Goal: Task Accomplishment & Management: Use online tool/utility

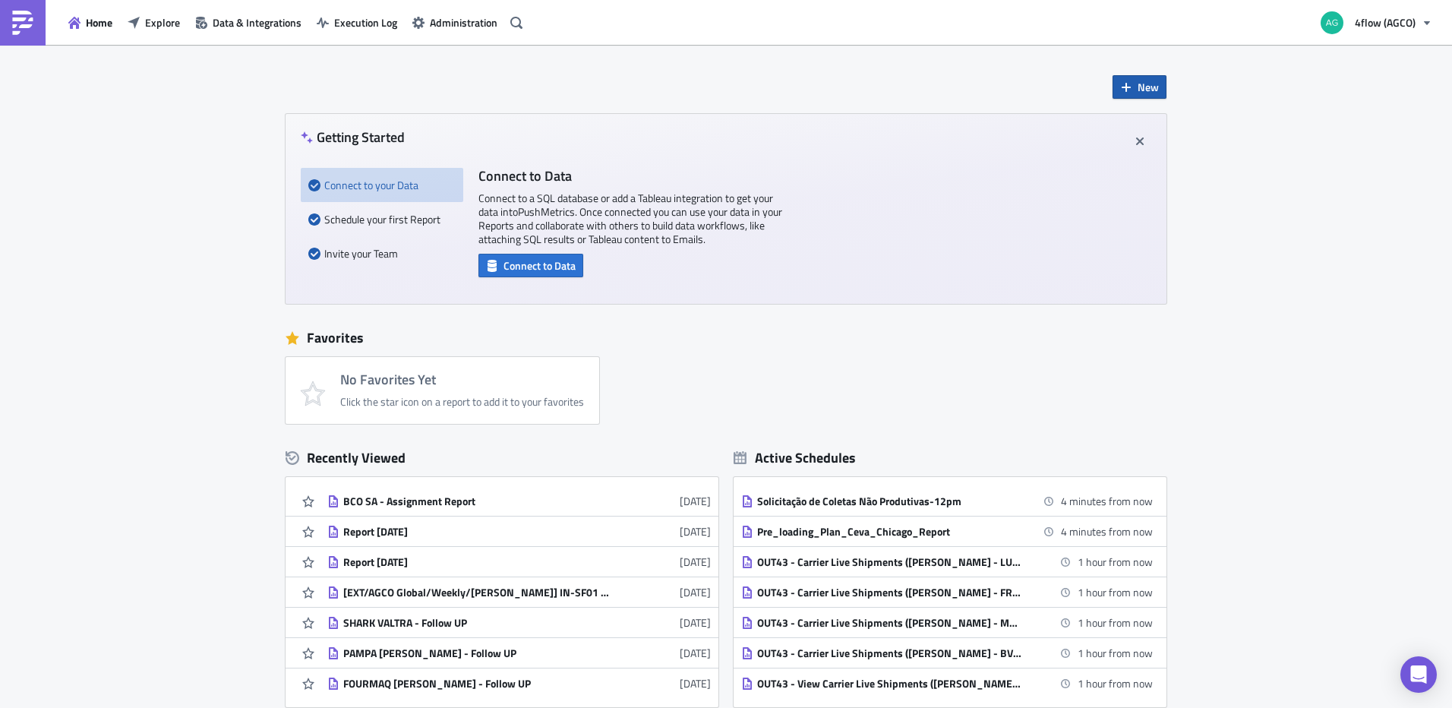
click at [1120, 90] on icon "button" at bounding box center [1126, 87] width 12 height 12
click at [1157, 121] on div "Report" at bounding box center [1184, 125] width 101 height 15
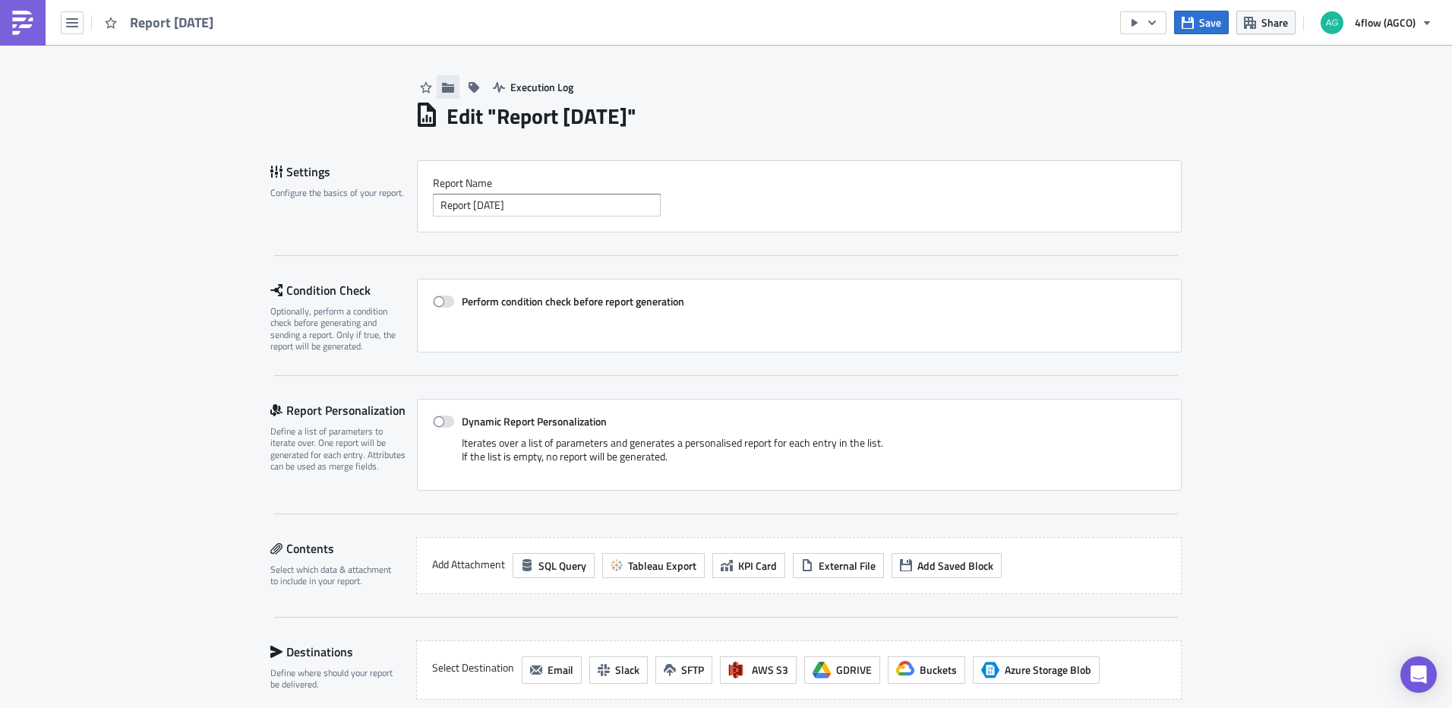
click at [446, 90] on icon "button" at bounding box center [448, 87] width 12 height 10
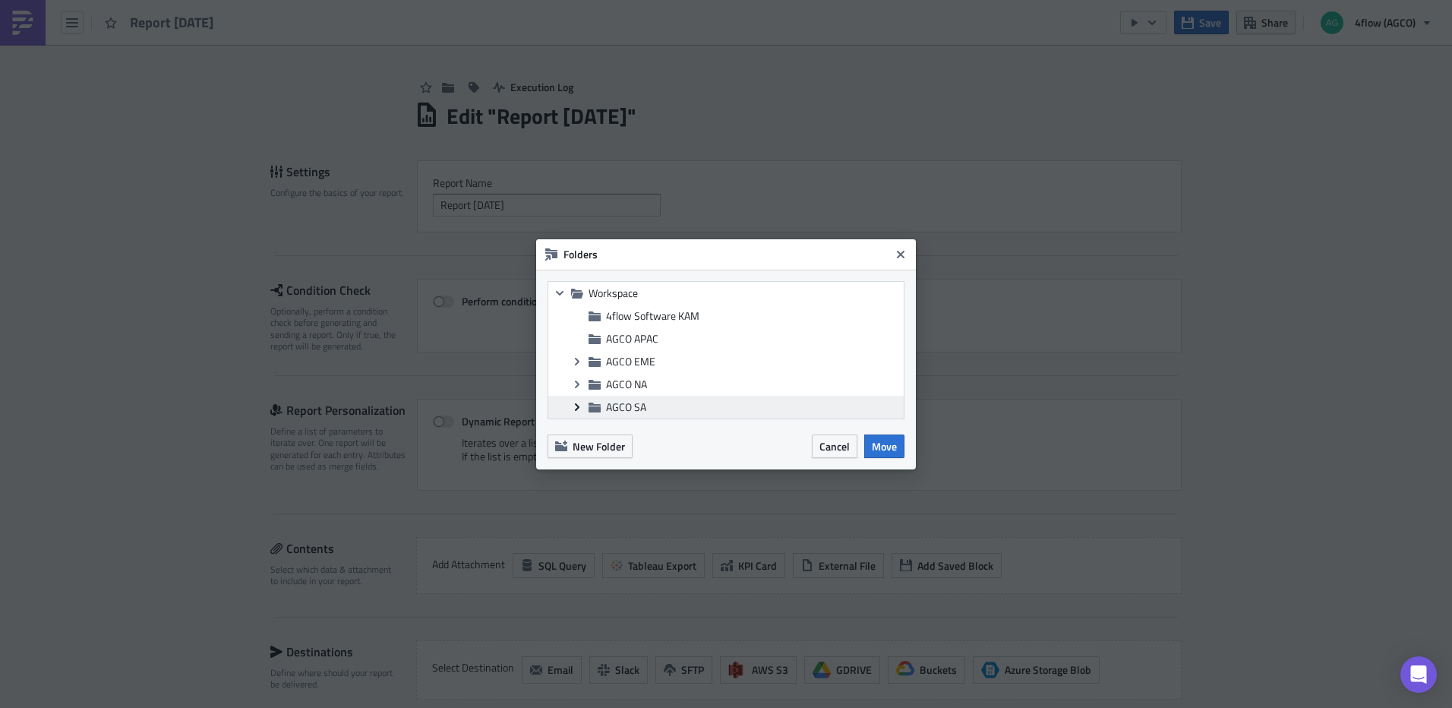
click at [577, 412] on icon "Expand group" at bounding box center [577, 407] width 12 height 12
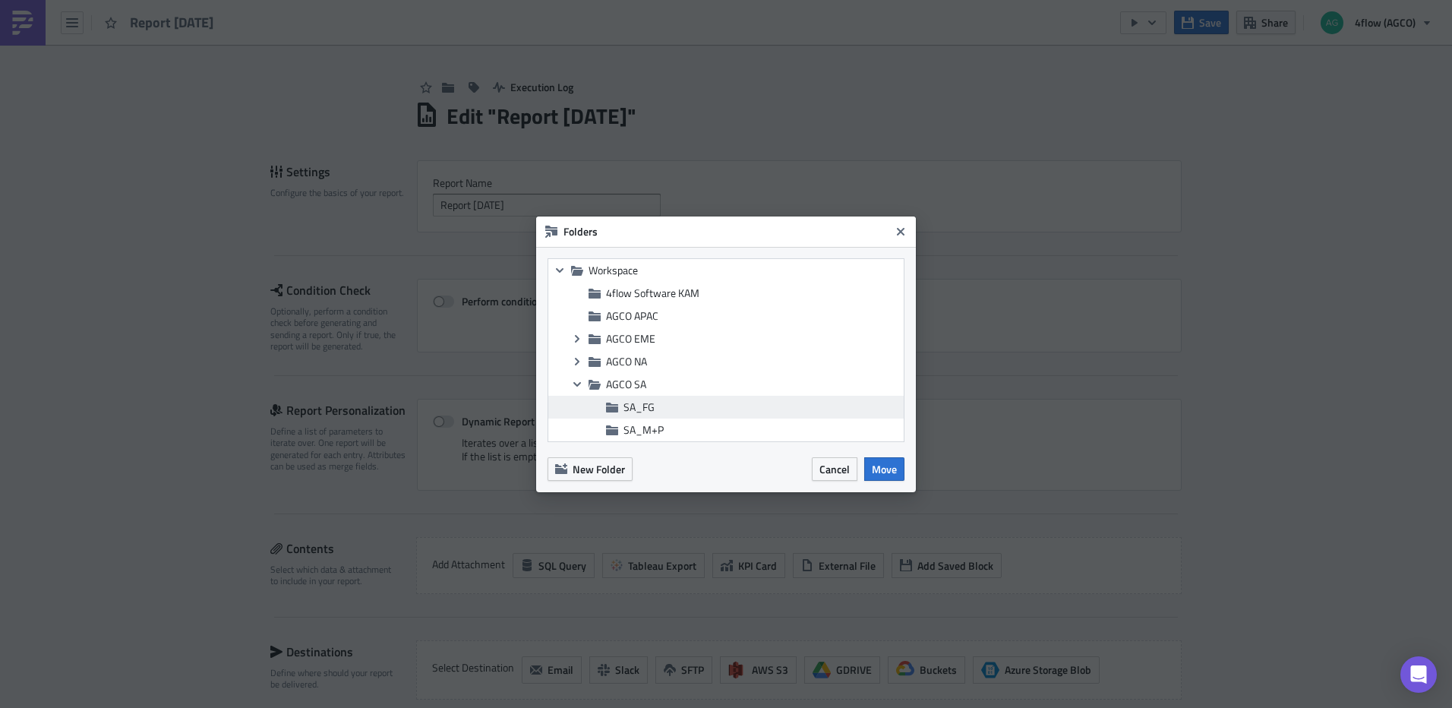
click at [664, 407] on span "SA_FG" at bounding box center [761, 407] width 276 height 14
click at [894, 466] on span "Move" at bounding box center [884, 469] width 25 height 16
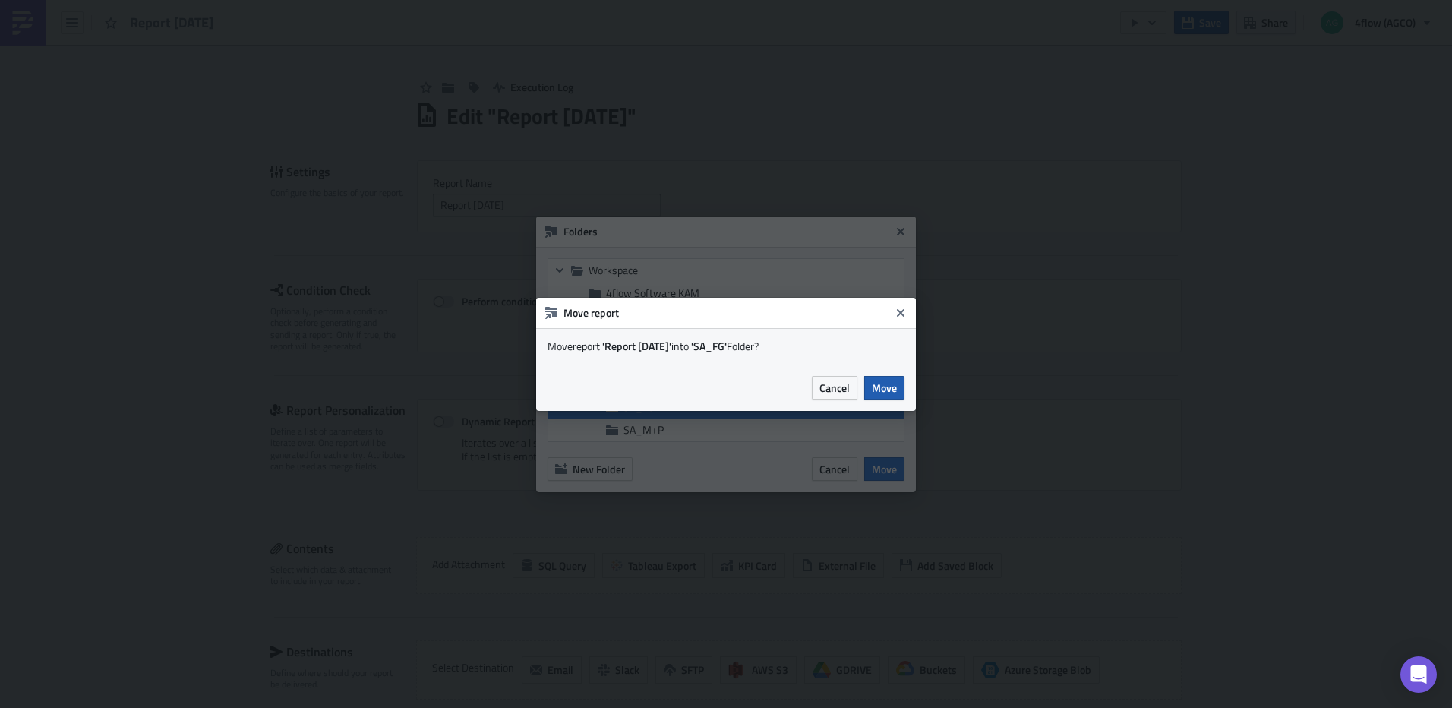
click at [895, 397] on button "Move" at bounding box center [884, 388] width 40 height 24
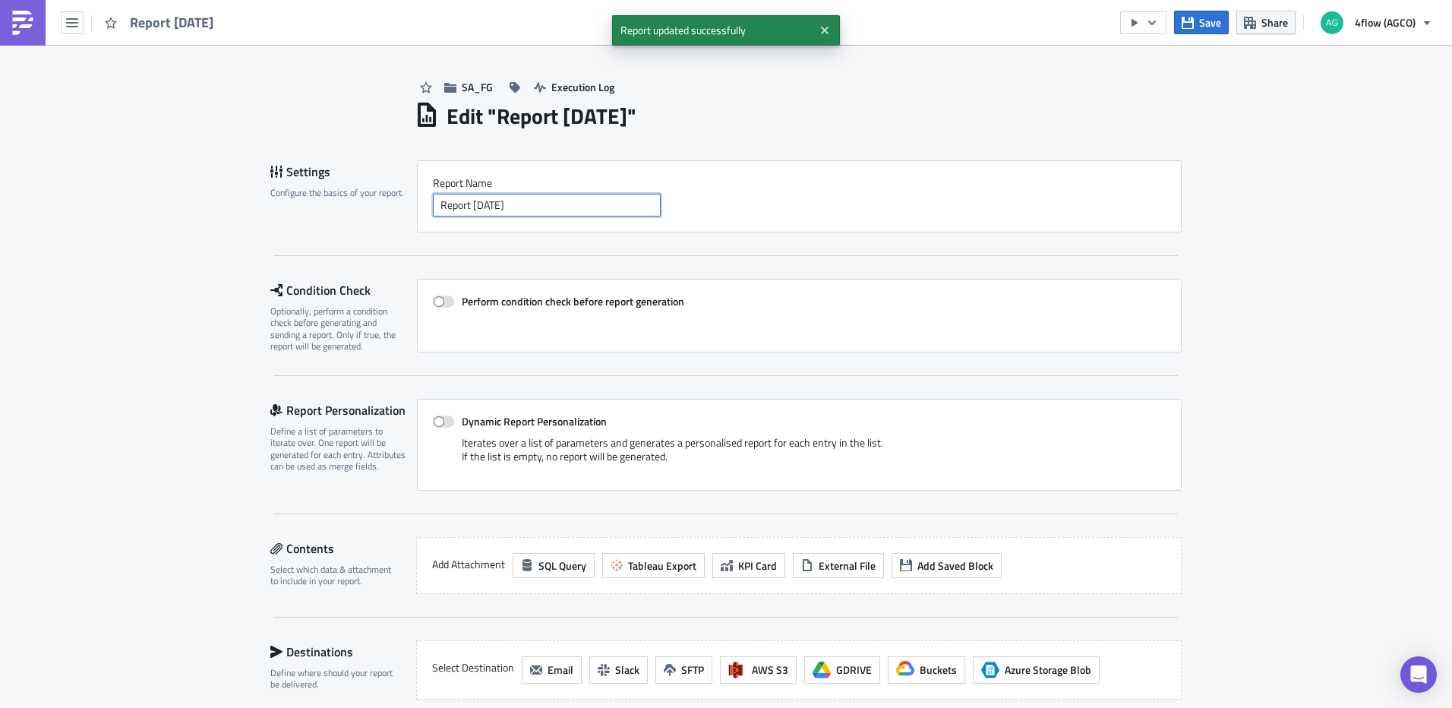
click at [535, 200] on input "Report 2025-09-29" at bounding box center [547, 205] width 228 height 23
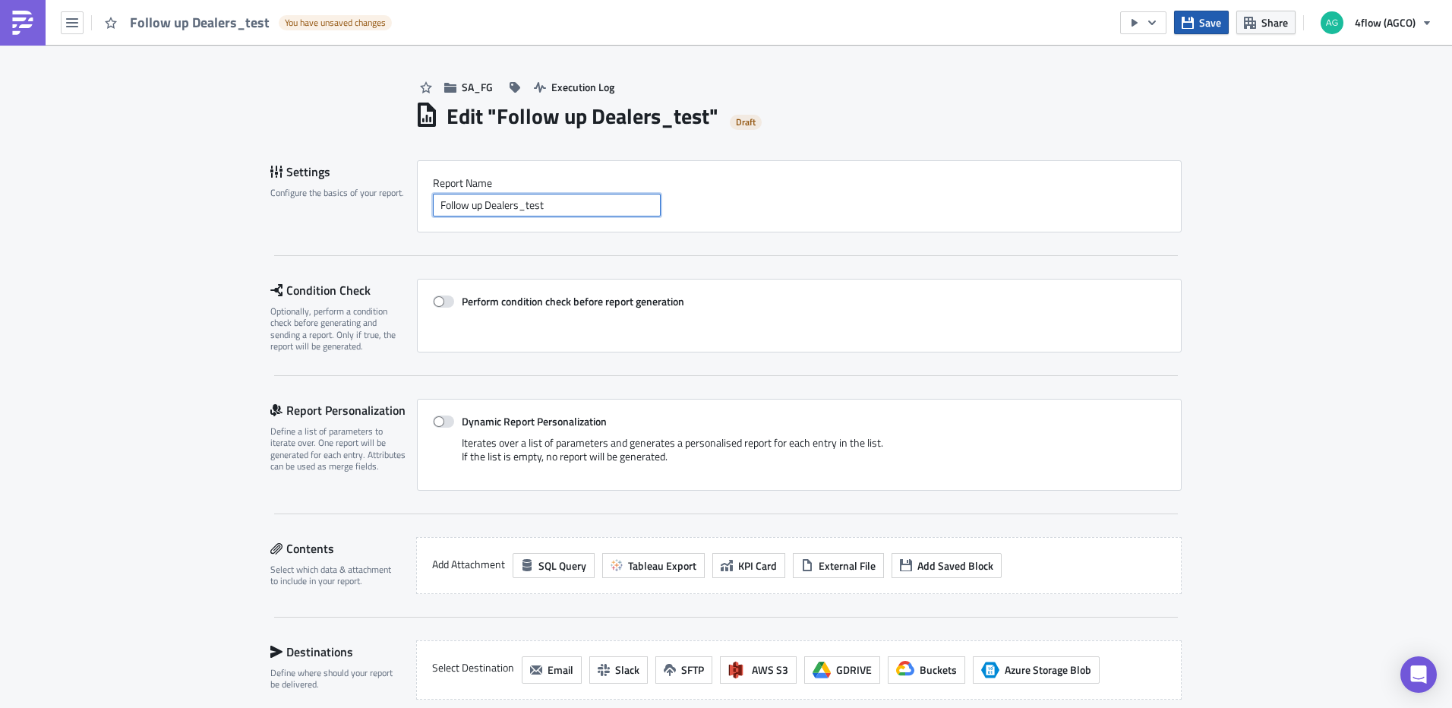
type input "Follow up Dealers_test"
click at [1182, 24] on button "Save" at bounding box center [1201, 23] width 55 height 24
click at [450, 415] on label "Dynamic Report Personalization" at bounding box center [799, 422] width 733 height 14
click at [446, 417] on input "Dynamic Report Personalization" at bounding box center [441, 422] width 10 height 10
checkbox input "true"
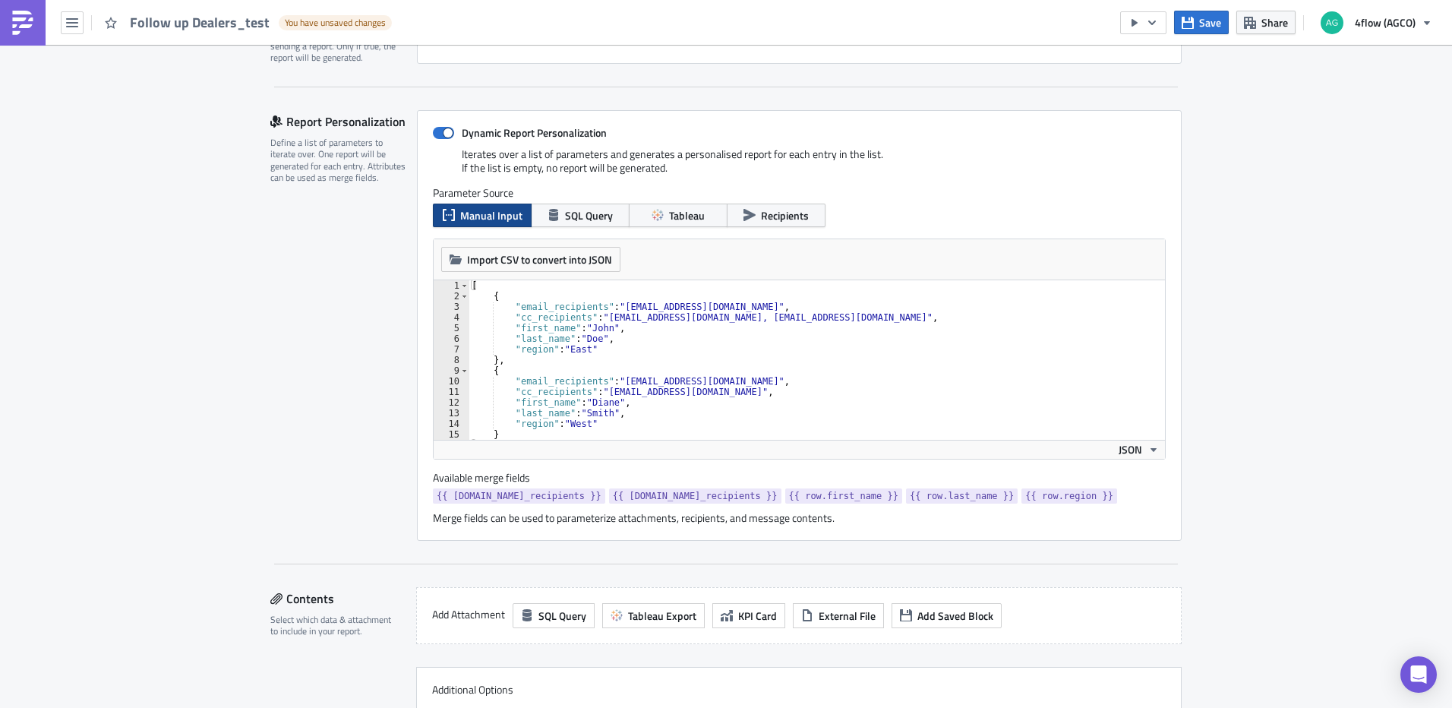
scroll to position [380, 0]
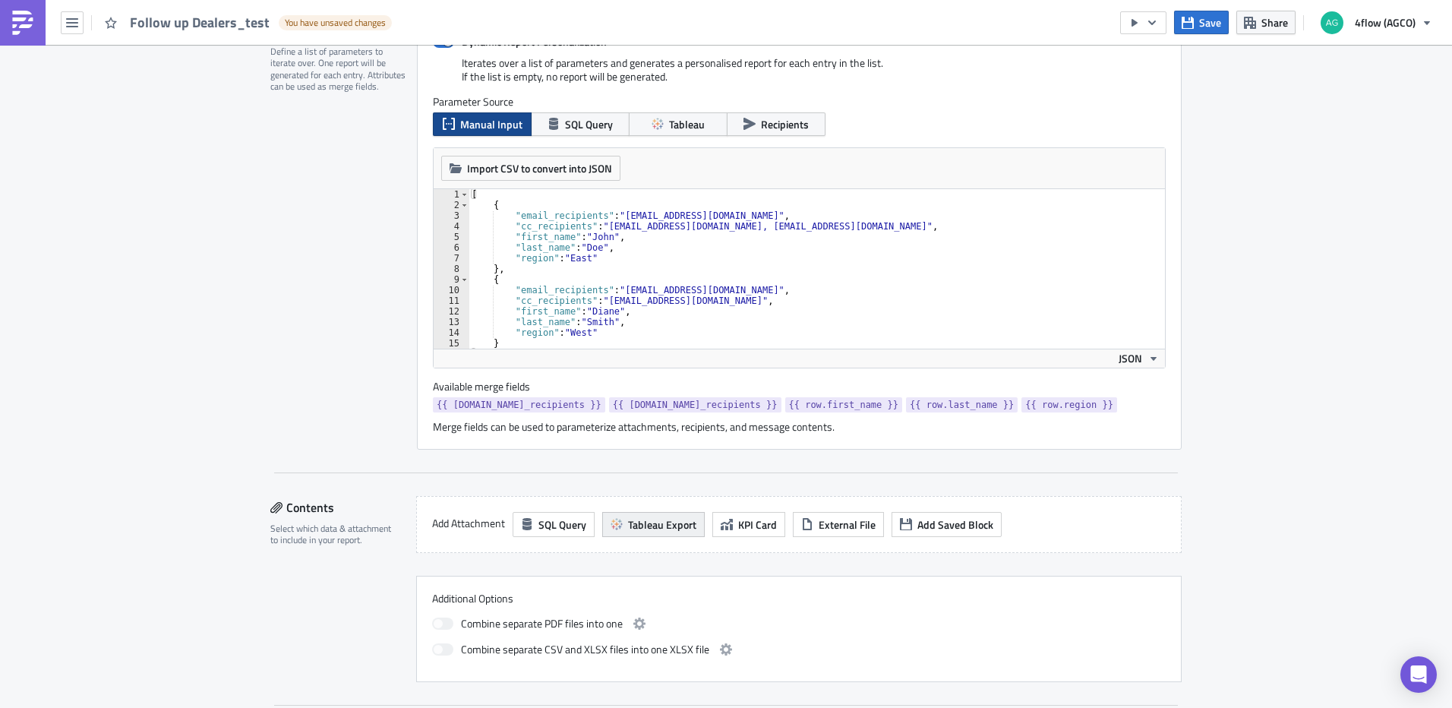
click at [662, 513] on button "Tableau Export" at bounding box center [653, 524] width 103 height 25
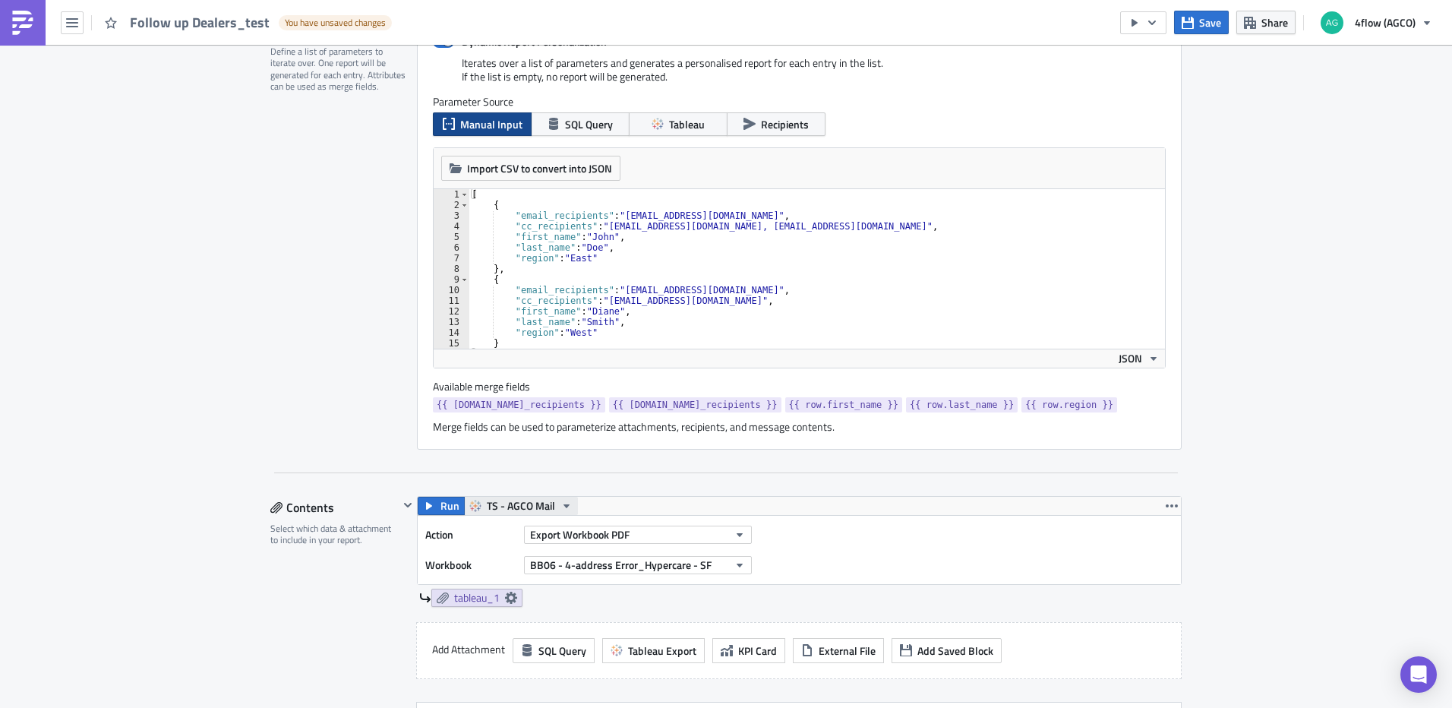
click at [509, 507] on span "TS - AGCO Mail" at bounding box center [521, 506] width 68 height 18
click at [547, 595] on div "TS - AGCO SA Mail" at bounding box center [538, 598] width 109 height 15
click at [680, 544] on div "Export Workbook PDF" at bounding box center [638, 534] width 228 height 23
click at [679, 534] on button "Export Workbook PDF" at bounding box center [638, 534] width 228 height 18
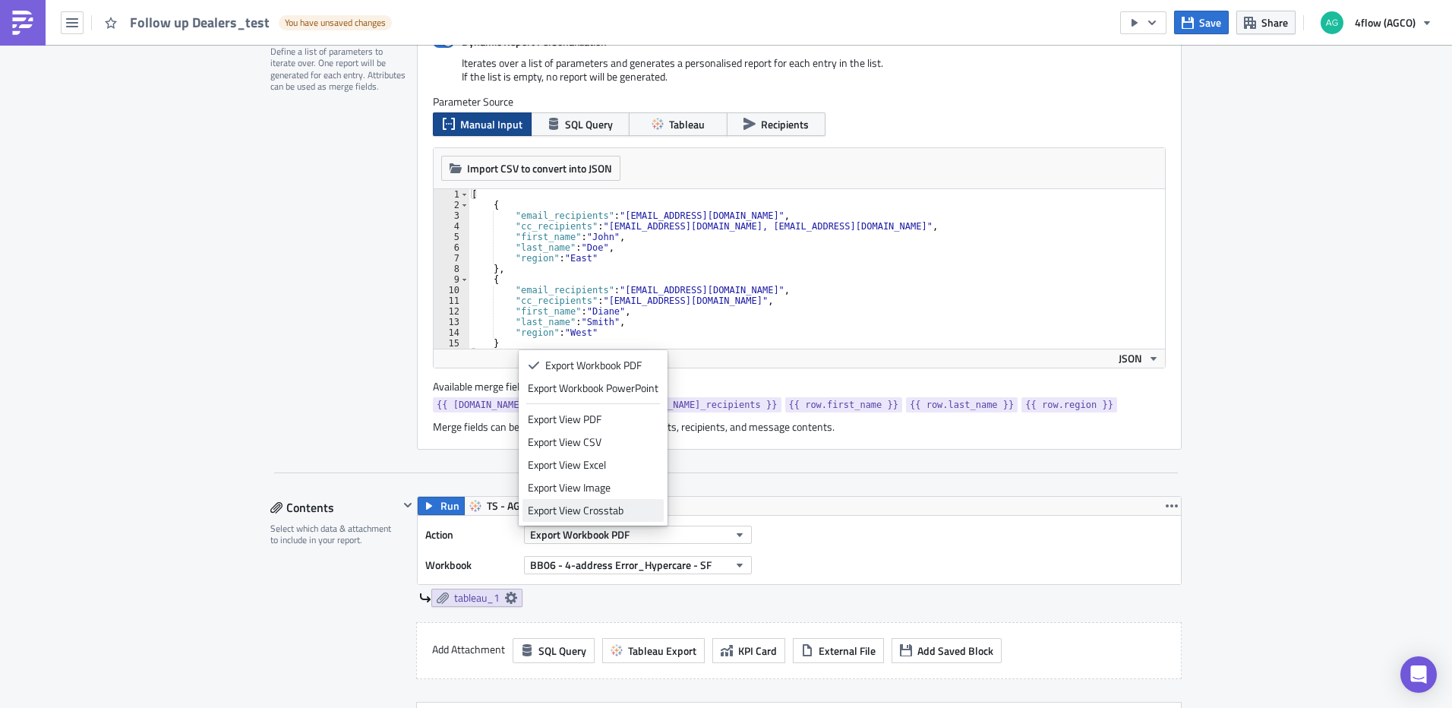
click at [614, 510] on div "Export View Crosstab" at bounding box center [593, 510] width 131 height 15
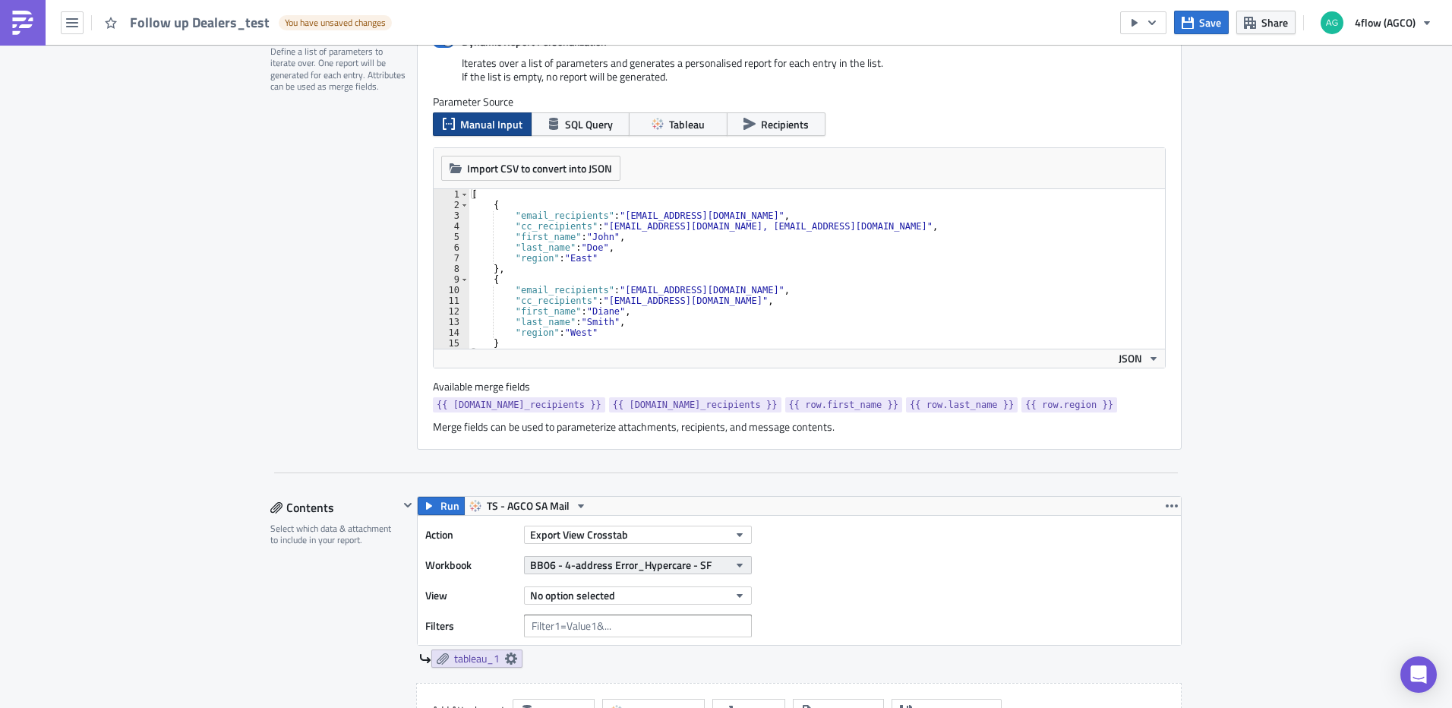
click at [661, 567] on span "BB06 - 4-address Error_Hypercare - SF" at bounding box center [620, 565] width 181 height 16
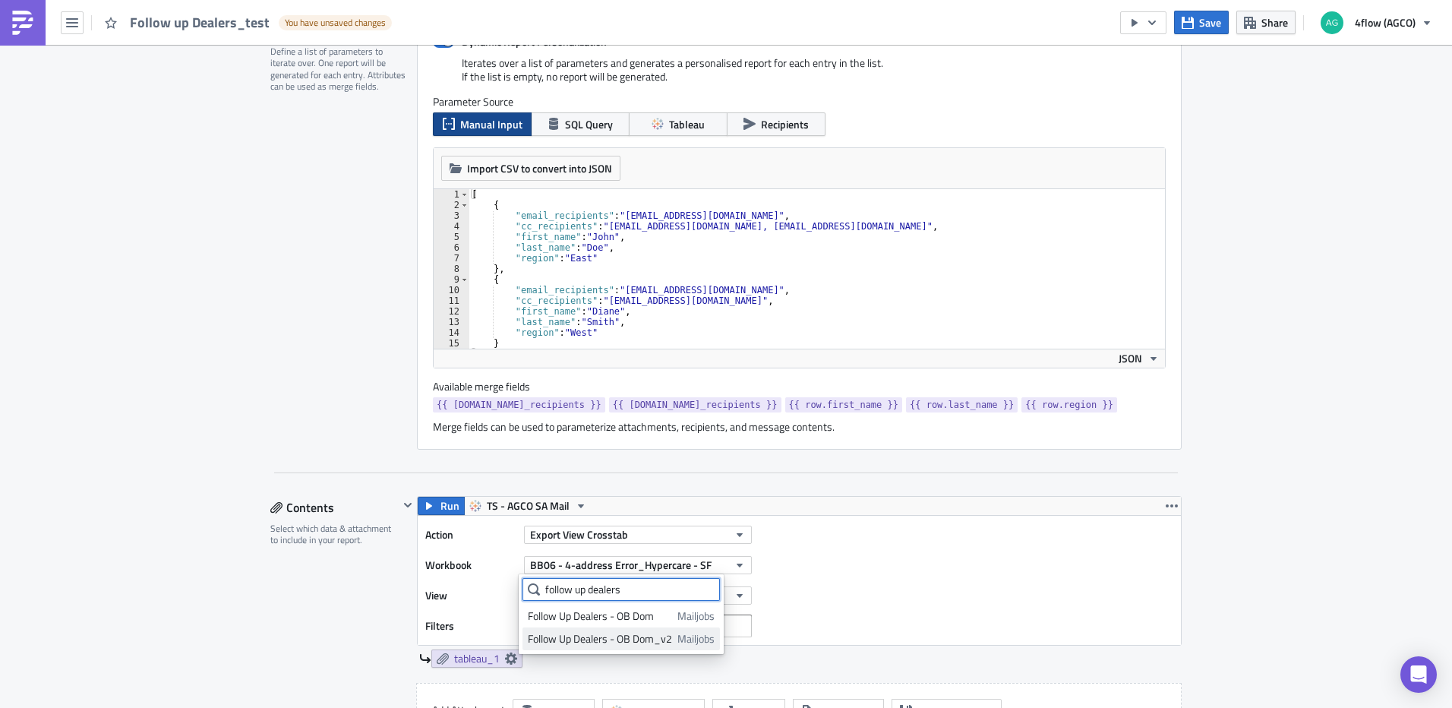
type input "follow up dealers"
click at [634, 636] on div "Follow Up Dealers - OB Dom_v2" at bounding box center [600, 638] width 144 height 15
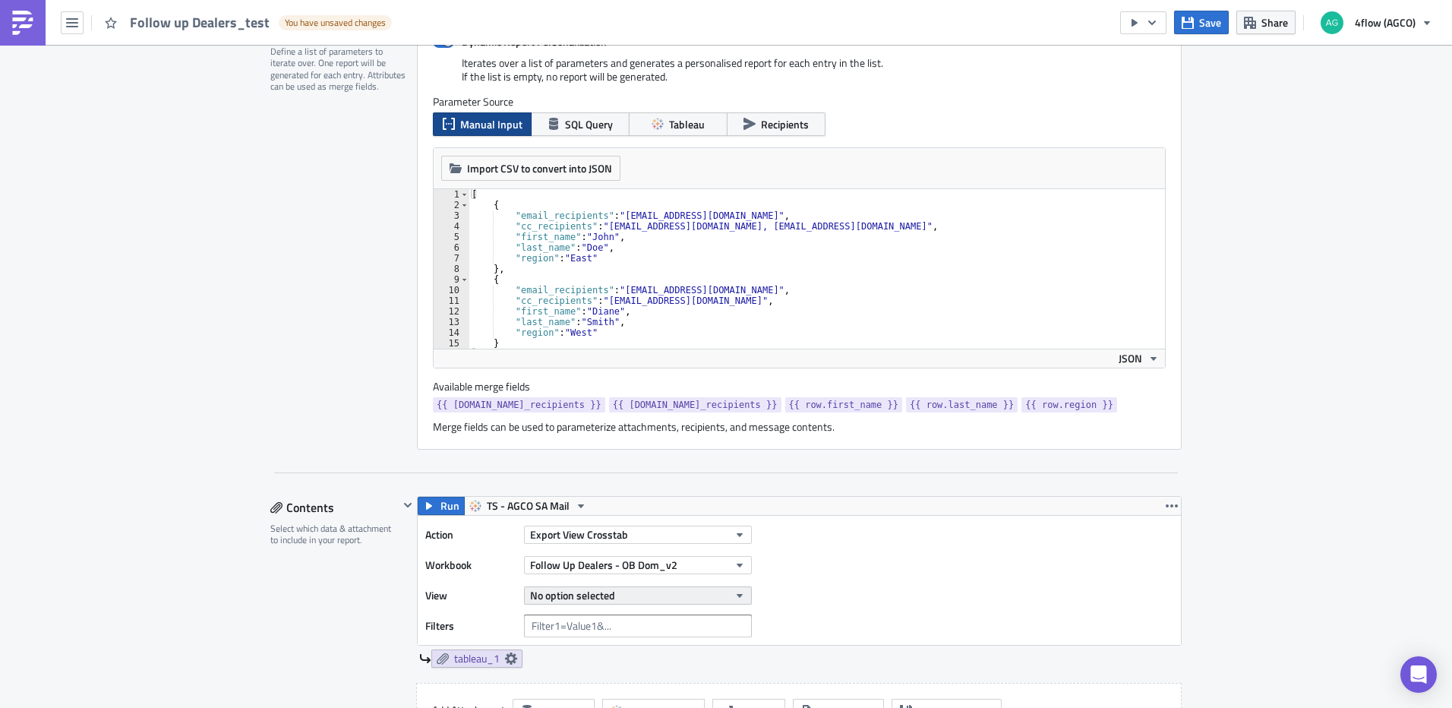
click at [560, 592] on span "No option selected" at bounding box center [572, 595] width 85 height 16
click at [591, 643] on div "Follow UP Dealers" at bounding box center [595, 646] width 134 height 15
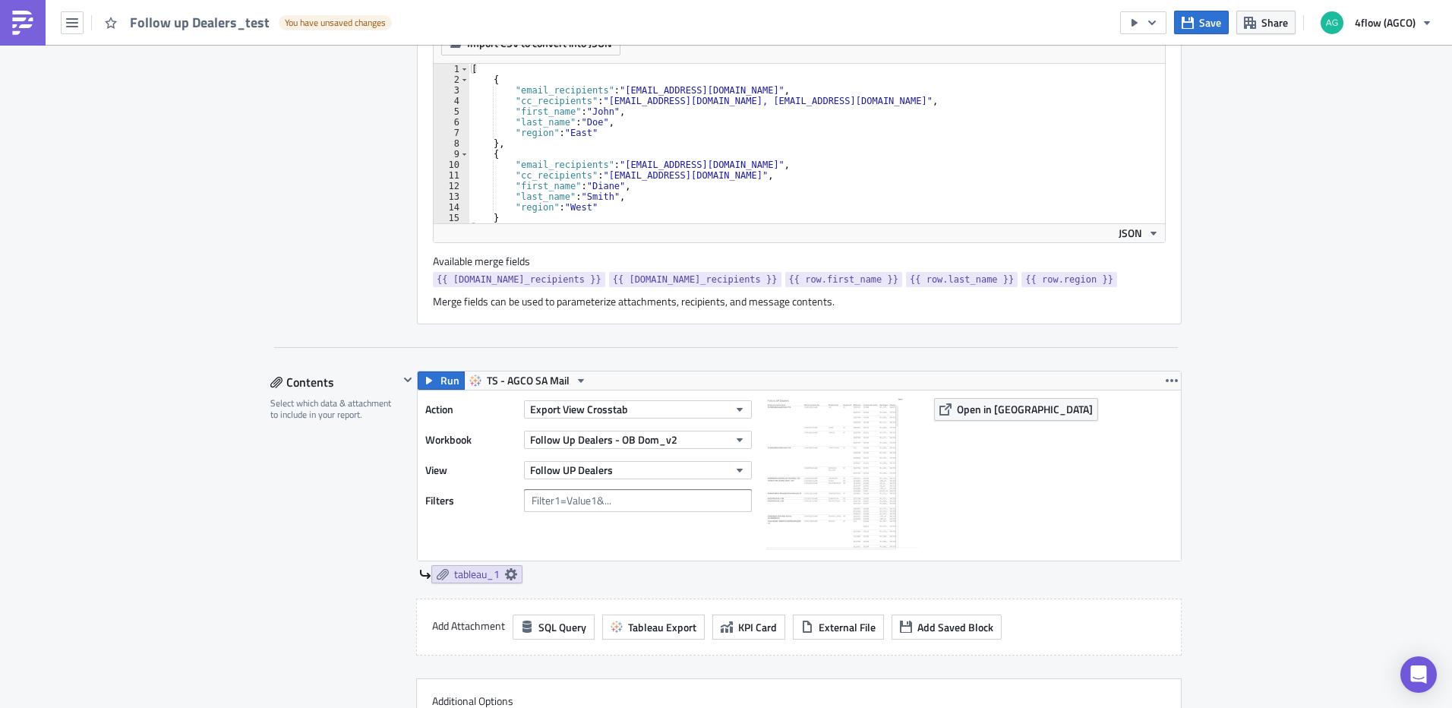
scroll to position [532, 0]
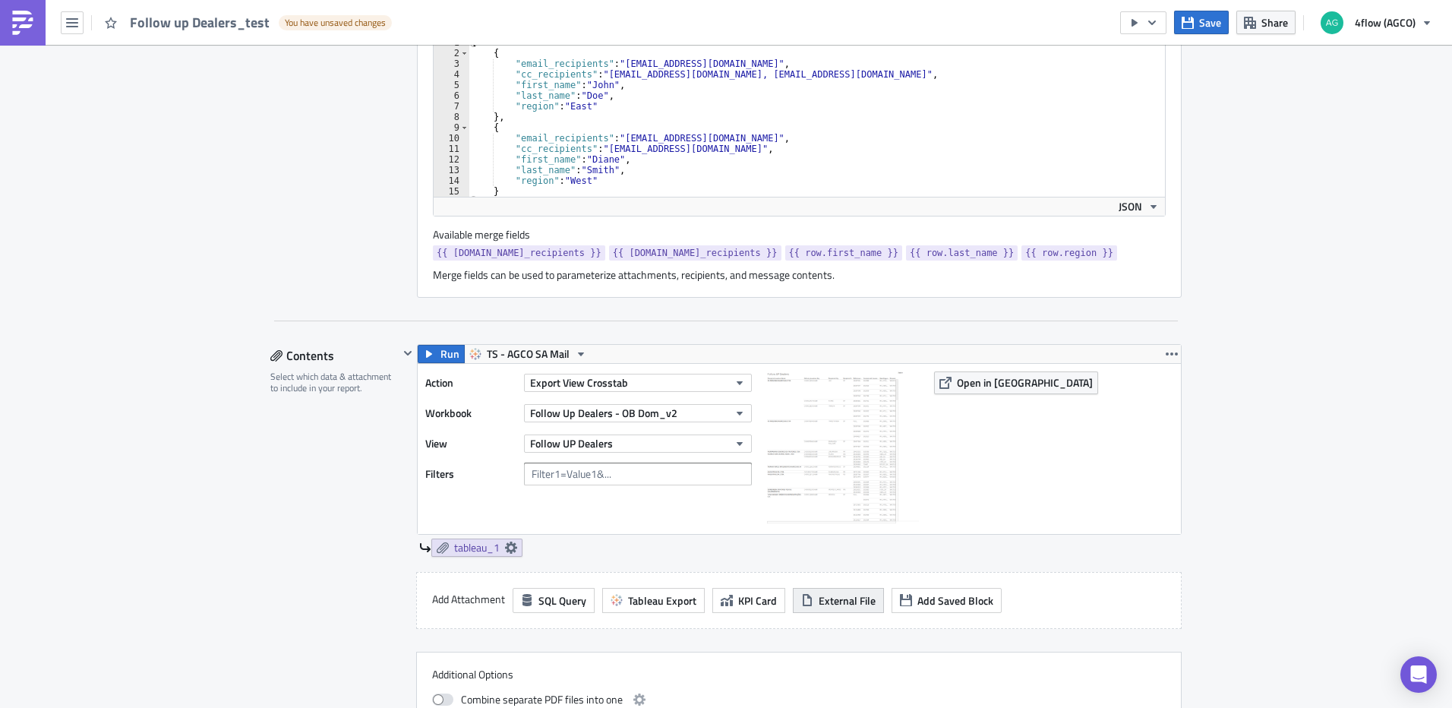
click at [860, 605] on span "External File" at bounding box center [847, 600] width 57 height 16
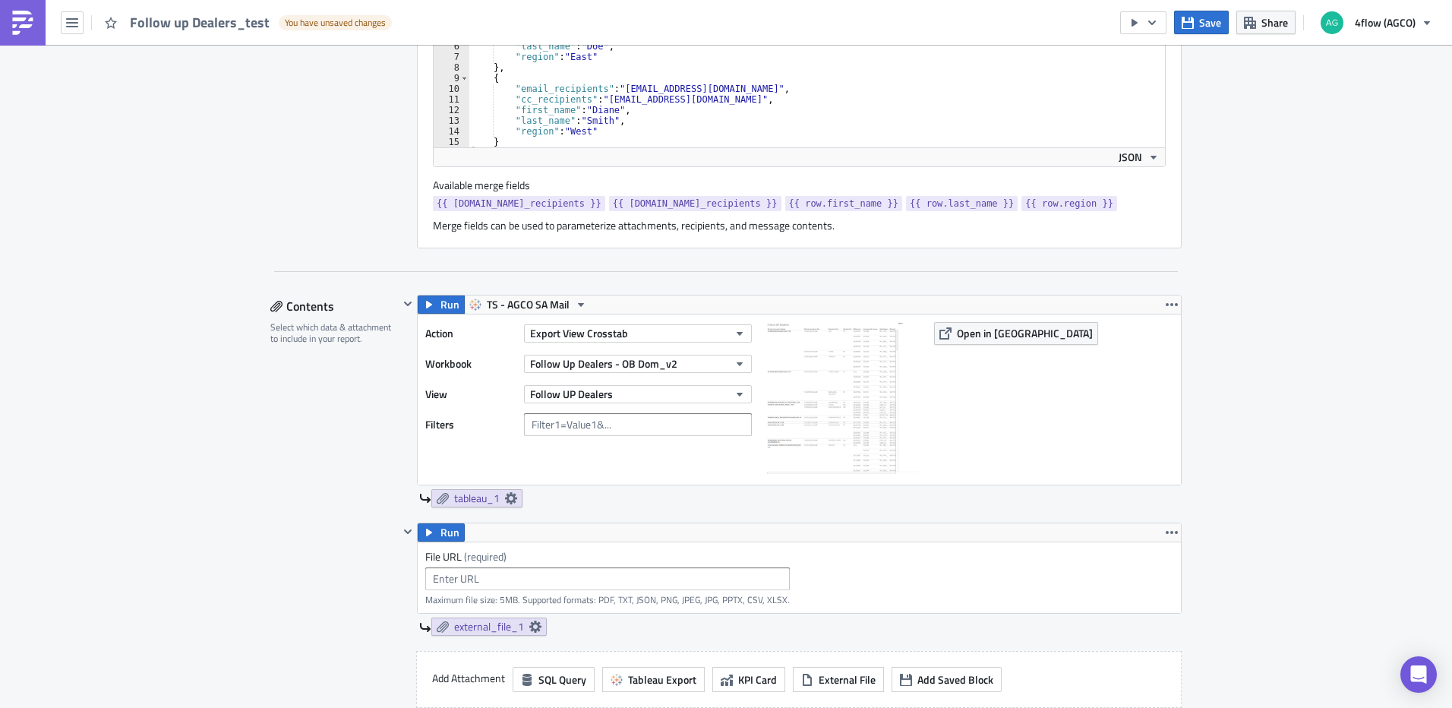
scroll to position [607, 0]
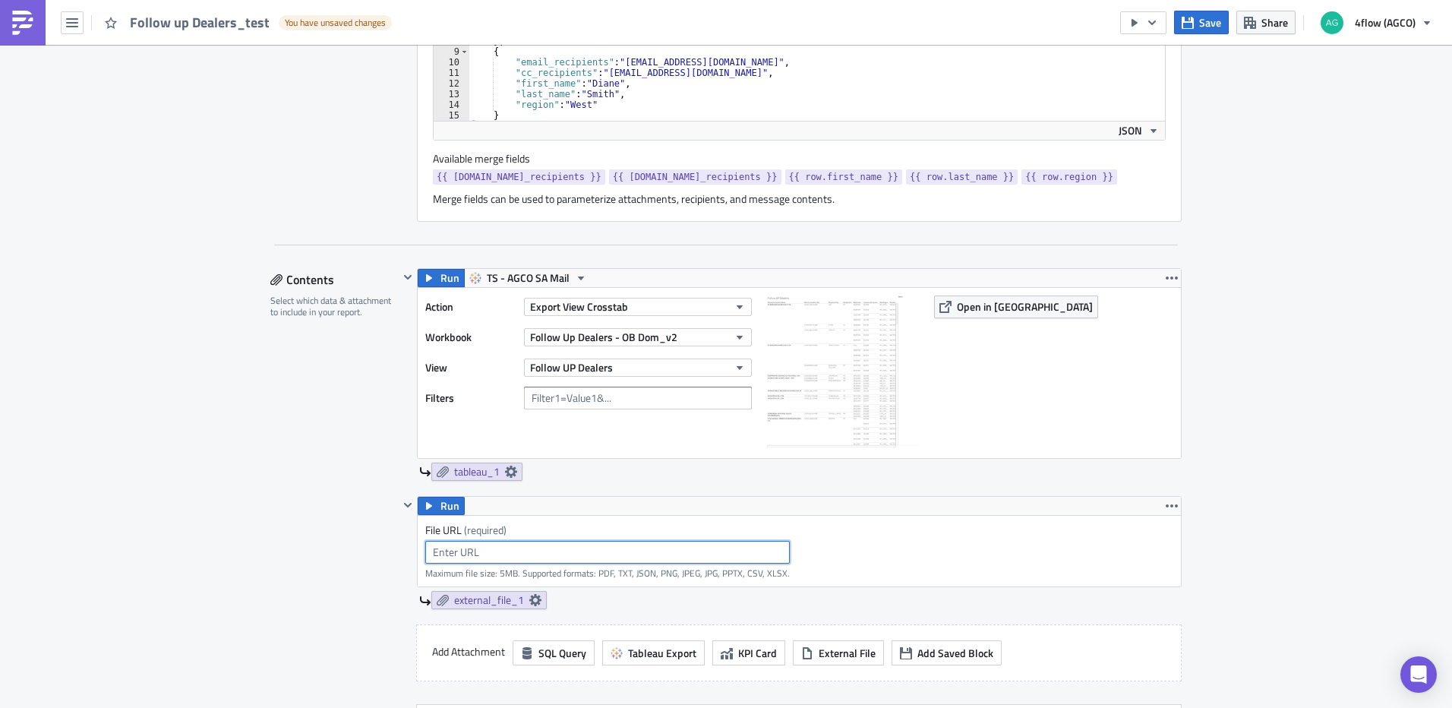
click at [588, 557] on input "text" at bounding box center [607, 552] width 364 height 23
click at [1144, 516] on div "File URL (required) Maximum file size: 5MB. Supported formats: PDF, TXT, JSON, …" at bounding box center [799, 551] width 763 height 71
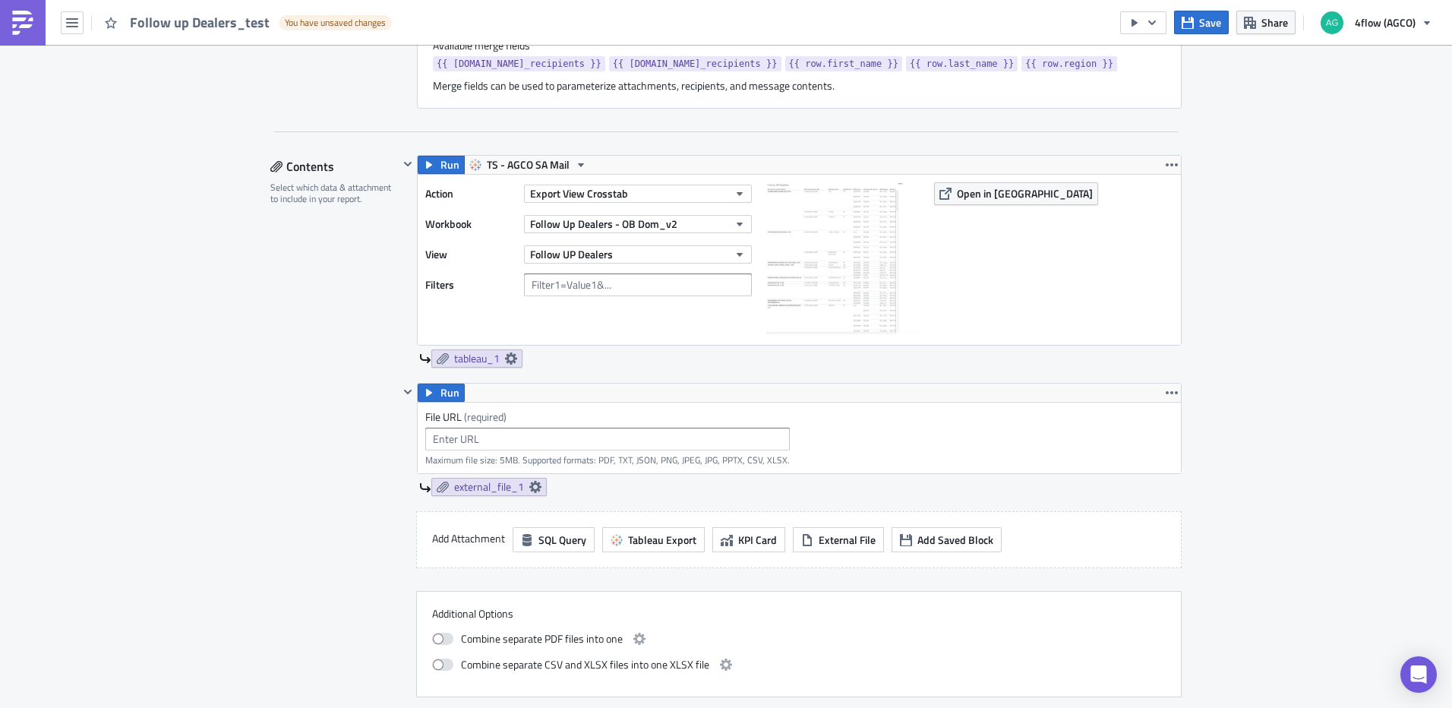
scroll to position [759, 0]
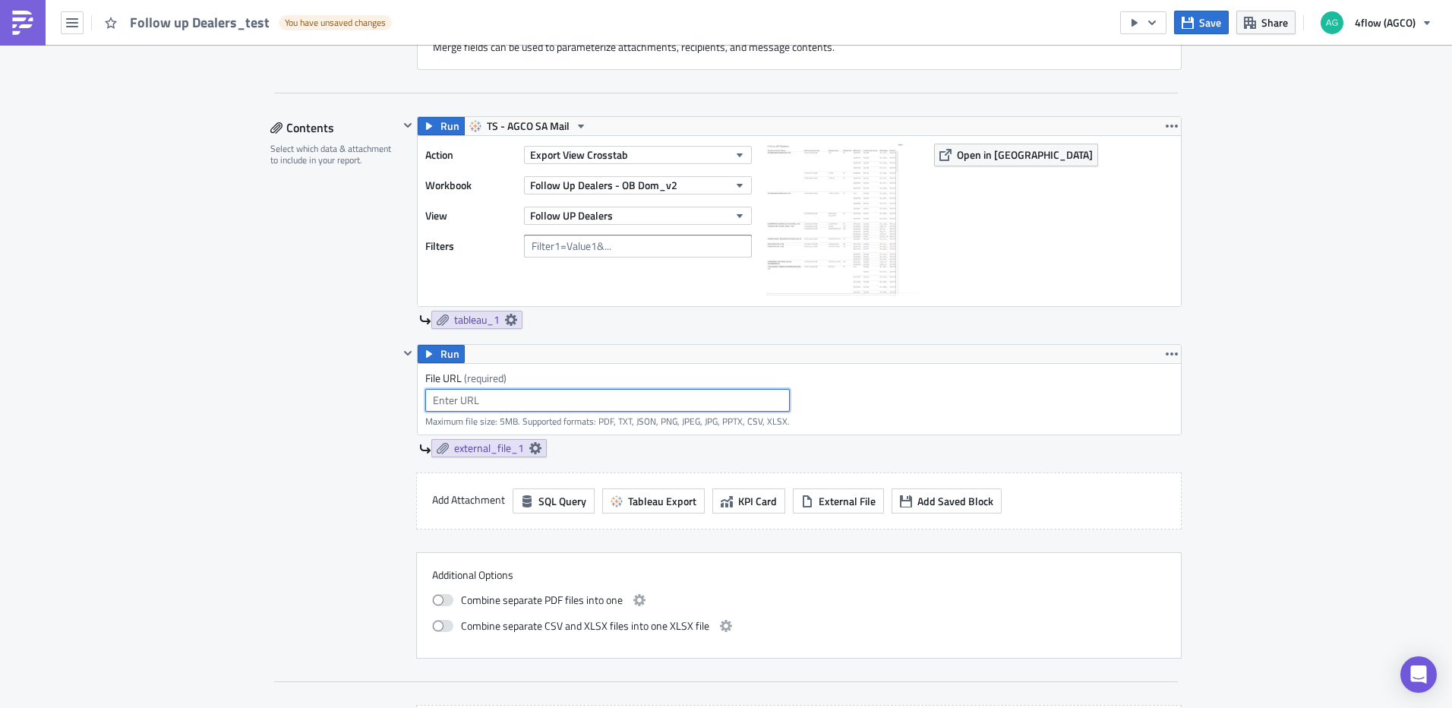
click at [491, 403] on input "text" at bounding box center [607, 400] width 364 height 23
click at [617, 403] on input "text" at bounding box center [607, 400] width 364 height 23
click at [705, 404] on input "text" at bounding box center [607, 400] width 364 height 23
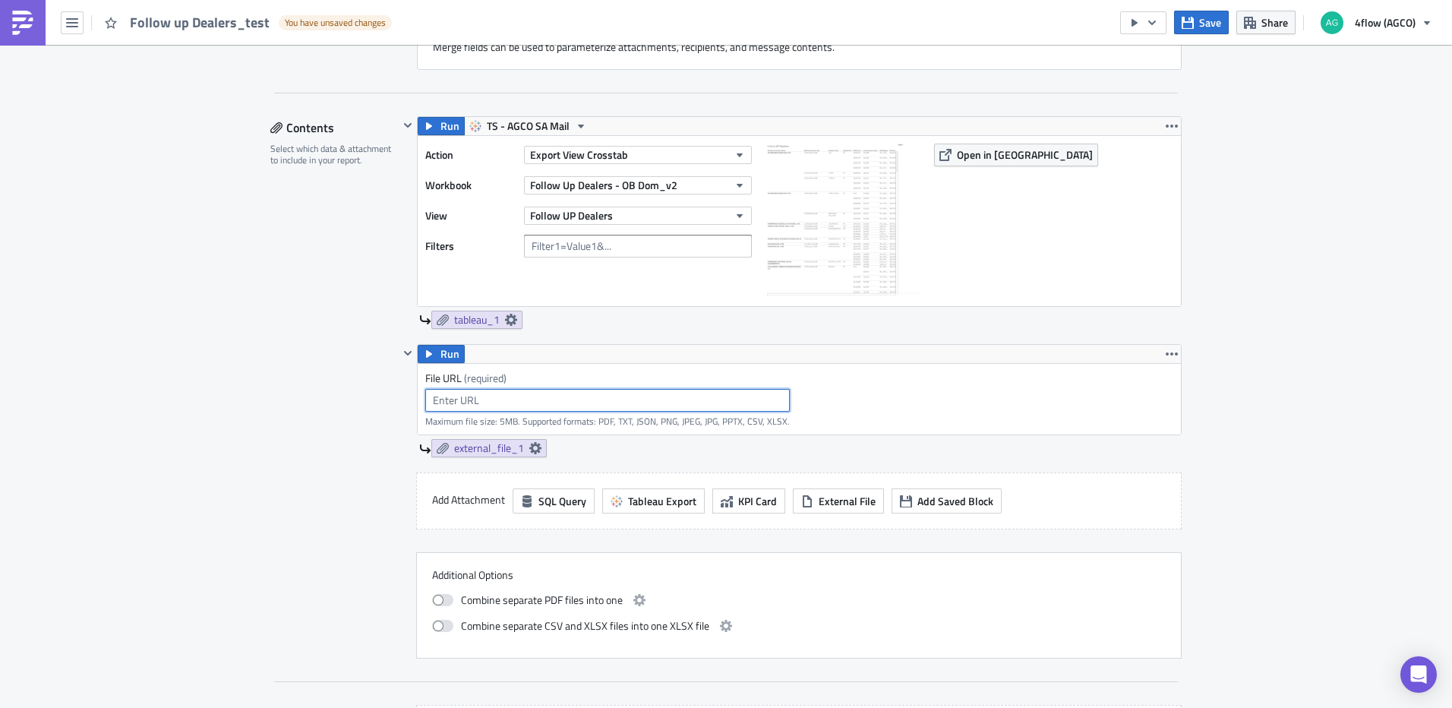
click at [510, 401] on input "text" at bounding box center [607, 400] width 364 height 23
paste input "https://4flowconsulting.sharepoint.com/:f:/r/sites/AGCOSA/Shared%20Documents/05…"
type input "https://4flowconsulting.sharepoint.com/:f:/r/sites/AGCOSA/Shared%20Documents/05…"
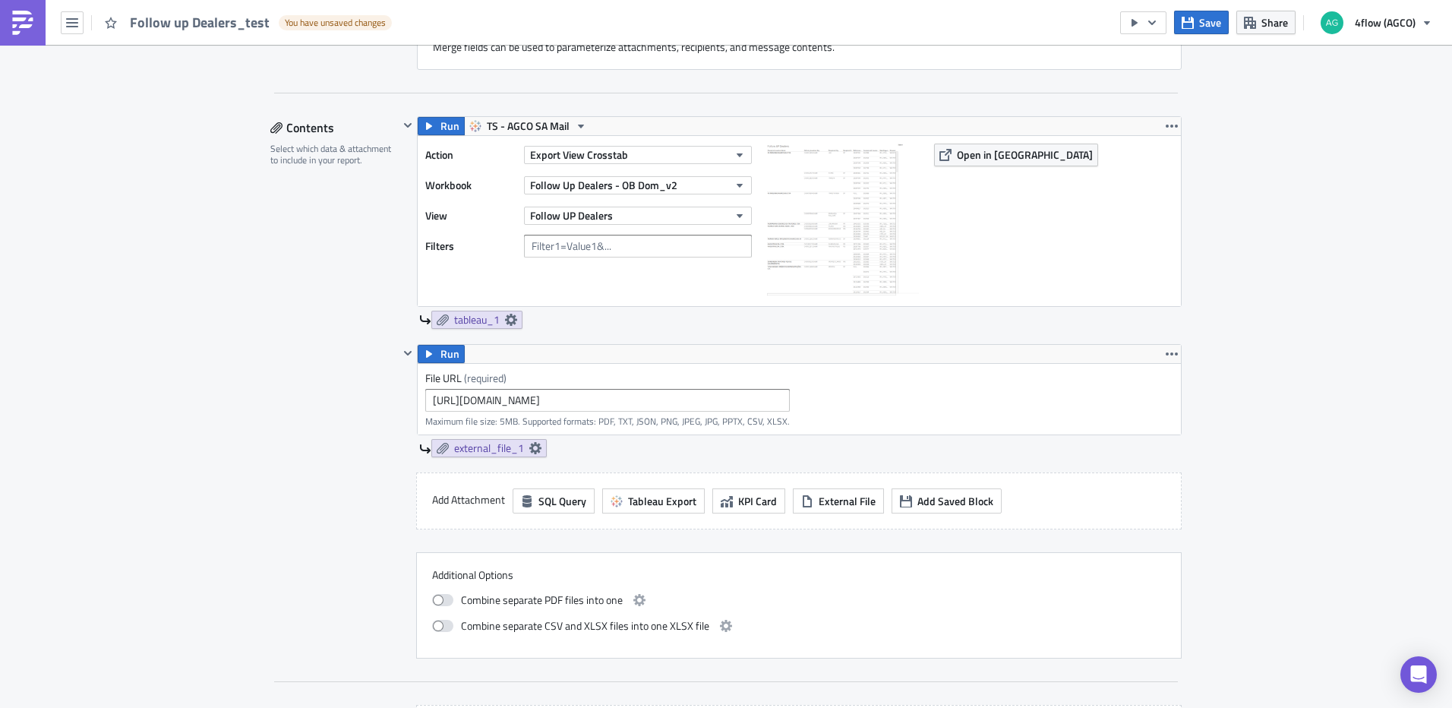
click at [680, 444] on div "external_file_1" at bounding box center [800, 448] width 762 height 18
click at [529, 450] on icon at bounding box center [535, 448] width 12 height 12
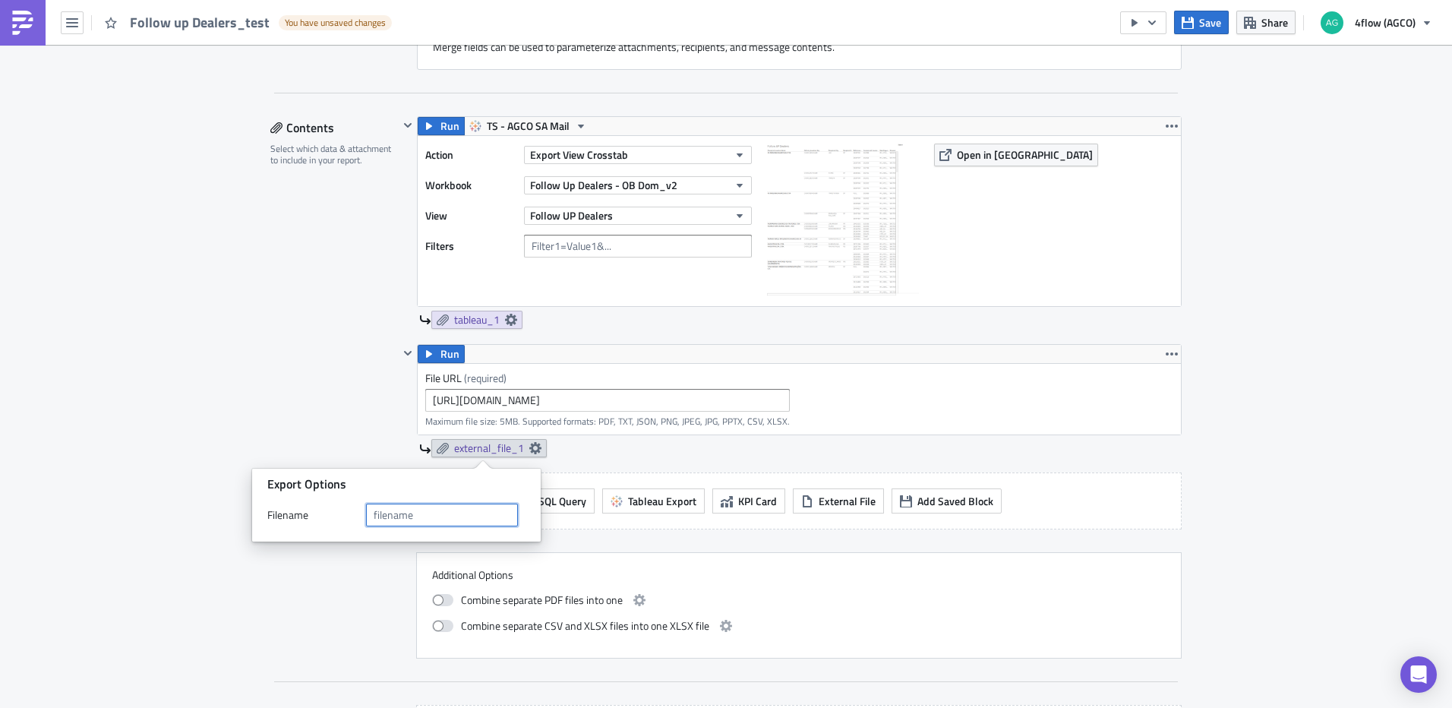
click at [438, 519] on input "text" at bounding box center [442, 514] width 152 height 23
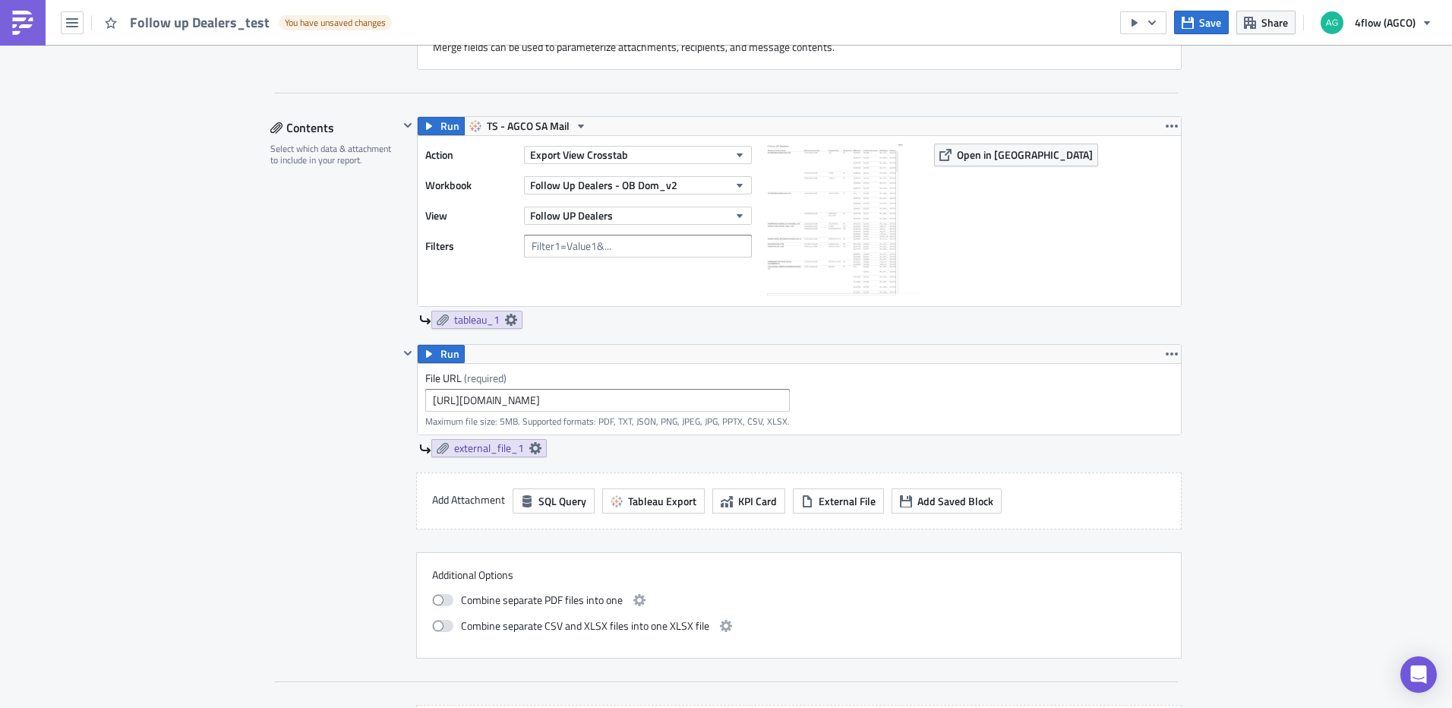
click at [688, 451] on div "external_file_1" at bounding box center [800, 448] width 762 height 18
click at [684, 390] on input "https://4flowconsulting.sharepoint.com/:f:/r/sites/AGCOSA/Shared%20Documents/05…" at bounding box center [607, 400] width 364 height 23
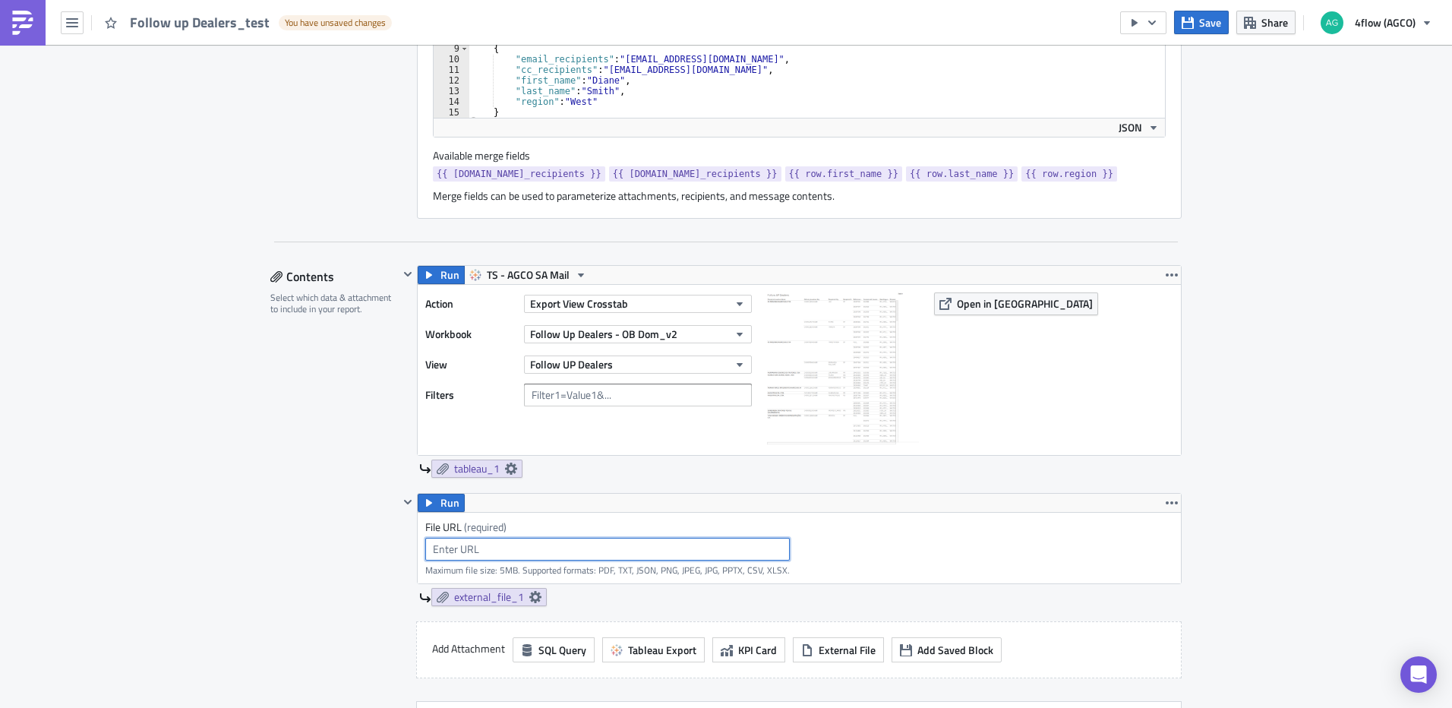
scroll to position [607, 0]
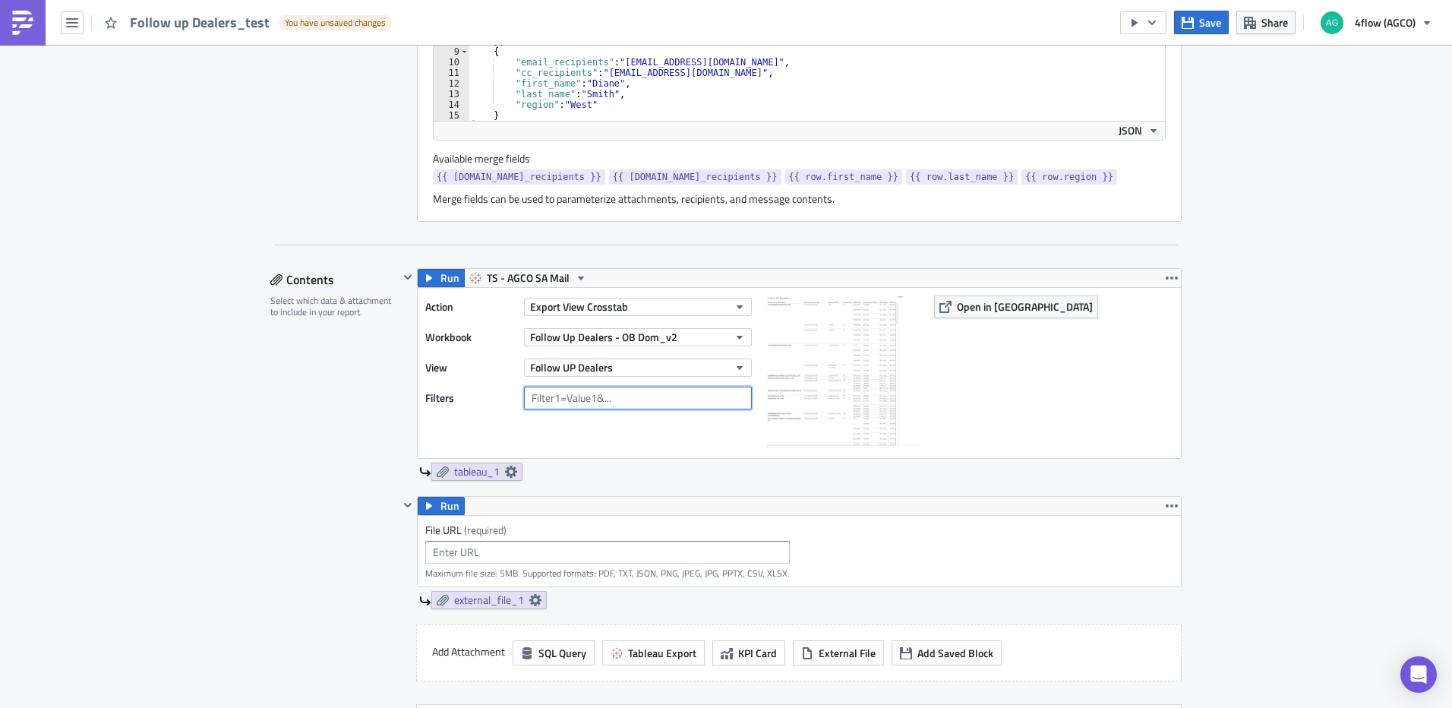
click at [674, 405] on input "text" at bounding box center [638, 397] width 228 height 23
click at [1166, 278] on icon "button" at bounding box center [1172, 278] width 12 height 12
click at [1286, 230] on div "SA_FG Execution Log Edit " Follow up Dealers_test " Draft Settings Configure th…" at bounding box center [726, 316] width 1452 height 1759
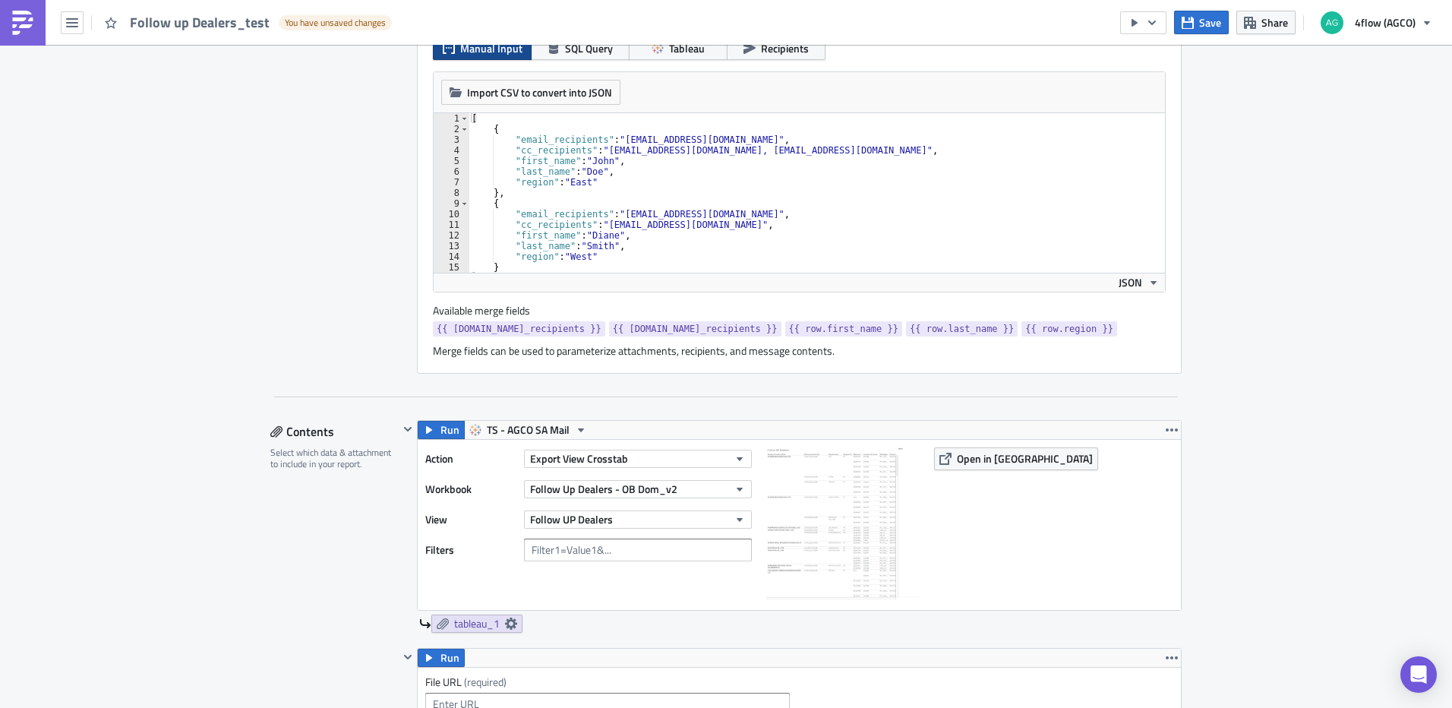
scroll to position [0, 0]
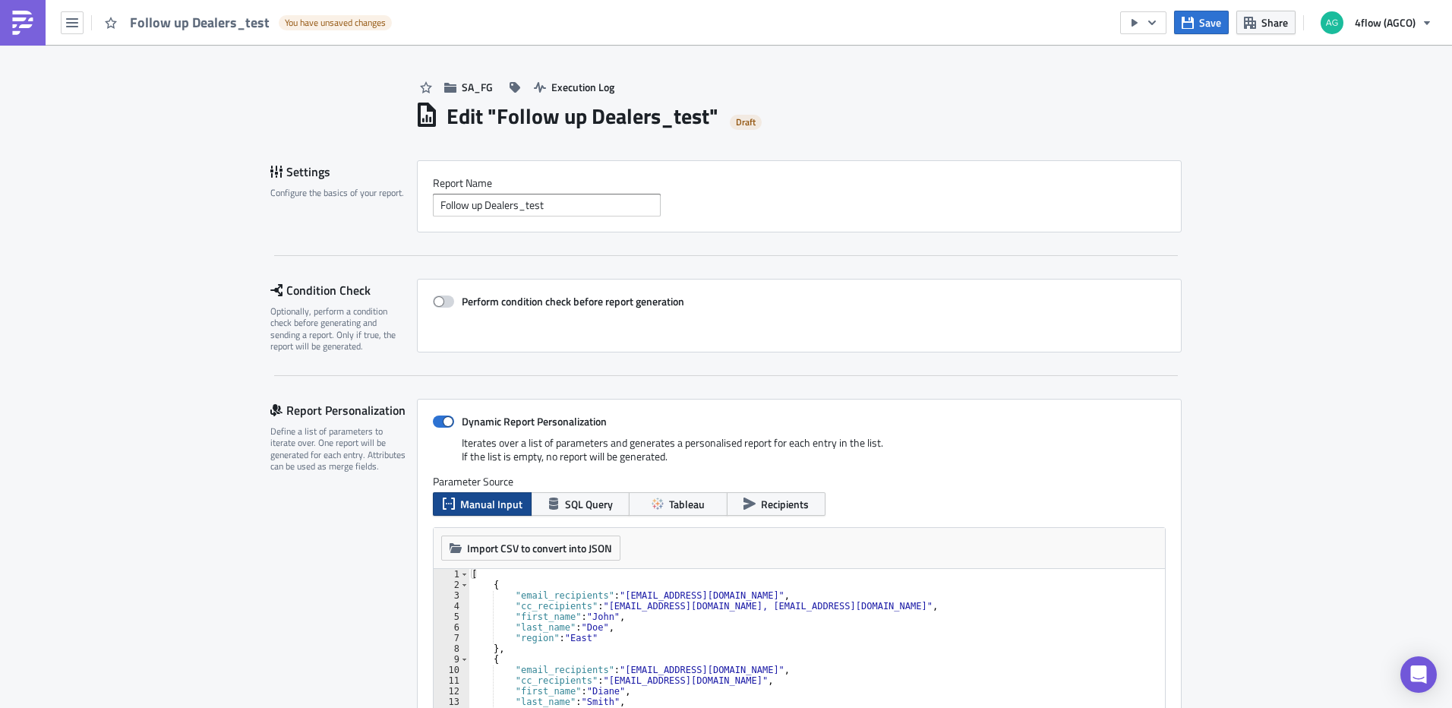
click at [453, 299] on label "Perform condition check before report generation" at bounding box center [799, 302] width 733 height 14
click at [446, 299] on input "Perform condition check before report generation" at bounding box center [441, 302] width 10 height 10
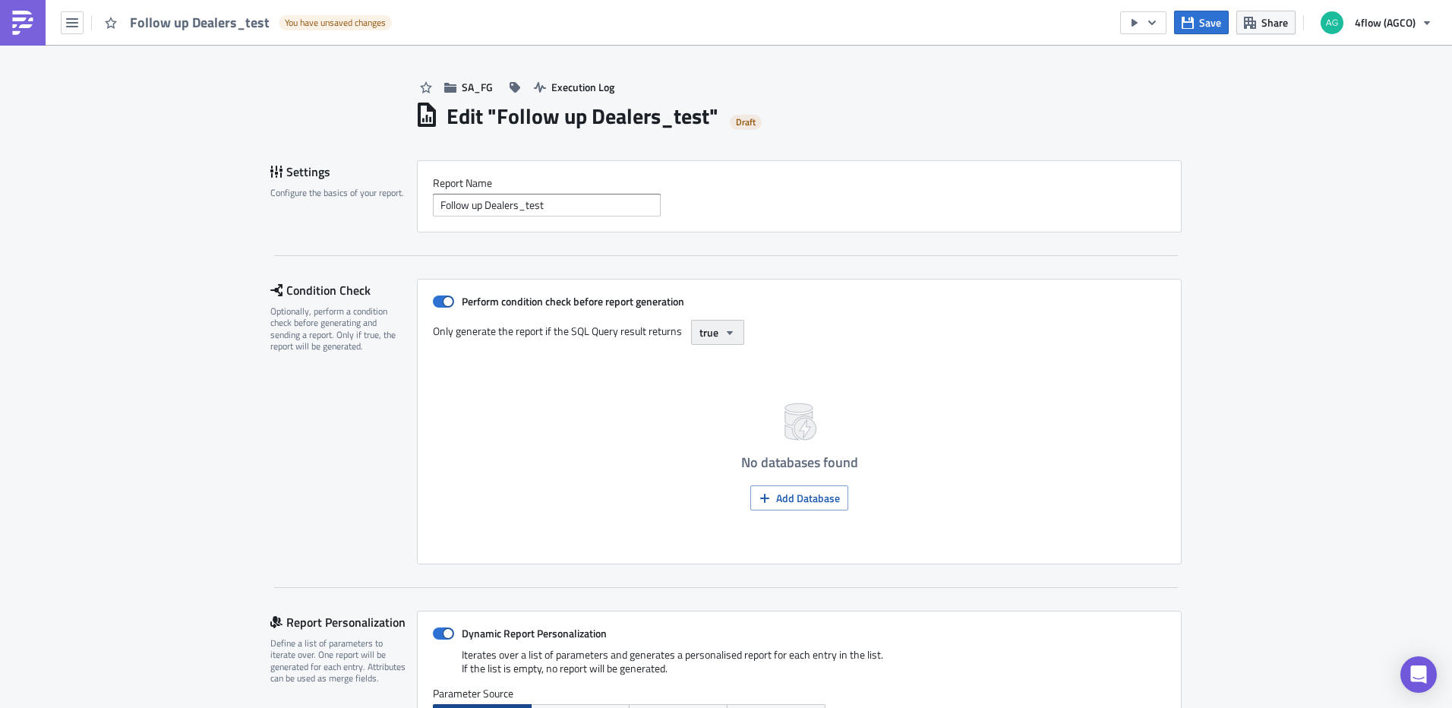
click at [730, 335] on button "true" at bounding box center [717, 332] width 53 height 25
click at [727, 333] on icon "button" at bounding box center [730, 333] width 12 height 12
click at [445, 302] on span at bounding box center [443, 301] width 21 height 12
click at [445, 302] on input "Perform condition check before report generation" at bounding box center [441, 302] width 10 height 10
checkbox input "false"
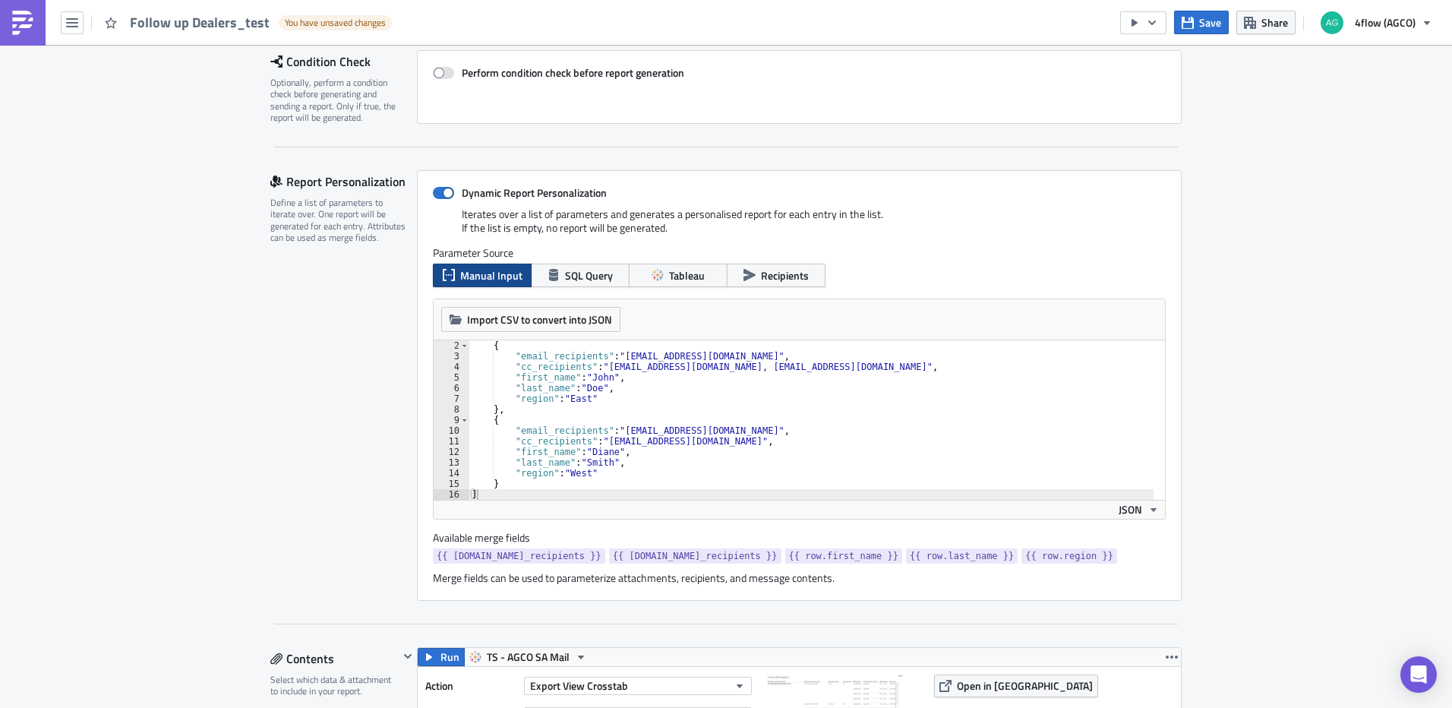
scroll to position [228, 0]
click at [735, 475] on div "{ "email_recipients" : "recipient1@example.com" , "cc_recipients" : "someone@ex…" at bounding box center [811, 431] width 685 height 181
type textarea "} ]"
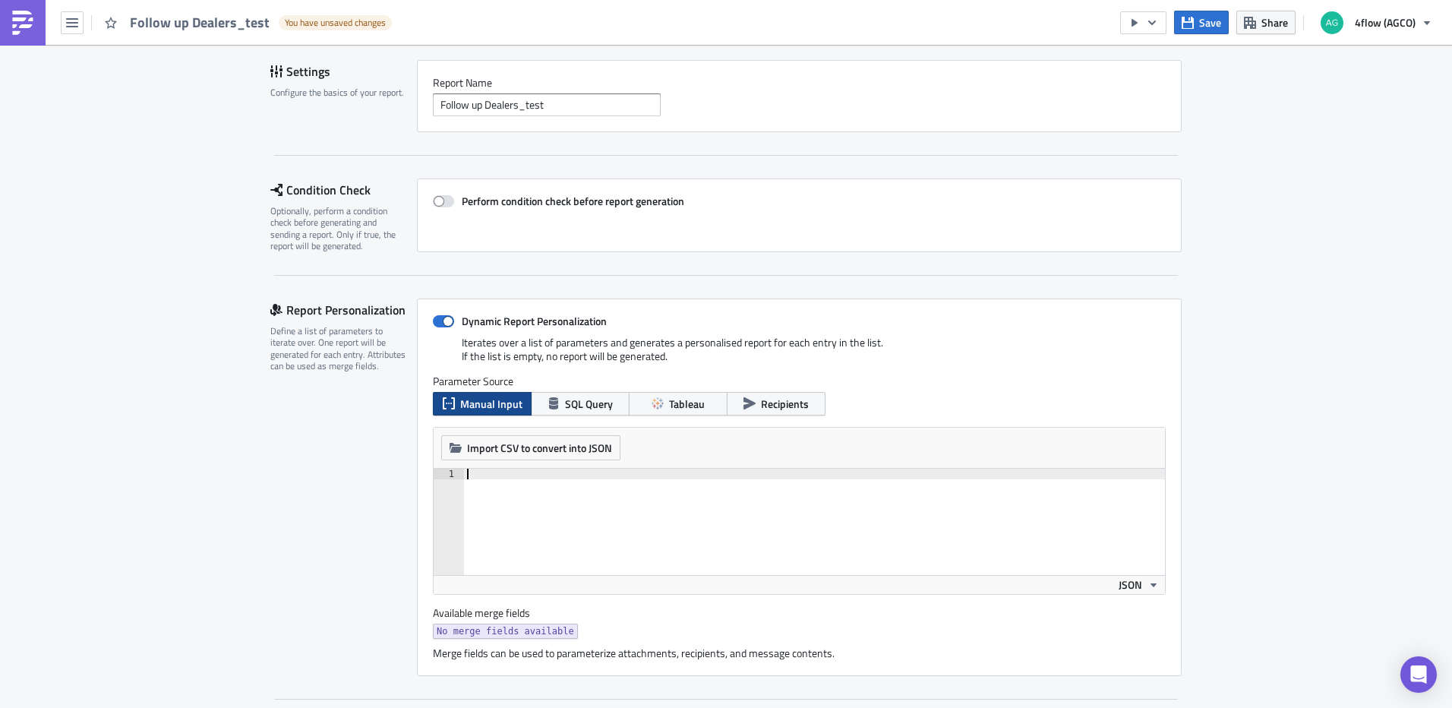
scroll to position [152, 0]
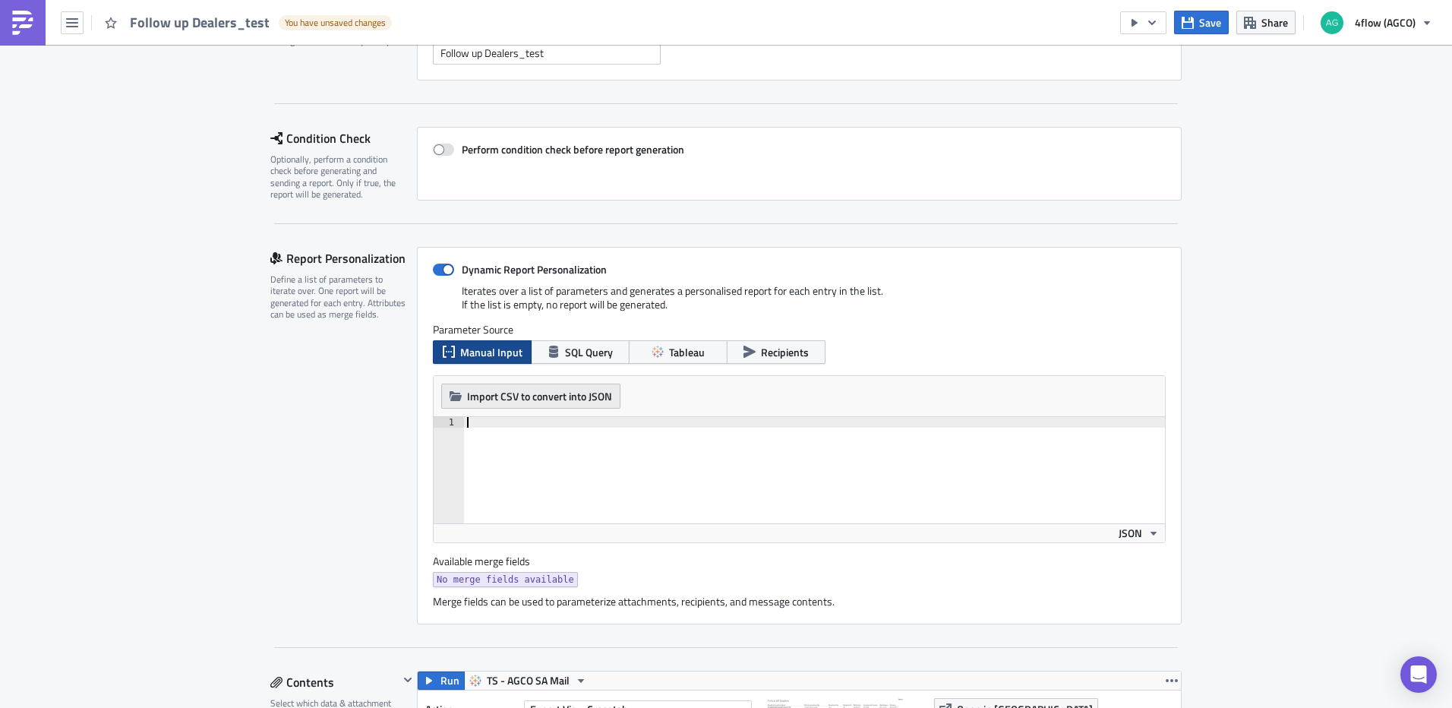
click at [578, 399] on span "Import CSV to convert into JSON" at bounding box center [539, 396] width 145 height 16
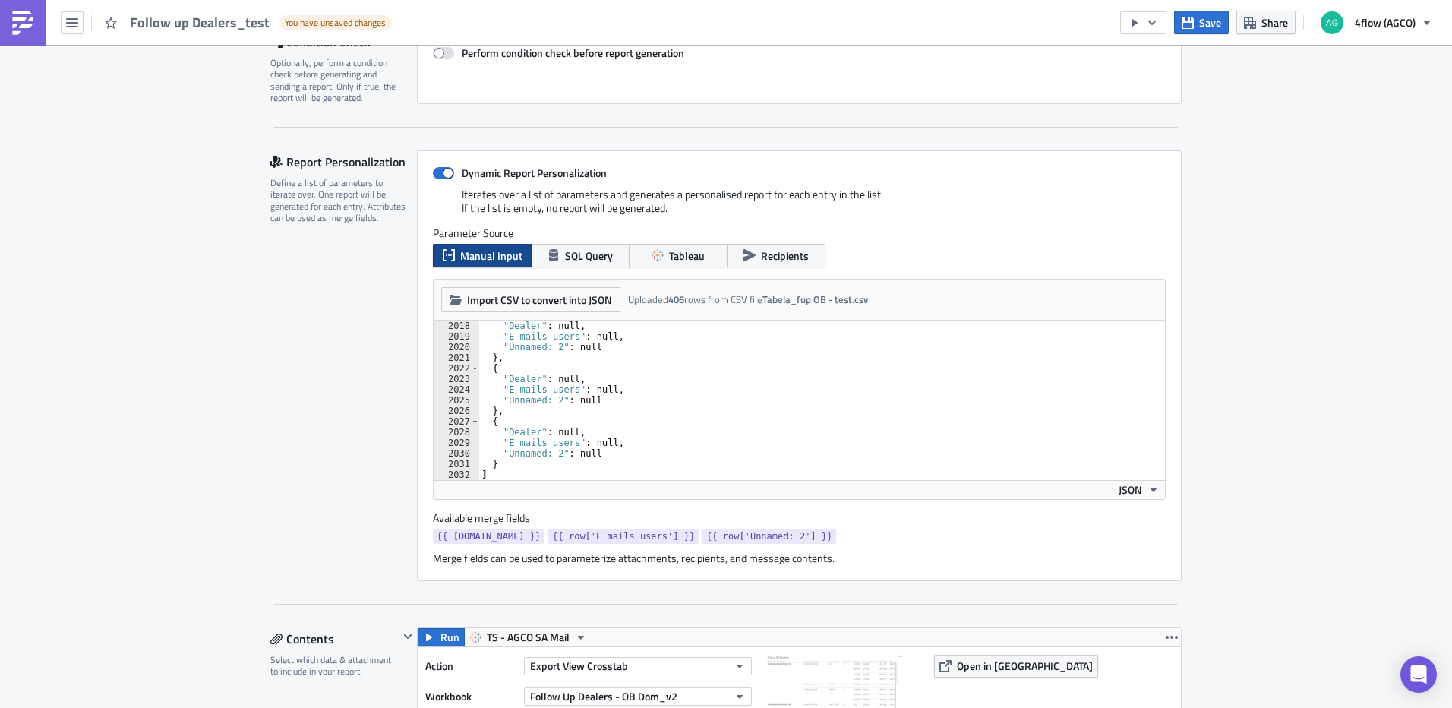
scroll to position [228, 0]
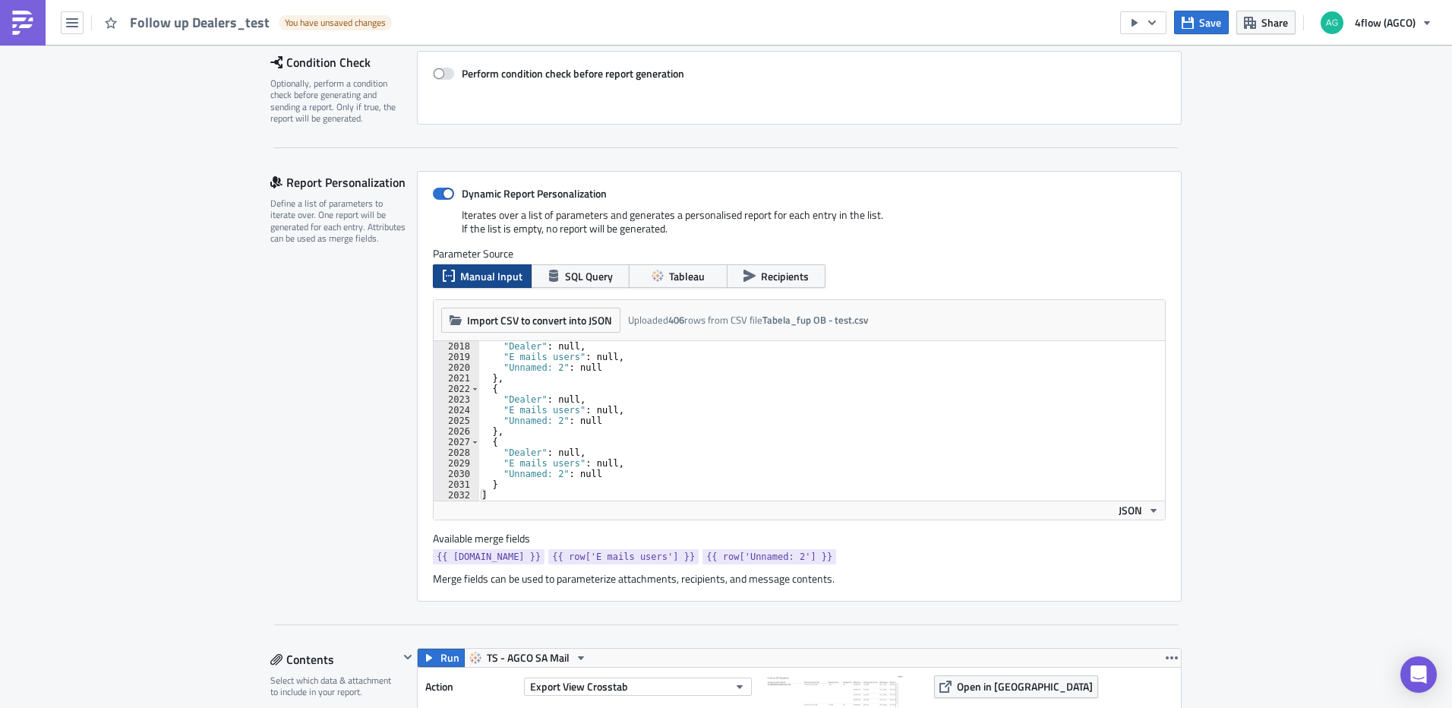
click at [702, 422] on div ""Dealer" : null, "E mails users" : null, "Unnamed: 2" : null } , { "Dealer" : n…" at bounding box center [815, 431] width 675 height 181
type textarea "} ]"
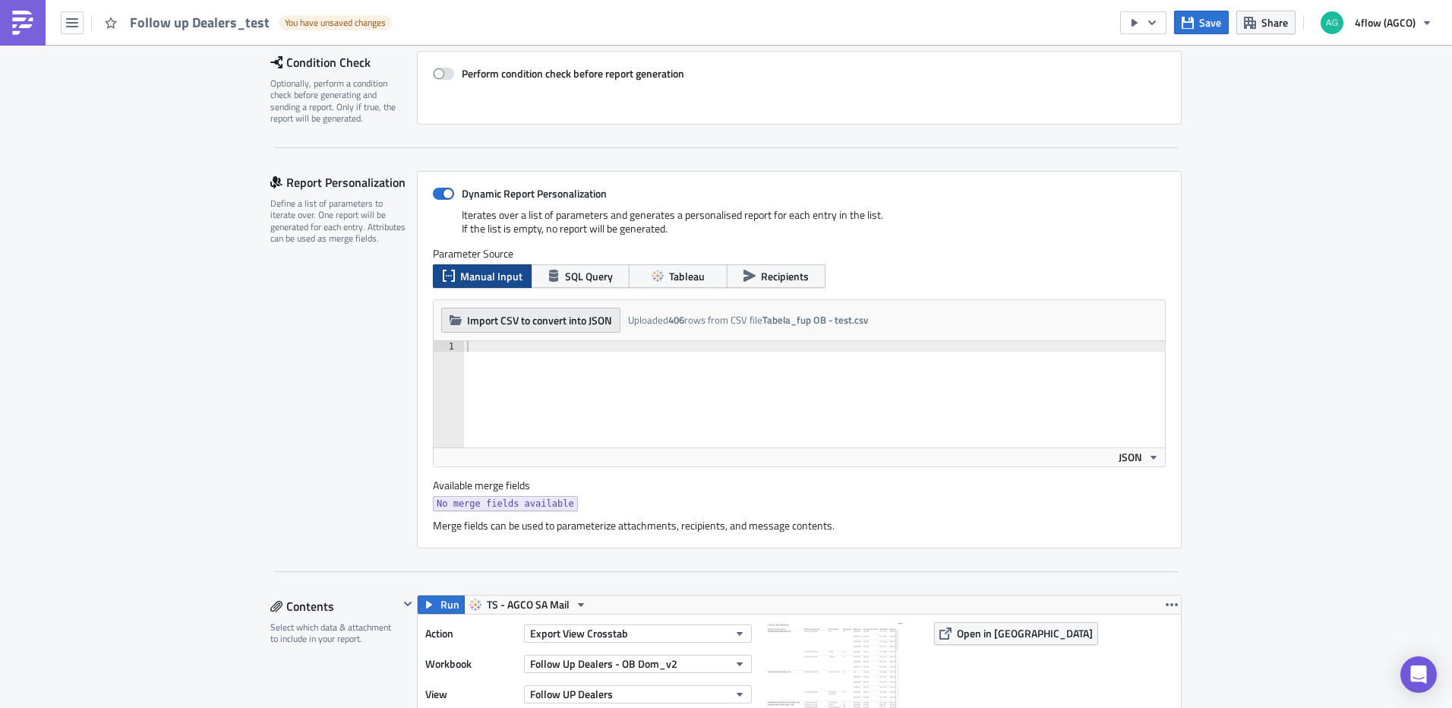
click at [563, 319] on span "Import CSV to convert into JSON" at bounding box center [539, 320] width 145 height 16
click at [665, 405] on div at bounding box center [814, 405] width 701 height 128
click at [654, 330] on div "Import CSV to convert into JSON Choose CSV file... (max 10MB) Uploaded 406 rows…" at bounding box center [799, 320] width 731 height 41
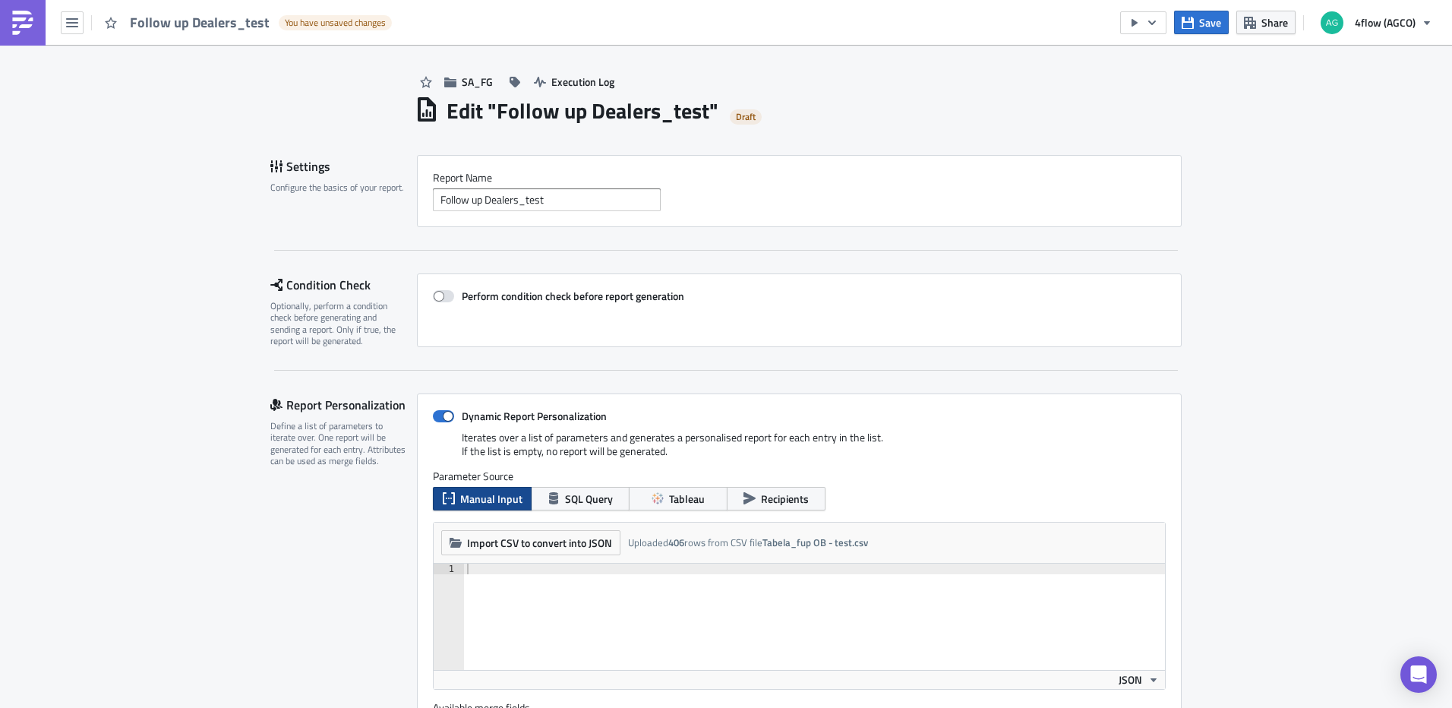
scroll to position [0, 0]
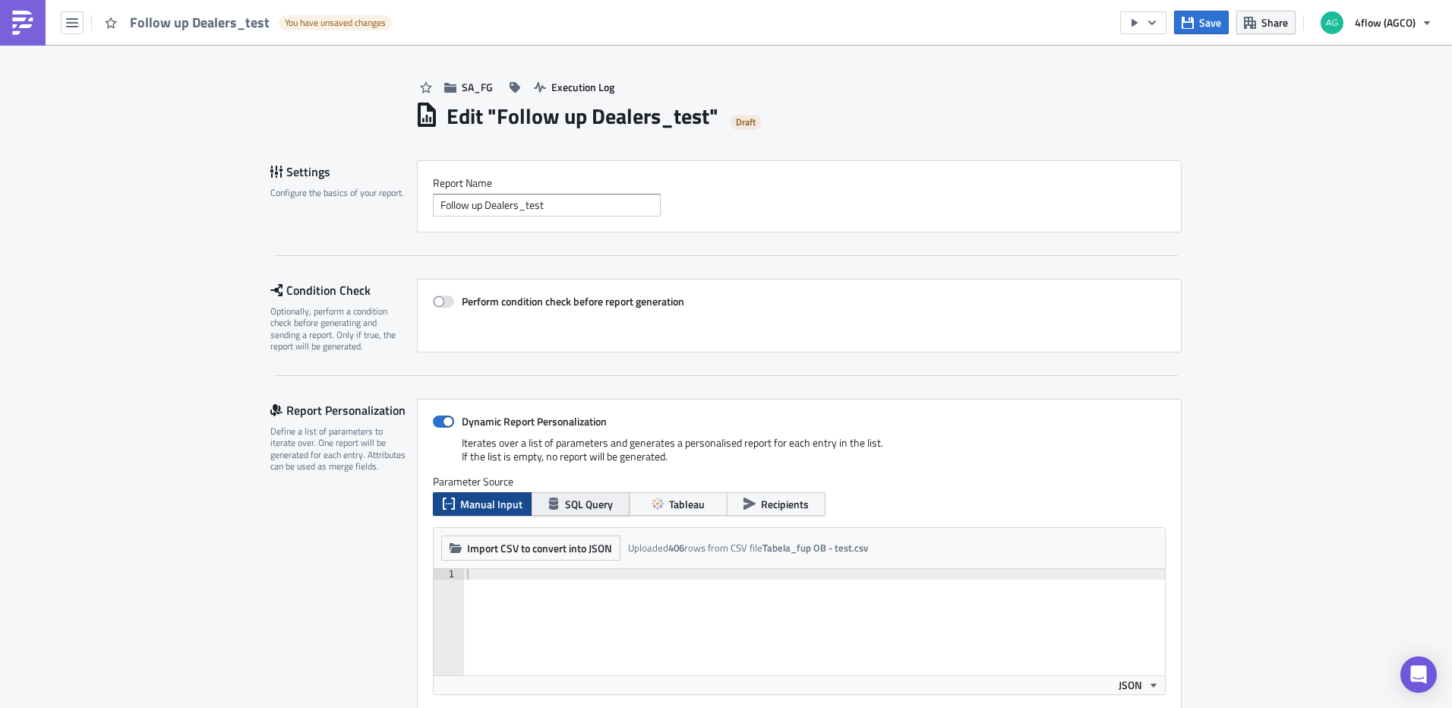
click at [566, 502] on span "SQL Query" at bounding box center [589, 504] width 48 height 16
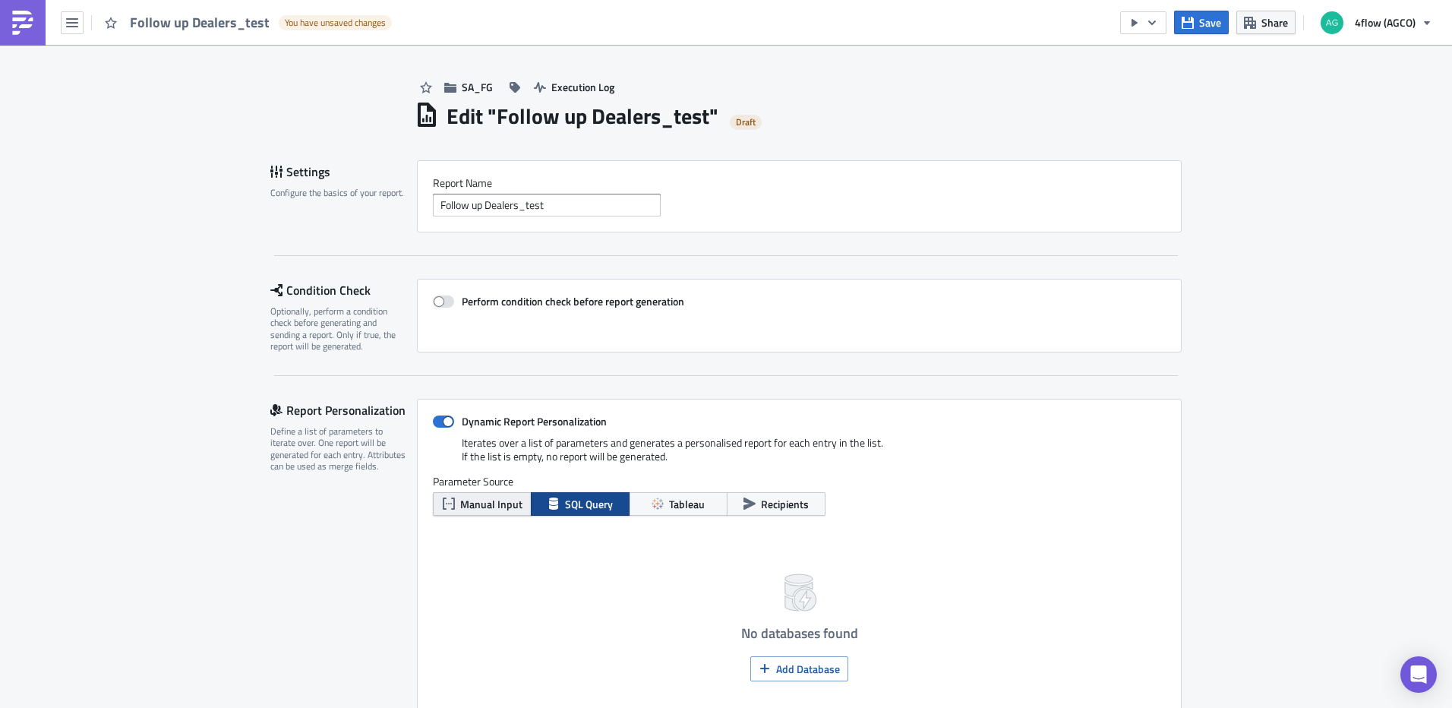
click at [490, 497] on span "Manual Input" at bounding box center [491, 504] width 62 height 16
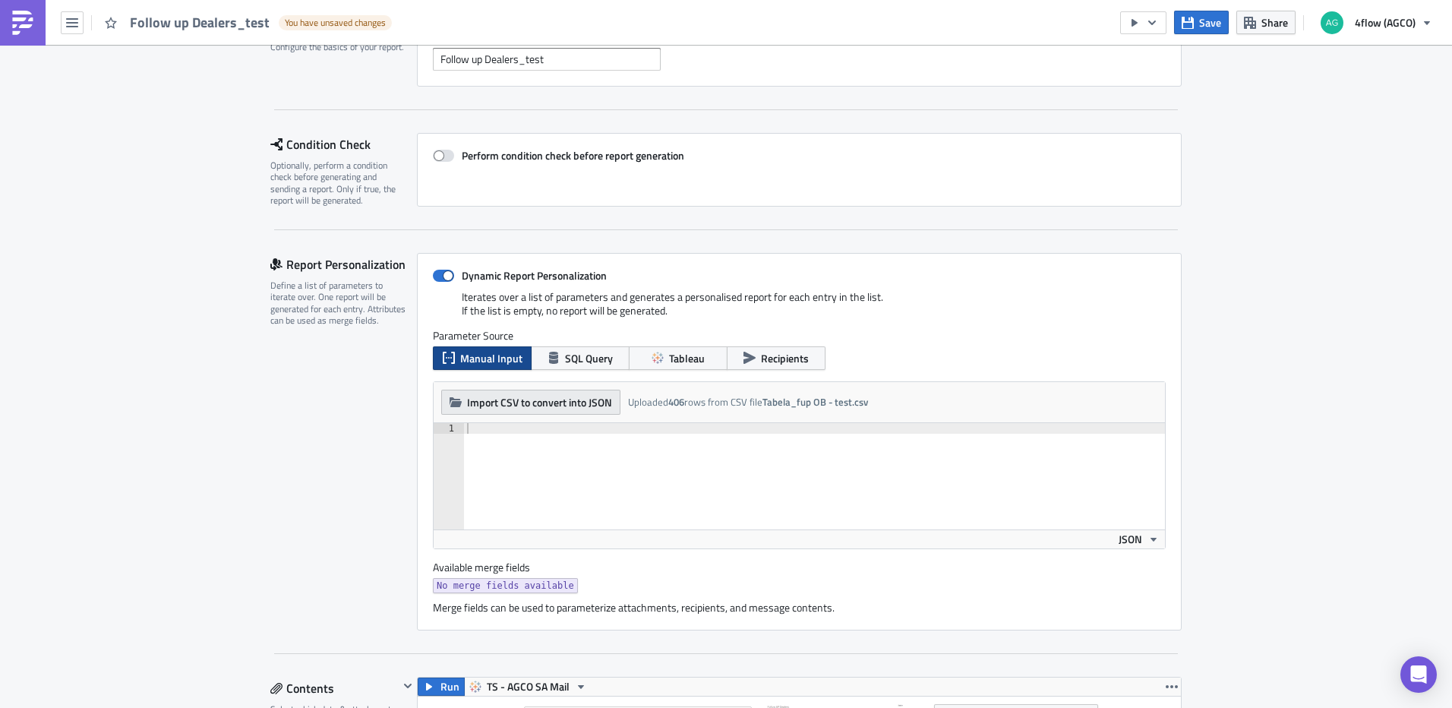
scroll to position [152, 0]
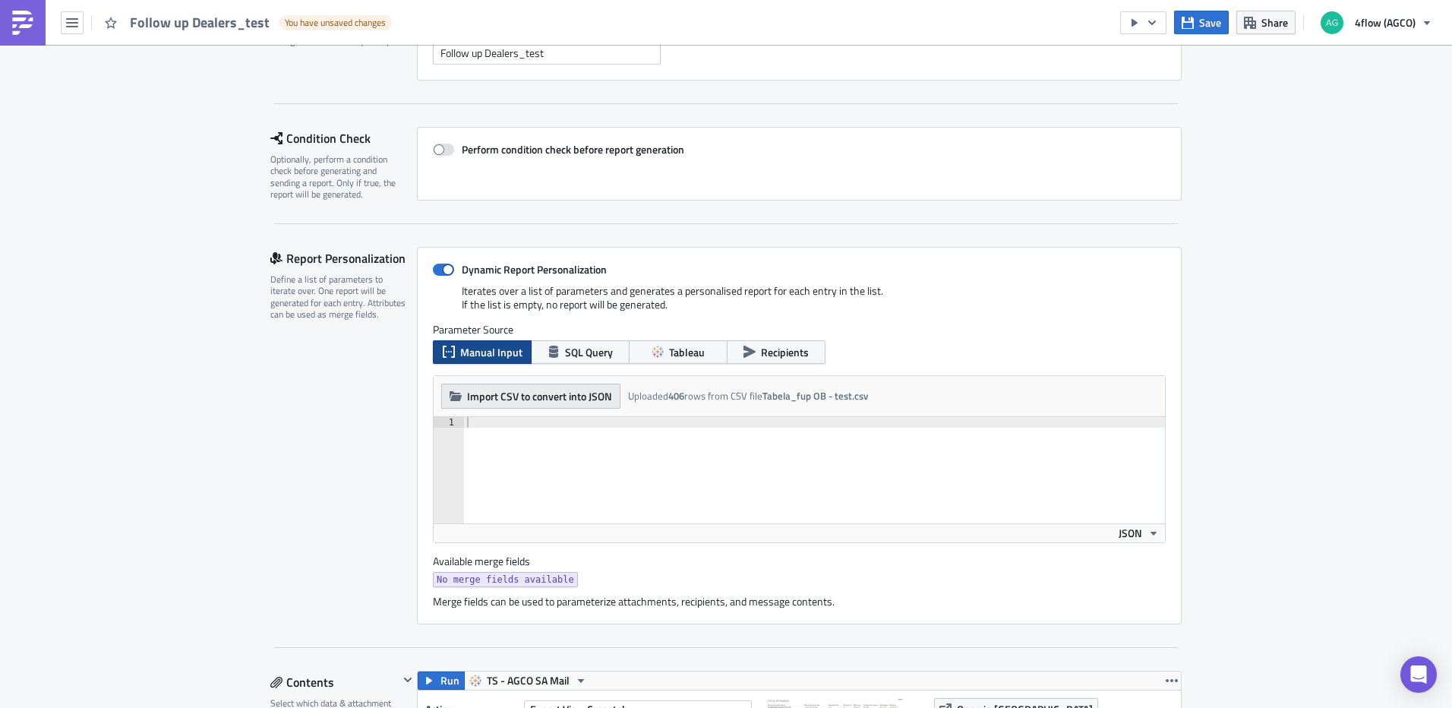
click at [568, 398] on span "Import CSV to convert into JSON" at bounding box center [539, 396] width 145 height 16
click at [560, 452] on div at bounding box center [814, 481] width 701 height 128
click at [560, 487] on div at bounding box center [814, 481] width 701 height 128
click at [677, 505] on div at bounding box center [814, 481] width 701 height 128
click at [578, 419] on div at bounding box center [814, 481] width 701 height 128
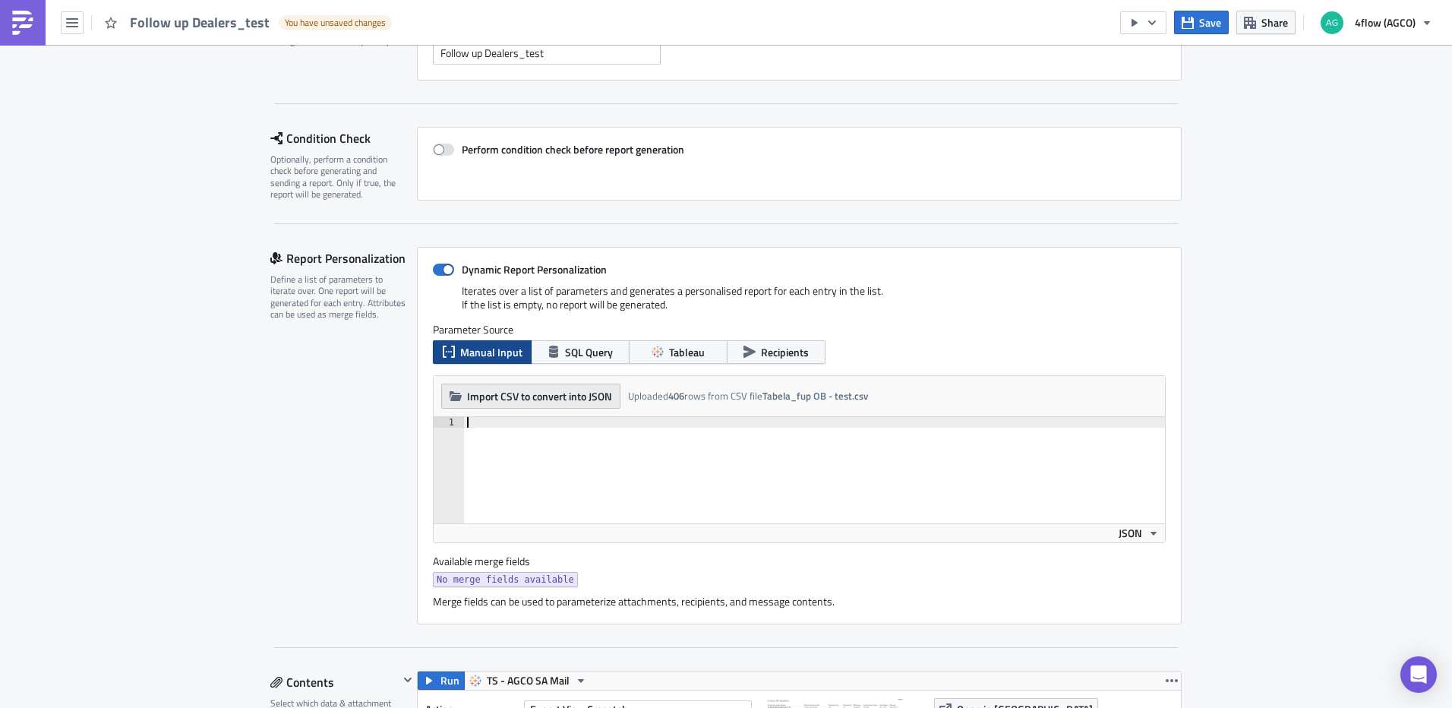
click at [579, 403] on span "Import CSV to convert into JSON" at bounding box center [539, 396] width 145 height 16
click at [540, 390] on span "Import CSV to convert into JSON" at bounding box center [539, 396] width 145 height 16
click at [730, 386] on div "Import CSV to convert into JSON Choose CSV file... (max 10MB) Uploaded 406 rows…" at bounding box center [799, 396] width 731 height 41
click at [823, 391] on strong "Tabela_fup OB - test.csv" at bounding box center [815, 395] width 106 height 15
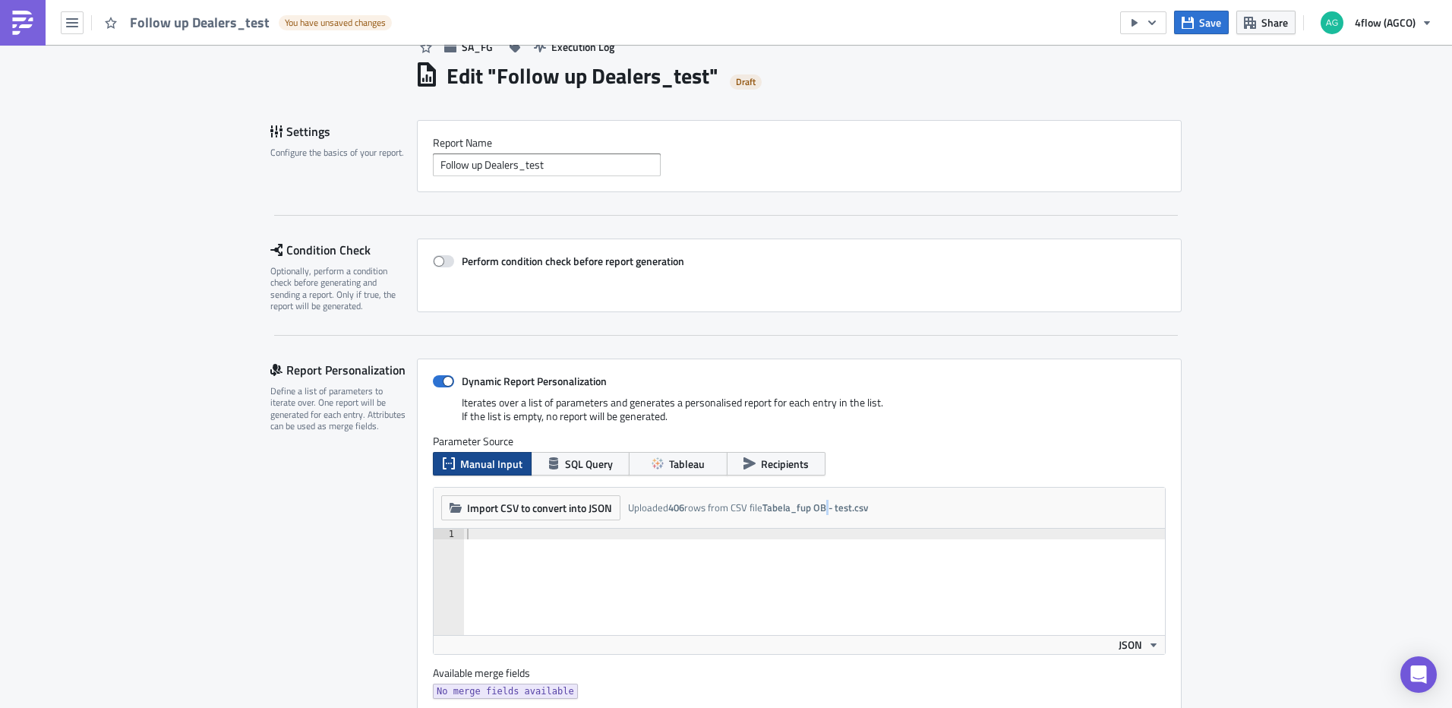
scroll to position [76, 0]
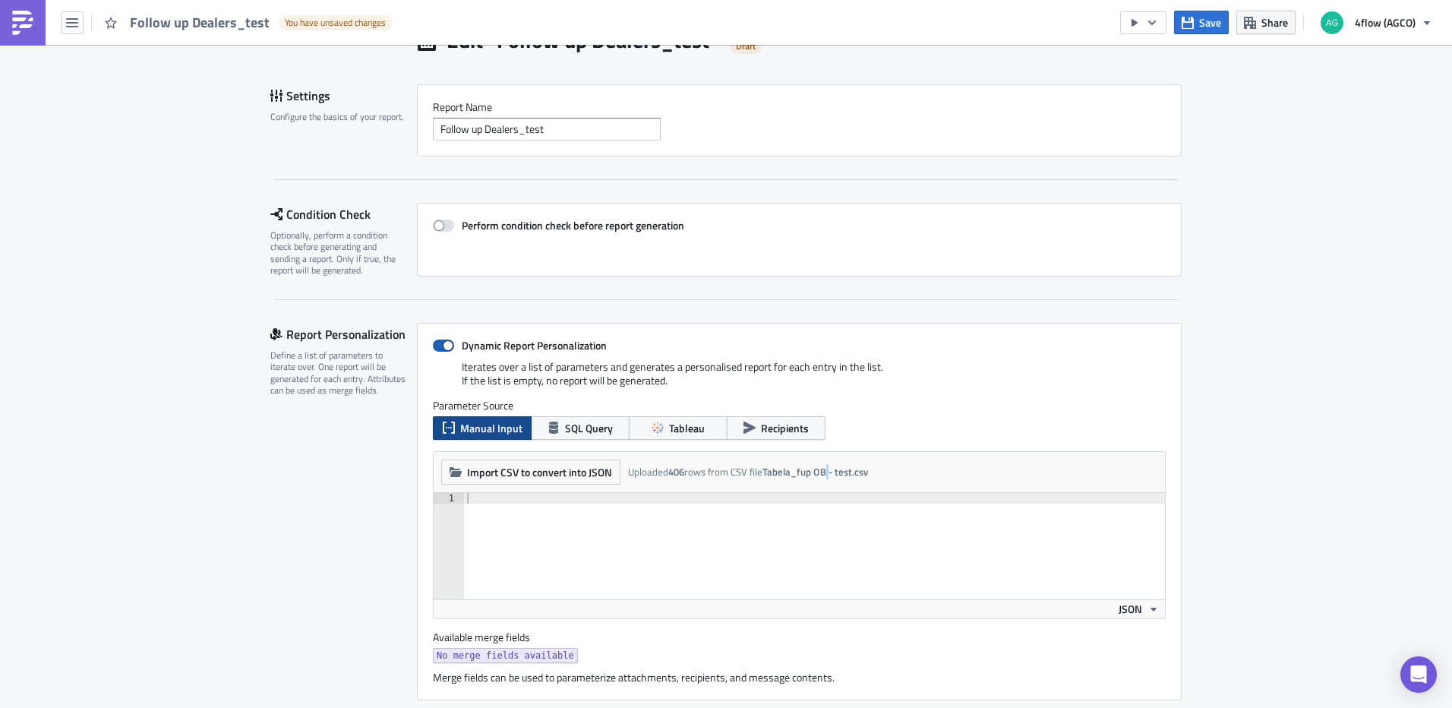
click at [433, 340] on span at bounding box center [443, 345] width 21 height 12
click at [436, 341] on input "Dynamic Report Personalization" at bounding box center [441, 346] width 10 height 10
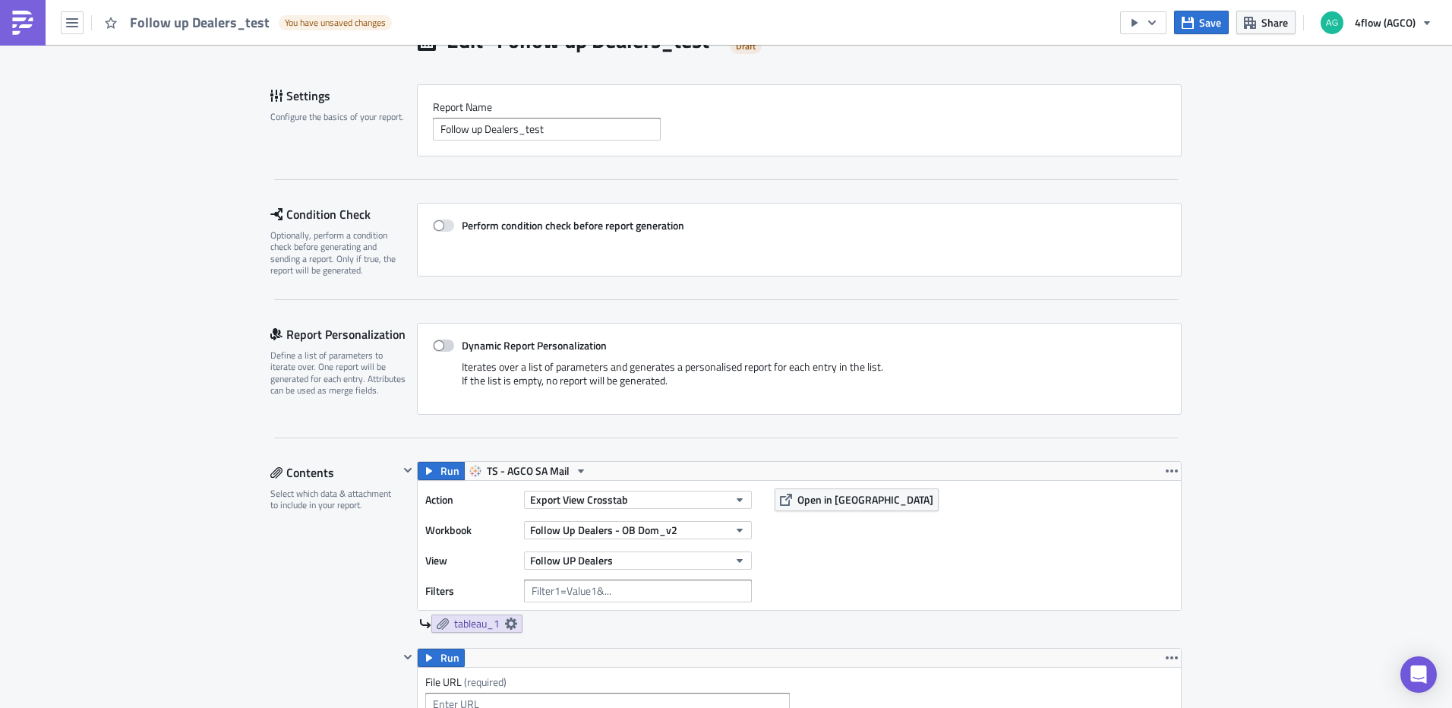
click at [446, 344] on span at bounding box center [443, 345] width 21 height 12
click at [446, 344] on input "Dynamic Report Personalization" at bounding box center [441, 346] width 10 height 10
checkbox input "true"
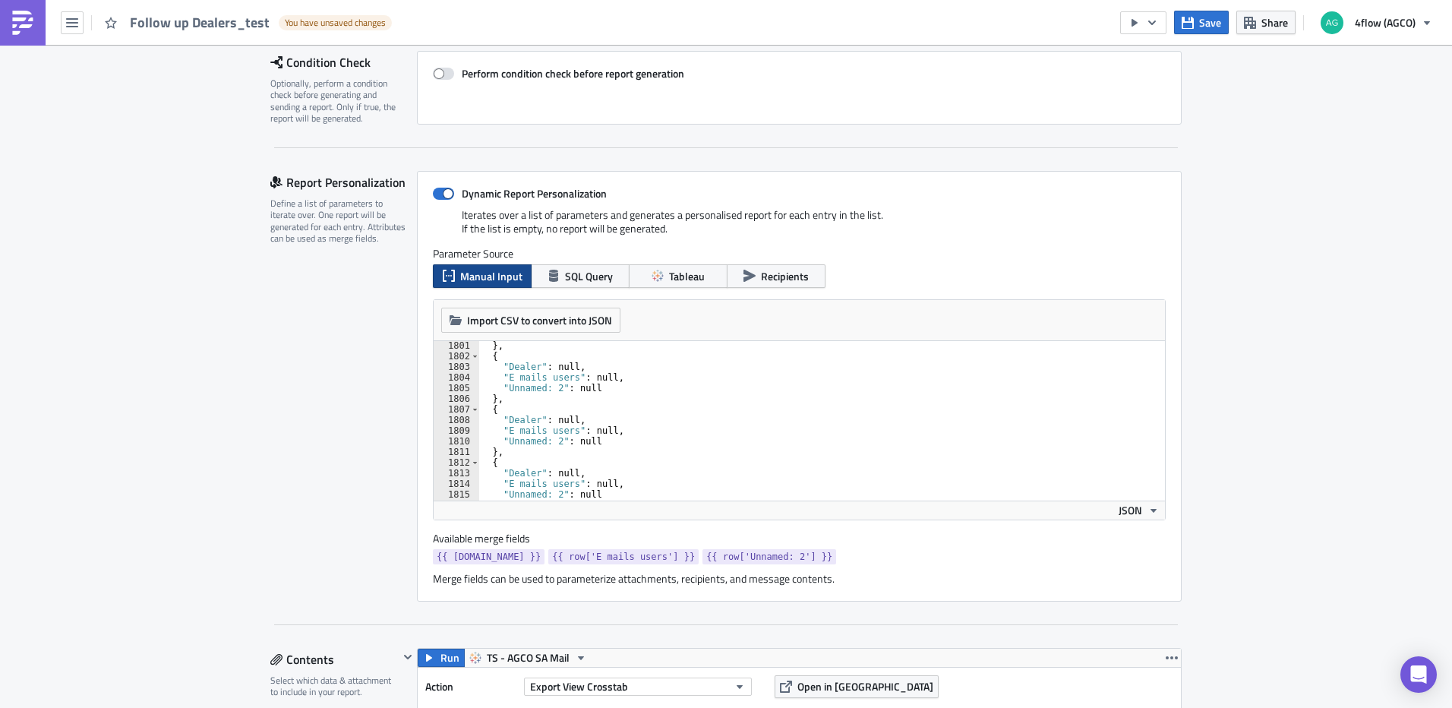
scroll to position [19136, 0]
click at [905, 465] on div "} , { "Dealer" : null, "E mails users" : null, "Unnamed: 2" : null } , { "Deale…" at bounding box center [815, 430] width 675 height 181
type textarea "} ]"
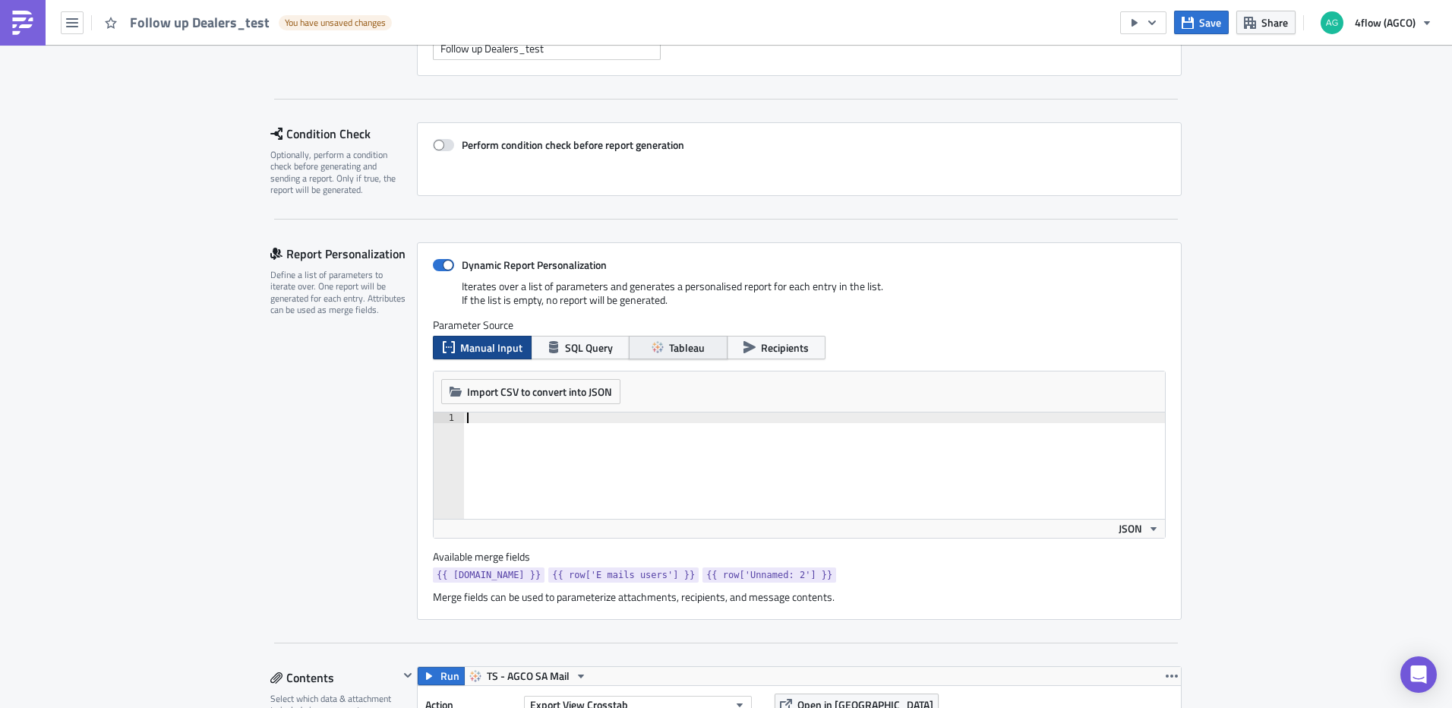
scroll to position [76, 0]
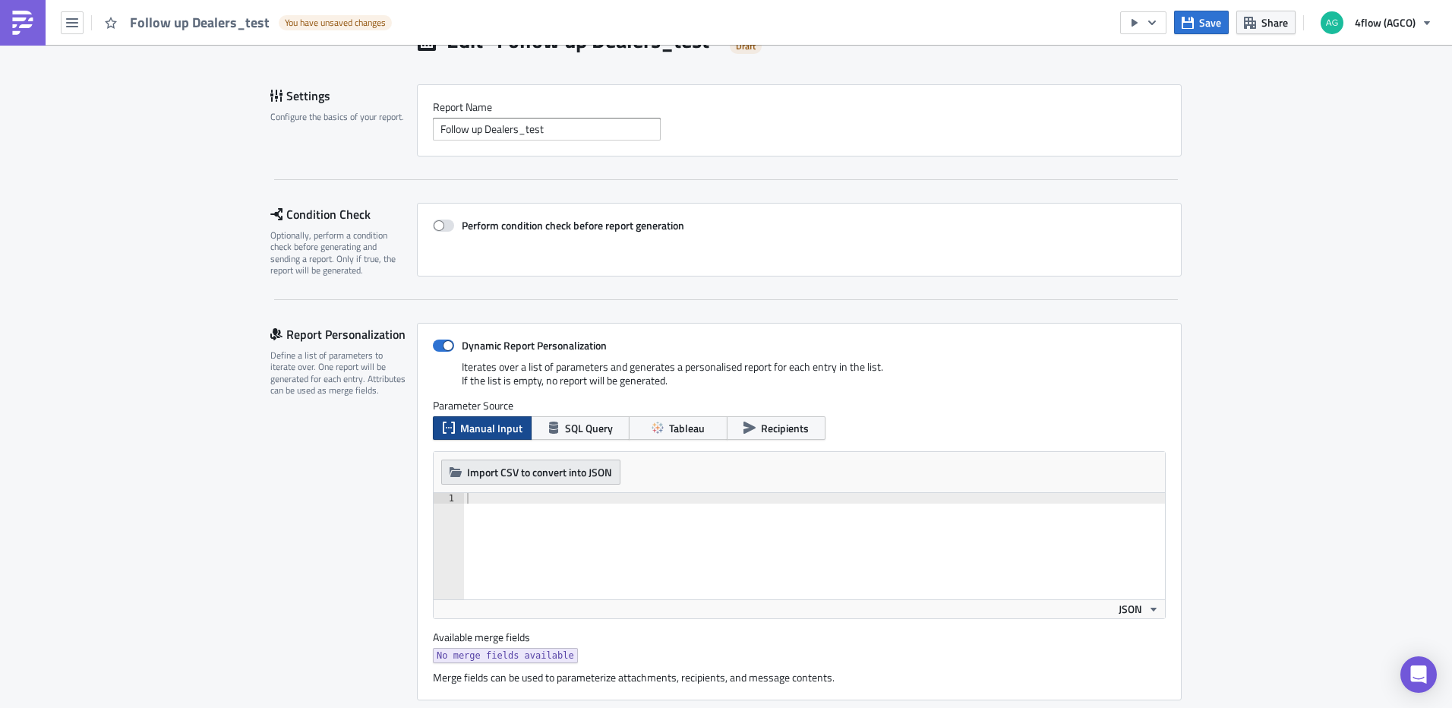
click at [531, 472] on span "Import CSV to convert into JSON" at bounding box center [539, 472] width 145 height 16
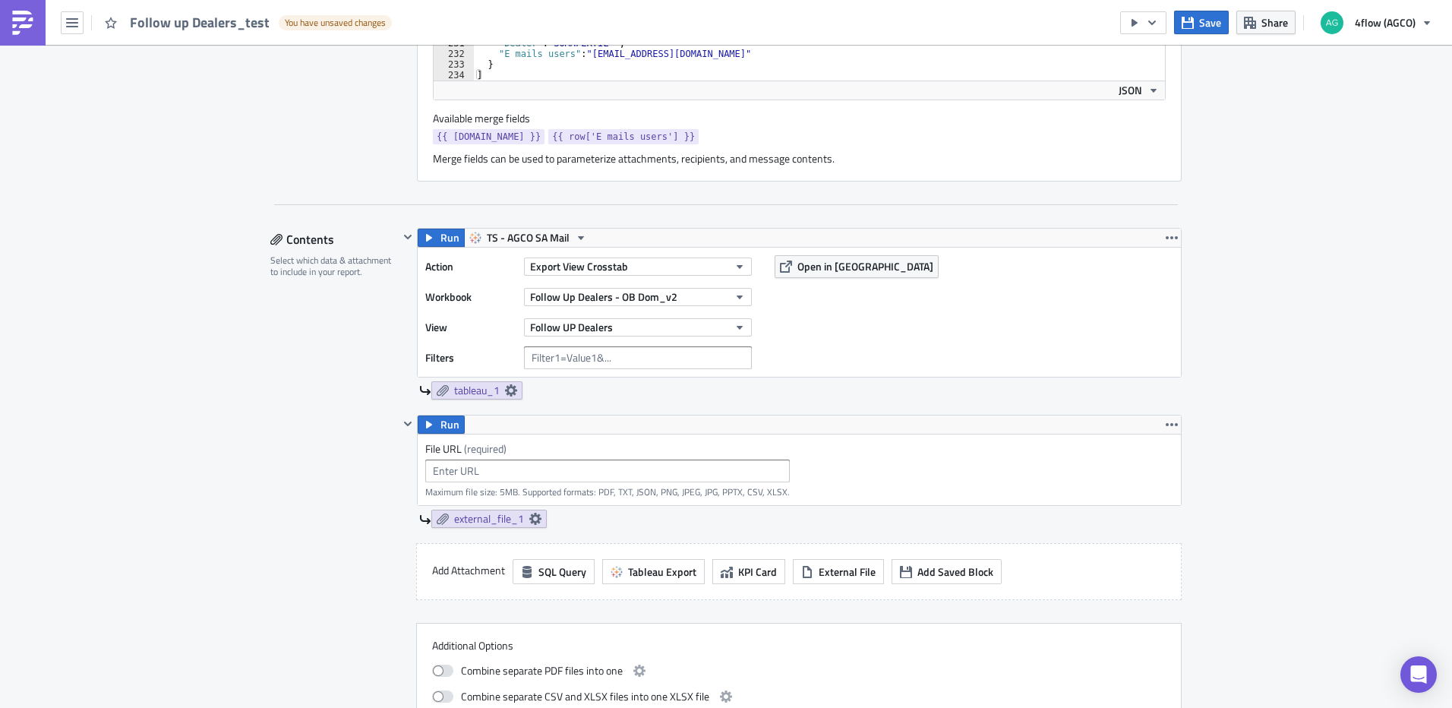
scroll to position [683, 0]
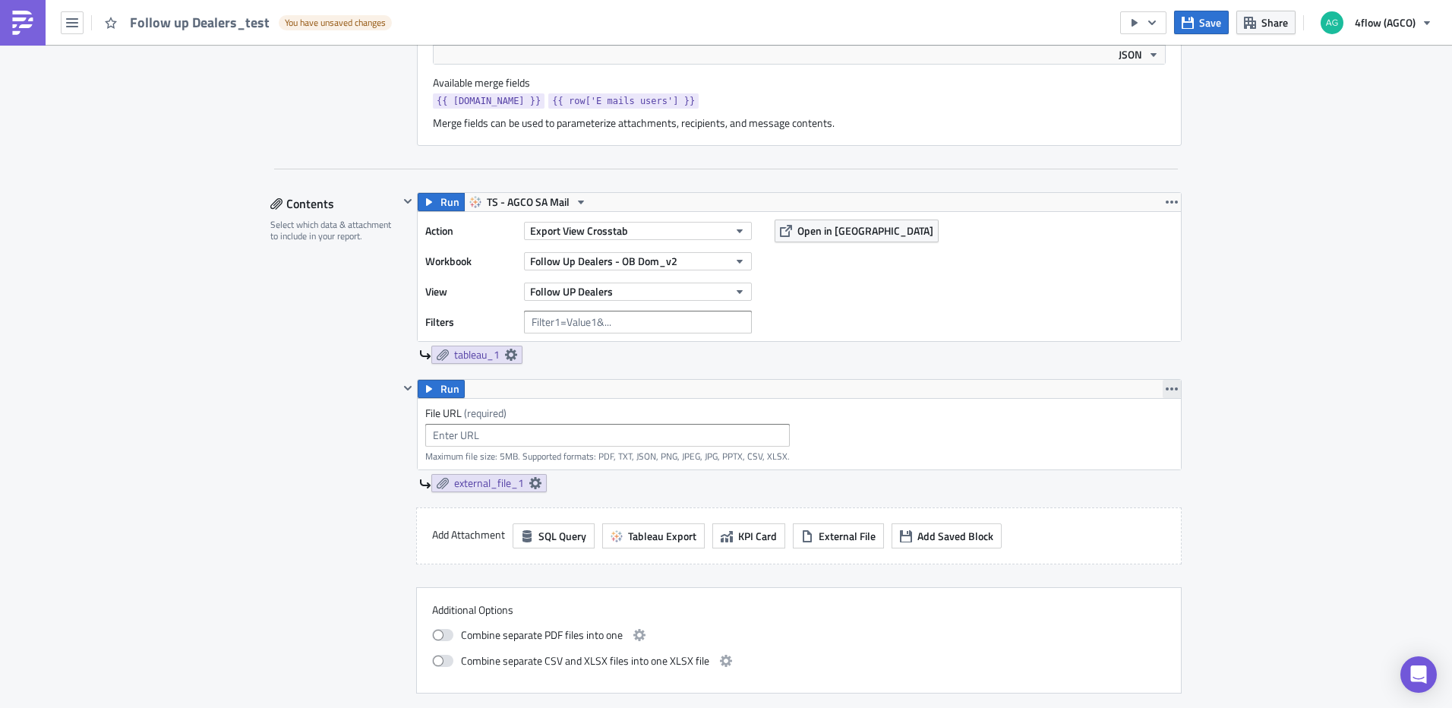
click at [1166, 390] on icon "button" at bounding box center [1172, 388] width 12 height 3
click at [1143, 462] on div "Remove" at bounding box center [1175, 455] width 101 height 15
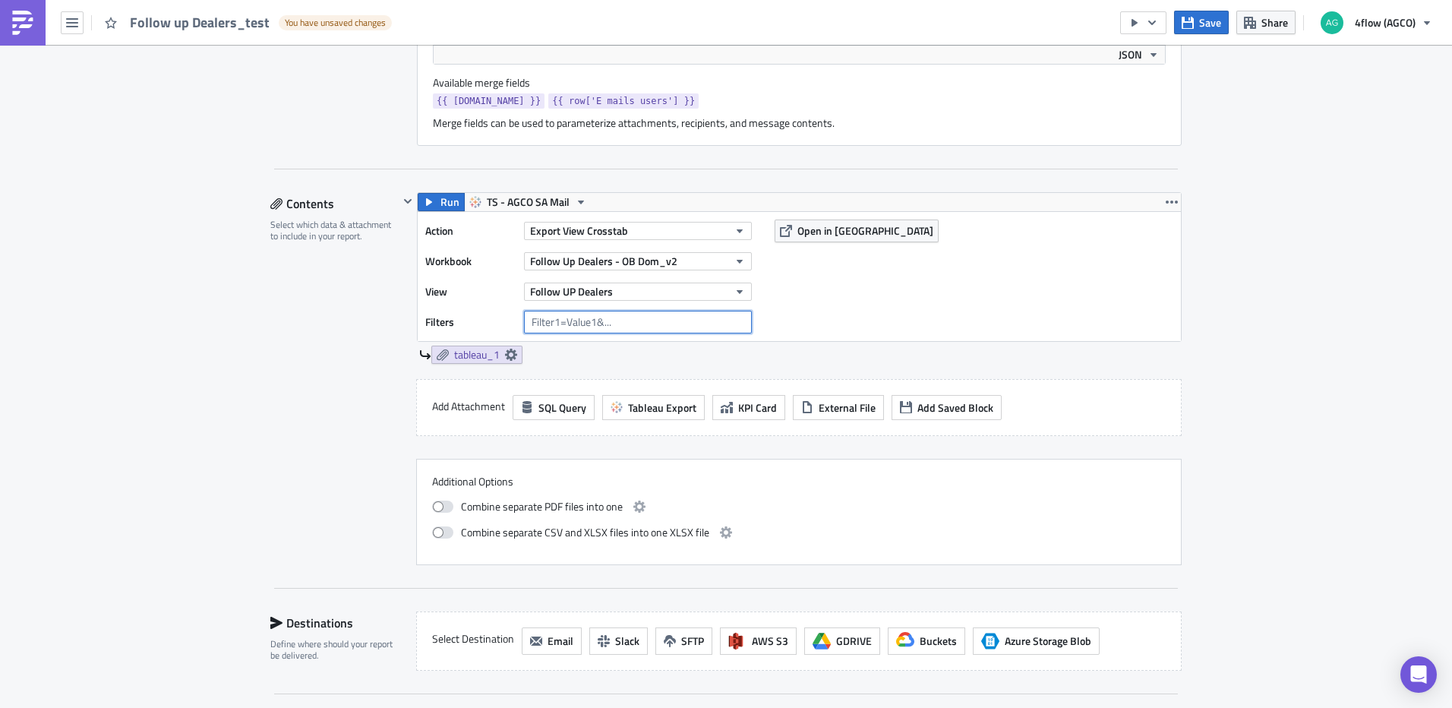
click at [601, 327] on input "text" at bounding box center [638, 322] width 228 height 23
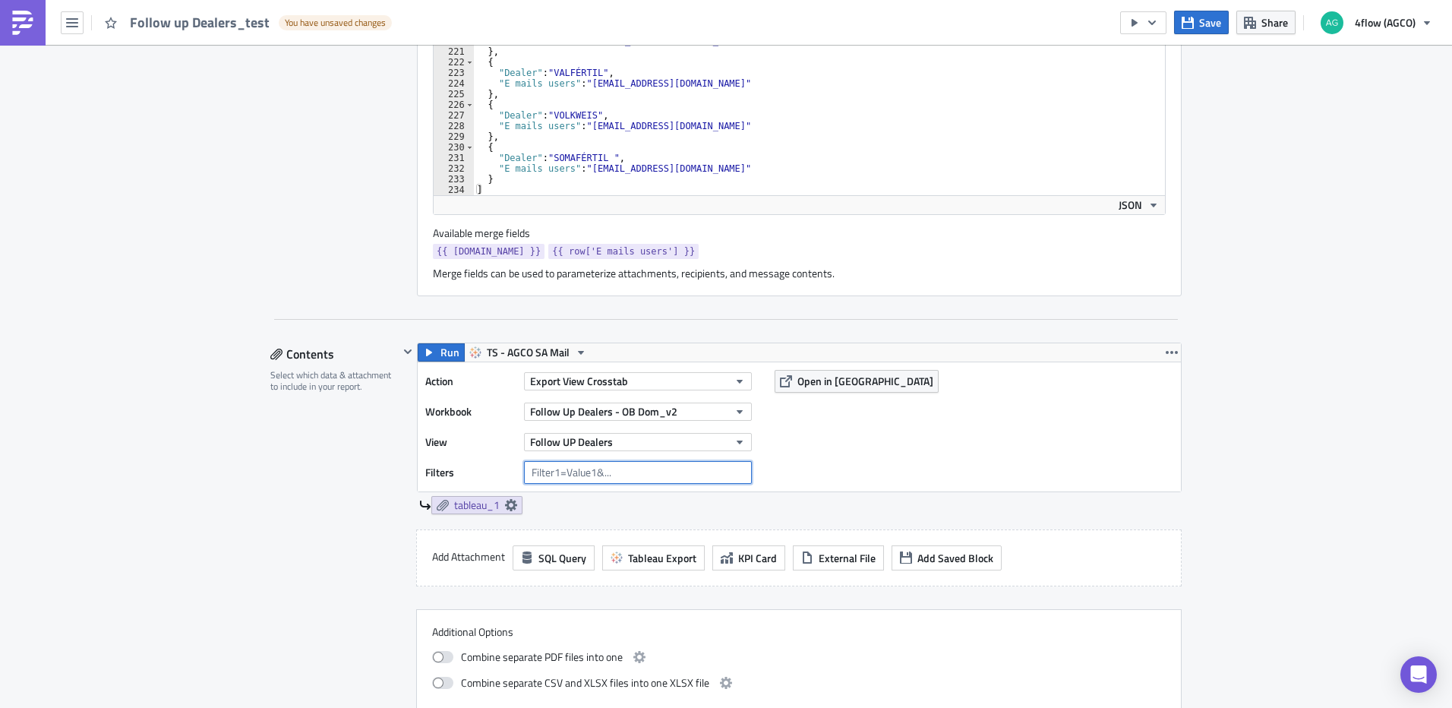
scroll to position [532, 0]
click at [497, 254] on span "{{ [DOMAIN_NAME] }}" at bounding box center [489, 252] width 104 height 15
drag, startPoint x: 446, startPoint y: 254, endPoint x: 1260, endPoint y: 371, distance: 823.0
click at [1260, 371] on div "SA_FG Execution Log Edit " Follow up Dealers_test " Draft Settings Configure th…" at bounding box center [726, 307] width 1452 height 1589
click at [570, 469] on input "text" at bounding box center [638, 473] width 228 height 23
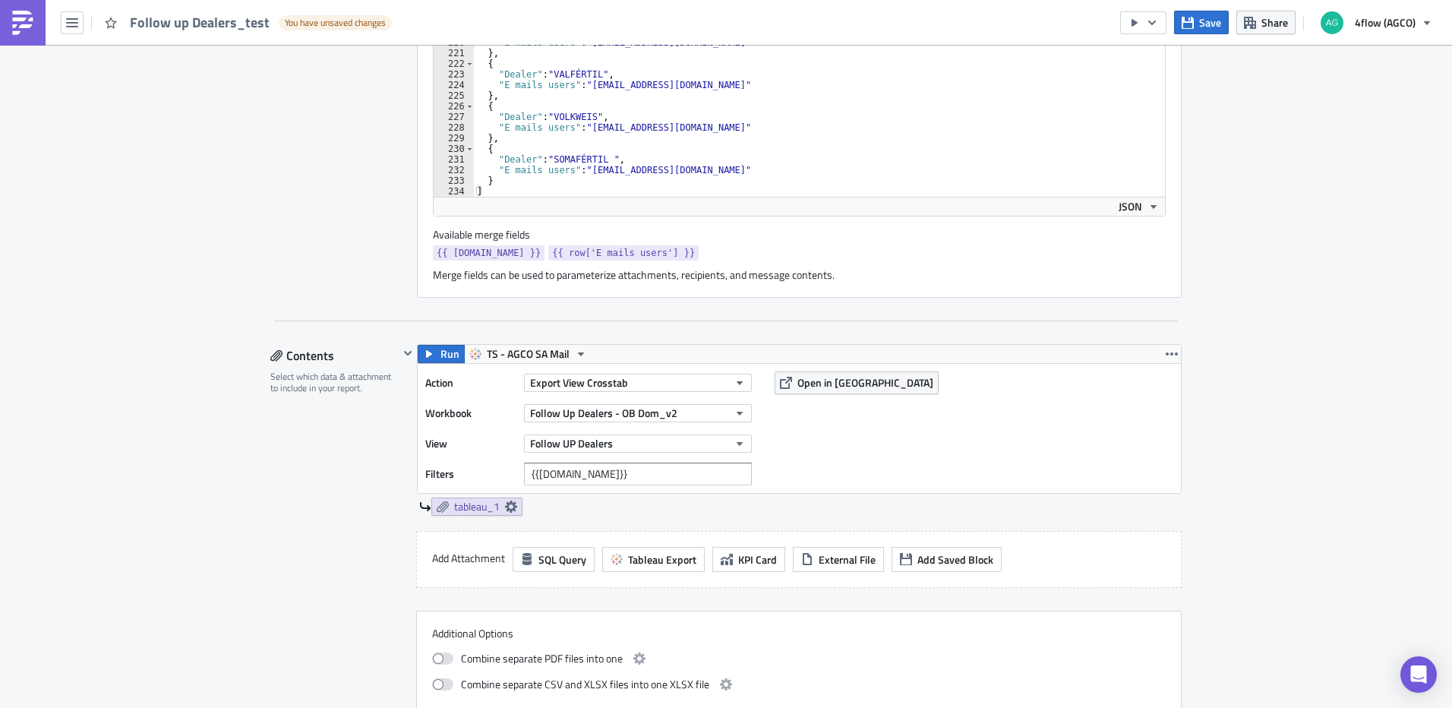
click at [911, 531] on div "Add Attachment SQL Query Tableau Export KPI Card External File Add Saved Block" at bounding box center [798, 559] width 765 height 57
click at [575, 464] on input "{{[DOMAIN_NAME]}}" at bounding box center [638, 473] width 228 height 23
click at [633, 472] on input "{{[DOMAIN_NAME]}}" at bounding box center [638, 473] width 228 height 23
type input "{"
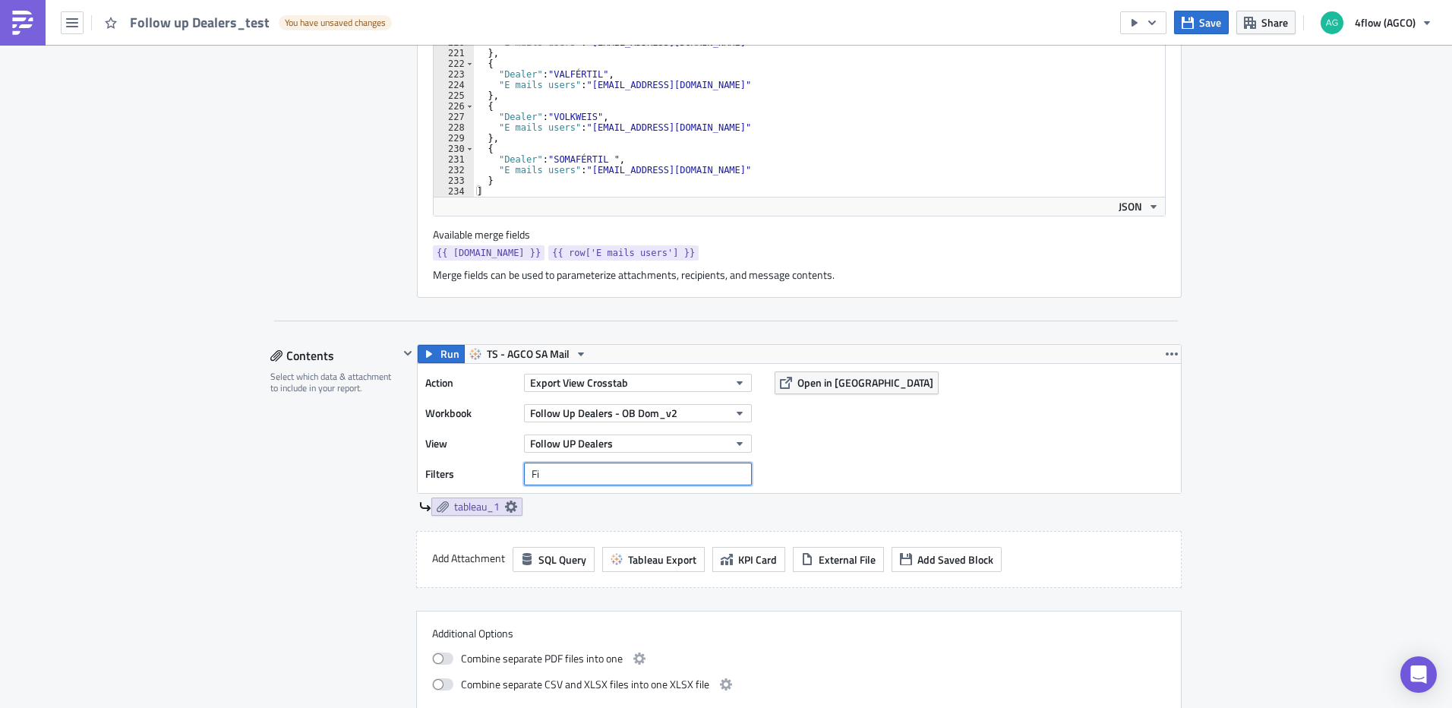
type input "F"
click at [1216, 484] on div "SA_FG Execution Log Edit " Follow up Dealers_test " Draft Settings Configure th…" at bounding box center [726, 307] width 1452 height 1589
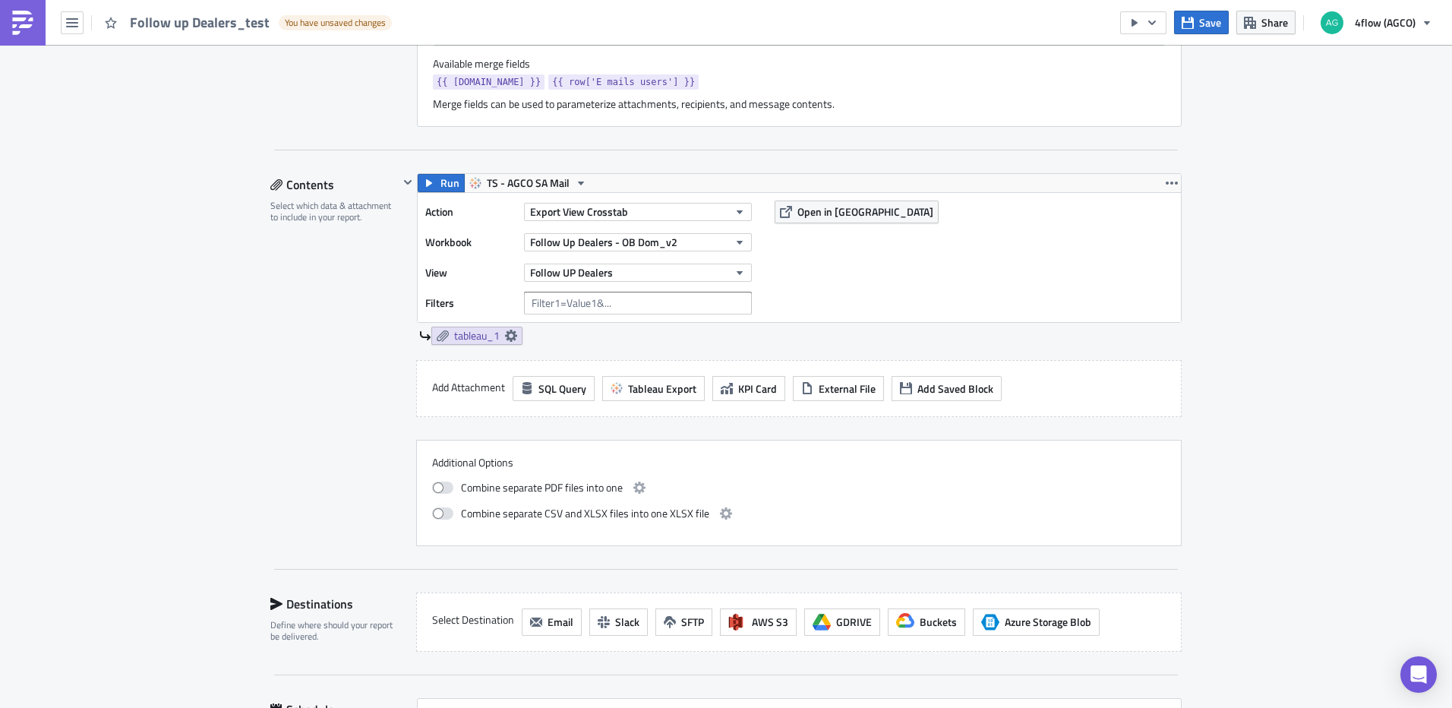
scroll to position [607, 0]
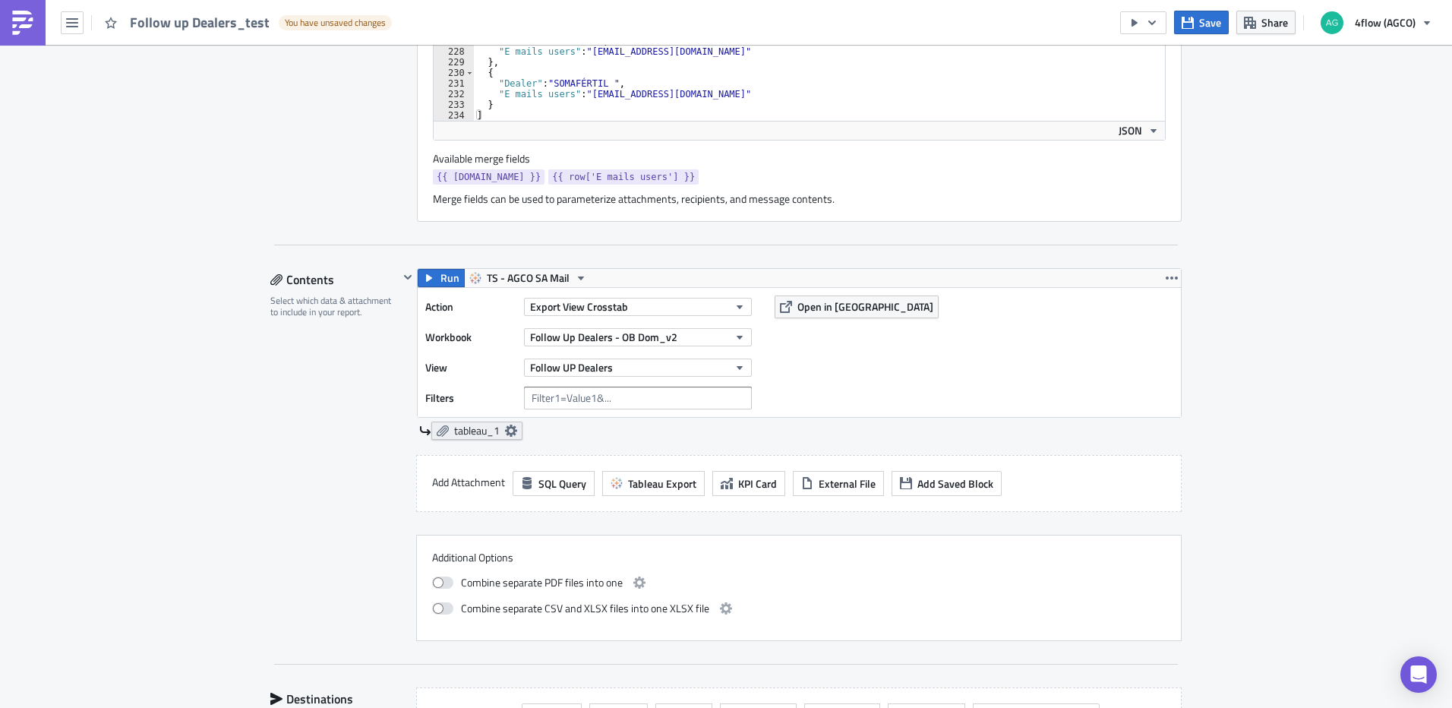
click at [508, 428] on icon at bounding box center [511, 430] width 12 height 12
click at [318, 404] on div "Contents Select which data & attachment to include in your report." at bounding box center [334, 454] width 128 height 373
click at [661, 395] on input "text" at bounding box center [638, 397] width 228 height 23
click at [864, 381] on div "Action Export View Crosstab Workbook Follow Up Dealers - OB Dom_v2 View Follow …" at bounding box center [799, 352] width 763 height 129
click at [647, 401] on input "text" at bounding box center [638, 397] width 228 height 23
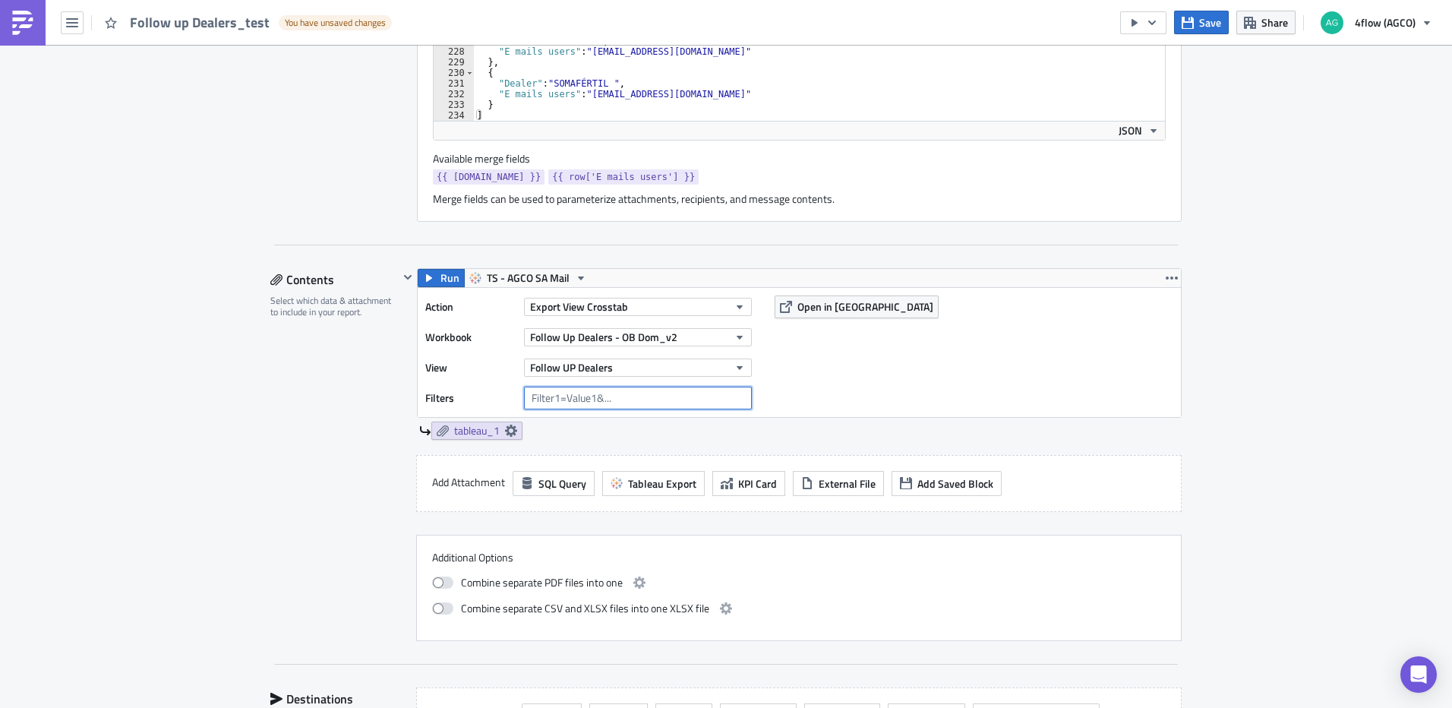
click at [708, 402] on input "text" at bounding box center [638, 397] width 228 height 23
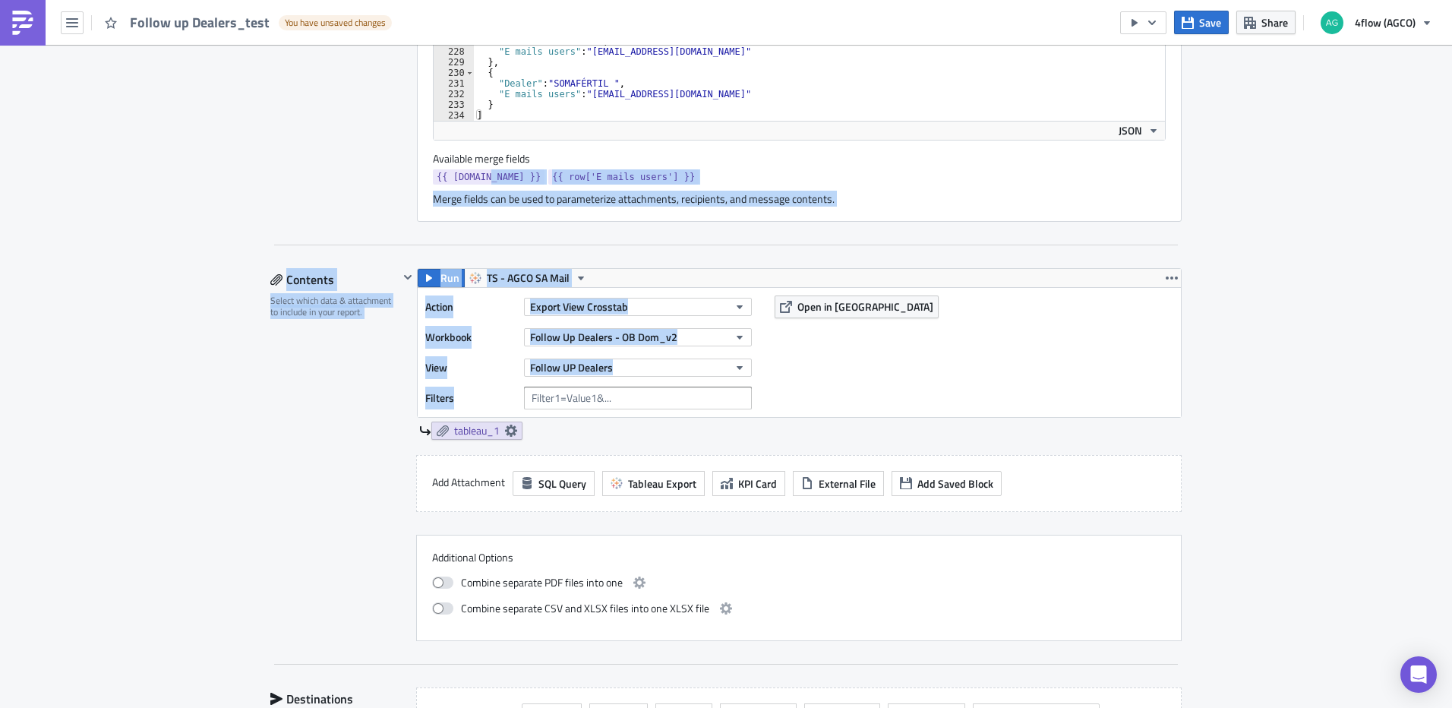
drag, startPoint x: 481, startPoint y: 174, endPoint x: 670, endPoint y: 389, distance: 285.7
click at [580, 390] on div "Settings Configure the basics of your report. Report Nam﻿e Follow up Dealers_te…" at bounding box center [725, 263] width 911 height 1420
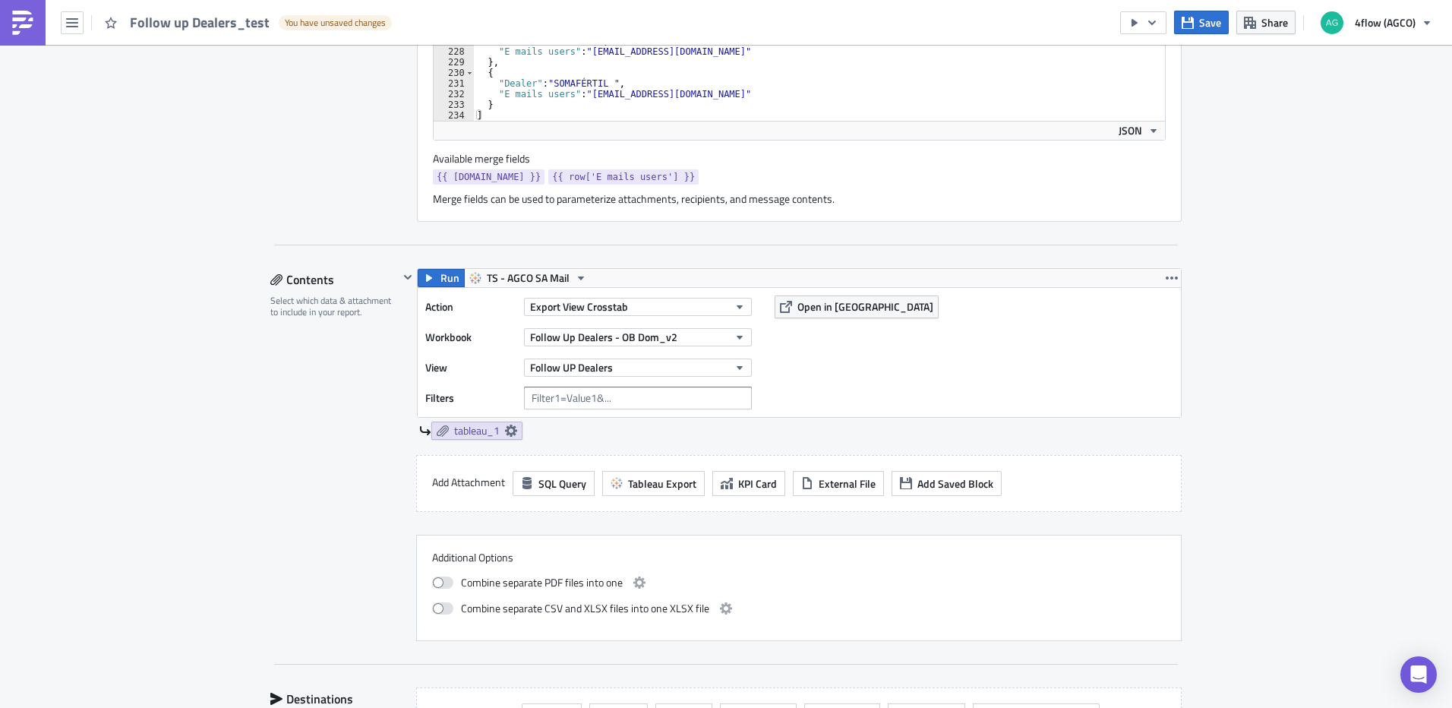
click at [1026, 405] on div "Action Export View Crosstab Workbook Follow Up Dealers - OB Dom_v2 View Follow …" at bounding box center [799, 352] width 763 height 129
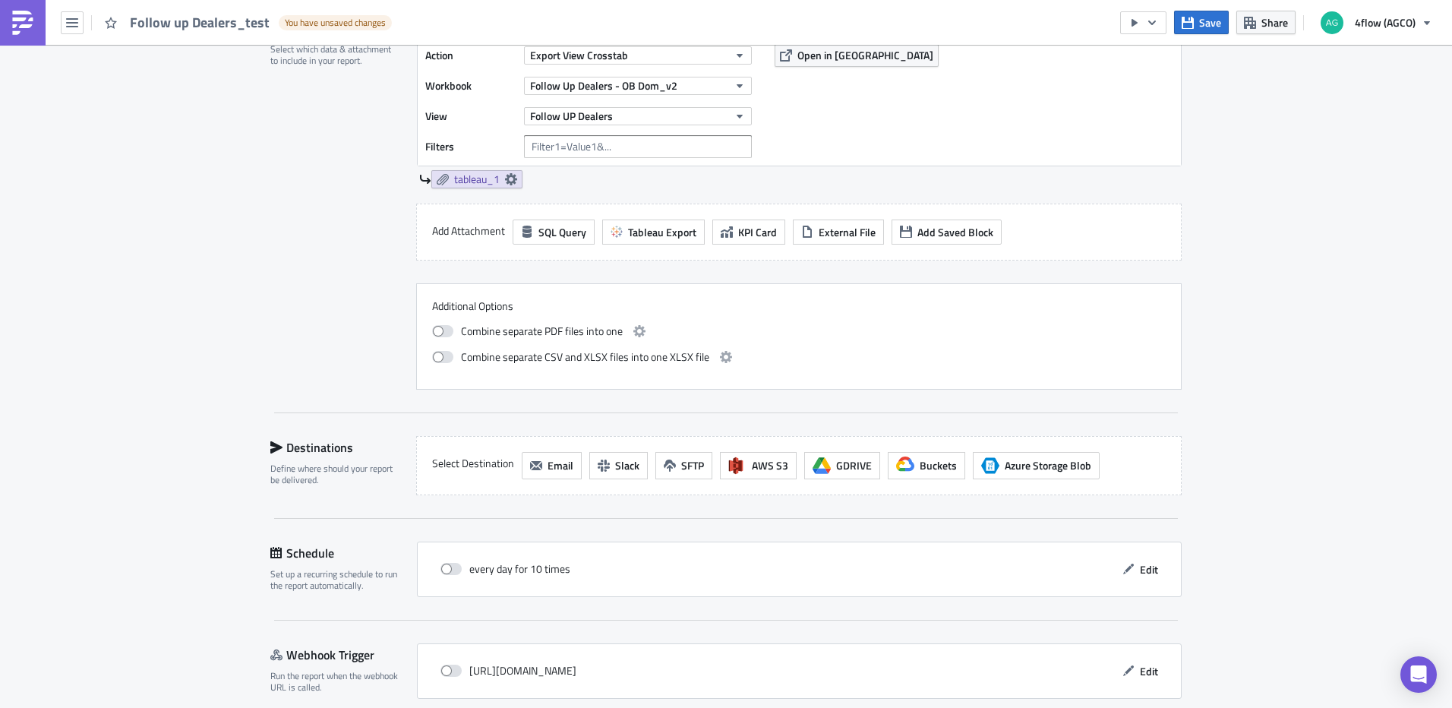
scroll to position [911, 0]
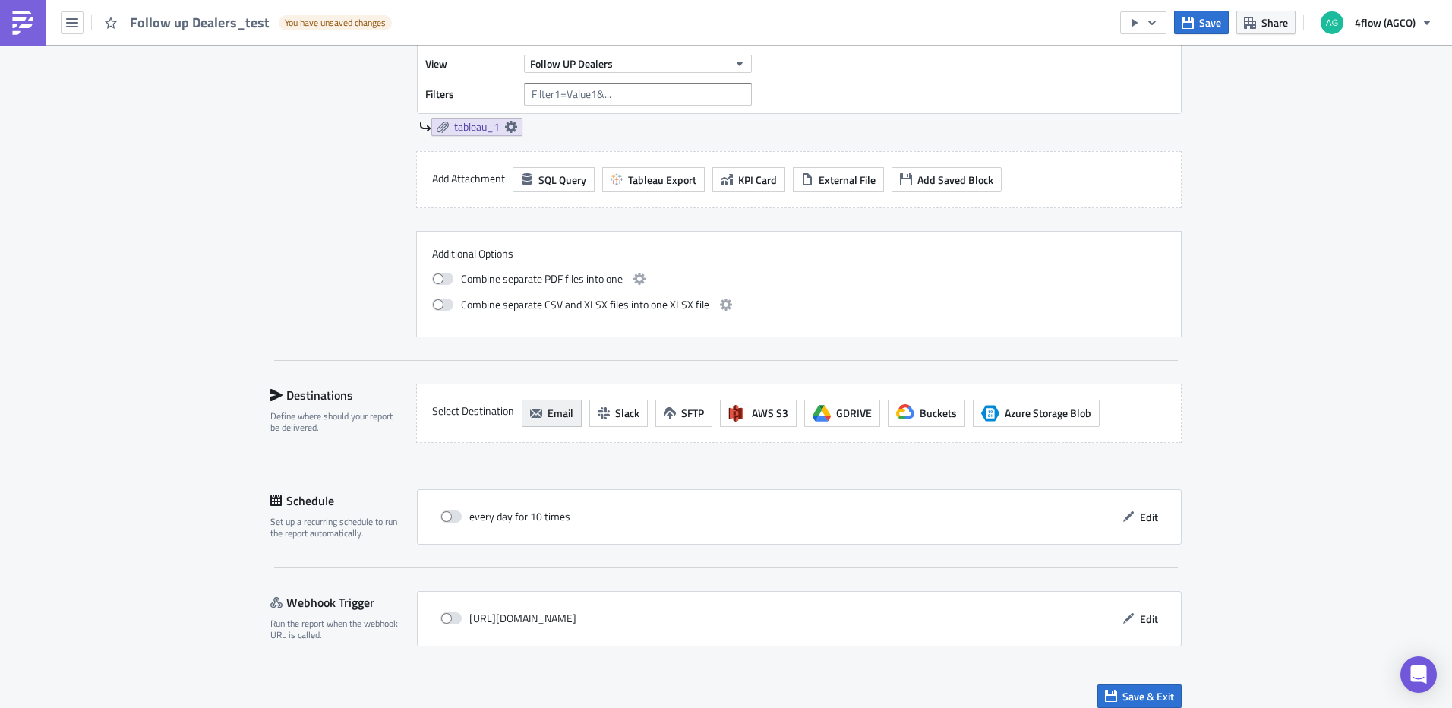
click at [547, 419] on span "Email" at bounding box center [560, 413] width 26 height 16
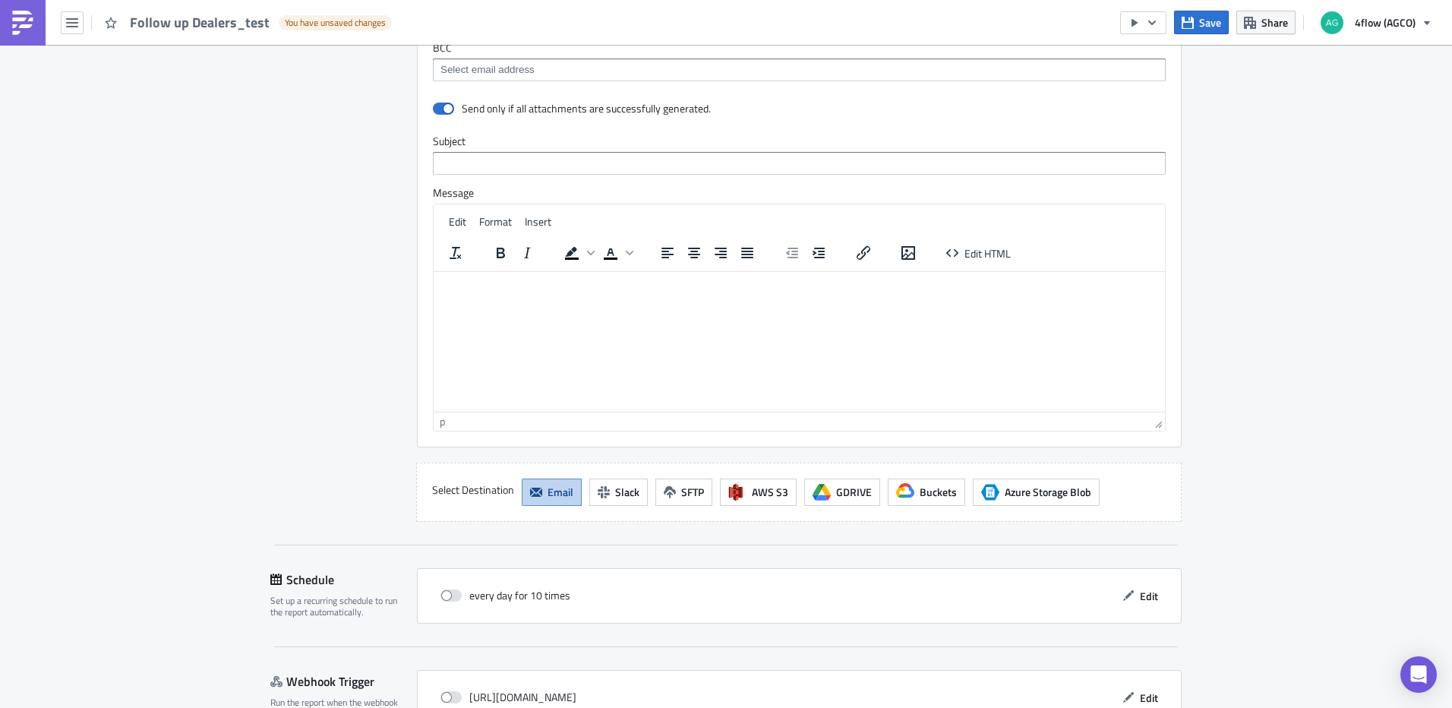
scroll to position [1291, 0]
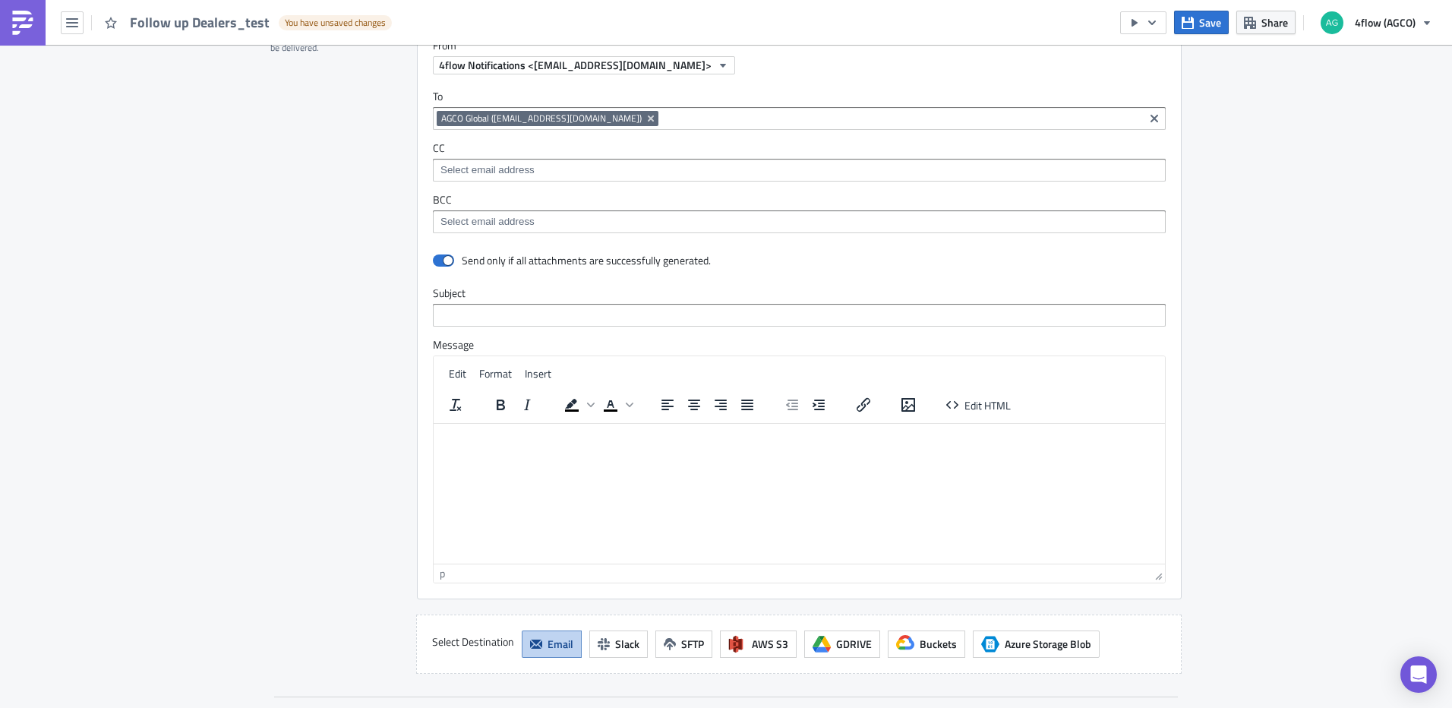
click at [548, 447] on html at bounding box center [799, 435] width 731 height 24
click at [537, 367] on span "Insert" at bounding box center [538, 373] width 27 height 16
click at [557, 317] on input "text" at bounding box center [799, 315] width 733 height 23
type input "r"
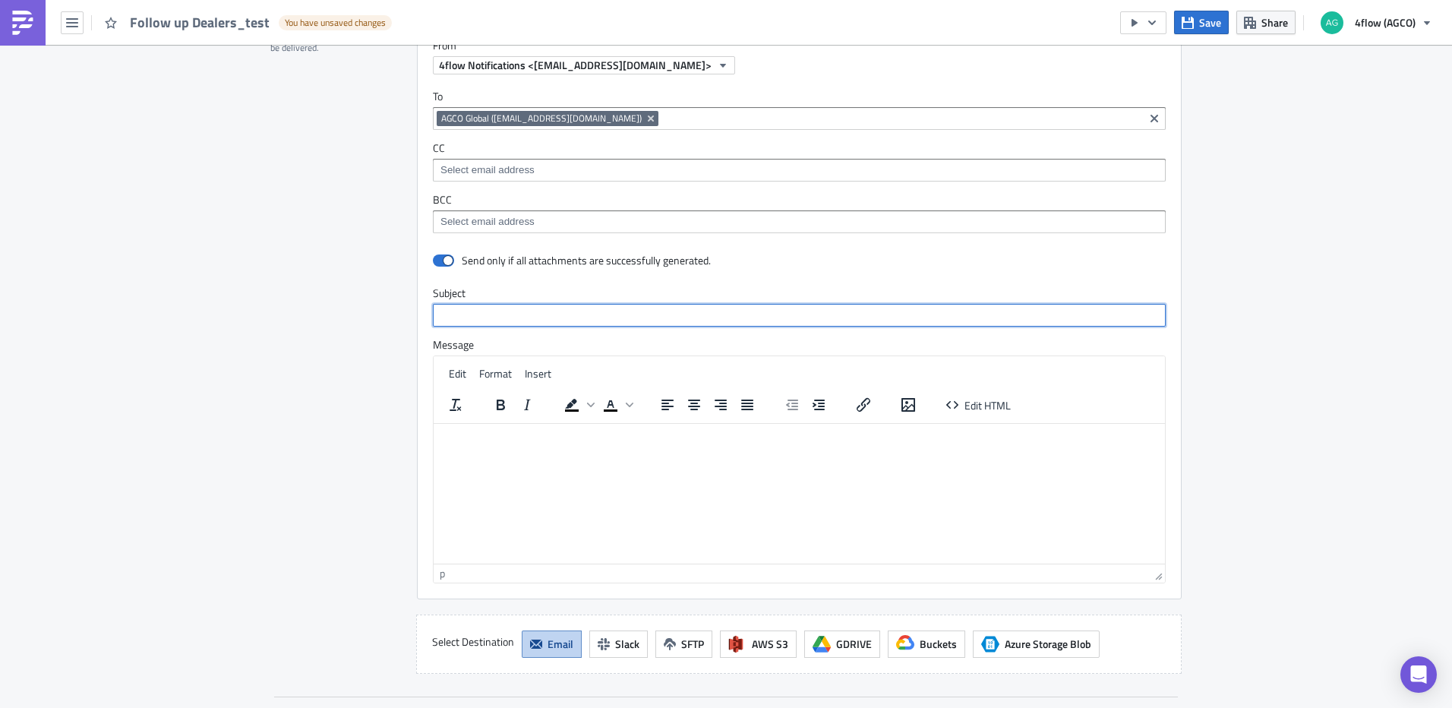
scroll to position [1063, 0]
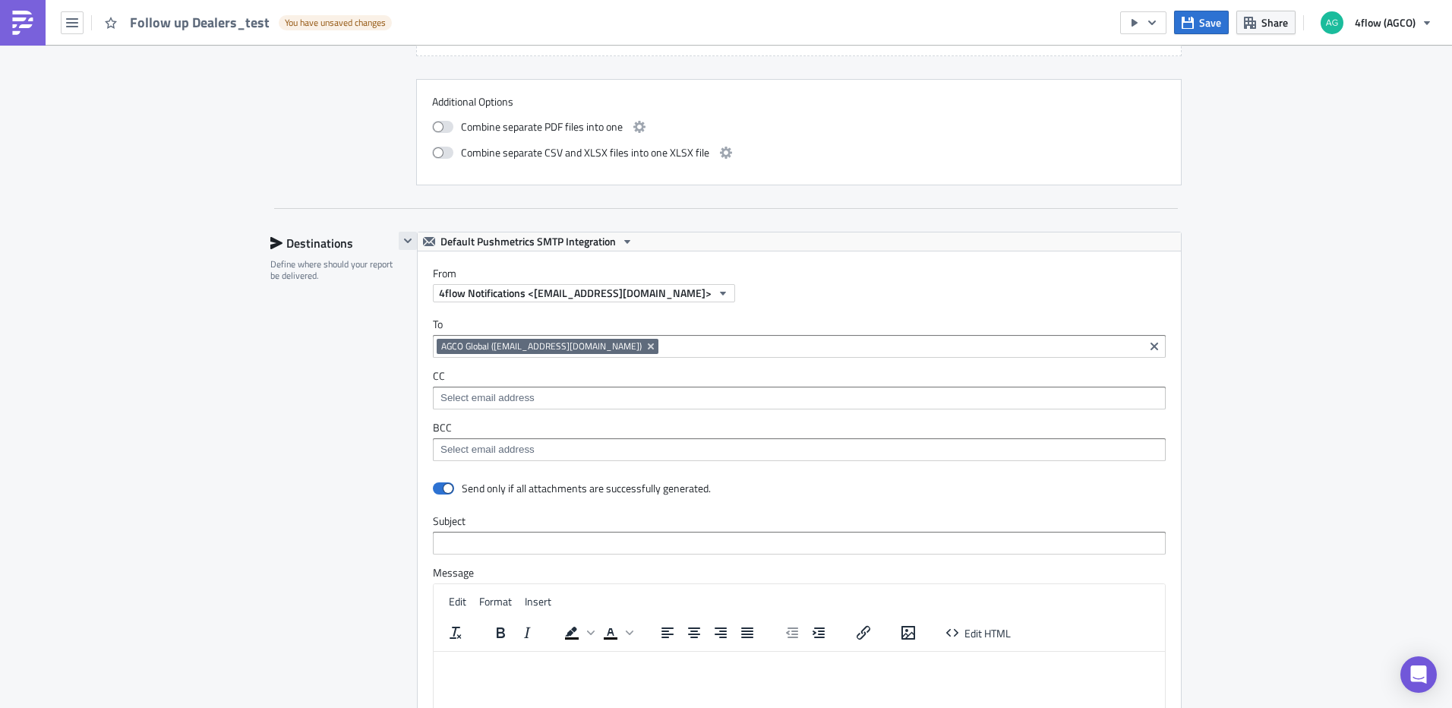
click at [402, 245] on icon "button" at bounding box center [408, 241] width 12 height 12
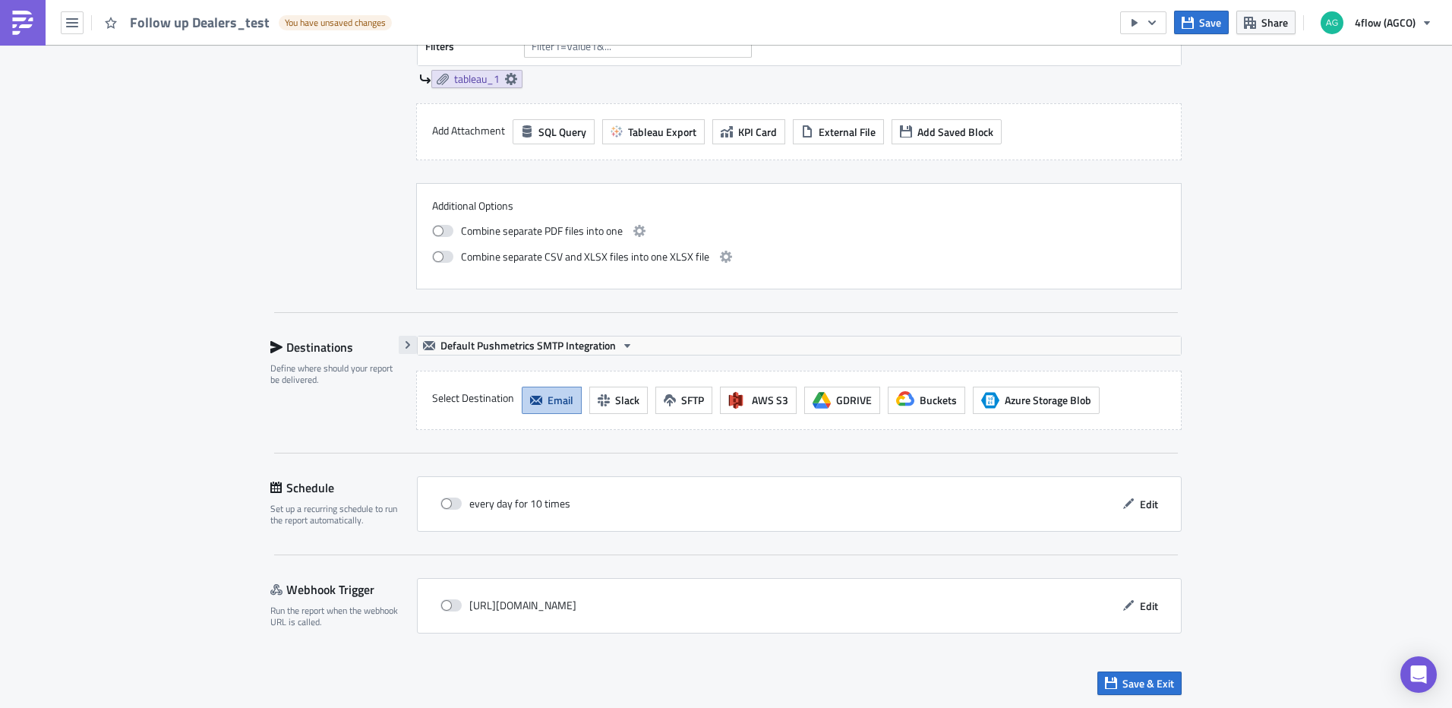
scroll to position [959, 0]
click at [402, 349] on icon "button" at bounding box center [408, 345] width 12 height 12
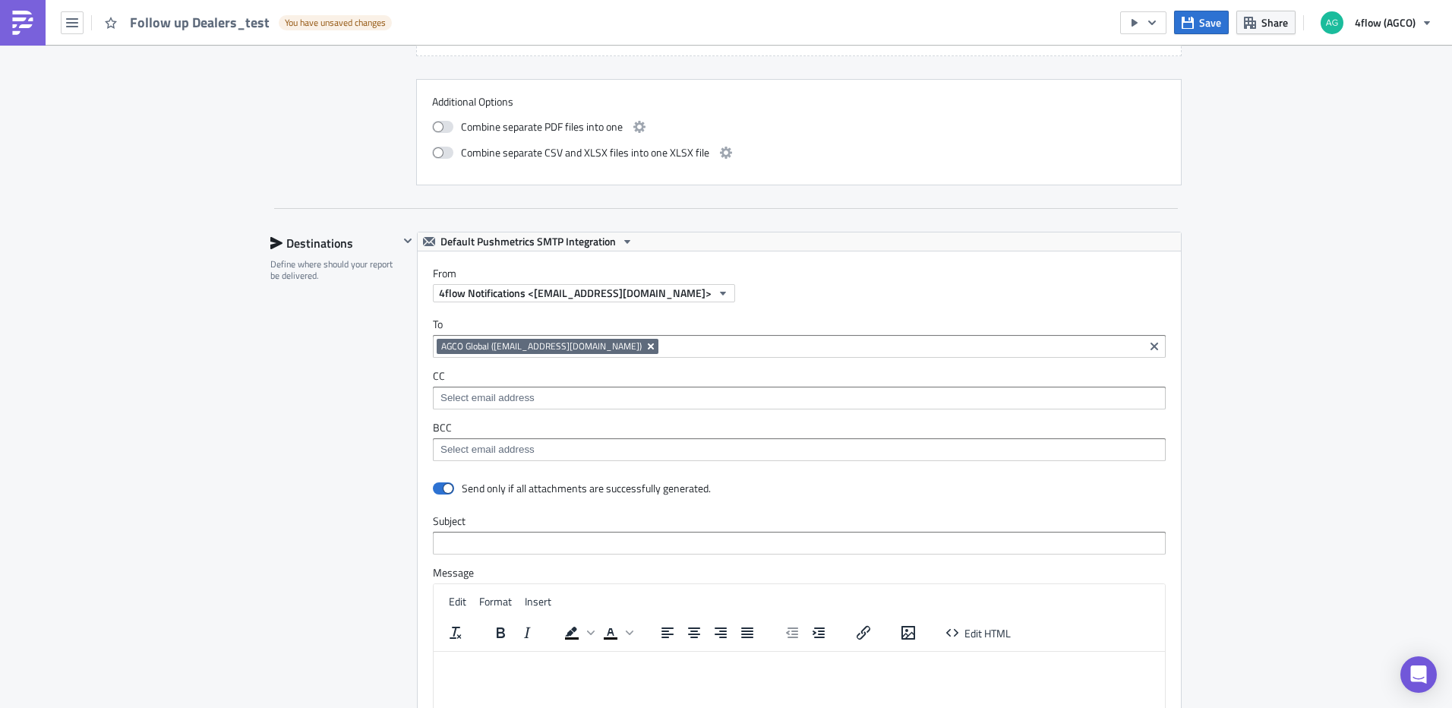
click at [655, 341] on icon "Remove Tag" at bounding box center [651, 346] width 12 height 12
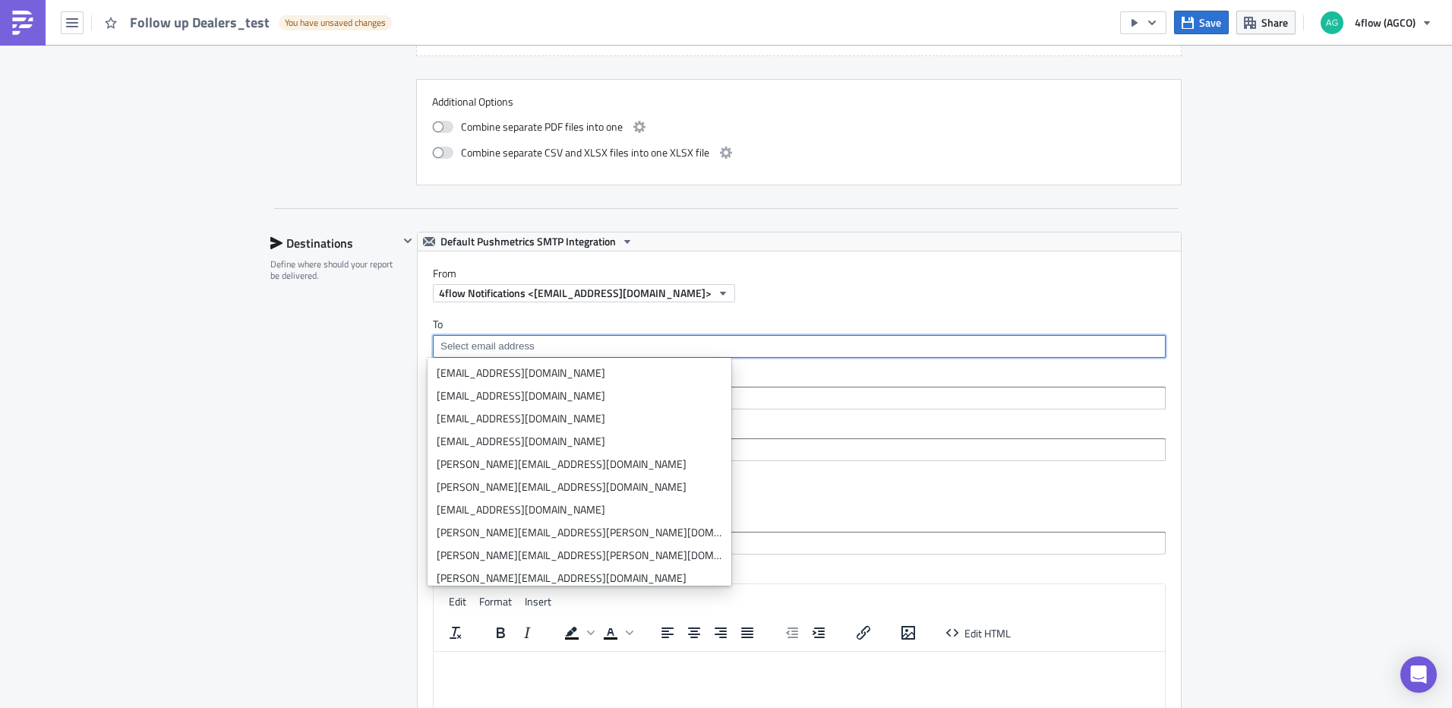
click at [1250, 361] on div "SA_FG Execution Log Edit " Follow up Dealers_test " Draft Settings Configure th…" at bounding box center [726, 82] width 1452 height 2200
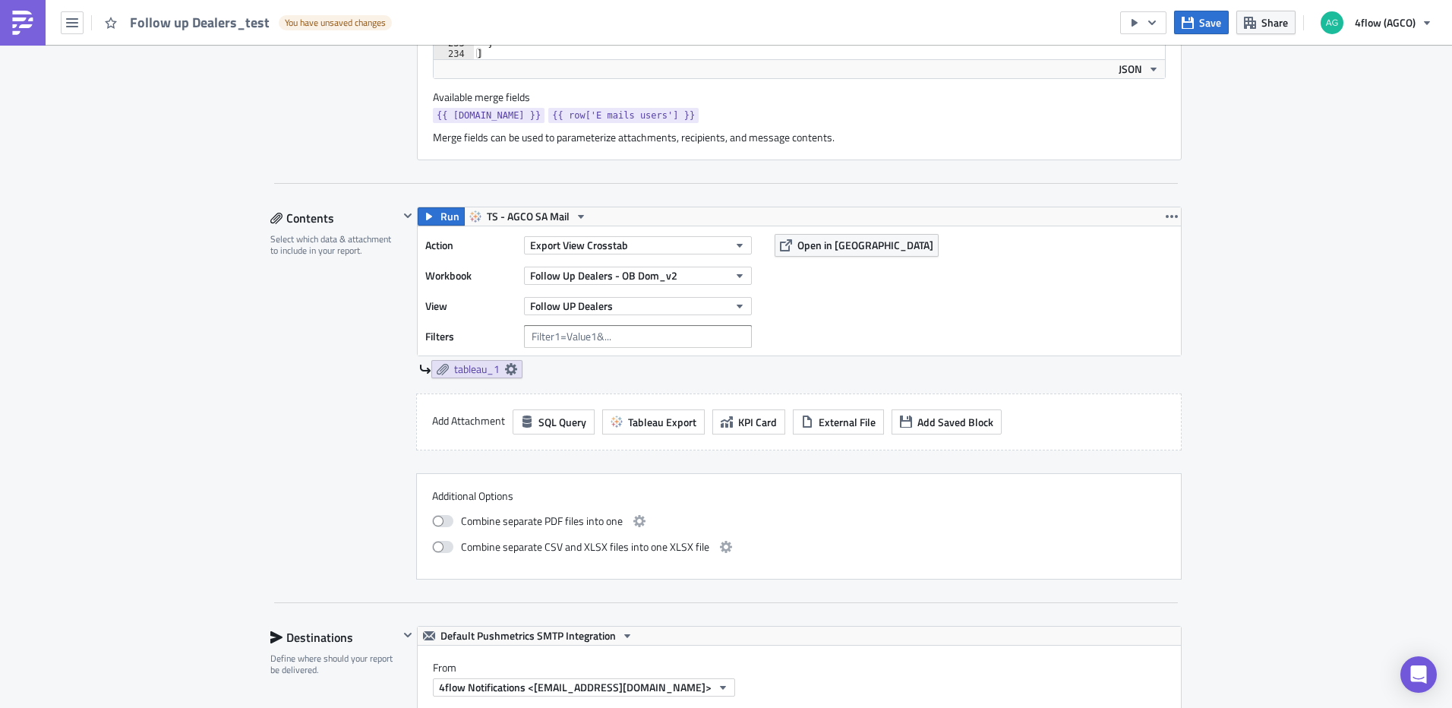
scroll to position [623, 0]
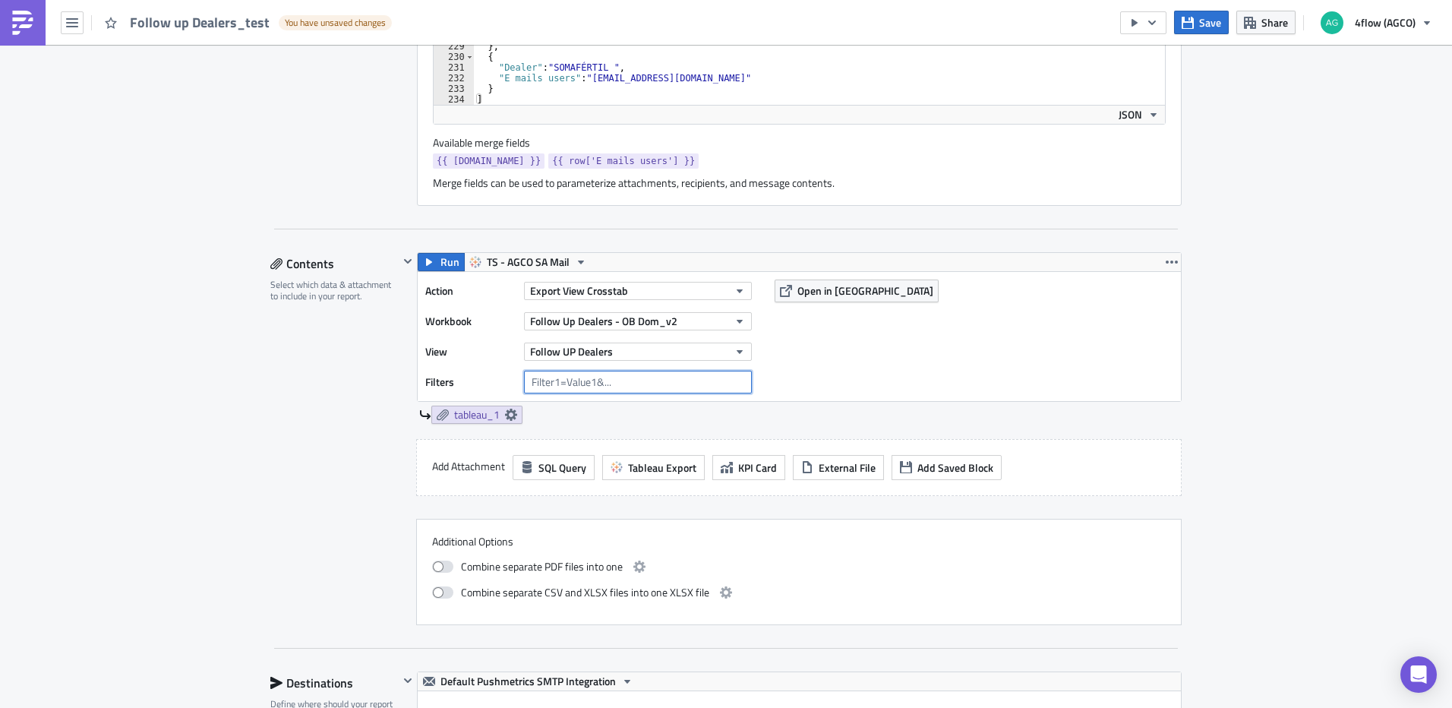
click at [662, 377] on input "text" at bounding box center [638, 382] width 228 height 23
click at [708, 377] on input "text" at bounding box center [638, 382] width 228 height 23
click at [922, 375] on div "Action Export View Crosstab Workbook Follow Up Dealers - OB Dom_v2 View Follow …" at bounding box center [799, 336] width 763 height 129
click at [572, 391] on input "text" at bounding box center [638, 382] width 228 height 23
type input "Dealer = {{ row.Dealer }}"
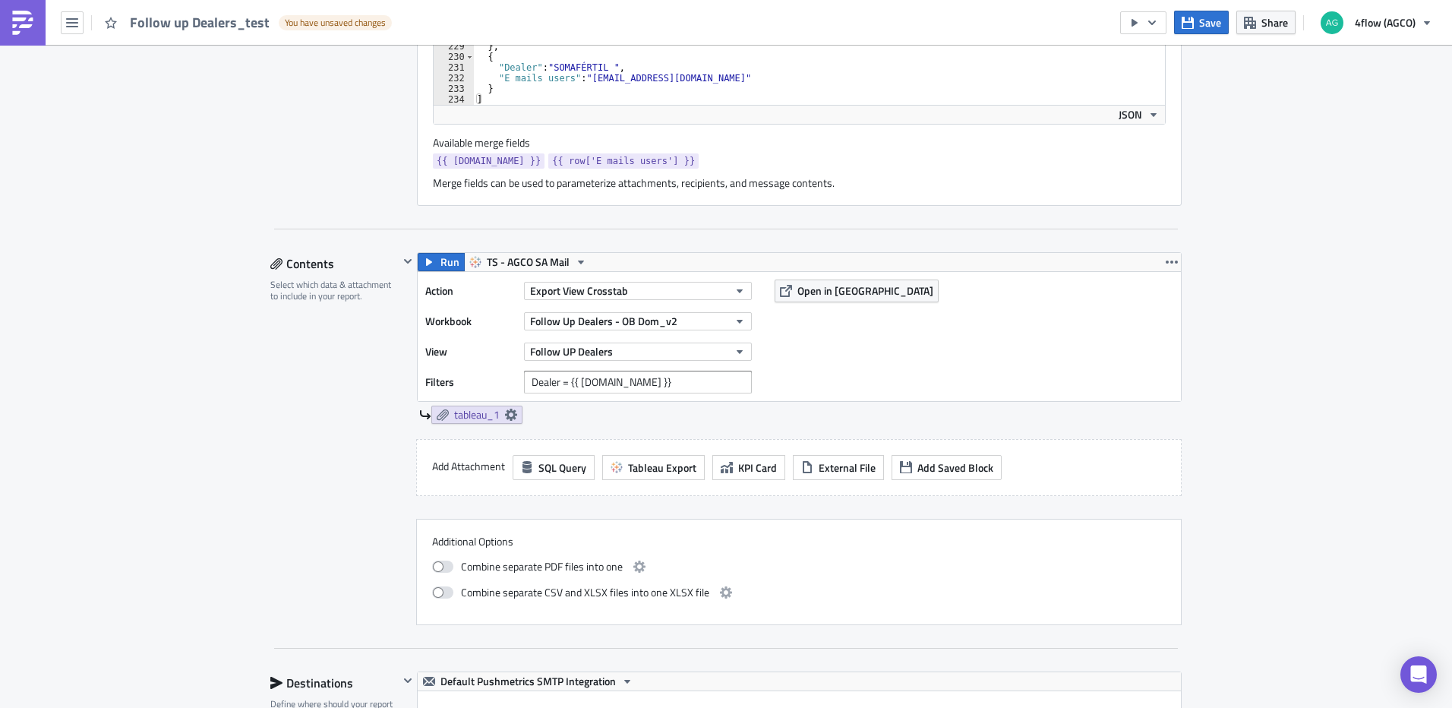
click at [752, 416] on div "tableau_1" at bounding box center [800, 414] width 762 height 18
click at [739, 391] on div "Action Export View Crosstab Workbook Follow Up Dealers - OB Dom_v2 View Follow …" at bounding box center [799, 336] width 763 height 129
click at [727, 384] on input "Dealer = {{ row.Dealer }}" at bounding box center [638, 382] width 228 height 23
click at [658, 417] on div "tableau_1" at bounding box center [800, 414] width 762 height 18
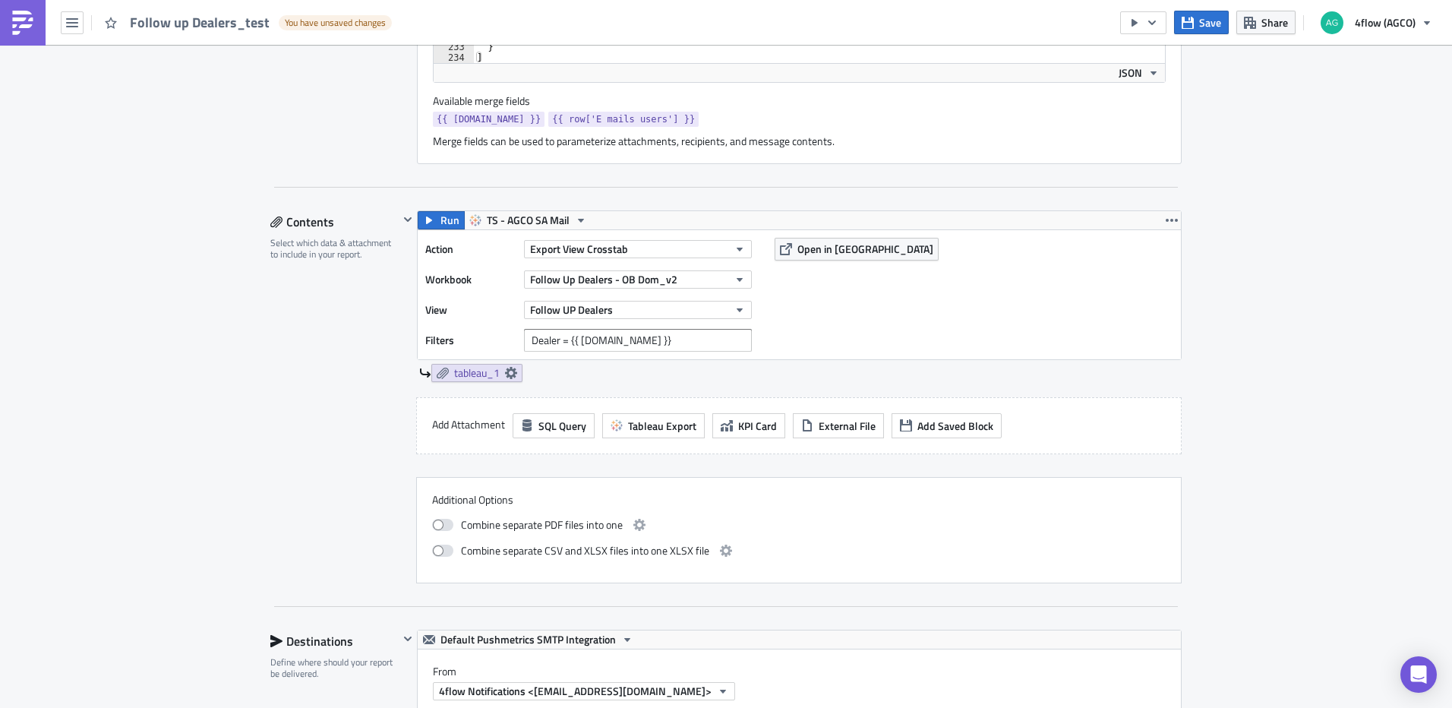
scroll to position [699, 0]
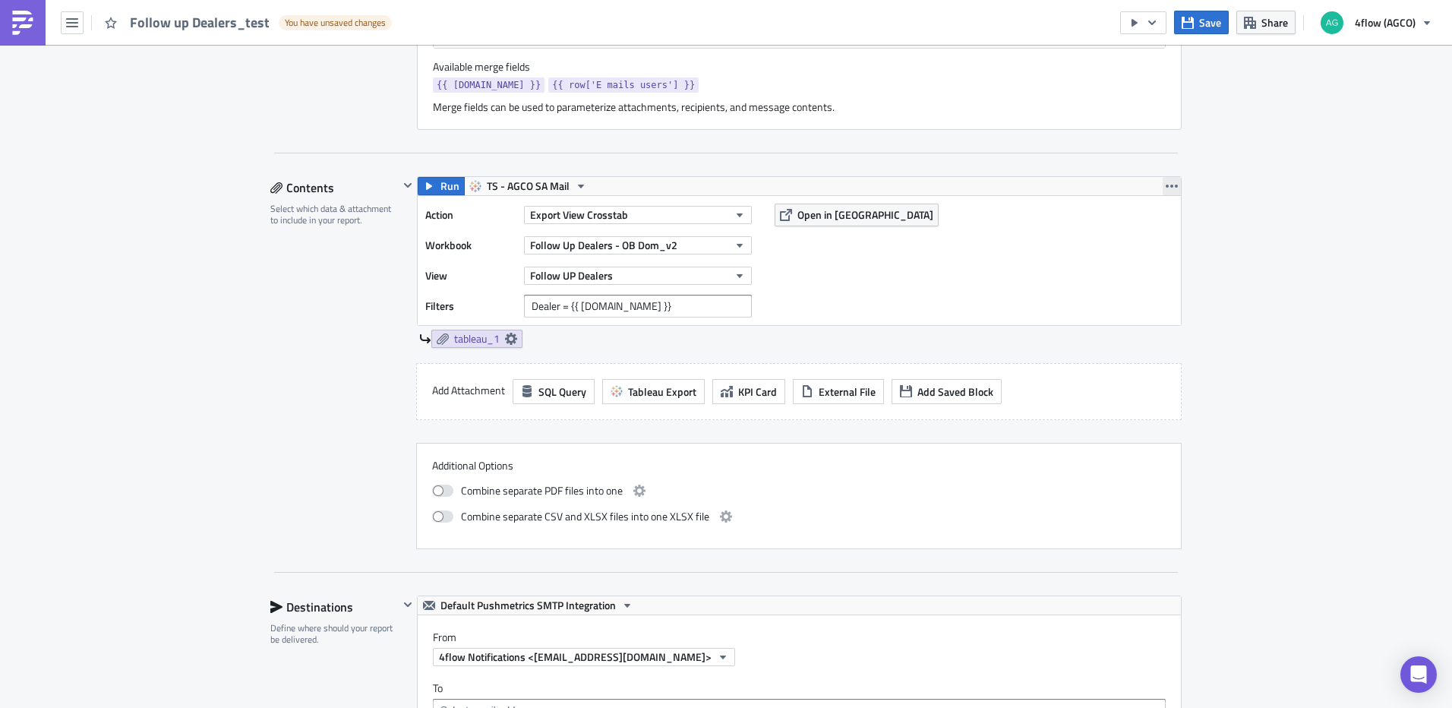
click at [1170, 185] on icon "button" at bounding box center [1172, 186] width 12 height 3
click at [1336, 175] on div "SA_FG Execution Log Edit " Follow up Dealers_test " Draft Settings Configure th…" at bounding box center [726, 445] width 1452 height 2200
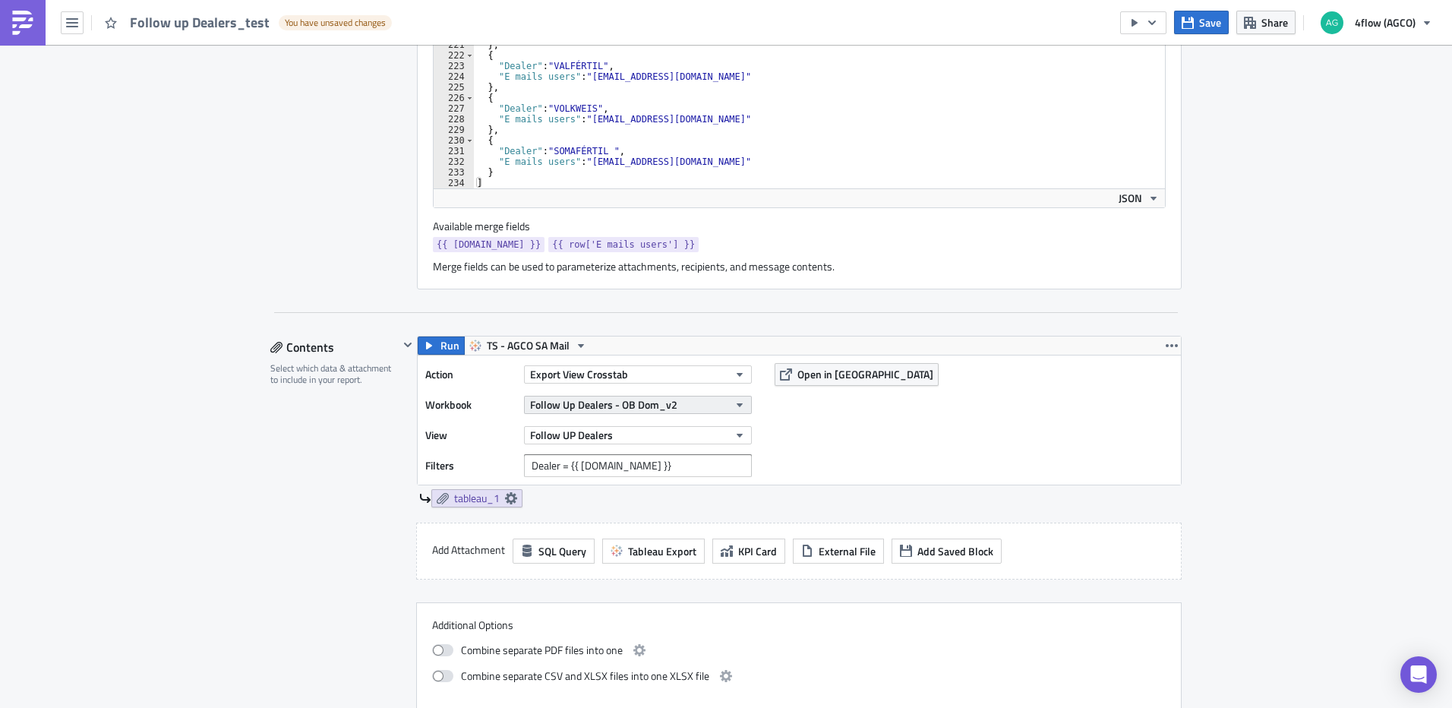
scroll to position [547, 0]
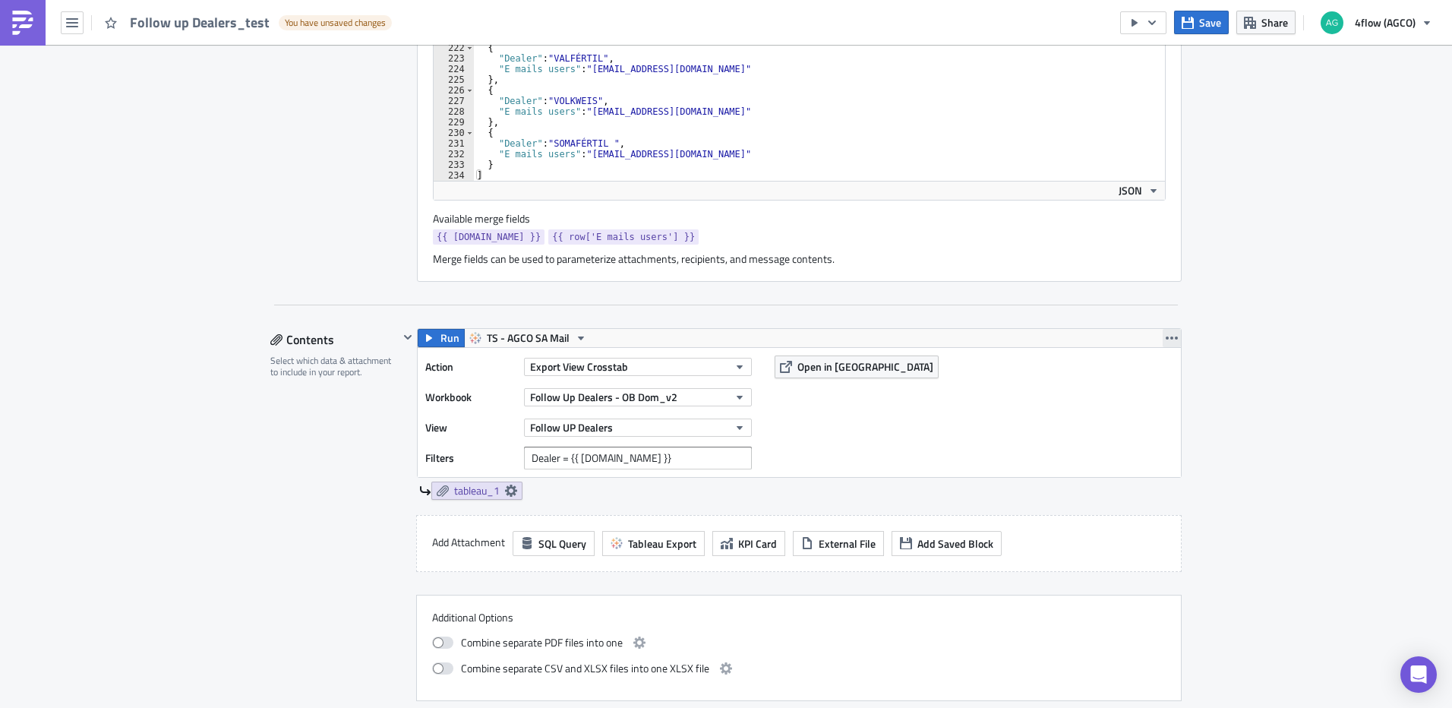
click at [1169, 339] on icon "button" at bounding box center [1172, 337] width 12 height 3
click at [1287, 332] on div "SA_FG Execution Log Edit " Follow up Dealers_test " Draft Settings Configure th…" at bounding box center [726, 597] width 1452 height 2200
click at [406, 335] on icon "button" at bounding box center [408, 337] width 12 height 12
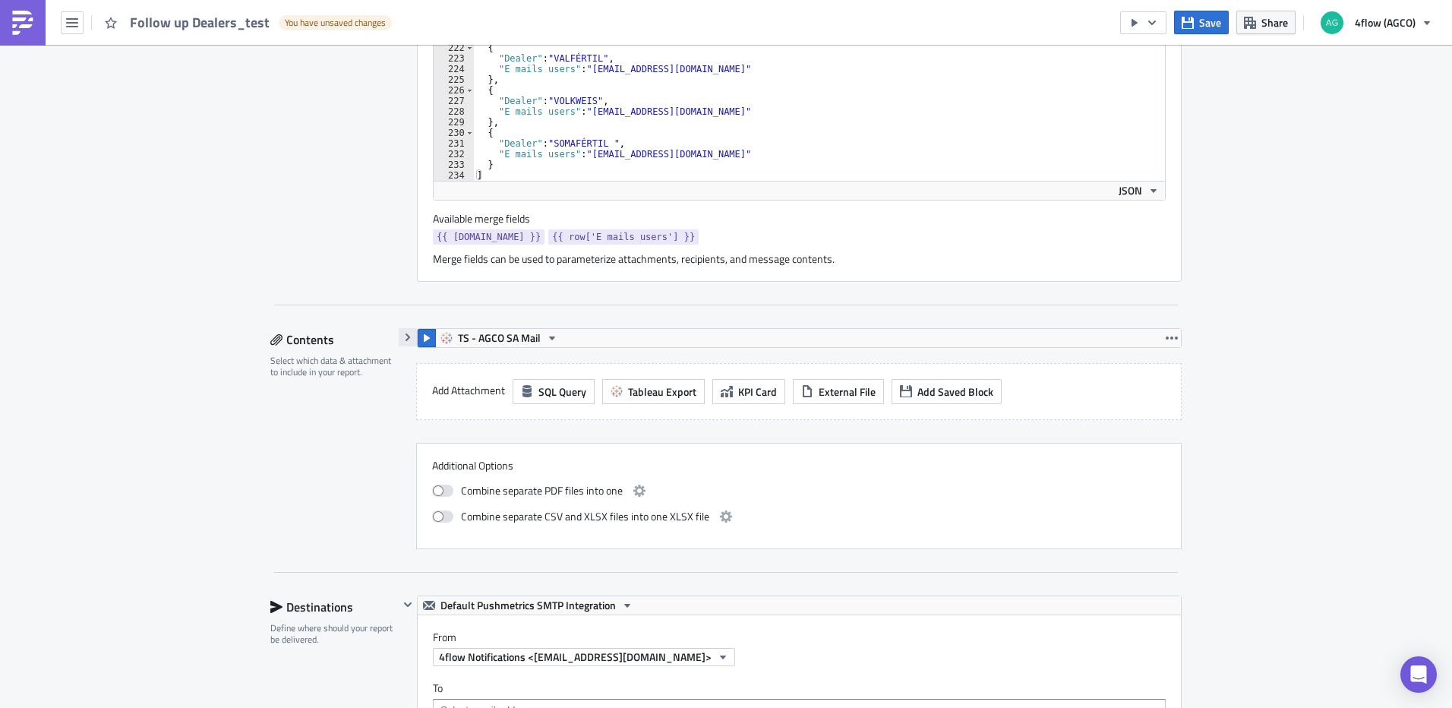
click at [402, 337] on icon "button" at bounding box center [408, 337] width 12 height 12
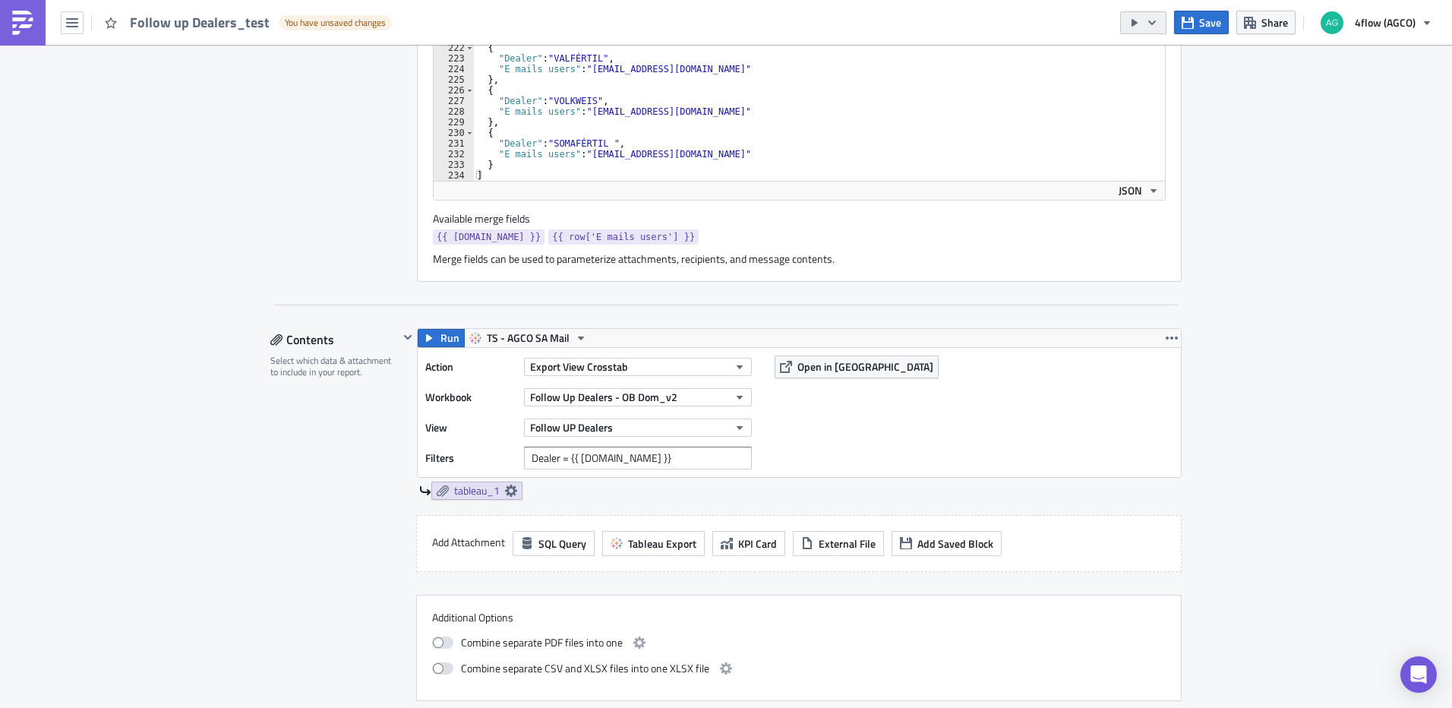
click at [1157, 24] on icon "button" at bounding box center [1152, 23] width 12 height 12
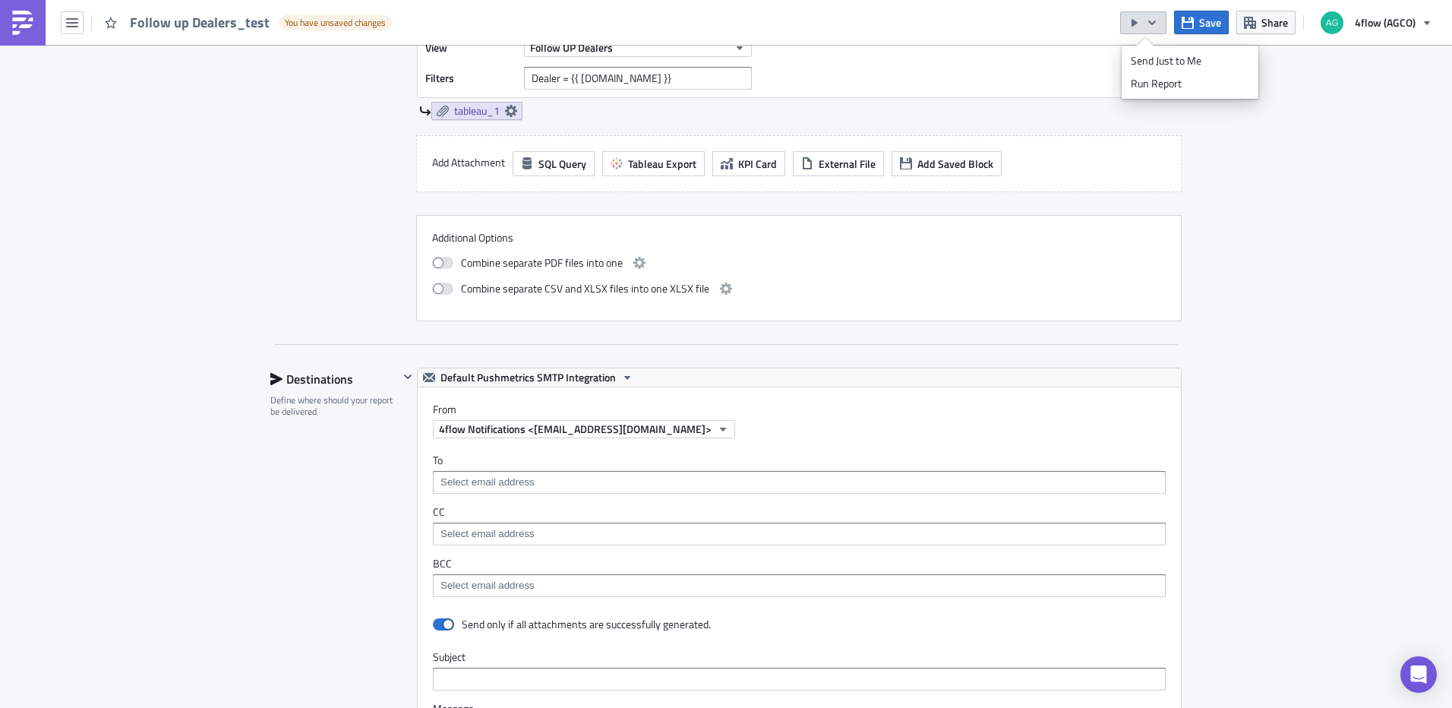
scroll to position [699, 0]
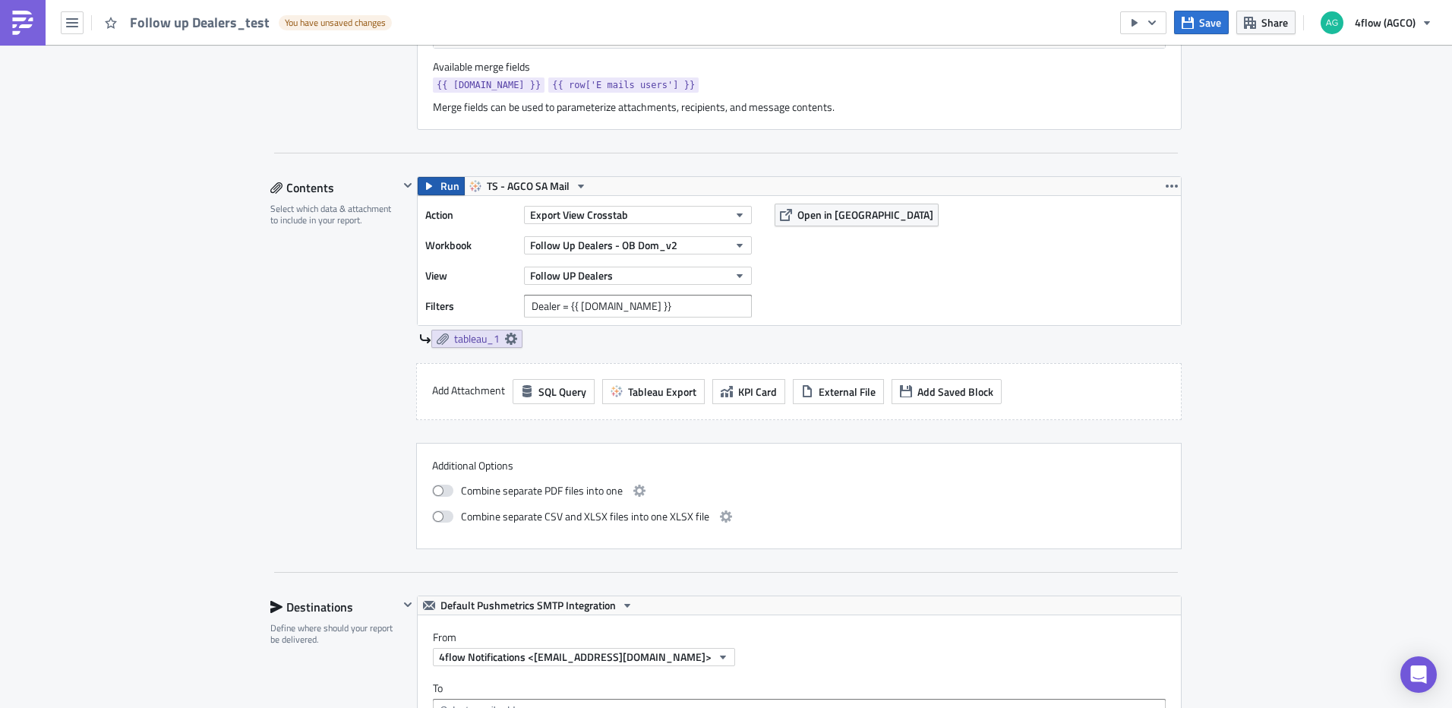
click at [451, 184] on span "Run" at bounding box center [449, 186] width 19 height 18
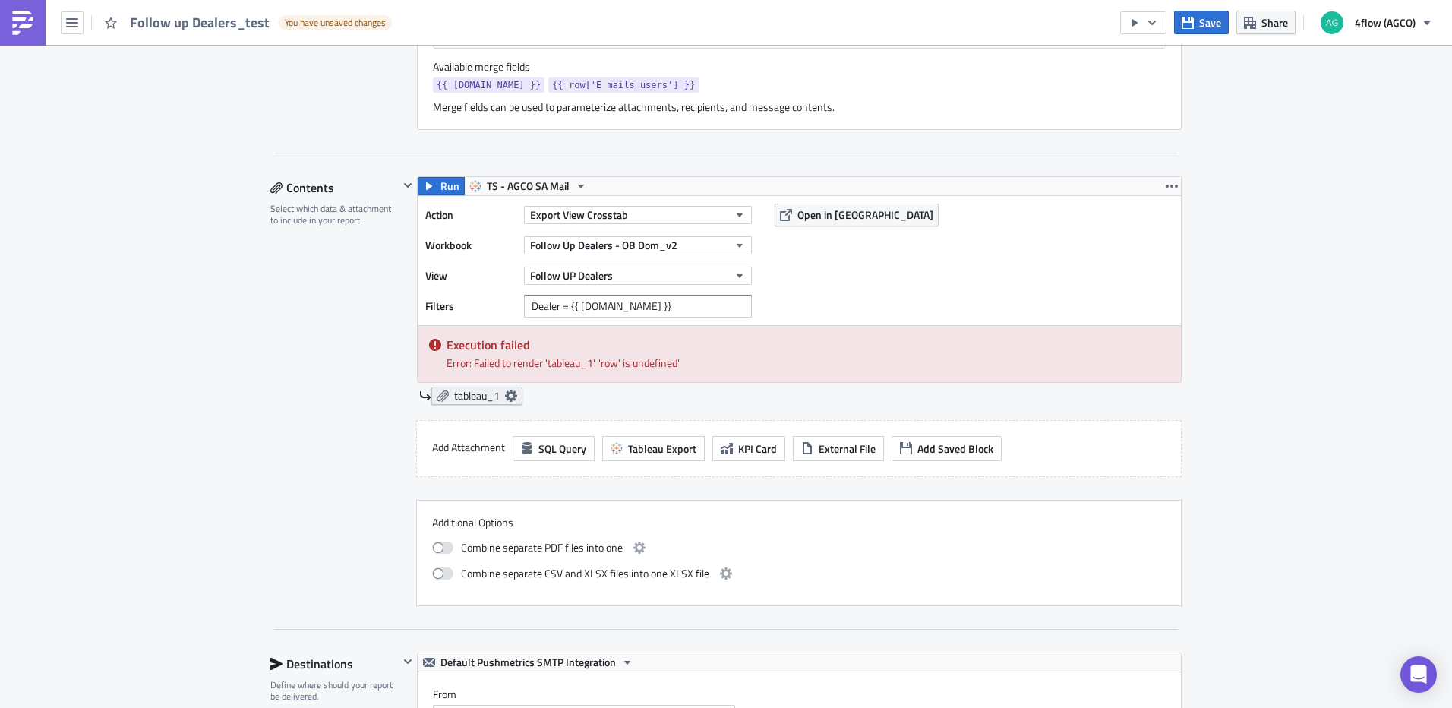
click at [505, 390] on icon at bounding box center [511, 396] width 12 height 12
click at [821, 385] on div "Run TS - AGCO SA Mail Action Export View Crosstab Workbook Follow Up Dealers - …" at bounding box center [799, 290] width 765 height 229
click at [1166, 186] on icon "button" at bounding box center [1172, 186] width 12 height 3
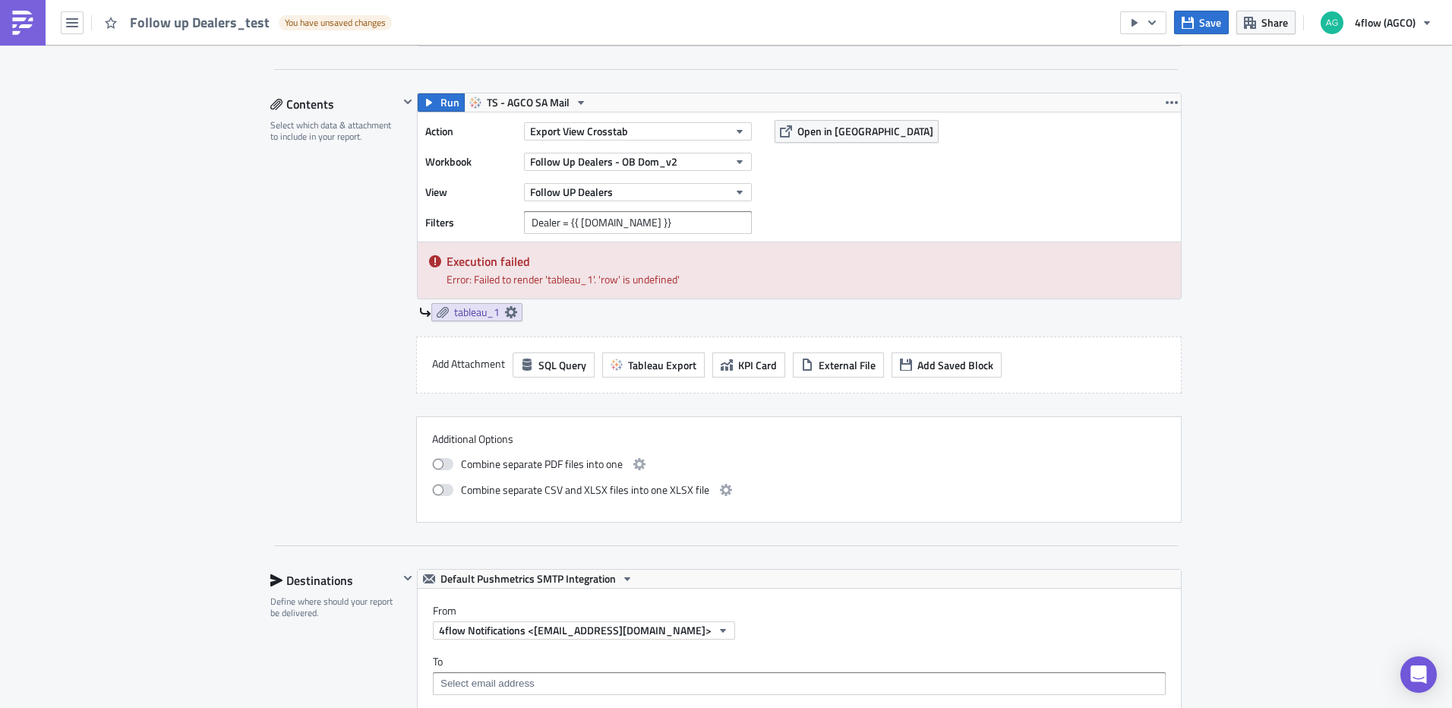
scroll to position [604, 0]
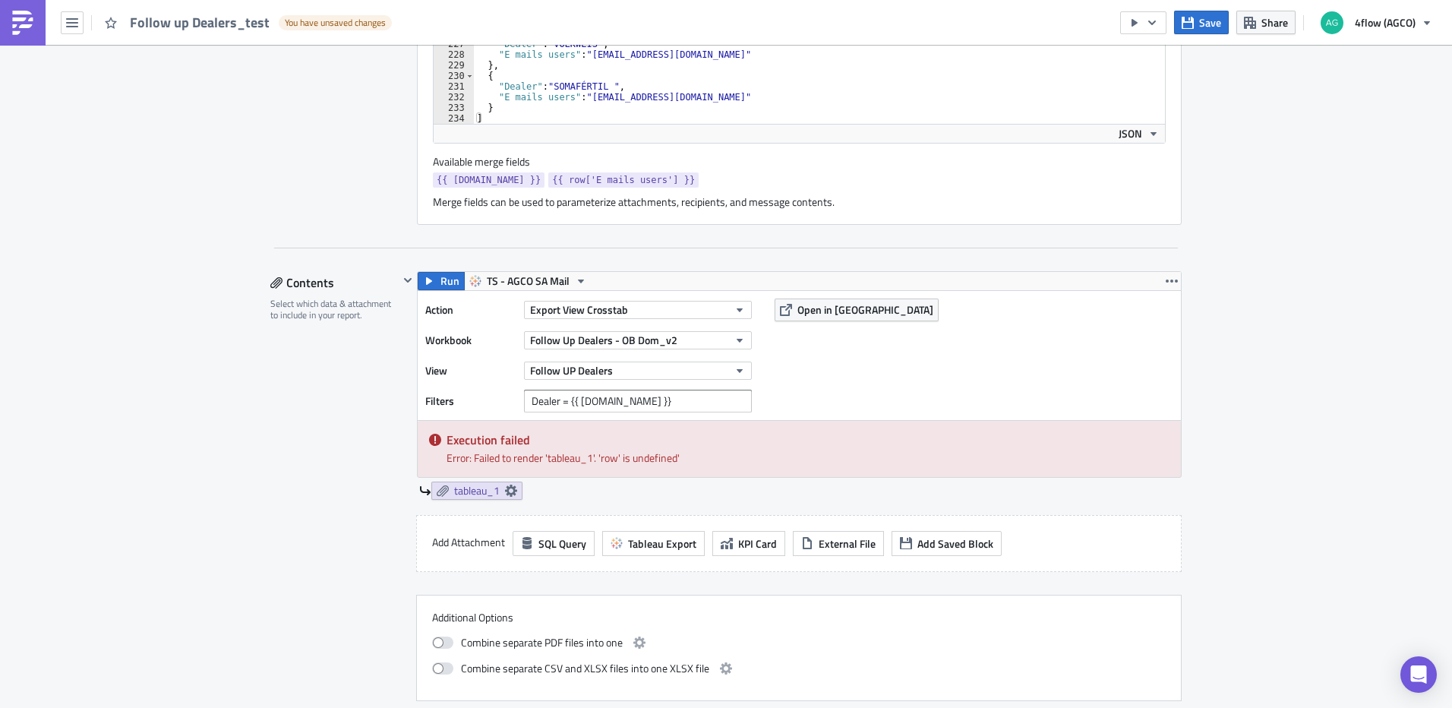
click at [436, 292] on div "Action Export View Crosstab Workbook Follow Up Dealers - OB Dom_v2 View Follow …" at bounding box center [799, 355] width 763 height 129
click at [440, 281] on span "Run" at bounding box center [449, 281] width 19 height 18
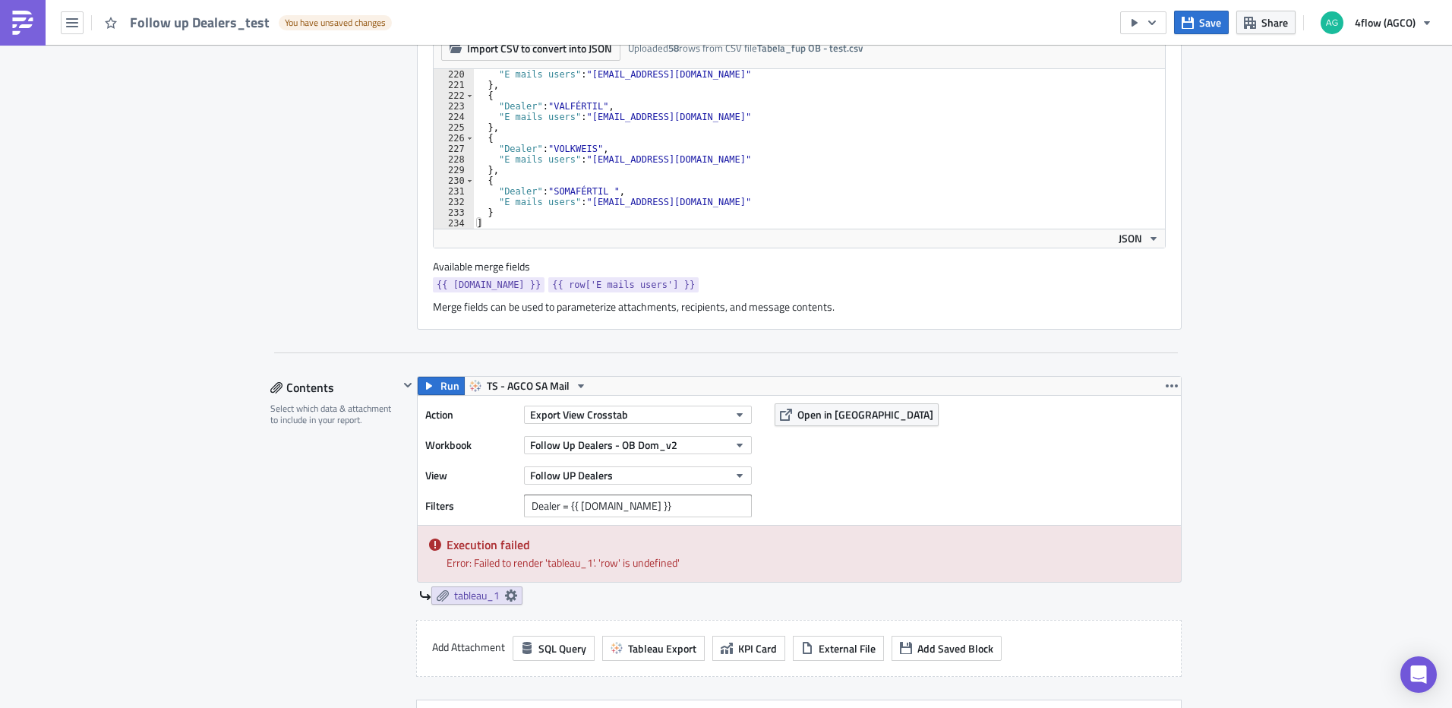
scroll to position [453, 0]
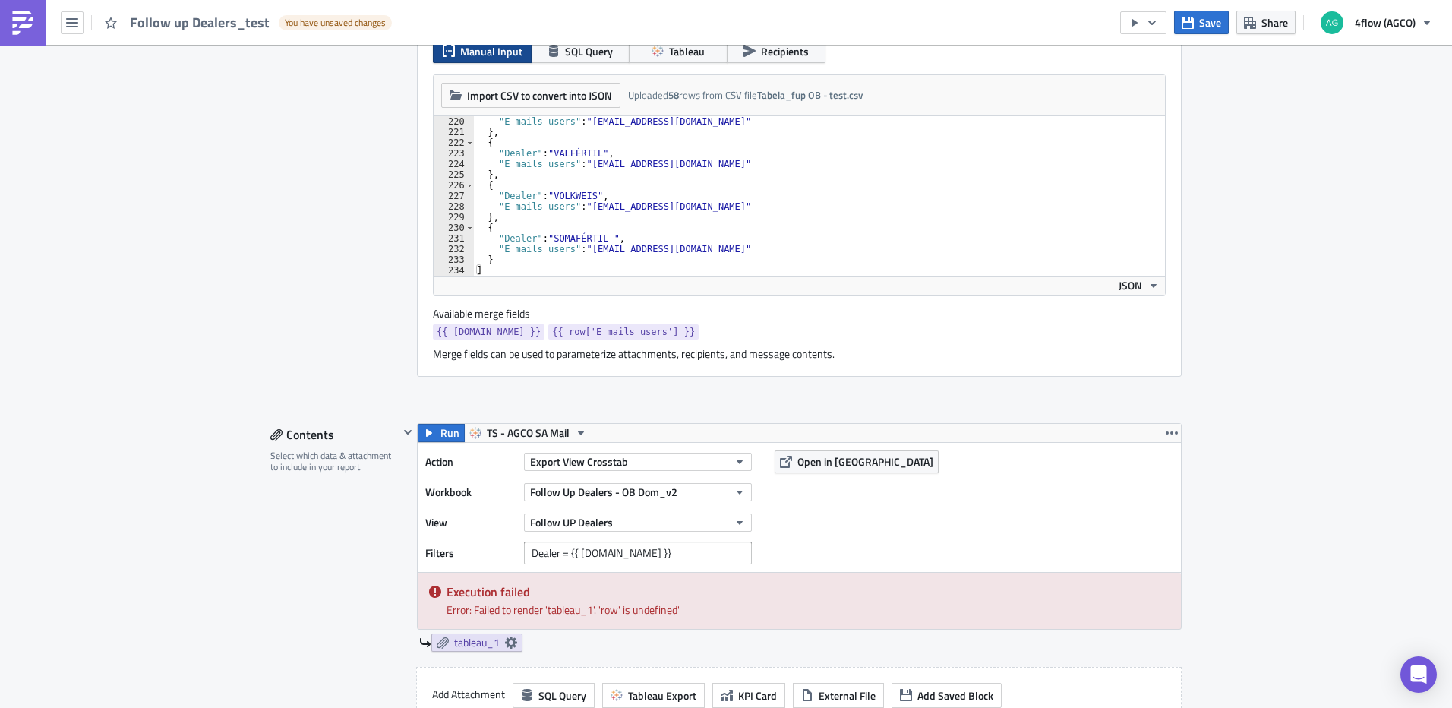
drag, startPoint x: 465, startPoint y: 333, endPoint x: 288, endPoint y: 344, distance: 177.3
click at [288, 344] on div "Report Personalization Define a list of parameters to iterate over. One report …" at bounding box center [343, 161] width 147 height 431
click at [1145, 294] on button "JSON" at bounding box center [1139, 285] width 52 height 18
click at [1297, 268] on div "SA_FG Execution Log Edit " Follow up Dealers_test " Draft Settings Configure th…" at bounding box center [726, 720] width 1452 height 2257
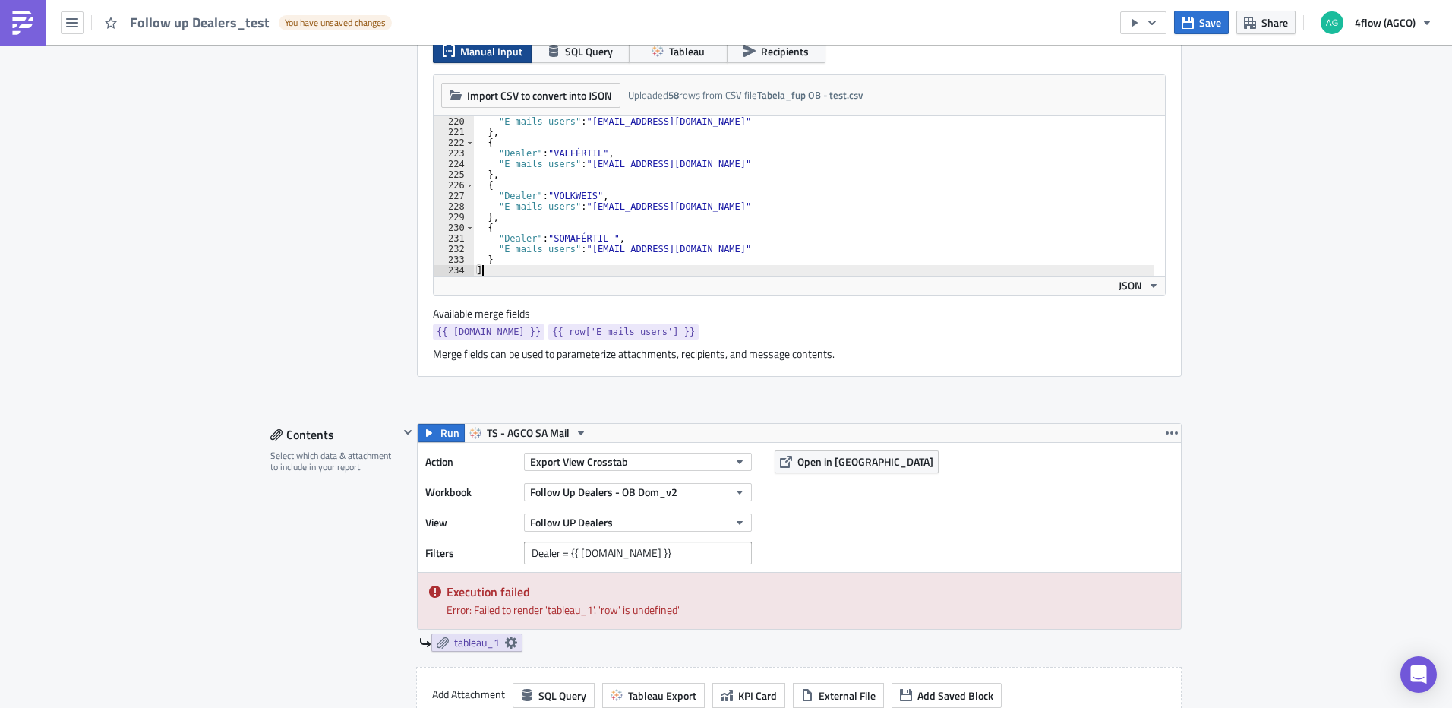
drag, startPoint x: 506, startPoint y: 270, endPoint x: 492, endPoint y: 295, distance: 28.9
click at [492, 295] on div "Import CSV to convert into JSON Choose CSV file... (max 10MB) Uploaded 58 rows …" at bounding box center [799, 190] width 733 height 232
drag, startPoint x: 487, startPoint y: 251, endPoint x: 494, endPoint y: 259, distance: 10.8
click at [488, 251] on div ""E mails users" : "i.moreiradeassis@4flow.com" } , { "Dealer" : "VALFÉRTIL" , "…" at bounding box center [814, 206] width 680 height 181
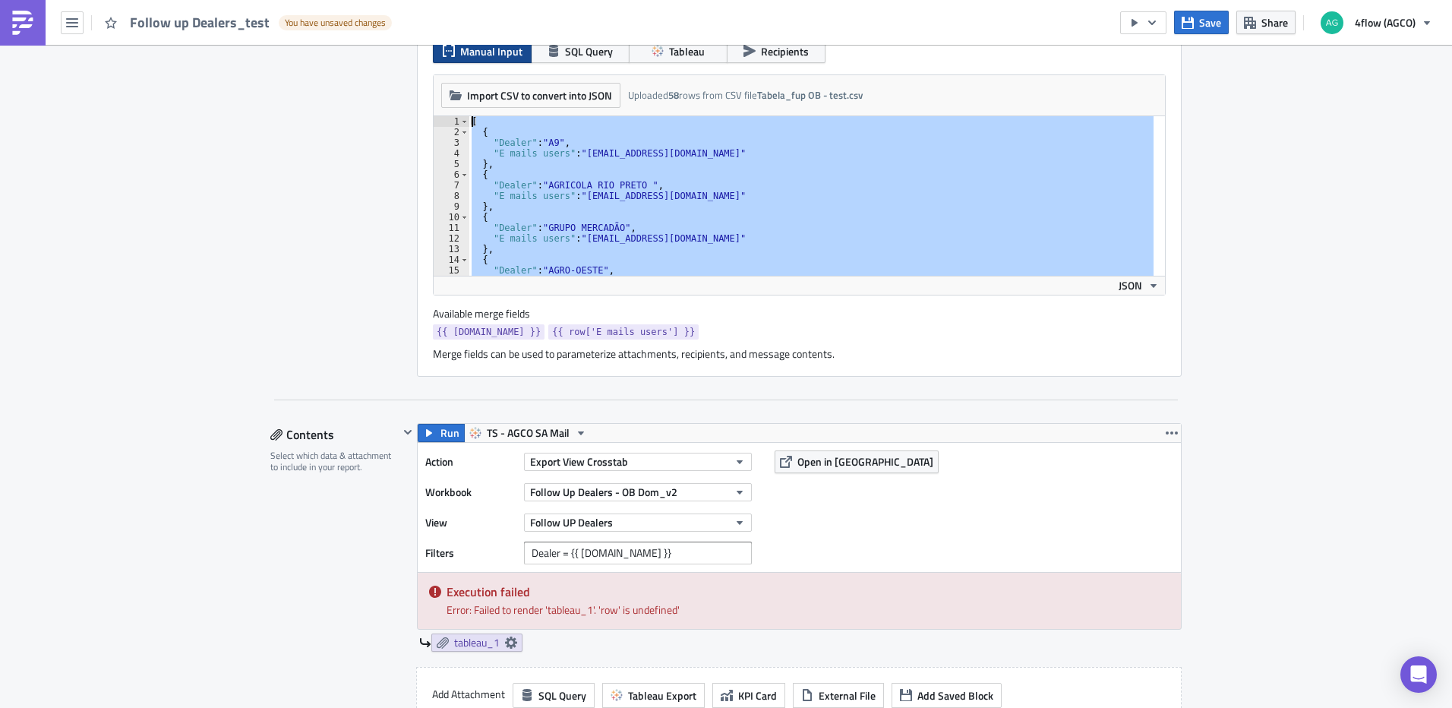
scroll to position [0, 0]
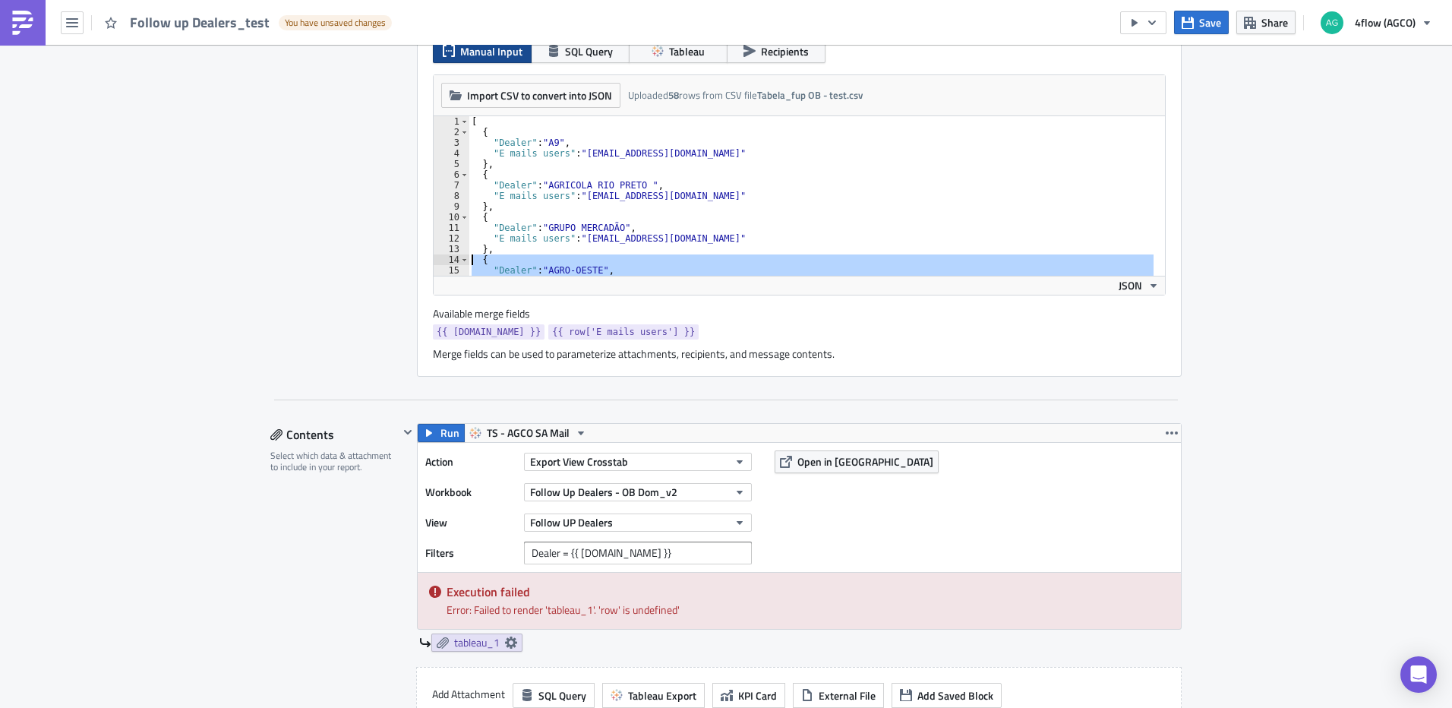
drag, startPoint x: 494, startPoint y: 259, endPoint x: 454, endPoint y: 261, distance: 40.3
click at [454, 261] on div ""E mails users": "i.moreiradeassis@4flow.com" 1 2 3 4 5 6 7 8 9 10 11 12 13 14 …" at bounding box center [799, 195] width 731 height 159
type textarea "{ "Dealer": "AGRO-OESTE","
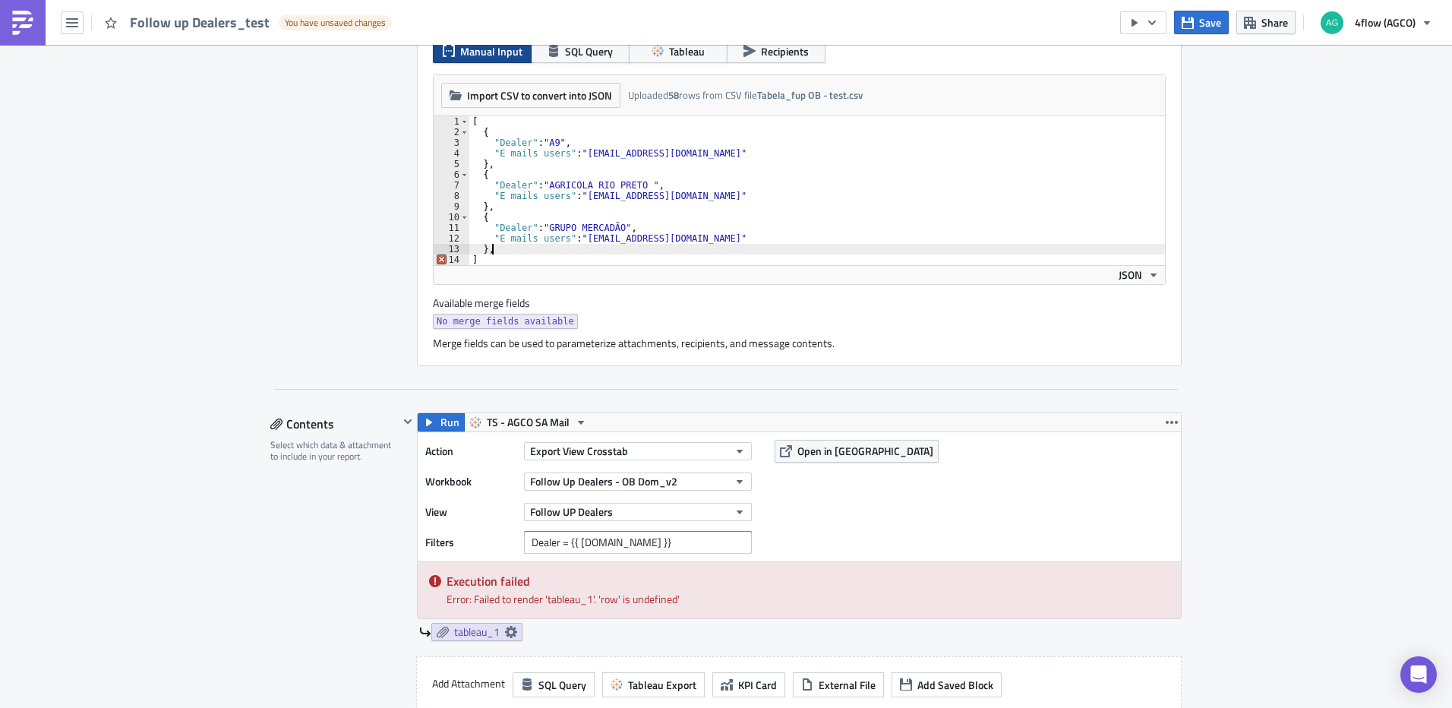
click at [482, 262] on div "[ { "Dealer" : "A9" , "E mails users" : "i.moreiradeassis@4flow.com" } , { "Dea…" at bounding box center [817, 201] width 696 height 170
click at [822, 302] on div "Available merge fields No merge fields available" at bounding box center [799, 314] width 733 height 36
type textarea "["
click at [891, 116] on div "[ { "Dealer" : "A9" , "E mails users" : "i.moreiradeassis@4flow.com" } , { "Dea…" at bounding box center [817, 190] width 696 height 149
click at [477, 124] on div "[ { "Dealer" : "A9" , "E mails users" : "i.moreiradeassis@4flow.com" } , { "Dea…" at bounding box center [817, 201] width 696 height 170
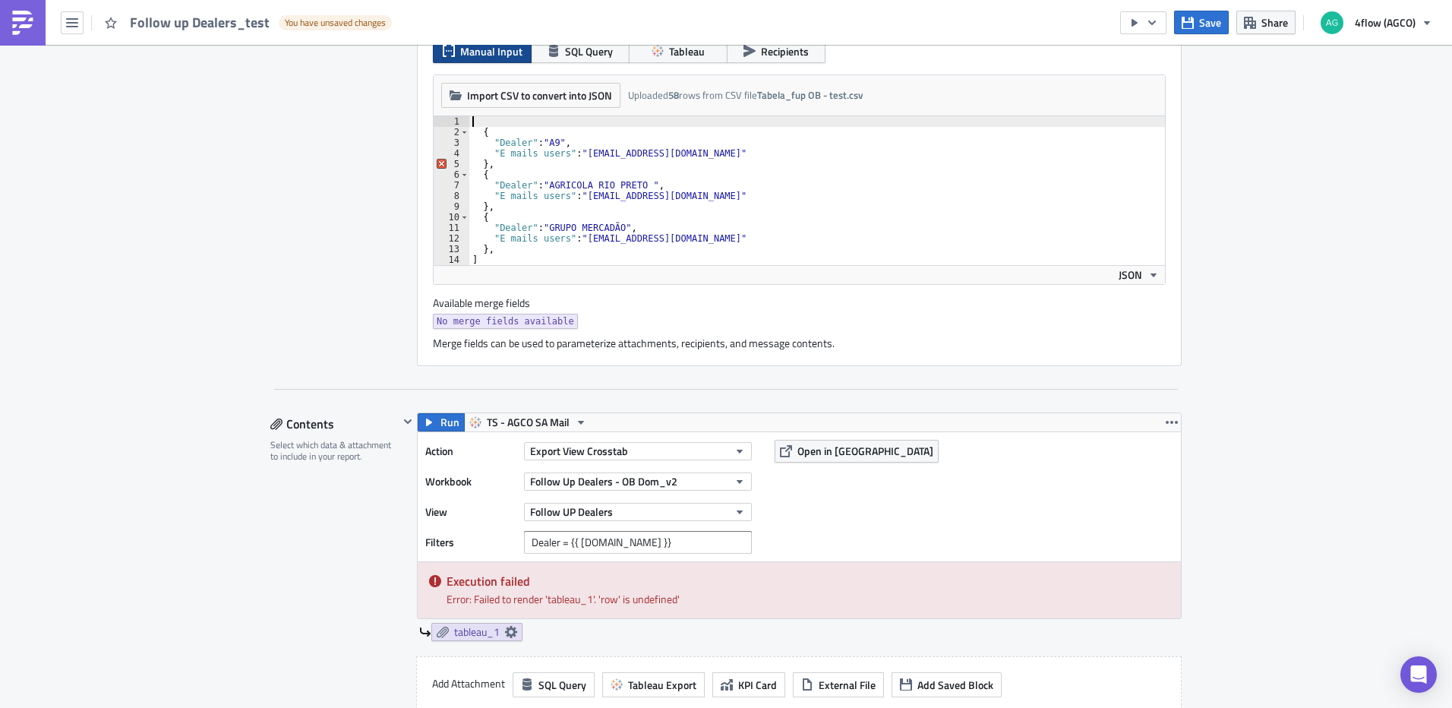
click at [489, 257] on div "{ "Dealer" : "A9" , "E mails users" : "i.moreiradeassis@4flow.com" } , { "Deale…" at bounding box center [817, 201] width 696 height 170
type textarea "]"
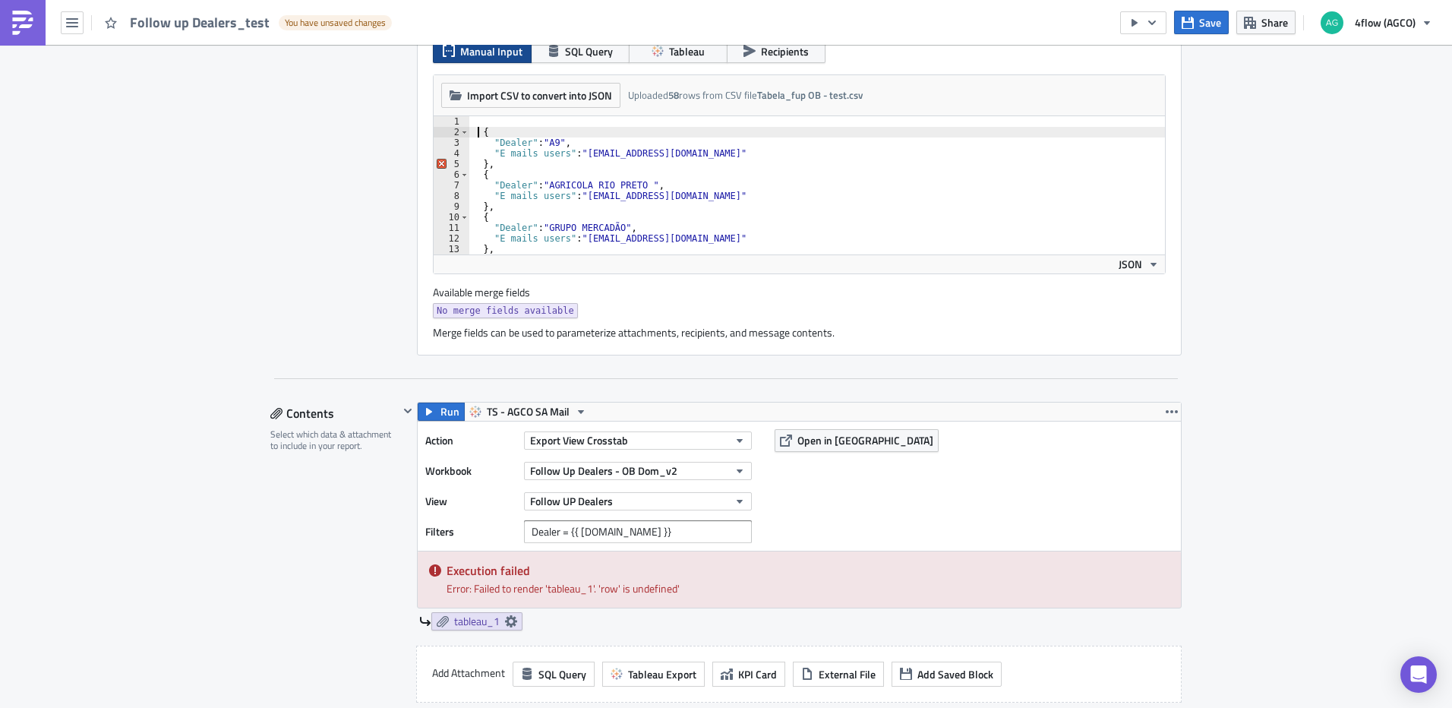
click at [474, 128] on div "{ "Dealer" : "A9" , "E mails users" : "i.moreiradeassis@4flow.com" } , { "Deale…" at bounding box center [817, 195] width 696 height 159
type textarea "{"
click at [475, 120] on div "{ "Dealer" : "A9" , "E mails users" : "i.moreiradeassis@4flow.com" } , { "Deale…" at bounding box center [817, 195] width 696 height 159
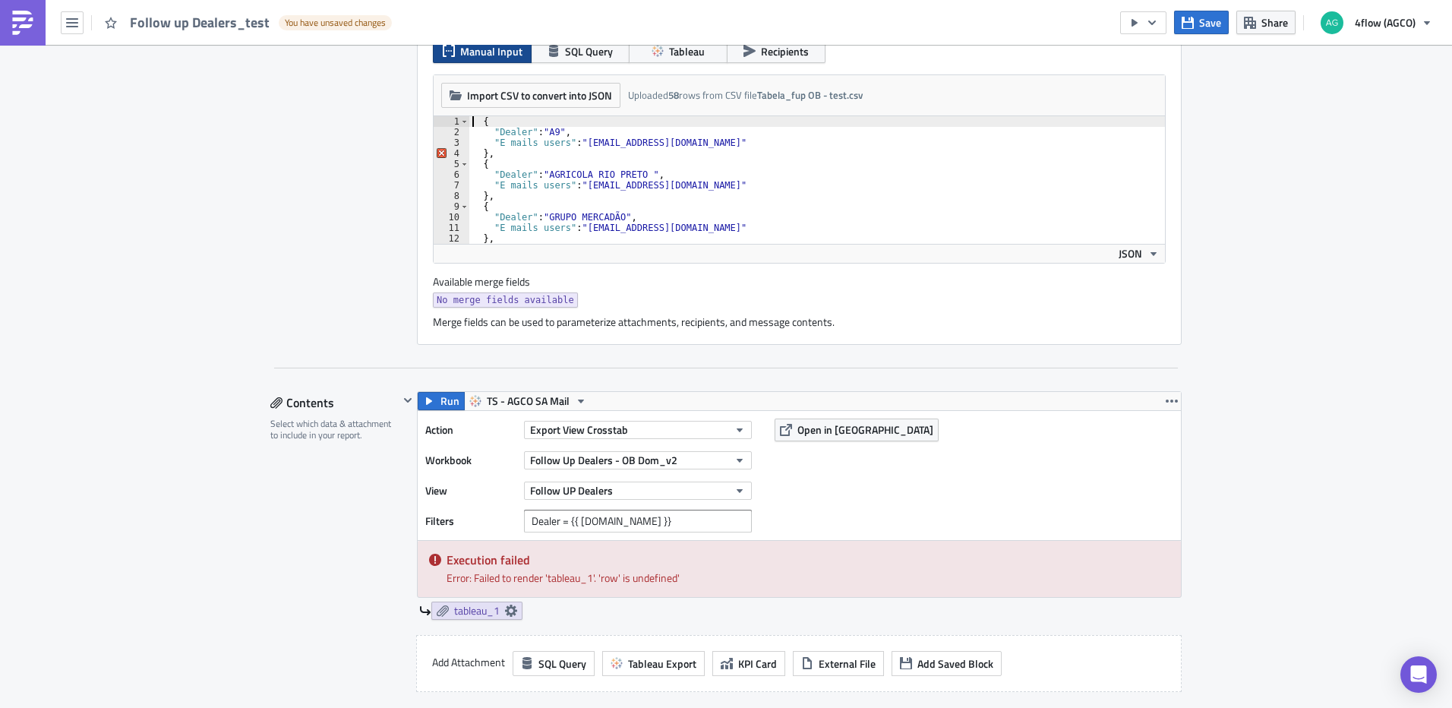
click at [1110, 311] on div "No merge fields available" at bounding box center [799, 301] width 733 height 19
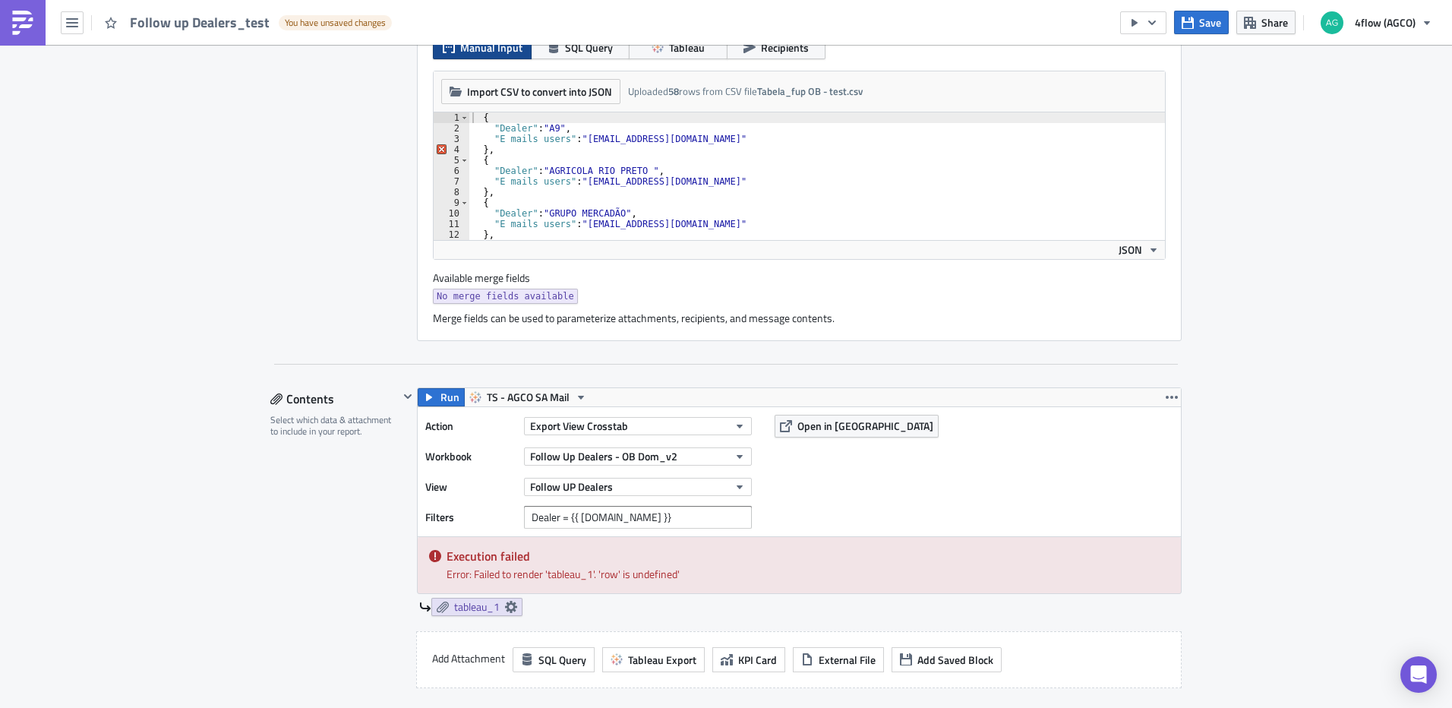
scroll to position [301, 0]
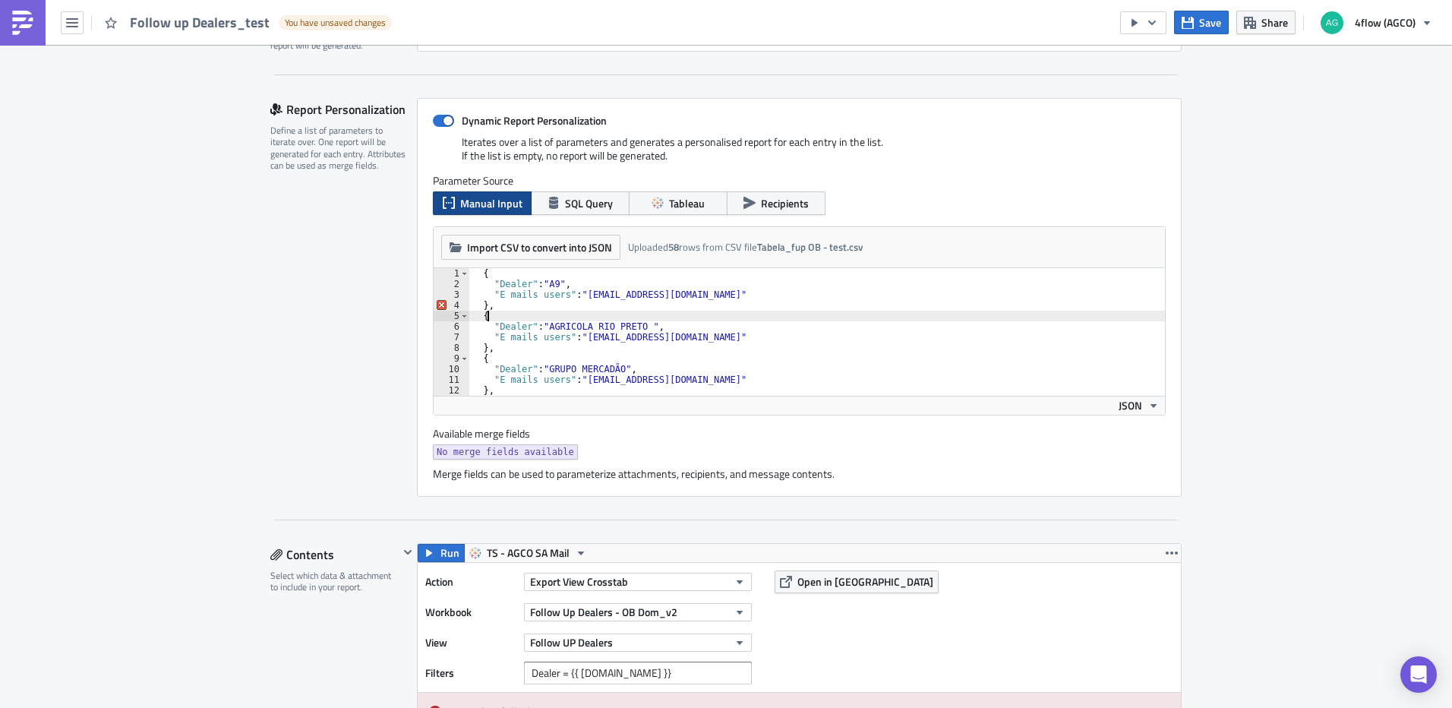
click at [809, 317] on div "{ "Dealer" : "A9" , "E mails users" : "i.moreiradeassis@4flow.com" } , { "Deale…" at bounding box center [817, 342] width 696 height 149
type textarea ""E mails users": "i.moreiradeassis@4flow.com" },"
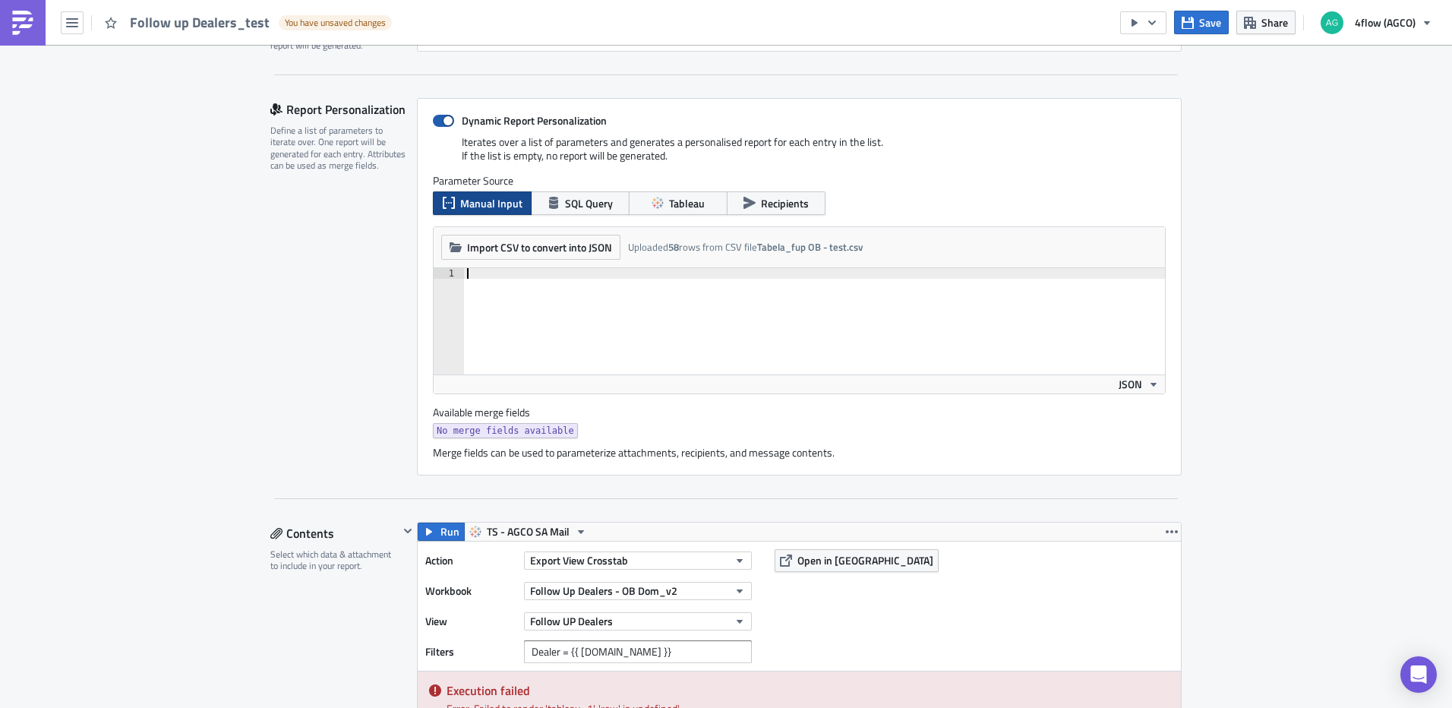
click at [450, 114] on label "Dynamic Report Personalization" at bounding box center [799, 121] width 733 height 14
click at [446, 116] on input "Dynamic Report Personalization" at bounding box center [441, 121] width 10 height 10
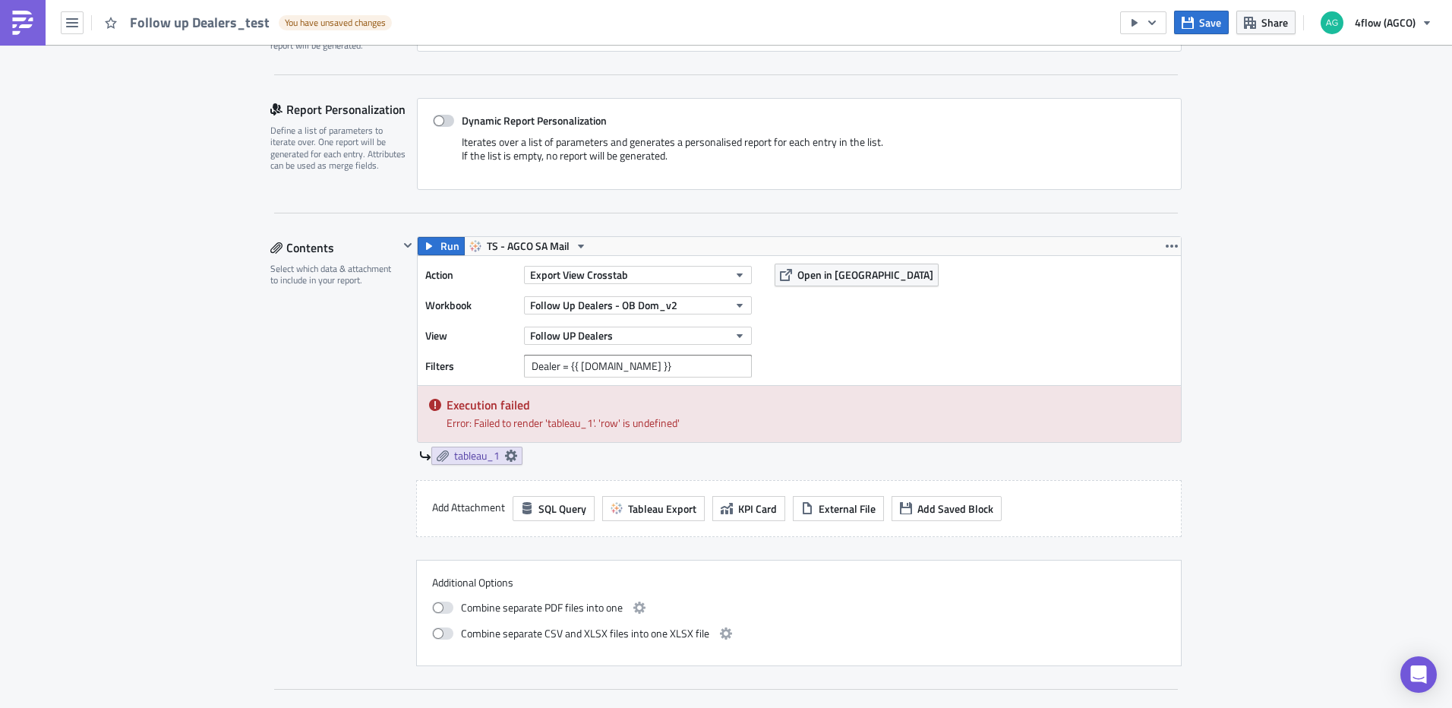
click at [444, 115] on span at bounding box center [443, 121] width 21 height 12
click at [444, 116] on input "Dynamic Report Personalization" at bounding box center [441, 121] width 10 height 10
checkbox input "true"
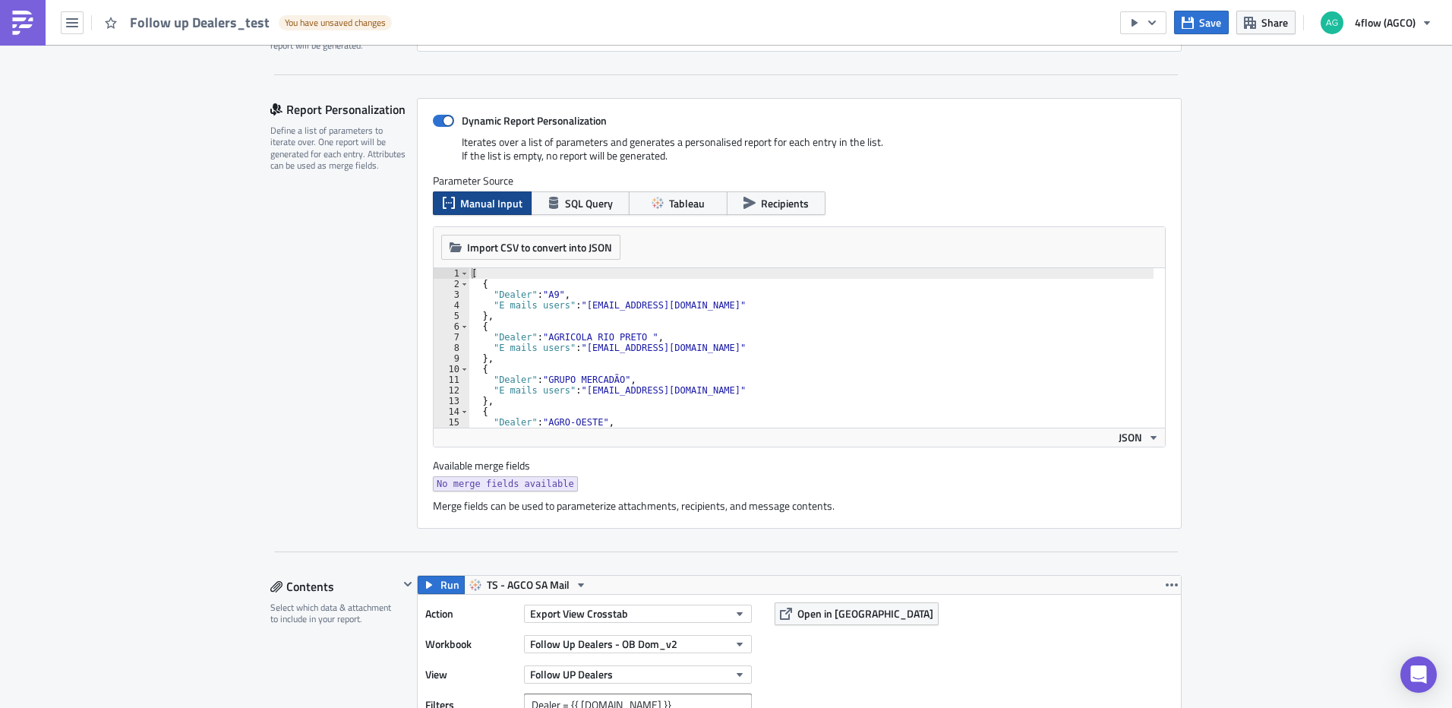
click at [730, 351] on div "[ { "Dealer" : "A9" , "E mails users" : "i.moreiradeassis@4flow.com" } , { "Dea…" at bounding box center [811, 358] width 685 height 181
type textarea "} ]"
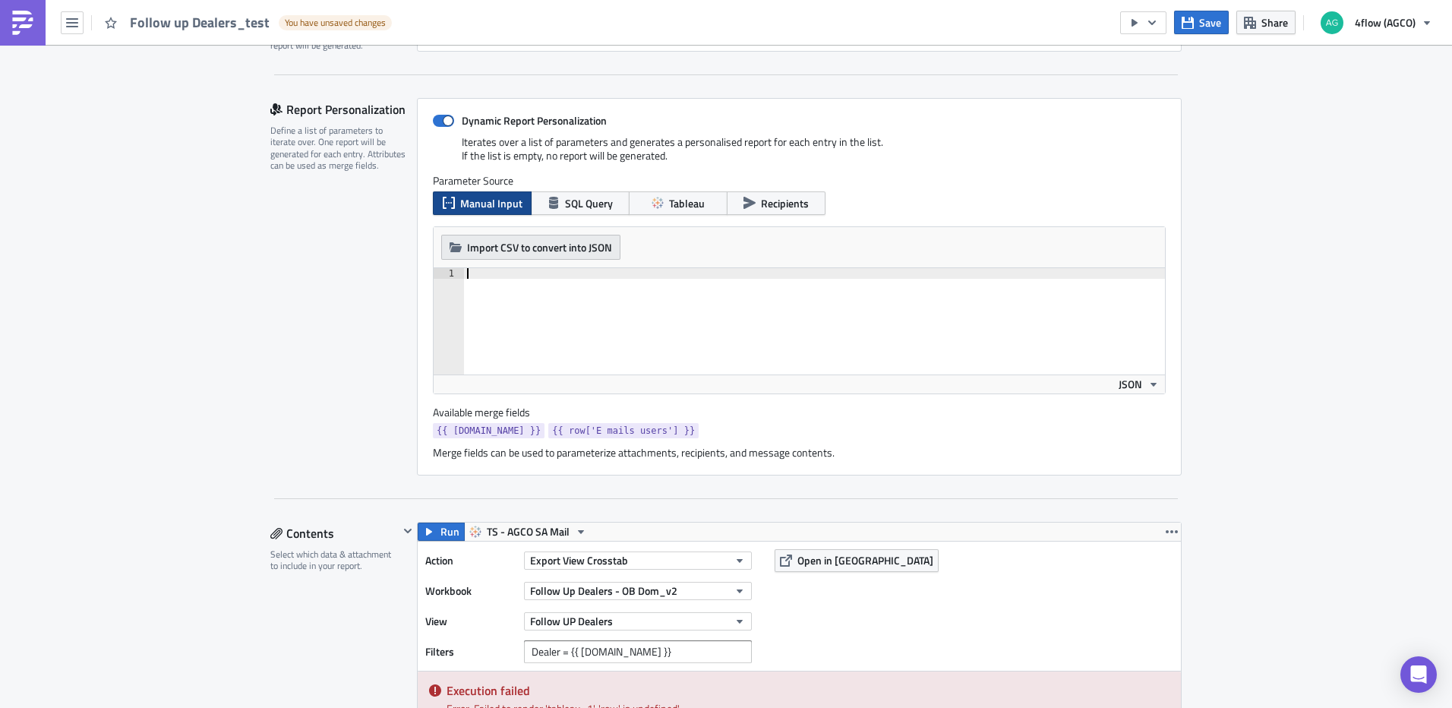
click at [580, 236] on button "Import CSV to convert into JSON" at bounding box center [530, 247] width 179 height 25
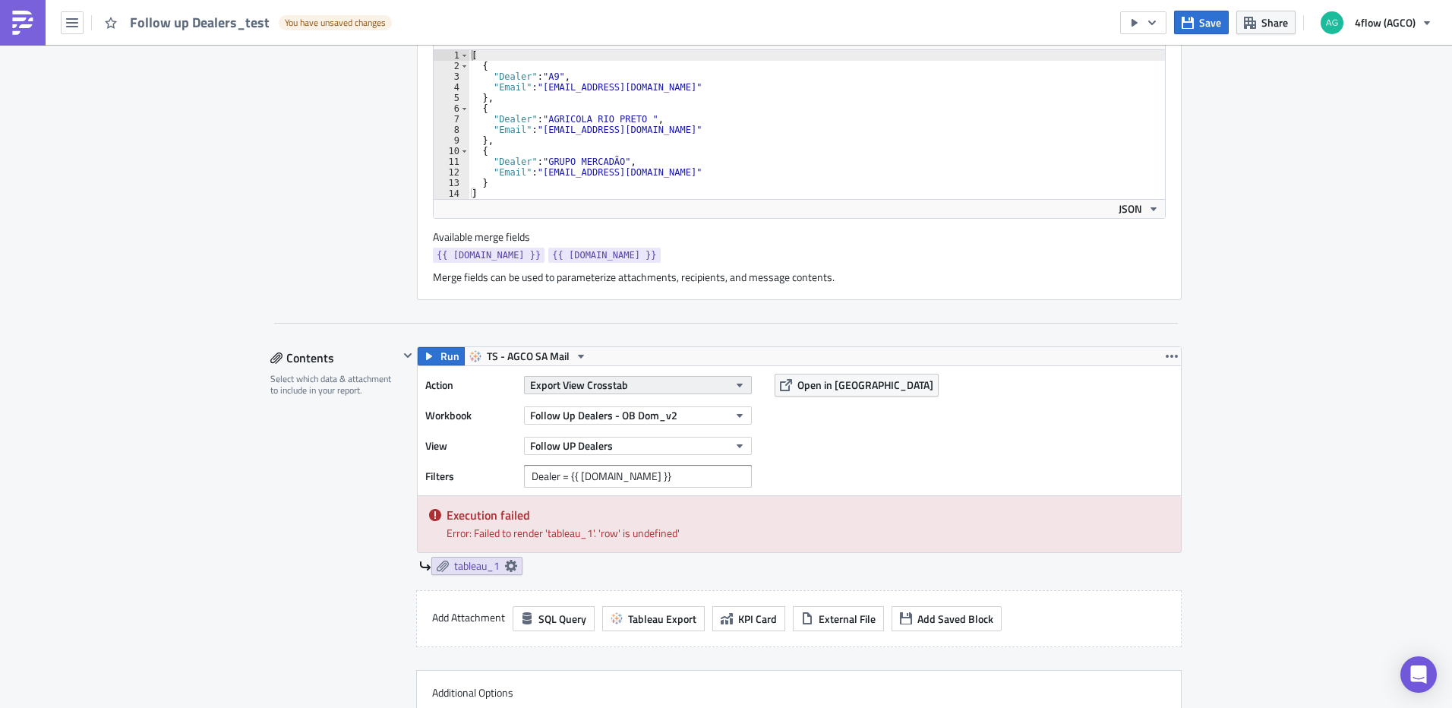
scroll to position [528, 0]
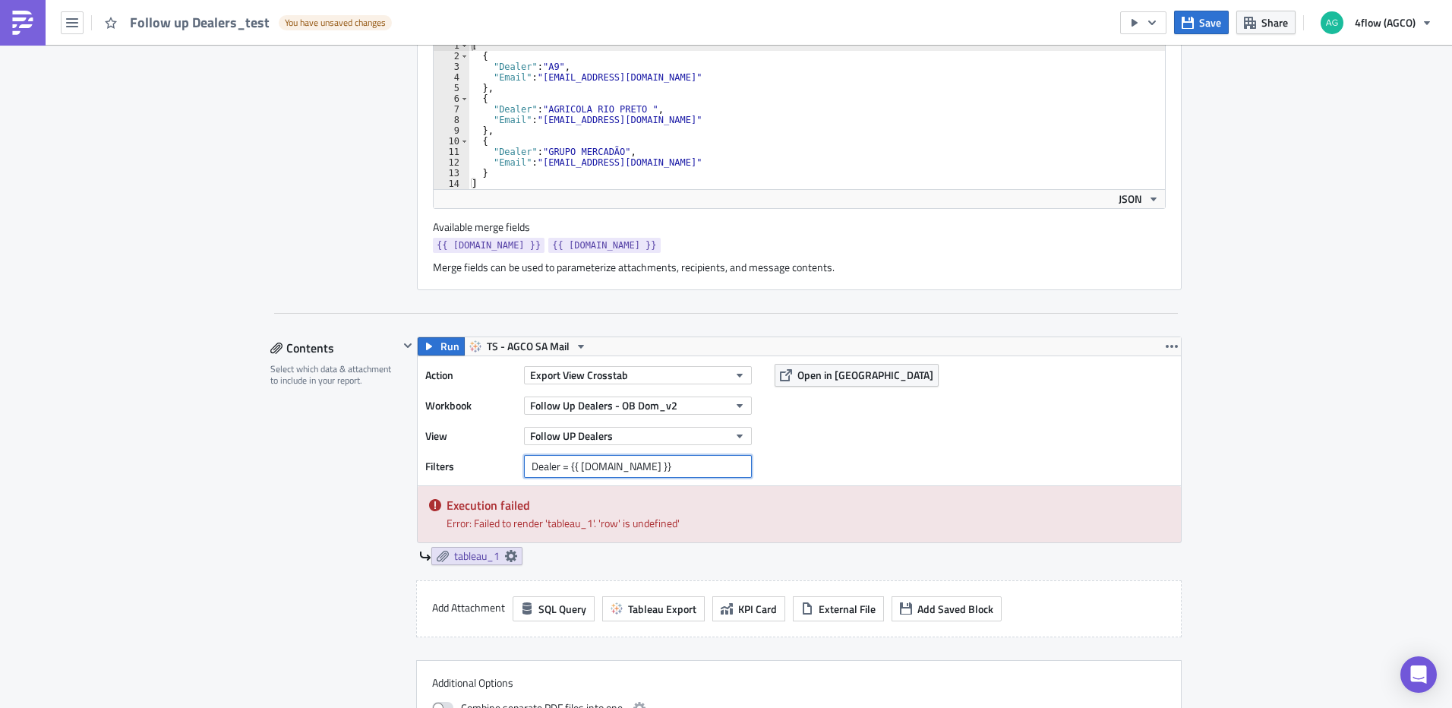
drag, startPoint x: 666, startPoint y: 469, endPoint x: 450, endPoint y: 469, distance: 216.4
click at [450, 469] on div "Filters Dealer = {{ row.Dealer }}" at bounding box center [592, 466] width 334 height 23
type input "Dealer = {{ row.Dealer }}"
click at [863, 472] on div "Action Export View Crosstab Workbook Follow Up Dealers - OB Dom_v2 View Follow …" at bounding box center [799, 420] width 763 height 129
click at [390, 338] on div "Contents" at bounding box center [334, 347] width 128 height 23
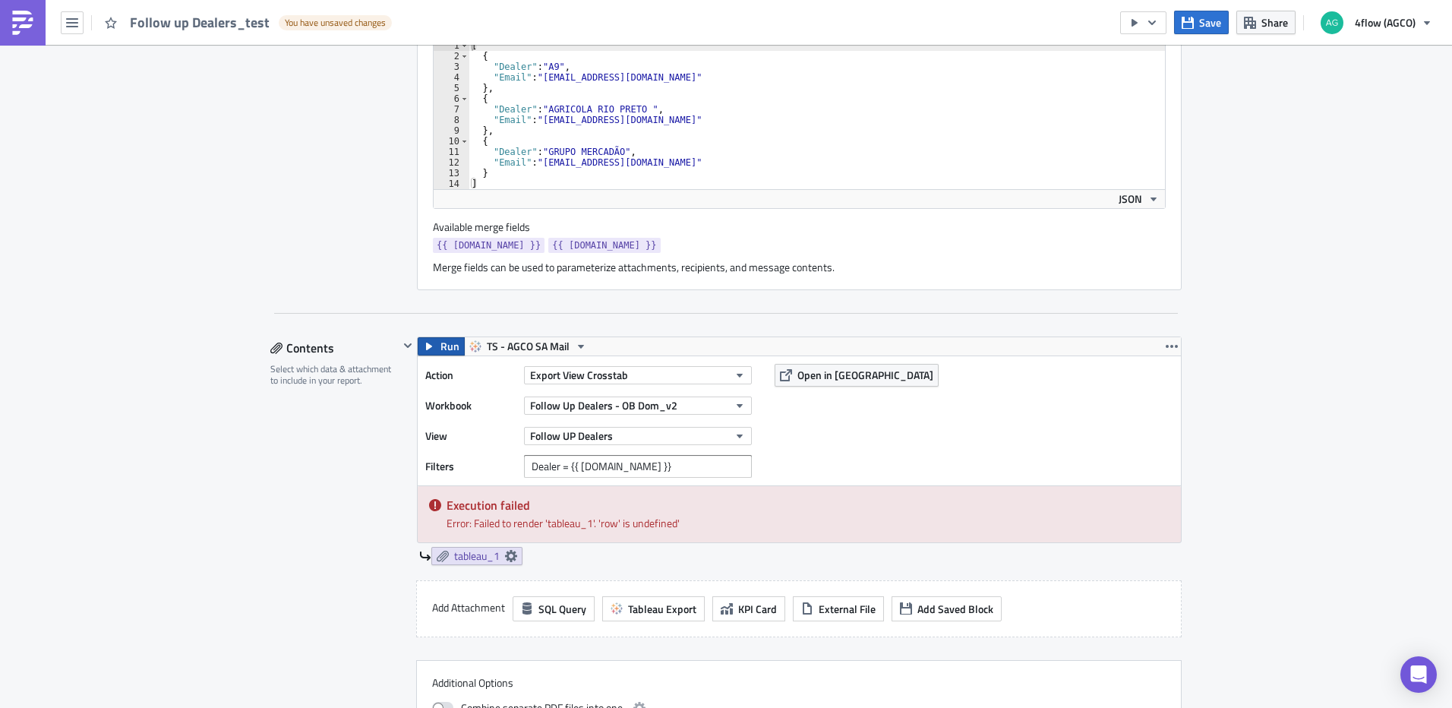
click at [440, 347] on span "Run" at bounding box center [449, 346] width 19 height 18
click at [1163, 350] on button "button" at bounding box center [1172, 346] width 18 height 18
click at [1346, 254] on div "SA_FG Execution Log Edit " Follow up Dealers_test " Draft Settings Configure th…" at bounding box center [726, 639] width 1452 height 2246
click at [442, 350] on span "Run" at bounding box center [449, 346] width 19 height 18
click at [575, 346] on icon "button" at bounding box center [581, 346] width 12 height 12
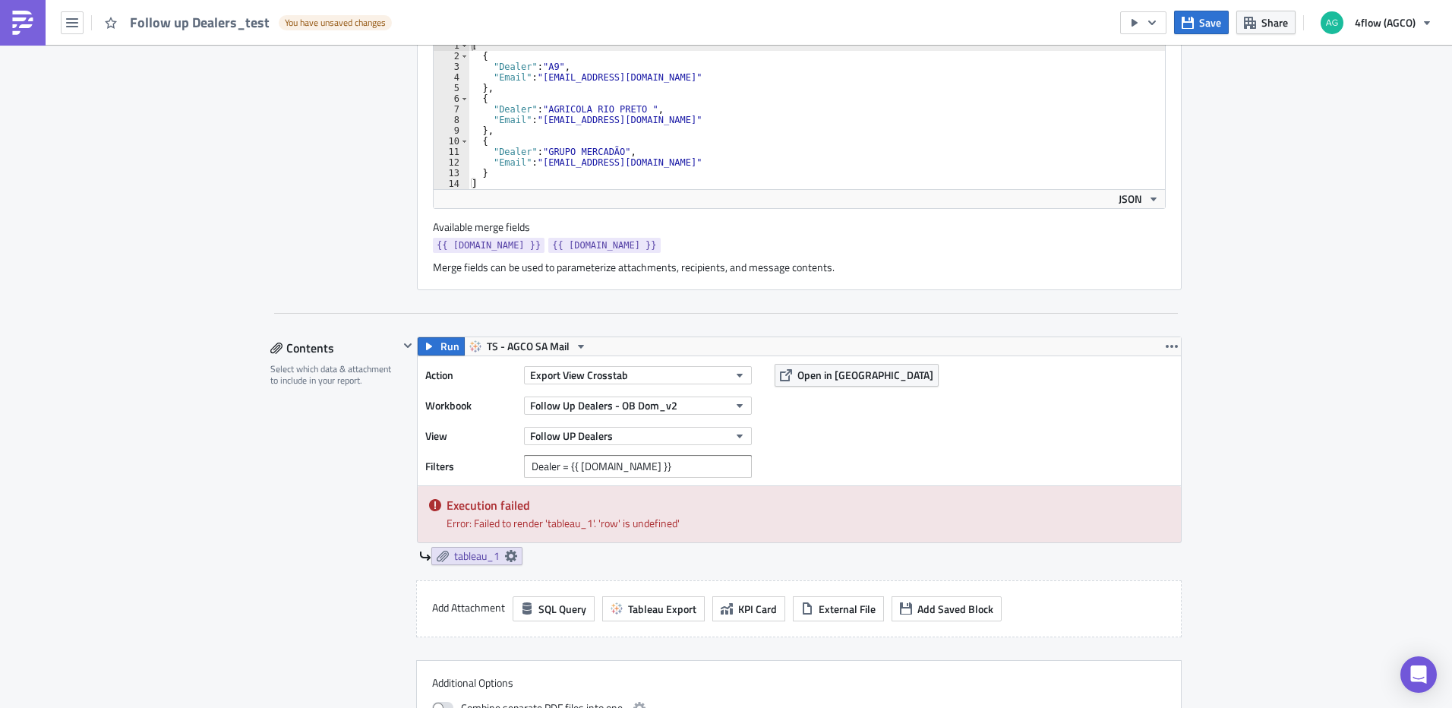
click at [1245, 379] on div "SA_FG Execution Log Edit " Follow up Dealers_test " Draft Settings Configure th…" at bounding box center [726, 639] width 1452 height 2246
click at [644, 465] on input "Dealer = {{ row.Dealer }}" at bounding box center [638, 466] width 228 height 23
paste input "{{ [DOMAIN_NAME] }}"
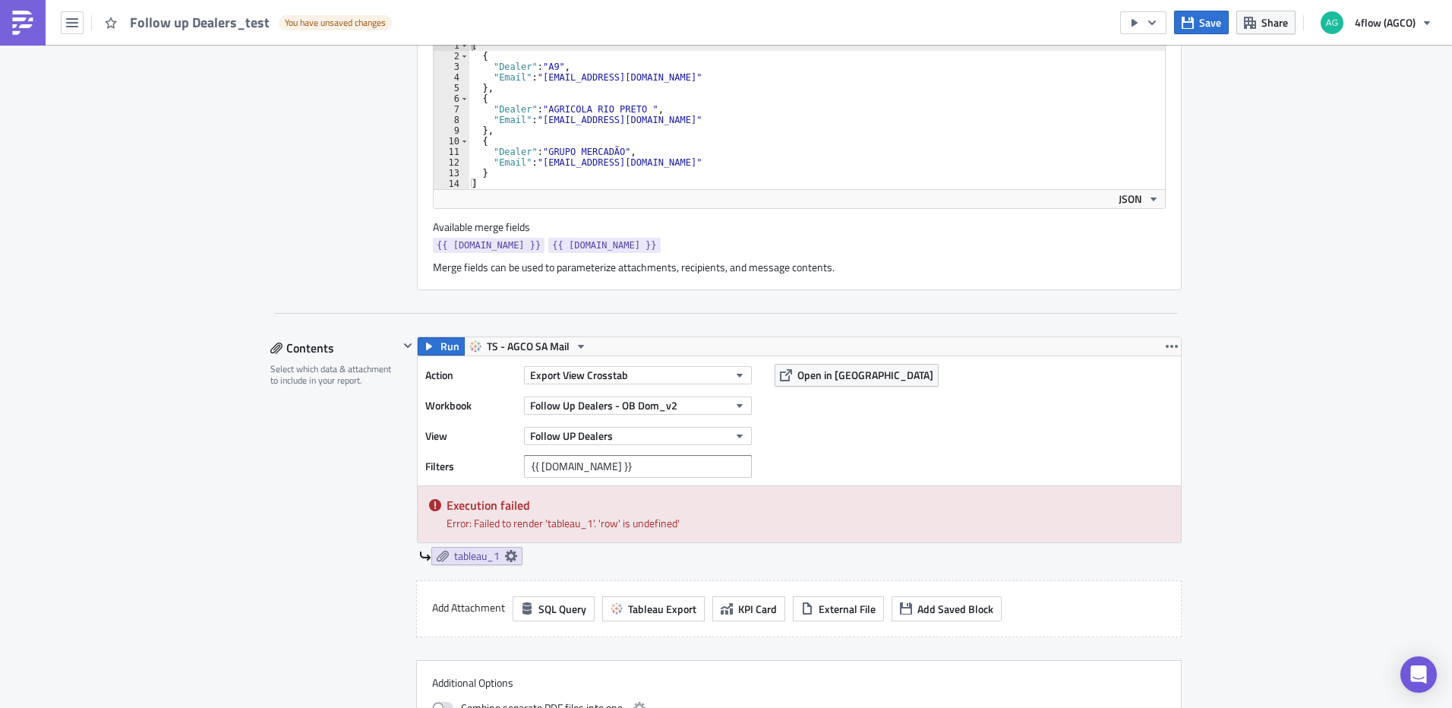
click at [914, 458] on div "Action Export View Crosstab Workbook Follow Up Dealers - OB Dom_v2 View Follow …" at bounding box center [799, 420] width 763 height 129
click at [433, 349] on button "Run" at bounding box center [441, 346] width 47 height 18
click at [533, 463] on input "{{ [DOMAIN_NAME] }}" at bounding box center [638, 466] width 228 height 23
click at [585, 465] on input "{{ row.Dealer }}" at bounding box center [638, 466] width 228 height 23
click at [440, 343] on span "Run" at bounding box center [449, 346] width 19 height 18
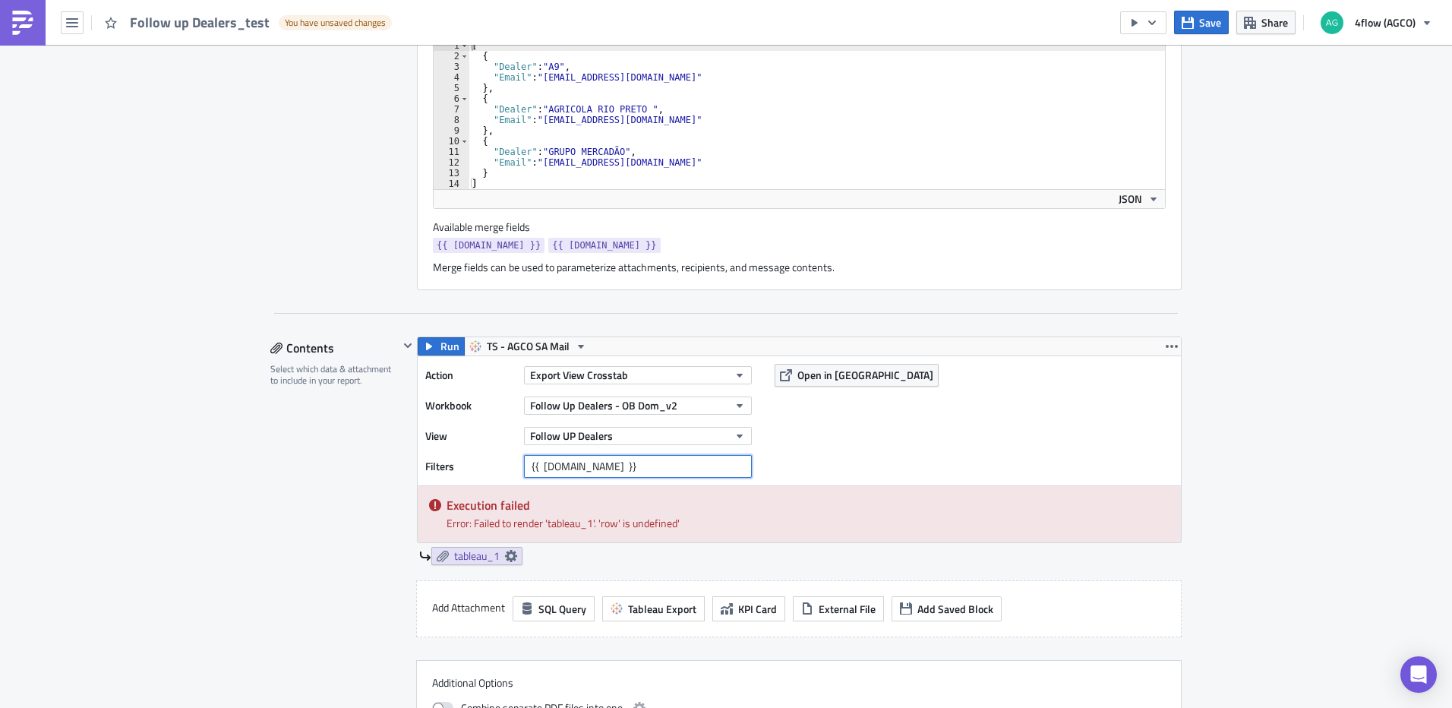
click at [540, 464] on input "{{ row.Dealer }}" at bounding box center [638, 466] width 228 height 23
click at [537, 466] on input "{{ row.Dealer }}" at bounding box center [638, 466] width 228 height 23
click at [592, 466] on input "{{ row.Dealer }}" at bounding box center [638, 466] width 228 height 23
type input "{{ row.Dealer }}"
click at [440, 343] on span "Run" at bounding box center [449, 346] width 19 height 18
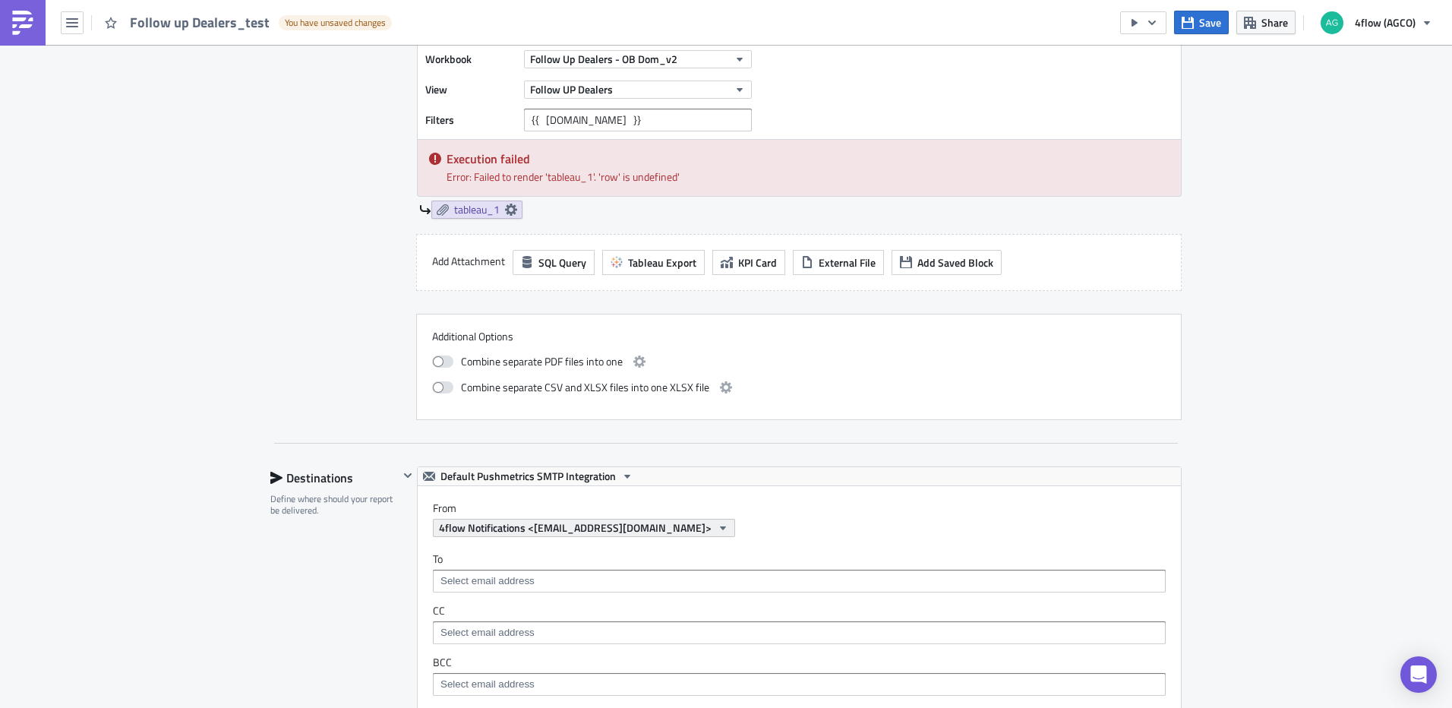
scroll to position [908, 0]
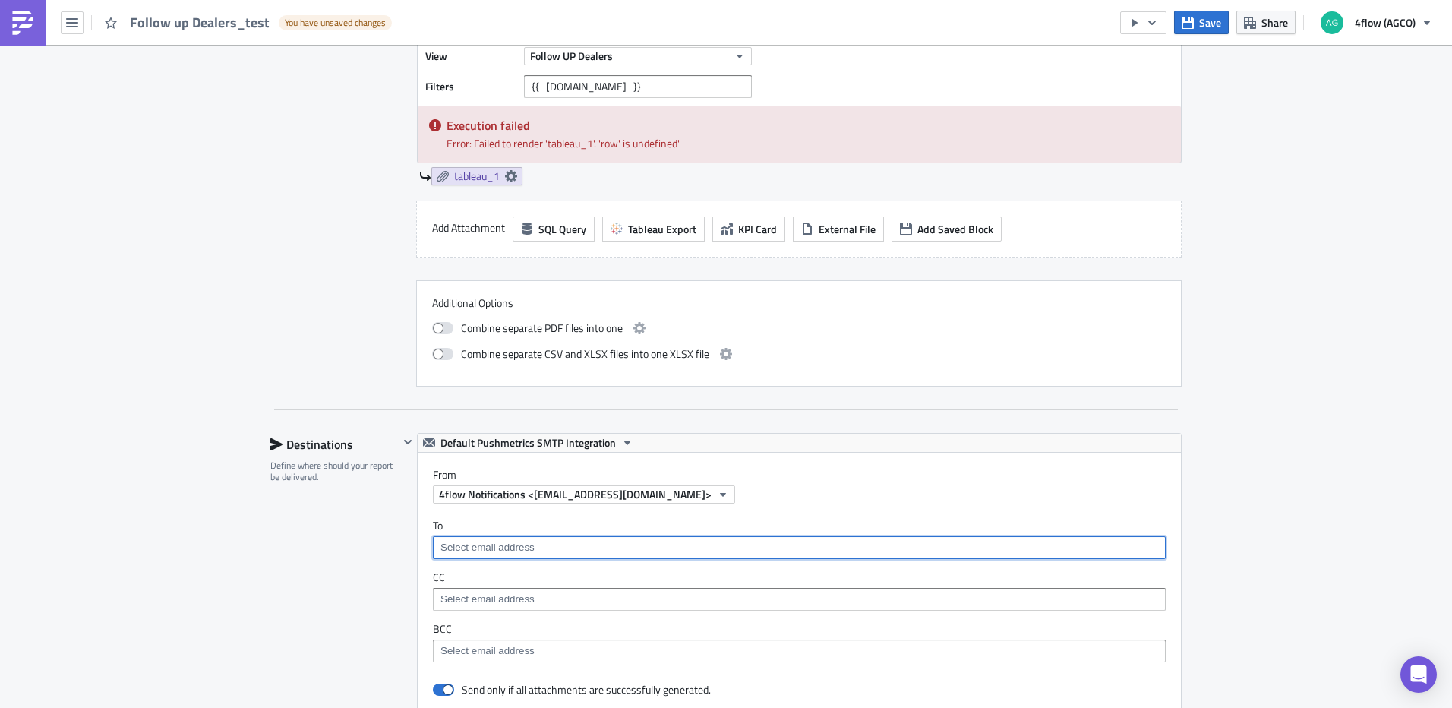
click at [585, 544] on input at bounding box center [799, 547] width 724 height 15
type input "{{row.Email}}"
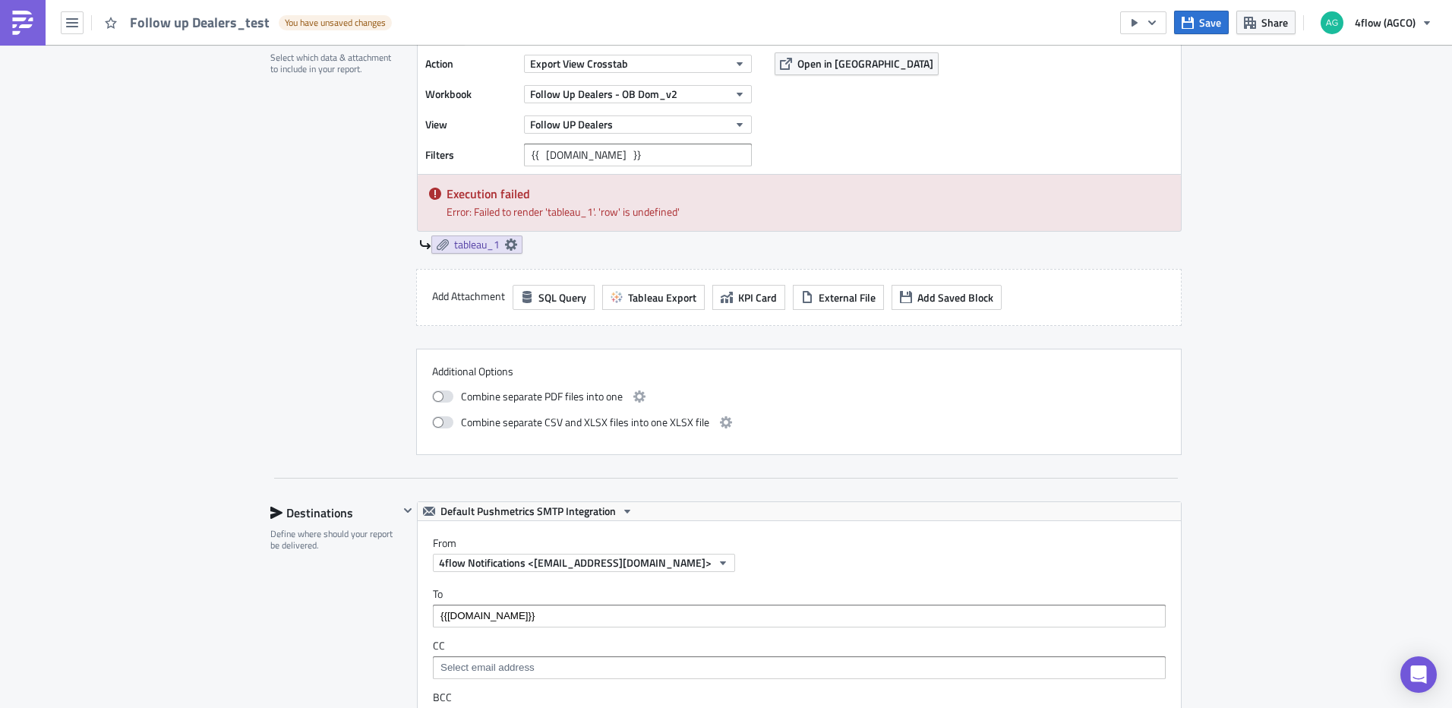
scroll to position [832, 0]
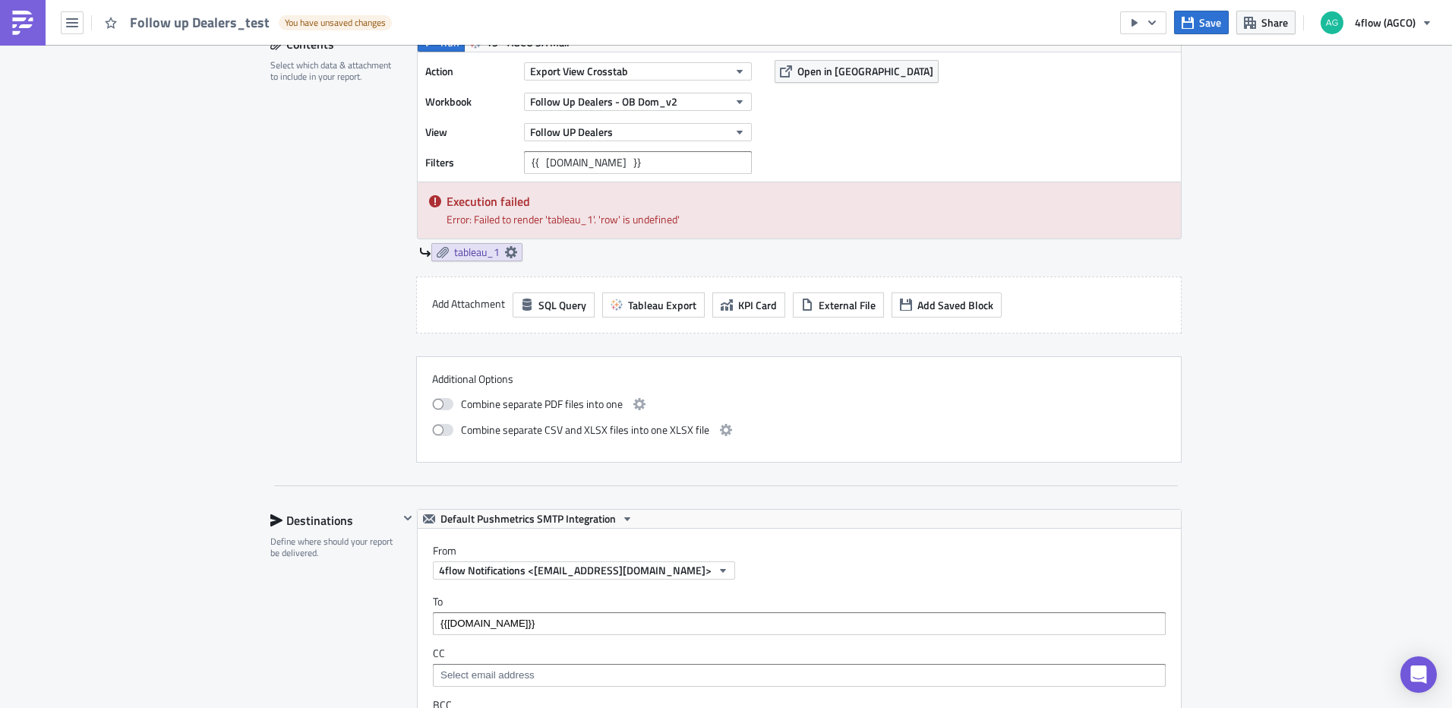
click at [437, 44] on div "Follow up Dealers_test You have unsaved changes Save Share 4flow (AGCO)" at bounding box center [726, 22] width 1452 height 45
click at [440, 48] on span "Run" at bounding box center [449, 42] width 19 height 18
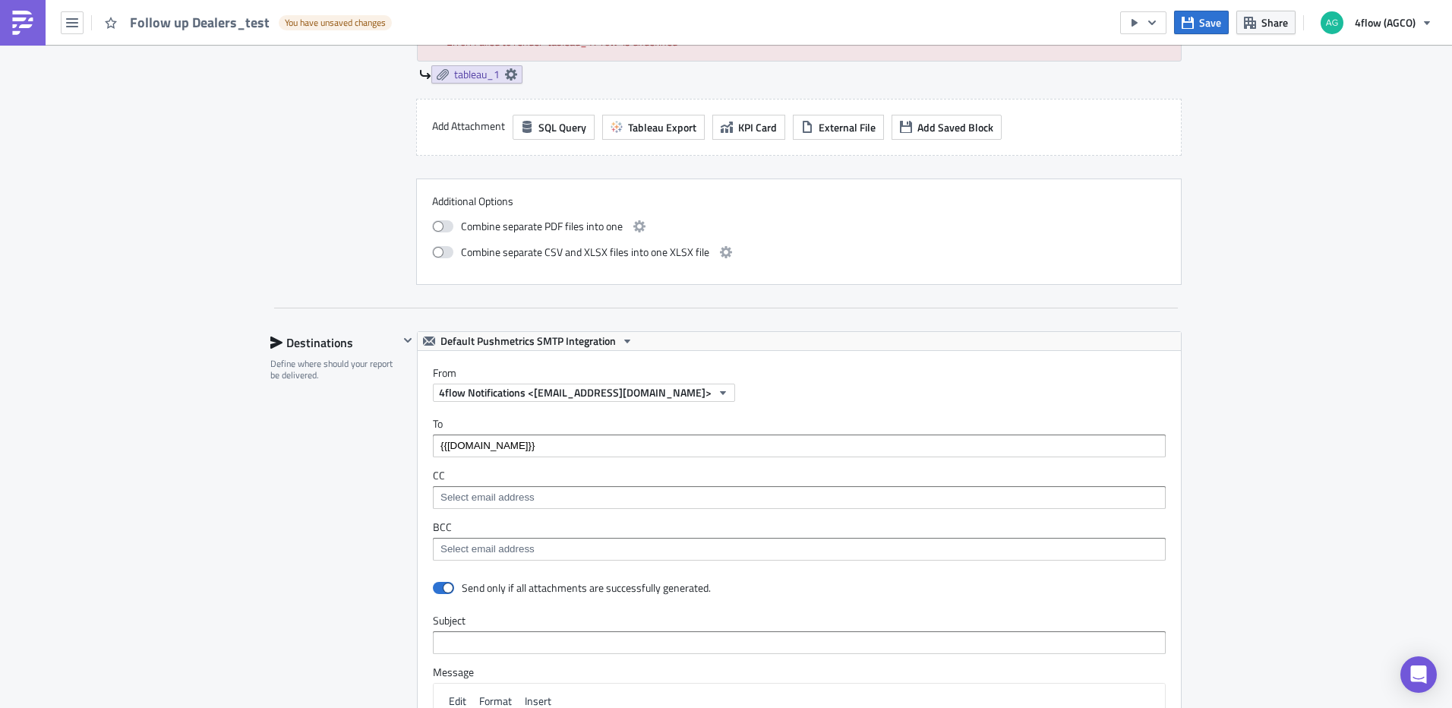
scroll to position [973, 0]
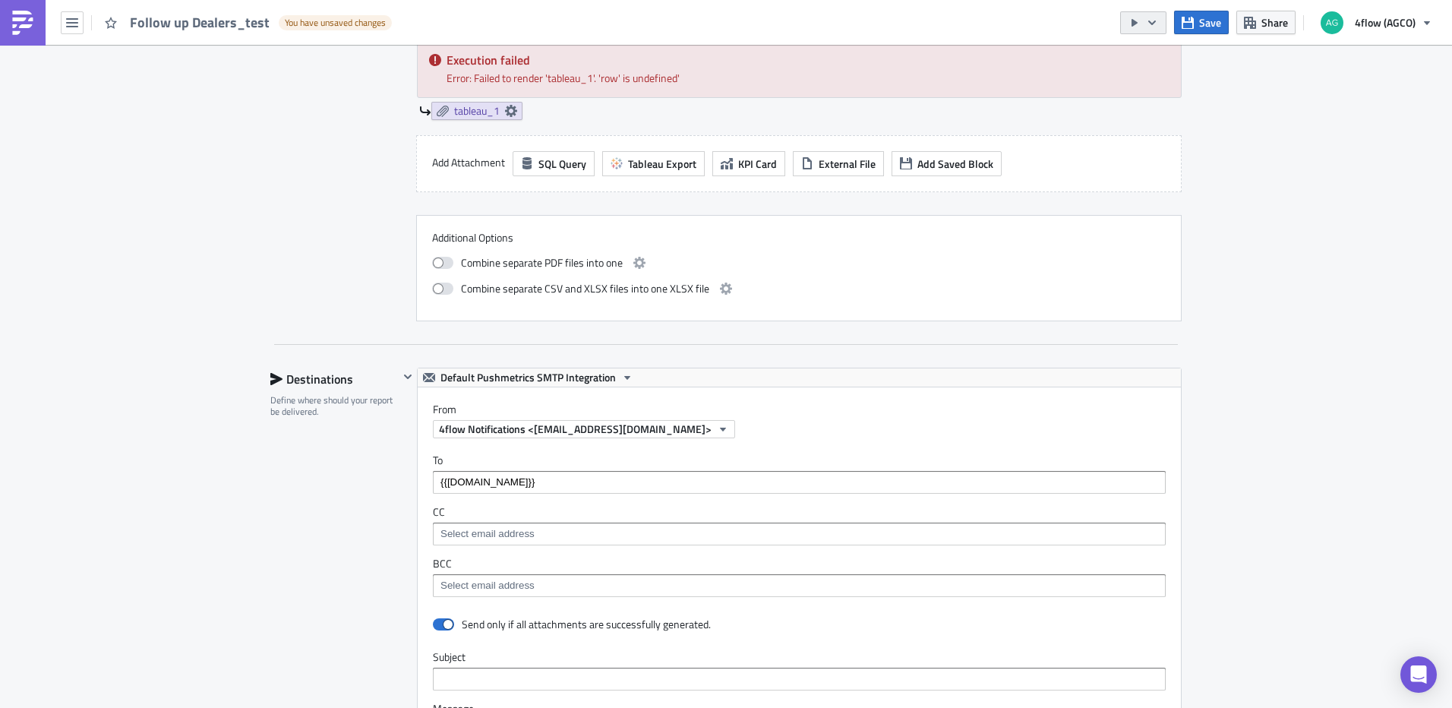
click at [1146, 17] on button "button" at bounding box center [1143, 22] width 46 height 23
click at [1158, 87] on div "Run Report" at bounding box center [1190, 83] width 118 height 15
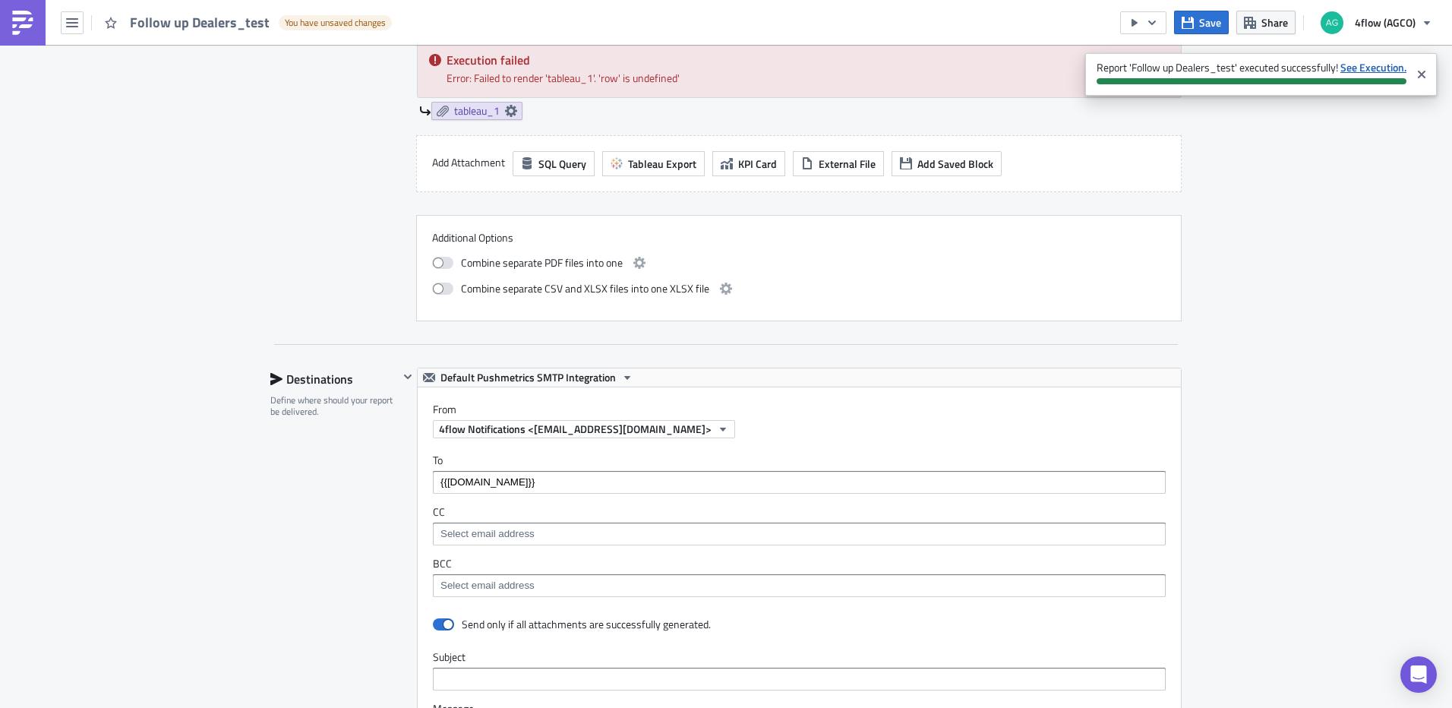
click at [1347, 66] on strong "See Execution." at bounding box center [1373, 67] width 66 height 16
click at [1427, 75] on icon "Close" at bounding box center [1421, 74] width 12 height 12
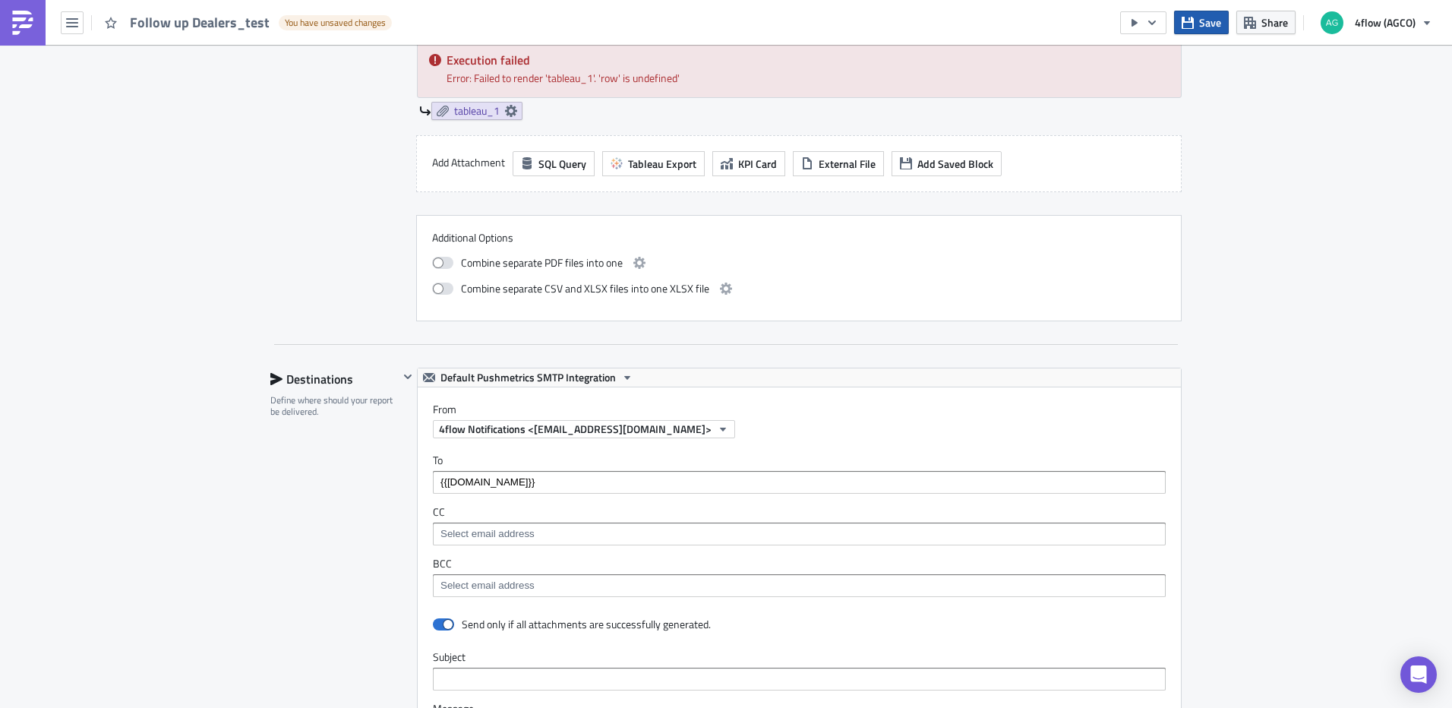
click at [1204, 22] on span "Save" at bounding box center [1210, 22] width 22 height 16
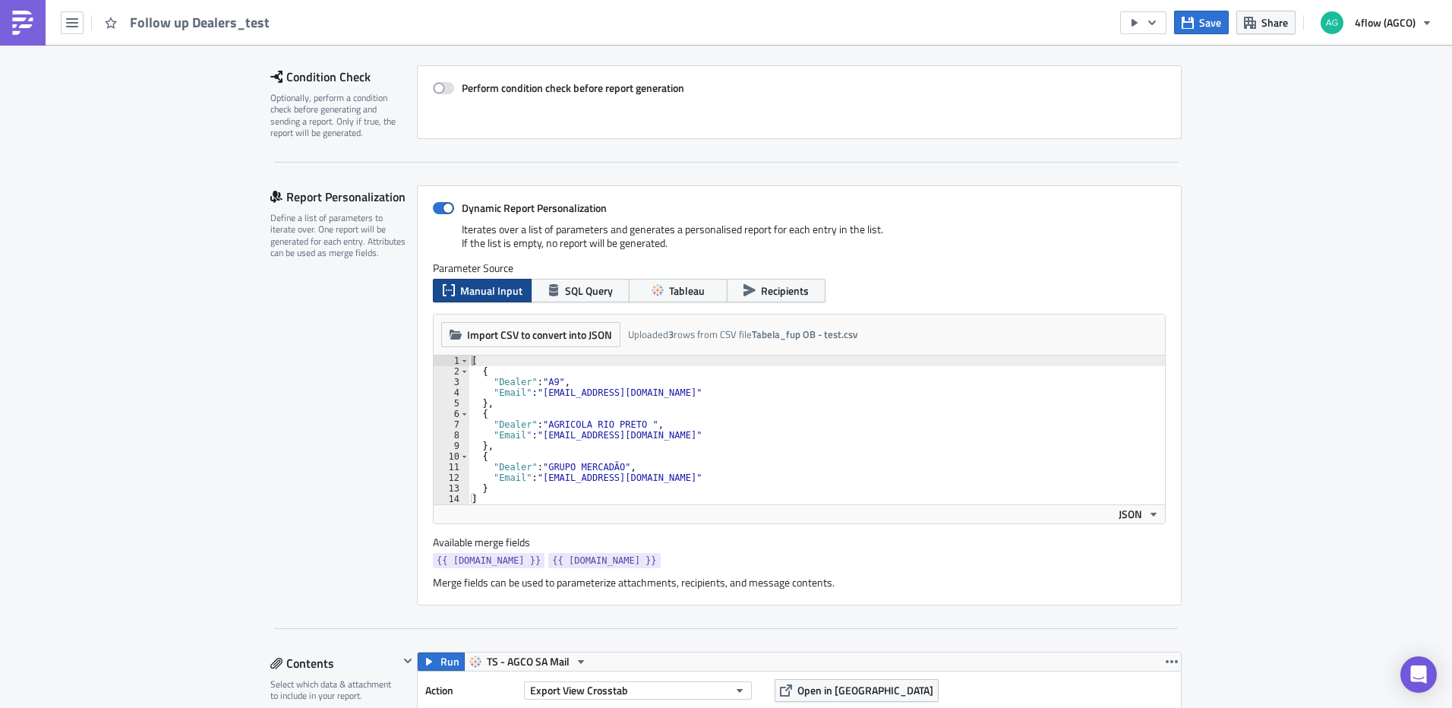
scroll to position [0, 0]
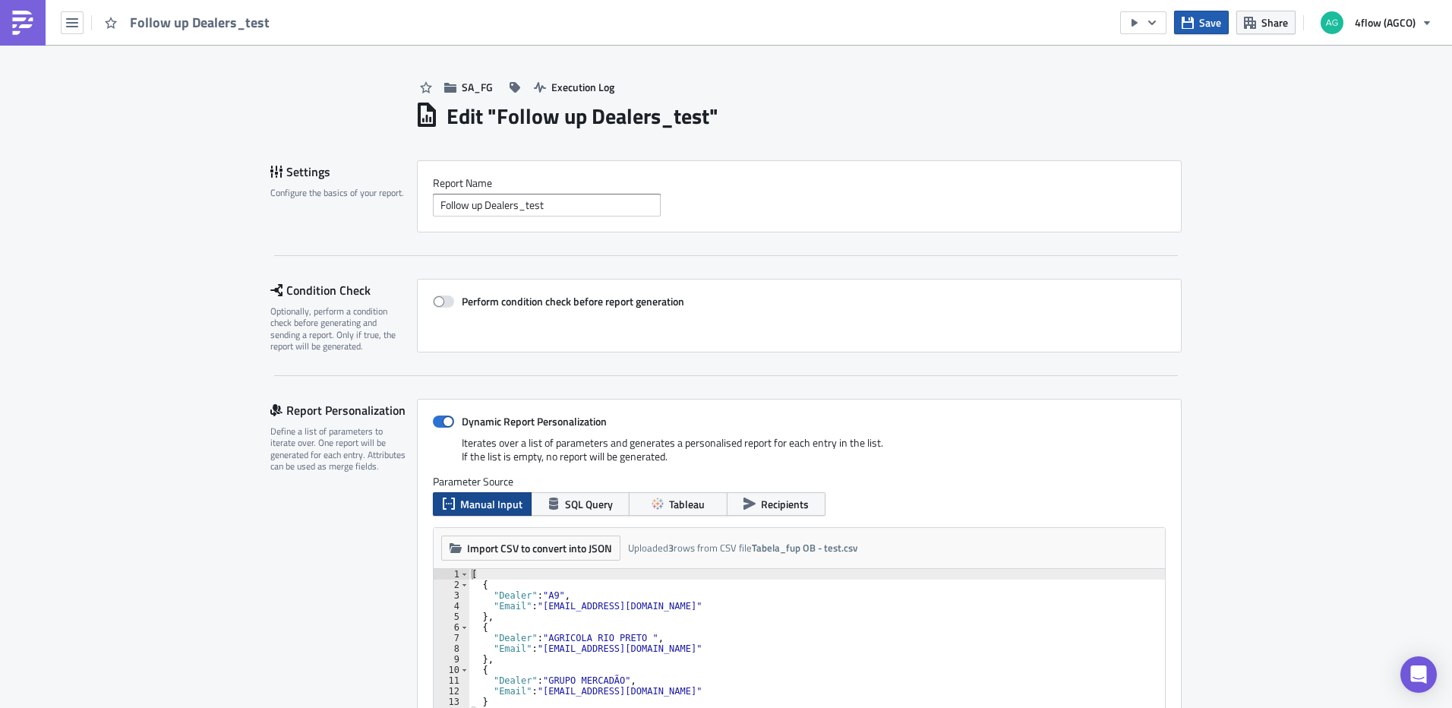
click at [1228, 22] on button "Save" at bounding box center [1201, 23] width 55 height 24
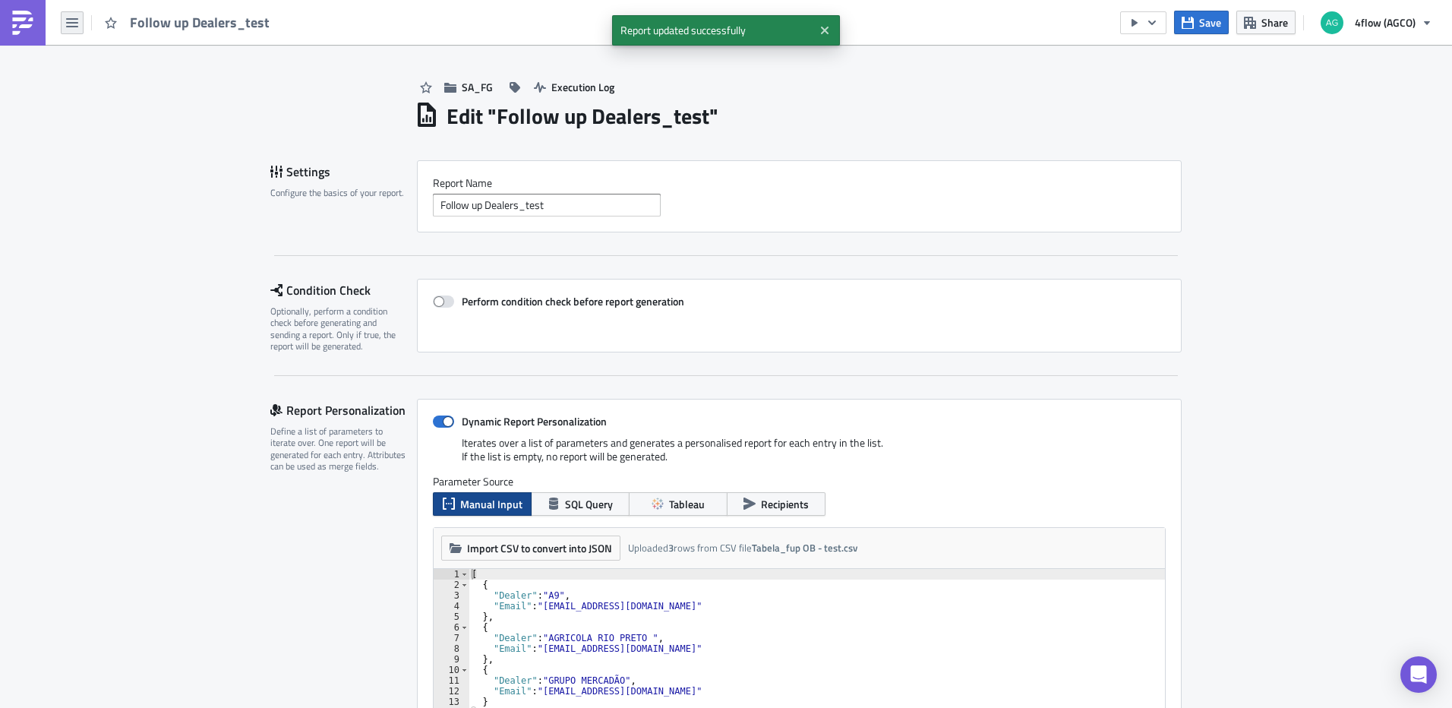
click at [68, 25] on icon "button" at bounding box center [72, 23] width 12 height 12
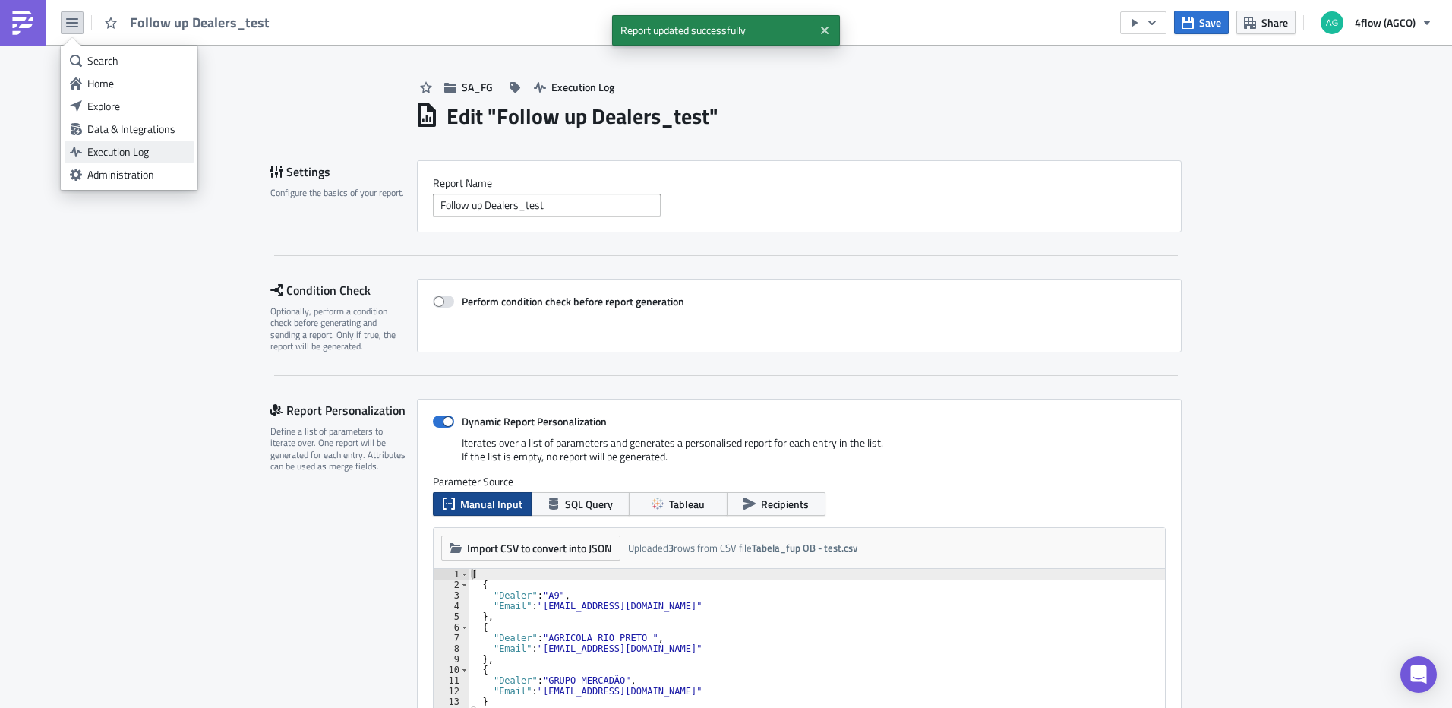
click at [120, 151] on div "Execution Log" at bounding box center [137, 151] width 101 height 15
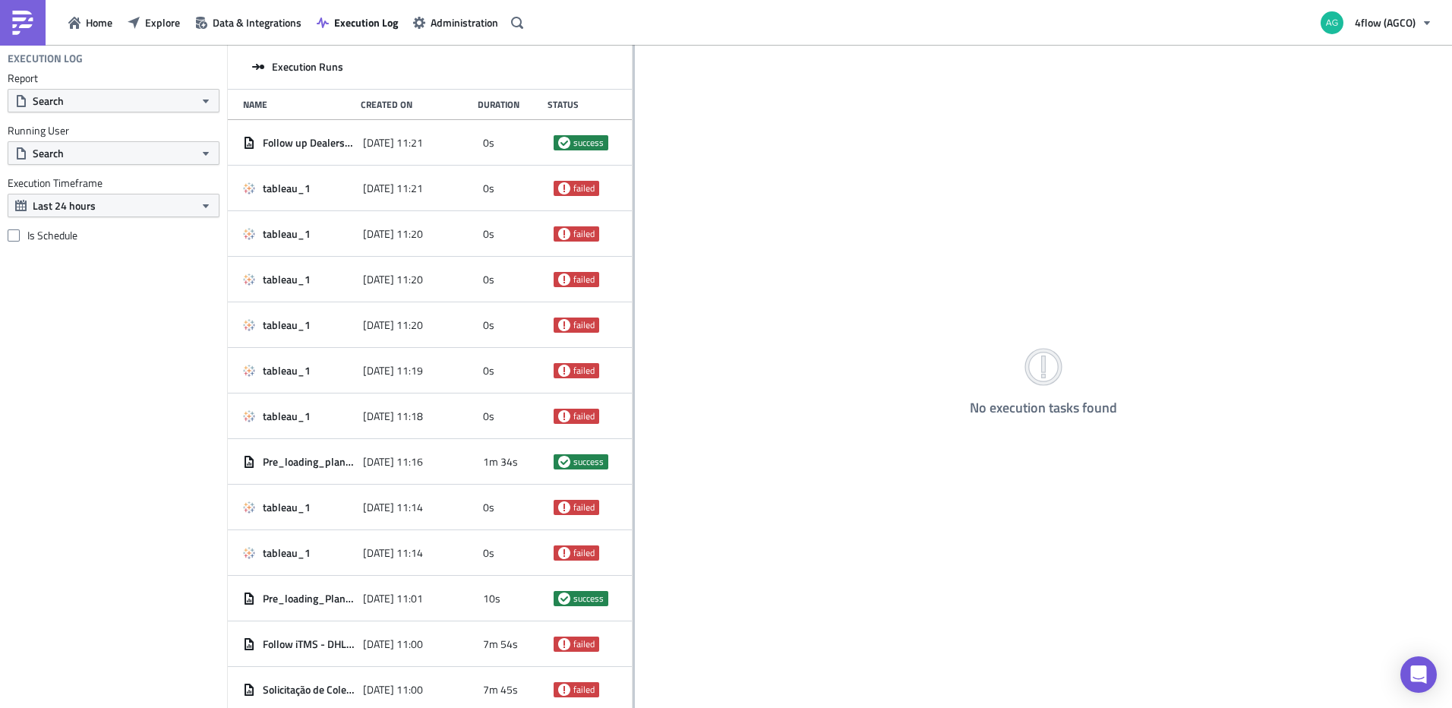
drag, startPoint x: 472, startPoint y: 109, endPoint x: 633, endPoint y: 100, distance: 160.5
click at [633, 100] on div at bounding box center [634, 377] width 2 height 665
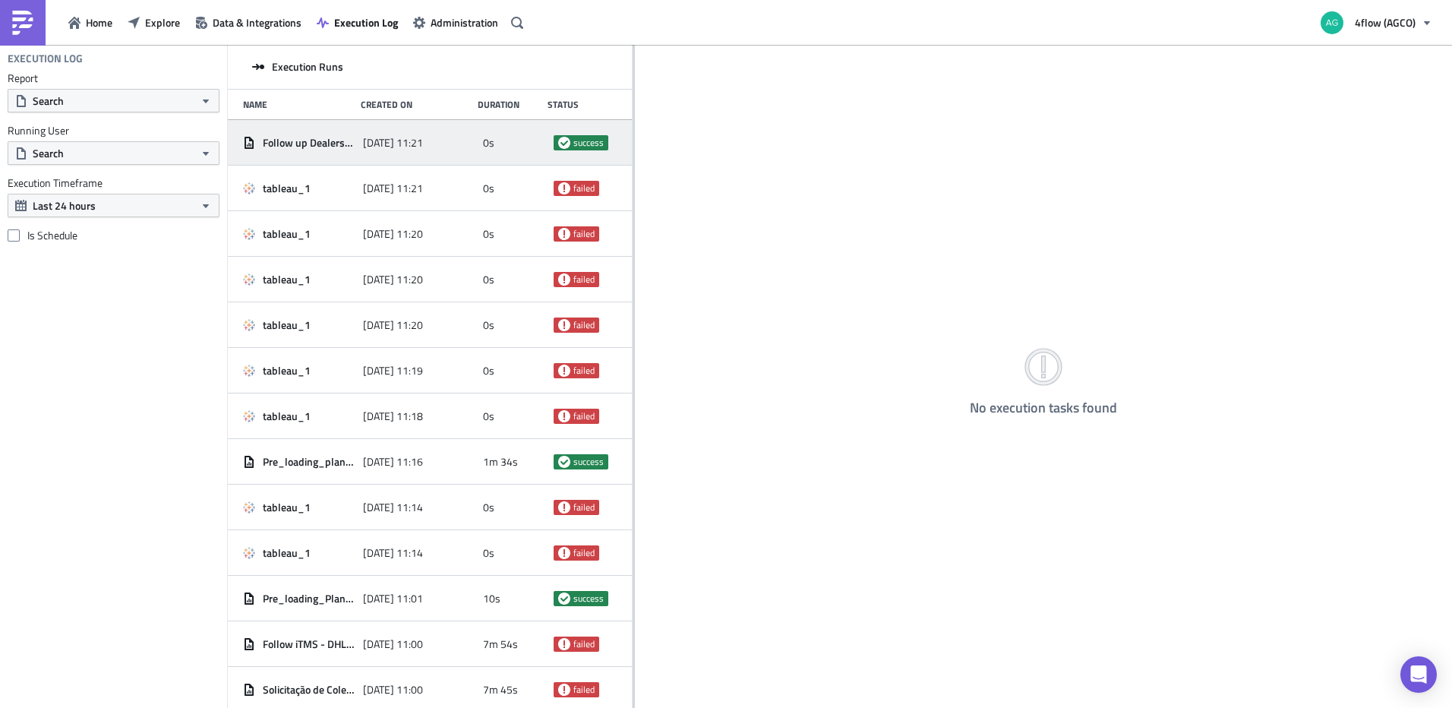
click at [293, 142] on span "Follow up Dealers_test" at bounding box center [309, 143] width 93 height 14
click at [579, 144] on span "success" at bounding box center [588, 143] width 30 height 12
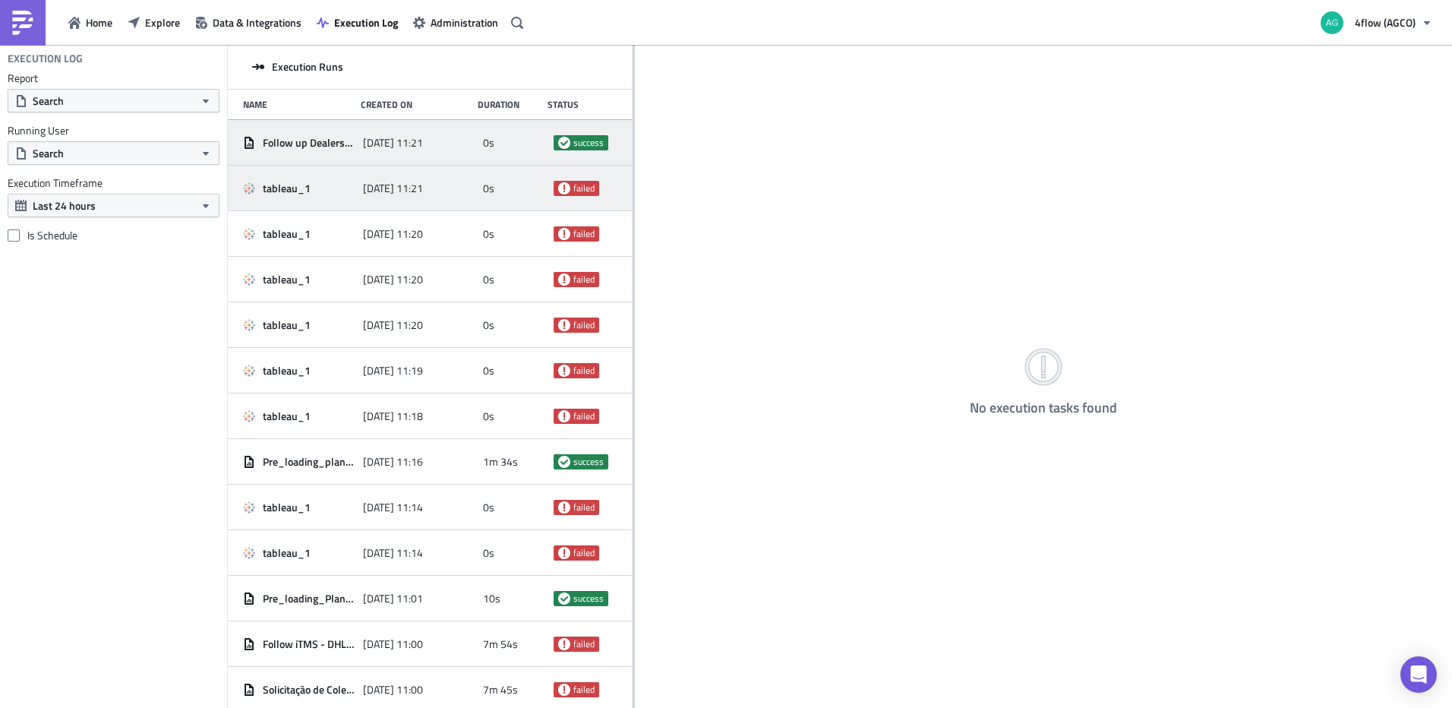
click at [352, 176] on div "tableau_1 [DATE] 11:21 0s failed" at bounding box center [430, 189] width 404 height 46
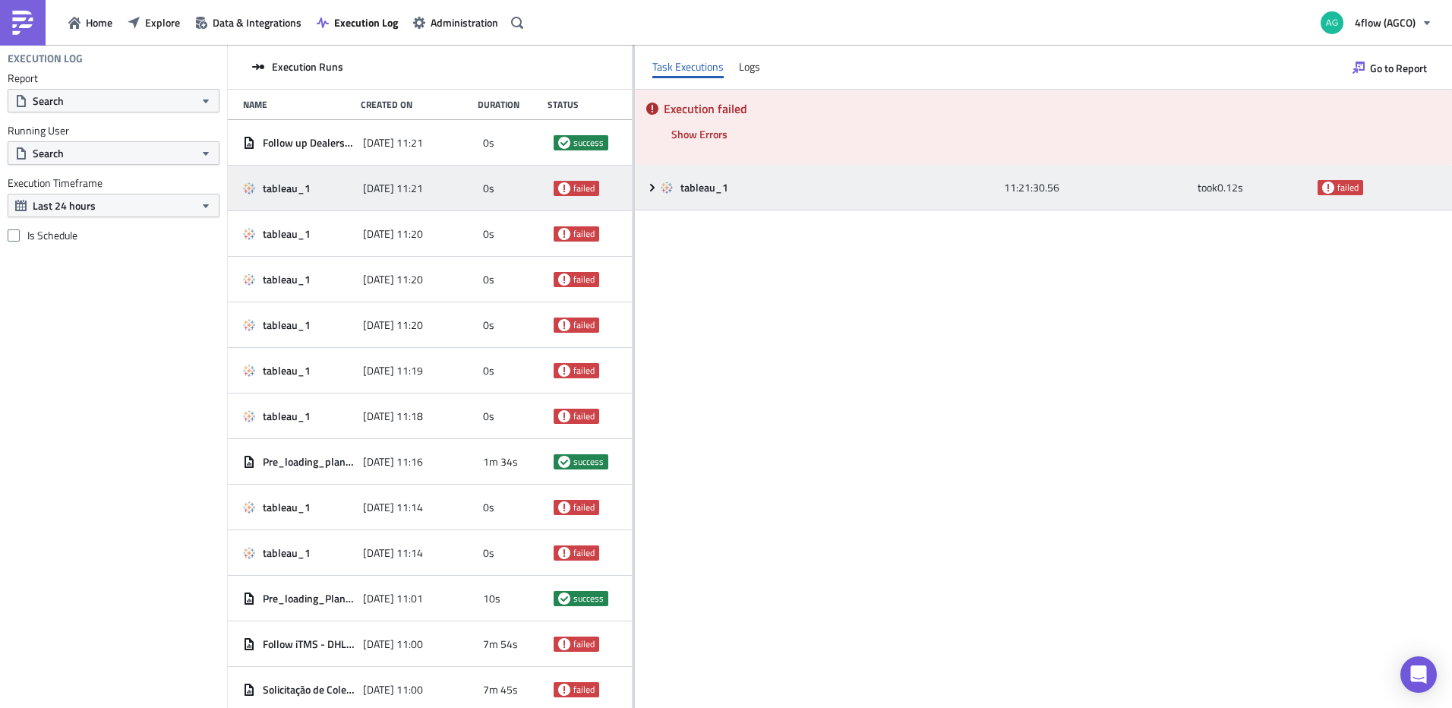
click at [652, 188] on icon at bounding box center [652, 187] width 5 height 8
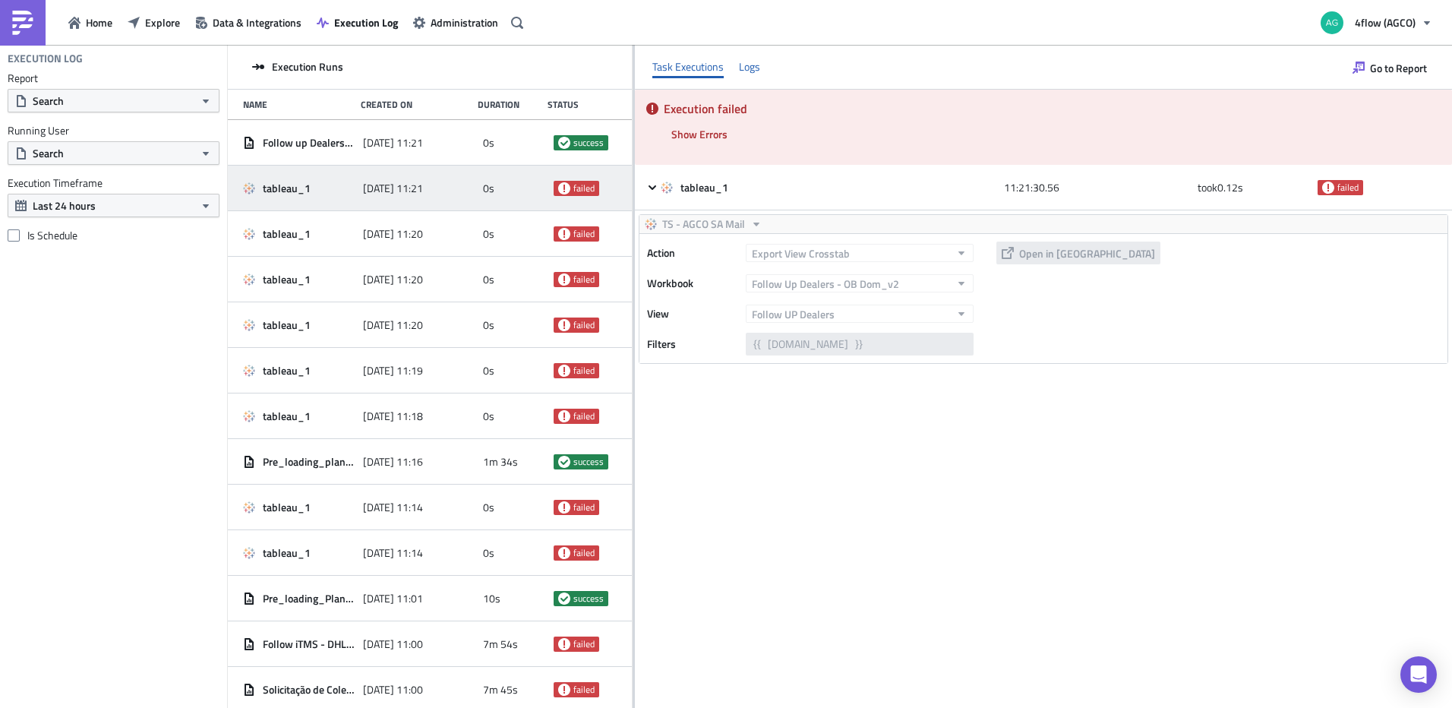
click at [756, 71] on div "Logs" at bounding box center [749, 66] width 21 height 23
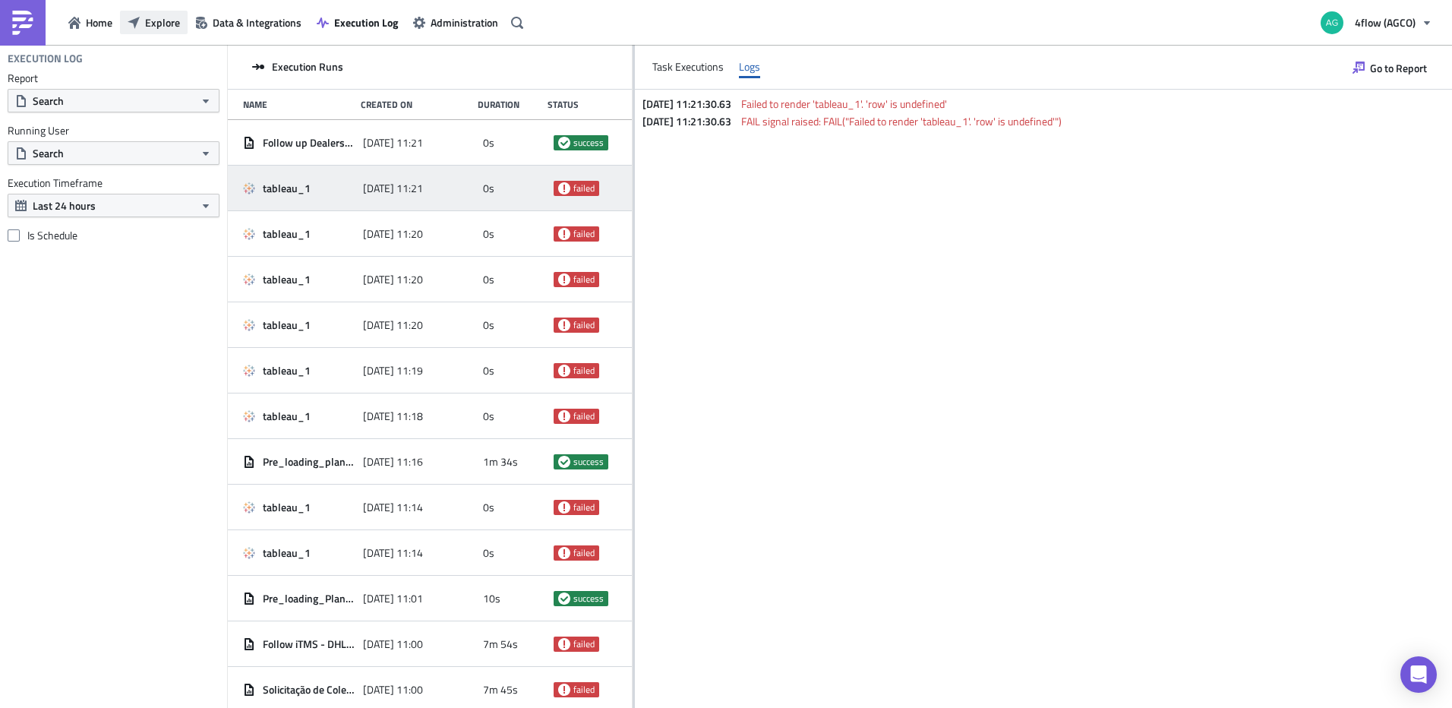
click at [166, 23] on span "Explore" at bounding box center [162, 22] width 35 height 16
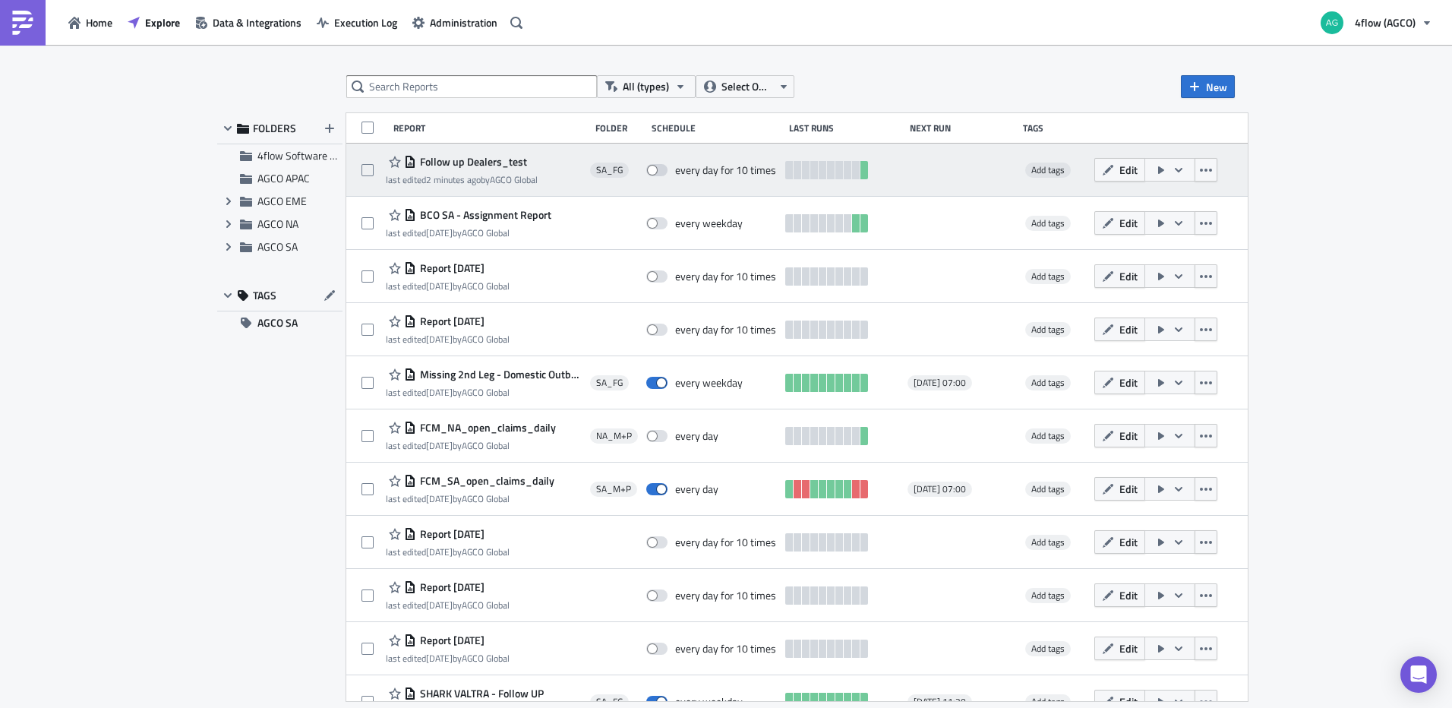
click at [506, 164] on span "Follow up Dealers_test" at bounding box center [471, 162] width 111 height 14
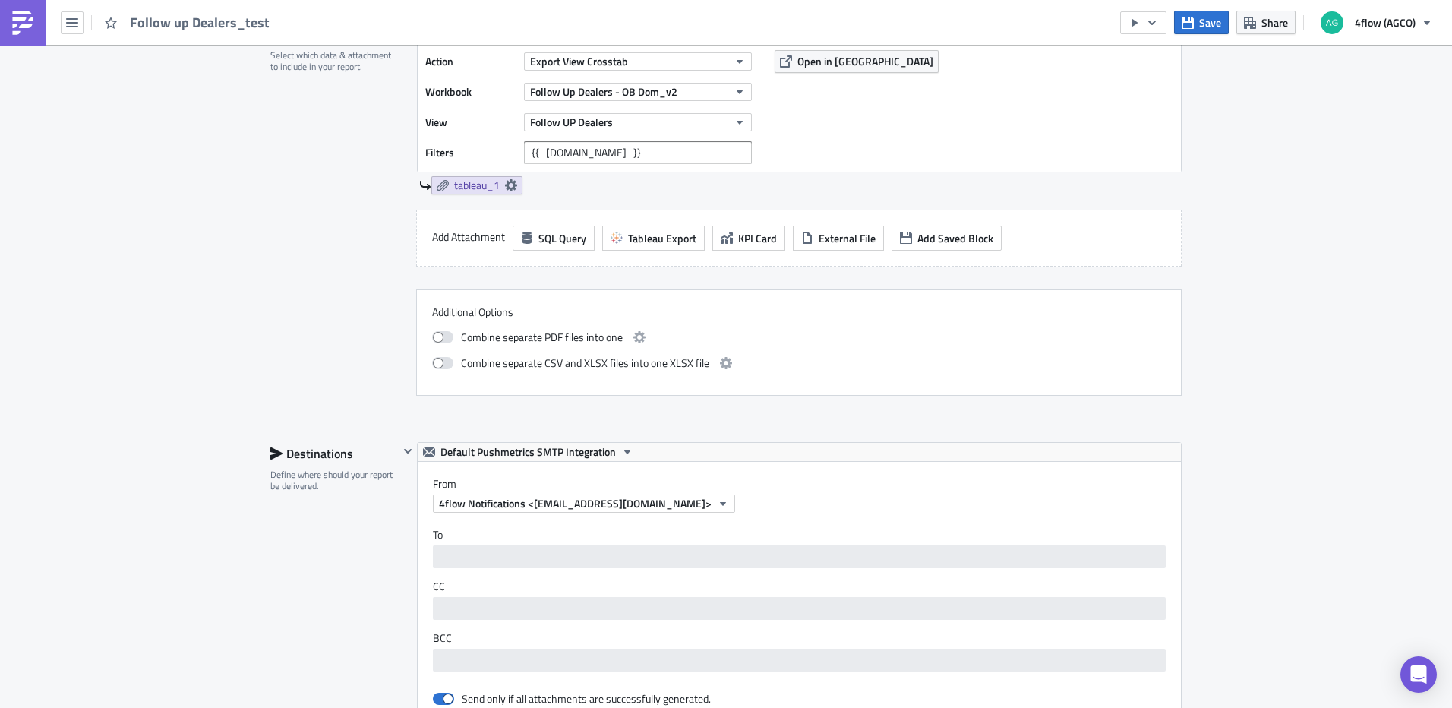
scroll to position [1139, 0]
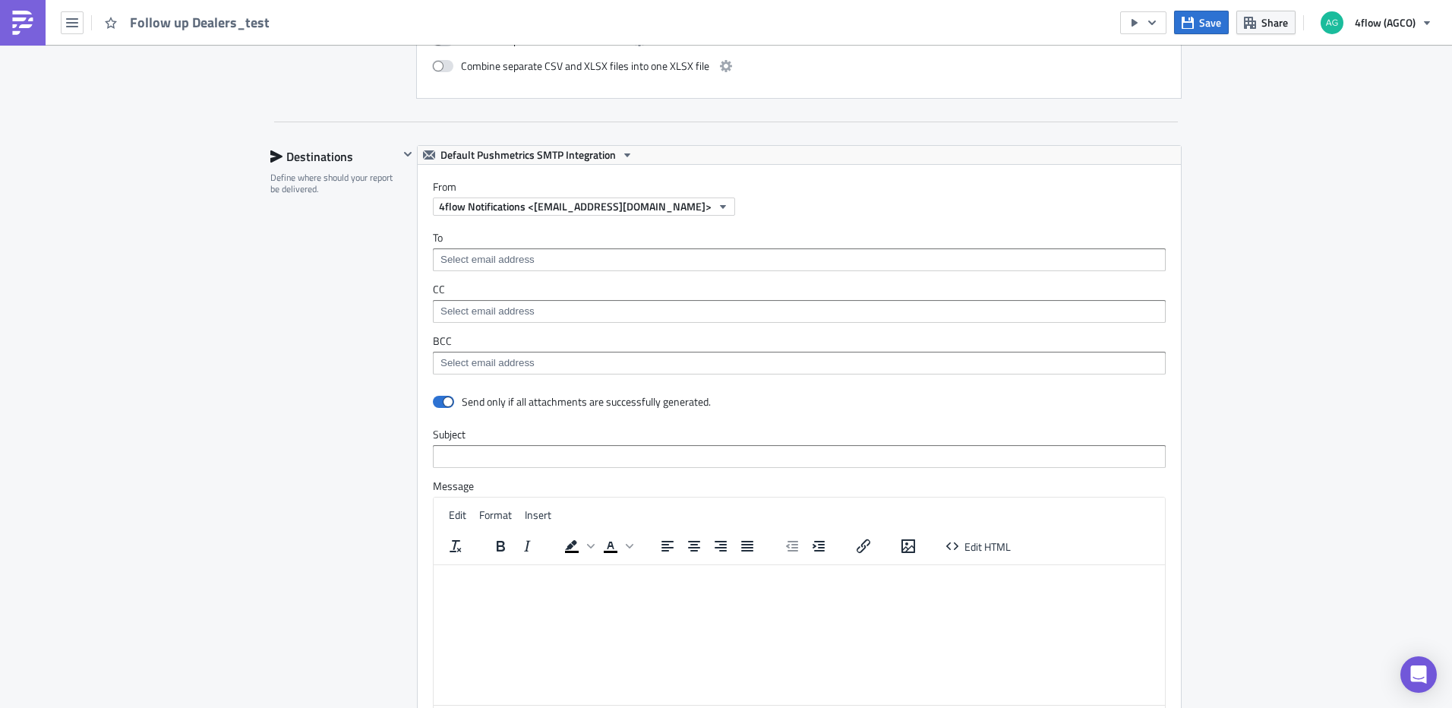
click at [598, 257] on input at bounding box center [799, 259] width 724 height 15
click at [1319, 257] on div "SA_FG Execution Log Edit " Follow up Dealers_test " Settings Configure the basi…" at bounding box center [726, 0] width 1452 height 2189
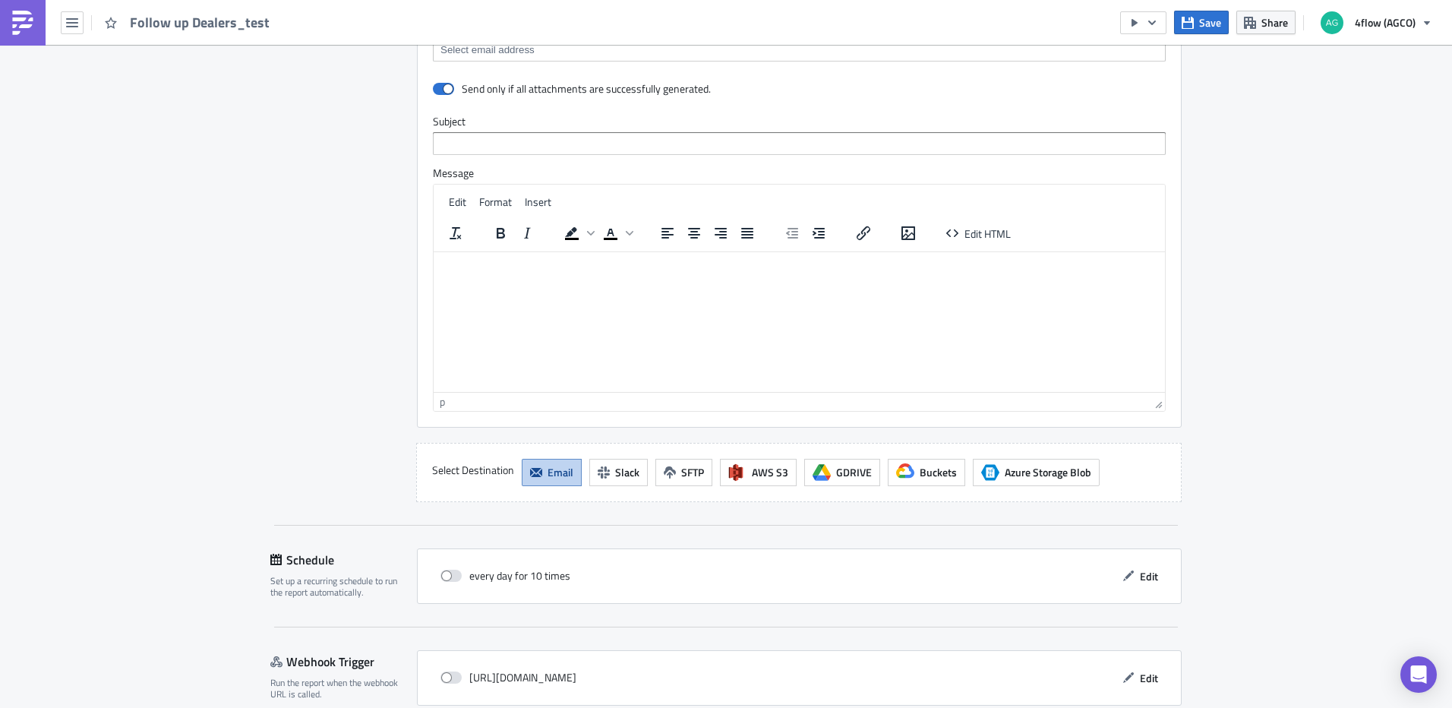
scroll to position [1524, 0]
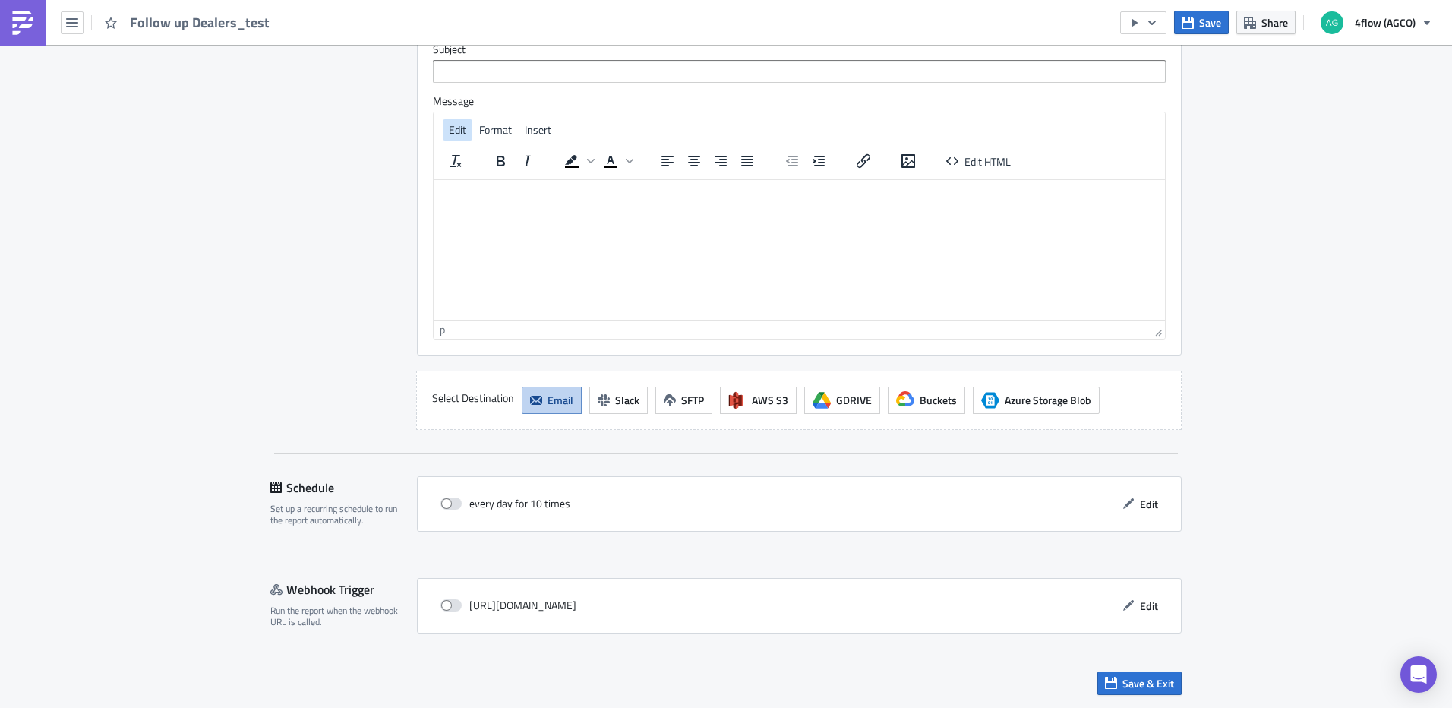
click at [450, 129] on span "Edit" at bounding box center [457, 129] width 17 height 16
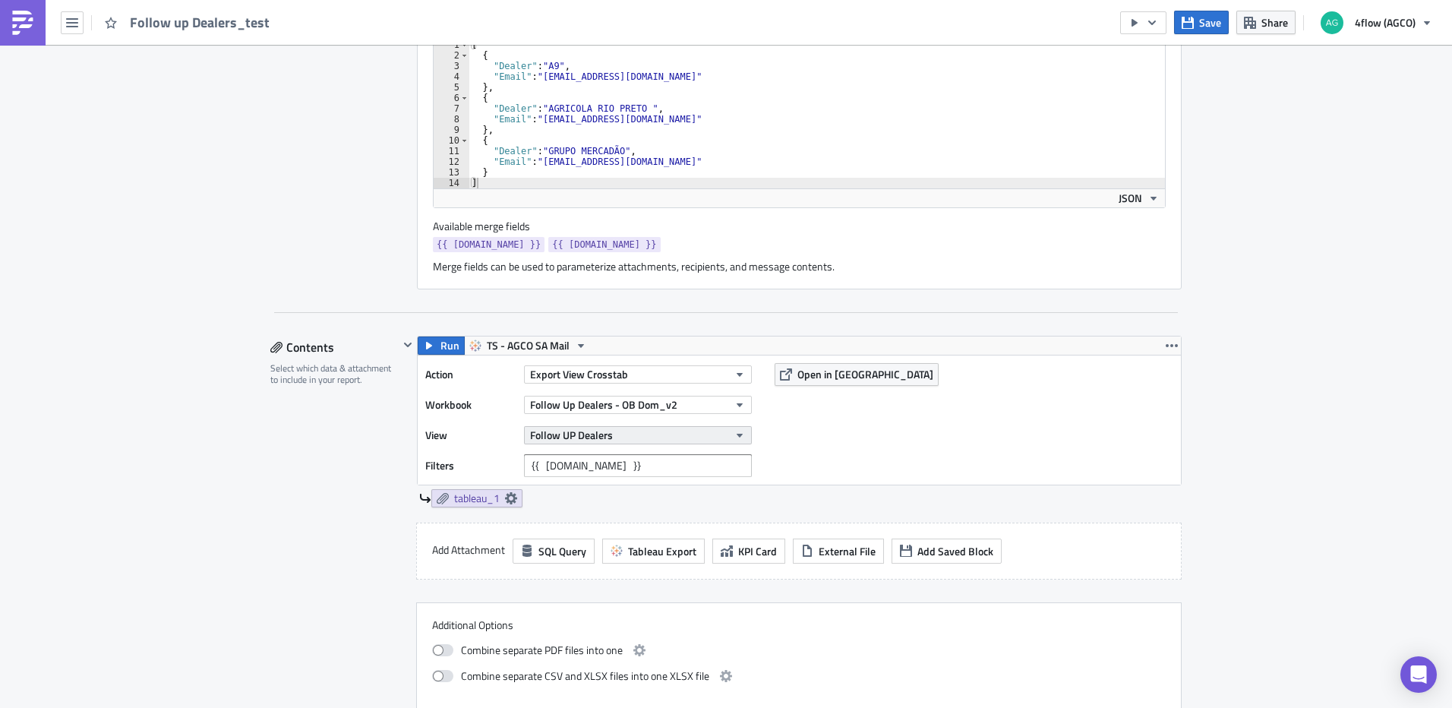
scroll to position [537, 0]
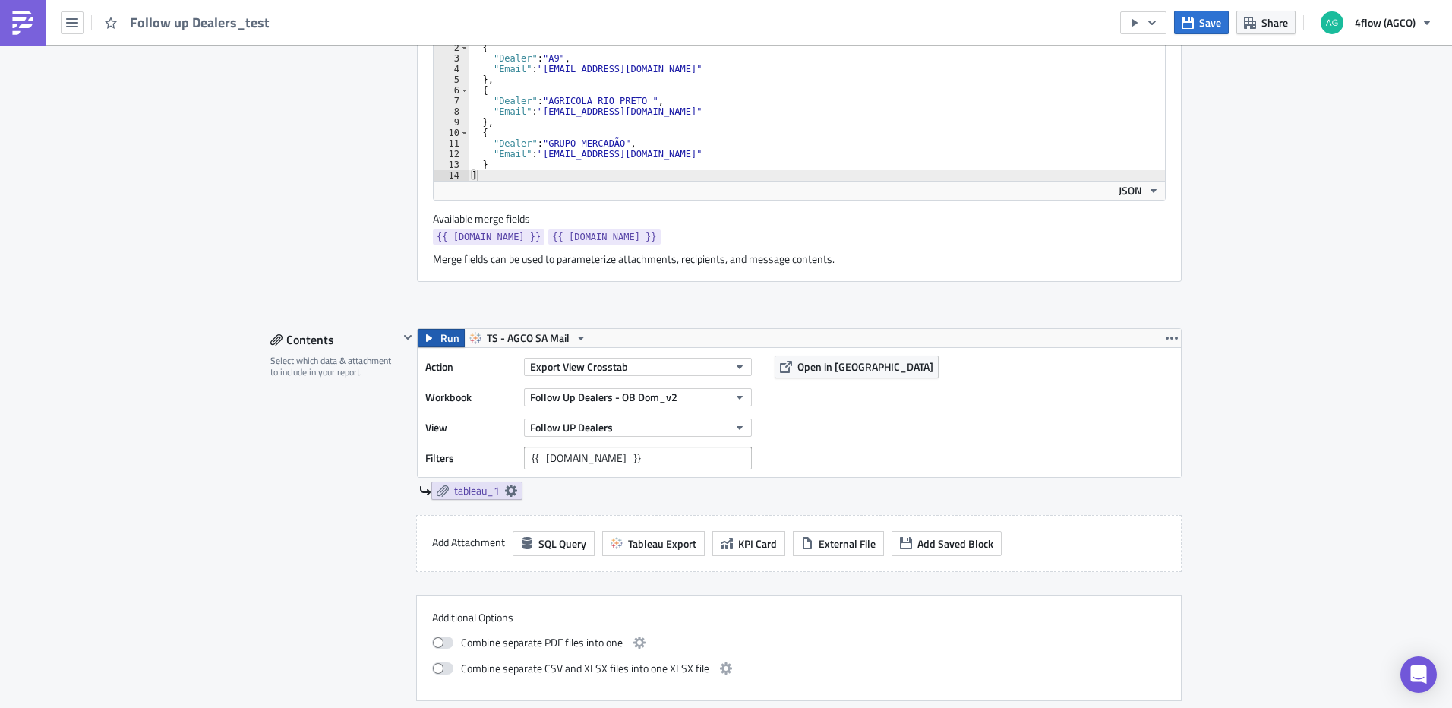
click at [440, 339] on span "Run" at bounding box center [449, 338] width 19 height 18
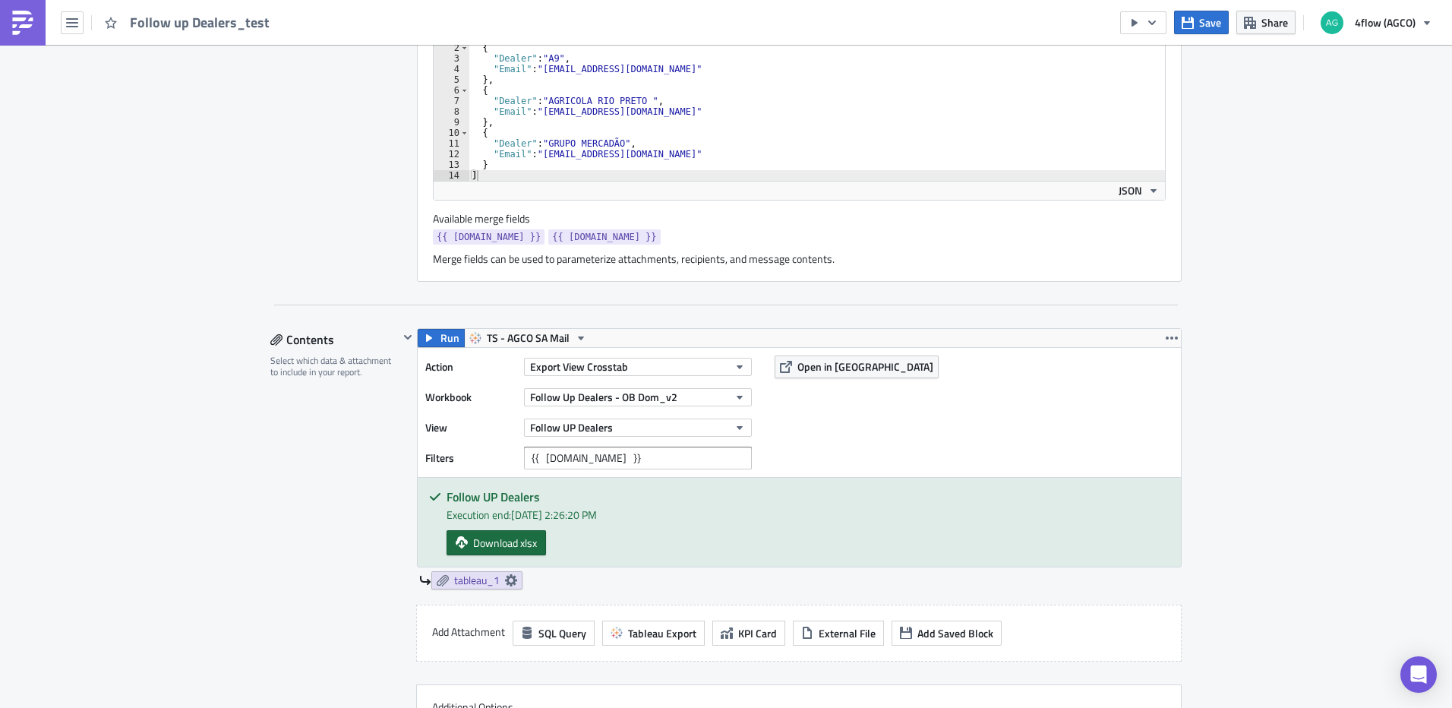
click at [504, 538] on span "Download xlsx" at bounding box center [505, 543] width 64 height 16
click at [929, 451] on div "Action Export View Crosstab Workbook Follow Up Dealers - OB Dom_v2 View Follow …" at bounding box center [799, 412] width 763 height 129
click at [541, 460] on input "{{ row.Dealer }}" at bounding box center [638, 457] width 228 height 23
click at [594, 459] on input "{{ row.Dealer }}" at bounding box center [638, 457] width 228 height 23
click at [589, 462] on input "{{ row.Dealer }}" at bounding box center [638, 457] width 228 height 23
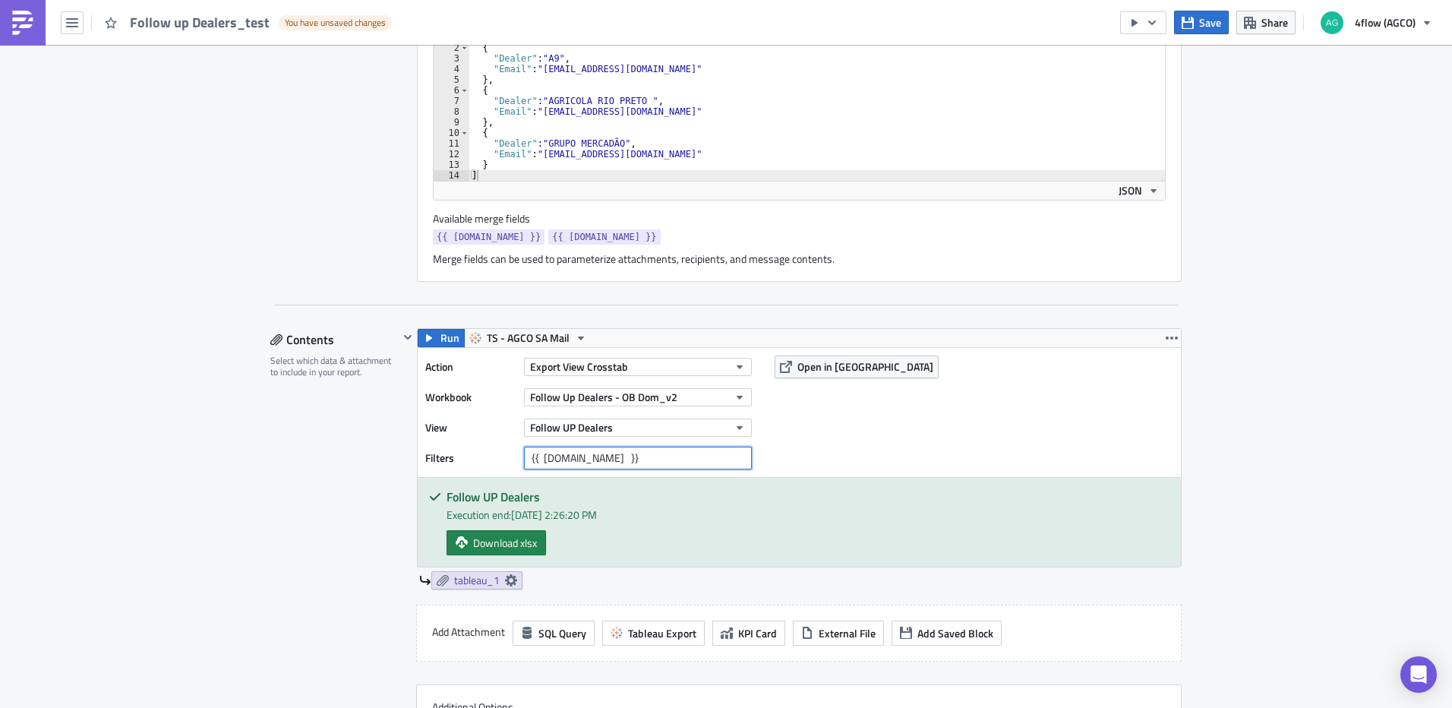
click at [595, 459] on input "{{ row.Dealer }}" at bounding box center [638, 457] width 228 height 23
click at [537, 459] on input "{{ row.Dealer}}" at bounding box center [638, 457] width 228 height 23
type input "{{ row.Dealer}}"
click at [441, 339] on span "Run" at bounding box center [449, 338] width 19 height 18
click at [527, 546] on span "Download xlsx" at bounding box center [505, 543] width 64 height 16
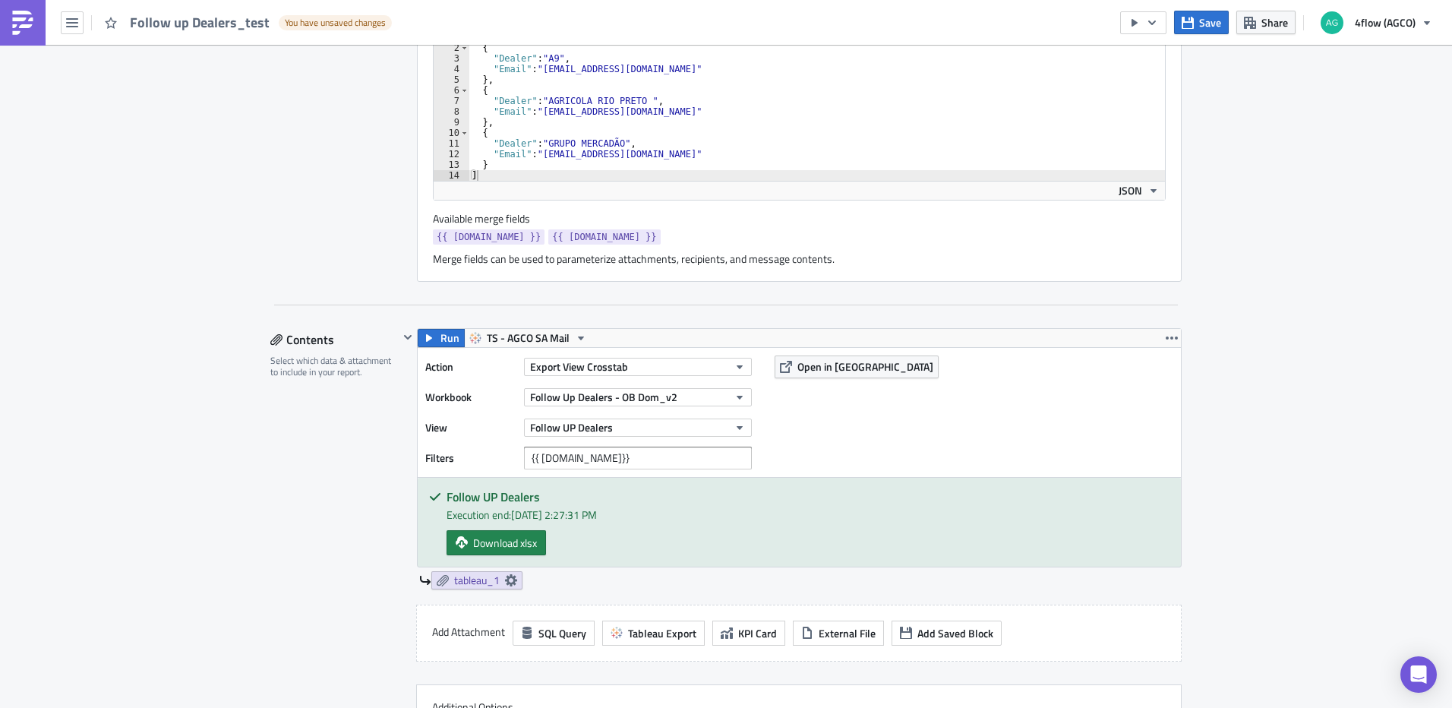
click at [1427, 201] on div "SA_FG Execution Log Edit " Follow up Dealers_test " Draft Settings Configure th…" at bounding box center [726, 647] width 1452 height 2279
click at [584, 472] on div "Action Export View Crosstab Workbook Follow Up Dealers - OB Dom_v2 View Follow …" at bounding box center [799, 412] width 763 height 129
click at [623, 462] on input "{{ row.Dealer}}" at bounding box center [638, 457] width 228 height 23
drag, startPoint x: 655, startPoint y: 459, endPoint x: 450, endPoint y: 466, distance: 205.1
click at [450, 466] on div "Filters {{ row.Dealer}}" at bounding box center [592, 457] width 334 height 23
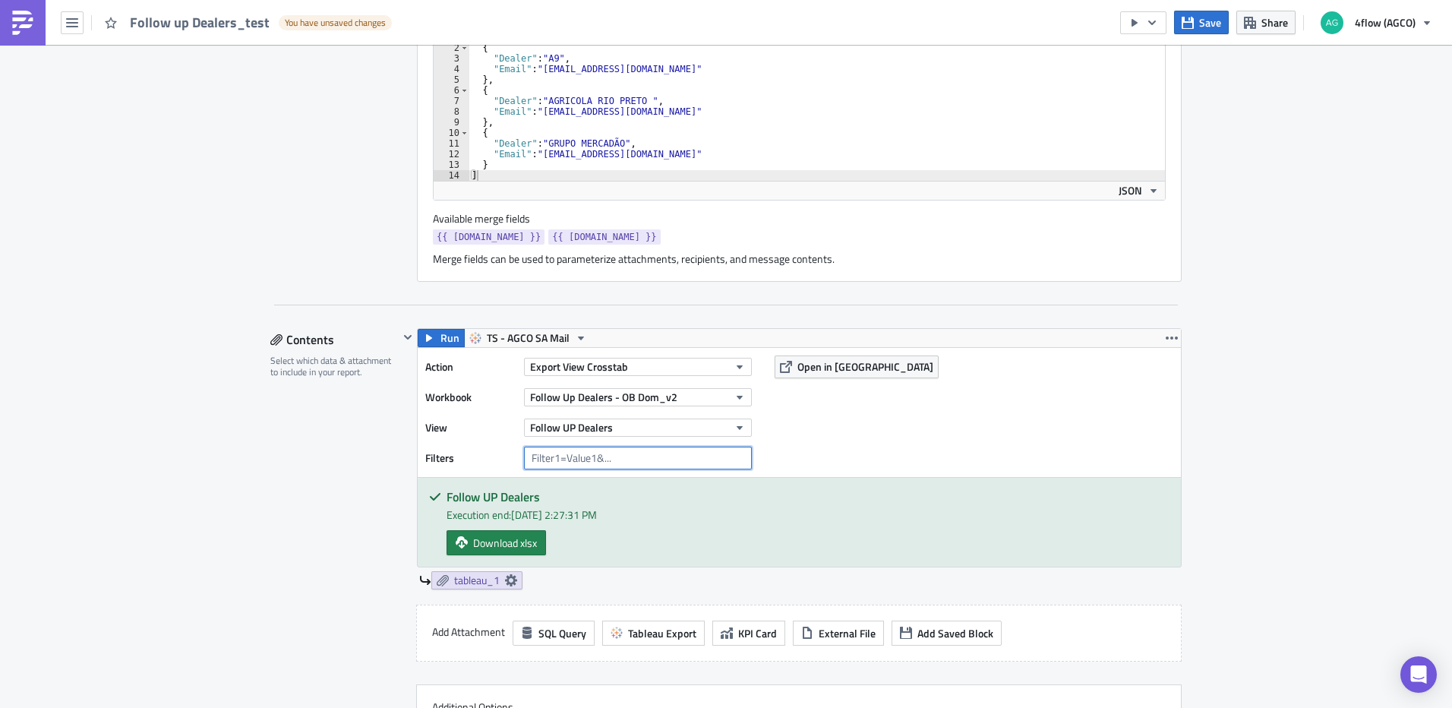
click at [634, 456] on input "text" at bounding box center [638, 457] width 228 height 23
click at [811, 456] on div "Action Export View Crosstab Workbook Follow Up Dealers - OB Dom_v2 View Follow …" at bounding box center [799, 412] width 763 height 129
click at [743, 461] on input "text" at bounding box center [638, 457] width 228 height 23
click at [740, 457] on input "text" at bounding box center [638, 457] width 228 height 23
click at [827, 452] on div "Action Export View Crosstab Workbook Follow Up Dealers - OB Dom_v2 View Follow …" at bounding box center [799, 412] width 763 height 129
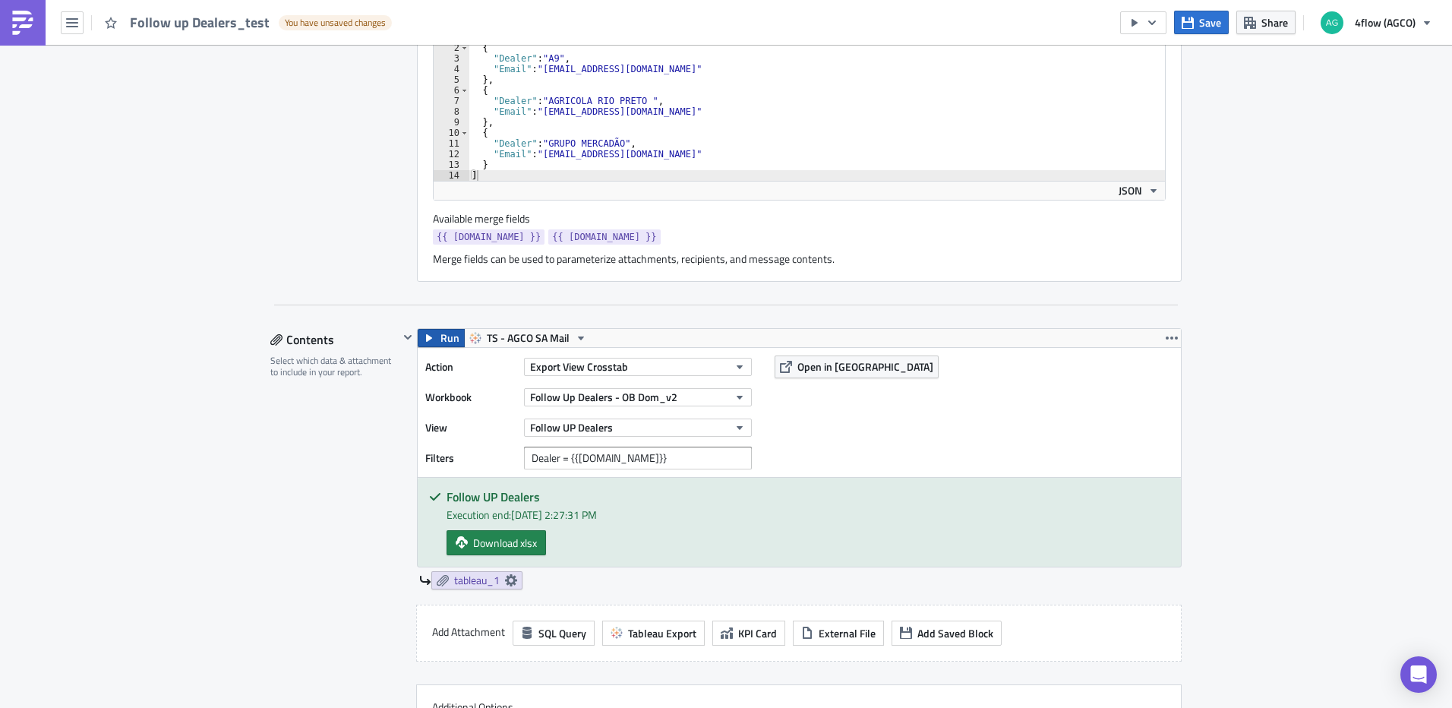
click at [451, 343] on span "Run" at bounding box center [449, 338] width 19 height 18
click at [476, 543] on span "Download xlsx" at bounding box center [505, 543] width 64 height 16
click at [1352, 522] on div "SA_FG Execution Log Edit " Follow up Dealers_test " Draft Settings Configure th…" at bounding box center [726, 647] width 1452 height 2279
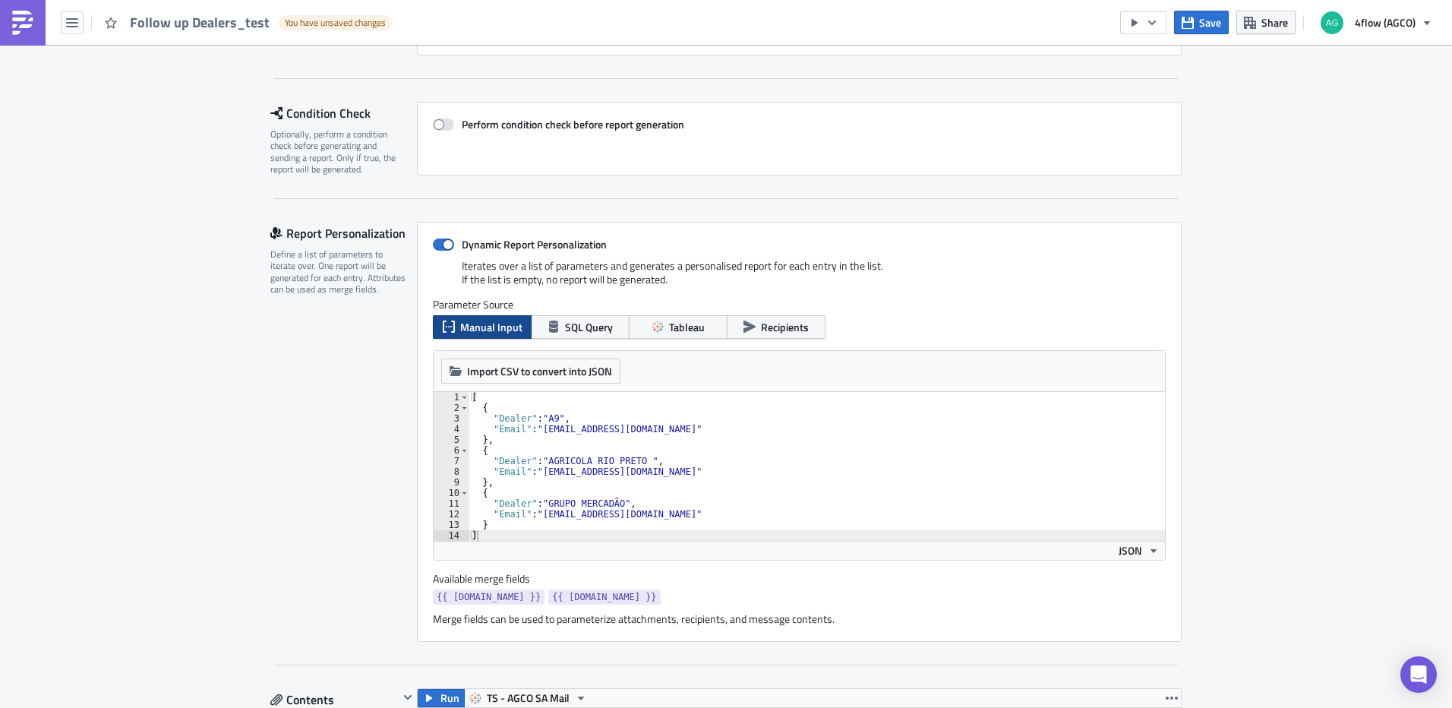
scroll to position [0, 0]
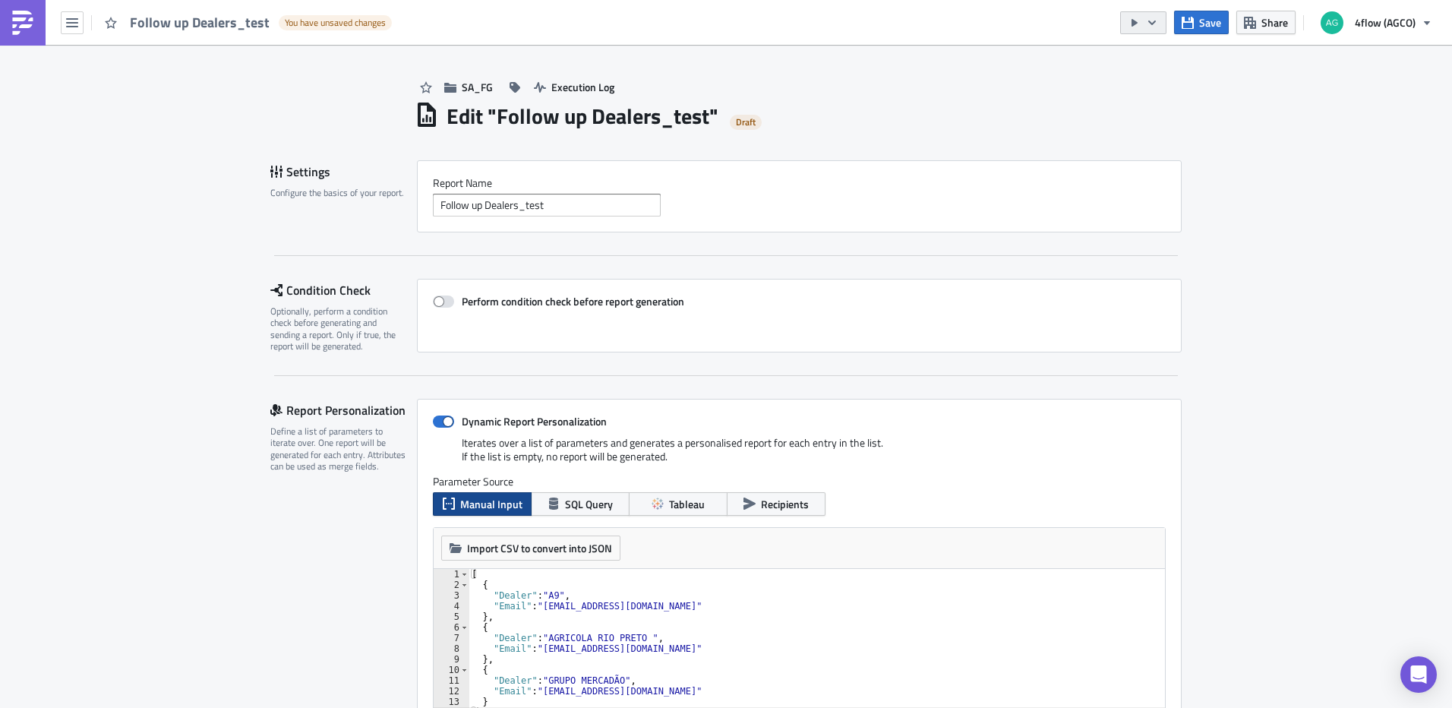
click at [1163, 33] on button "button" at bounding box center [1143, 22] width 46 height 23
click at [1158, 27] on icon "button" at bounding box center [1152, 23] width 12 height 12
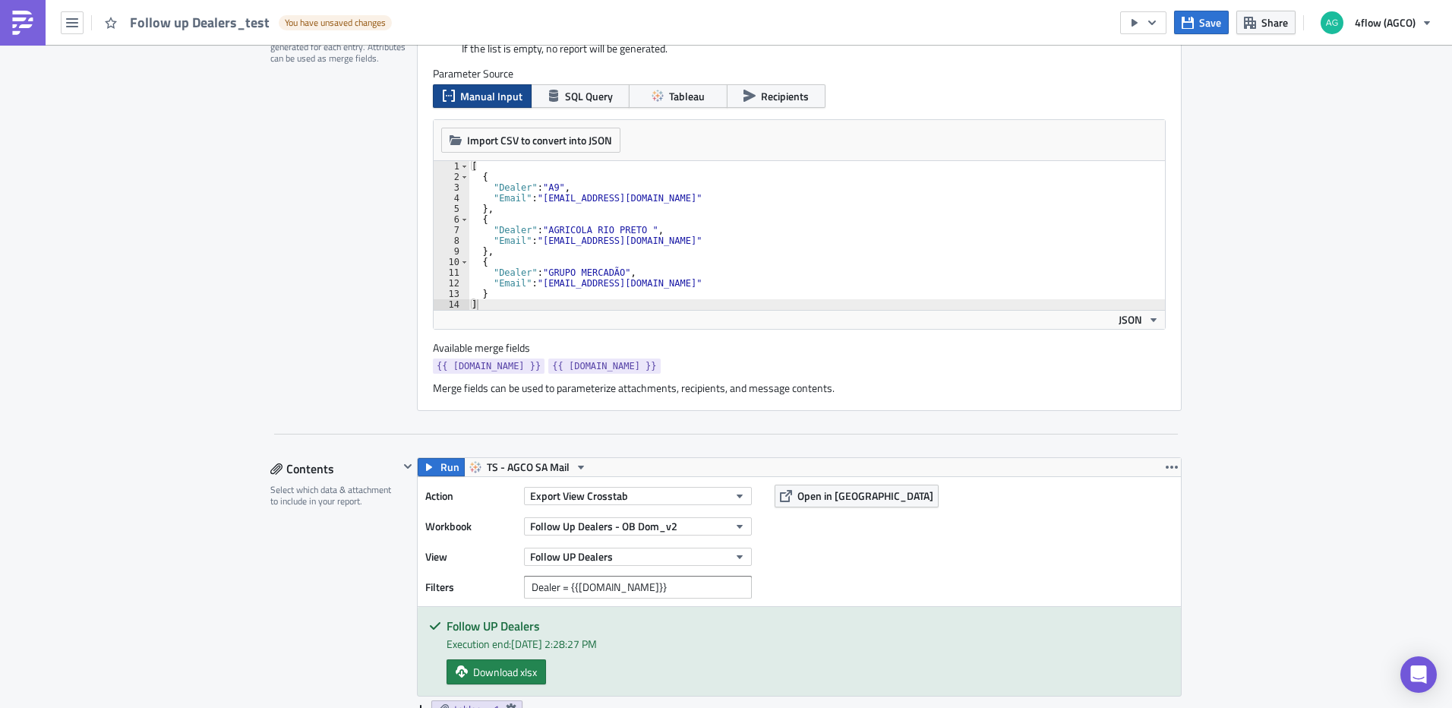
scroll to position [456, 0]
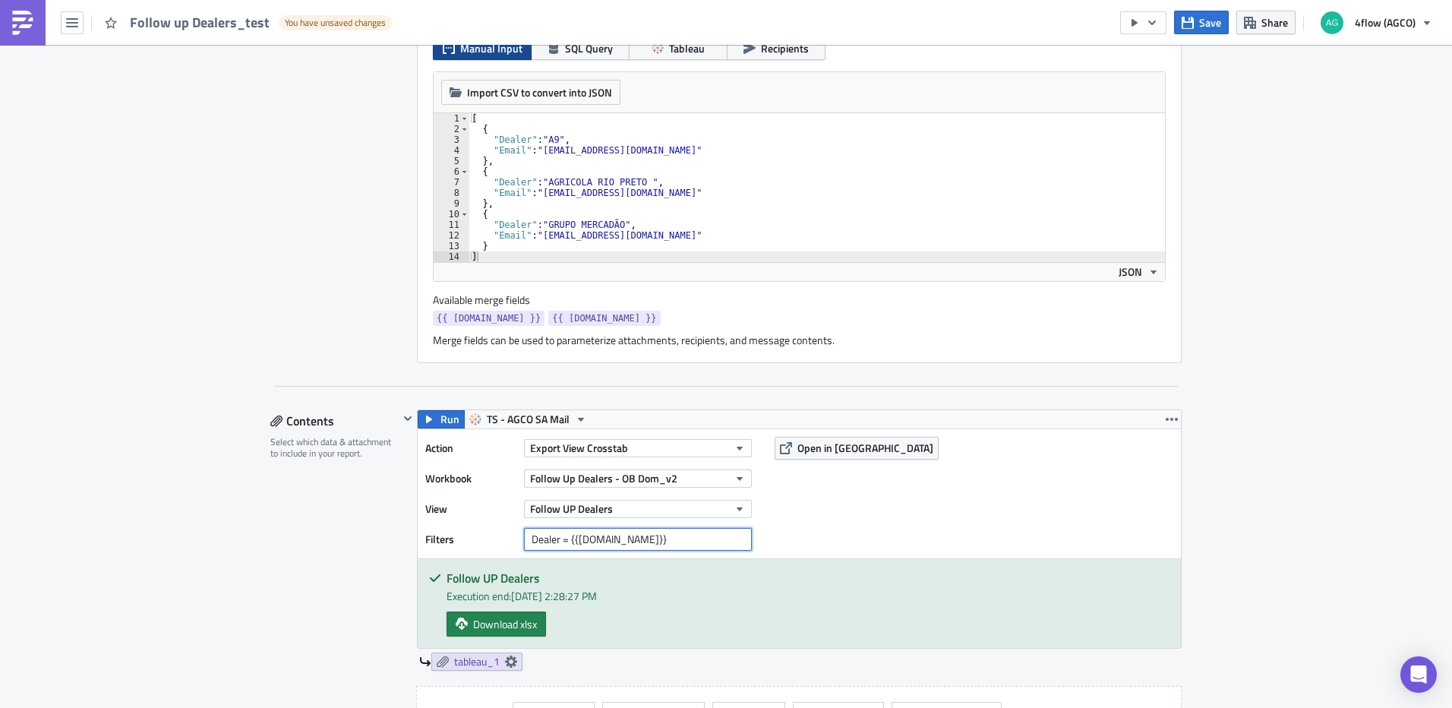
drag, startPoint x: 566, startPoint y: 540, endPoint x: 501, endPoint y: 494, distance: 80.1
click at [482, 518] on div "Action Export View Crosstab Workbook Follow Up Dealers - OB Dom_v2 View Follow …" at bounding box center [592, 494] width 334 height 114
click at [634, 542] on input "{{[DOMAIN_NAME]}}" at bounding box center [638, 539] width 228 height 23
type input "{{[DOMAIN_NAME]}}"
click at [451, 426] on span "Run" at bounding box center [449, 419] width 19 height 18
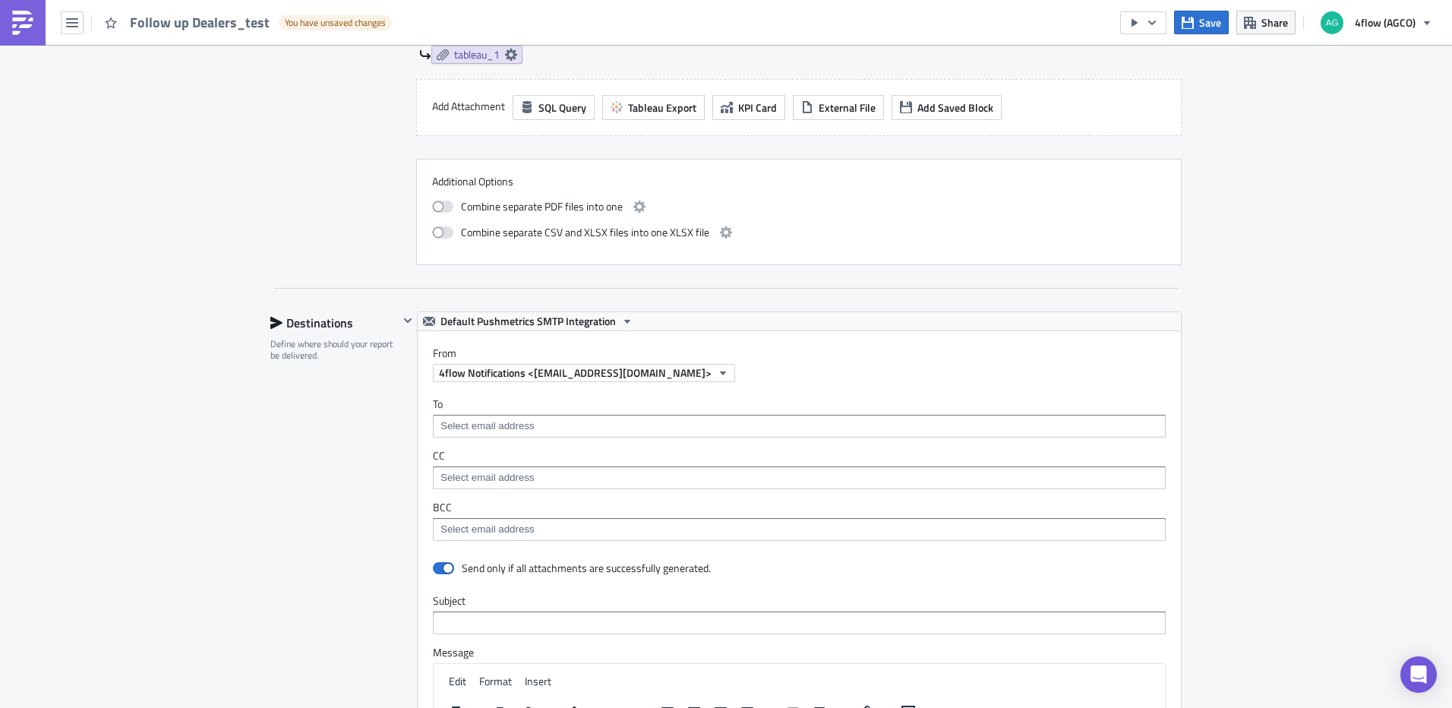
scroll to position [1063, 0]
click at [576, 422] on input at bounding box center [799, 425] width 724 height 15
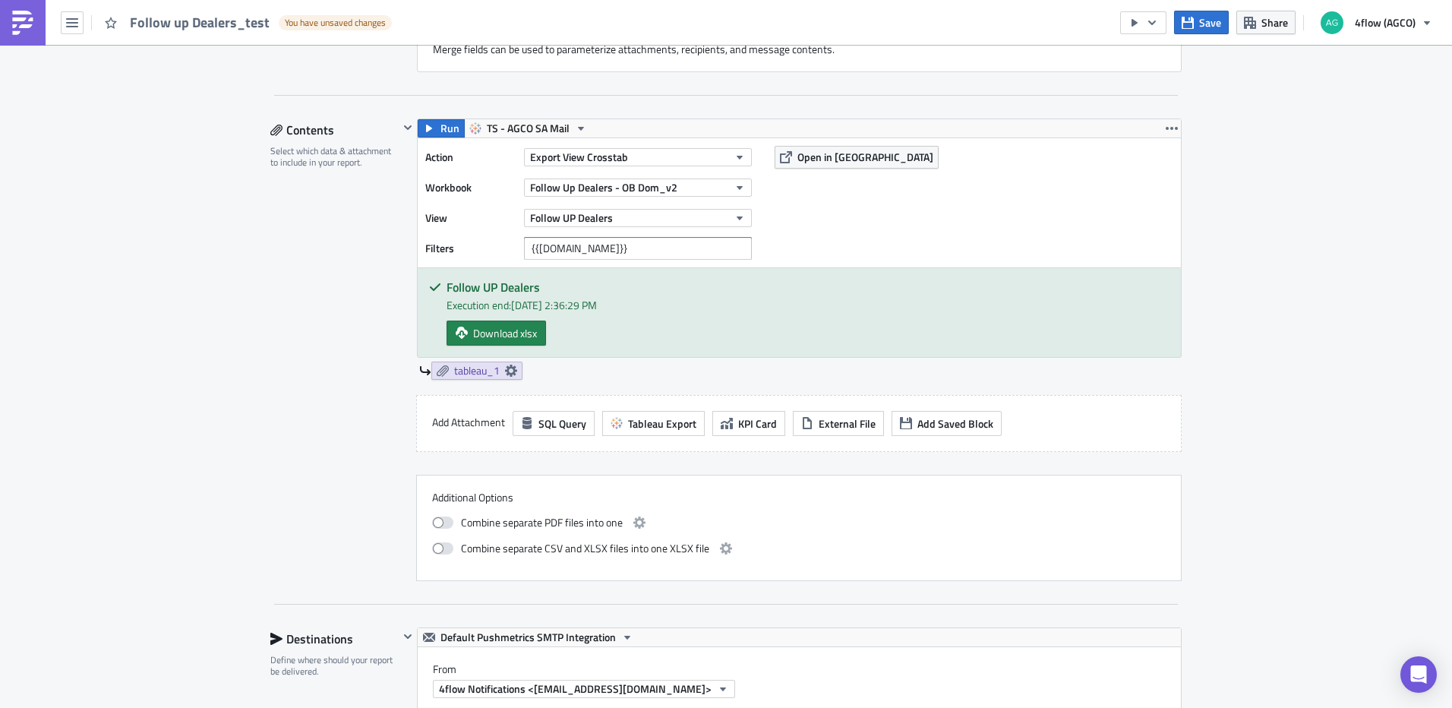
scroll to position [911, 0]
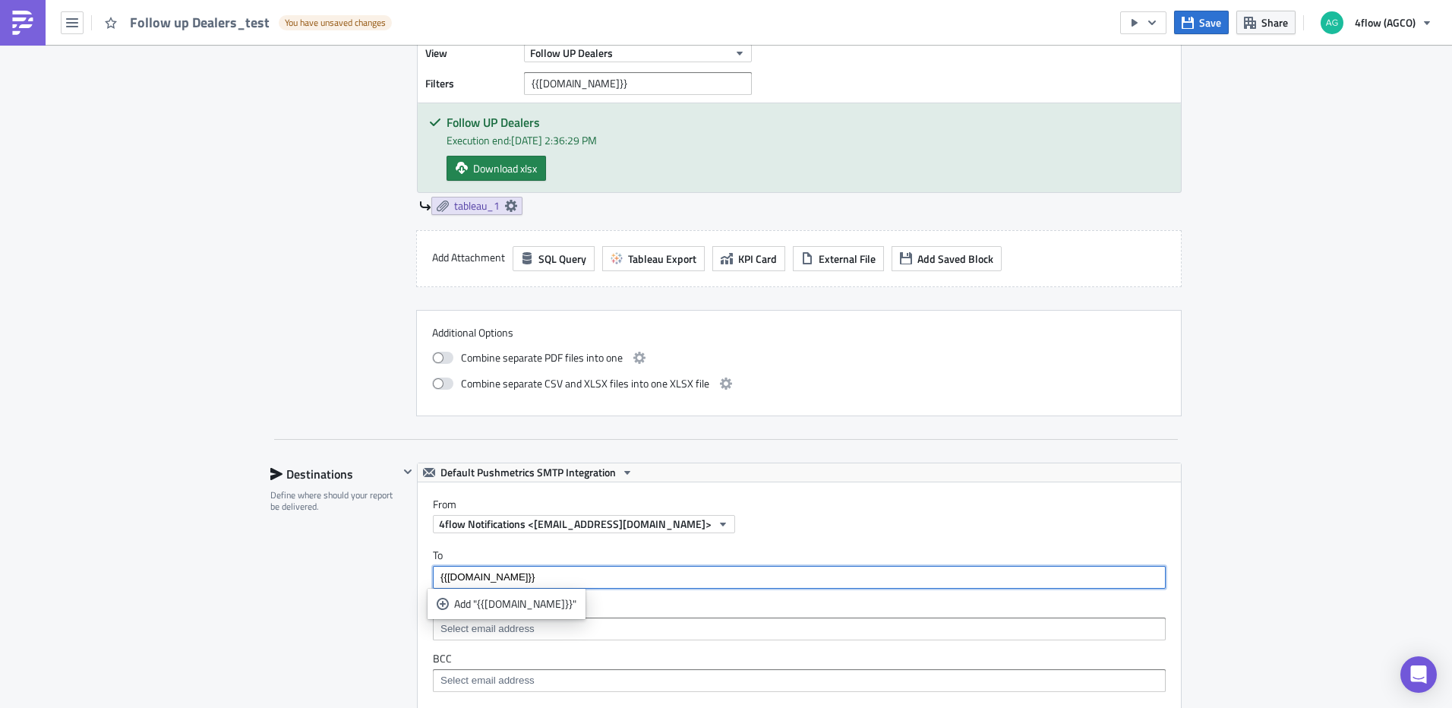
click at [463, 580] on input "{{row.email}}" at bounding box center [799, 576] width 724 height 15
type input "{{row.Email}}"
click at [525, 617] on ul "Add "{{row.Email}}"" at bounding box center [506, 603] width 158 height 30
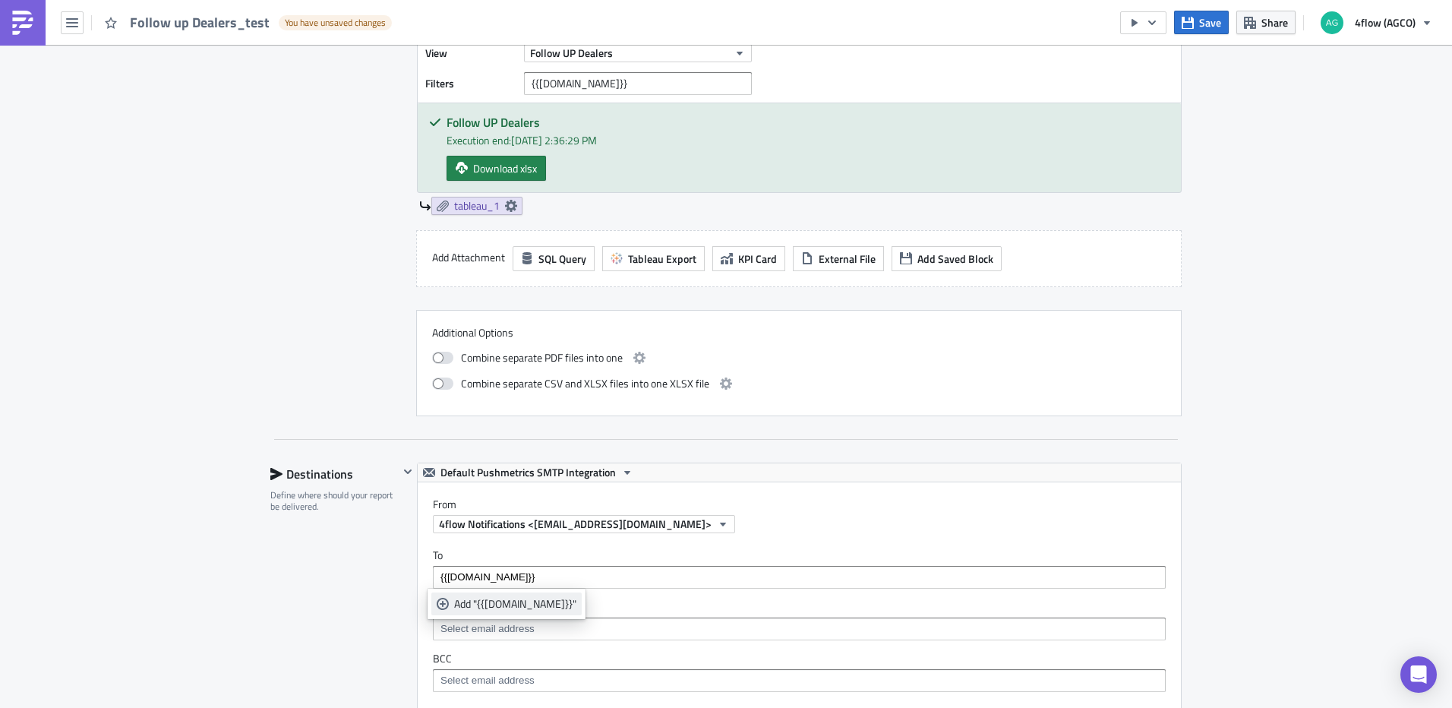
click at [522, 597] on div "Add "{{row.Email}}"" at bounding box center [515, 603] width 122 height 15
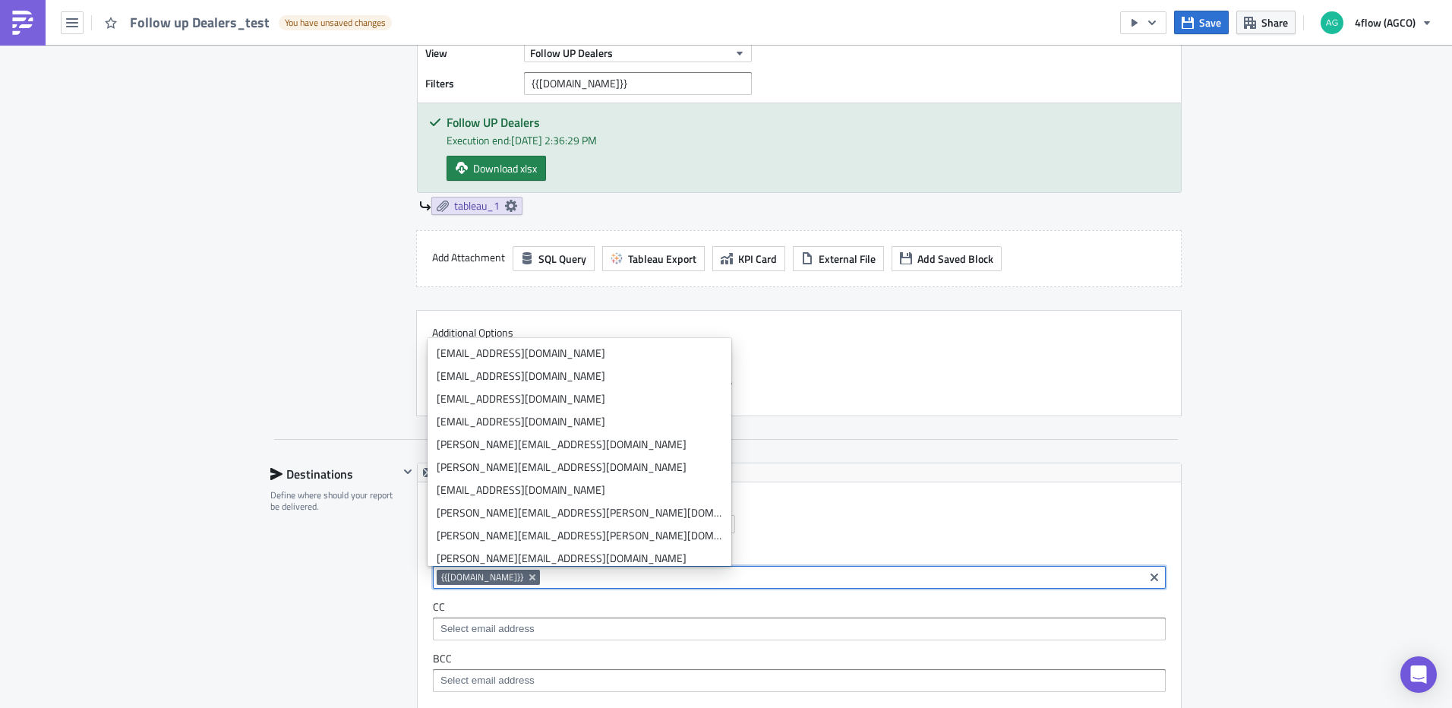
click at [1365, 500] on div "SA_FG Execution Log Edit " Follow up Dealers_test " Draft Settings Configure th…" at bounding box center [726, 273] width 1452 height 2279
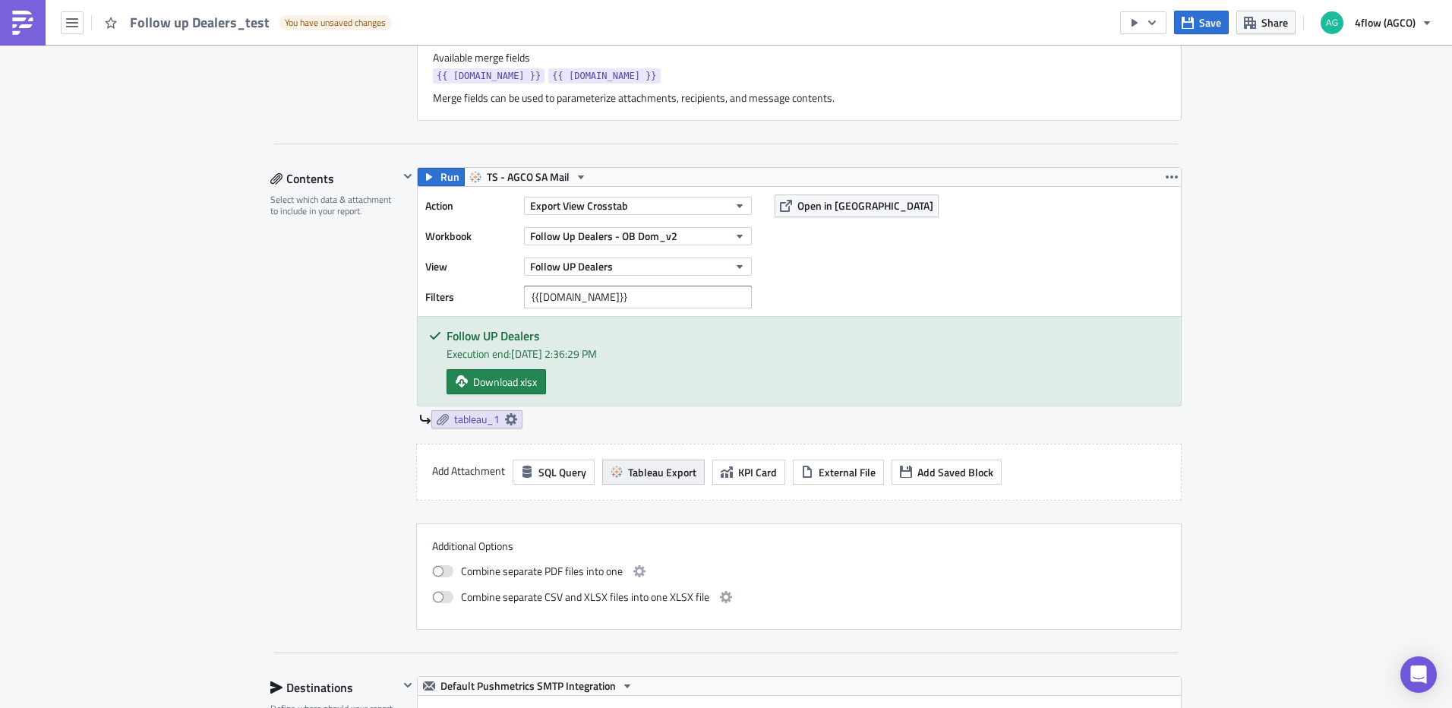
scroll to position [683, 0]
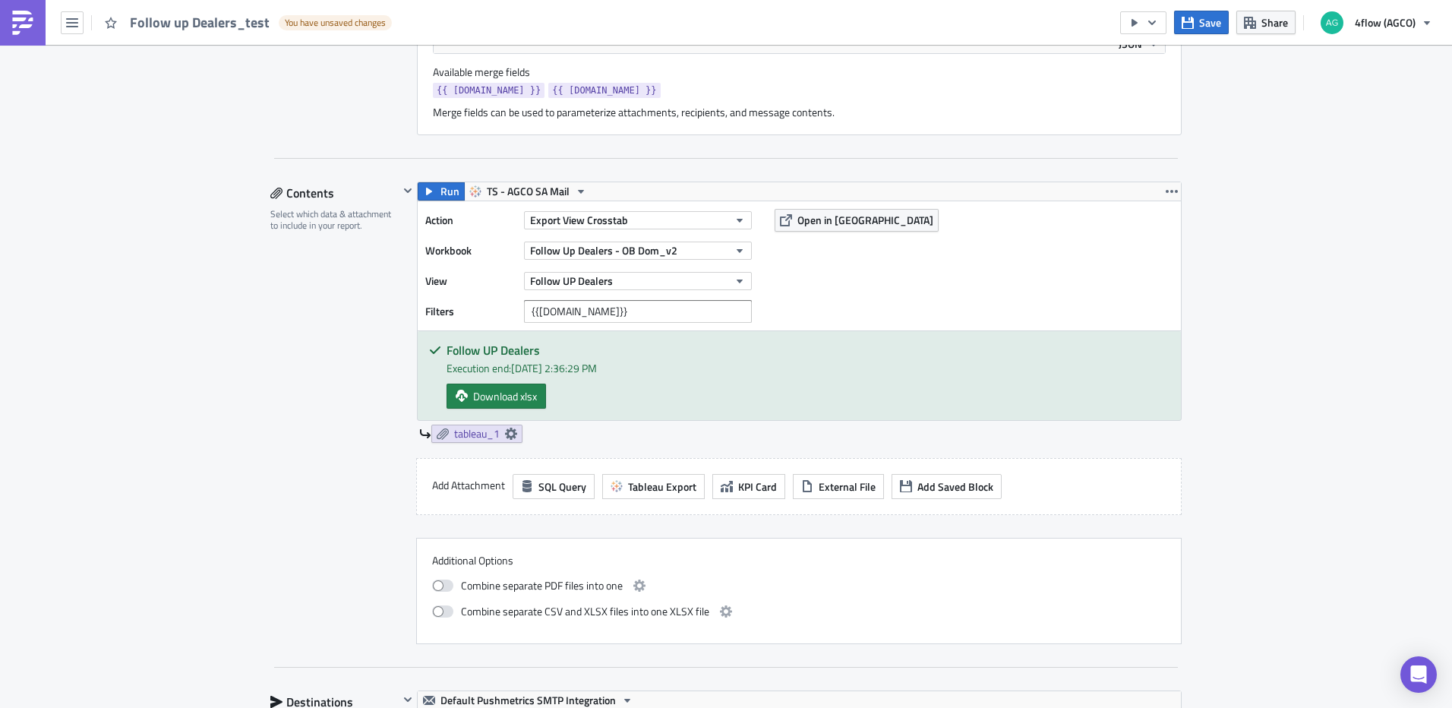
click at [439, 180] on div "Settings Configure the basics of your report. Report Nam﻿e Follow up Dealers_te…" at bounding box center [725, 531] width 911 height 2109
click at [440, 188] on span "Run" at bounding box center [449, 191] width 19 height 18
click at [1164, 23] on button "button" at bounding box center [1143, 22] width 46 height 23
click at [1156, 84] on div "Run Report" at bounding box center [1190, 83] width 118 height 15
click at [1371, 65] on strong "See Execution." at bounding box center [1373, 67] width 66 height 16
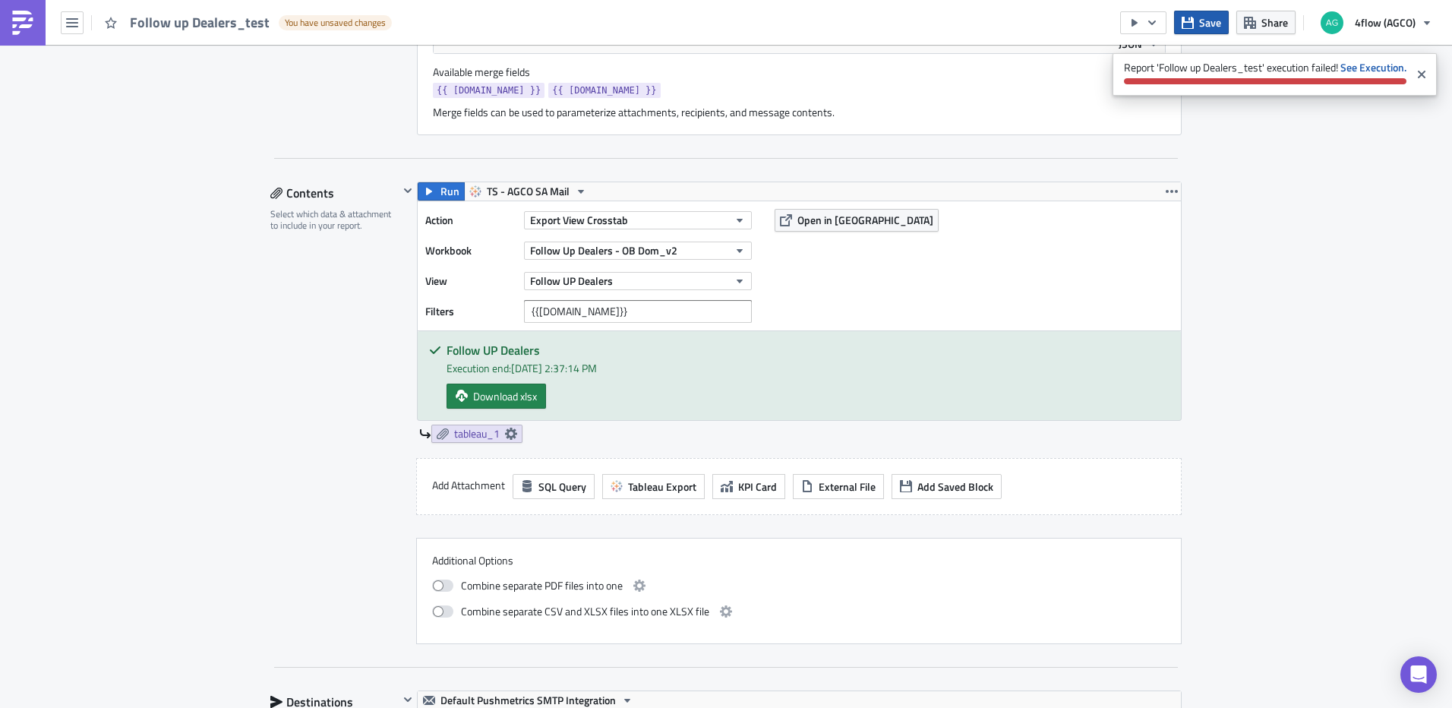
click at [1188, 18] on icon "button" at bounding box center [1188, 23] width 12 height 12
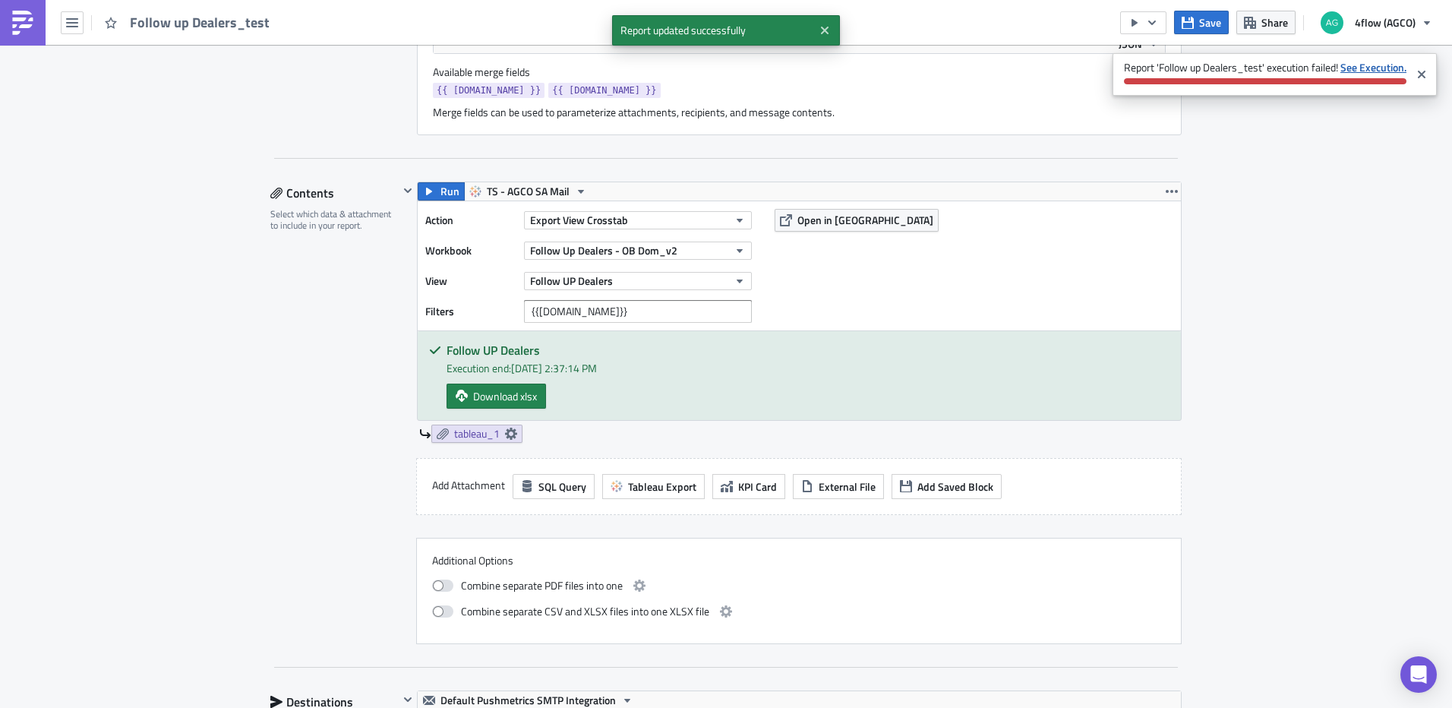
click at [1380, 62] on strong "See Execution." at bounding box center [1373, 67] width 66 height 16
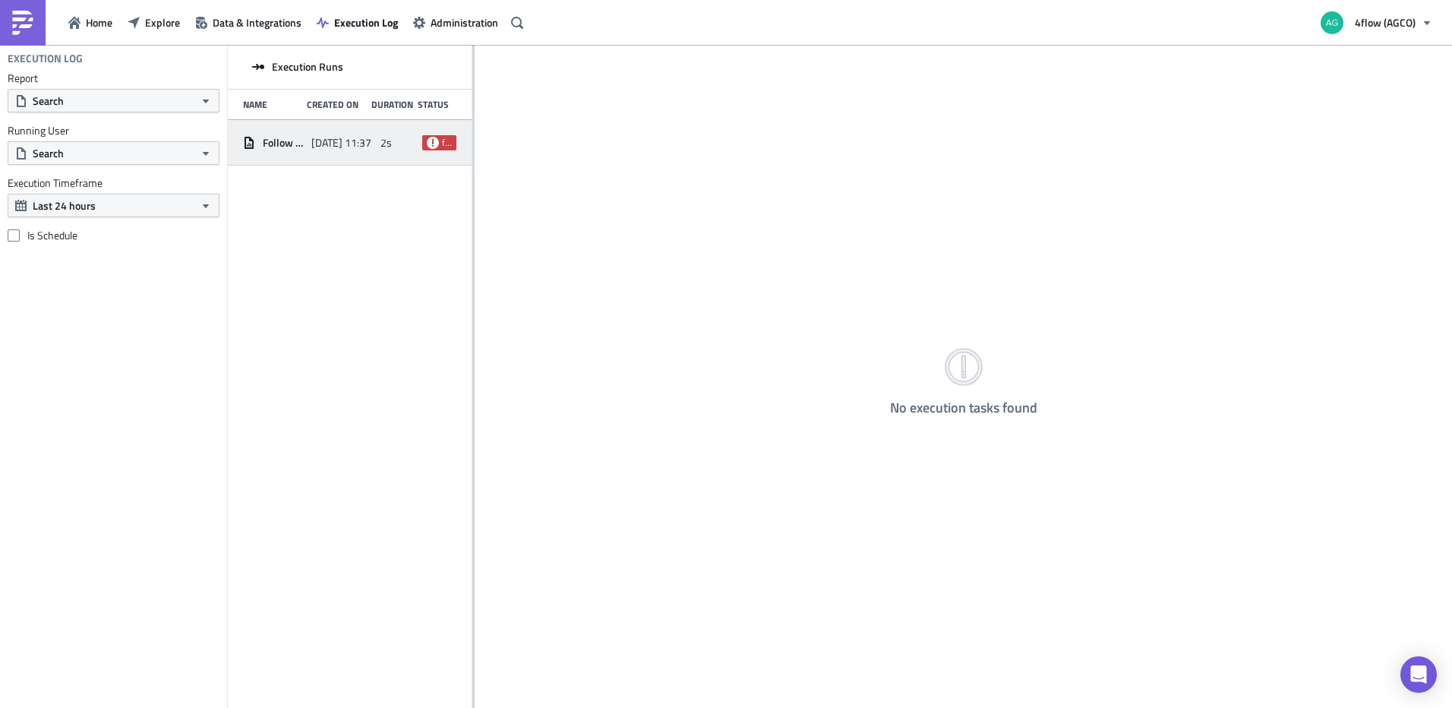
click at [330, 150] on div "2025-09-29 11:37" at bounding box center [341, 142] width 61 height 27
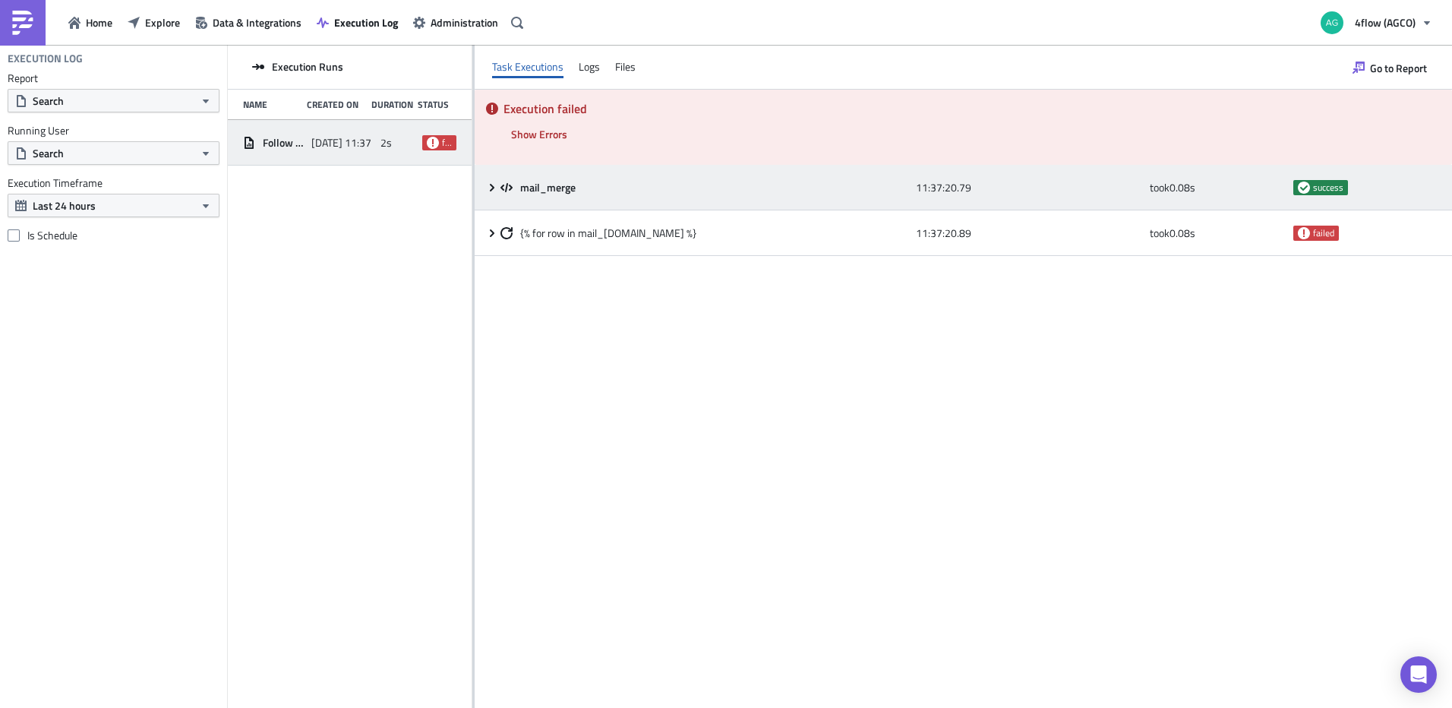
click at [491, 185] on icon at bounding box center [492, 187] width 12 height 12
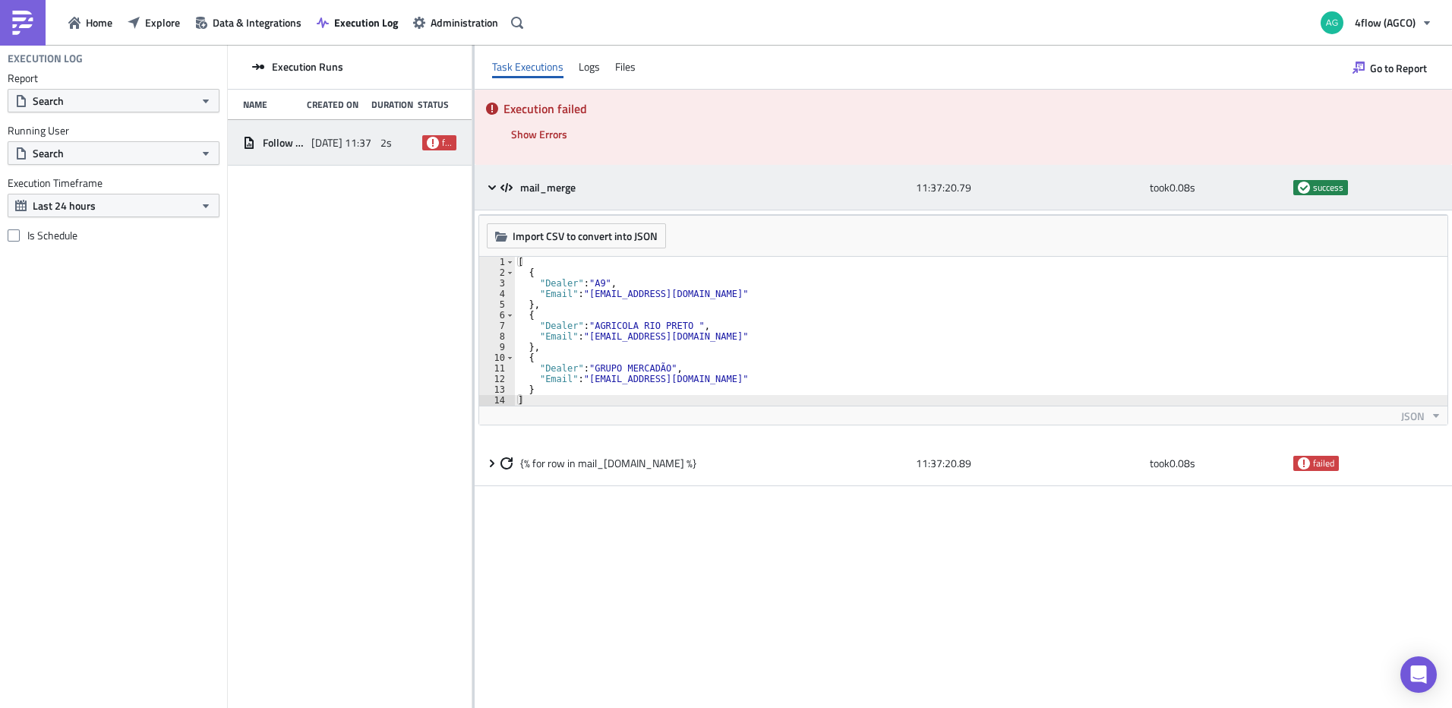
click at [489, 182] on icon at bounding box center [492, 187] width 12 height 12
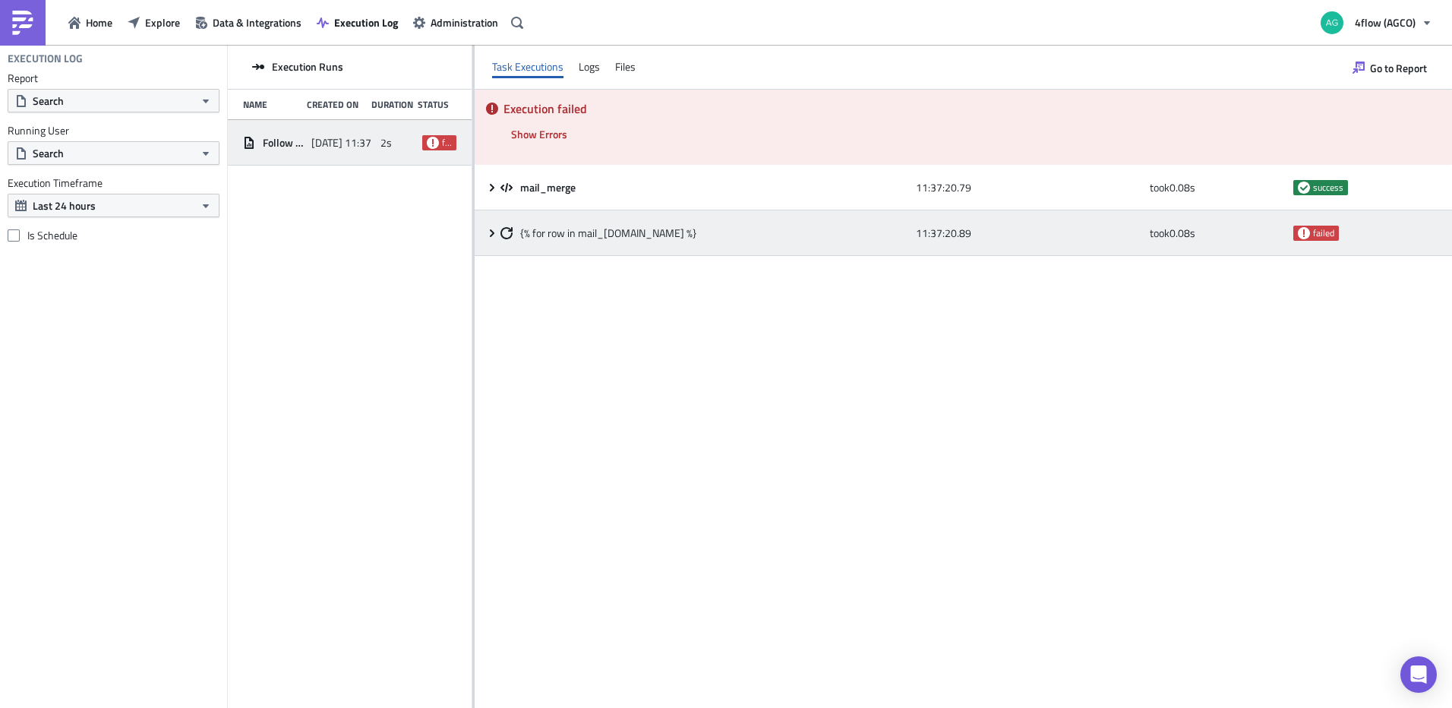
click at [491, 235] on icon at bounding box center [492, 233] width 5 height 8
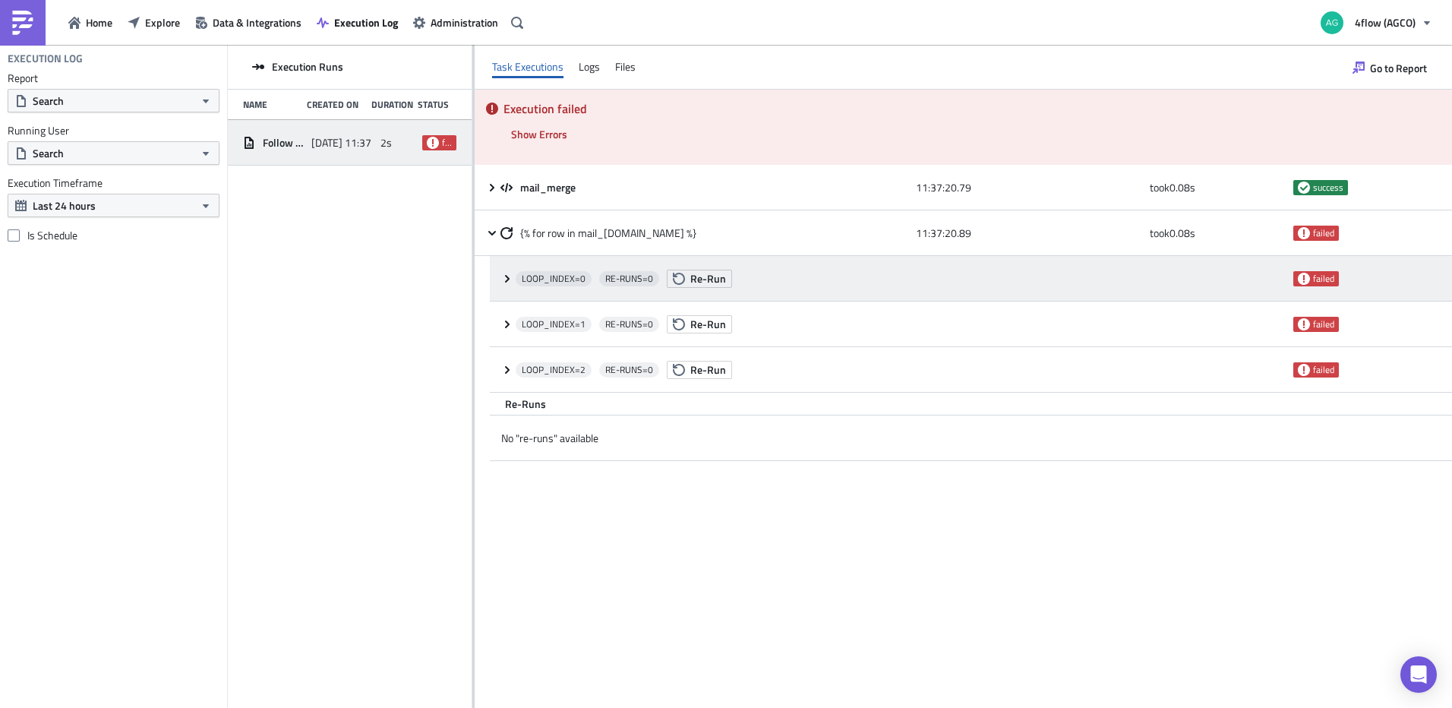
click at [507, 279] on icon at bounding box center [507, 278] width 5 height 8
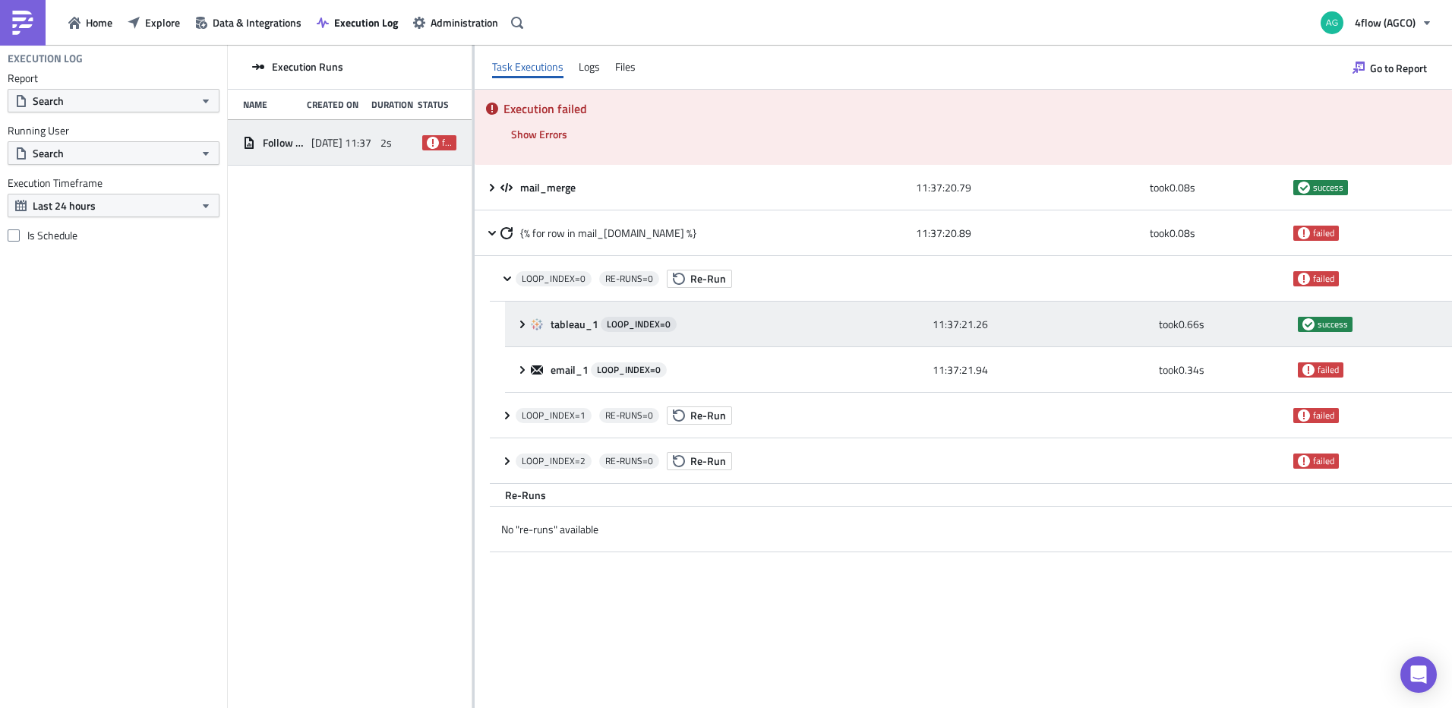
click at [528, 329] on icon at bounding box center [522, 324] width 12 height 12
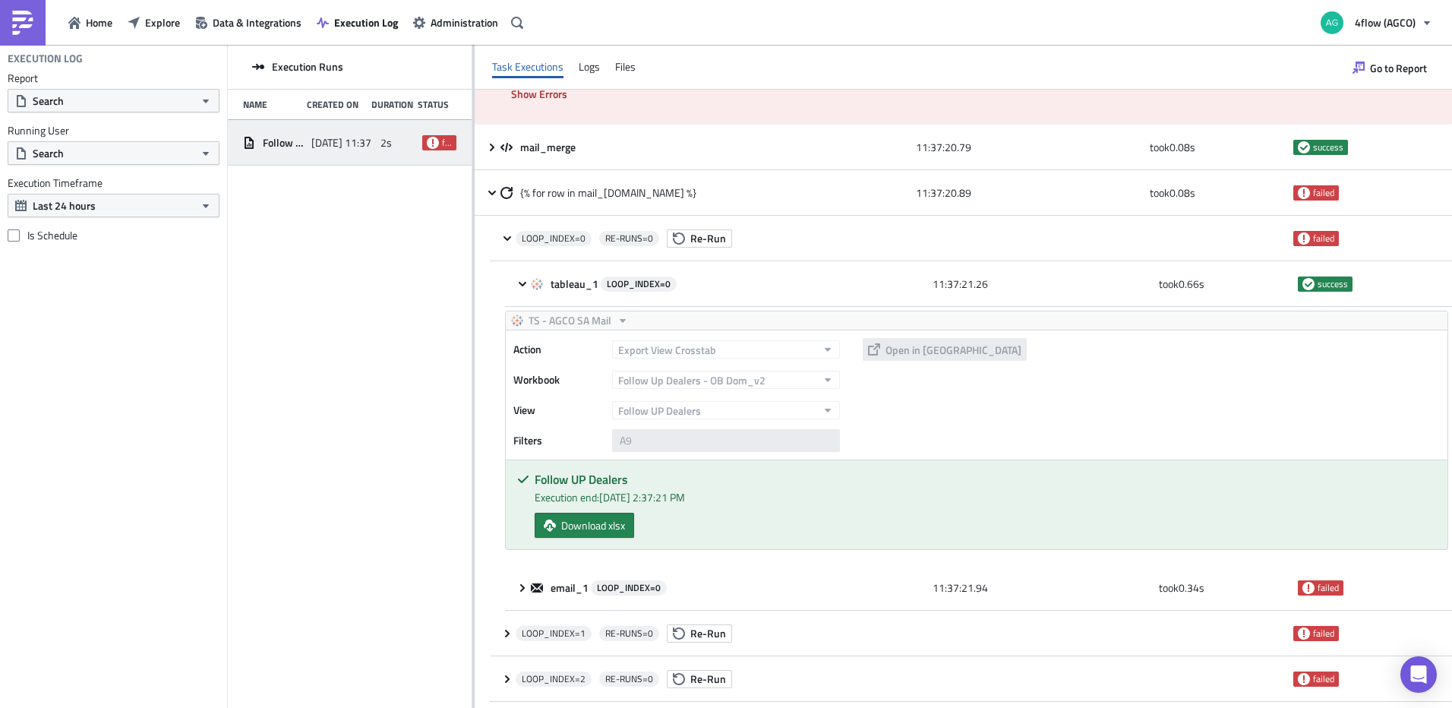
scroll to position [103, 0]
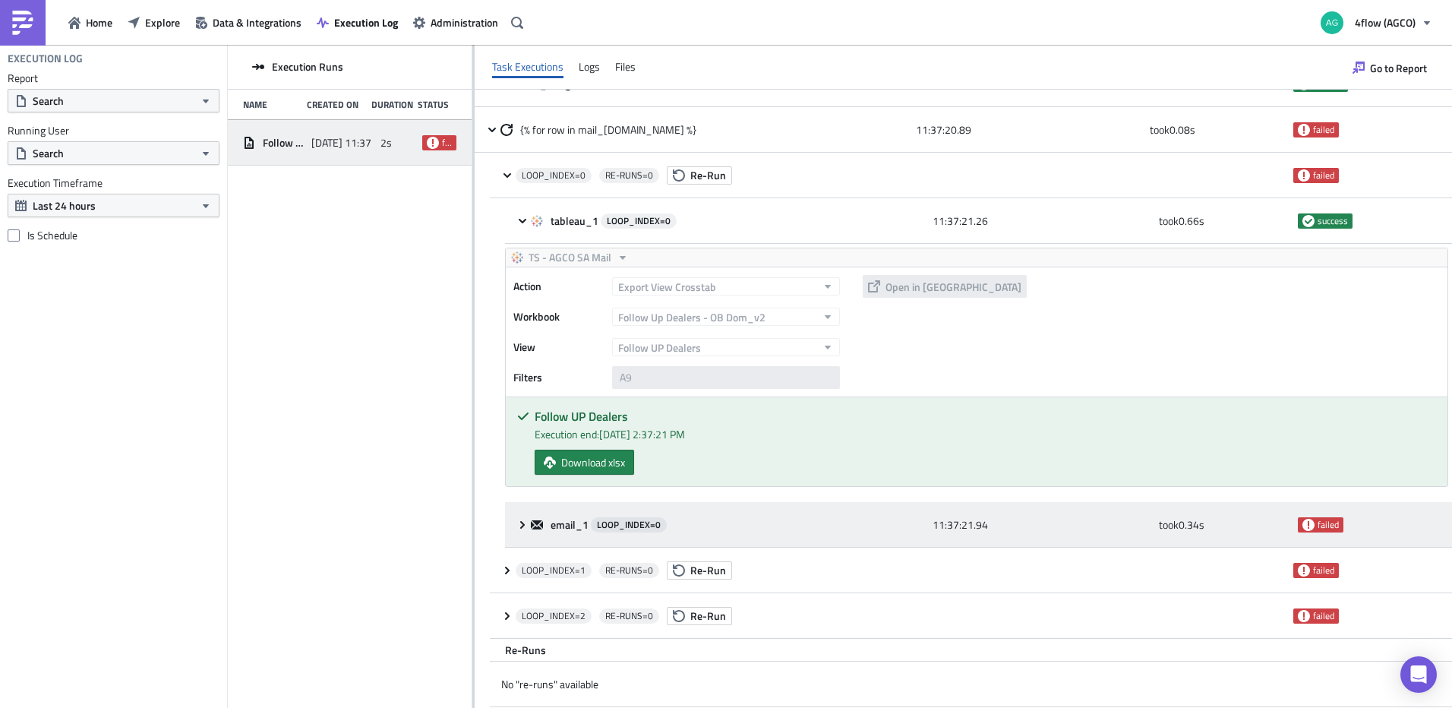
click at [510, 528] on div "email_1 LOOP_INDEX= 0 11:37:21.94 took 0.34 s failed" at bounding box center [978, 525] width 947 height 46
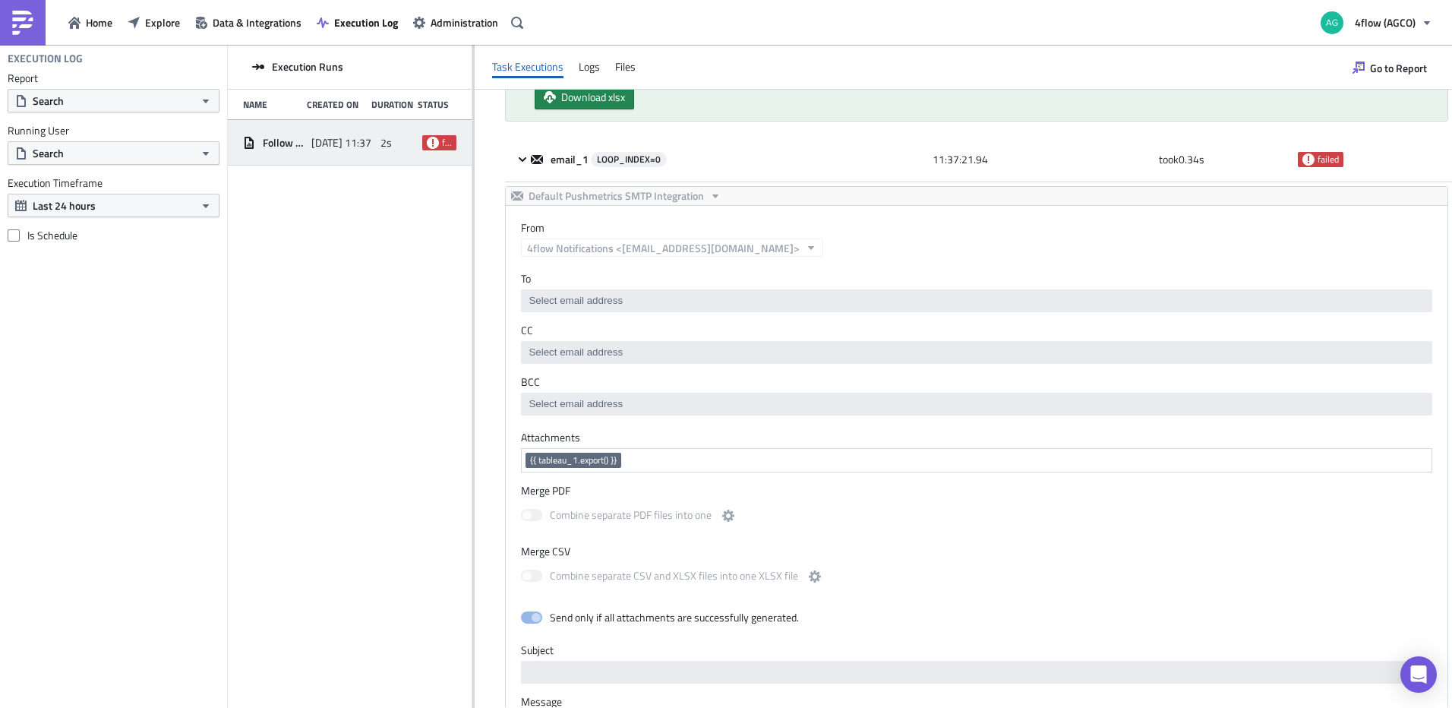
scroll to position [407, 0]
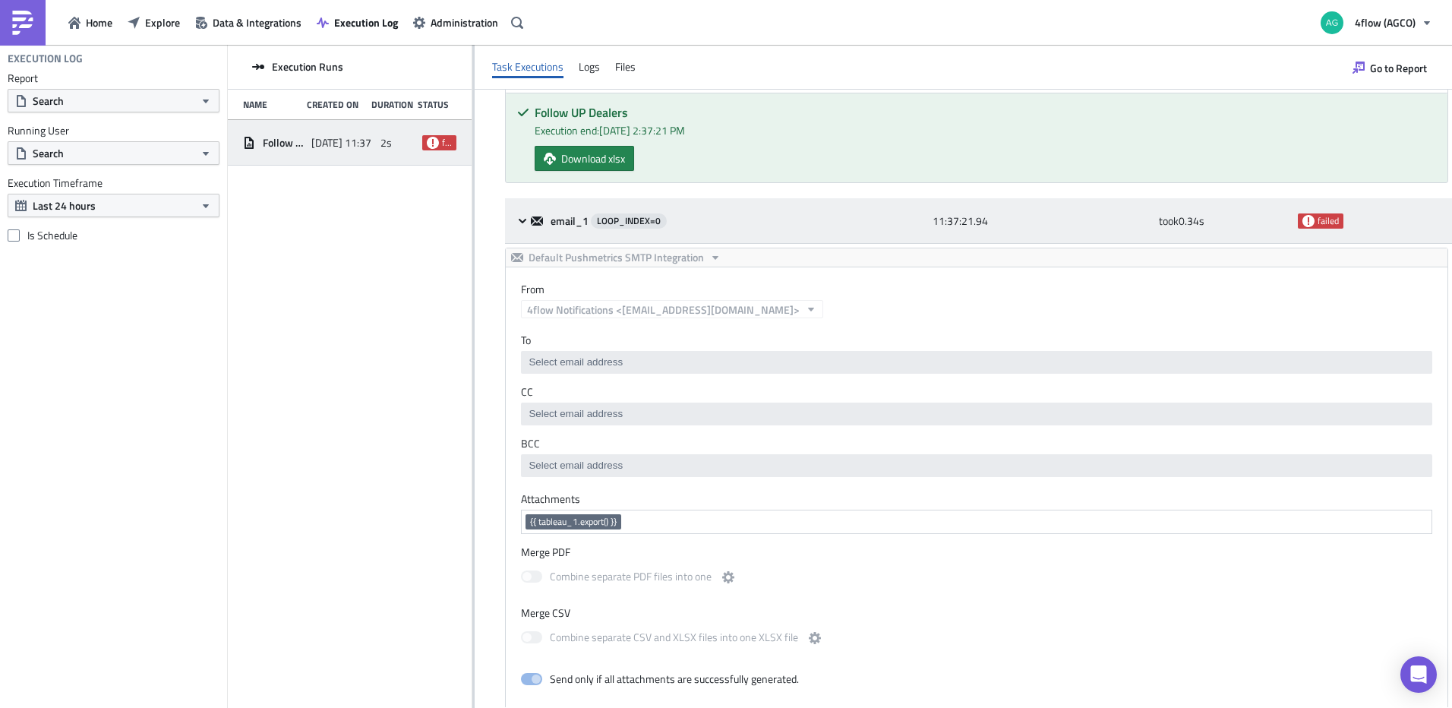
click at [515, 219] on div "email_1 LOOP_INDEX= 0 11:37:21.94 took 0.34 s failed" at bounding box center [978, 221] width 947 height 46
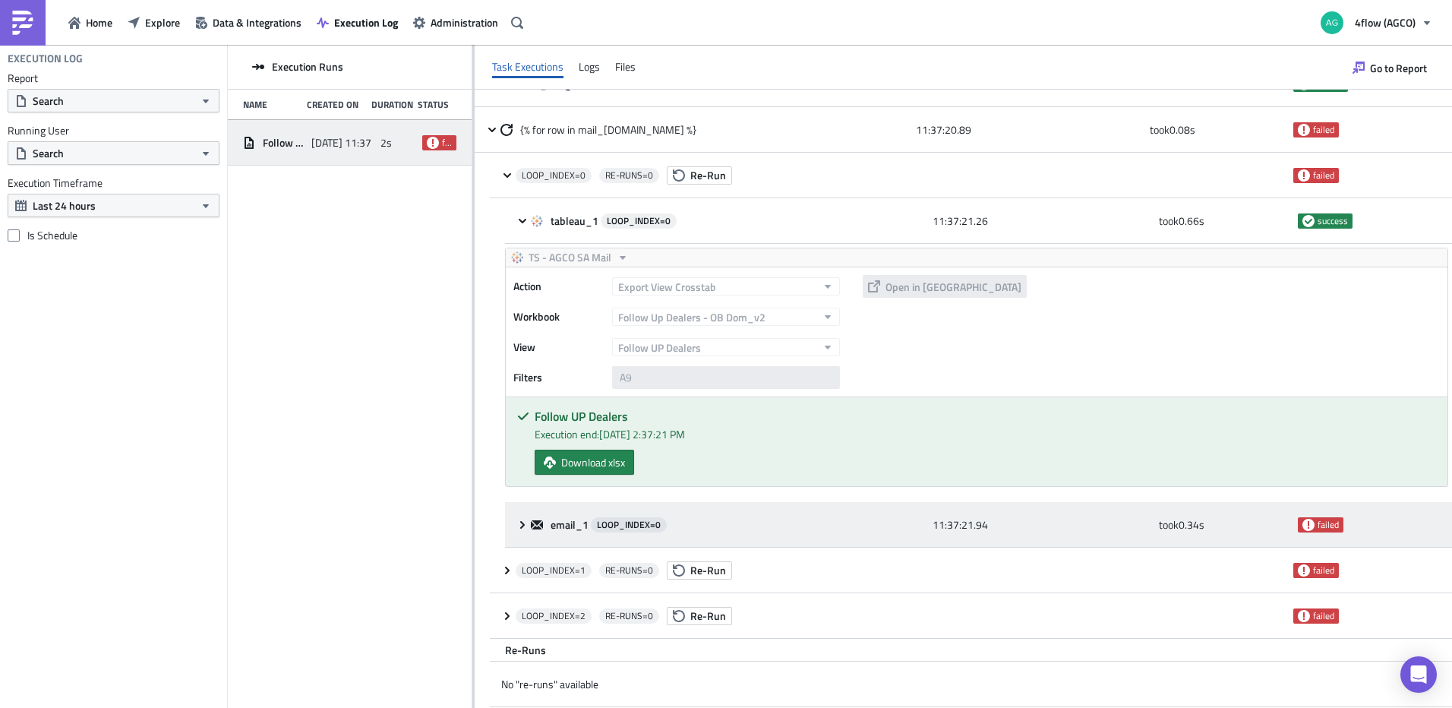
scroll to position [103, 0]
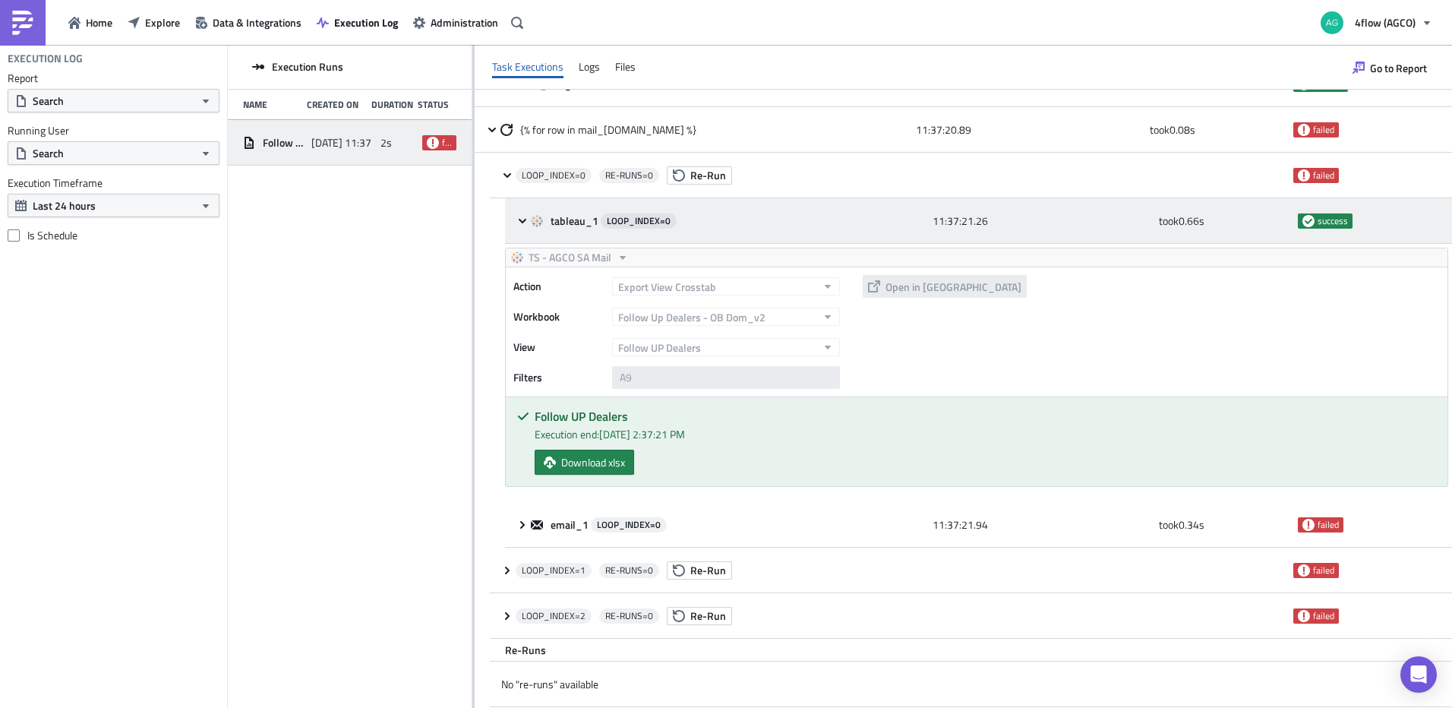
click at [526, 222] on icon at bounding box center [522, 221] width 12 height 12
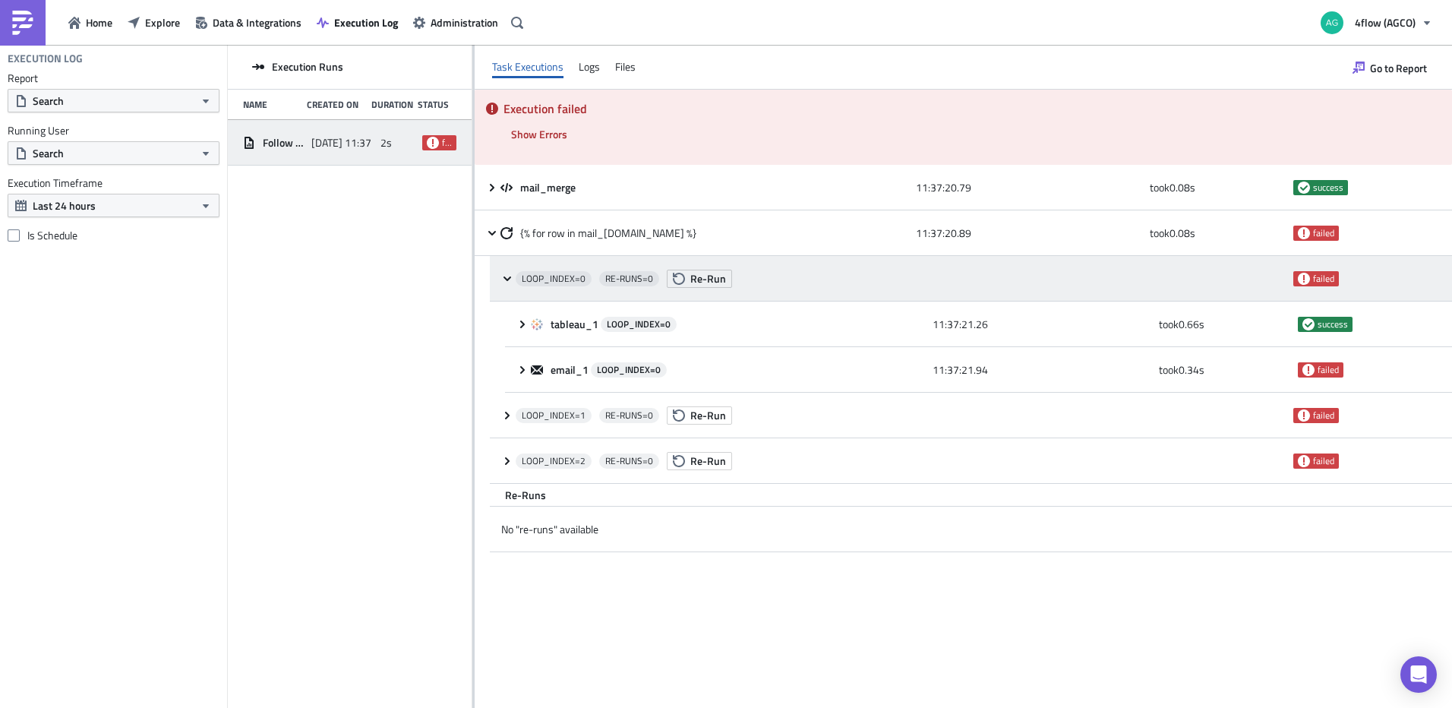
click at [507, 280] on icon at bounding box center [507, 278] width 8 height 5
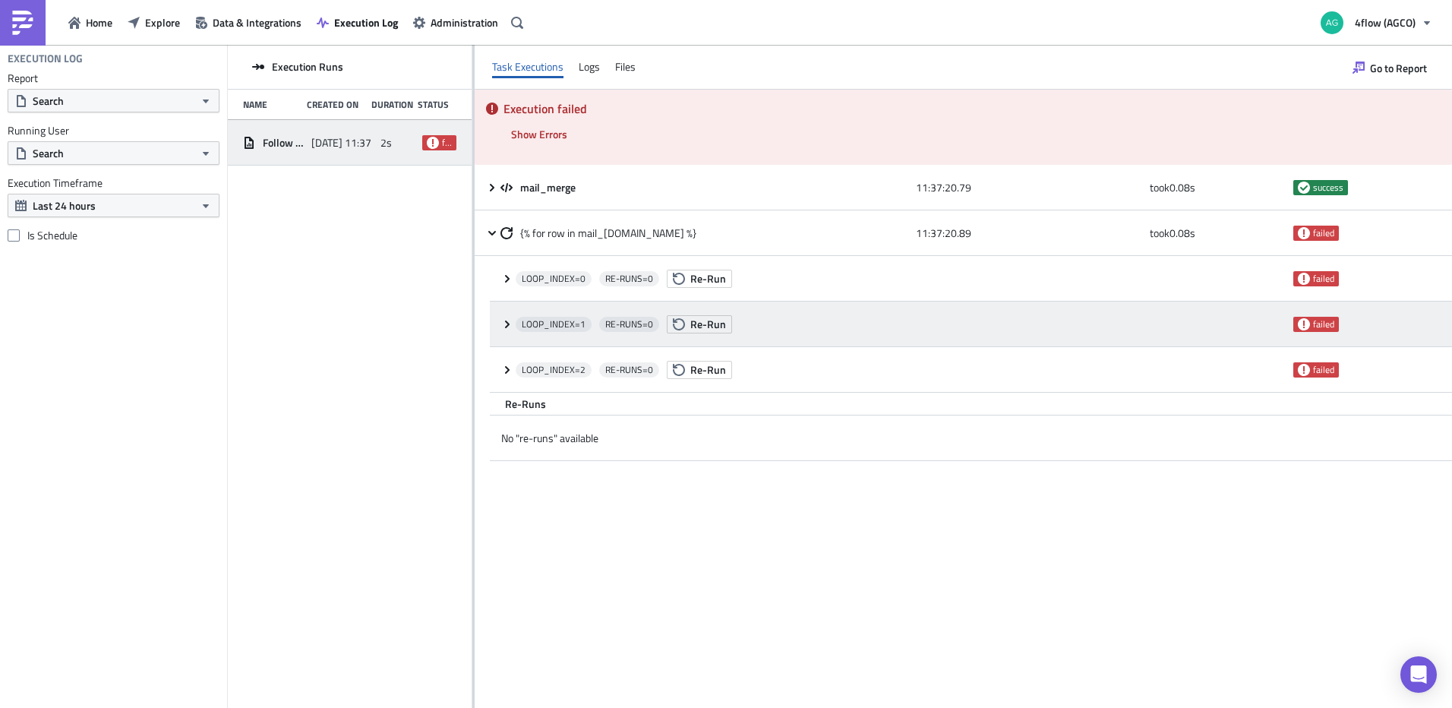
click at [507, 325] on icon at bounding box center [507, 324] width 5 height 8
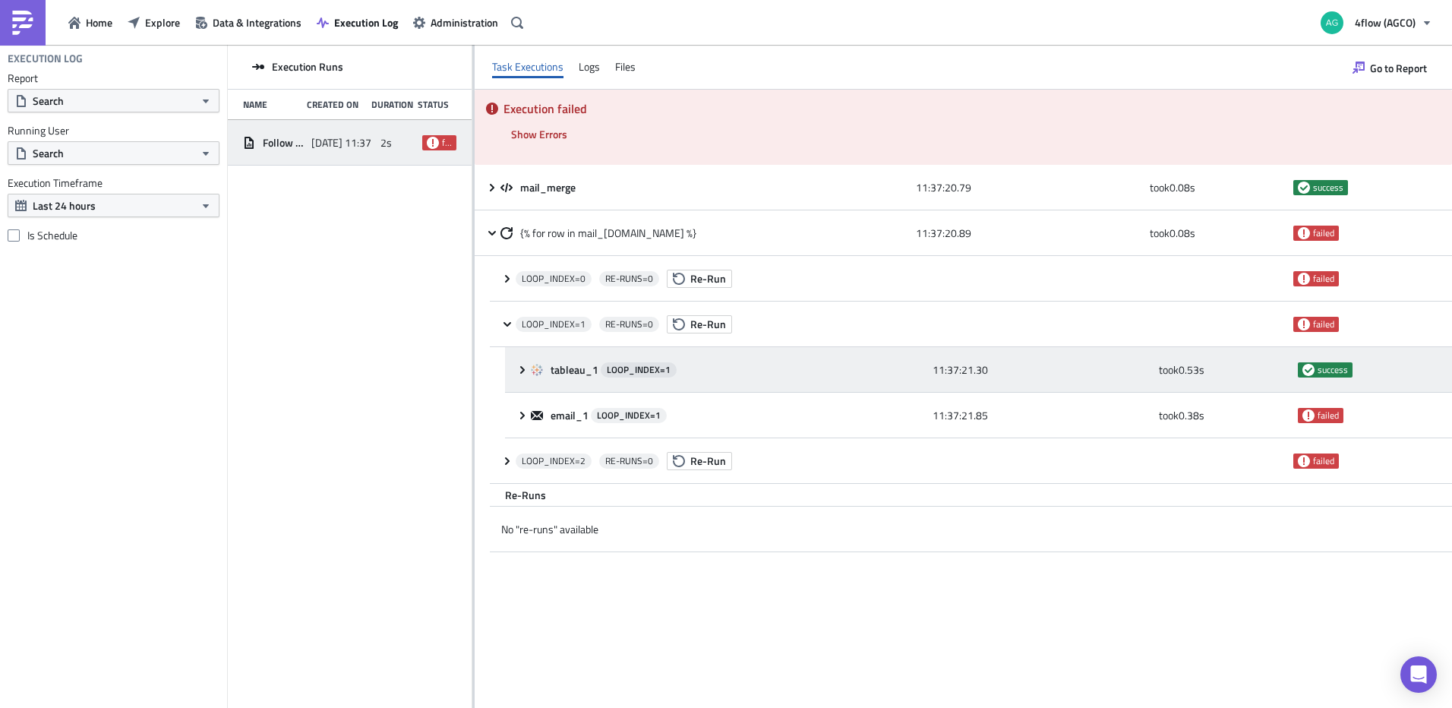
click at [512, 370] on div "tableau_1 LOOP_INDEX= 1 11:37:21.30 took 0.53 s success" at bounding box center [978, 370] width 947 height 46
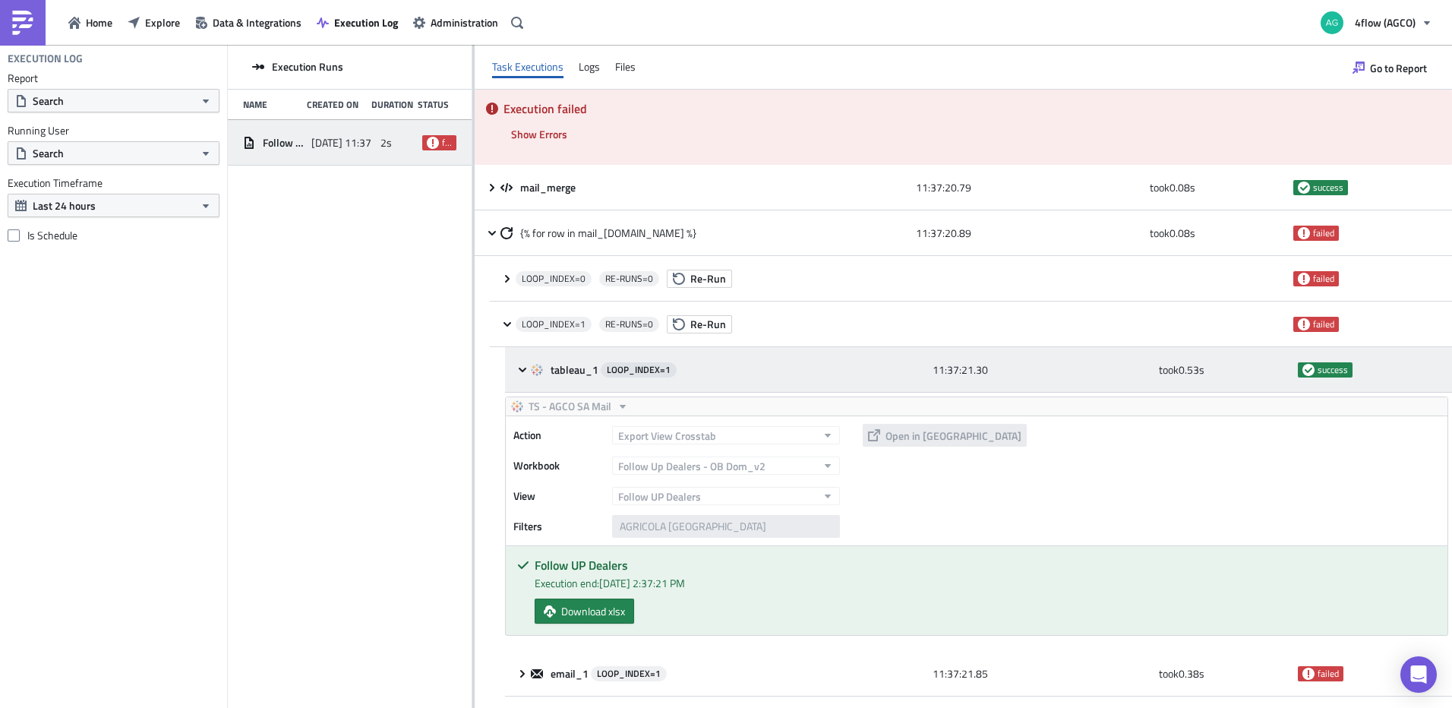
click at [519, 374] on icon at bounding box center [522, 370] width 12 height 12
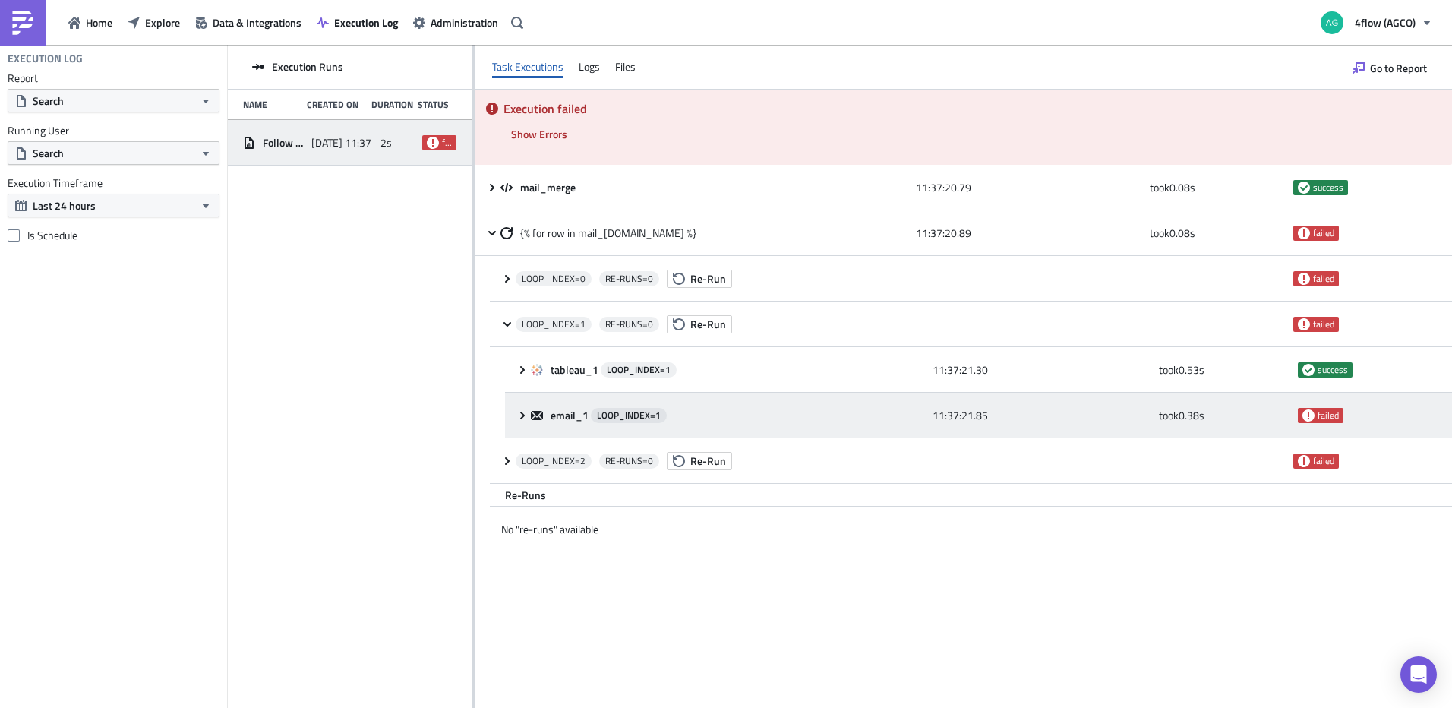
click at [519, 419] on icon at bounding box center [522, 415] width 12 height 12
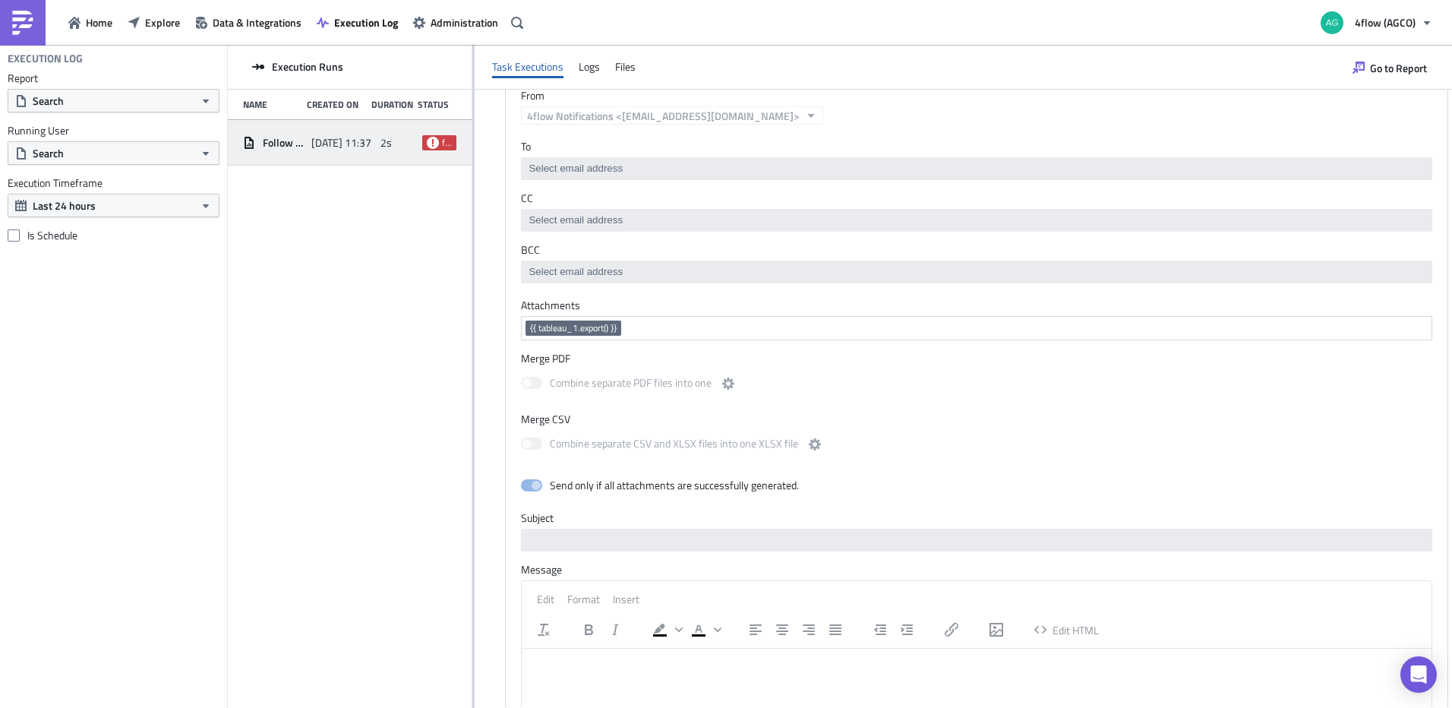
scroll to position [228, 0]
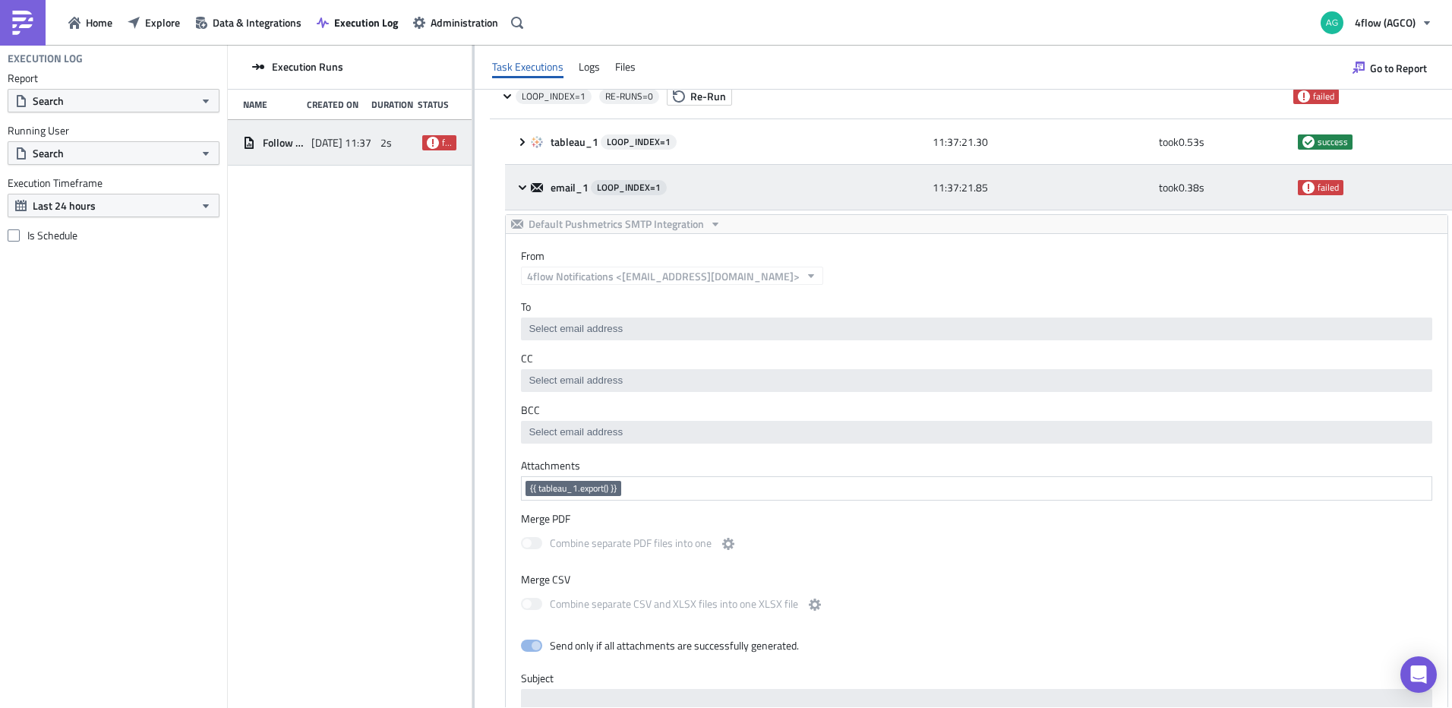
click at [525, 185] on icon at bounding box center [522, 187] width 12 height 12
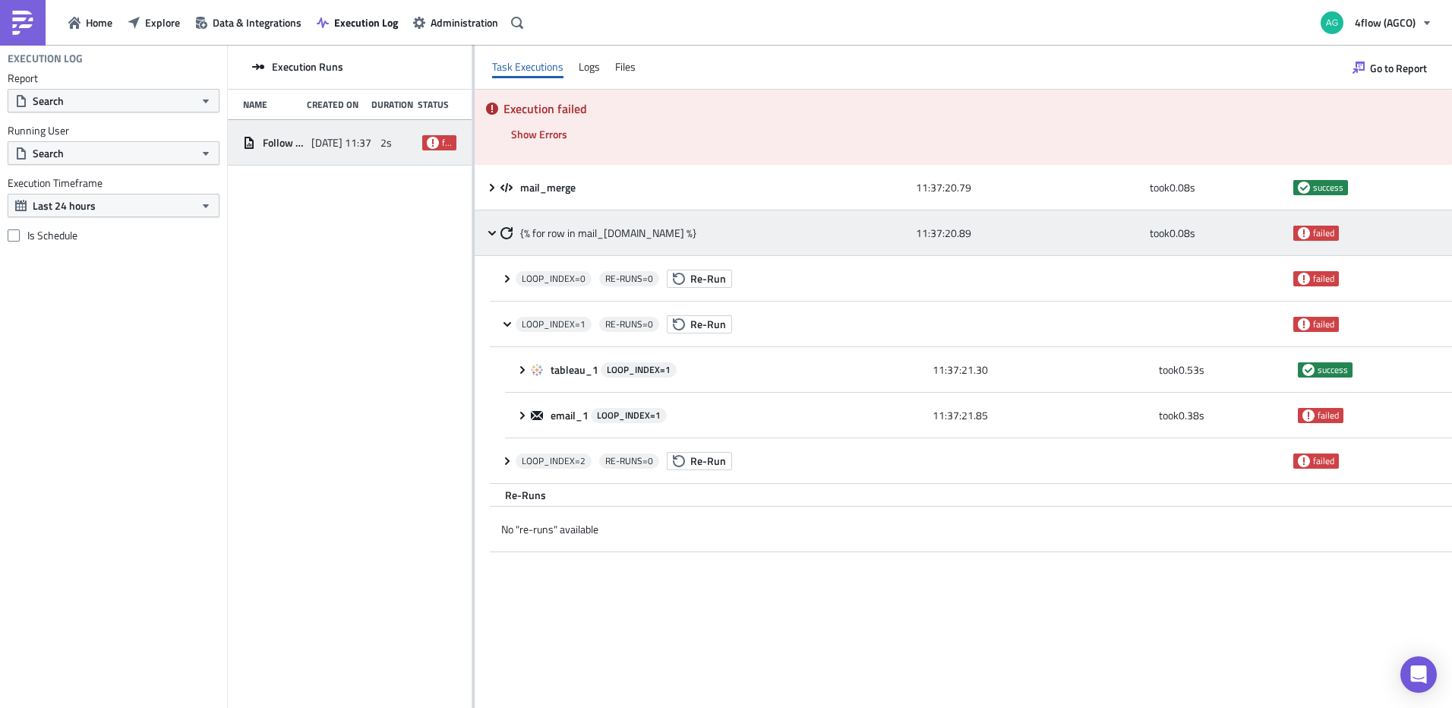
click at [487, 232] on icon at bounding box center [492, 233] width 12 height 12
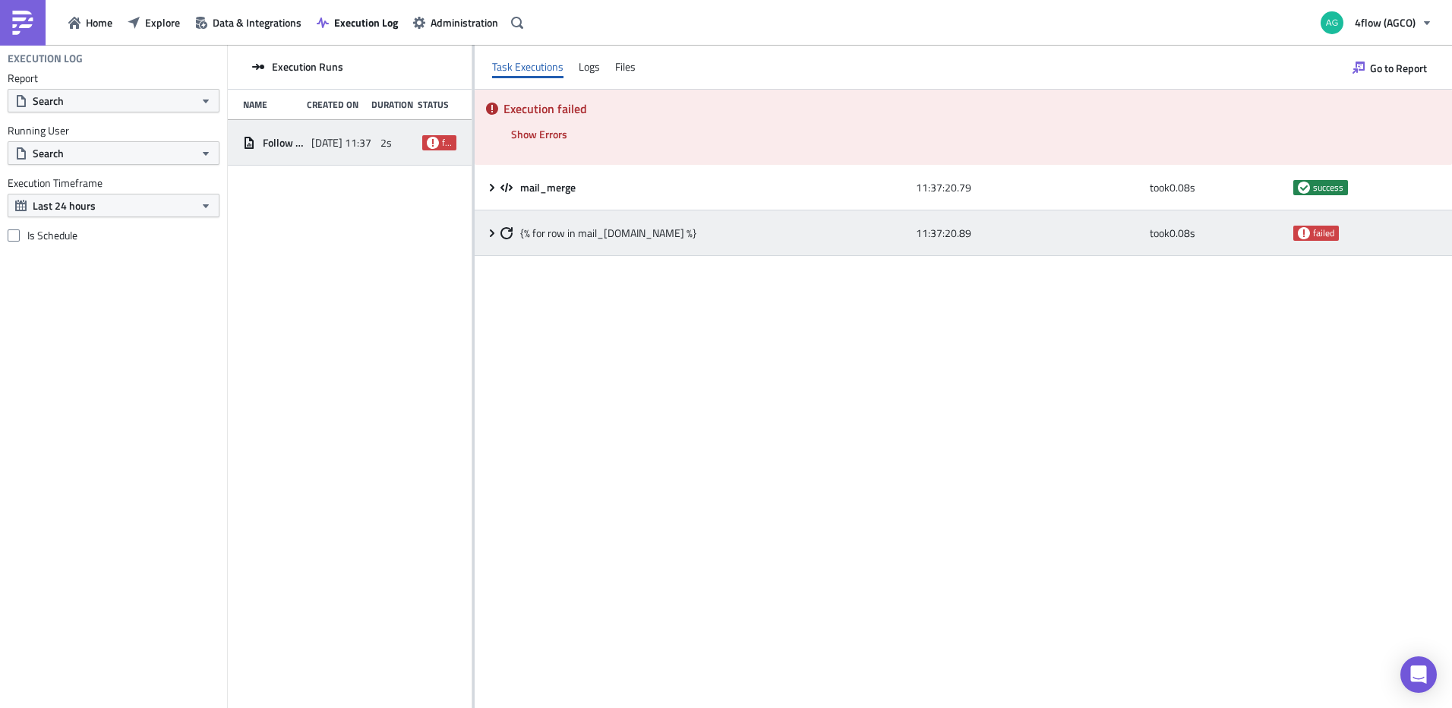
click at [490, 229] on icon at bounding box center [492, 233] width 12 height 12
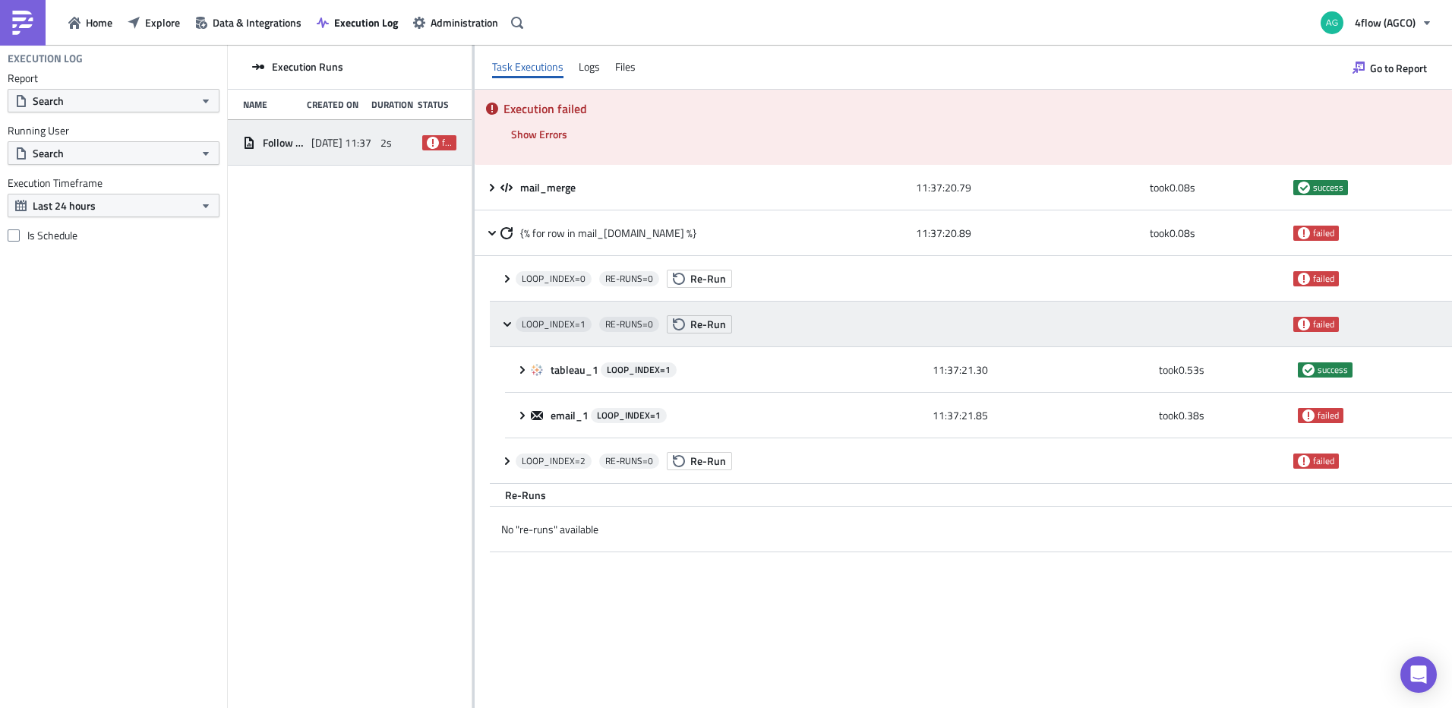
click at [506, 323] on icon at bounding box center [507, 323] width 8 height 5
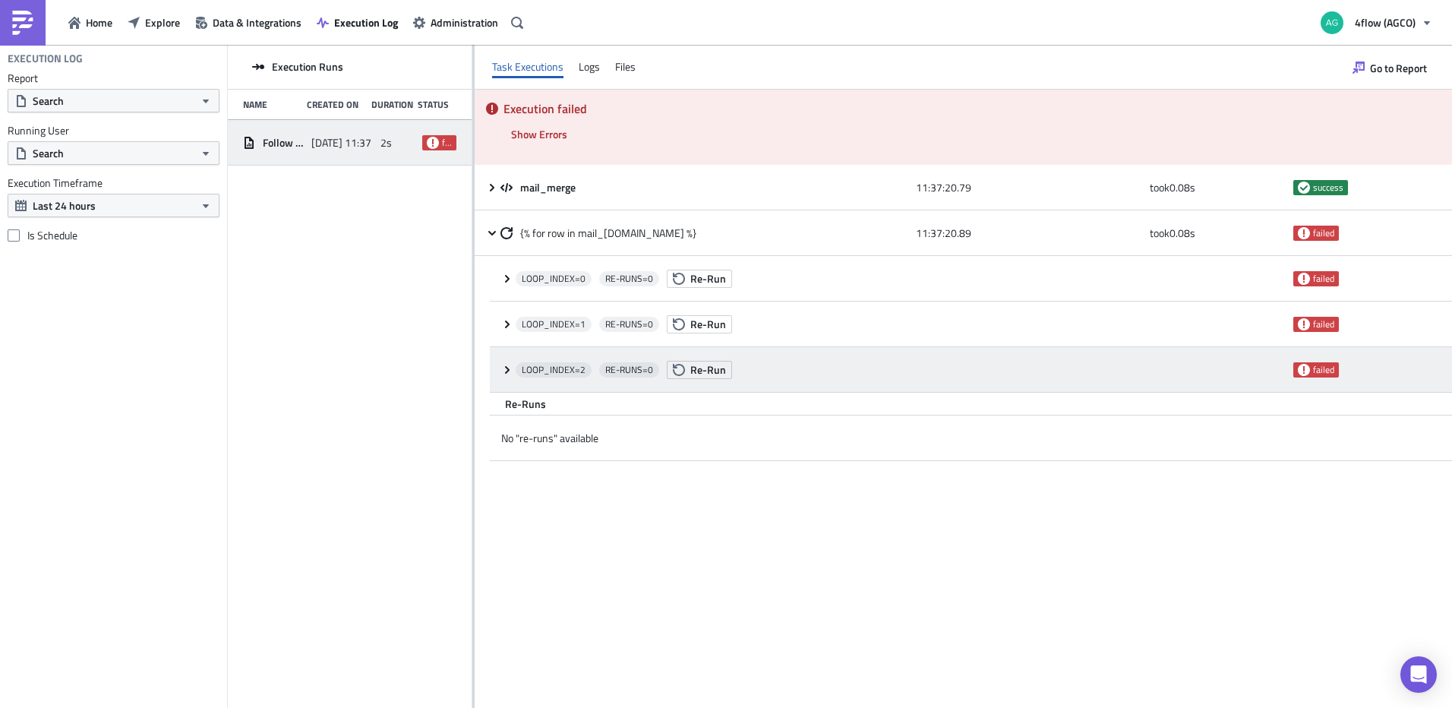
click at [502, 371] on icon at bounding box center [507, 370] width 12 height 12
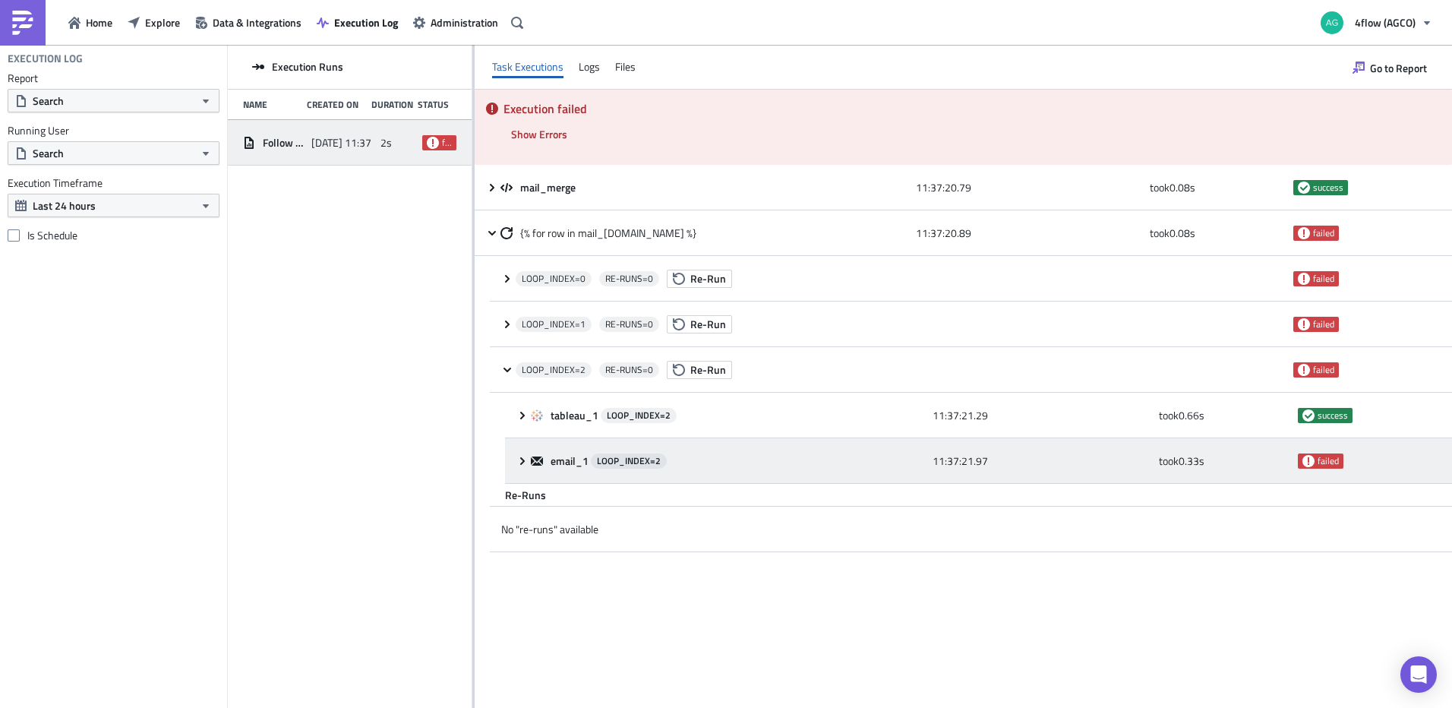
click at [522, 459] on icon at bounding box center [522, 461] width 12 height 12
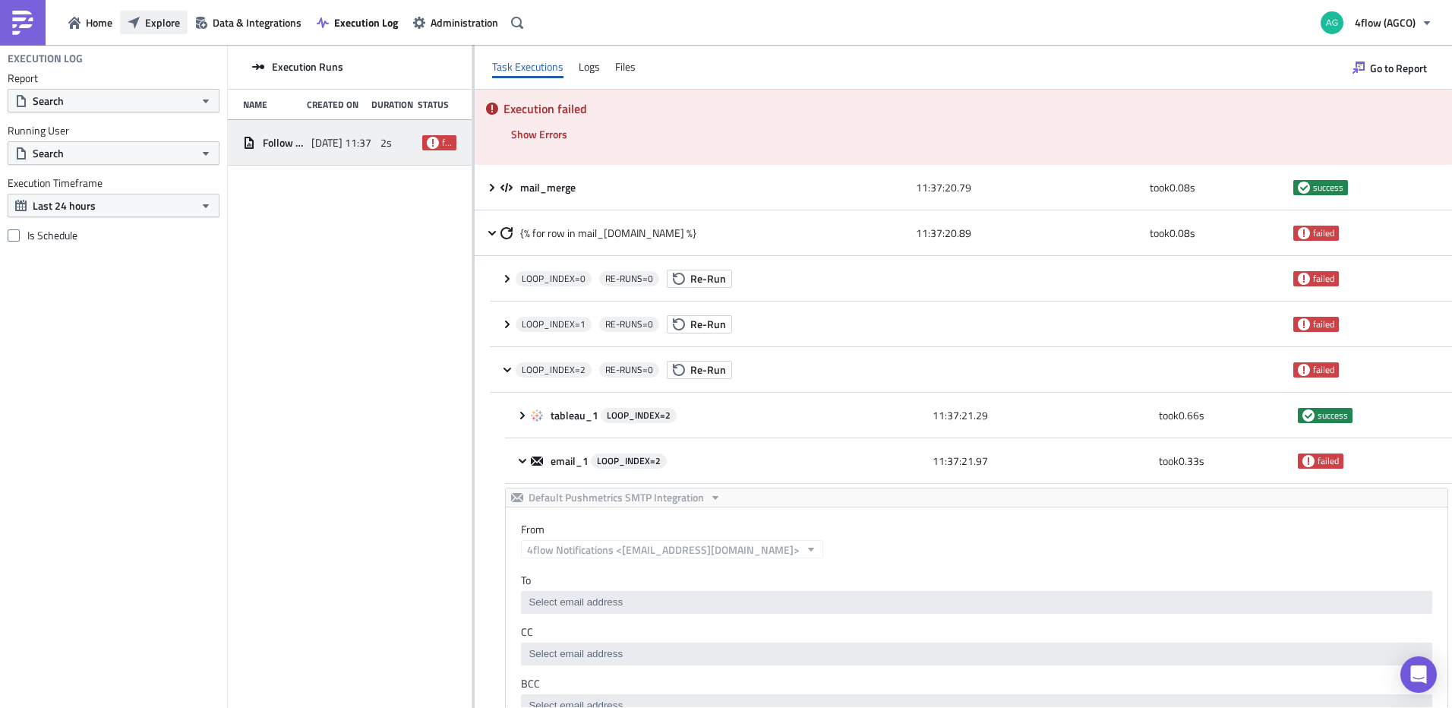
click at [166, 24] on span "Explore" at bounding box center [162, 22] width 35 height 16
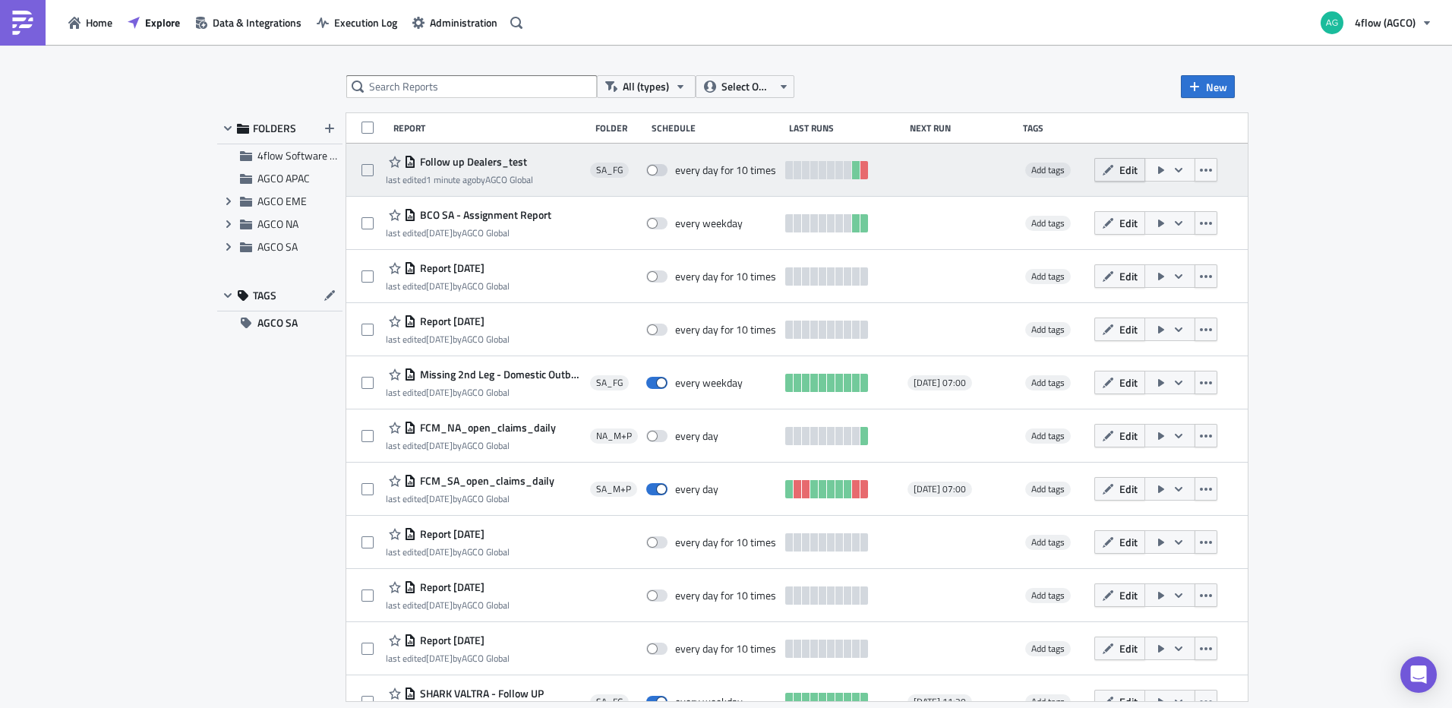
click at [1137, 169] on span "Edit" at bounding box center [1128, 170] width 18 height 16
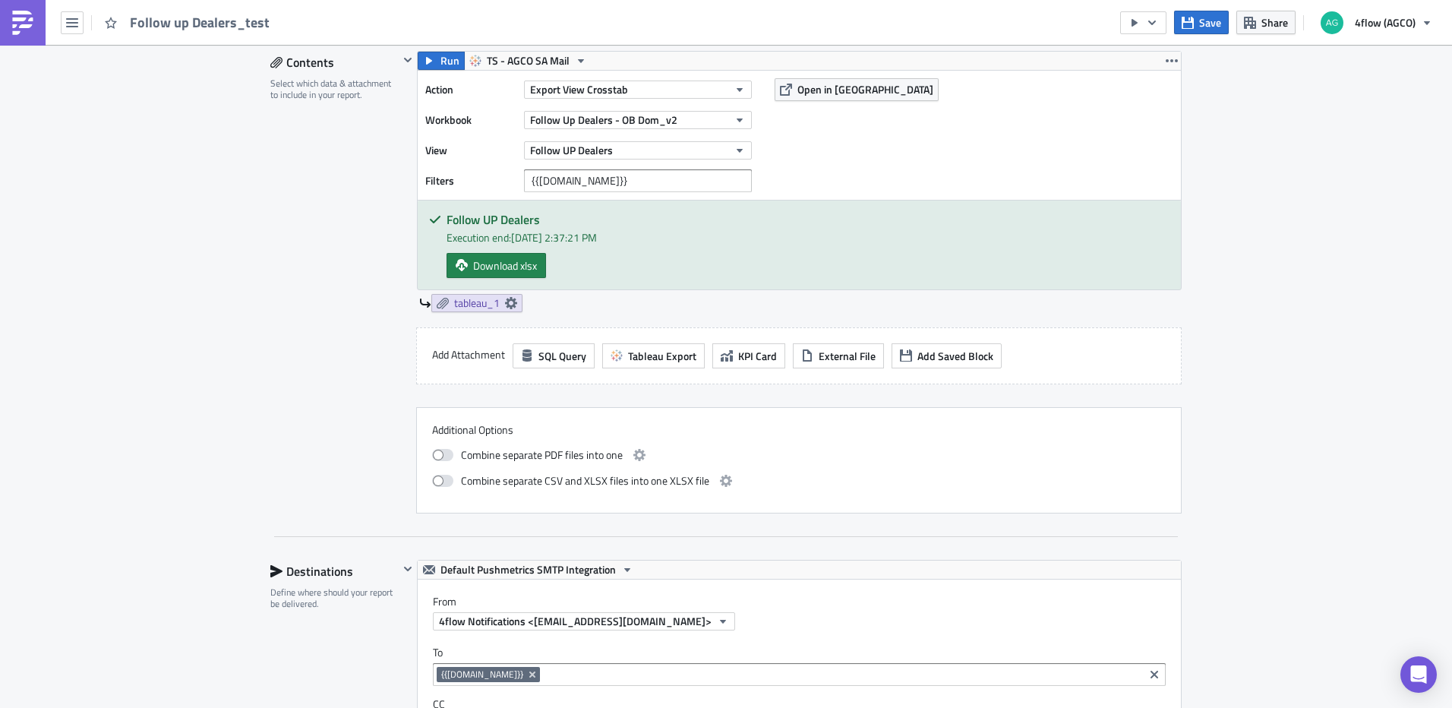
scroll to position [911, 0]
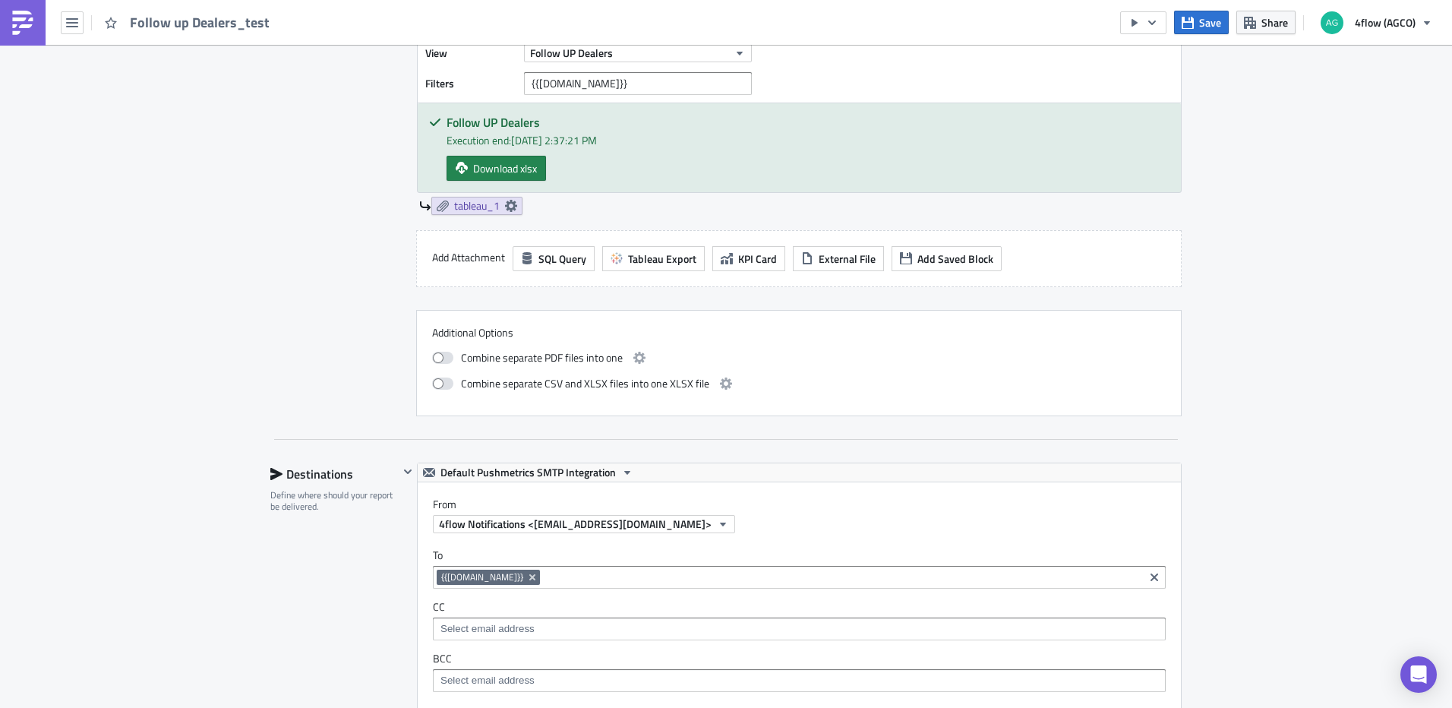
click at [451, 579] on span "{{[DOMAIN_NAME]}}" at bounding box center [482, 577] width 82 height 12
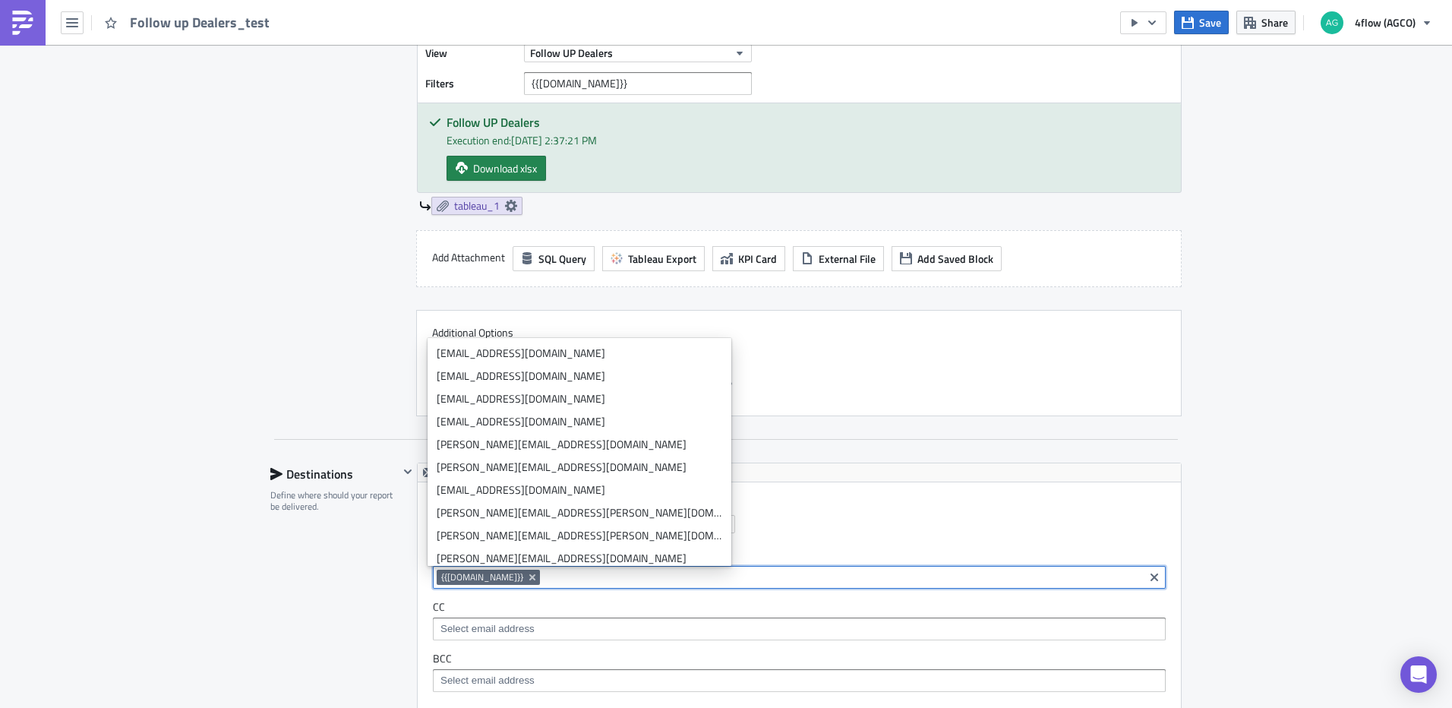
click at [457, 578] on span "{{[DOMAIN_NAME]}}" at bounding box center [482, 577] width 82 height 12
click at [443, 577] on span "{{[DOMAIN_NAME]}}" at bounding box center [482, 577] width 82 height 12
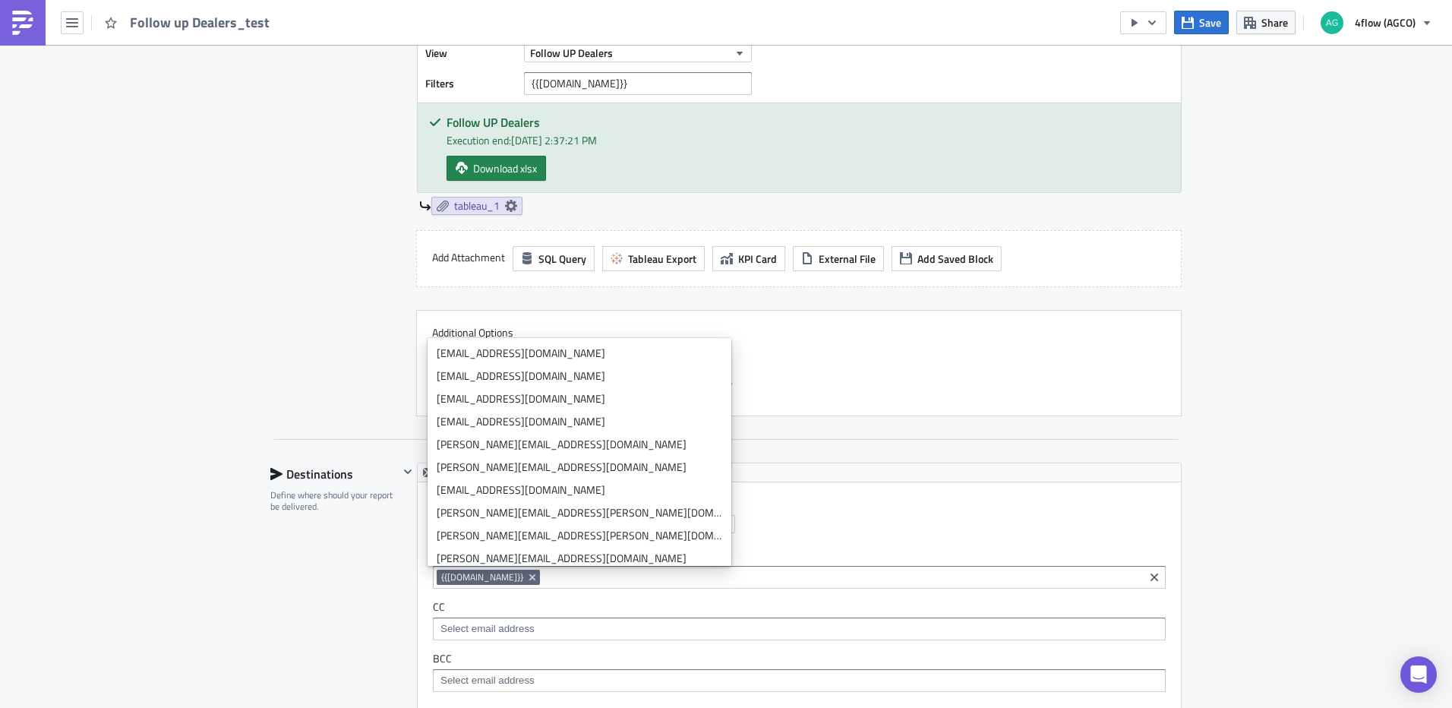
click at [443, 577] on span "{{row.Email}}" at bounding box center [482, 577] width 82 height 12
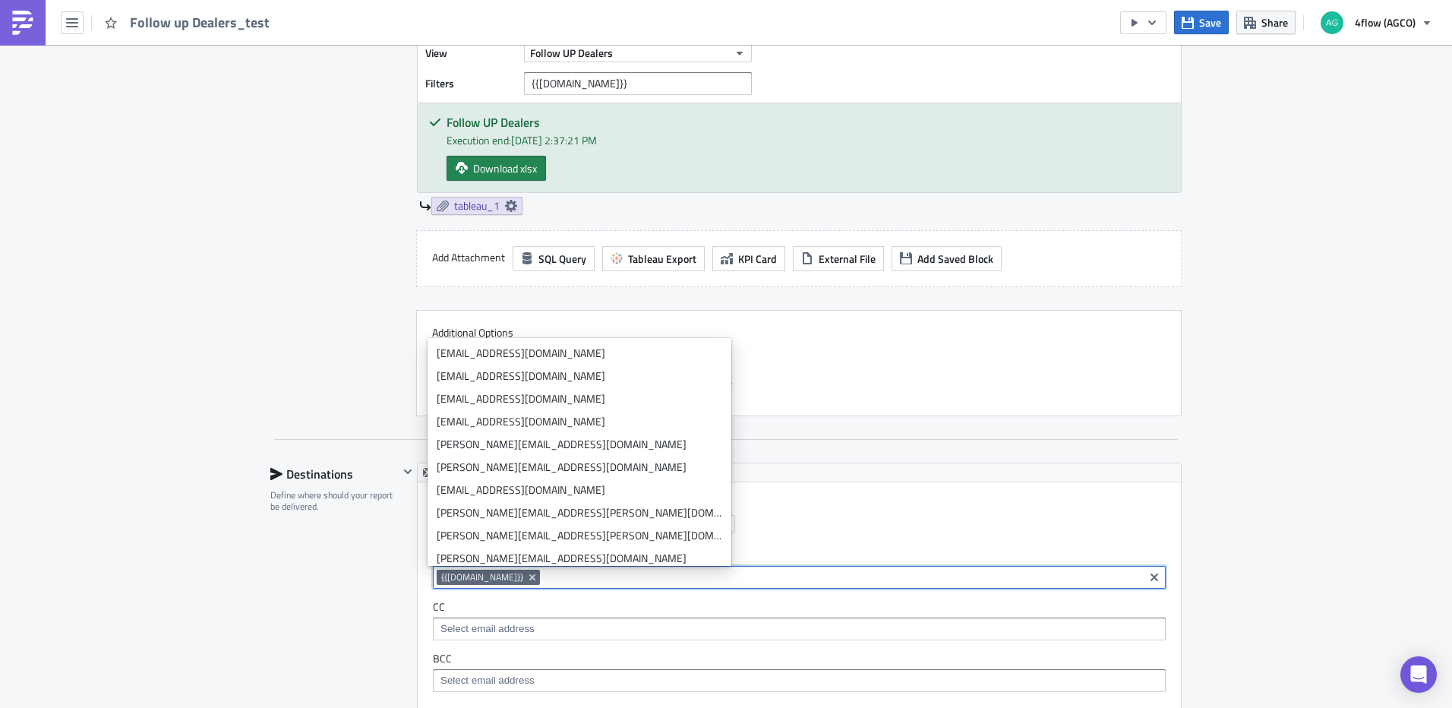
click at [441, 577] on span "{{row.Email}}" at bounding box center [482, 577] width 82 height 12
click at [526, 581] on icon "Remove Tag" at bounding box center [532, 577] width 12 height 12
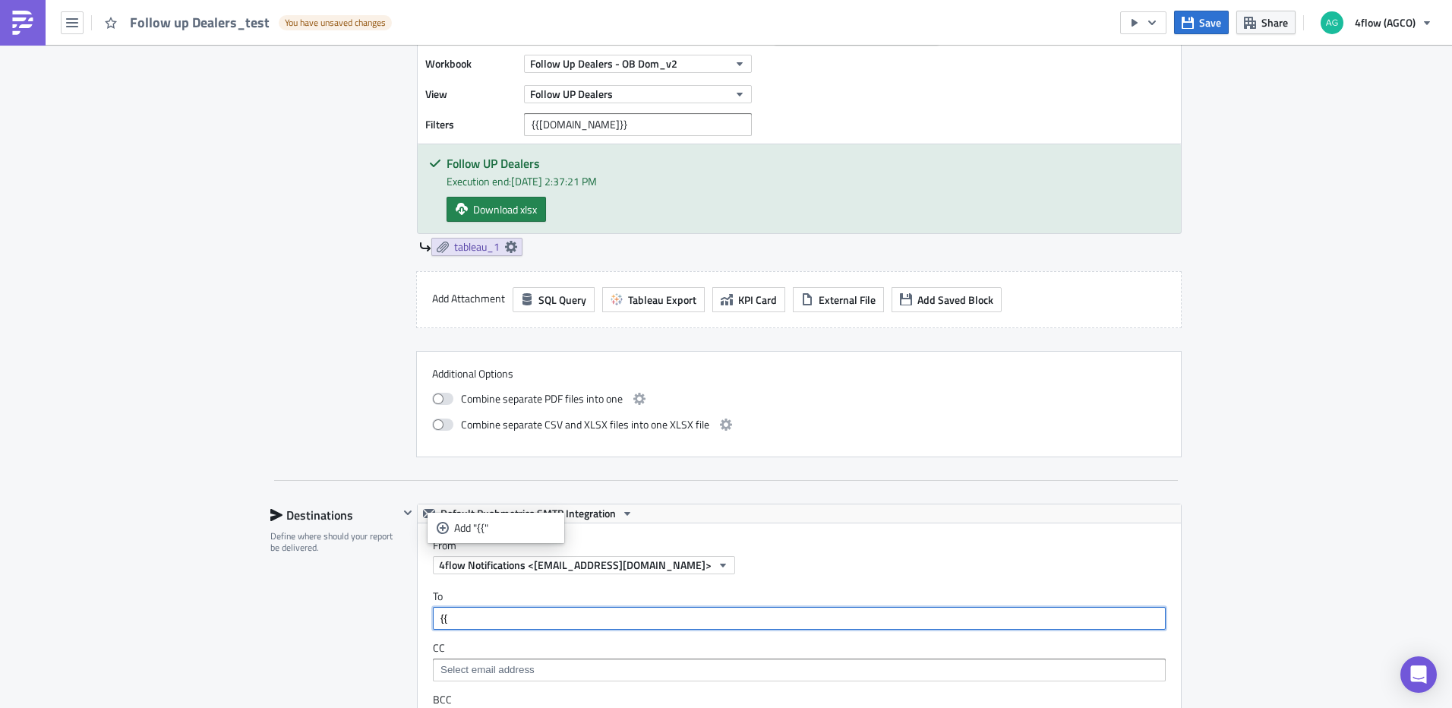
scroll to position [987, 0]
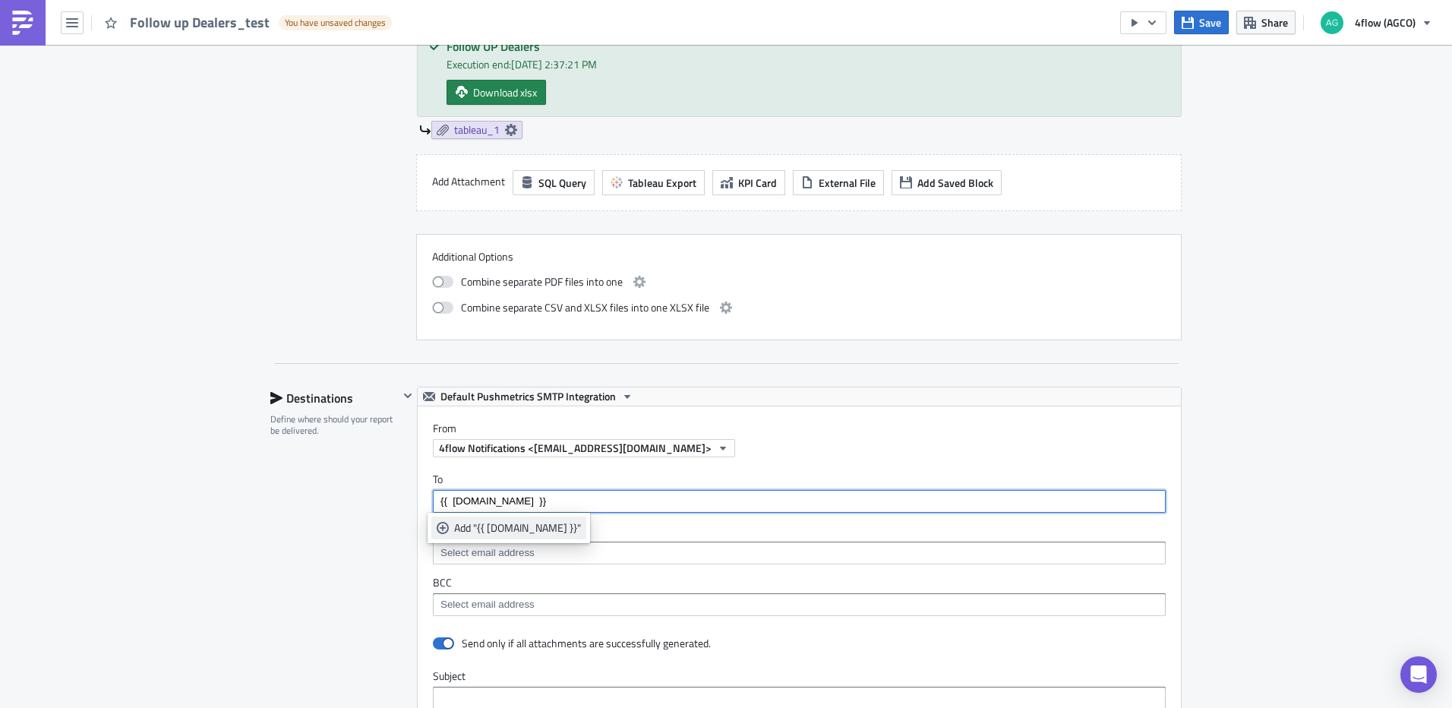
type input "{{ [DOMAIN_NAME] }}"
click at [522, 536] on link "Add "{{ row.Email }}"" at bounding box center [508, 527] width 155 height 23
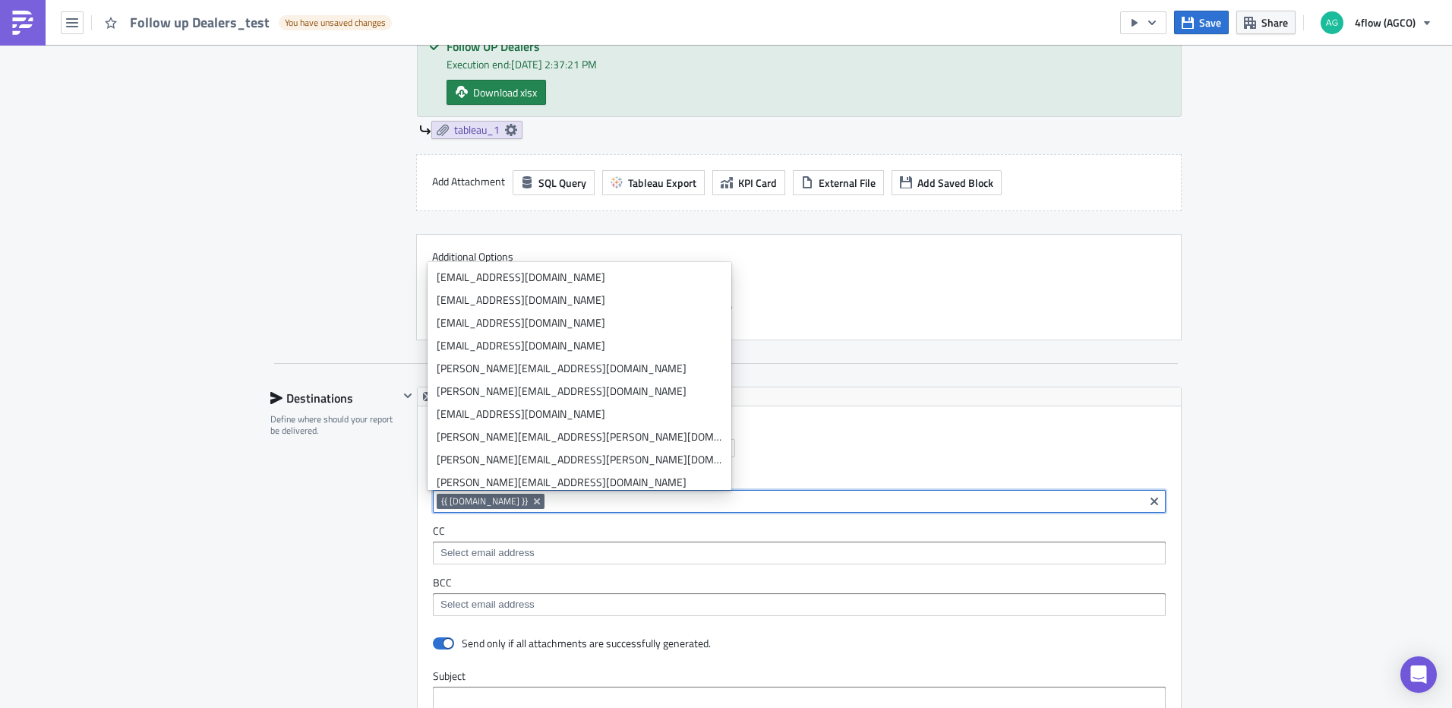
click at [1237, 421] on div "SA_FG Execution Log Edit " Follow up Dealers_test " Draft Settings Configure th…" at bounding box center [726, 224] width 1452 height 2332
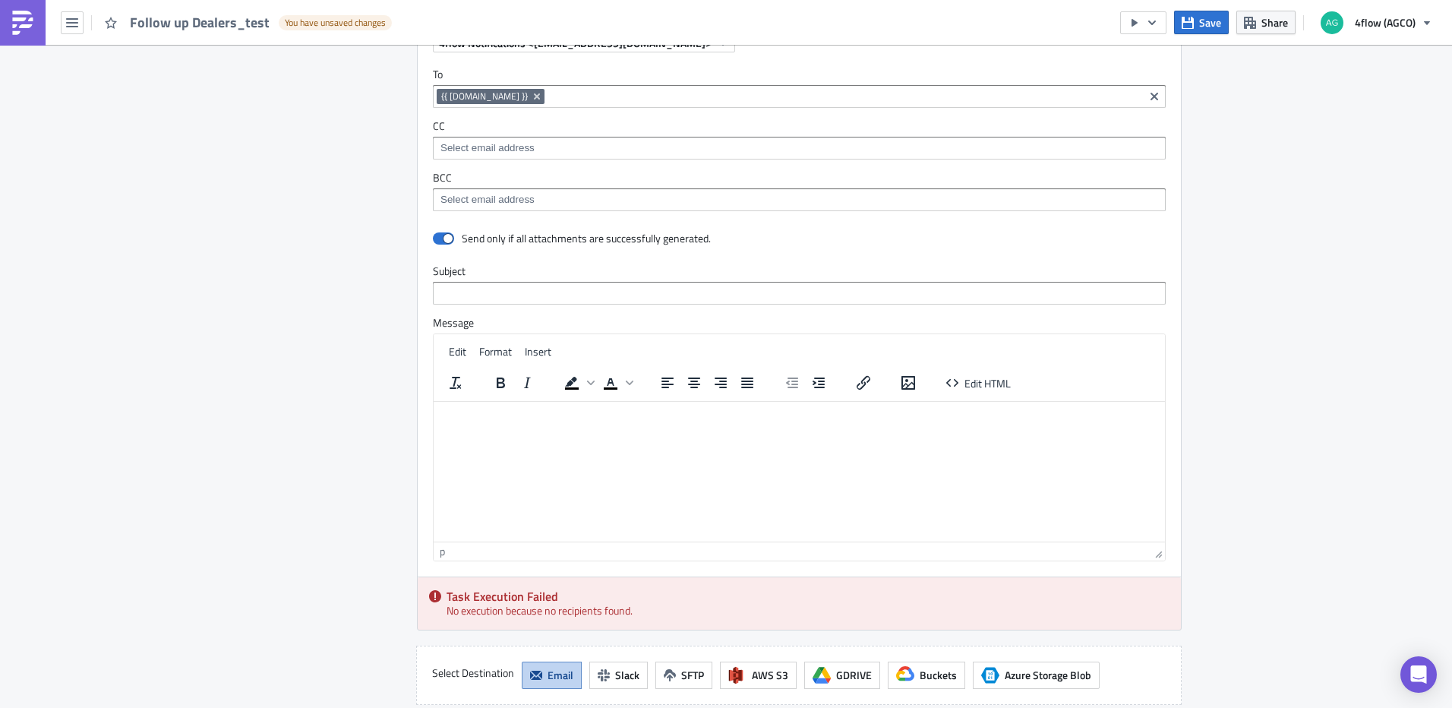
scroll to position [1367, 0]
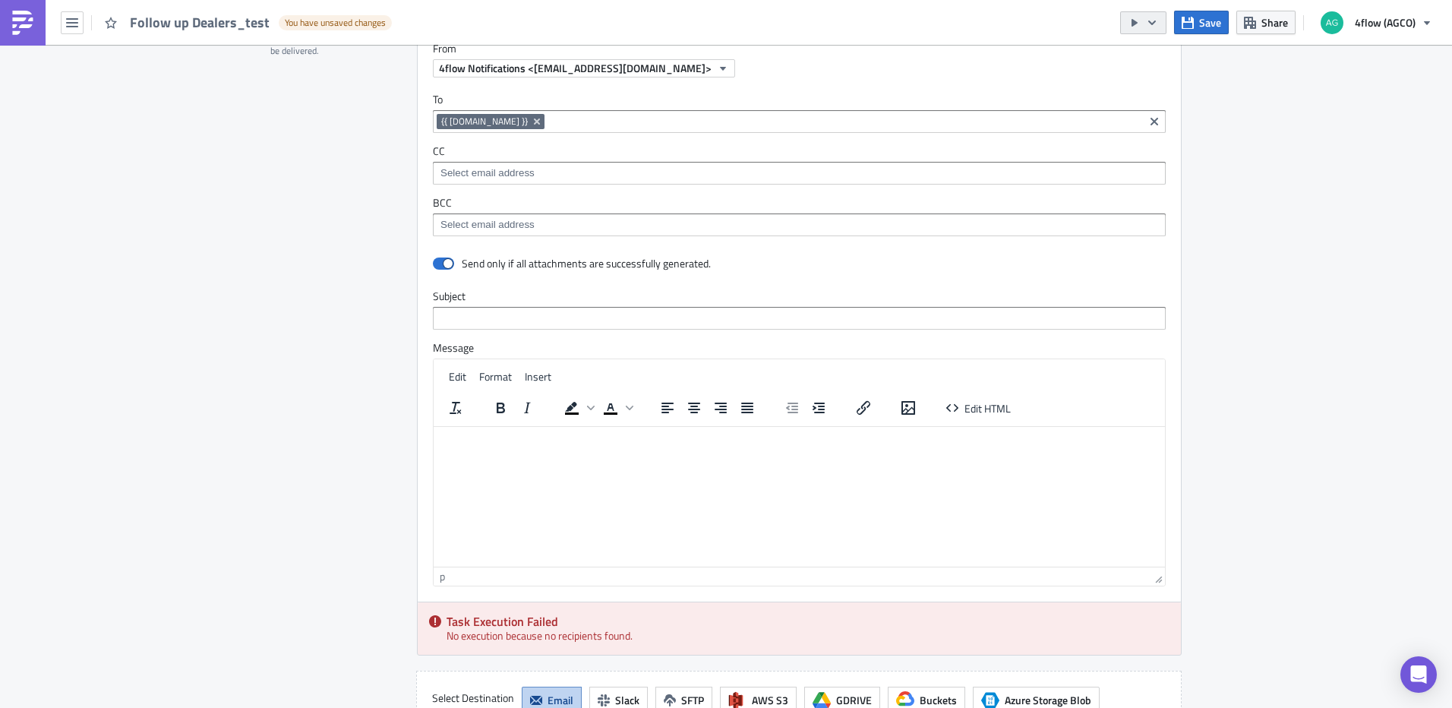
click at [1153, 28] on icon "button" at bounding box center [1152, 23] width 12 height 12
click at [1175, 85] on div "Run Report" at bounding box center [1190, 83] width 118 height 15
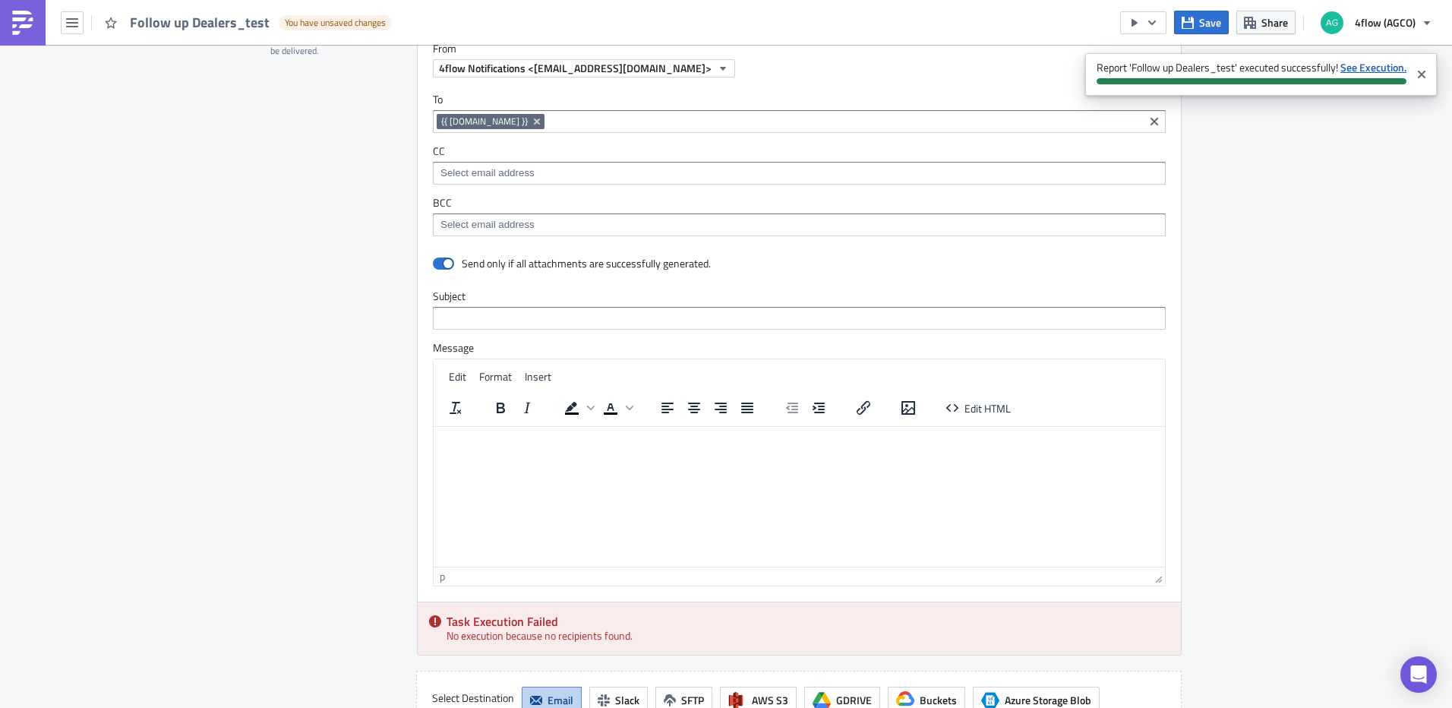
click at [1371, 71] on strong "See Execution." at bounding box center [1373, 67] width 66 height 16
click at [1177, 27] on button "Save" at bounding box center [1201, 23] width 55 height 24
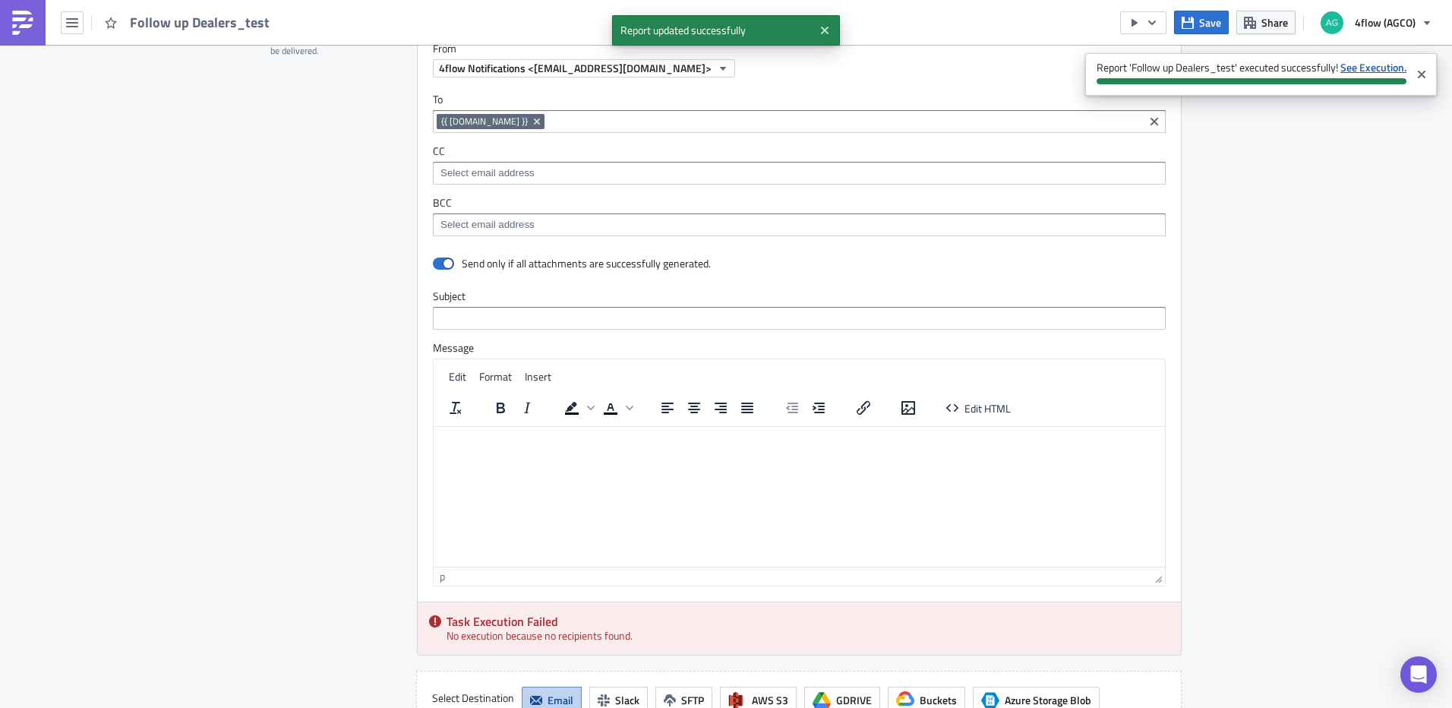
click at [1357, 67] on strong "See Execution." at bounding box center [1373, 67] width 66 height 16
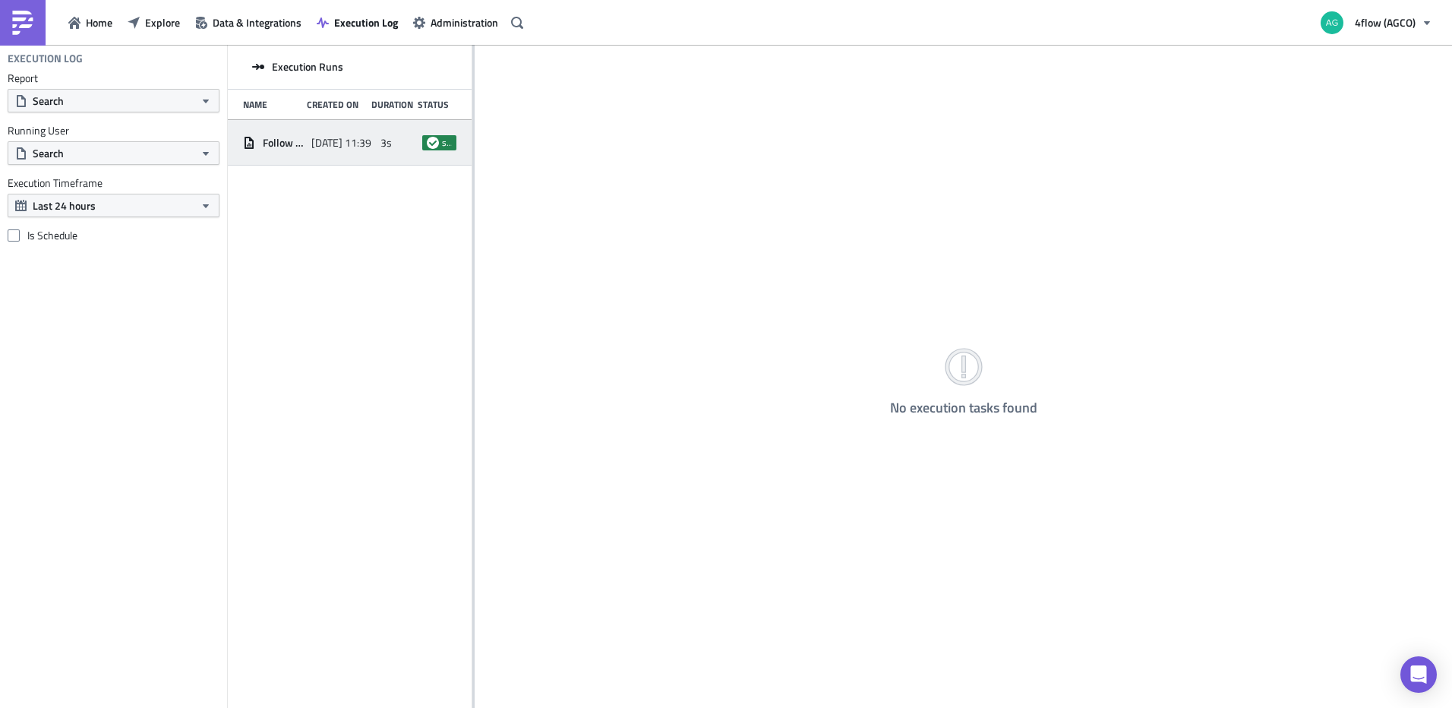
click at [301, 142] on span "Follow up Dealers_test" at bounding box center [283, 143] width 41 height 14
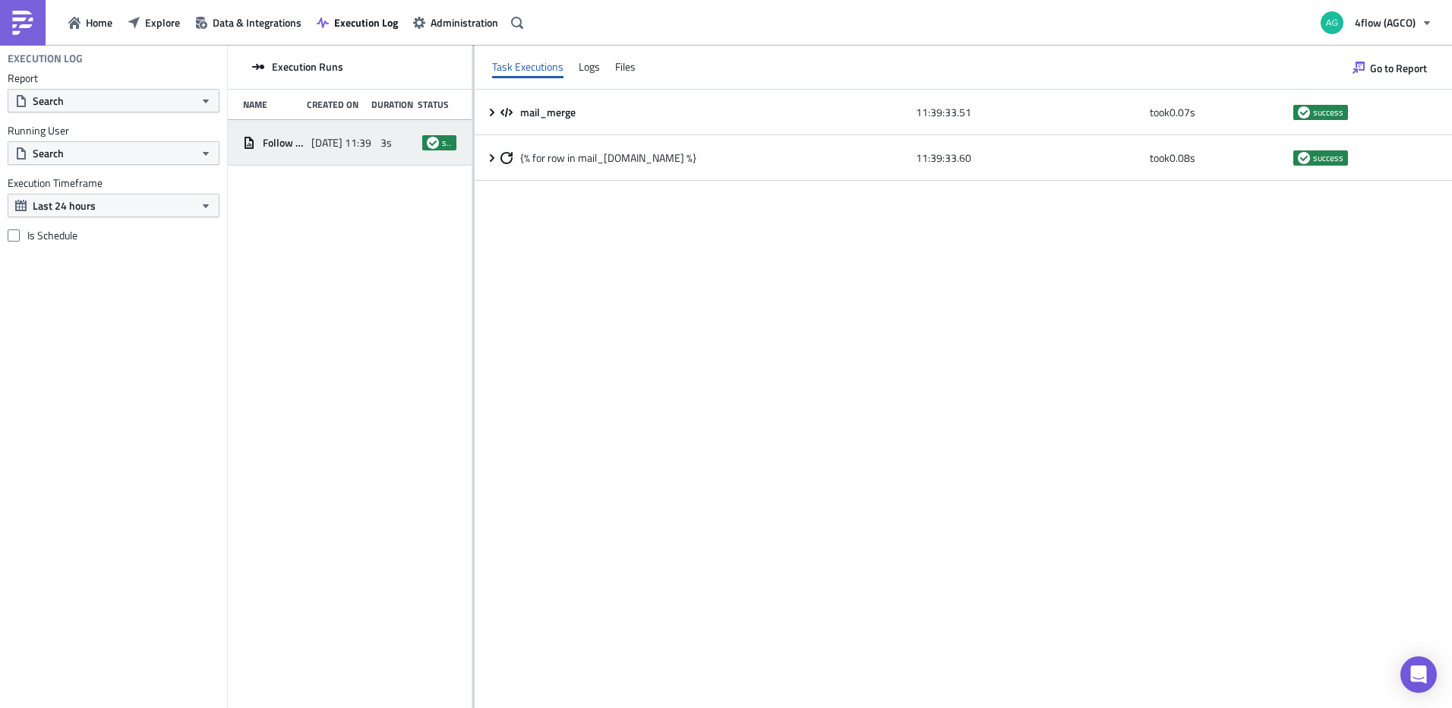
click at [610, 74] on div "Task Executions Logs Files" at bounding box center [963, 67] width 977 height 45
click at [634, 68] on div "Files" at bounding box center [625, 66] width 21 height 23
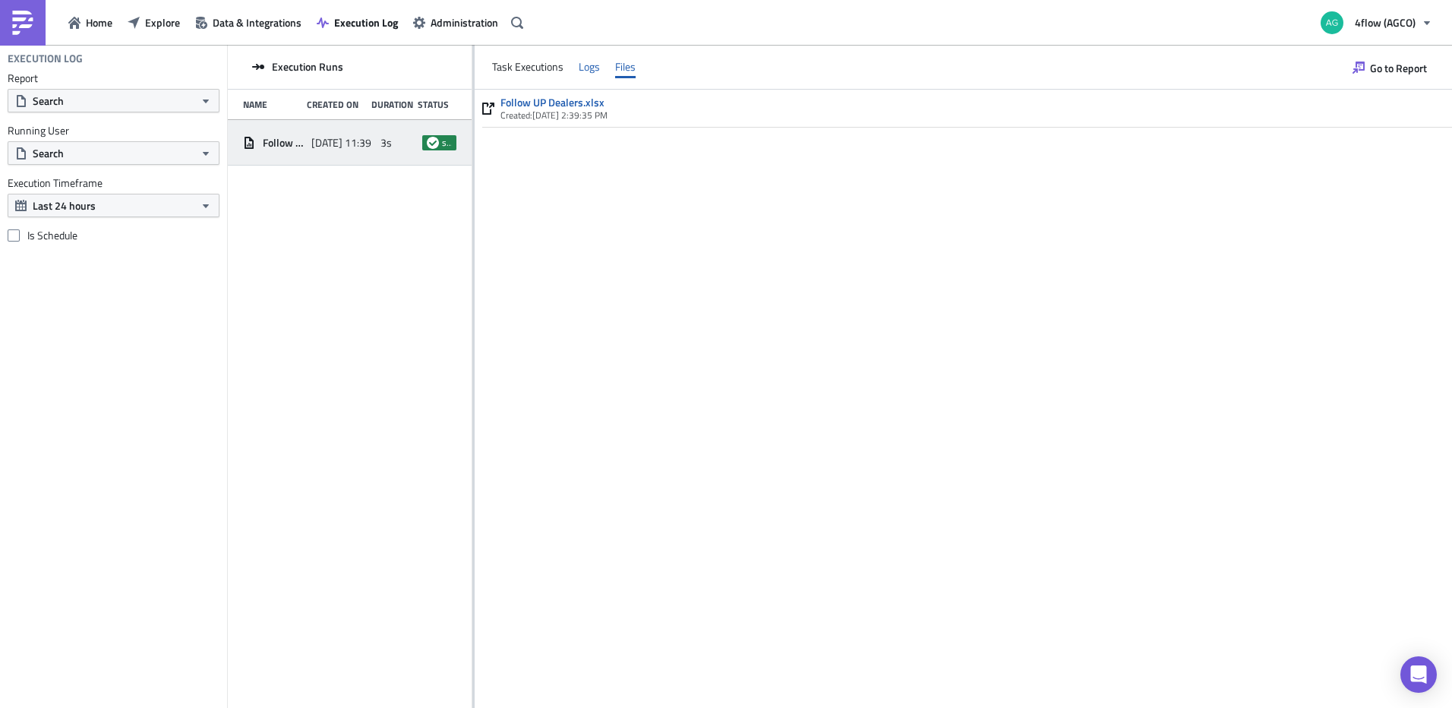
click at [589, 71] on div "Logs" at bounding box center [589, 66] width 21 height 23
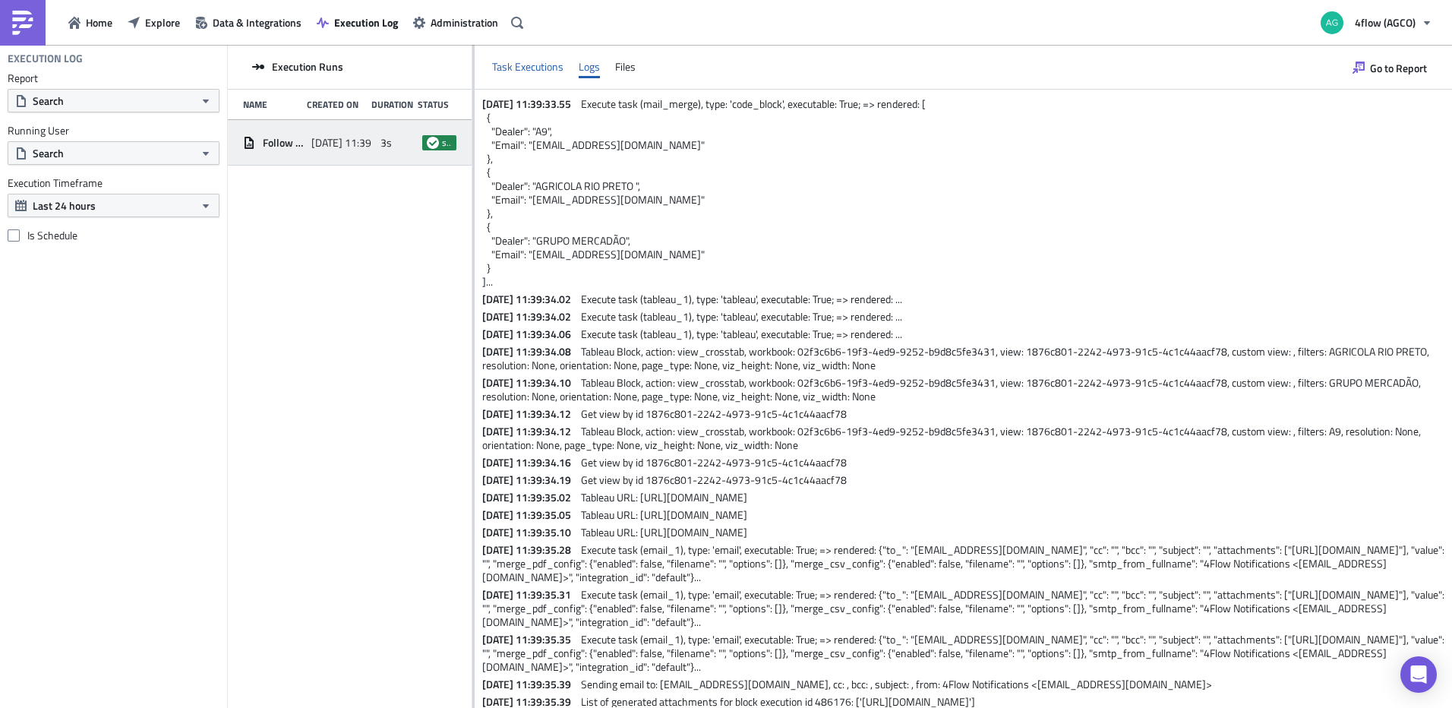
click at [533, 70] on div "Task Executions" at bounding box center [527, 66] width 71 height 23
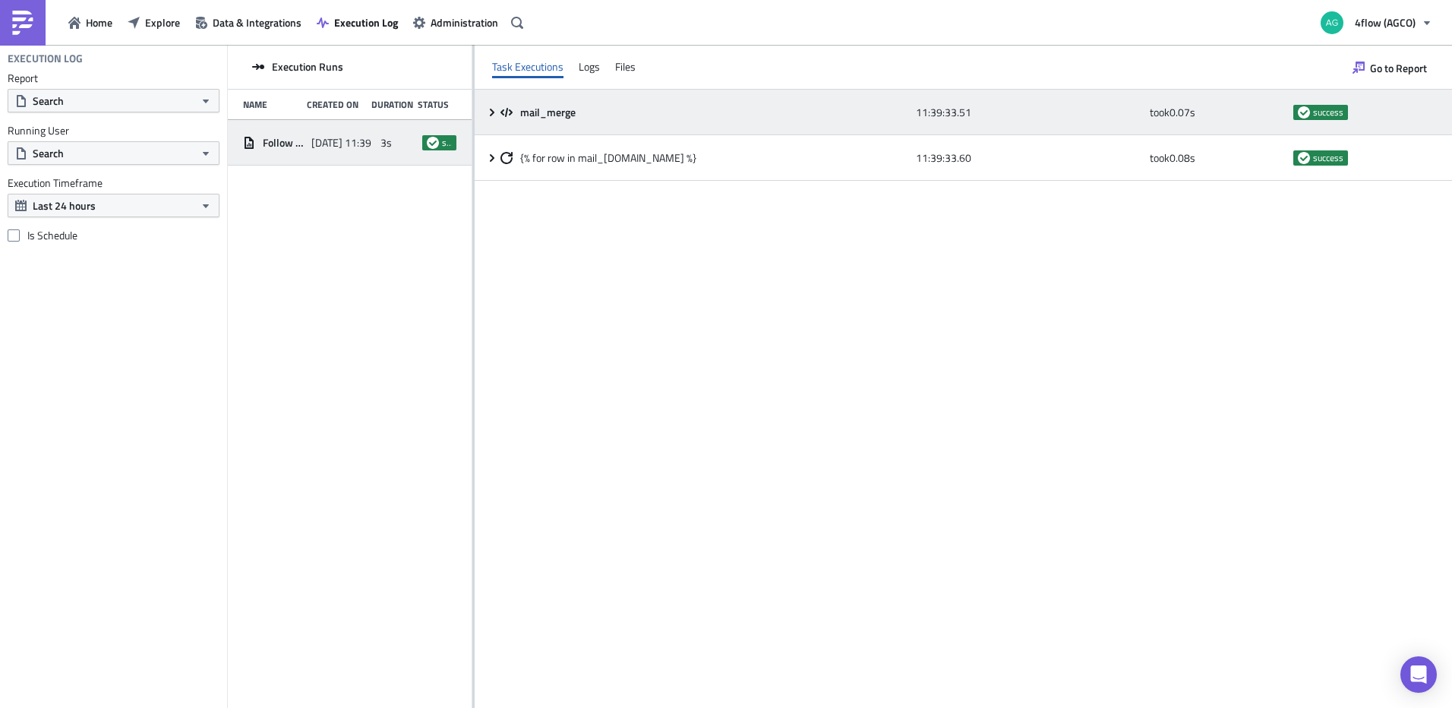
click at [487, 114] on icon at bounding box center [492, 112] width 12 height 12
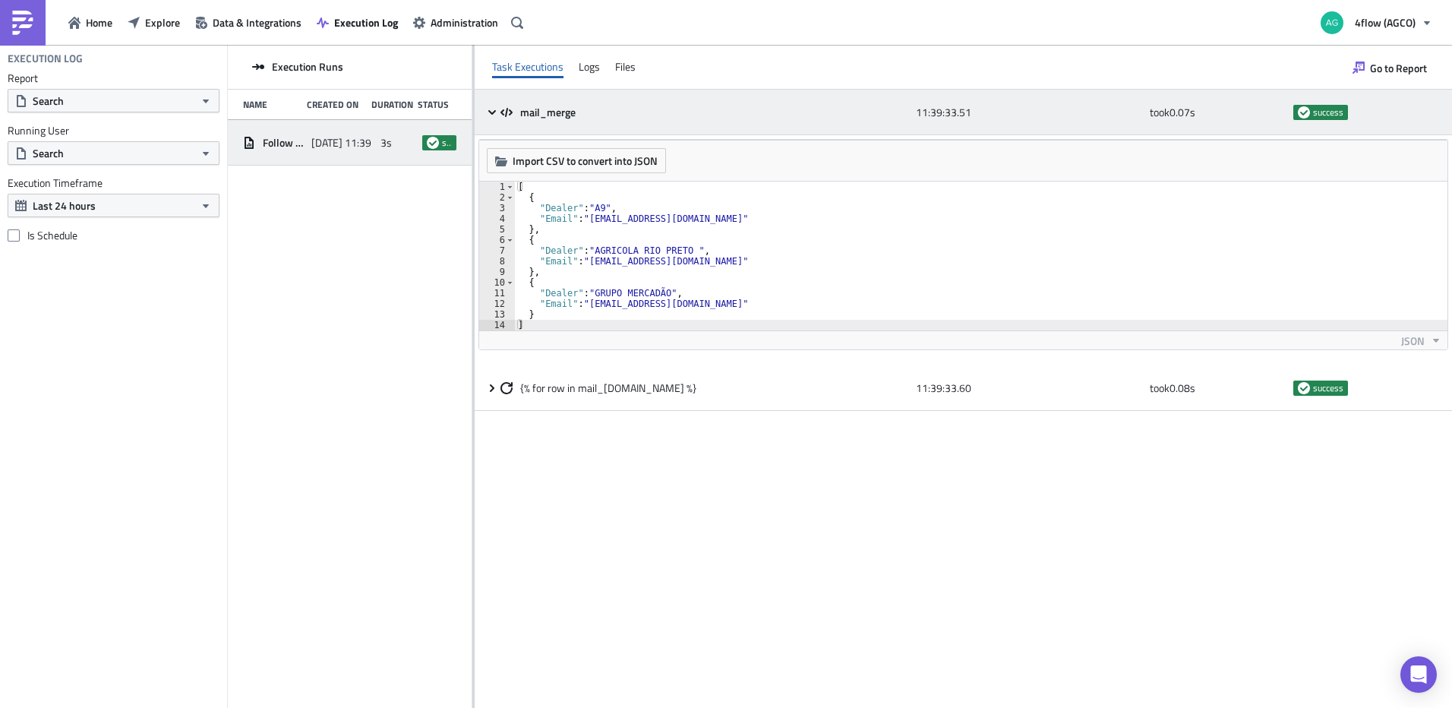
click at [487, 109] on icon at bounding box center [492, 112] width 12 height 12
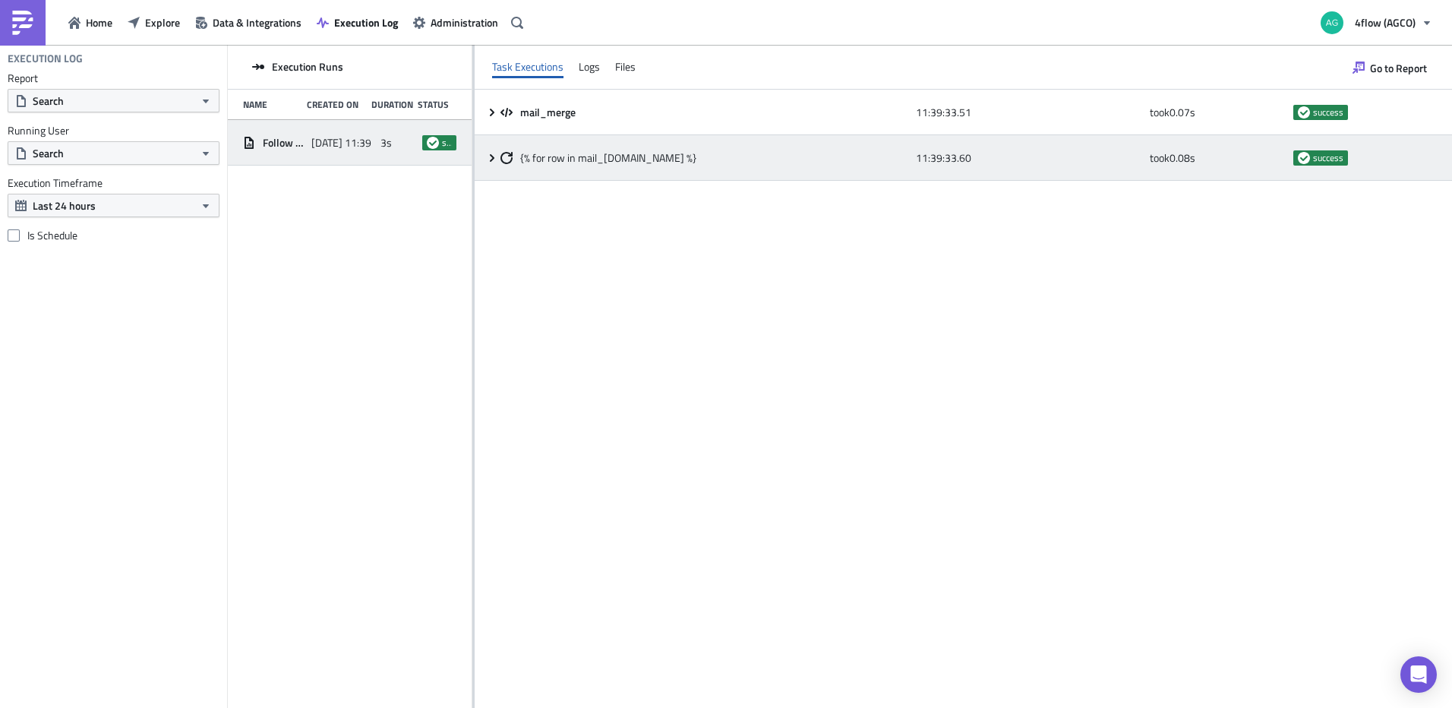
click at [488, 155] on icon at bounding box center [492, 158] width 12 height 12
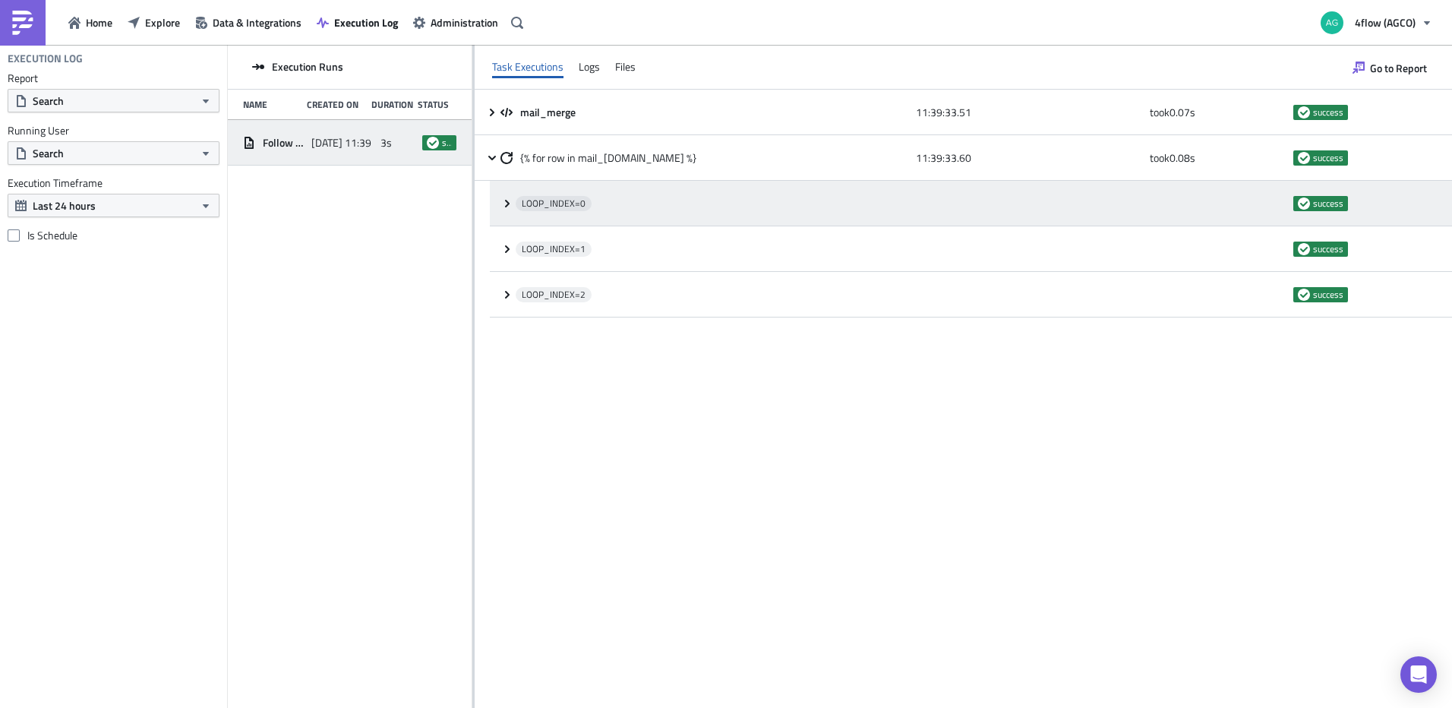
click at [500, 201] on div "LOOP_INDEX= 0 success" at bounding box center [971, 204] width 962 height 46
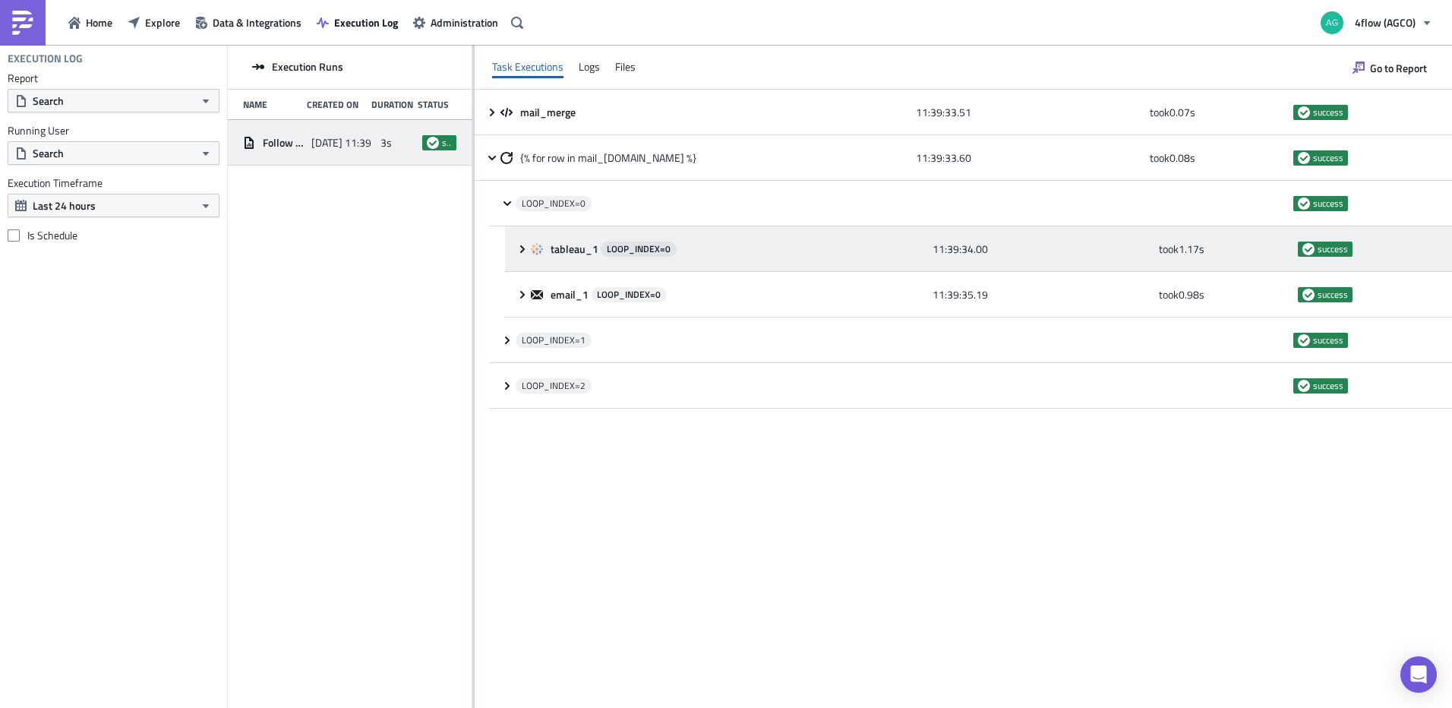
click at [513, 251] on div "tableau_1 LOOP_INDEX= 0 11:39:34.00 took 1.17 s success" at bounding box center [978, 249] width 947 height 46
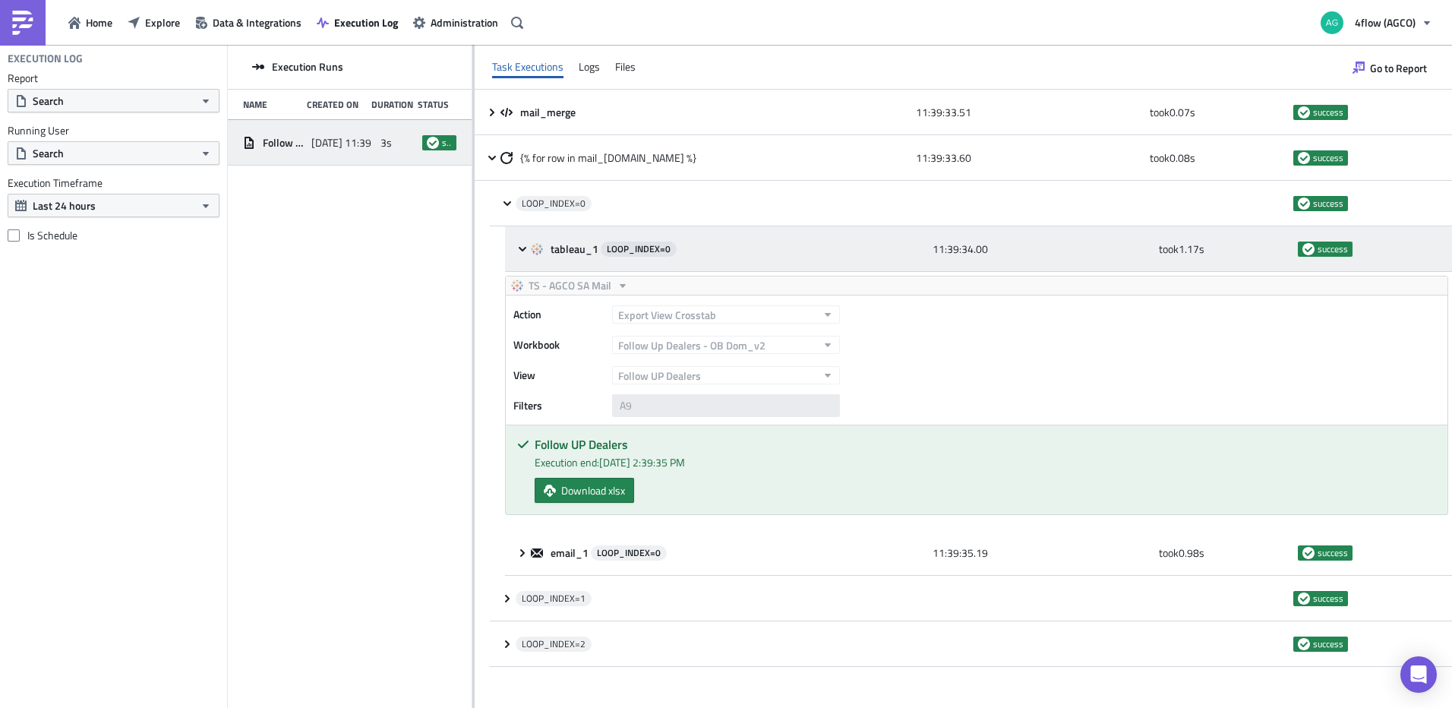
click at [513, 251] on div "tableau_1 LOOP_INDEX= 0 11:39:34.00 took 1.17 s success" at bounding box center [978, 249] width 947 height 46
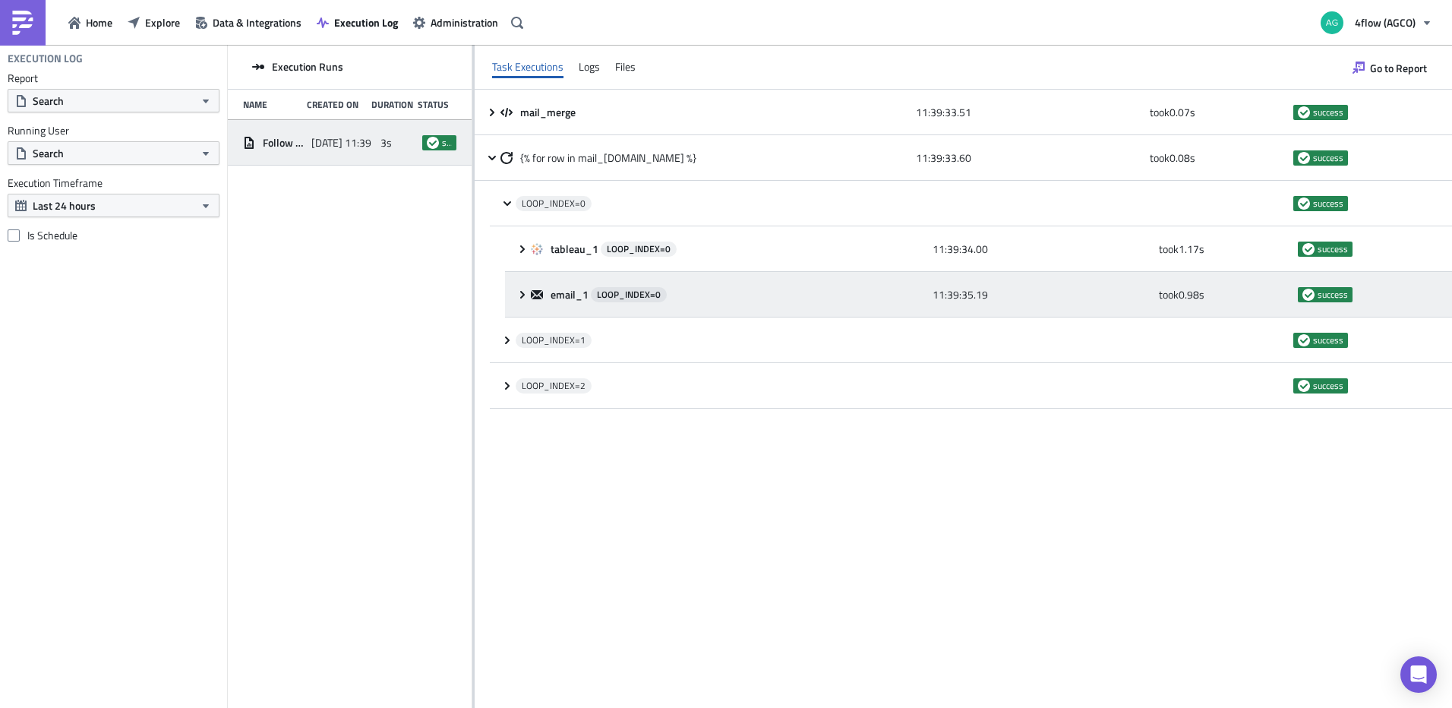
click at [518, 286] on div "email_1 LOOP_INDEX= 0 11:39:35.19 took 0.98 s success" at bounding box center [978, 295] width 947 height 46
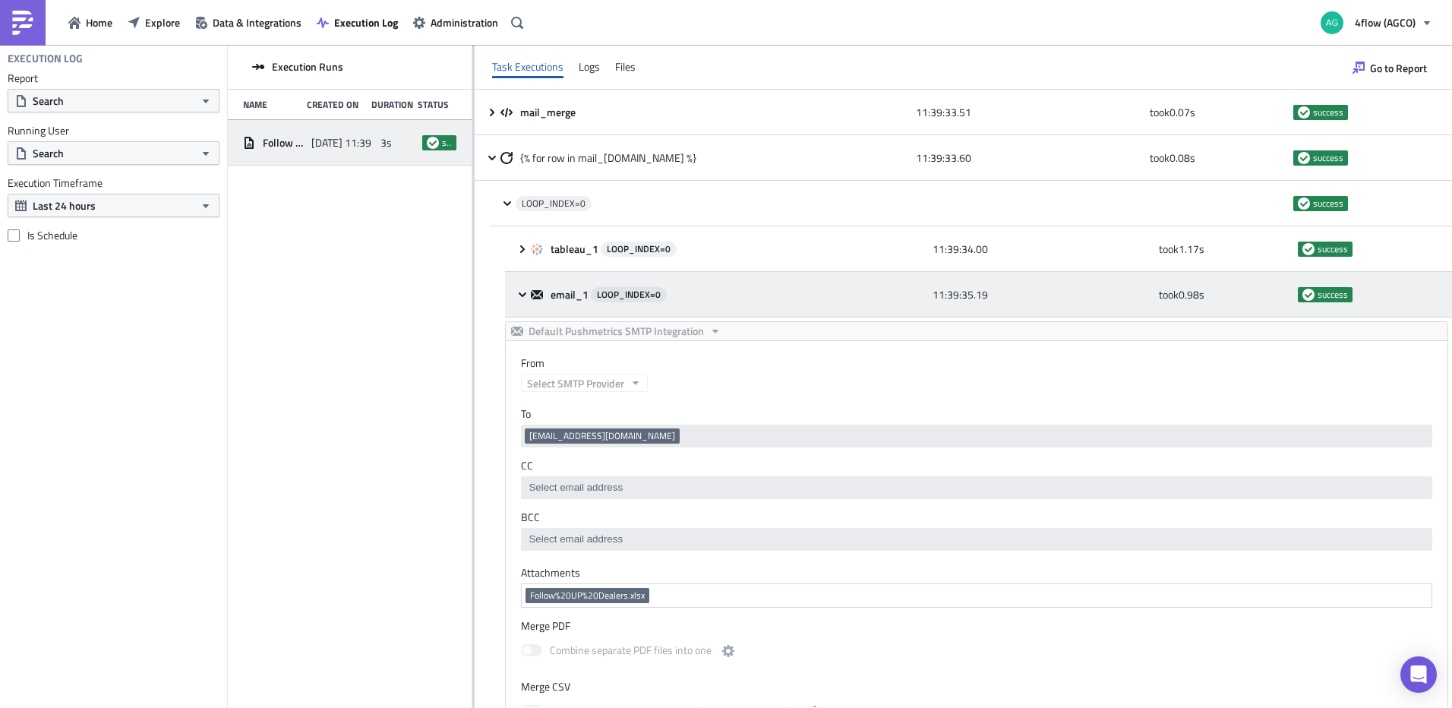
click at [523, 295] on icon at bounding box center [523, 294] width 8 height 5
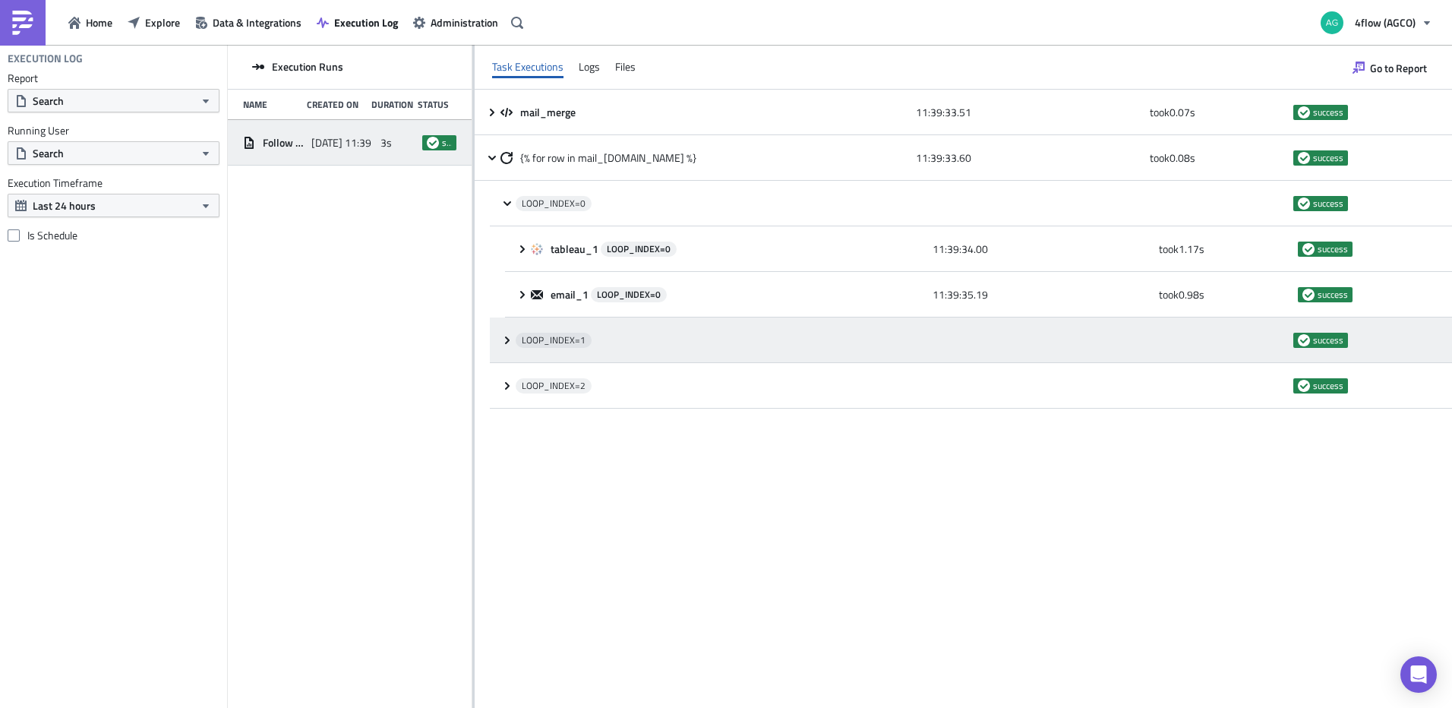
click at [506, 342] on icon at bounding box center [507, 340] width 5 height 8
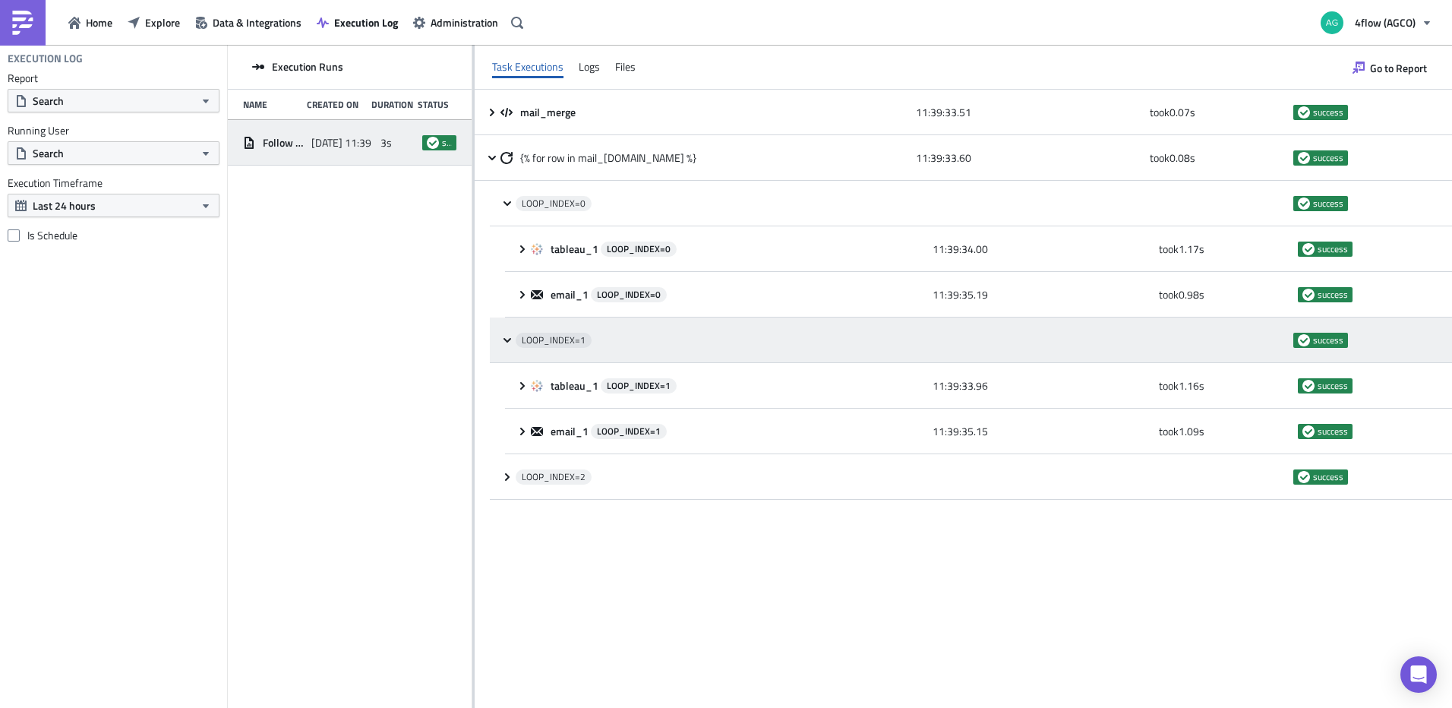
click at [506, 342] on icon at bounding box center [507, 340] width 12 height 12
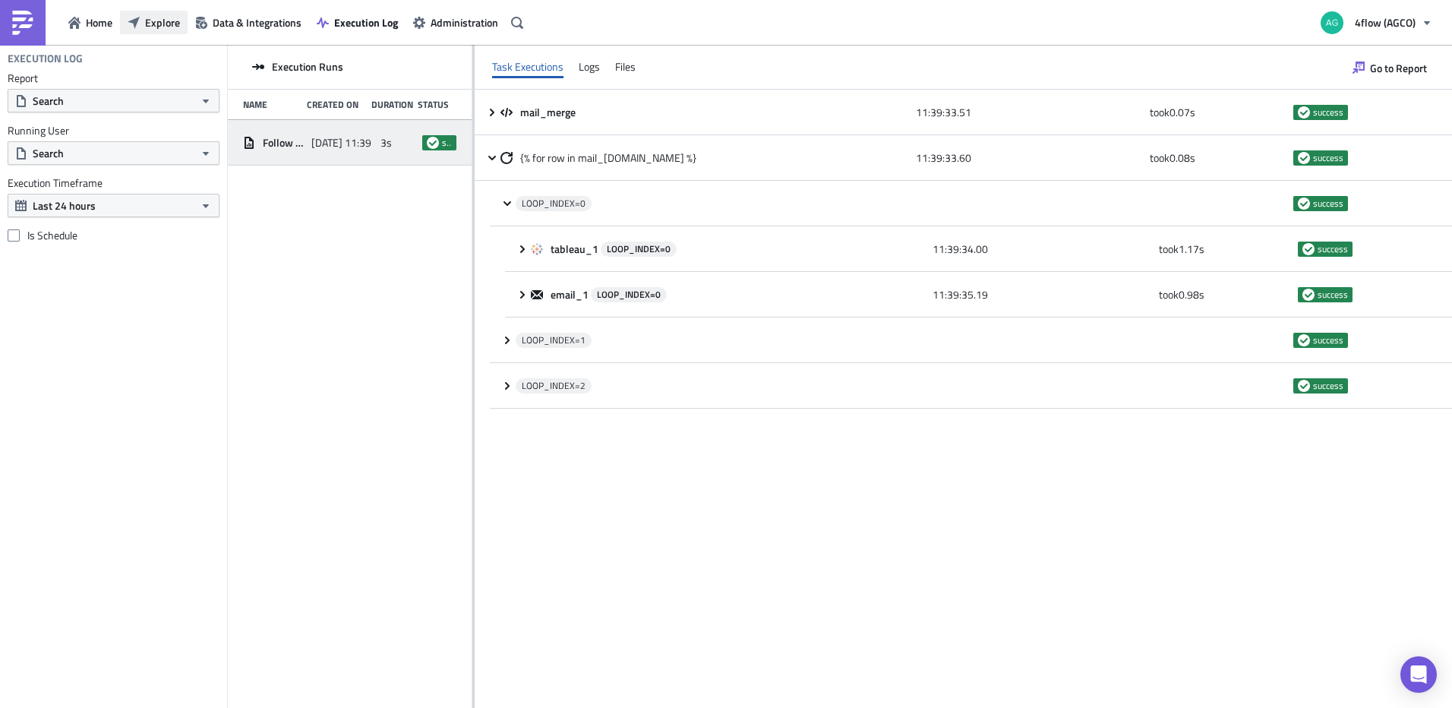
click at [150, 29] on span "Explore" at bounding box center [162, 22] width 35 height 16
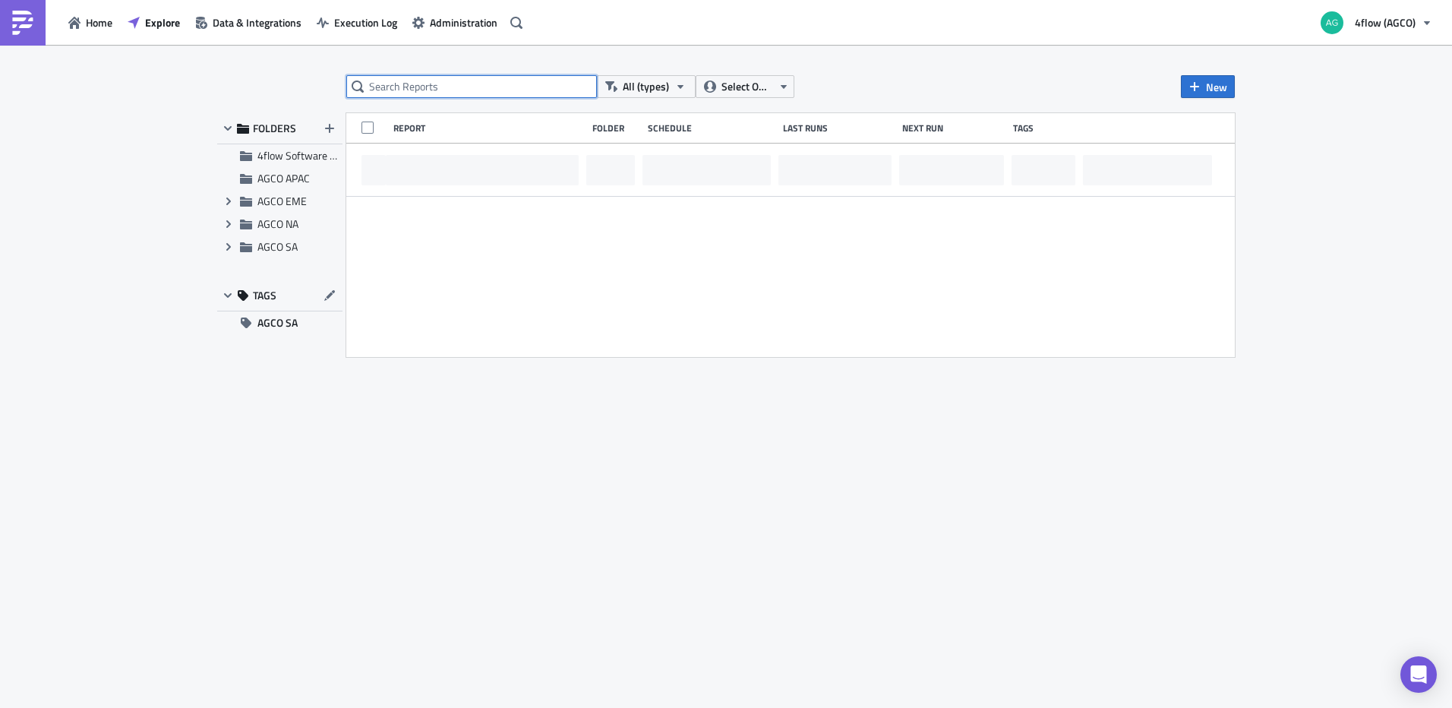
click at [484, 83] on input "text" at bounding box center [471, 86] width 251 height 23
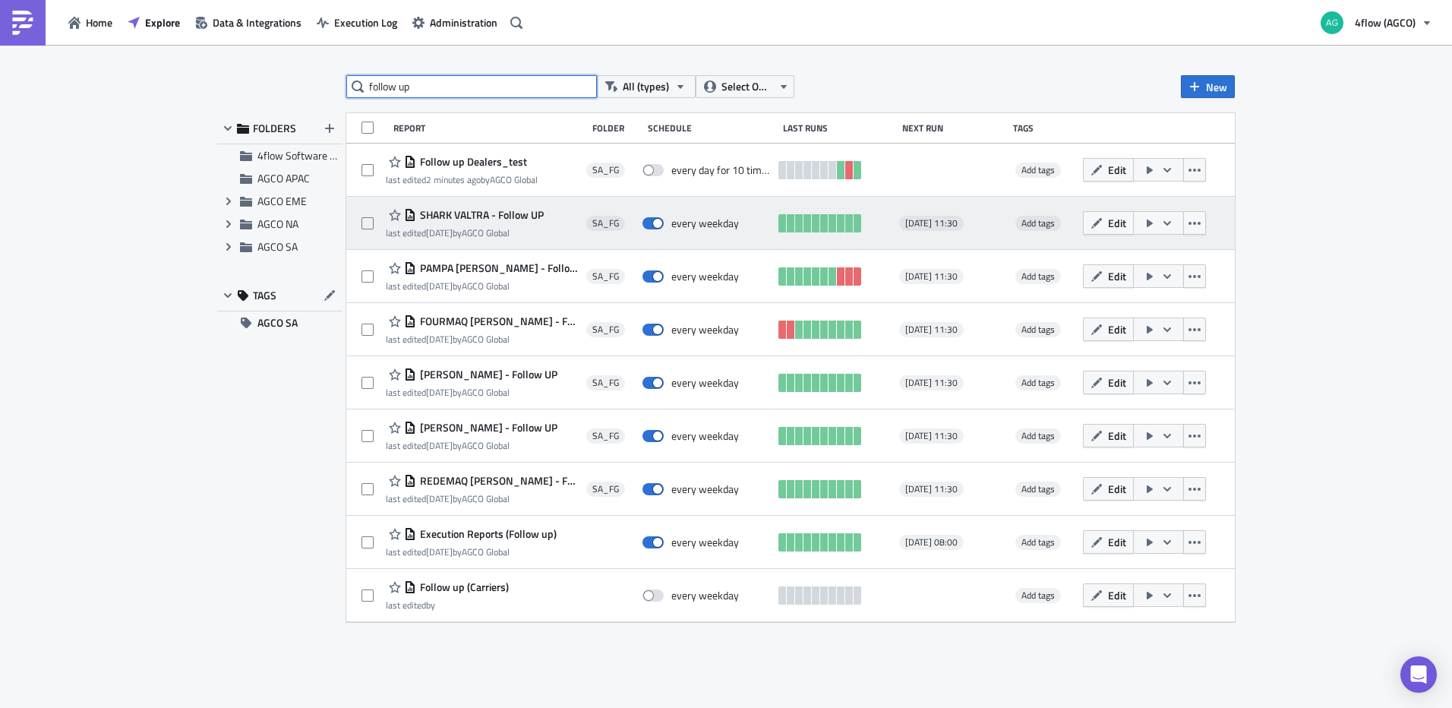
type input "follow up"
click at [516, 214] on span "SHARK VALTRA - Follow UP" at bounding box center [480, 215] width 128 height 14
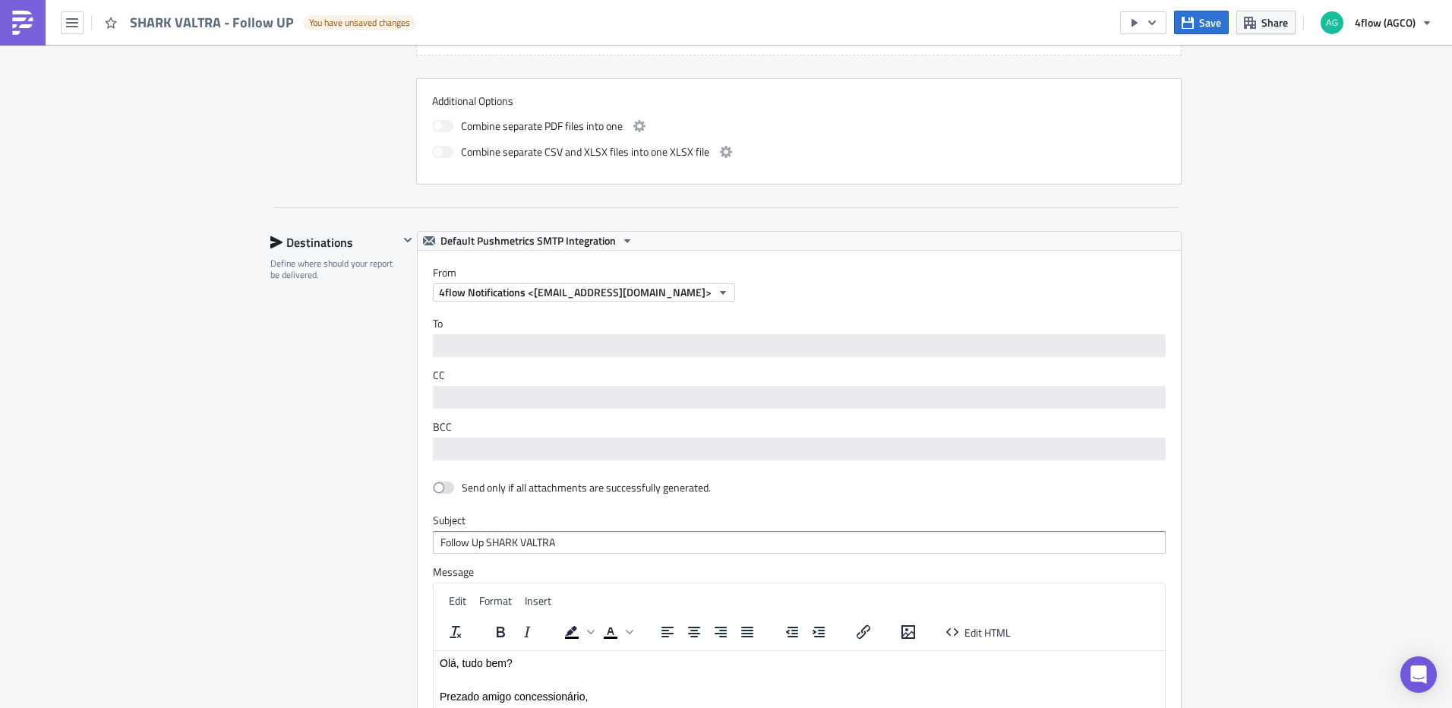
scroll to position [1139, 0]
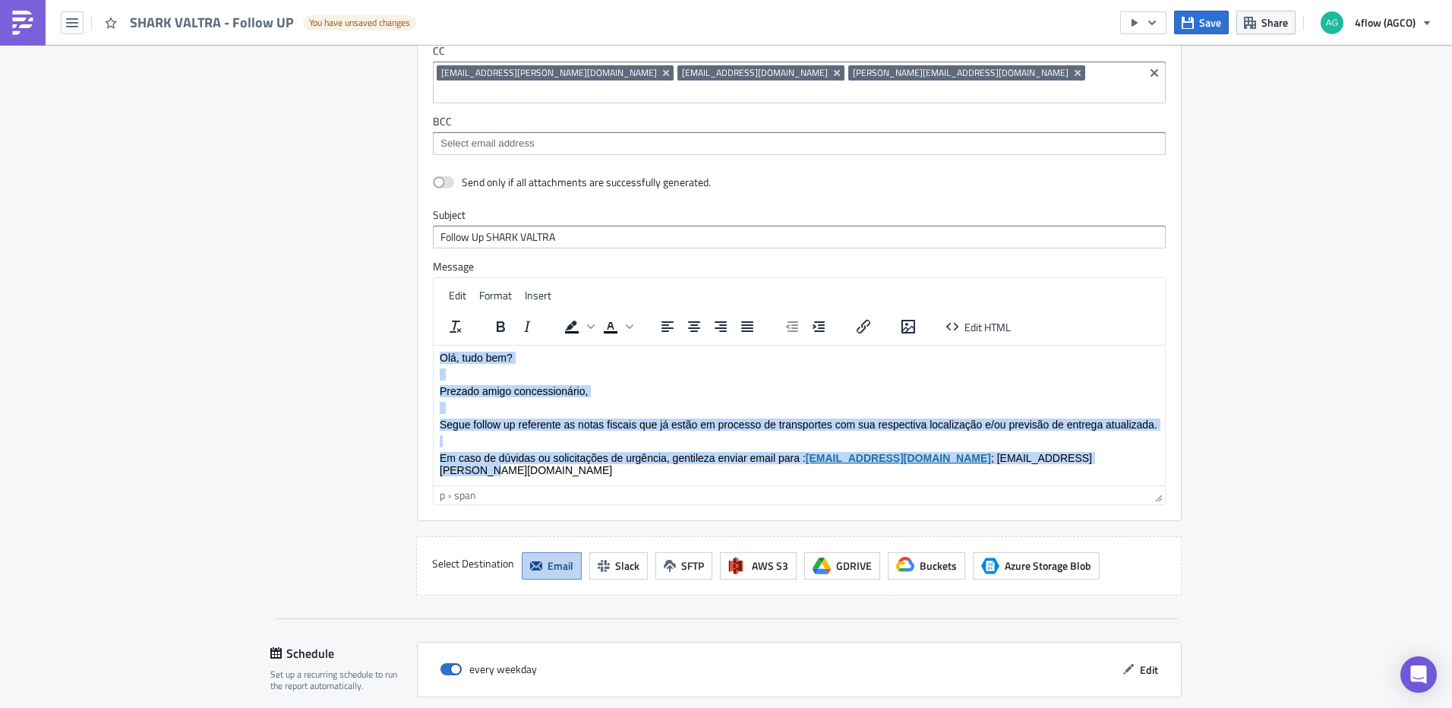
drag, startPoint x: 440, startPoint y: 357, endPoint x: 635, endPoint y: 472, distance: 226.3
click at [635, 472] on body "Olá, tudo bem? Prezado amigo concessionário, Segue follow up referente as notas…" at bounding box center [799, 413] width 719 height 125
copy body "Olá, tudo bem? Prezado amigo concessionário, Segue follow up referente as notas…"
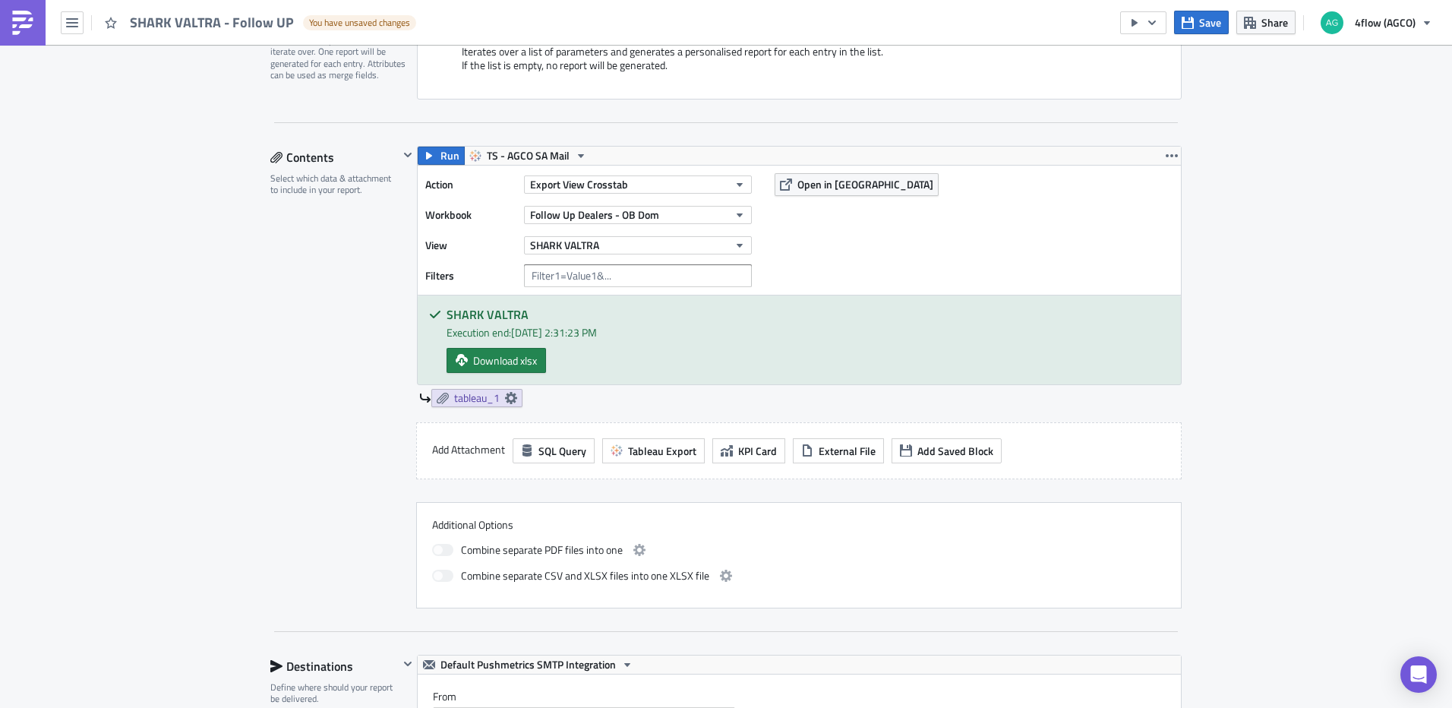
scroll to position [228, 0]
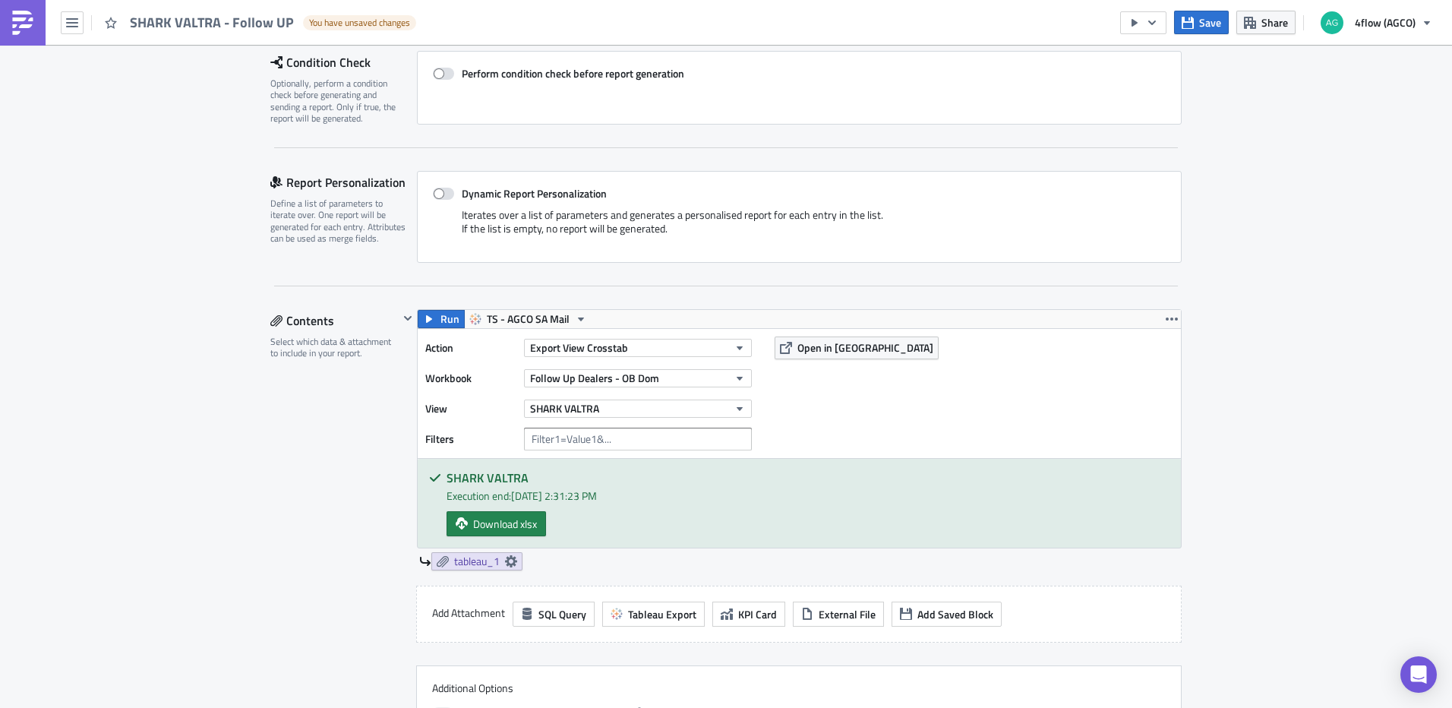
click at [84, 27] on div "SHARK VALTRA - Follow UP You have unsaved changes" at bounding box center [212, 22] width 424 height 45
click at [78, 25] on button "button" at bounding box center [72, 22] width 23 height 23
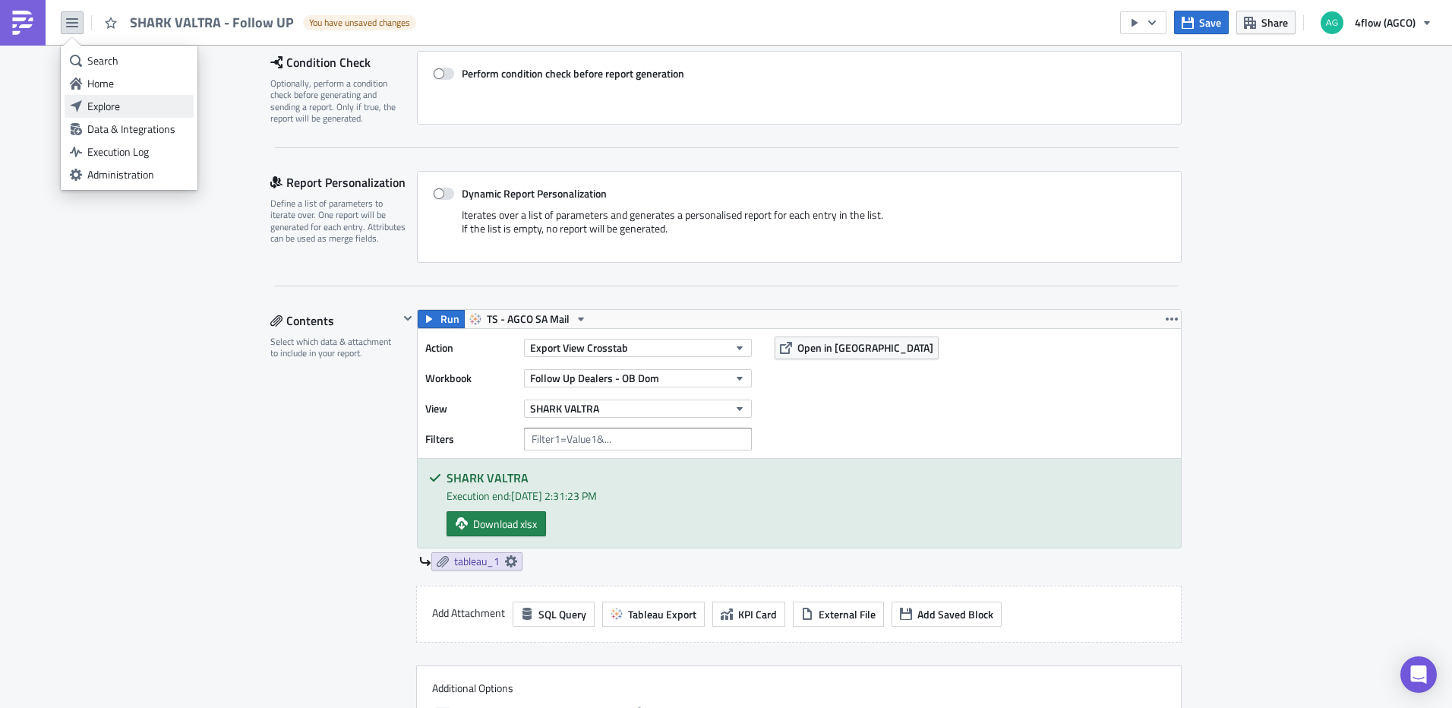
click at [123, 117] on link "Explore" at bounding box center [129, 106] width 129 height 23
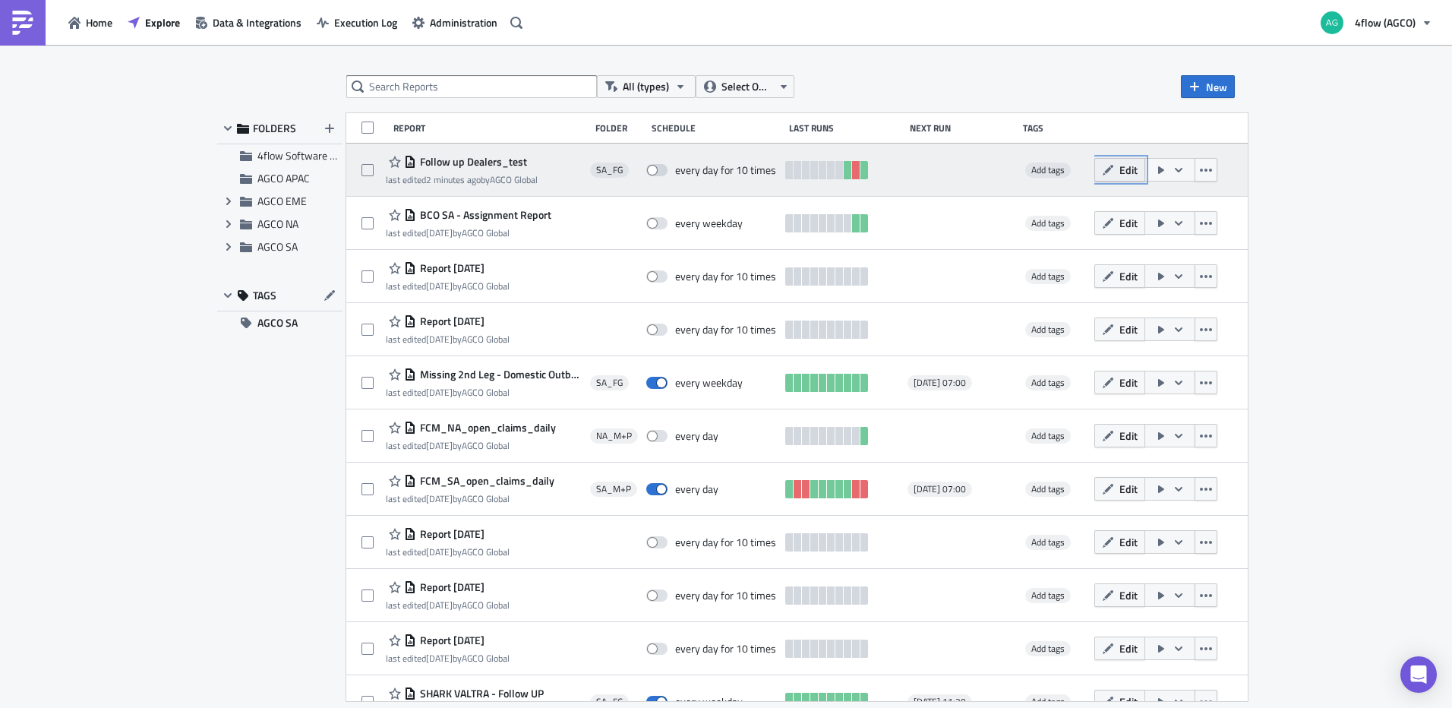
click at [1129, 181] on button "Edit" at bounding box center [1119, 170] width 51 height 24
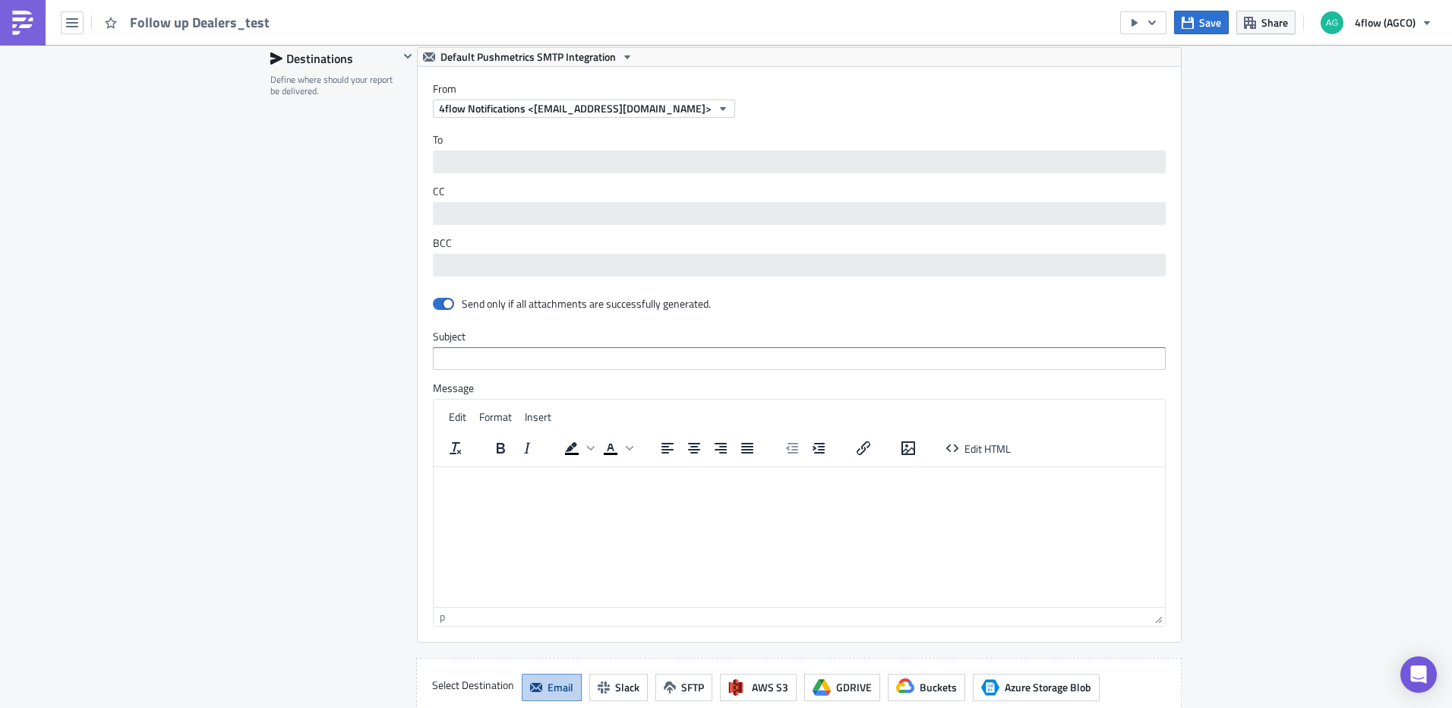
scroll to position [1367, 0]
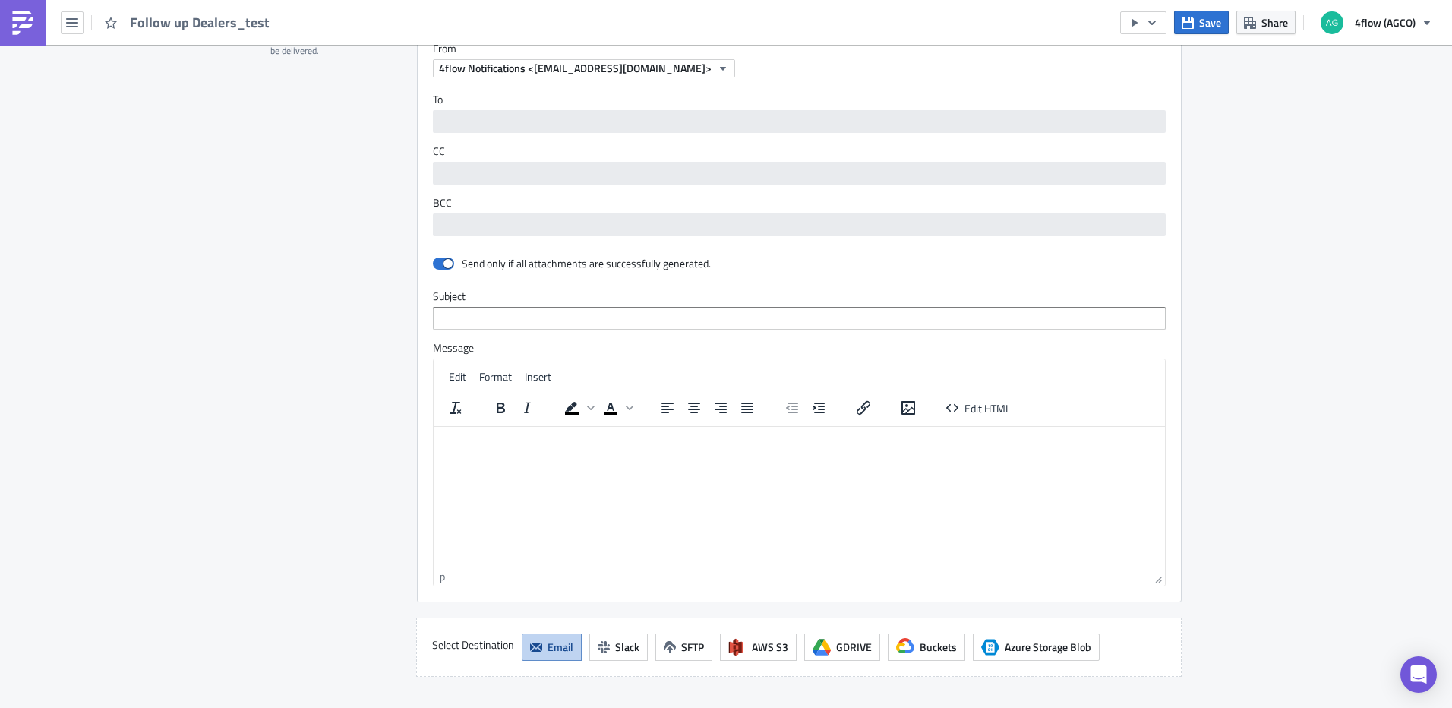
click at [464, 450] on html at bounding box center [799, 438] width 731 height 24
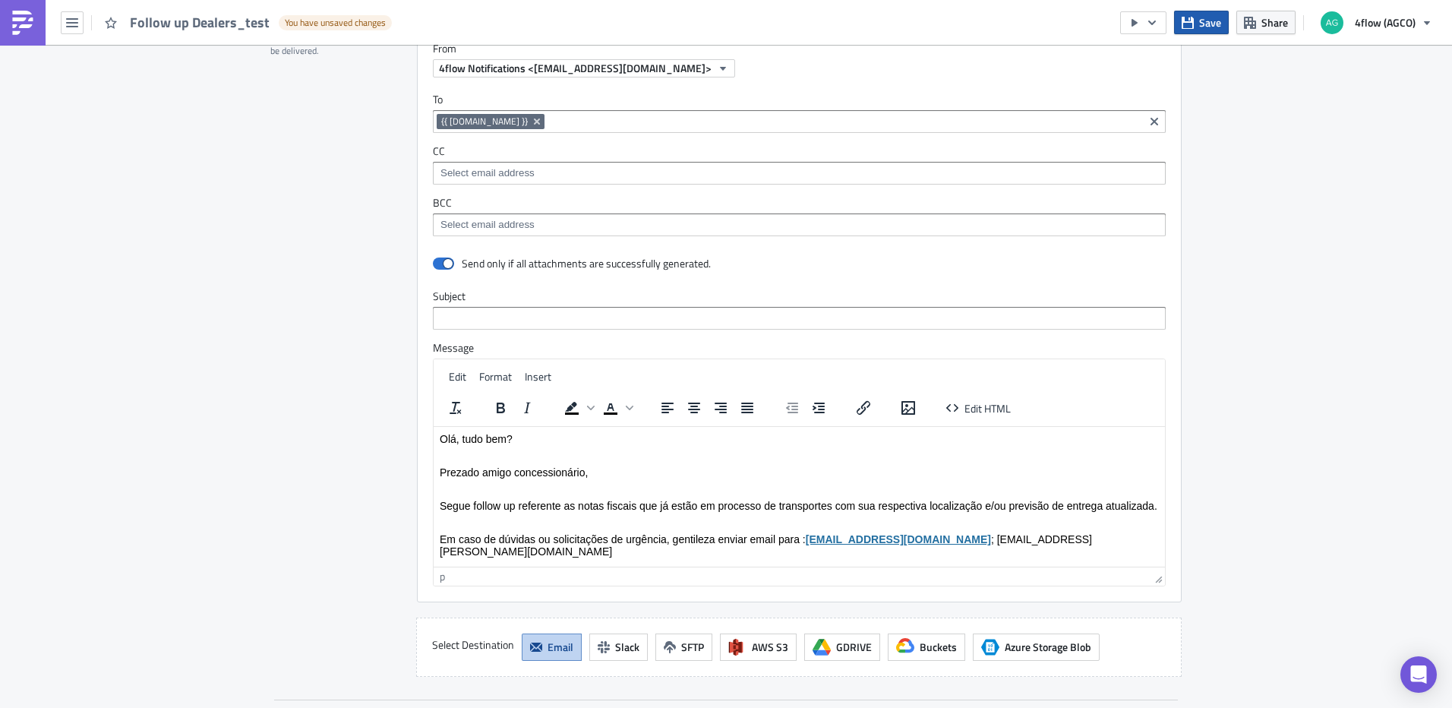
click at [1199, 30] on button "Save" at bounding box center [1201, 23] width 55 height 24
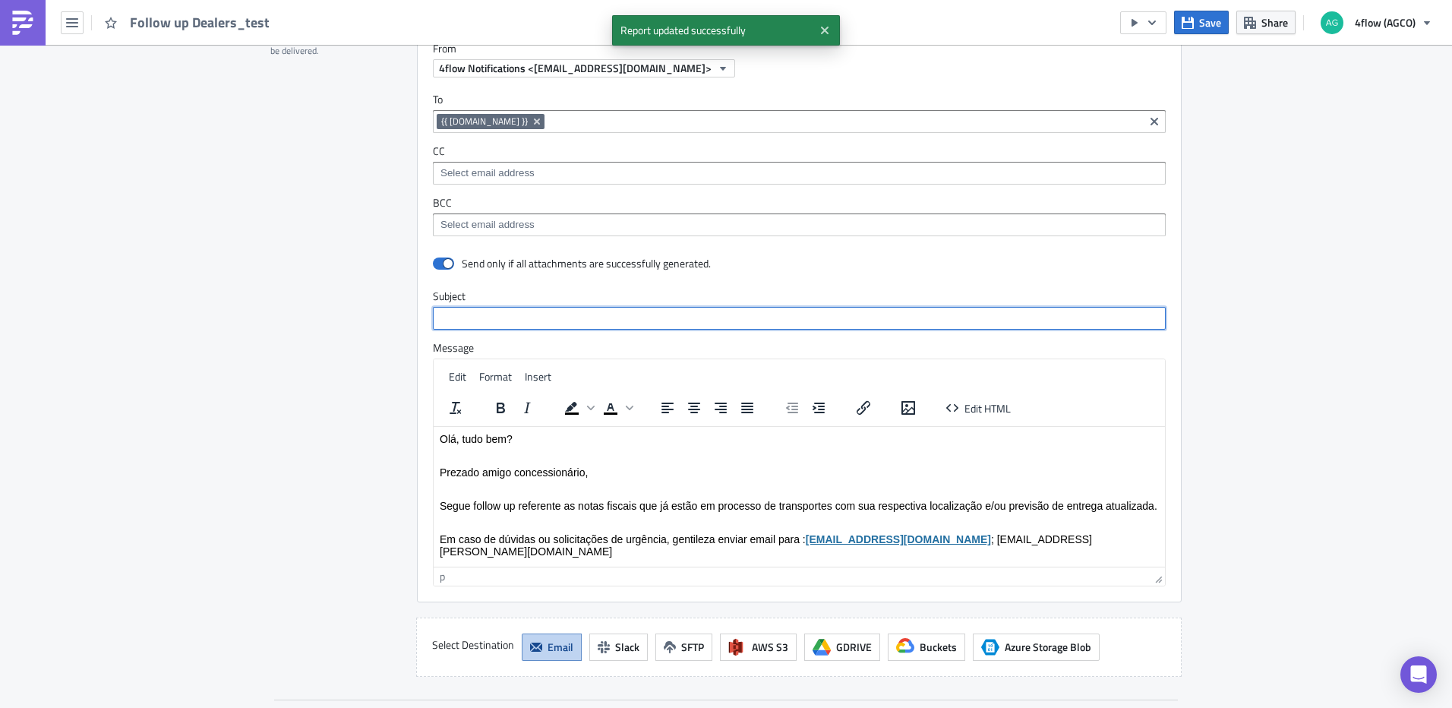
click at [566, 327] on input "text" at bounding box center [799, 318] width 733 height 23
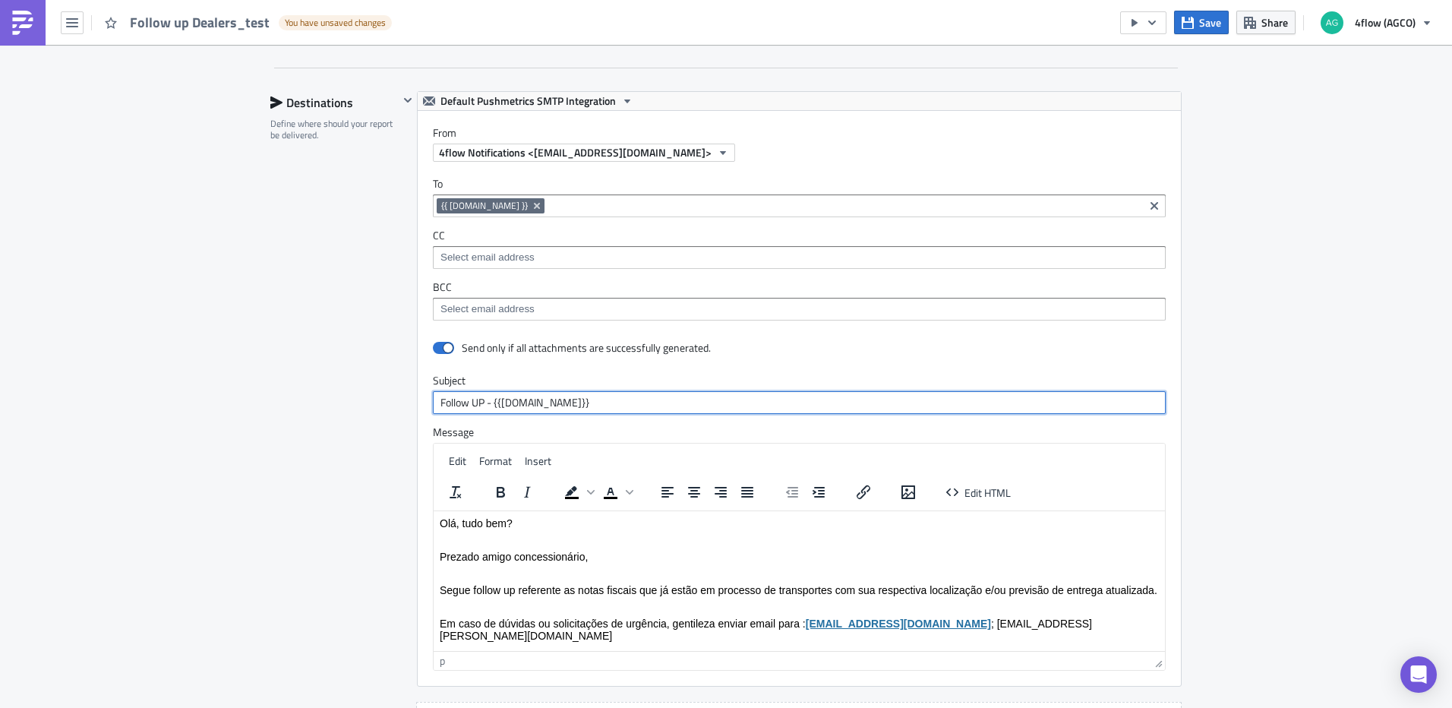
scroll to position [1215, 0]
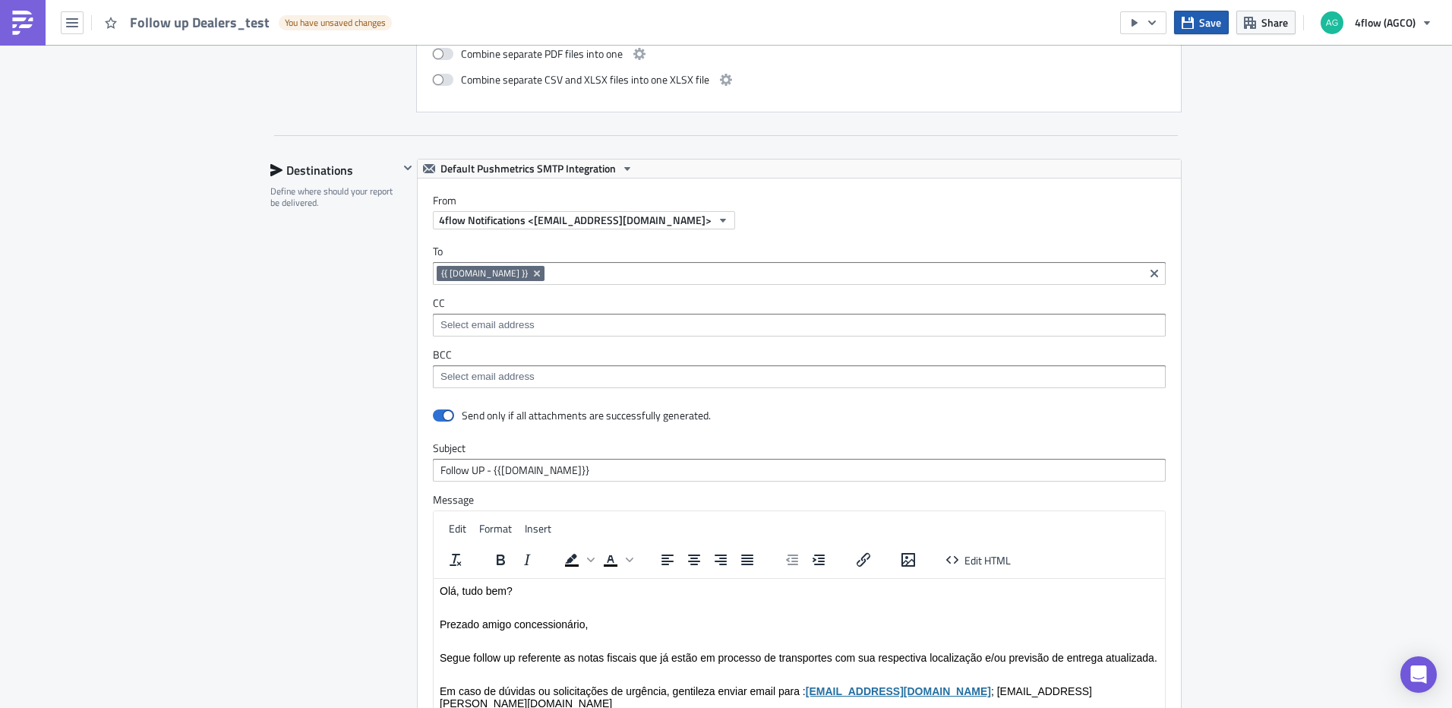
click at [1209, 33] on button "Save" at bounding box center [1201, 23] width 55 height 24
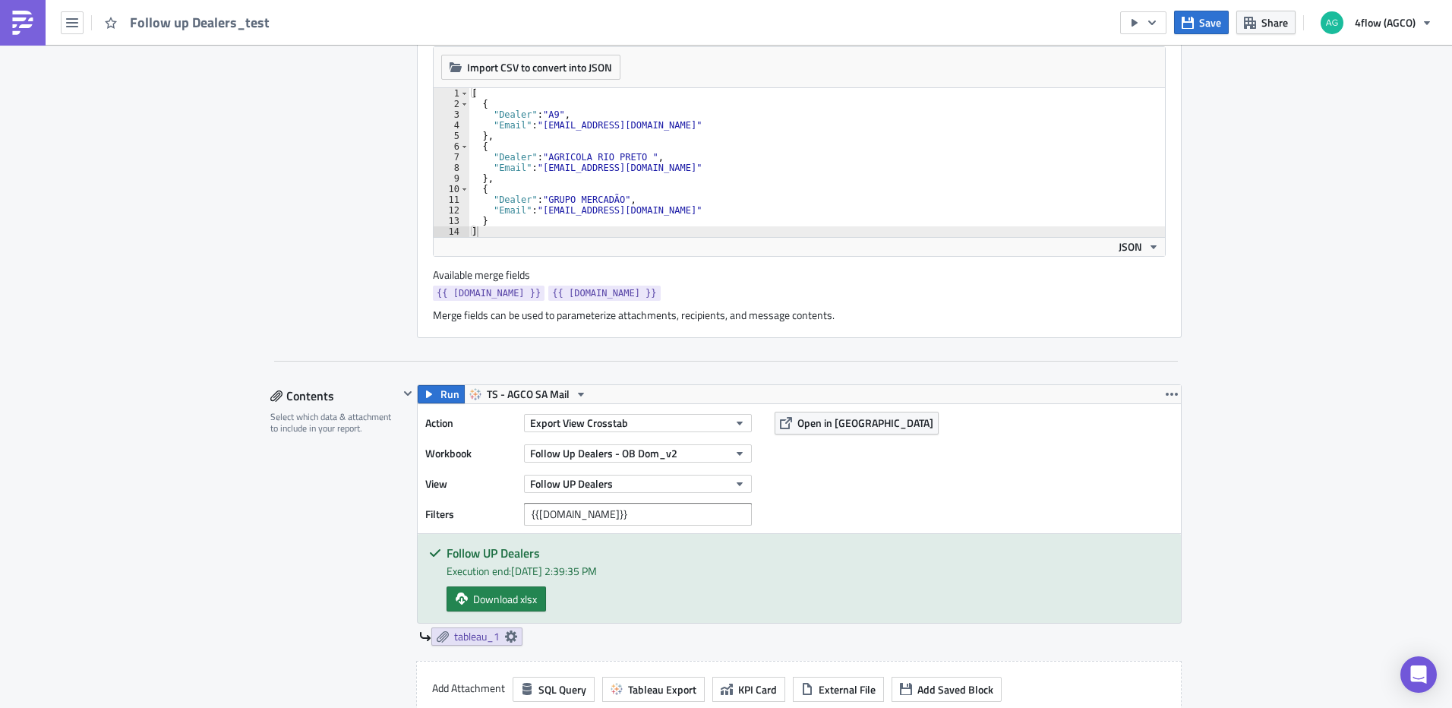
scroll to position [532, 0]
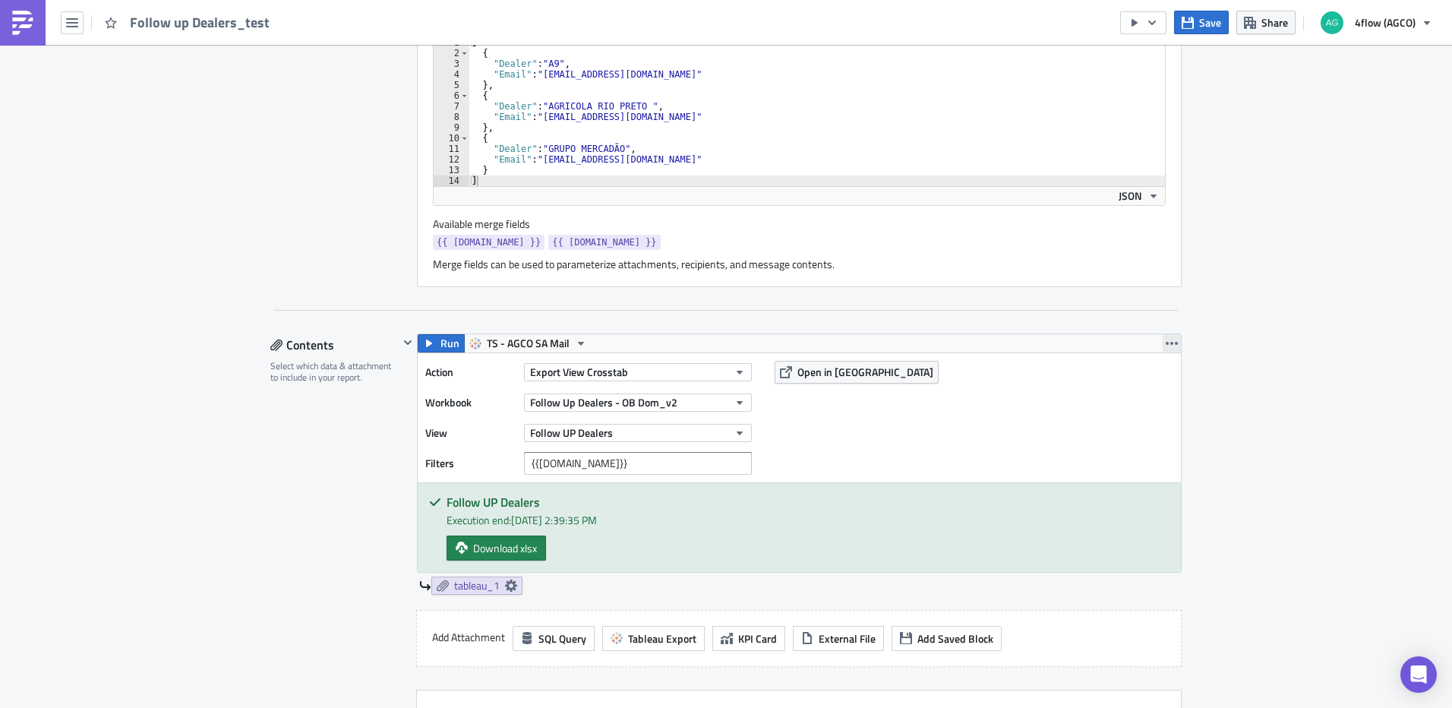
click at [1166, 343] on icon "button" at bounding box center [1172, 343] width 12 height 12
click at [1279, 309] on div "SA_FG Execution Log Edit " Follow up Dealers_test " Settings Configure the basi…" at bounding box center [726, 652] width 1452 height 2279
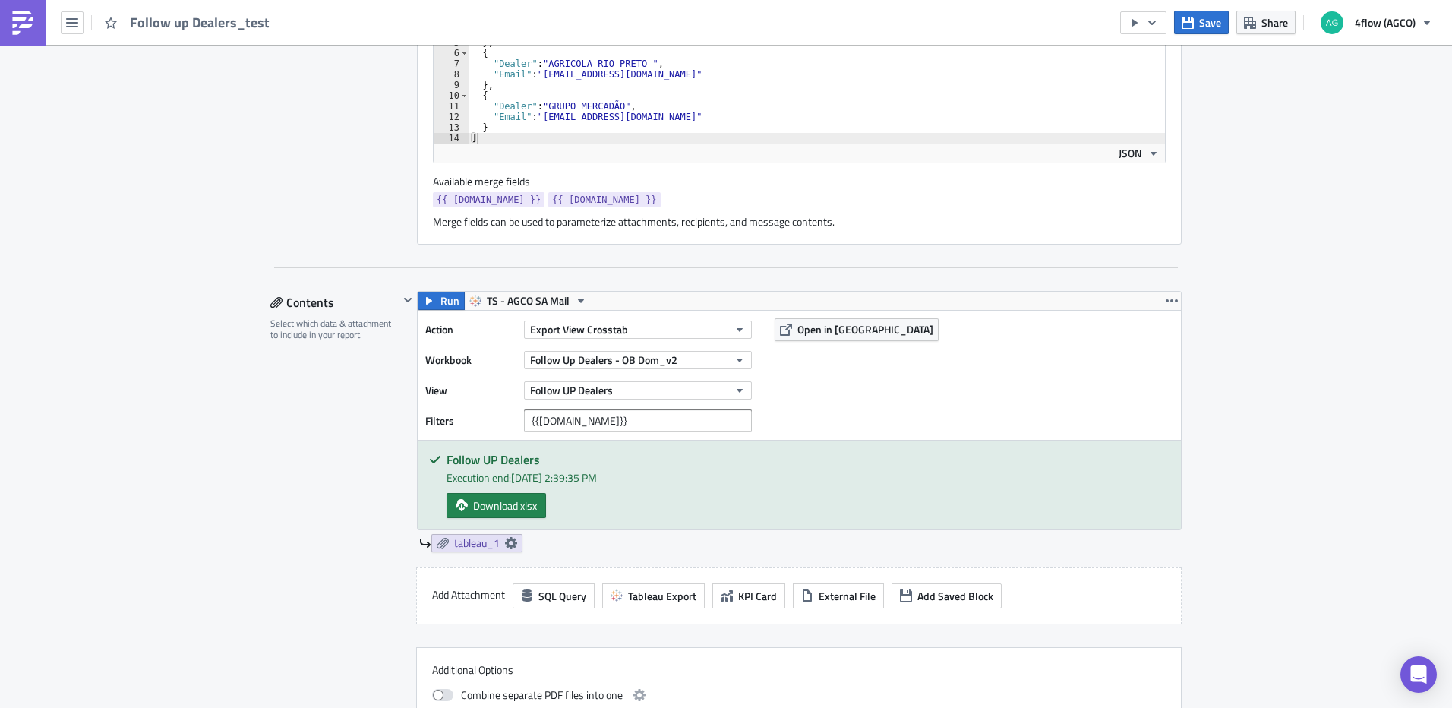
scroll to position [607, 0]
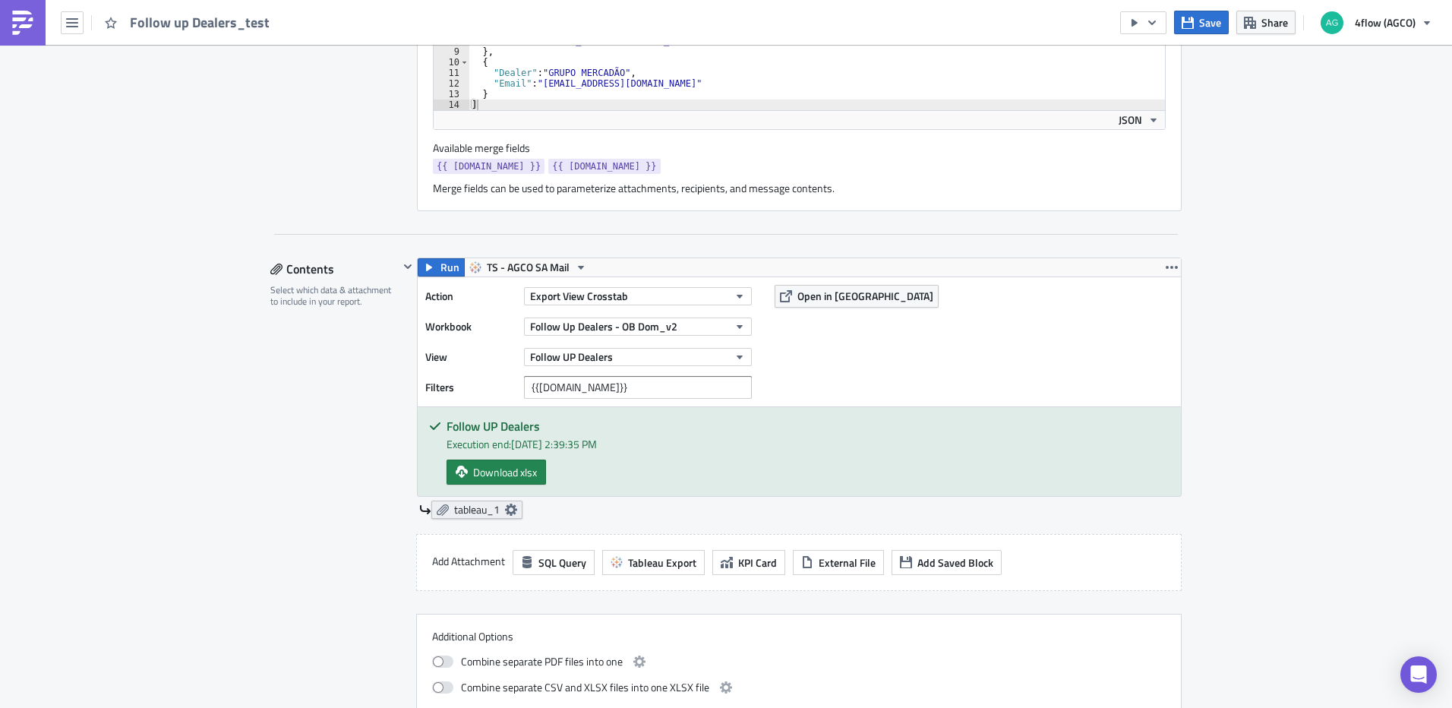
click at [508, 509] on icon at bounding box center [511, 509] width 12 height 12
click at [643, 498] on div "Run TS - AGCO SA Mail Action Export View Crosstab Workbook Follow Up Dealers - …" at bounding box center [799, 387] width 765 height 261
click at [682, 292] on button "Export View Crosstab" at bounding box center [638, 296] width 228 height 18
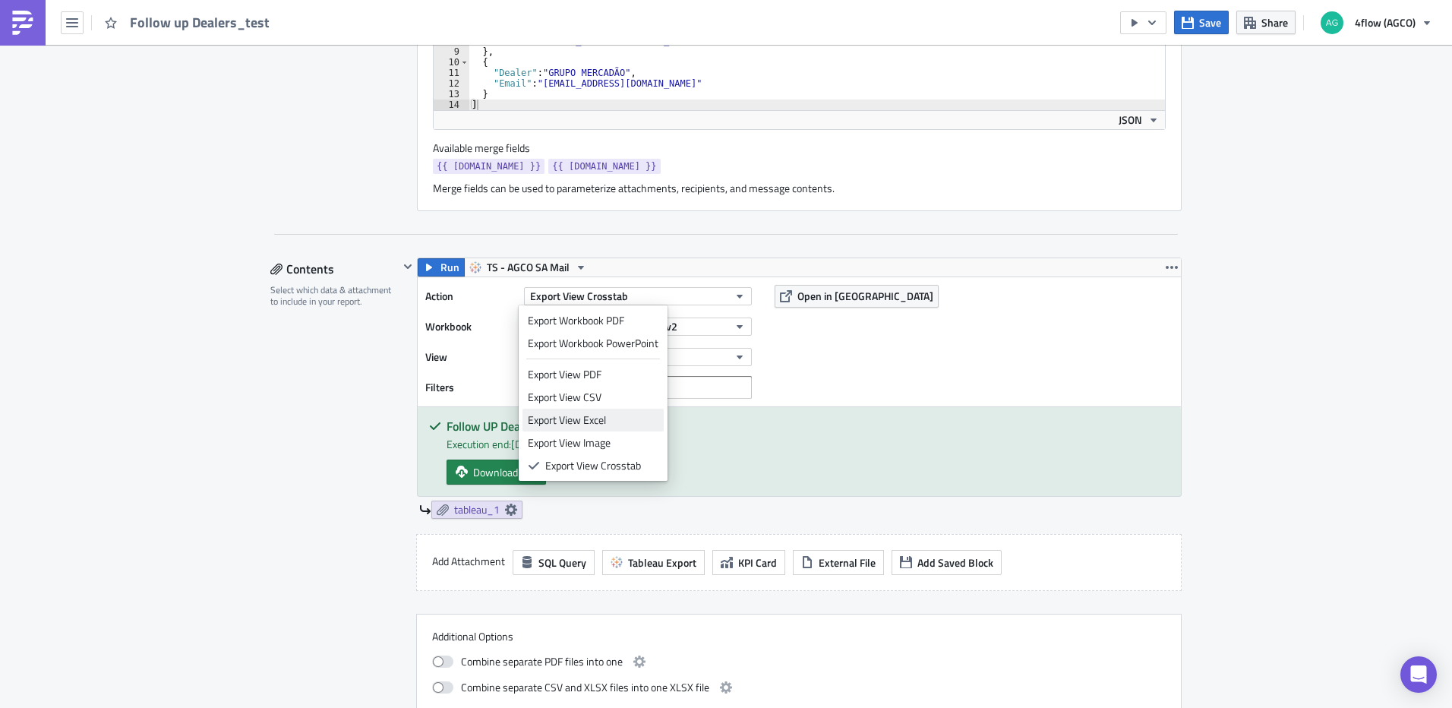
click at [596, 415] on div "Export View Excel" at bounding box center [593, 419] width 131 height 15
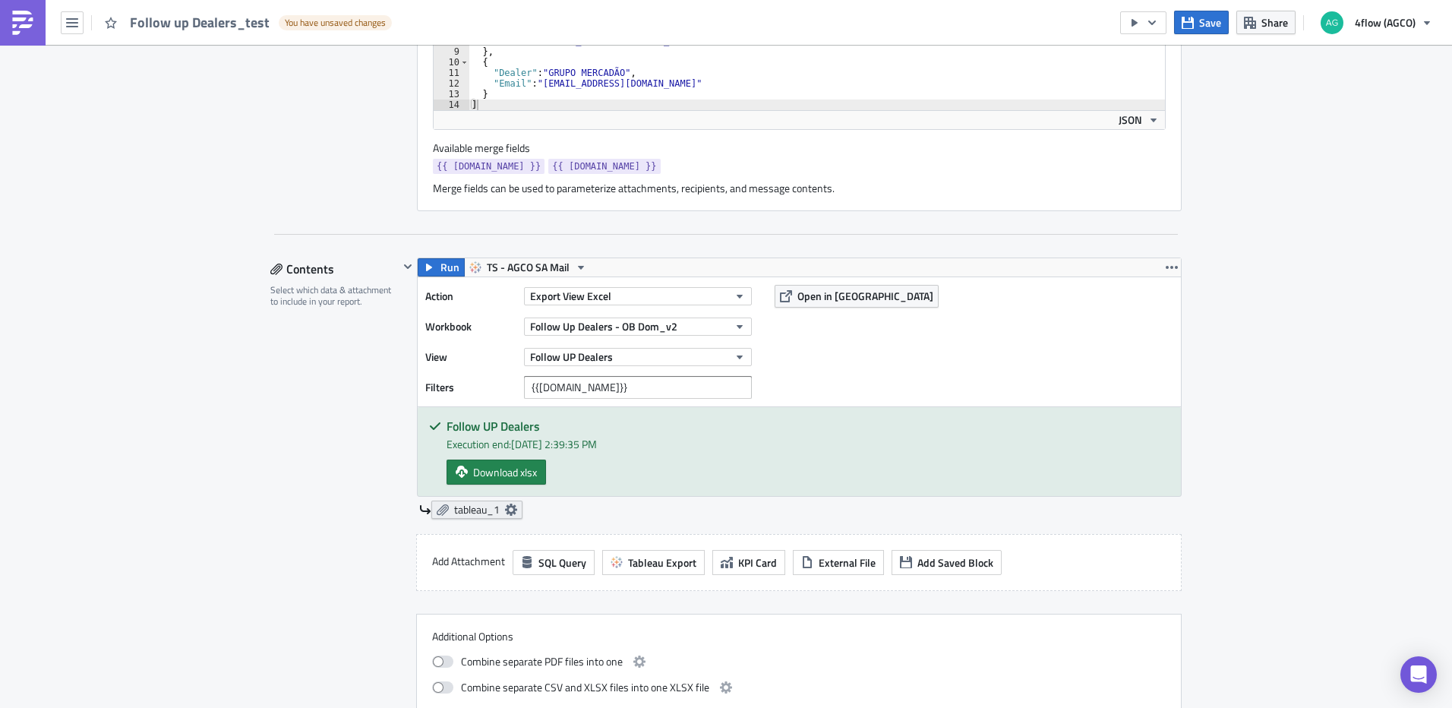
click at [507, 512] on icon at bounding box center [511, 509] width 12 height 12
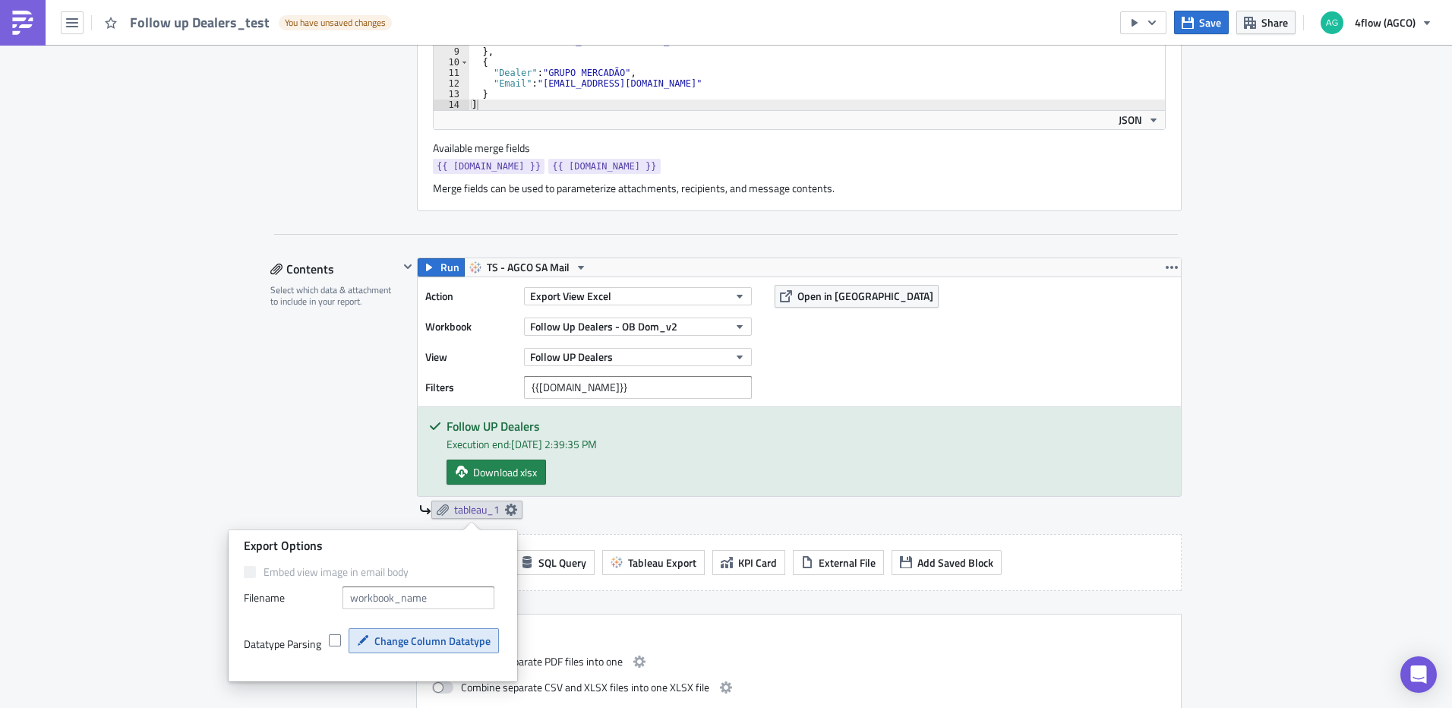
click at [423, 636] on span "Change Column Datatype" at bounding box center [432, 641] width 116 height 16
click at [255, 478] on div "SA_FG Execution Log Edit " Follow up Dealers_test " Draft Settings Configure th…" at bounding box center [726, 576] width 942 height 2279
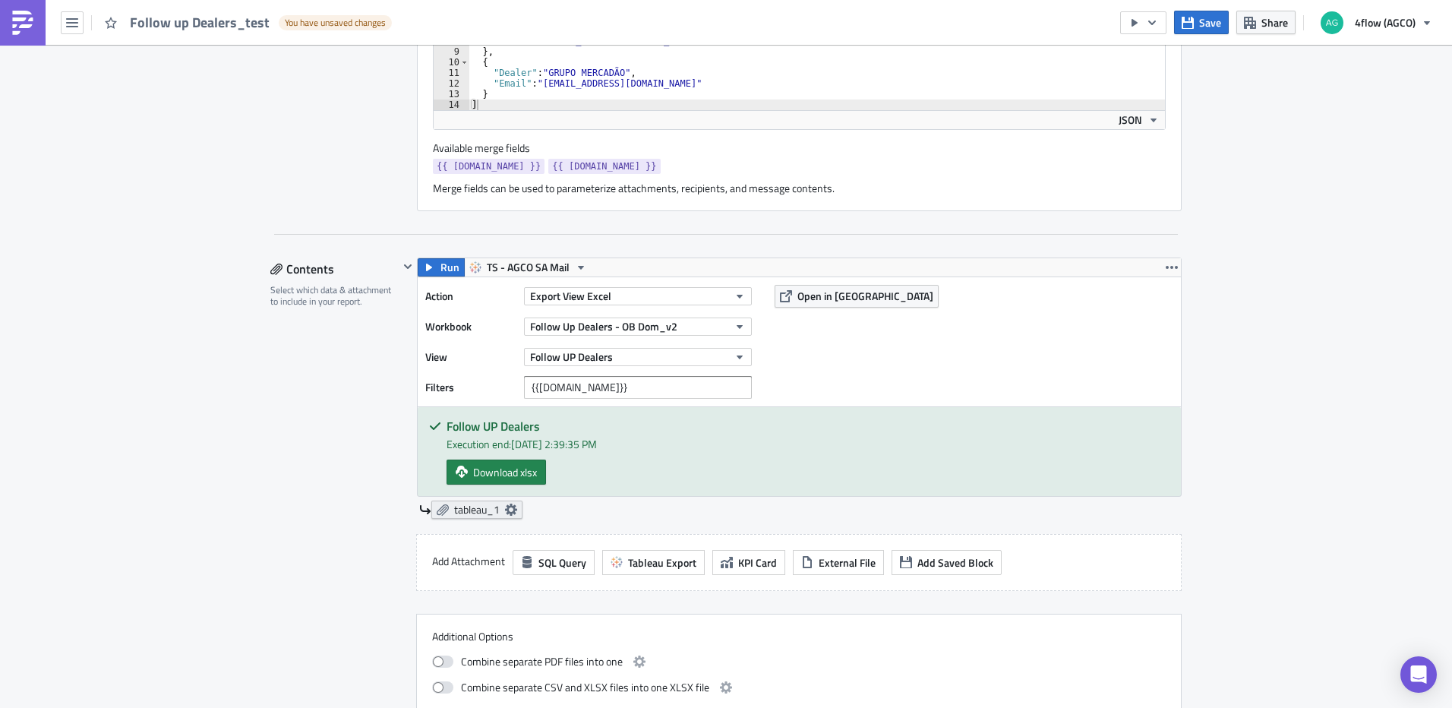
click at [505, 513] on icon at bounding box center [511, 509] width 12 height 12
click at [724, 298] on button "Export View Excel" at bounding box center [638, 296] width 228 height 18
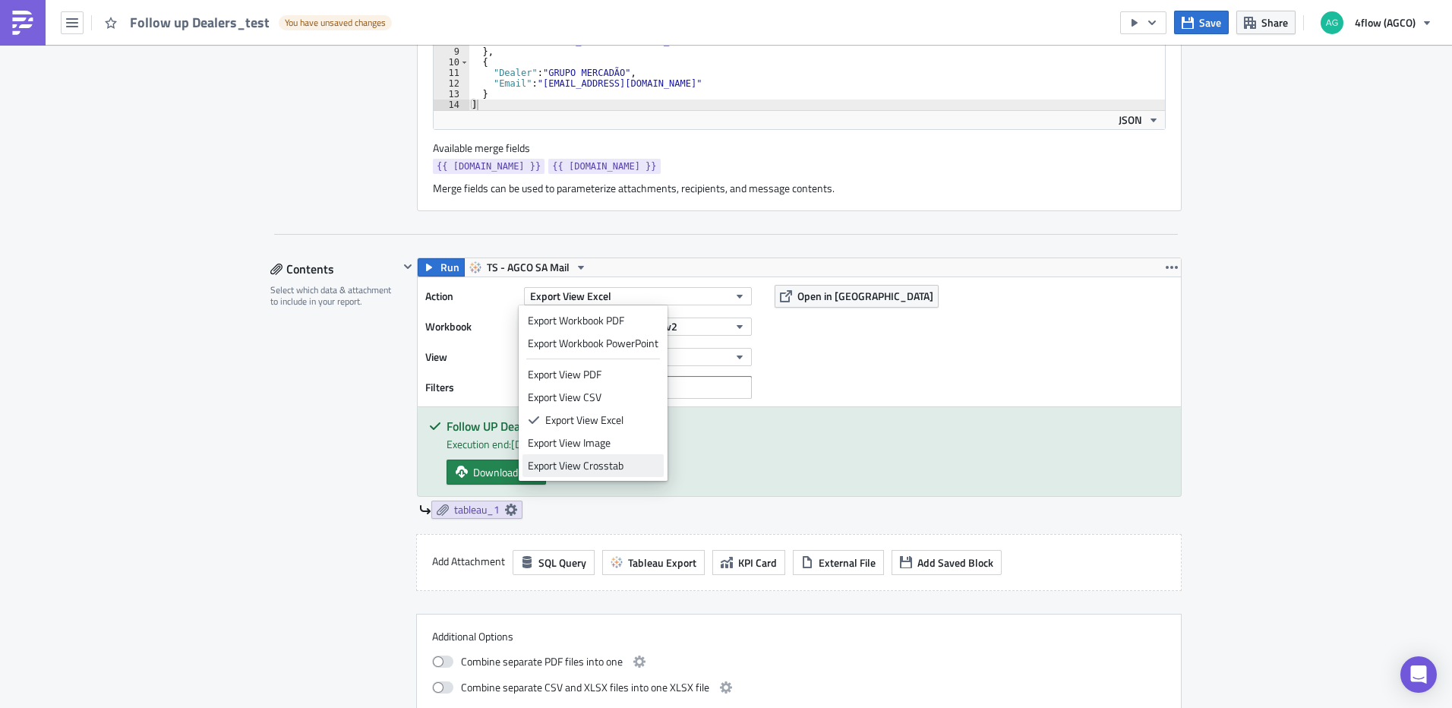
click at [619, 460] on div "Export View Crosstab" at bounding box center [593, 465] width 131 height 15
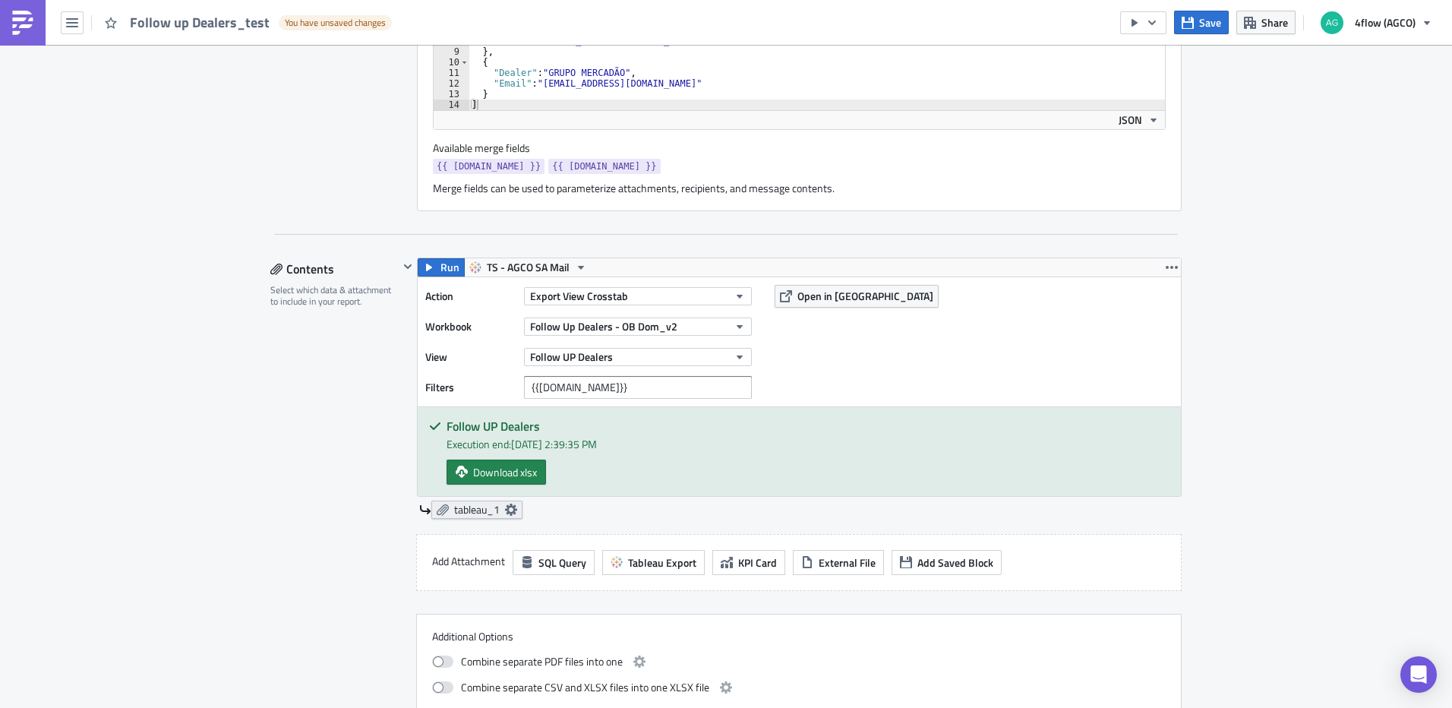
click at [505, 511] on icon at bounding box center [511, 509] width 12 height 12
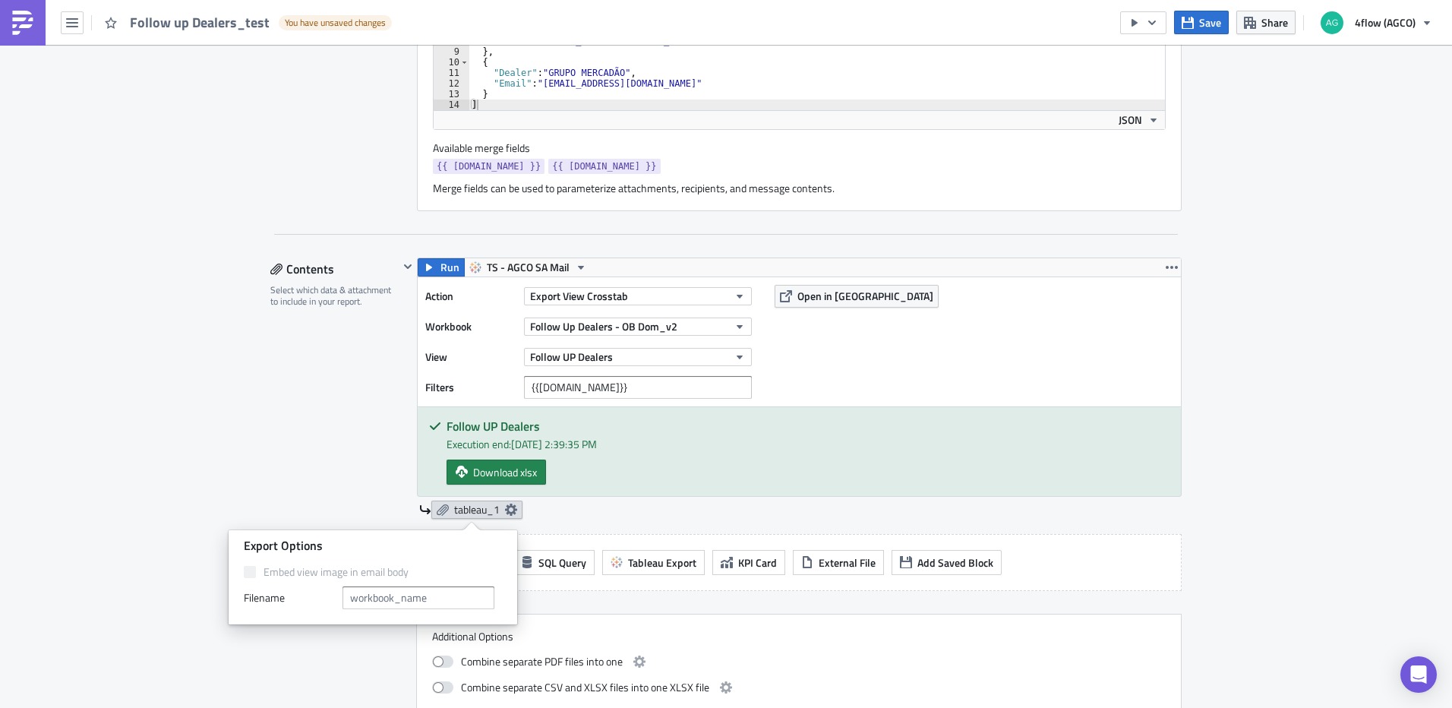
click at [505, 511] on icon at bounding box center [511, 509] width 12 height 12
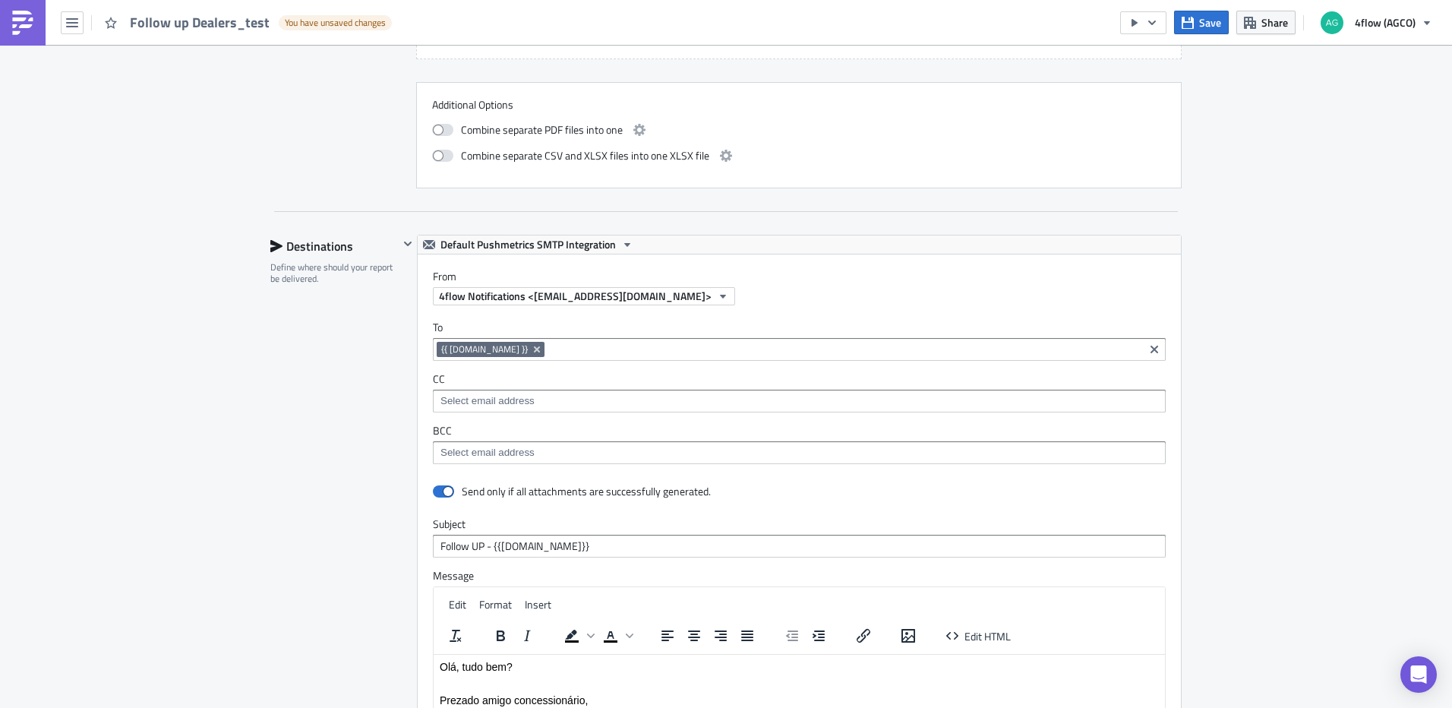
scroll to position [1215, 0]
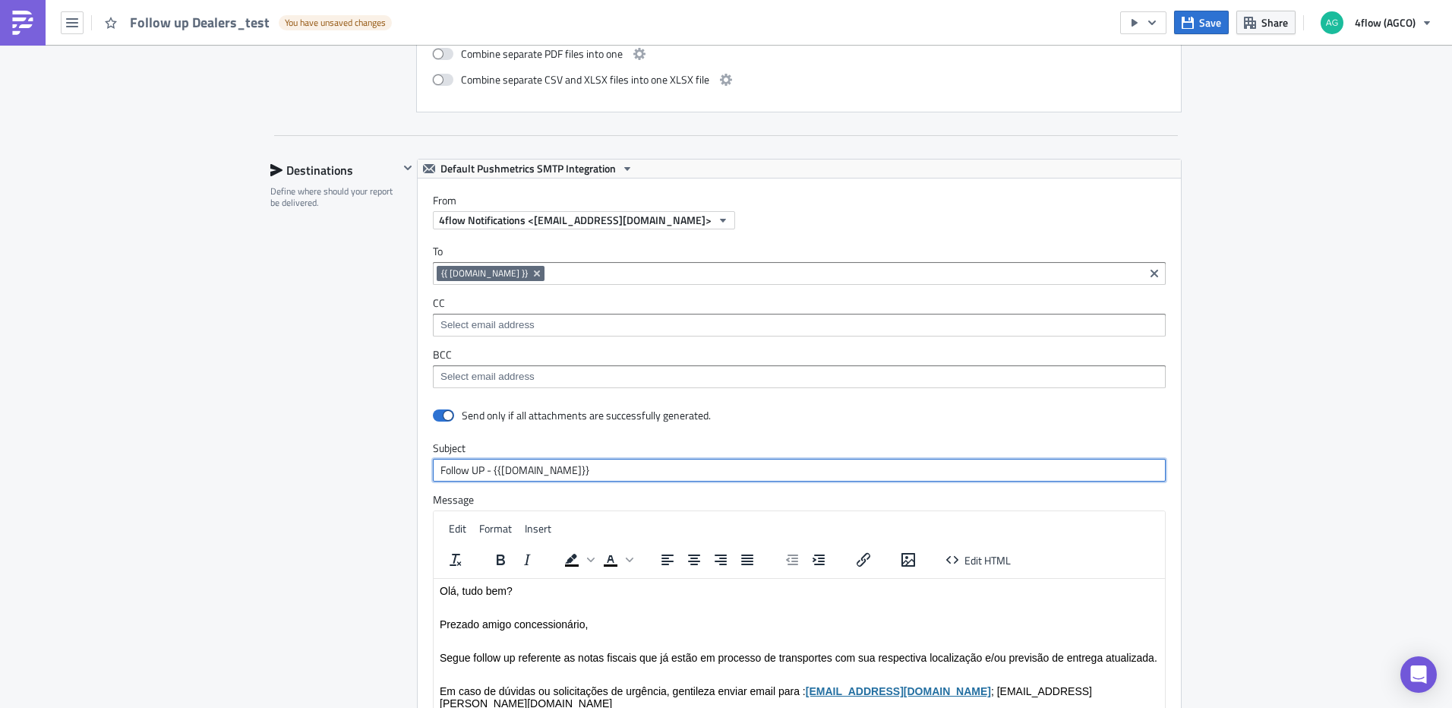
drag, startPoint x: 618, startPoint y: 469, endPoint x: 418, endPoint y: 476, distance: 199.8
click at [418, 476] on div "Send only if all attachments are successfully generated. Subject Follow UP - {{…" at bounding box center [799, 578] width 763 height 350
paste input "Relatório Follow-up - {{ [DOMAIN_NAME]"
type input "Relatório Follow-up - {{ [DOMAIN_NAME] }}"
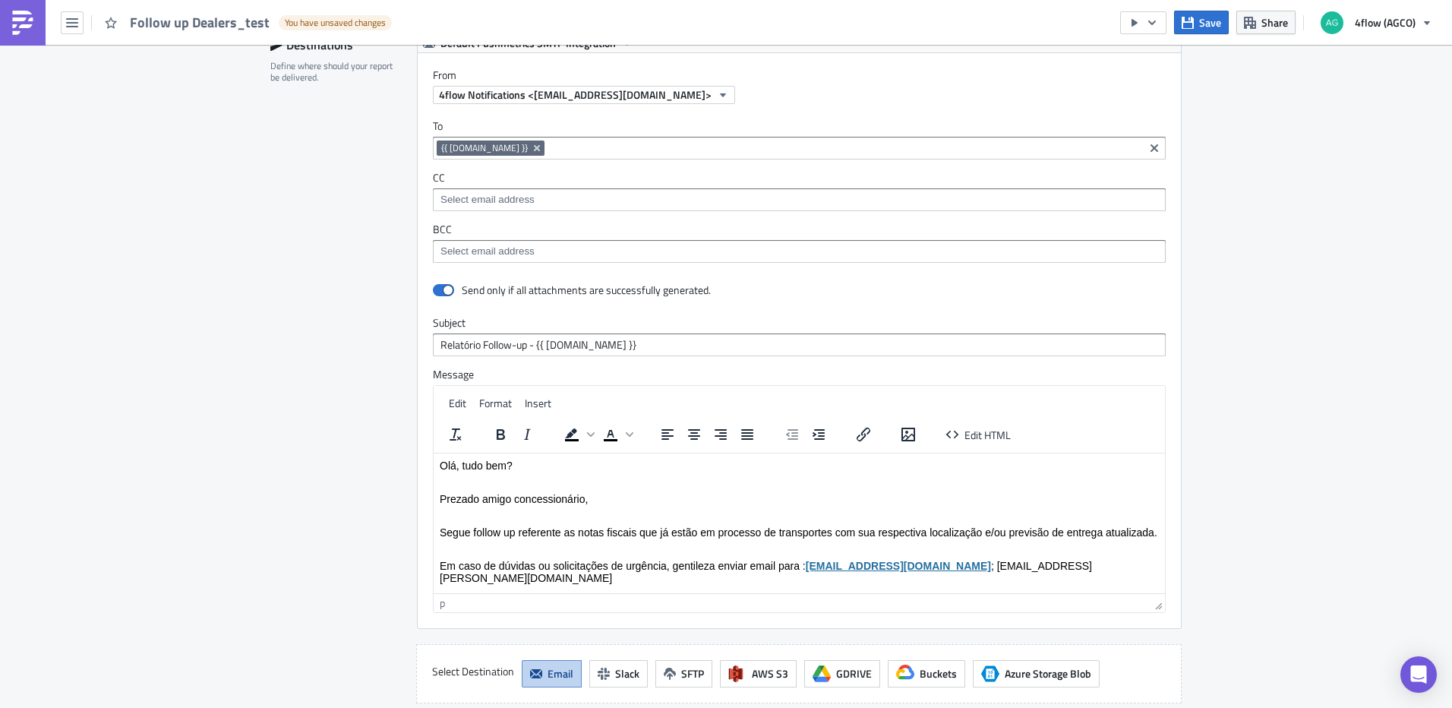
scroll to position [1367, 0]
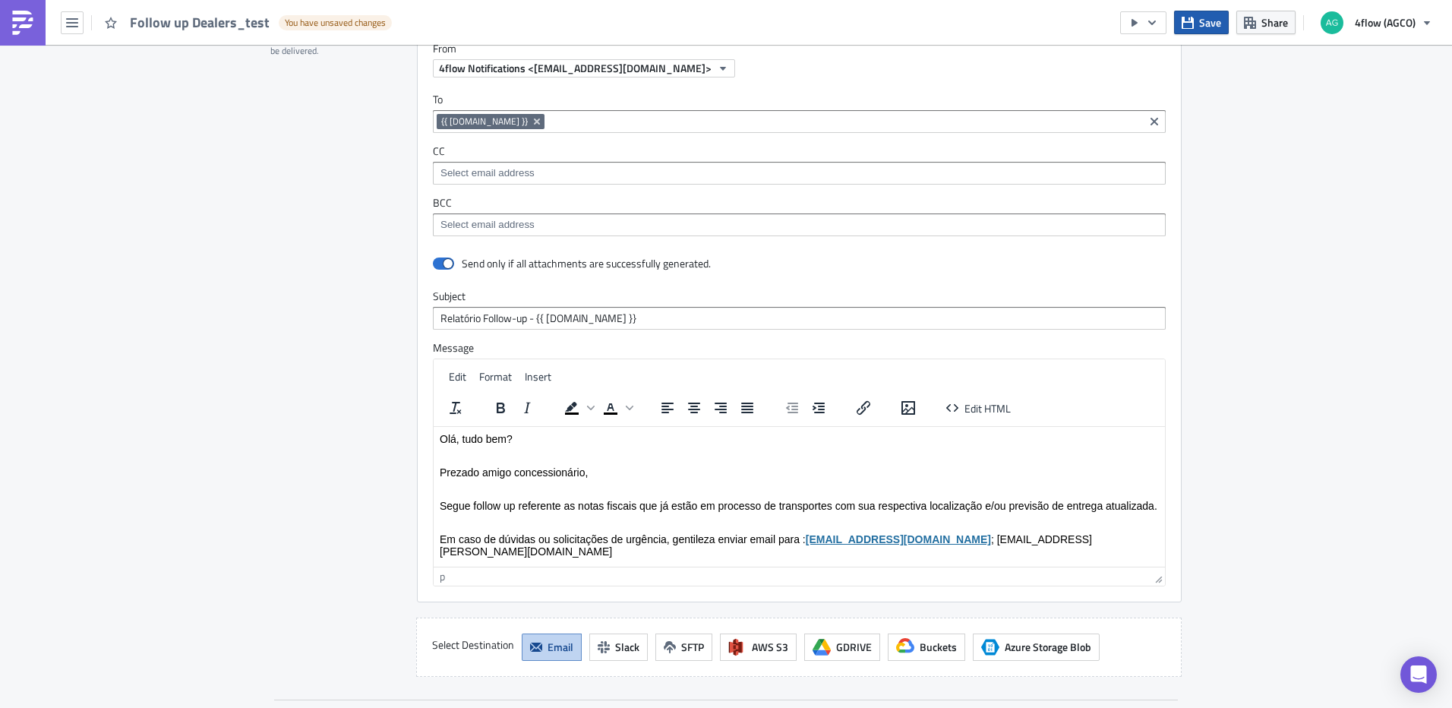
click at [1204, 27] on span "Save" at bounding box center [1210, 22] width 22 height 16
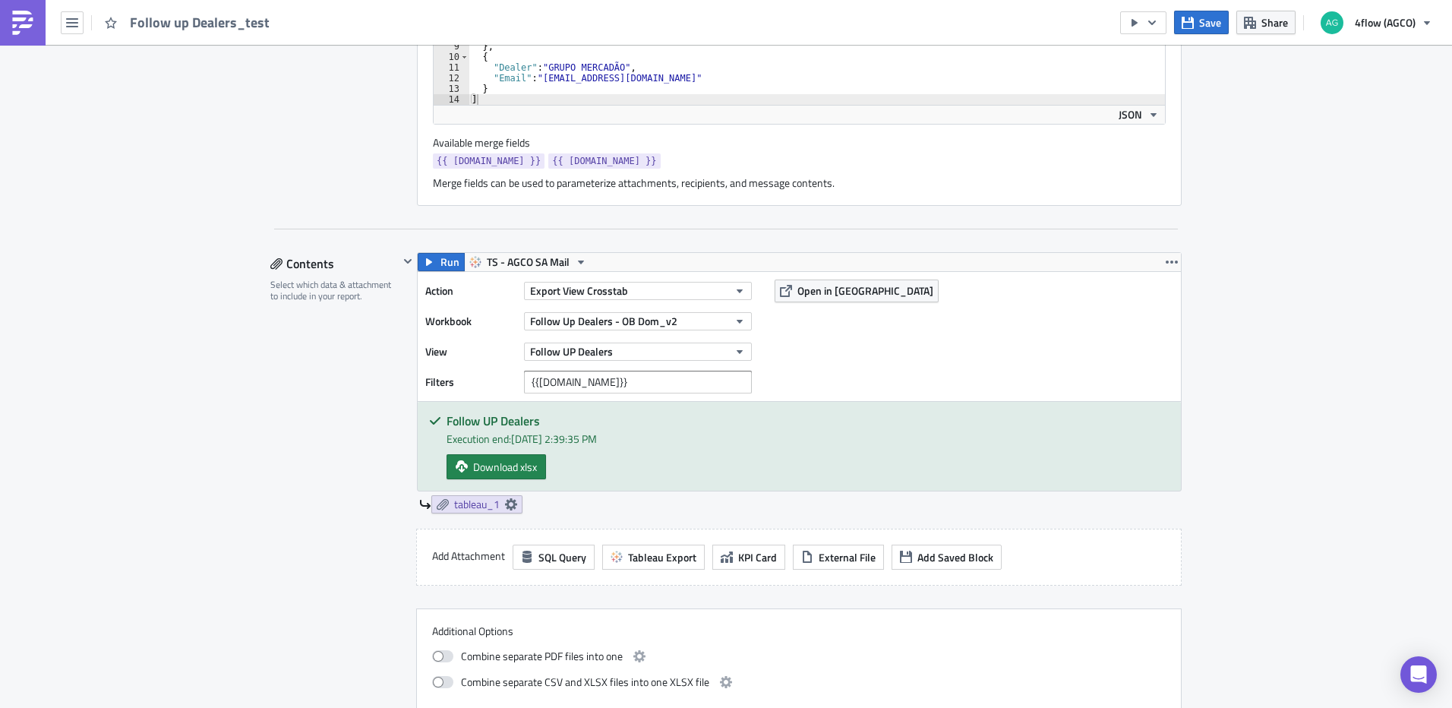
scroll to position [607, 0]
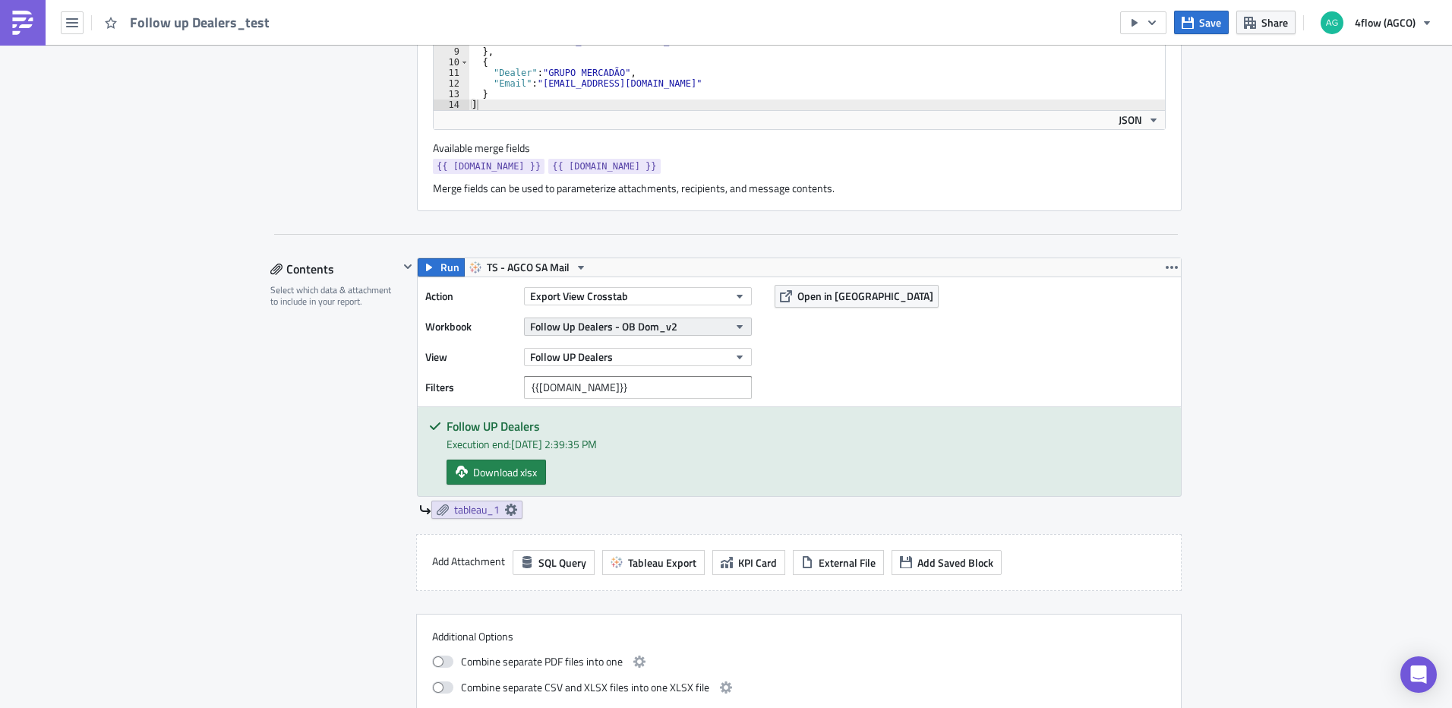
click at [689, 328] on button "Follow Up Dealers - OB Dom_v2" at bounding box center [638, 326] width 228 height 18
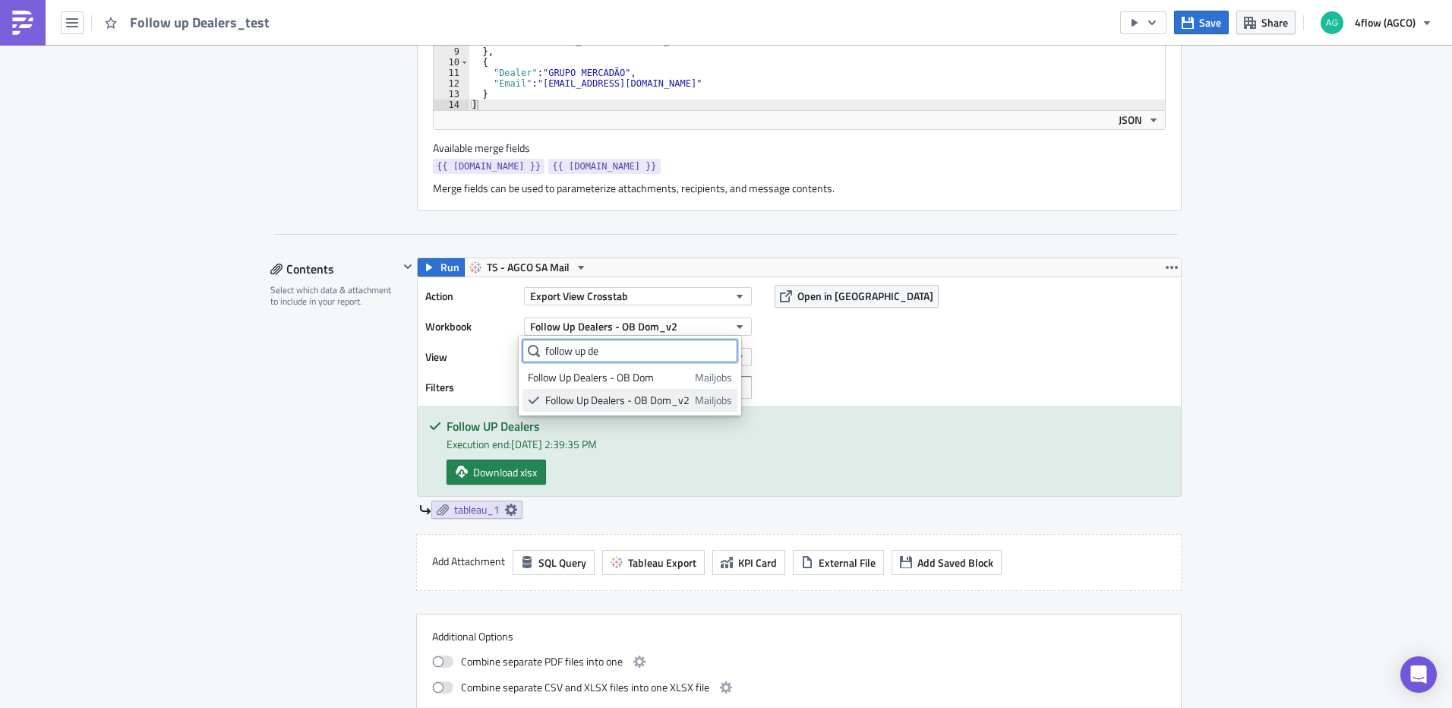
type input "follow up de"
click at [652, 401] on div "Follow Up Dealers - OB Dom_v2" at bounding box center [617, 400] width 144 height 15
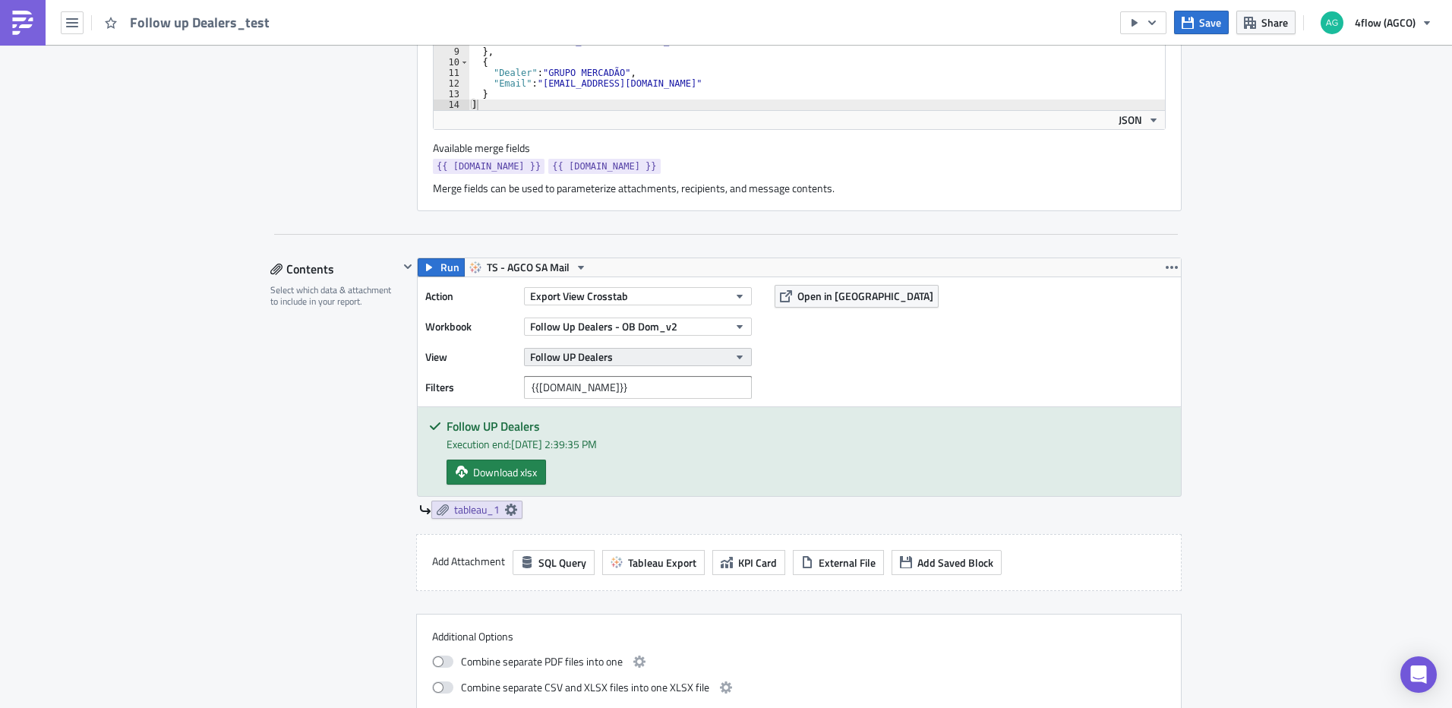
click at [734, 359] on icon "button" at bounding box center [740, 357] width 12 height 12
click at [601, 427] on div "Follow UP Dealers - Geral" at bounding box center [595, 430] width 134 height 15
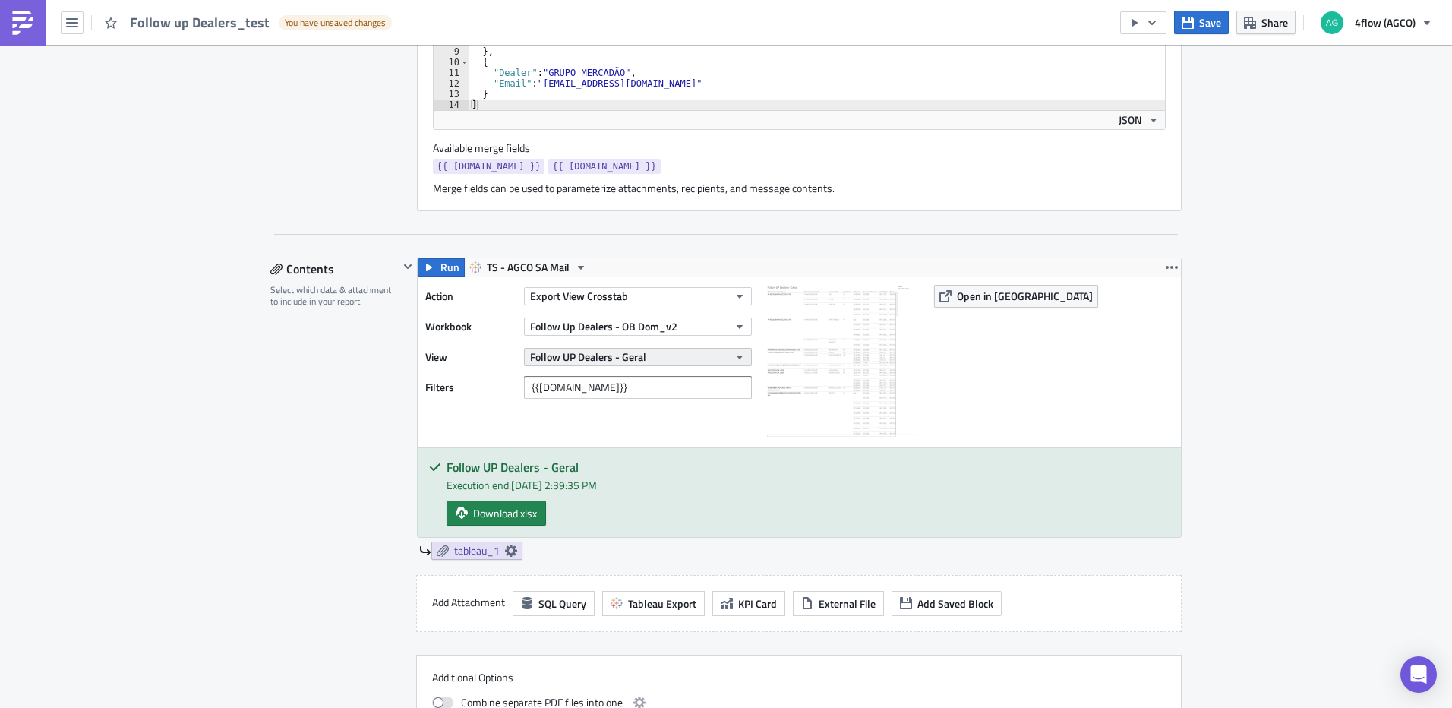
click at [727, 360] on button "Follow UP Dealers - Geral" at bounding box center [638, 357] width 228 height 18
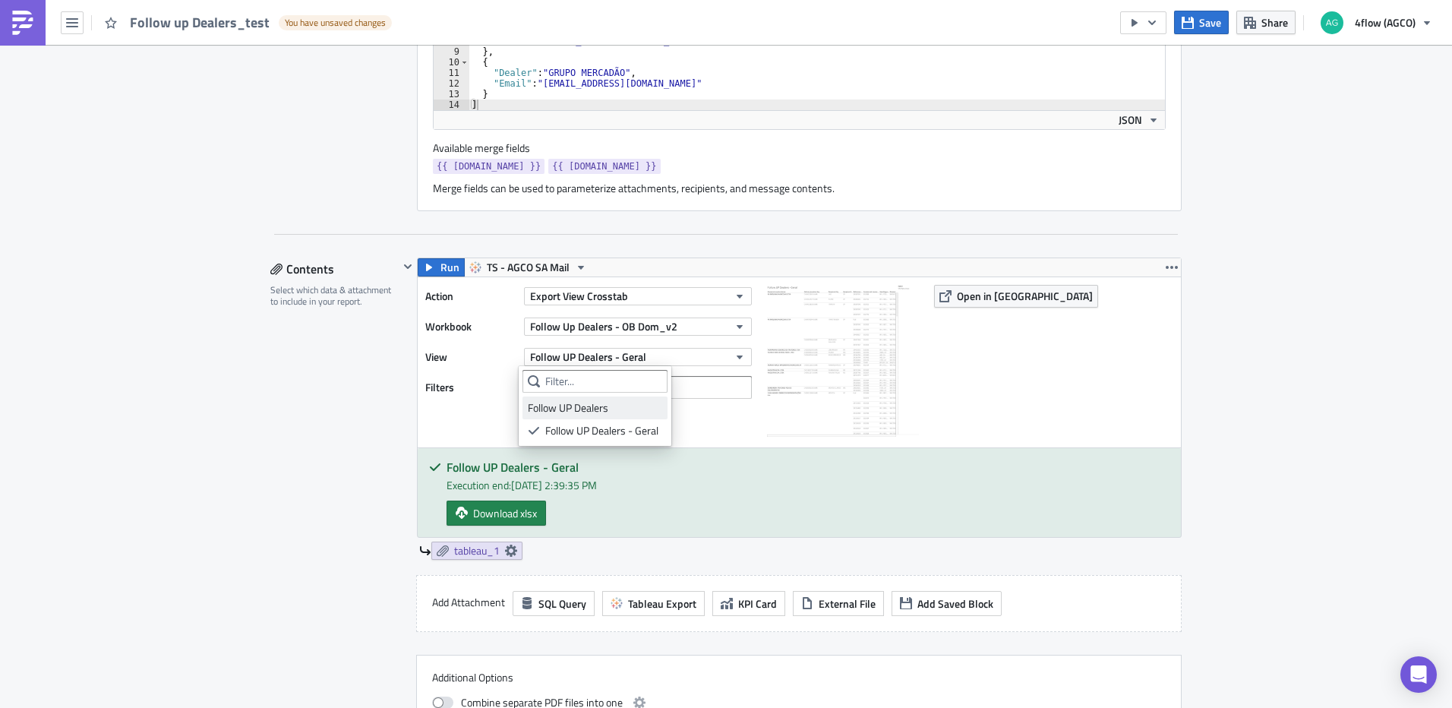
click at [613, 415] on div "Follow UP Dealers" at bounding box center [595, 407] width 134 height 15
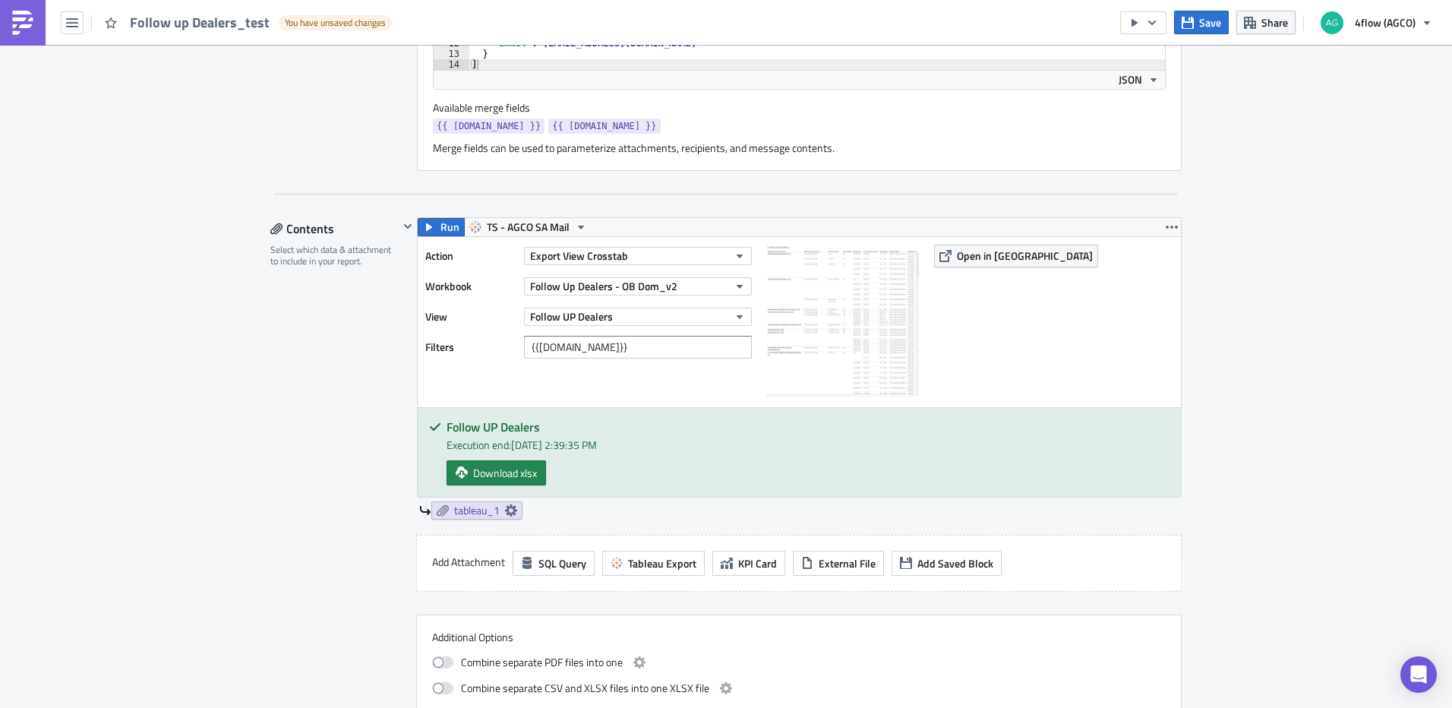
scroll to position [683, 0]
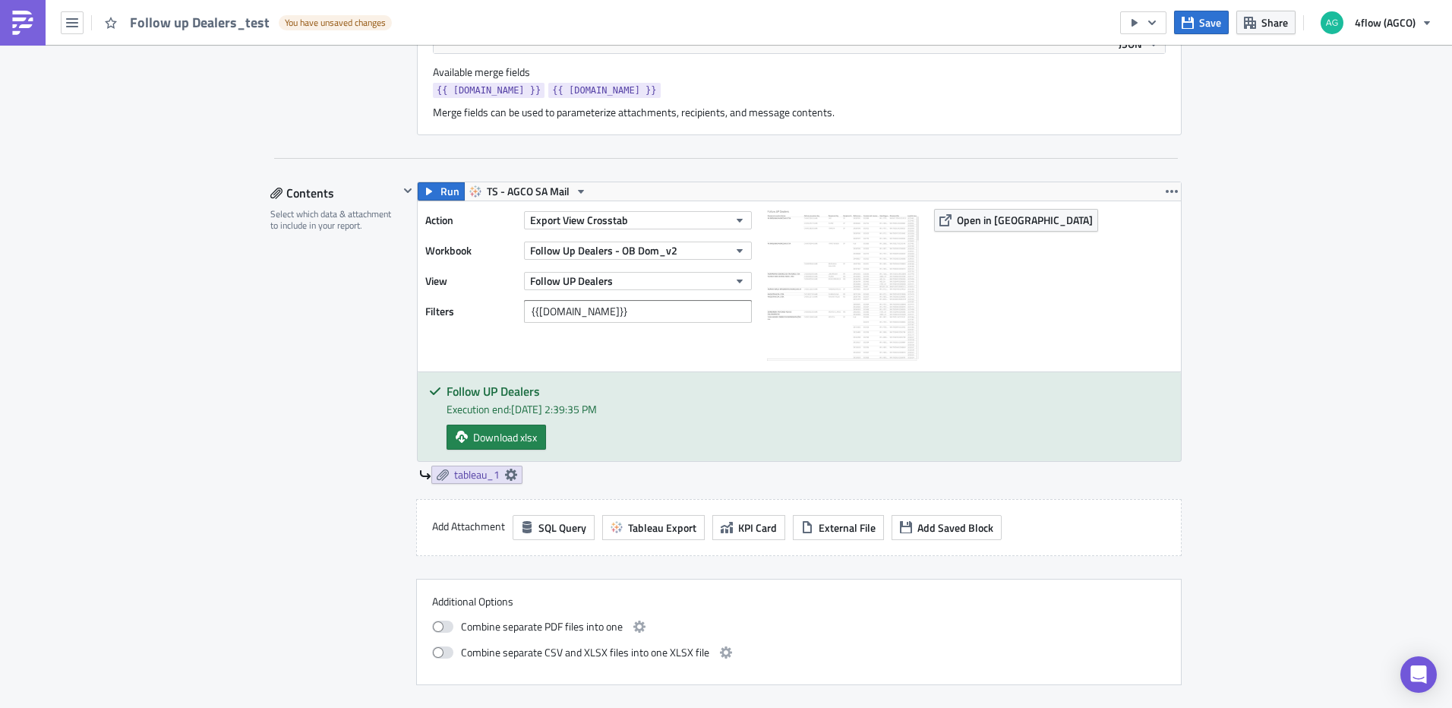
click at [1169, 201] on div "Action Export View Crosstab Workbook Follow Up Dealers - OB Dom_v2 View Follow …" at bounding box center [799, 286] width 763 height 170
click at [1168, 191] on icon "button" at bounding box center [1172, 191] width 12 height 12
click at [1342, 194] on div "SA_FG Execution Log Edit " Follow up Dealers_test " Draft Settings Configure th…" at bounding box center [726, 521] width 1452 height 2320
click at [553, 197] on span "TS - AGCO SA Mail" at bounding box center [528, 191] width 83 height 18
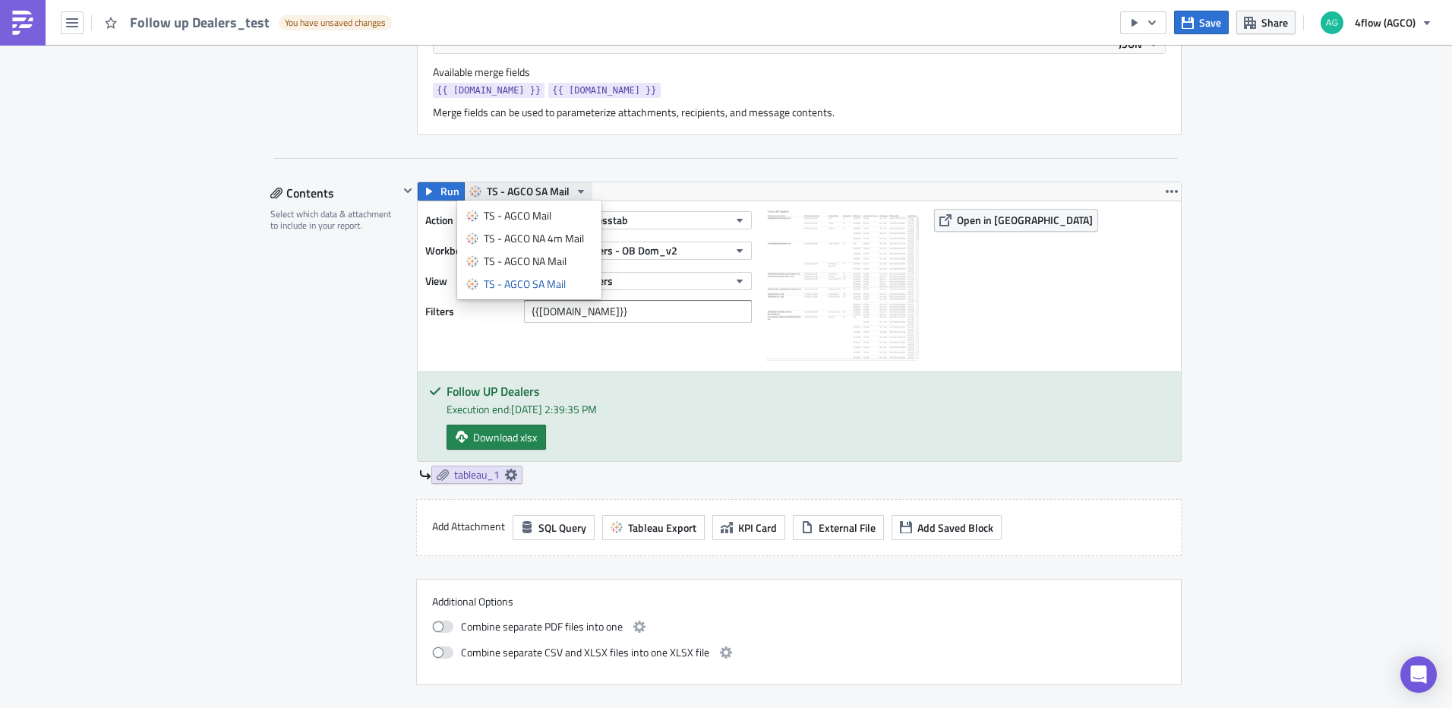
click at [559, 195] on span "TS - AGCO SA Mail" at bounding box center [528, 191] width 83 height 18
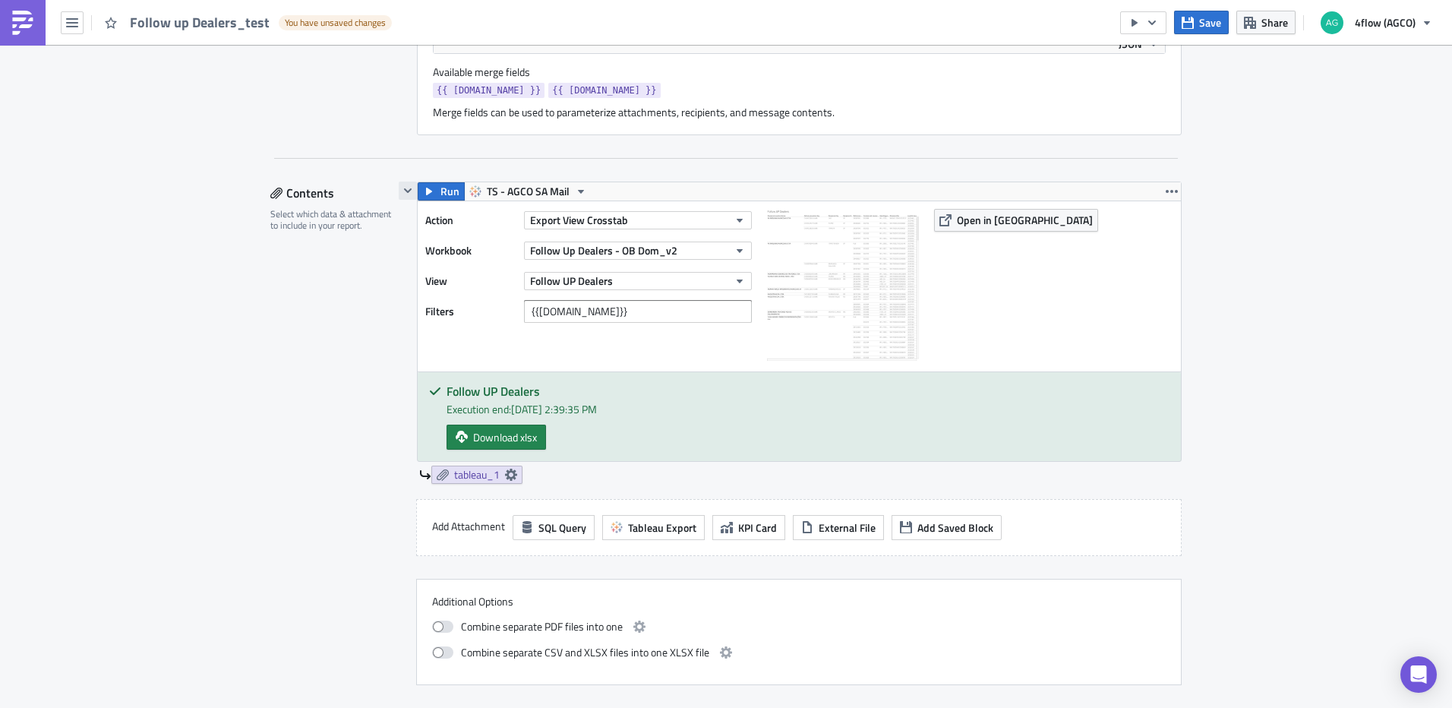
click at [404, 197] on button "button" at bounding box center [408, 190] width 18 height 18
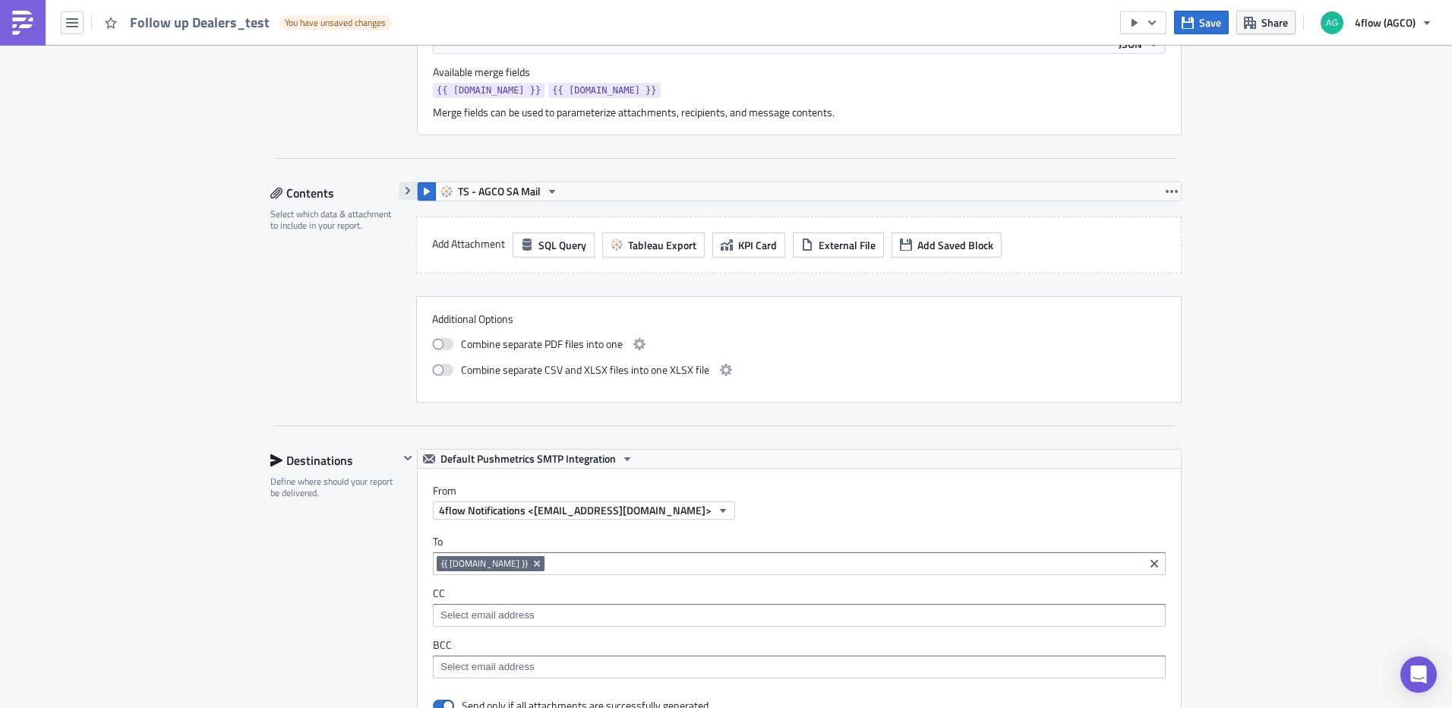
click at [405, 189] on icon "button" at bounding box center [407, 191] width 5 height 8
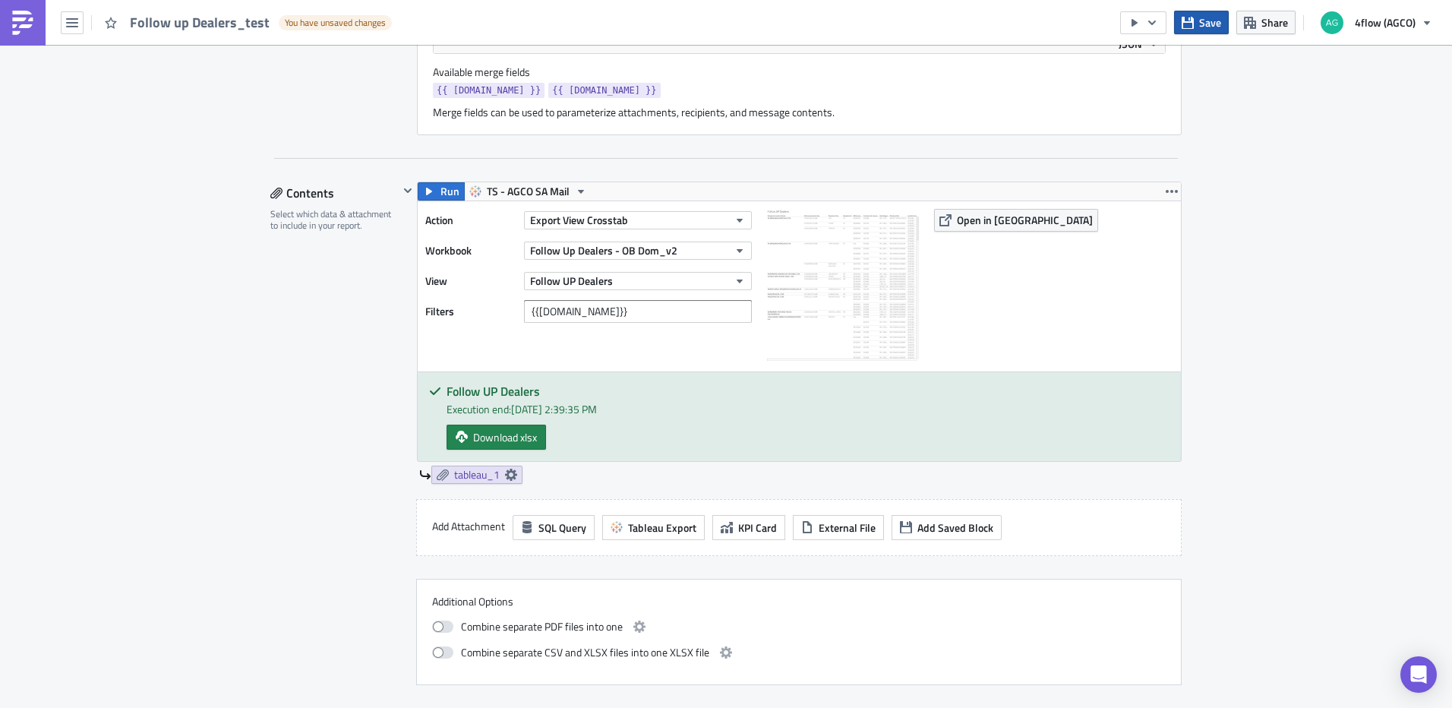
click at [1200, 28] on span "Save" at bounding box center [1210, 22] width 22 height 16
click at [403, 192] on icon "button" at bounding box center [408, 191] width 12 height 12
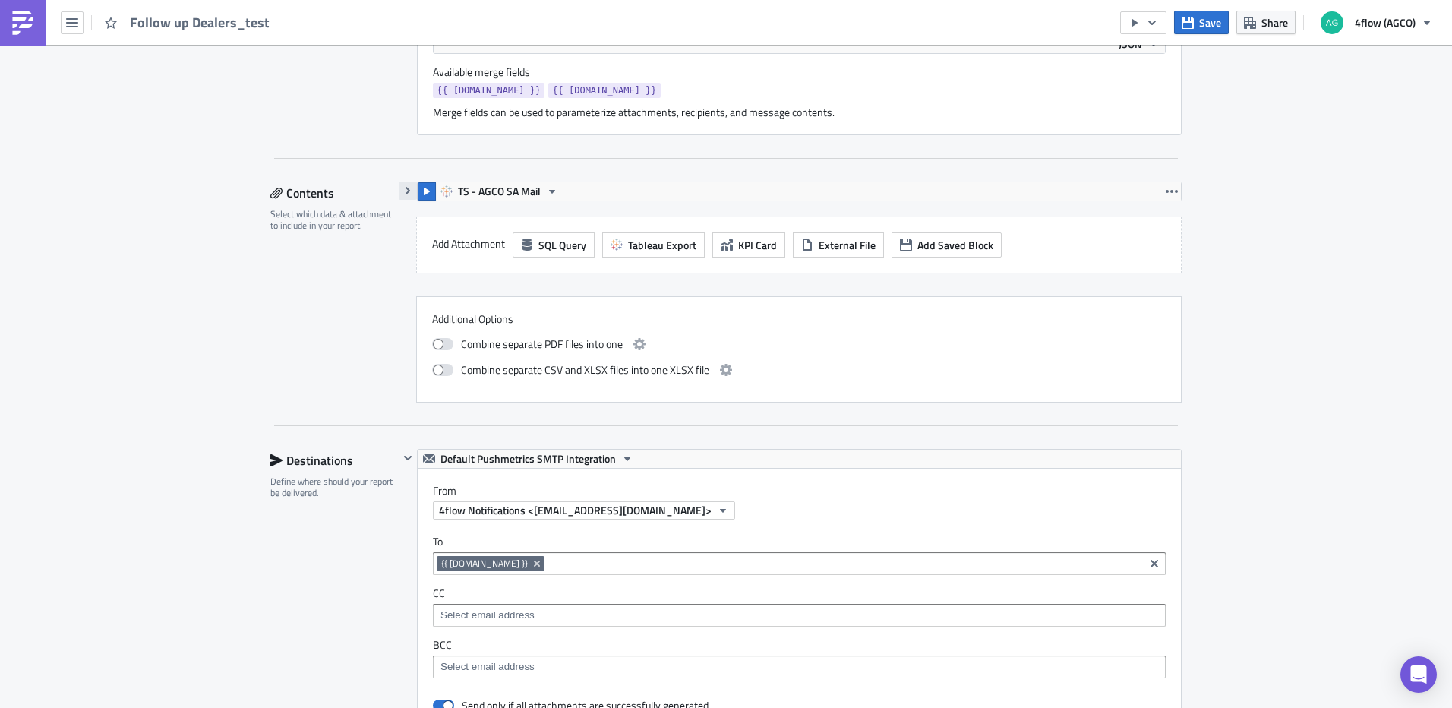
click at [403, 192] on icon "button" at bounding box center [408, 191] width 12 height 12
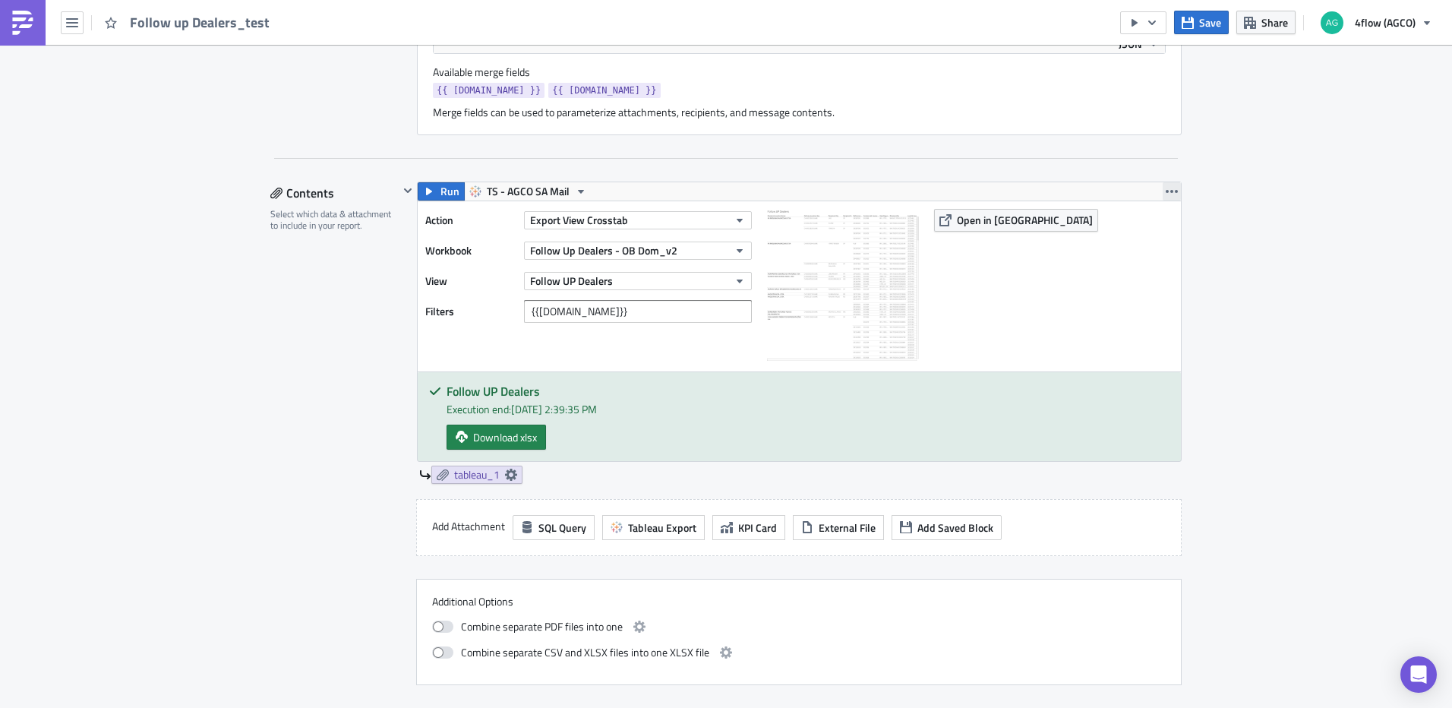
click at [1166, 191] on icon "button" at bounding box center [1172, 191] width 12 height 3
click at [1146, 287] on div "Remove" at bounding box center [1175, 280] width 101 height 15
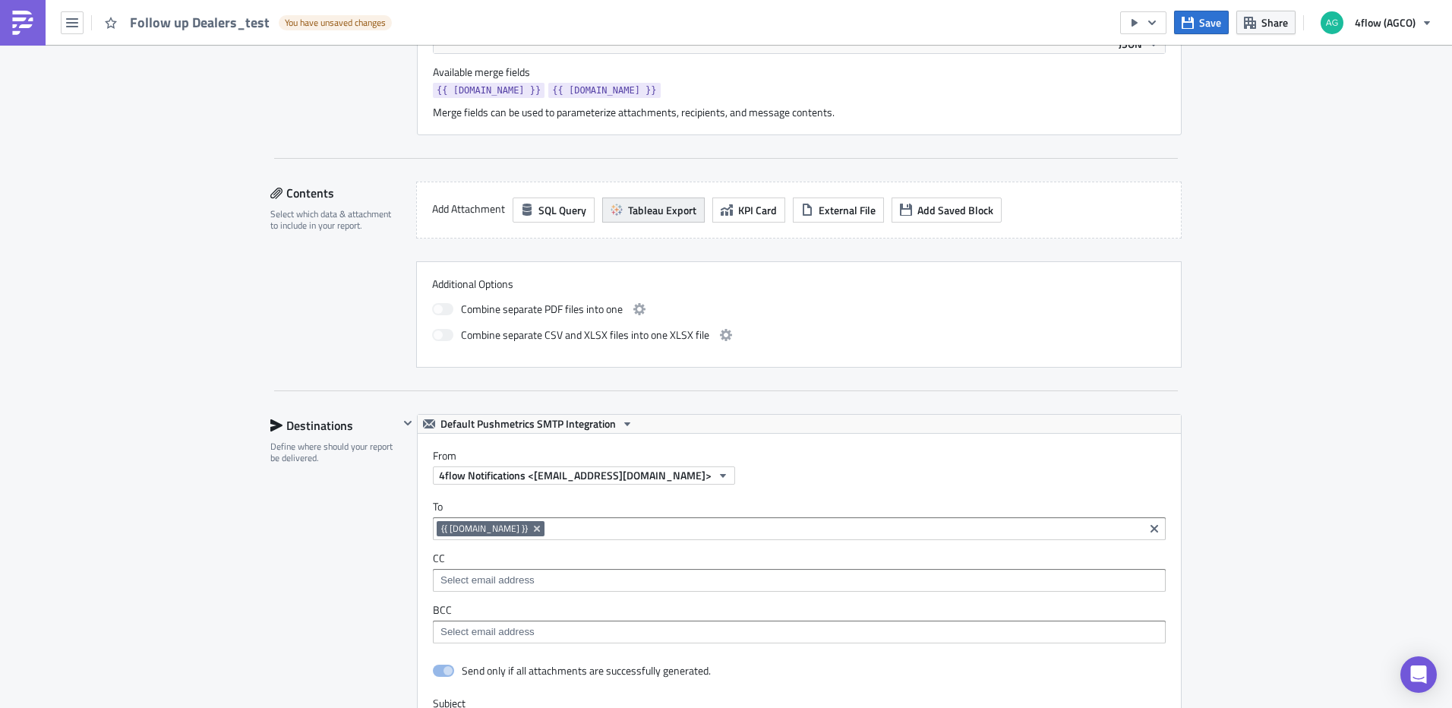
click at [661, 216] on span "Tableau Export" at bounding box center [662, 210] width 68 height 16
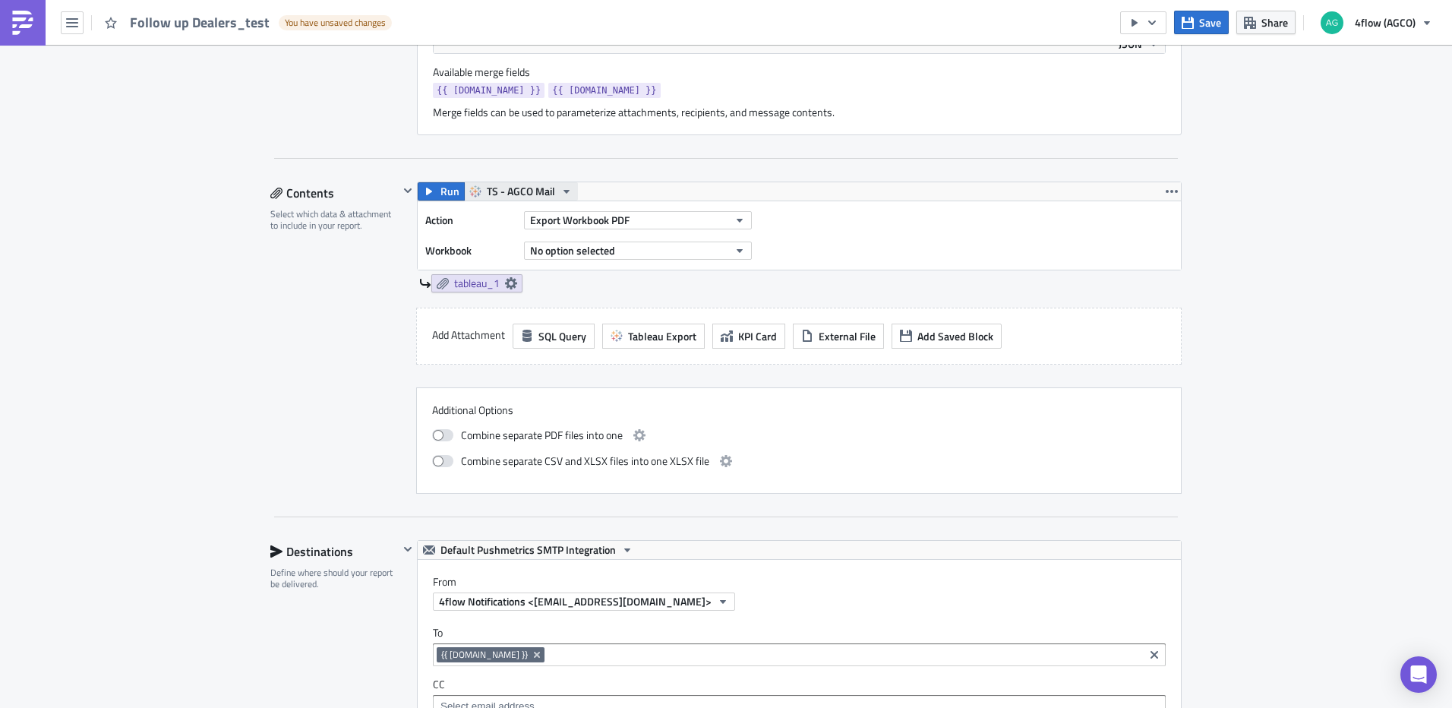
click at [546, 188] on span "TS - AGCO Mail" at bounding box center [521, 191] width 68 height 18
click at [554, 279] on div "TS - AGCO SA Mail" at bounding box center [538, 283] width 109 height 15
click at [637, 222] on button "Export Workbook PDF" at bounding box center [638, 220] width 228 height 18
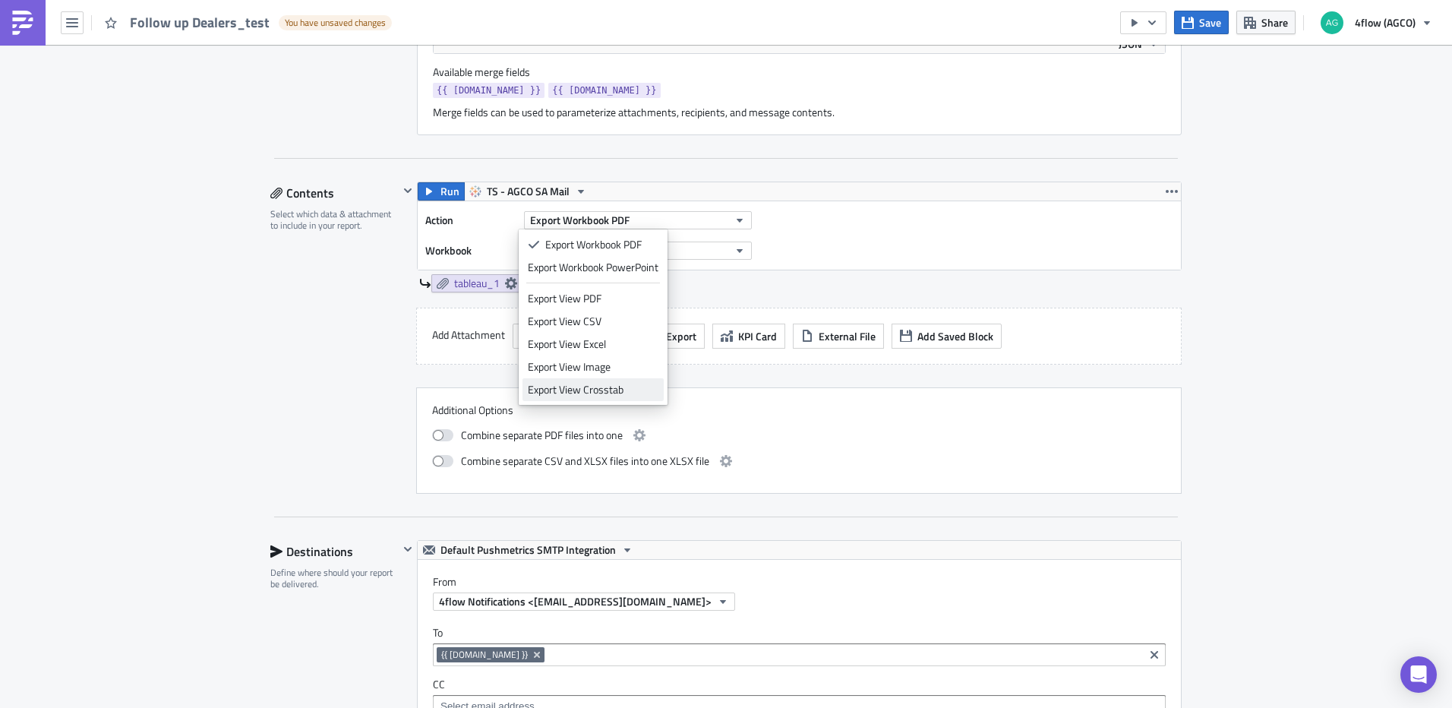
click at [610, 386] on div "Export View Crosstab" at bounding box center [593, 389] width 131 height 15
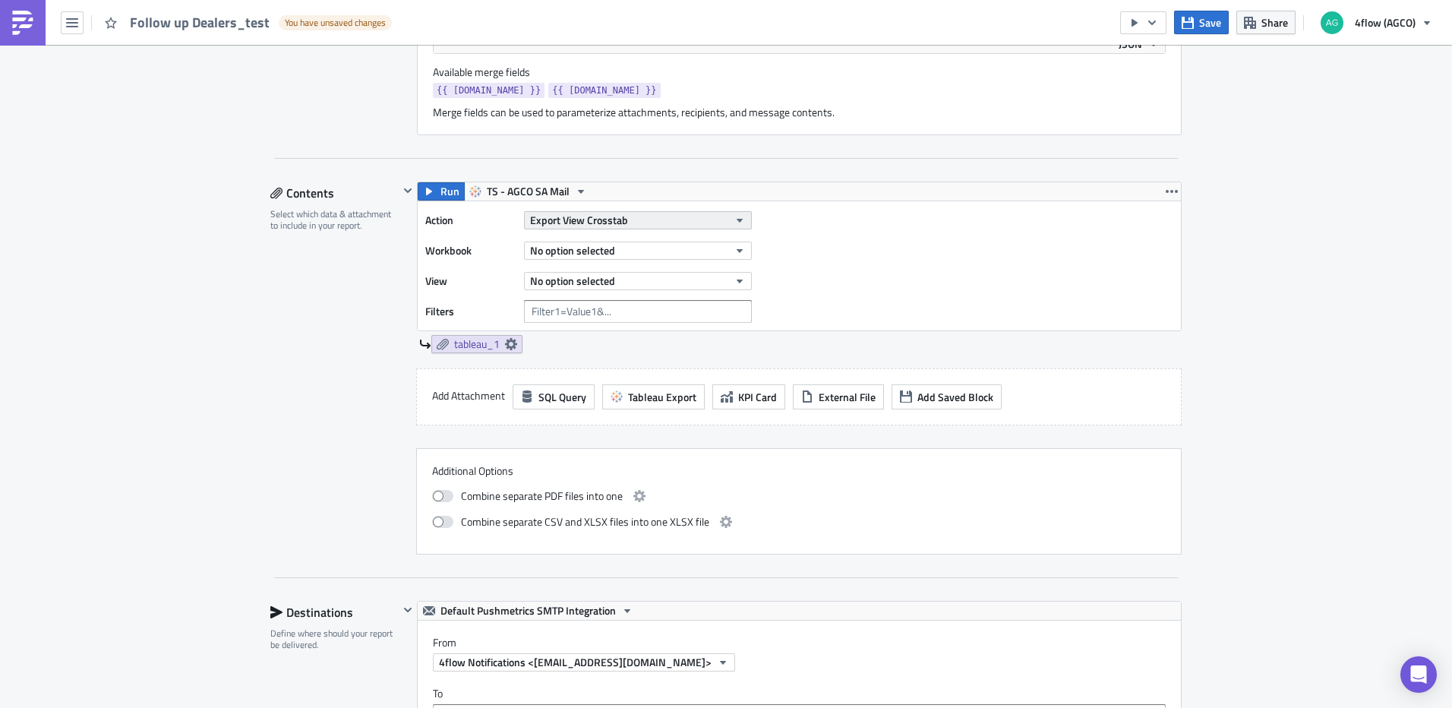
click at [649, 224] on button "Export View Crosstab" at bounding box center [638, 220] width 228 height 18
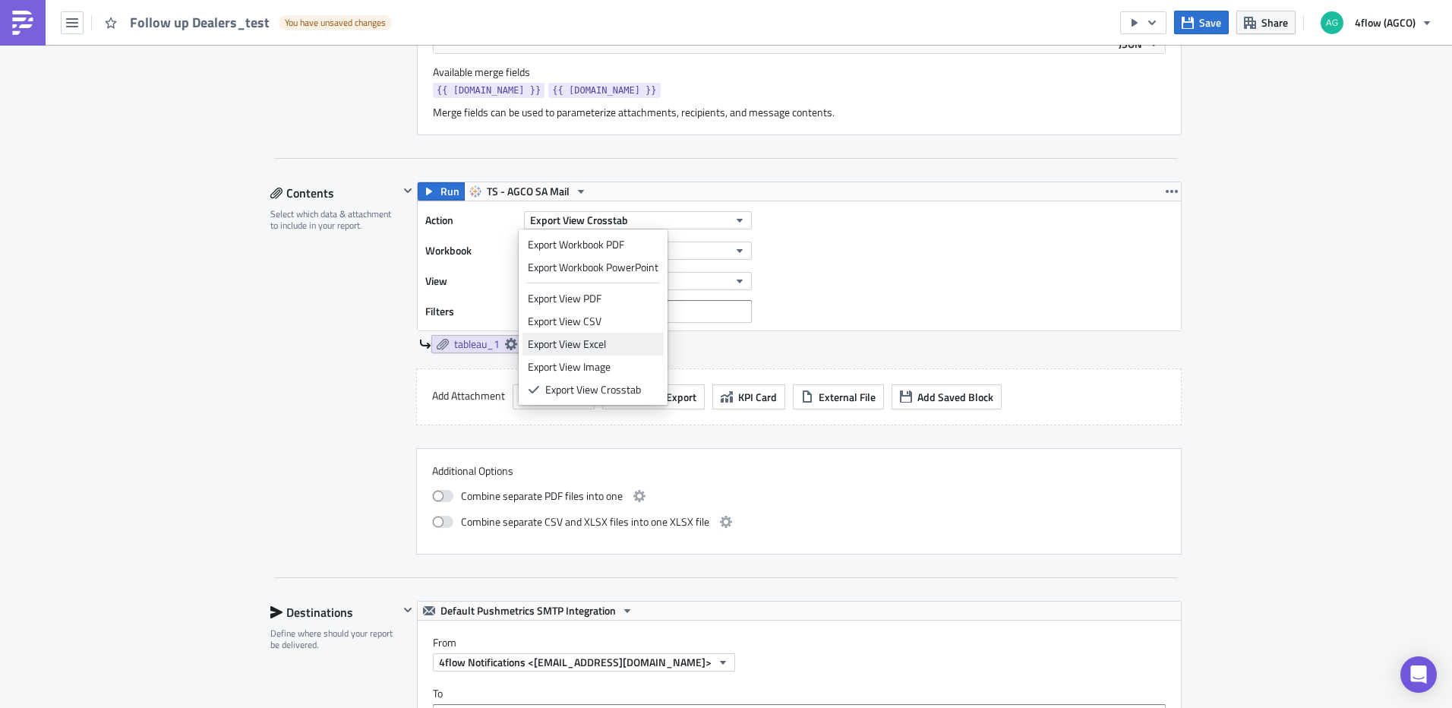
click at [620, 342] on div "Export View Excel" at bounding box center [593, 343] width 131 height 15
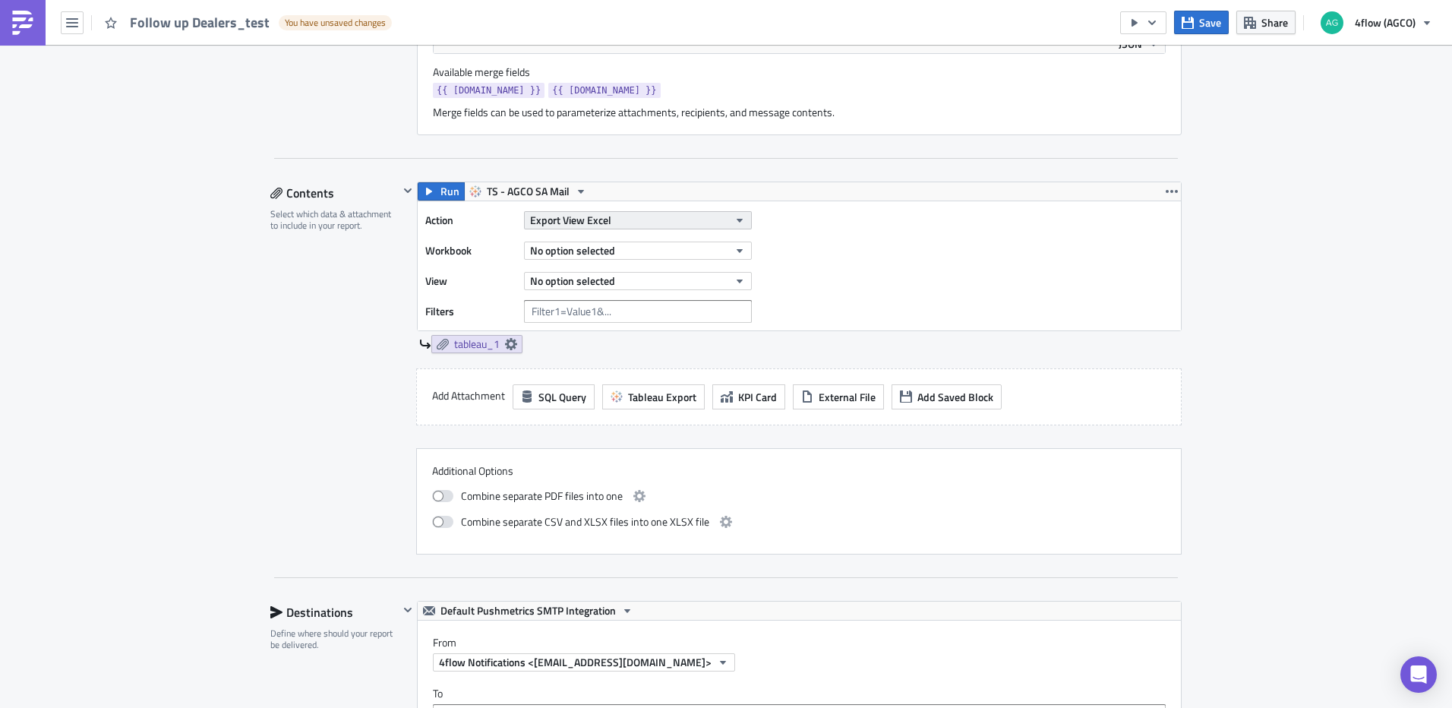
click at [613, 226] on button "Export View Excel" at bounding box center [638, 220] width 228 height 18
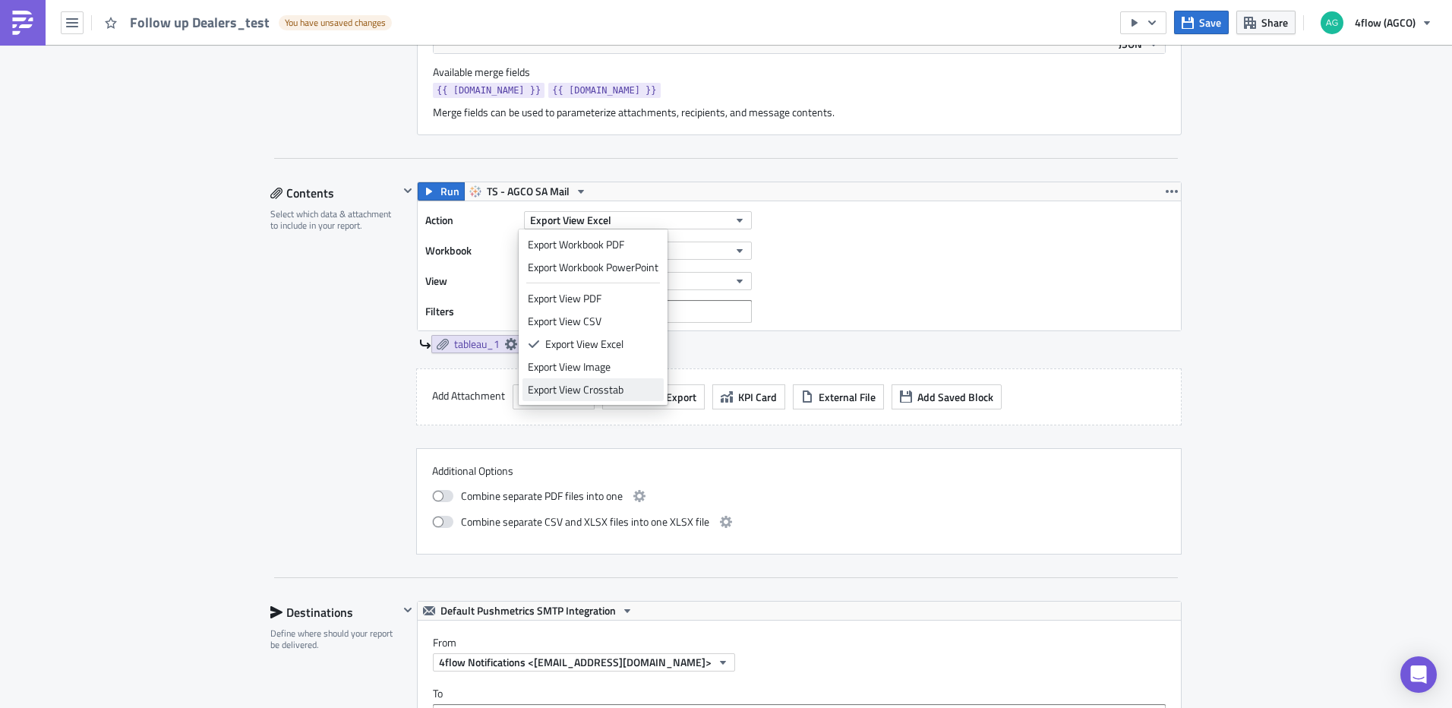
click at [612, 389] on div "Export View Crosstab" at bounding box center [593, 389] width 131 height 15
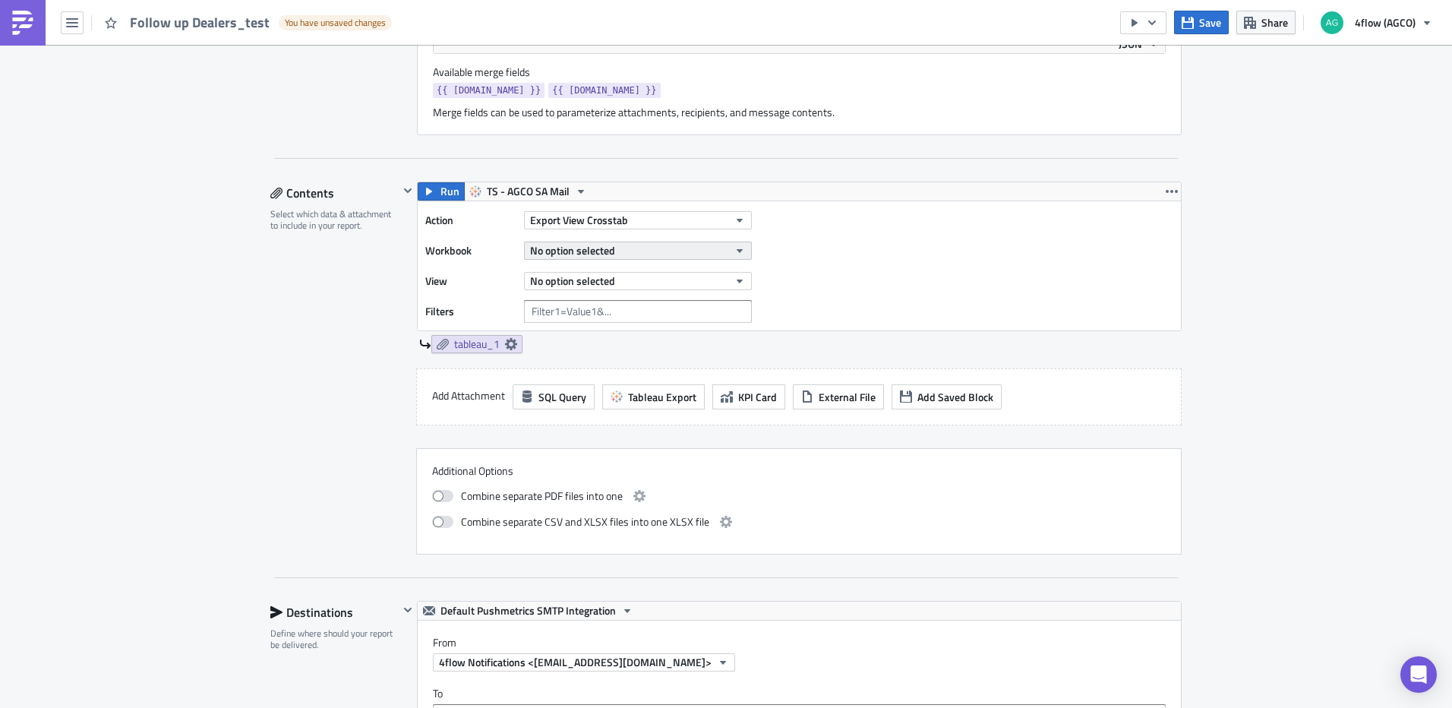
click at [607, 251] on span "No option selected" at bounding box center [572, 250] width 85 height 16
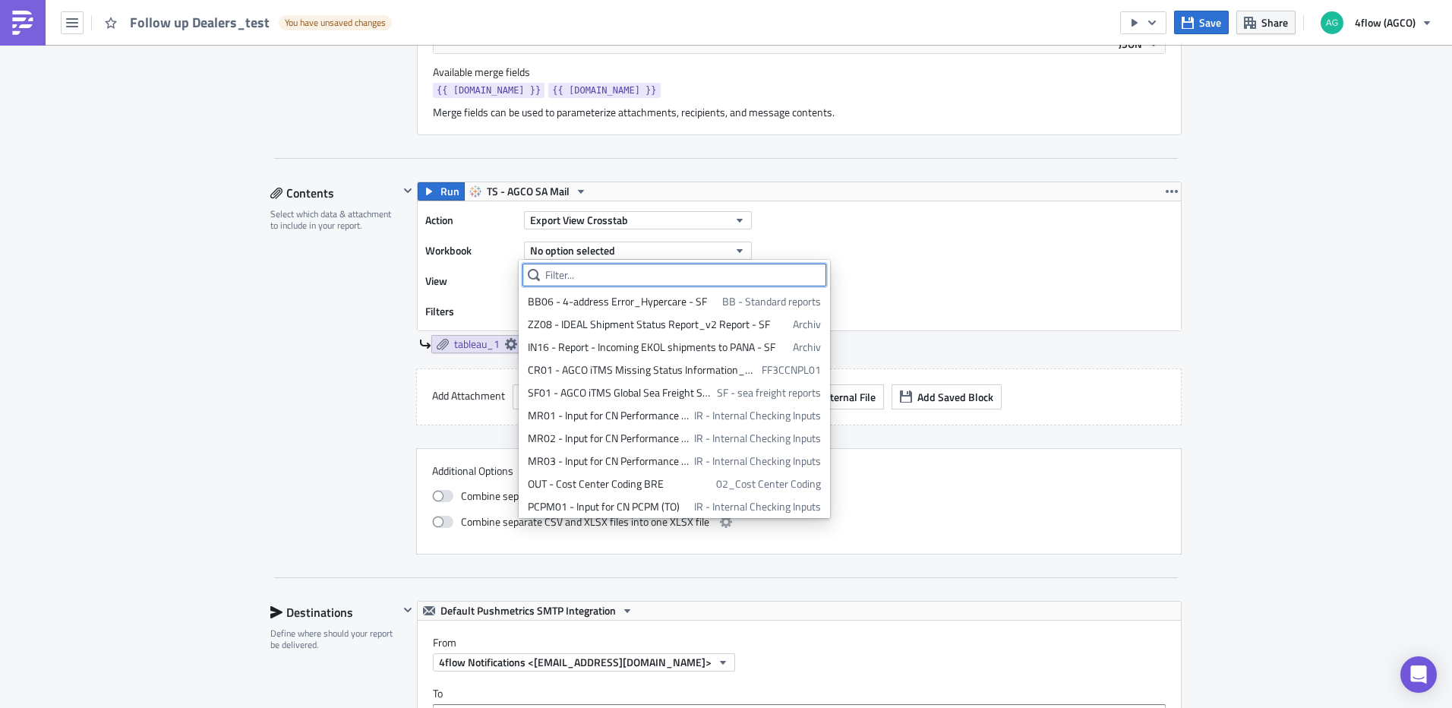
click at [591, 284] on input "text" at bounding box center [674, 274] width 304 height 23
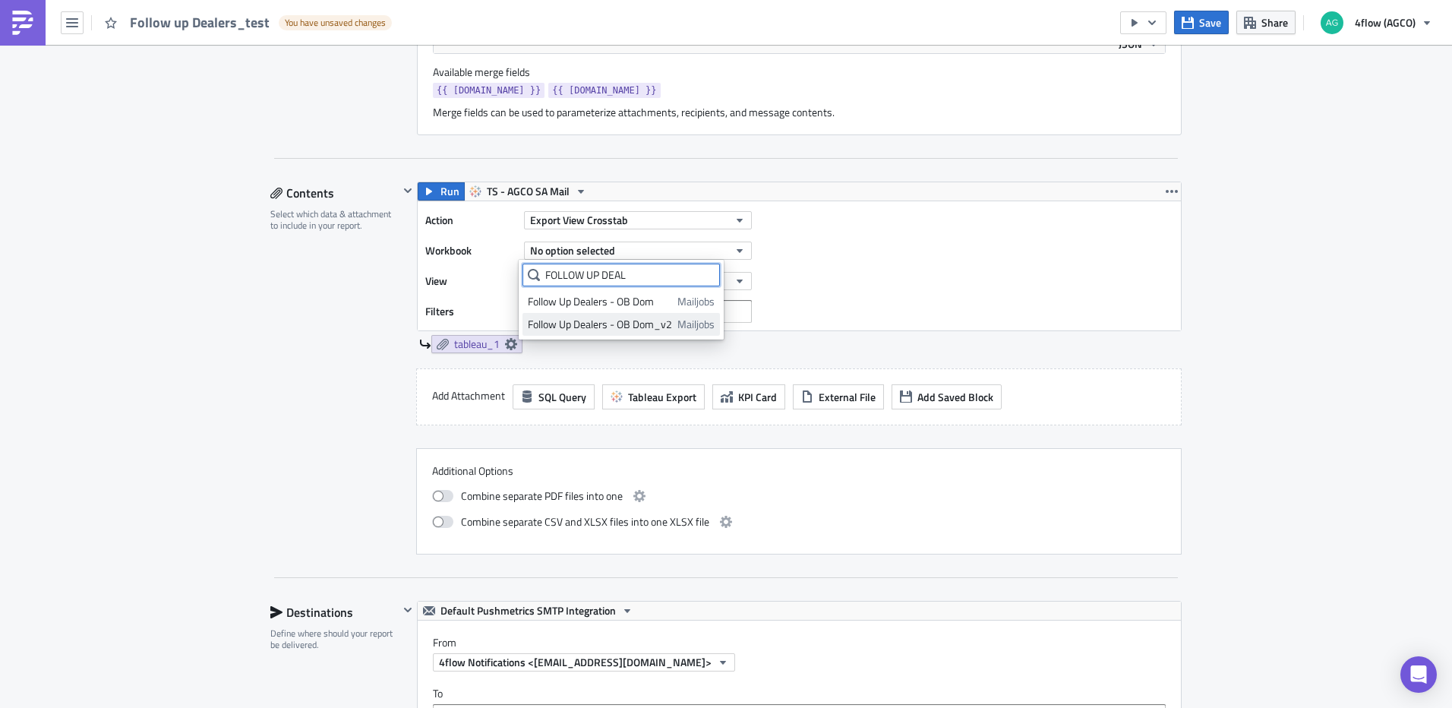
type input "FOLLOW UP DEAL"
click at [601, 330] on div "Follow Up Dealers - OB Dom_v2" at bounding box center [600, 324] width 144 height 15
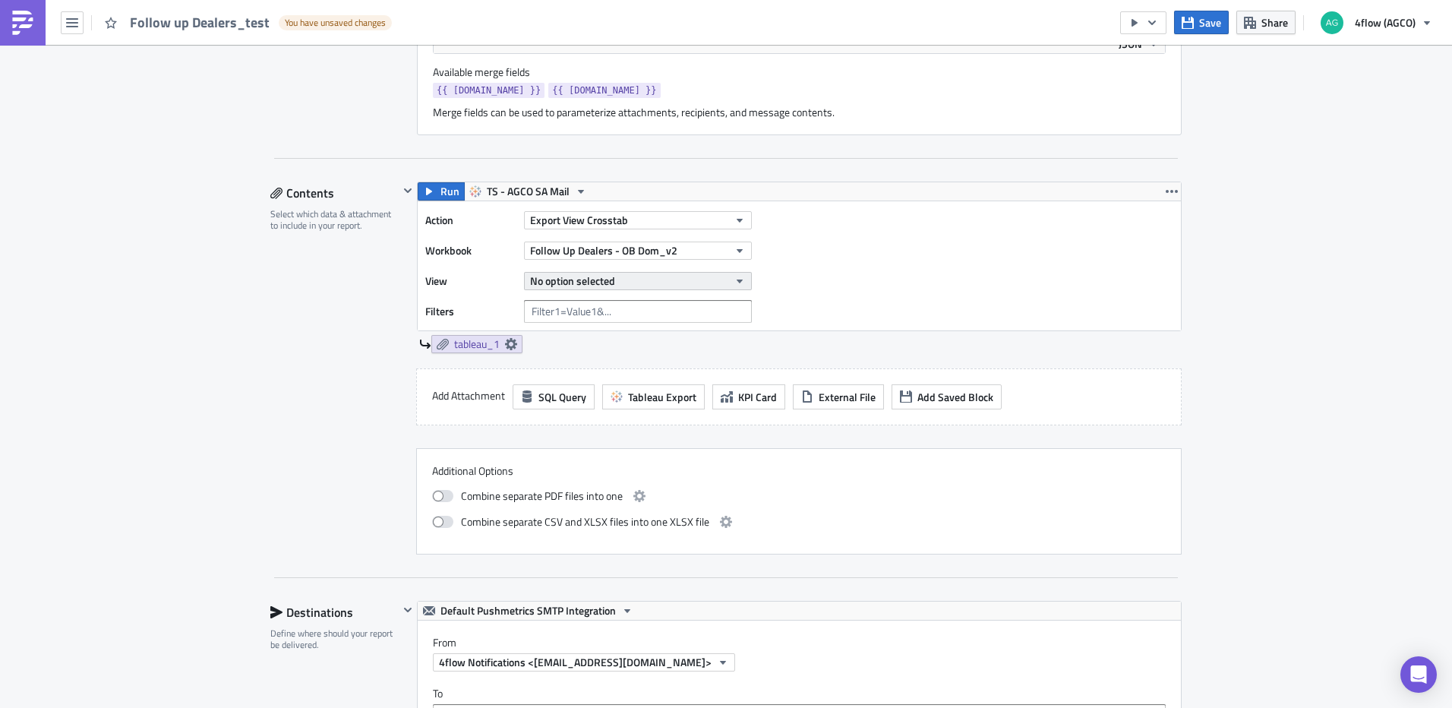
click at [666, 276] on button "No option selected" at bounding box center [638, 281] width 228 height 18
click at [633, 335] on div "Follow UP Dealers" at bounding box center [595, 331] width 134 height 15
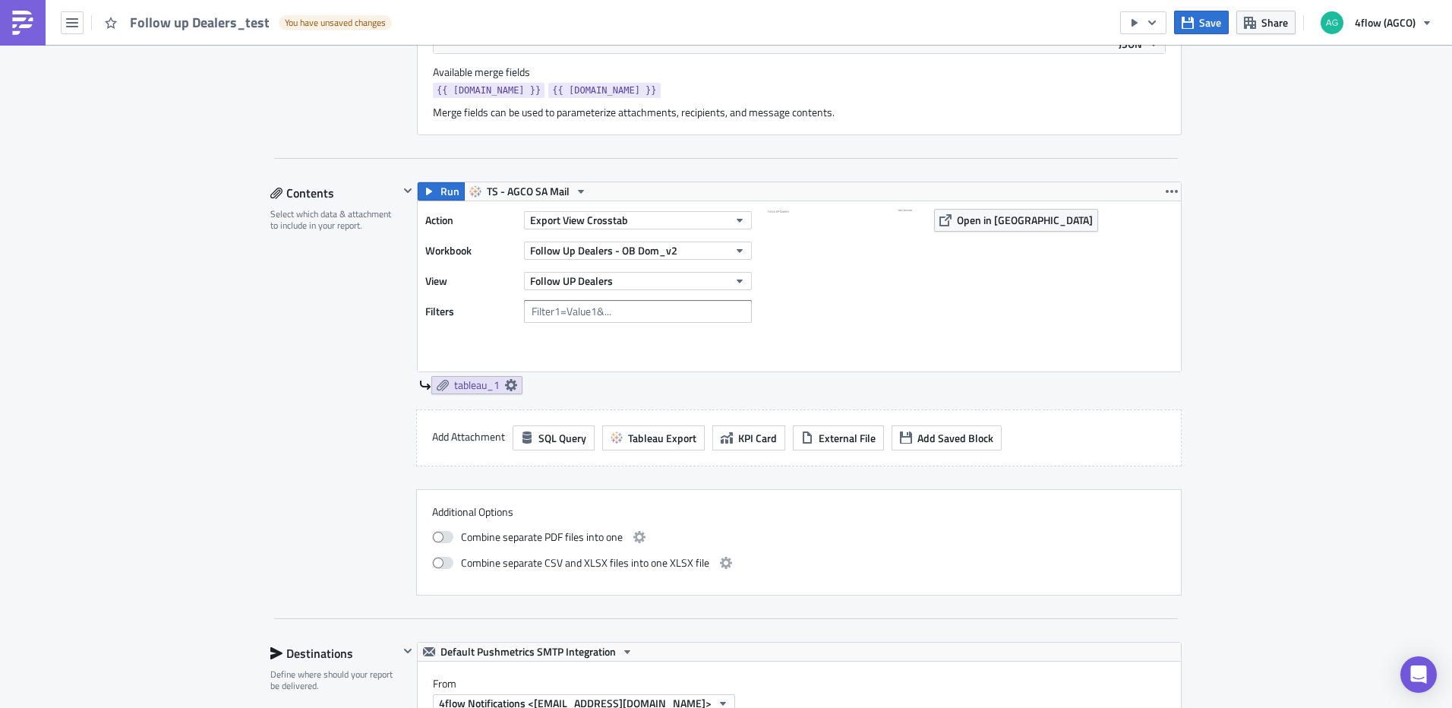
click at [452, 360] on div "Action Export View Crosstab Workbook Follow Up Dealers - OB Dom_v2 View Follow …" at bounding box center [592, 286] width 334 height 155
click at [443, 338] on div "Action Export View Crosstab Workbook Follow Up Dealers - OB Dom_v2 View Follow …" at bounding box center [592, 286] width 334 height 155
click at [699, 222] on button "Export View Crosstab" at bounding box center [638, 220] width 228 height 18
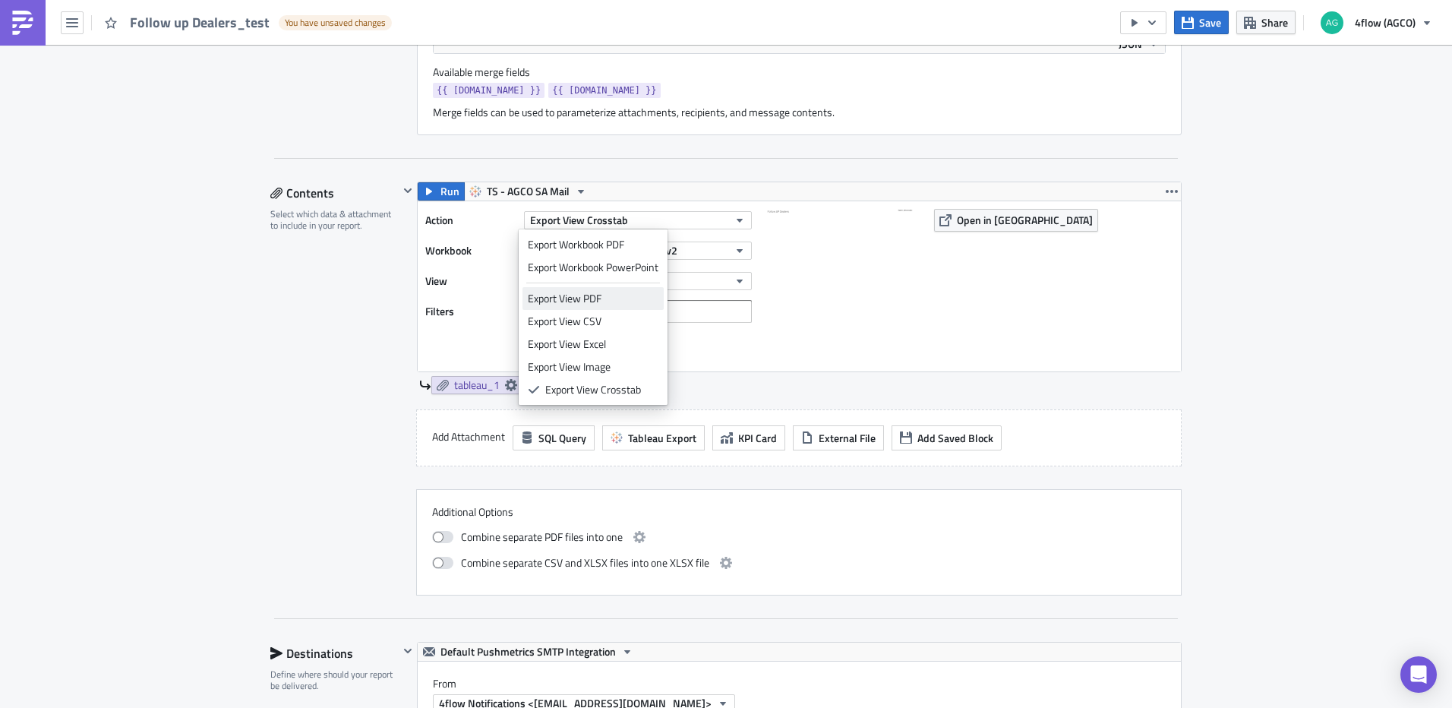
click at [623, 288] on link "Export View PDF" at bounding box center [592, 298] width 141 height 23
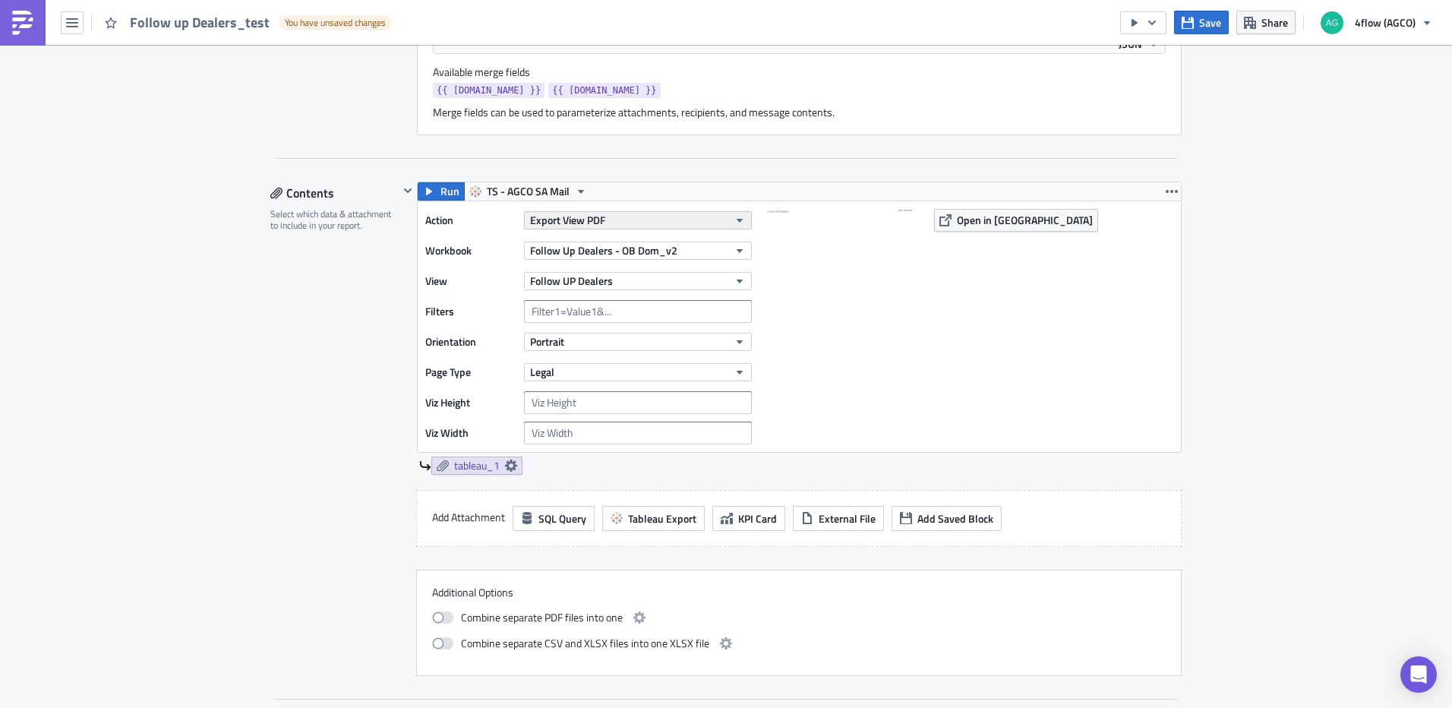
click at [650, 216] on button "Export View PDF" at bounding box center [638, 220] width 228 height 18
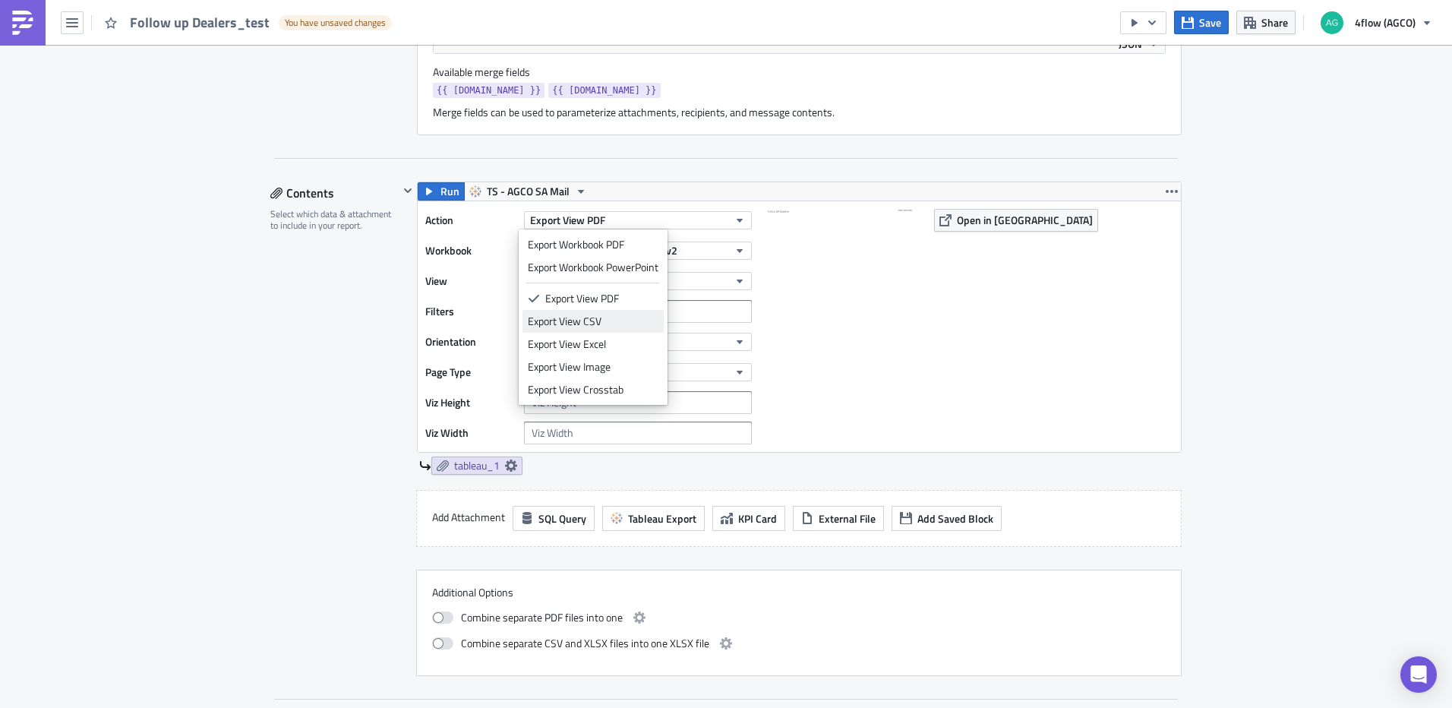
click at [613, 318] on div "Export View CSV" at bounding box center [593, 321] width 131 height 15
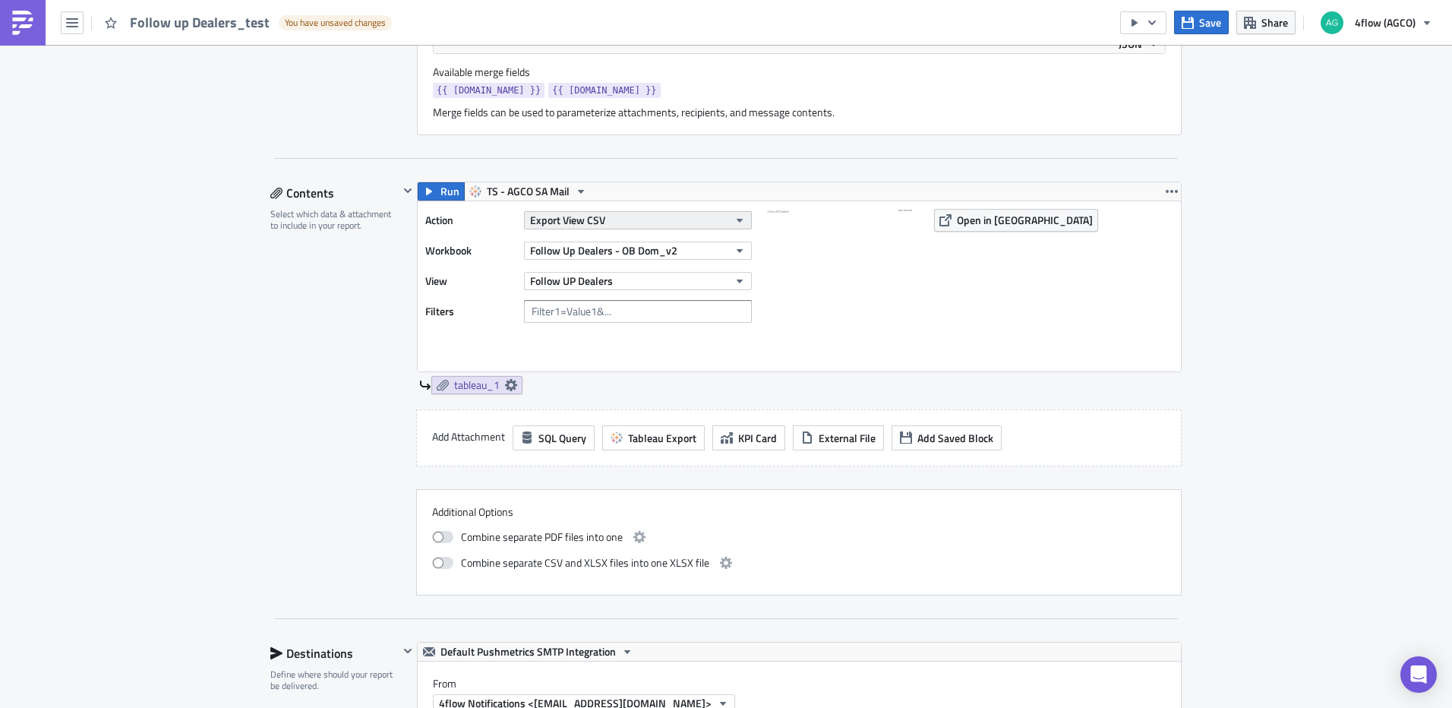
click at [670, 214] on button "Export View CSV" at bounding box center [638, 220] width 228 height 18
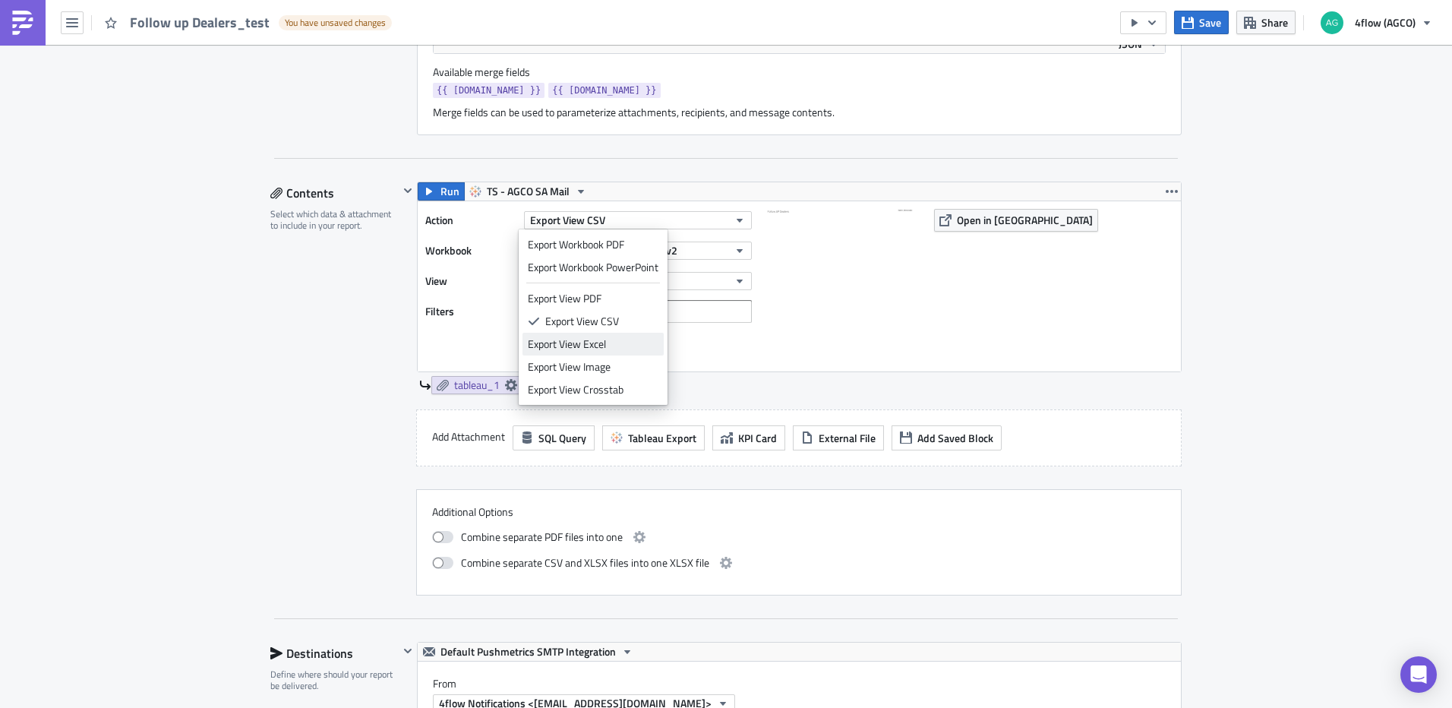
click at [610, 342] on div "Export View Excel" at bounding box center [593, 343] width 131 height 15
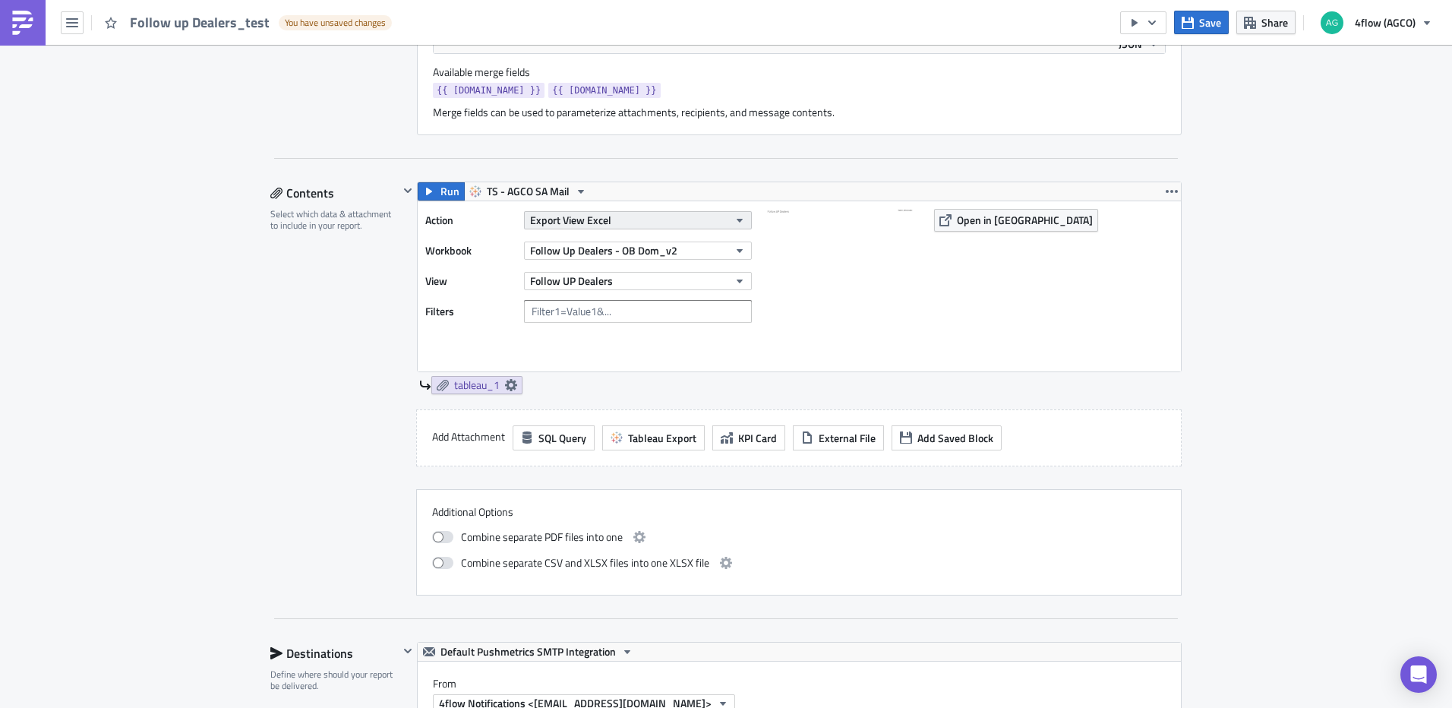
click at [623, 222] on button "Export View Excel" at bounding box center [638, 220] width 228 height 18
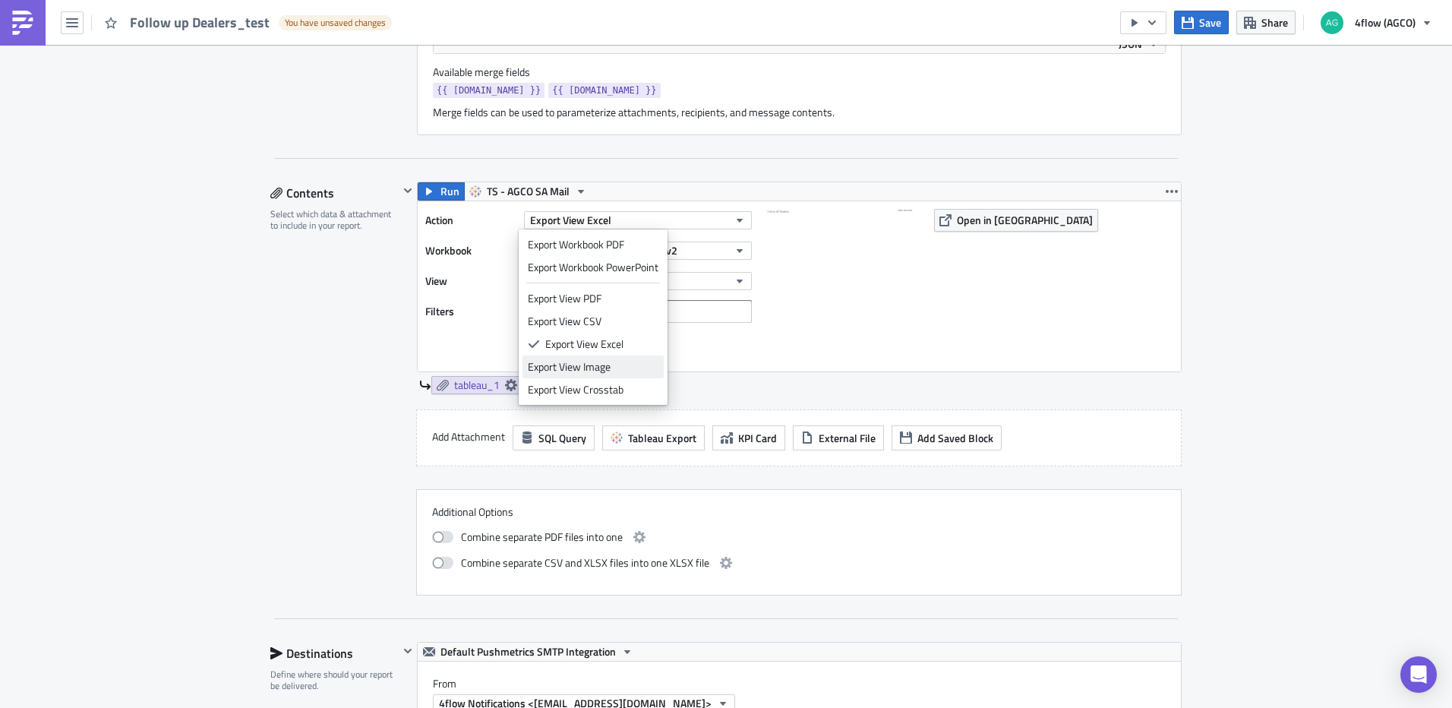
click at [614, 364] on div "Export View Image" at bounding box center [593, 366] width 131 height 15
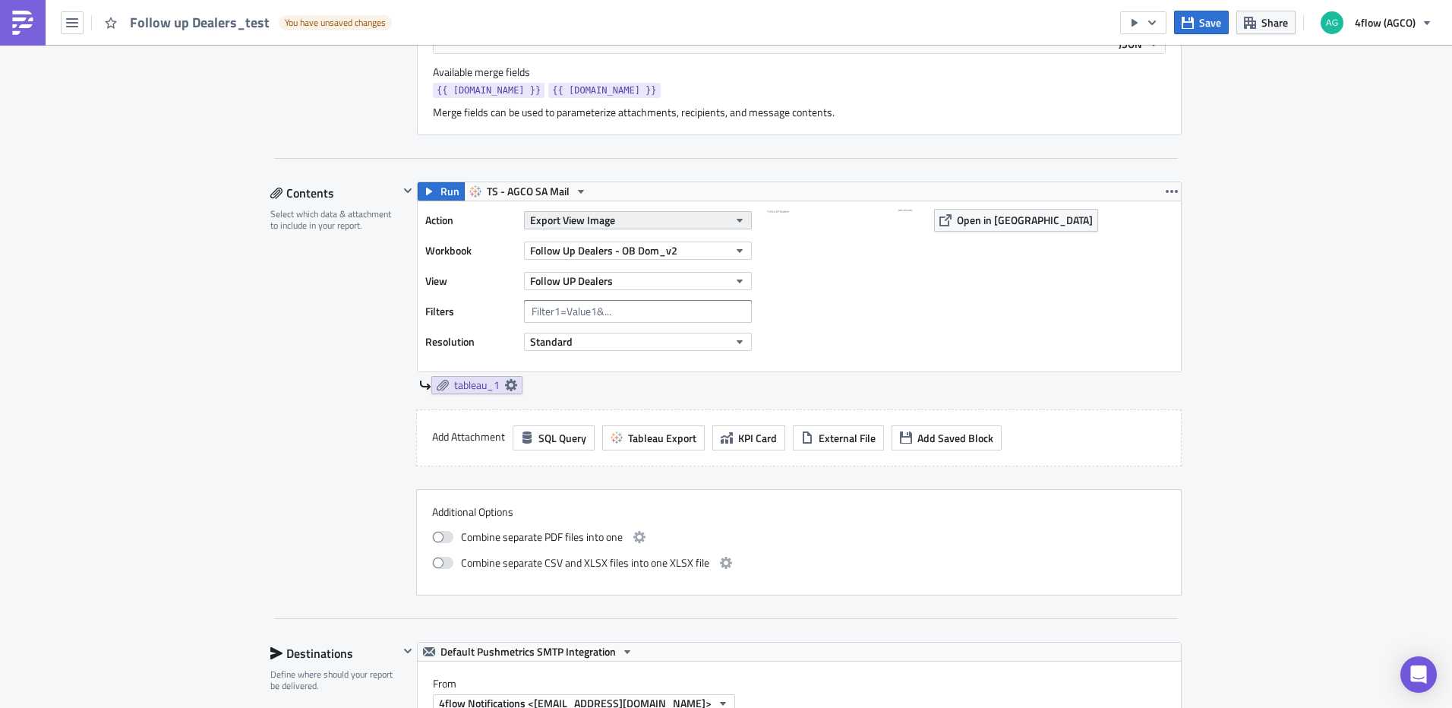
click at [624, 224] on button "Export View Image" at bounding box center [638, 220] width 228 height 18
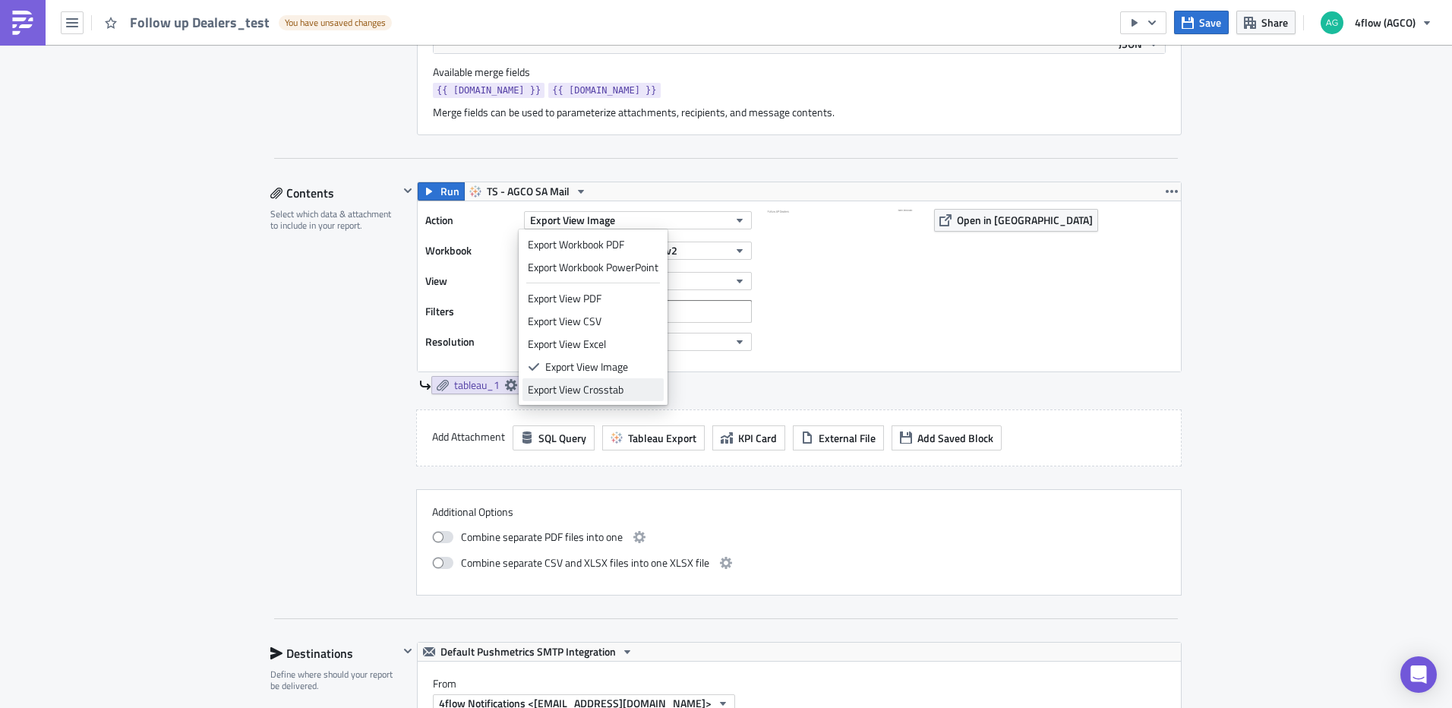
click at [608, 385] on div "Export View Crosstab" at bounding box center [593, 389] width 131 height 15
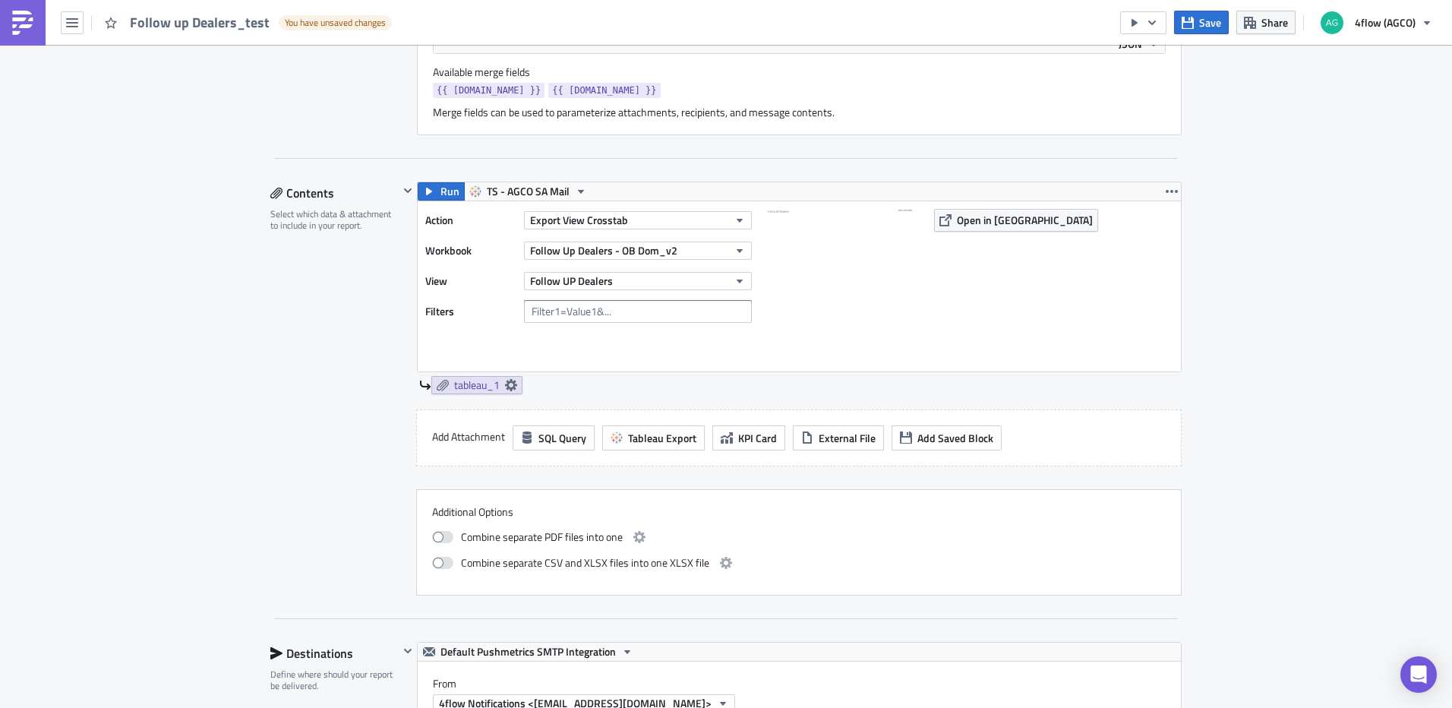
click at [1175, 191] on div "Run TS - AGCO SA Mail Action Export View Crosstab Workbook Follow Up Dealers - …" at bounding box center [799, 276] width 765 height 191
click at [1171, 194] on icon "button" at bounding box center [1172, 191] width 12 height 12
click at [1172, 275] on div "Remove" at bounding box center [1175, 280] width 101 height 15
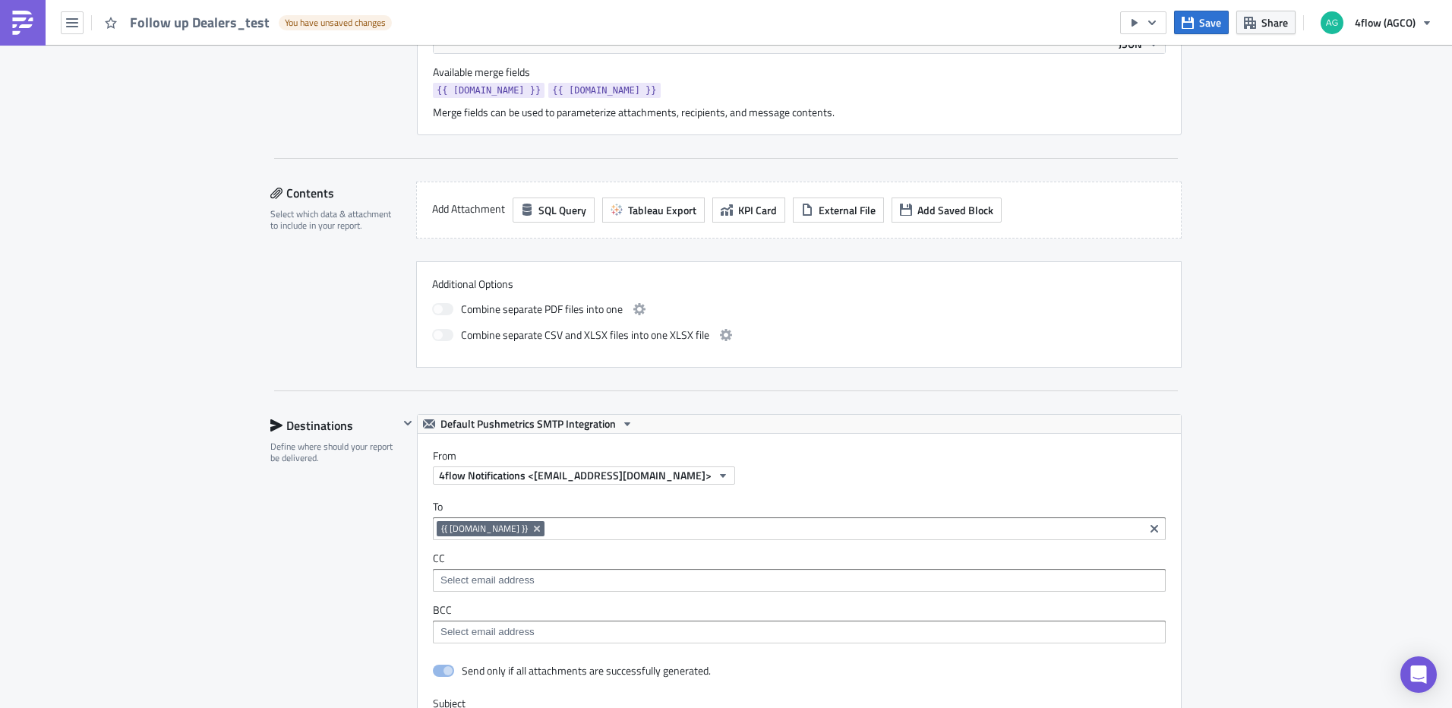
click at [664, 223] on div "Add Attachment SQL Query Tableau Export KPI Card External File Add Saved Block" at bounding box center [798, 209] width 765 height 57
click at [660, 217] on span "Tableau Export" at bounding box center [662, 210] width 68 height 16
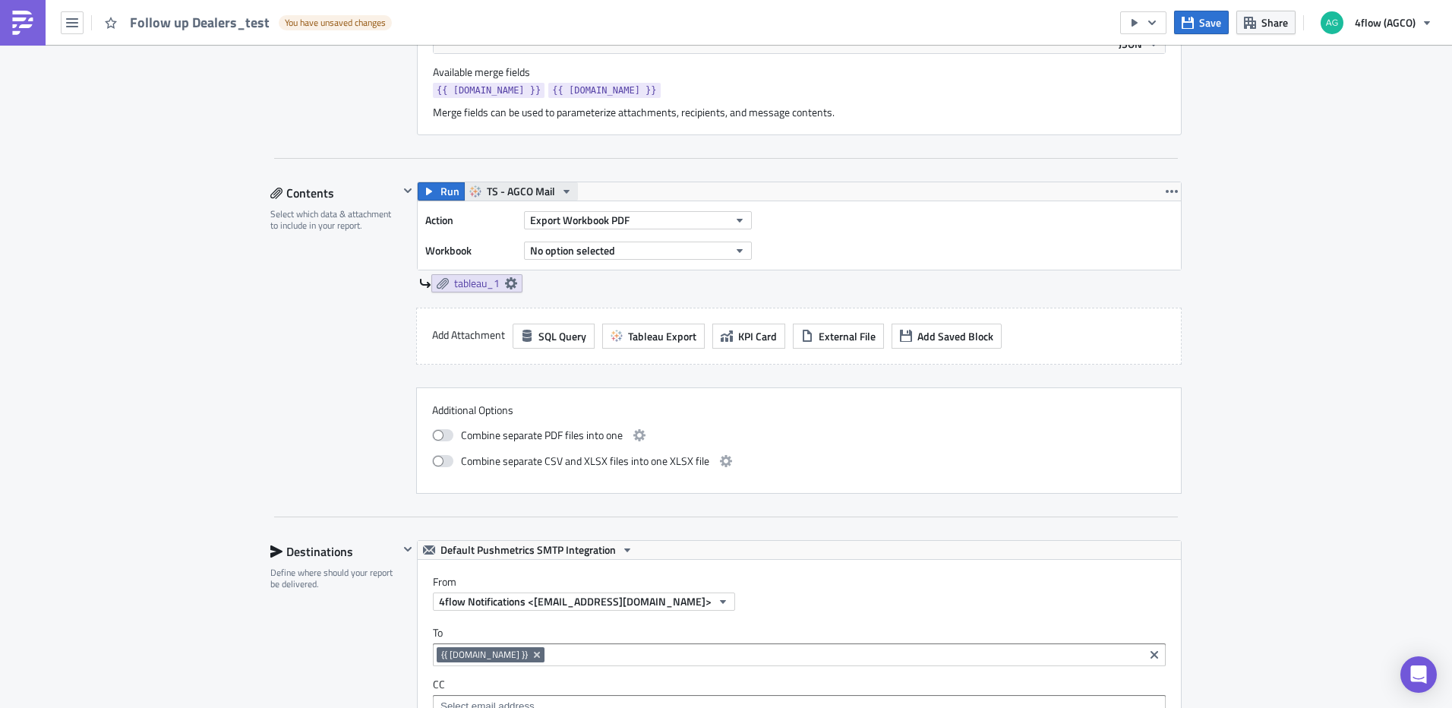
click at [550, 191] on button "TS - AGCO Mail" at bounding box center [521, 191] width 114 height 18
click at [560, 286] on div "TS - AGCO SA Mail" at bounding box center [538, 283] width 109 height 15
click at [734, 221] on icon "button" at bounding box center [740, 220] width 12 height 12
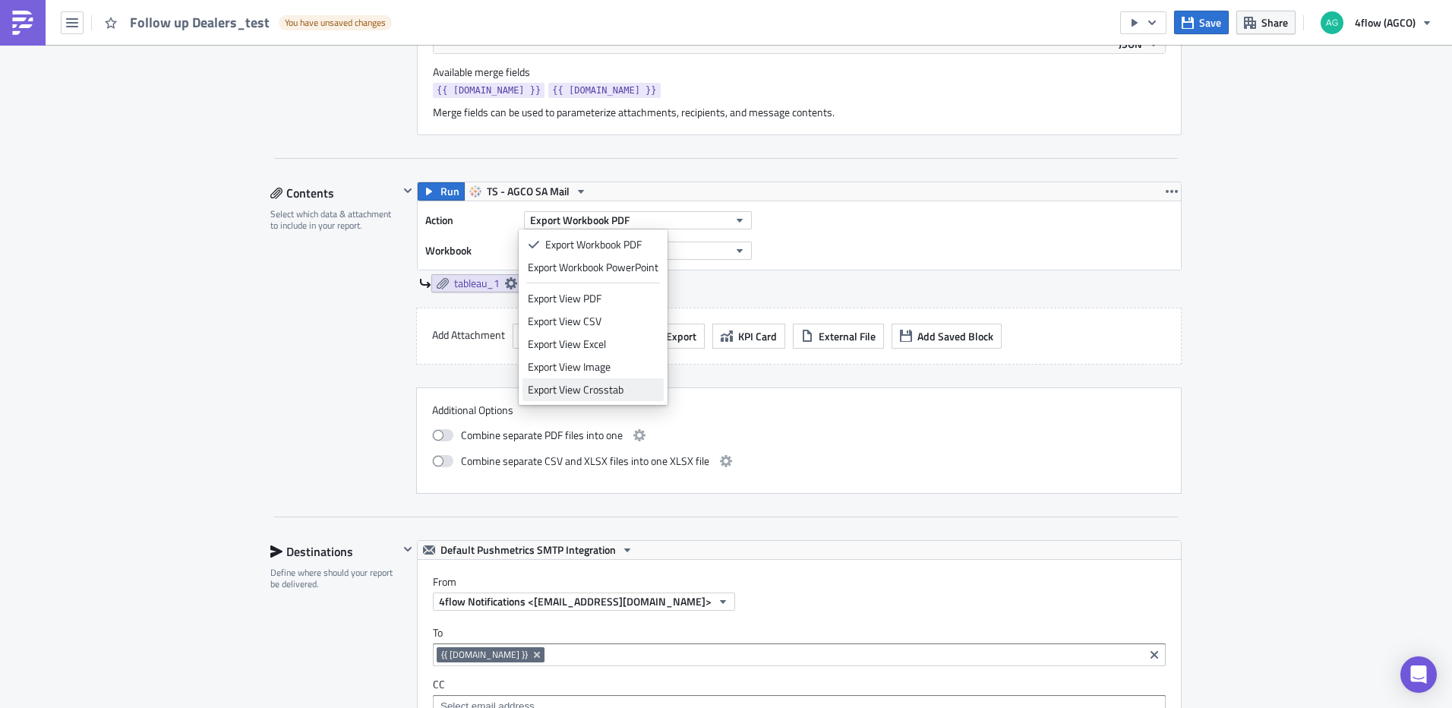
click at [610, 388] on div "Export View Crosstab" at bounding box center [593, 389] width 131 height 15
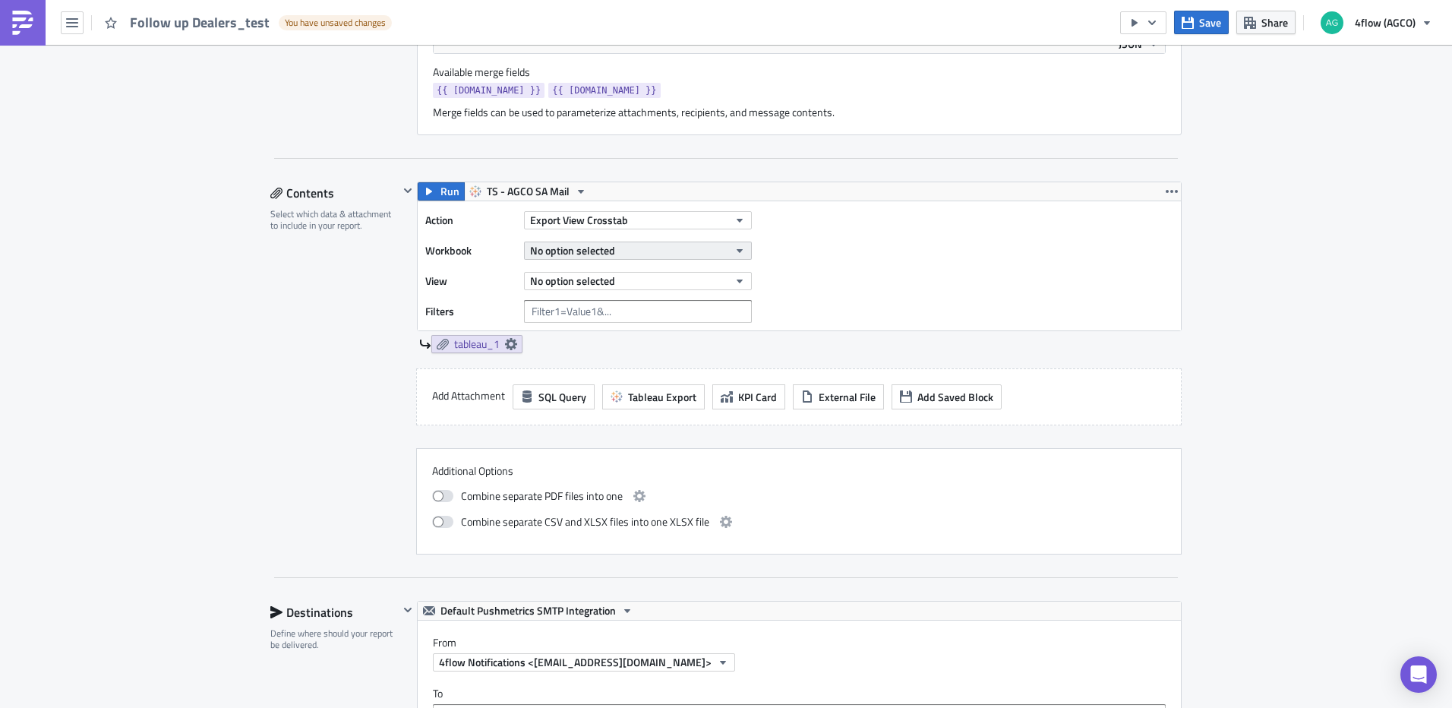
click at [631, 256] on button "No option selected" at bounding box center [638, 250] width 228 height 18
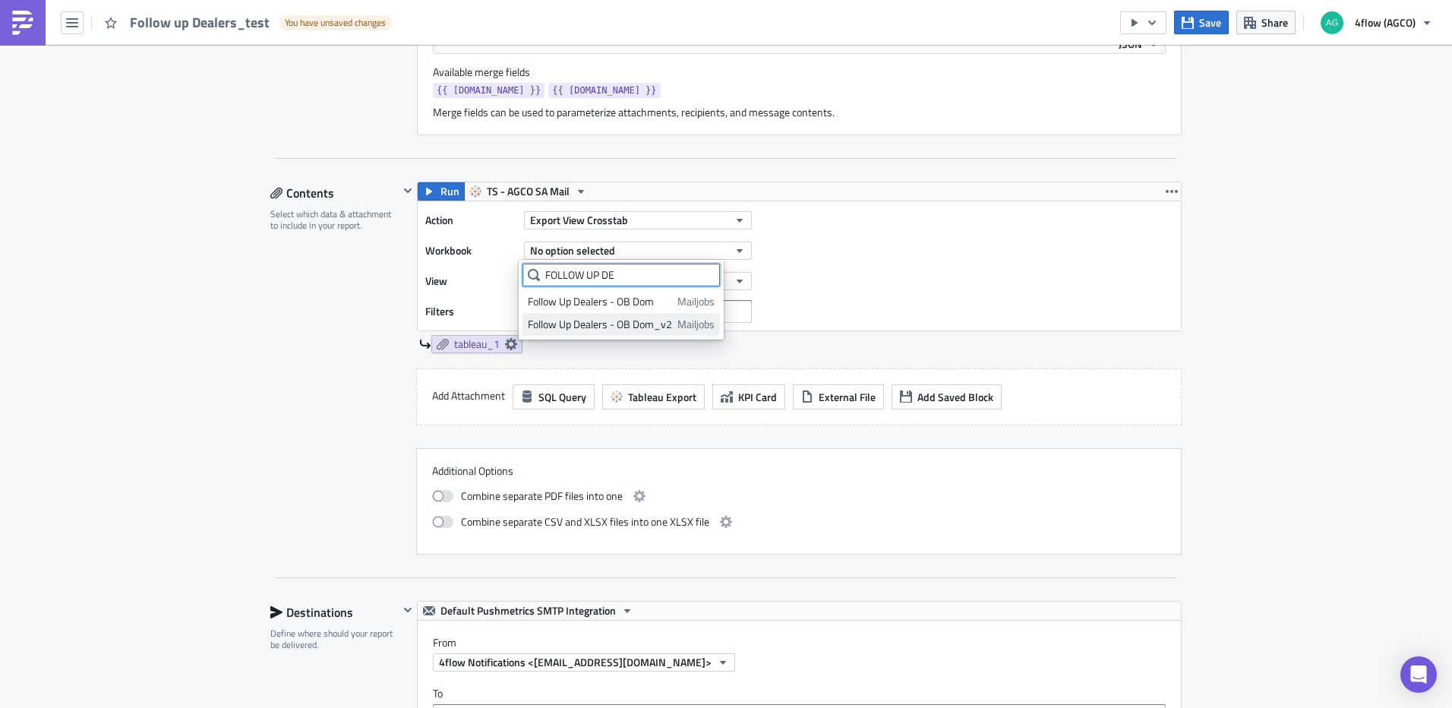
type input "FOLLOW UP DE"
click at [656, 320] on div "Follow Up Dealers - OB Dom_v2" at bounding box center [600, 324] width 144 height 15
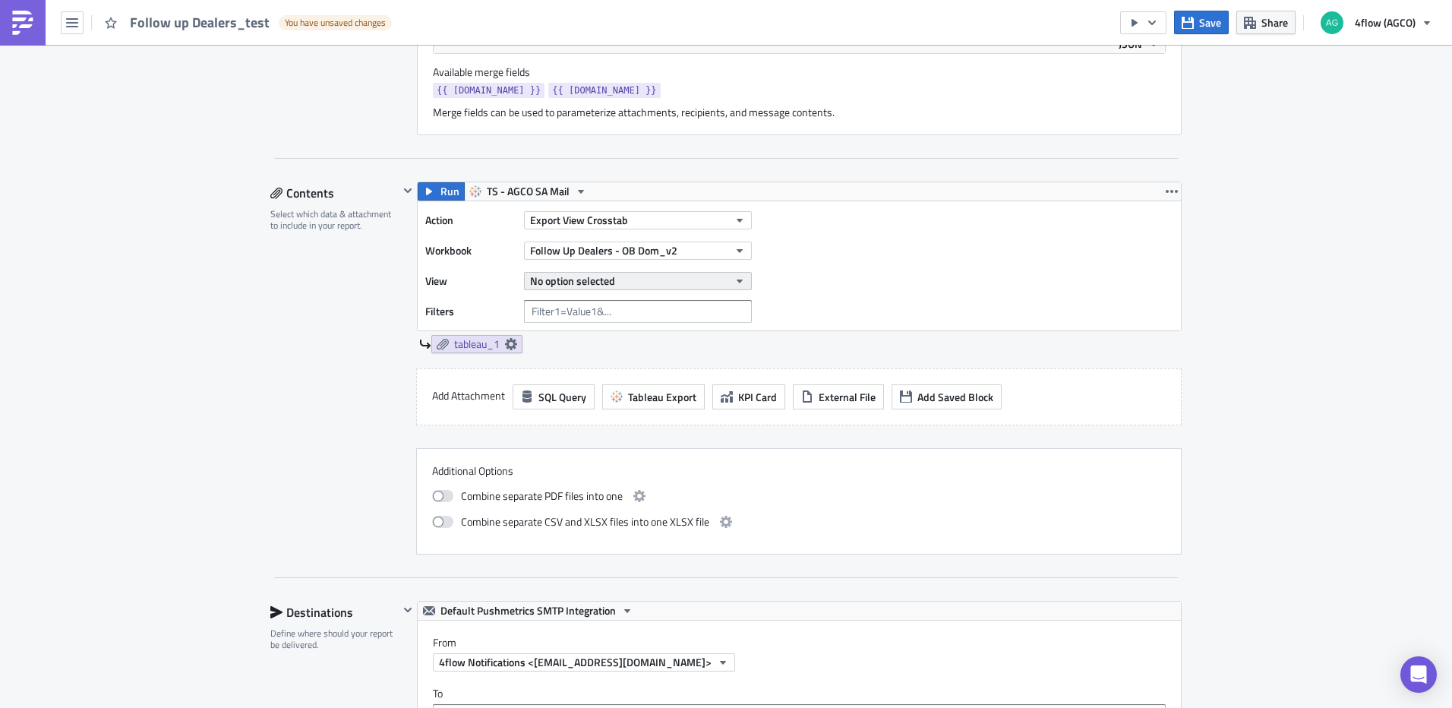
click at [626, 289] on button "No option selected" at bounding box center [638, 281] width 228 height 18
click at [619, 326] on div "Follow UP Dealers" at bounding box center [595, 331] width 134 height 15
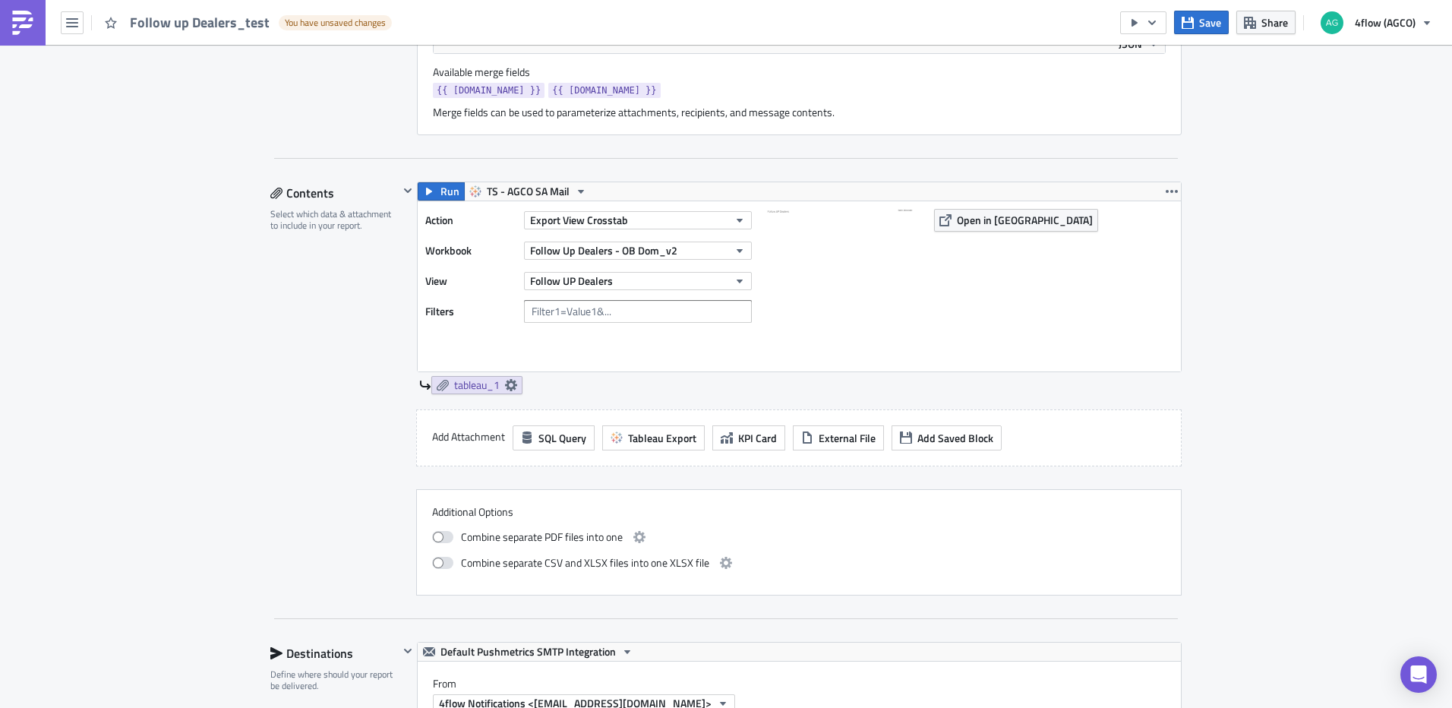
click at [486, 344] on div "Action Export View Crosstab Workbook Follow Up Dealers - OB Dom_v2 View Follow …" at bounding box center [592, 286] width 334 height 155
click at [565, 312] on input "text" at bounding box center [638, 311] width 228 height 23
click at [505, 384] on icon at bounding box center [511, 385] width 12 height 12
click at [316, 444] on label "Embed view image in email body" at bounding box center [373, 447] width 258 height 14
click at [237, 449] on div "Export Options Embed view image in email body Filenam﻿e" at bounding box center [373, 452] width 289 height 94
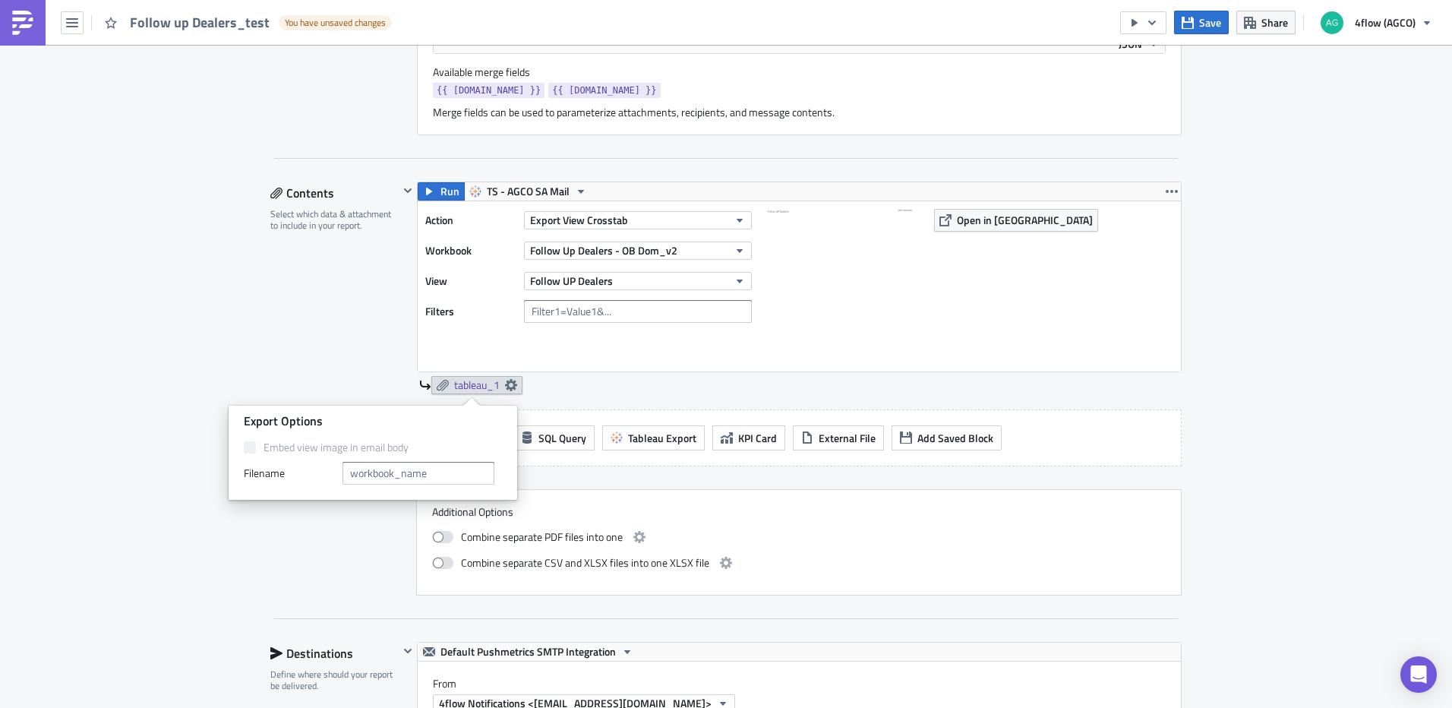
click at [367, 459] on div "Embed view image in email body Filenam﻿e" at bounding box center [373, 462] width 258 height 44
click at [415, 465] on input "text" at bounding box center [418, 473] width 152 height 23
click at [689, 368] on div "Action Export View Crosstab Workbook Follow Up Dealers - OB Dom_v2 View Follow …" at bounding box center [799, 286] width 763 height 170
click at [508, 384] on icon at bounding box center [511, 385] width 12 height 12
click at [447, 470] on input "text" at bounding box center [418, 473] width 152 height 23
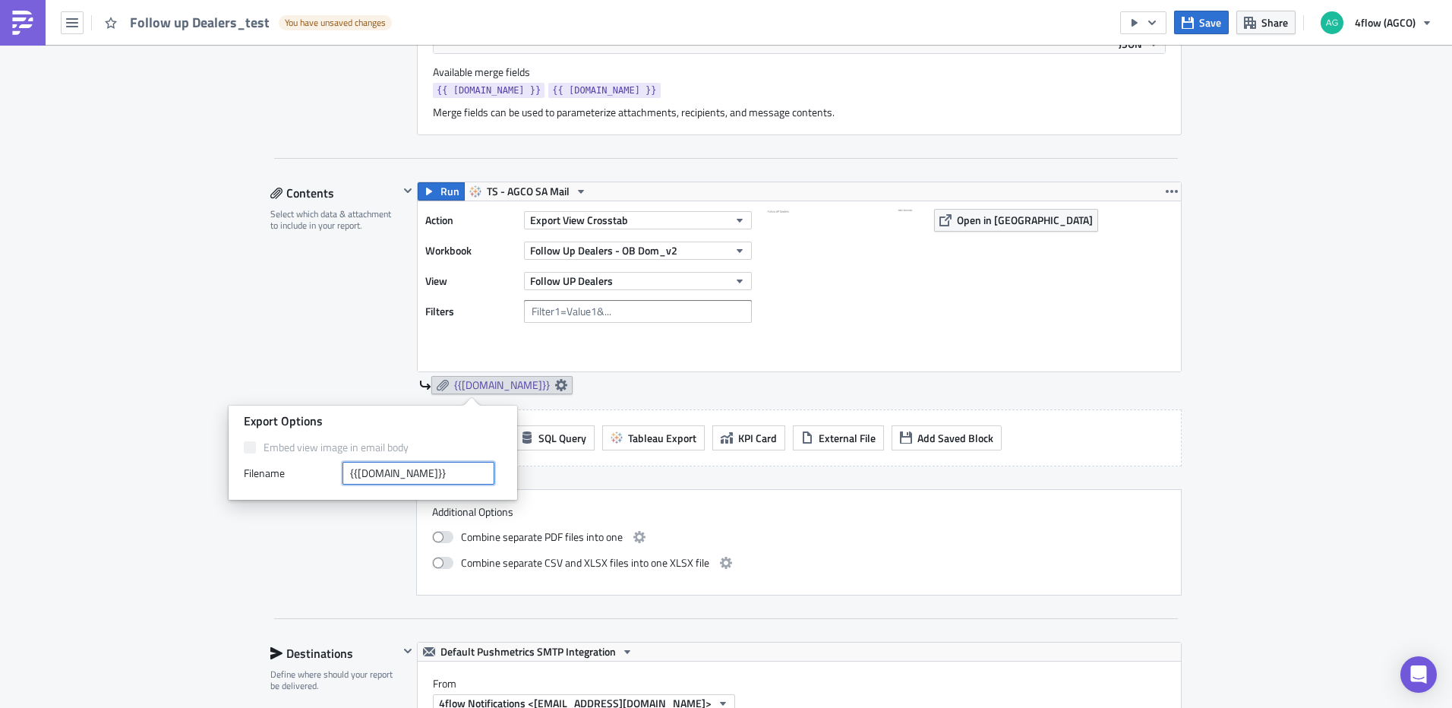
type input "{{[DOMAIN_NAME]}}"
click at [585, 383] on div "{{[DOMAIN_NAME]}}" at bounding box center [800, 385] width 762 height 18
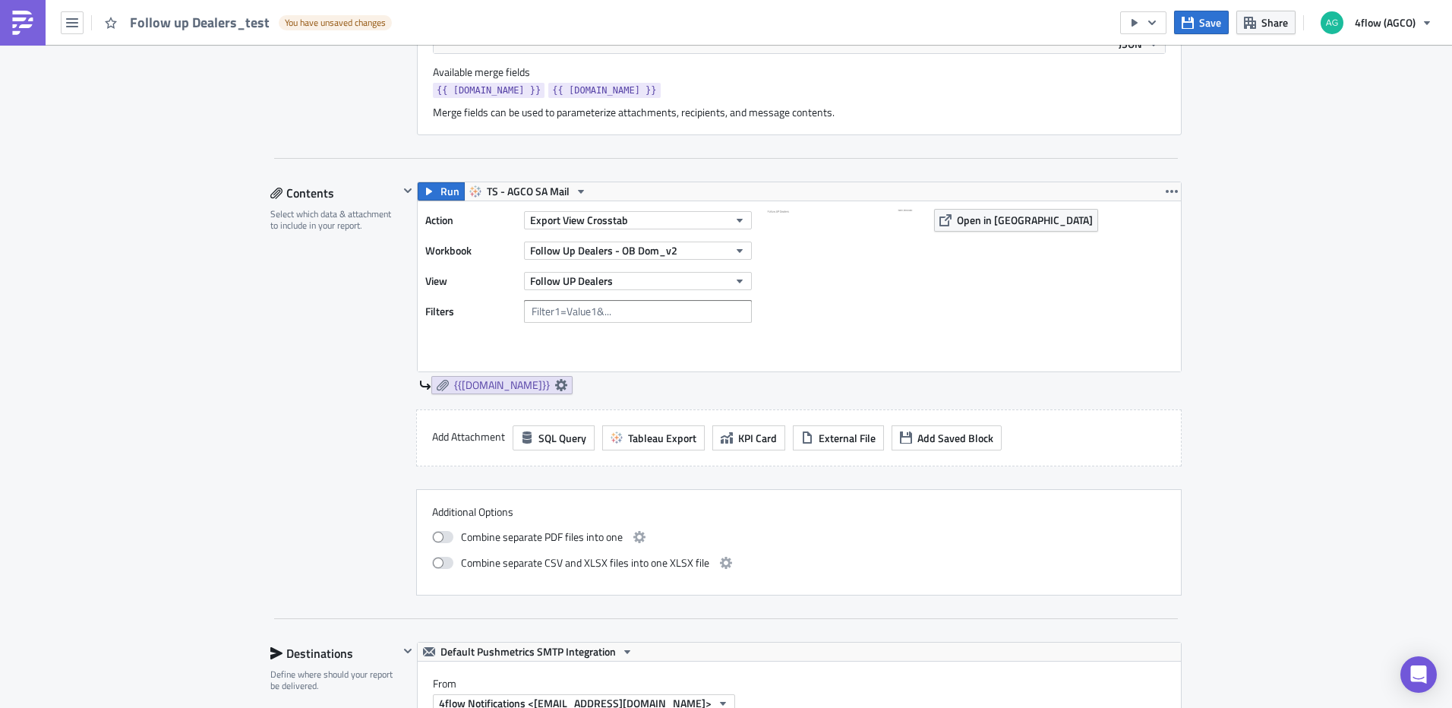
click at [566, 298] on div "Action Export View Crosstab Workbook Follow Up Dealers - OB Dom_v2 View Follow …" at bounding box center [592, 286] width 334 height 155
click at [575, 304] on input "text" at bounding box center [638, 311] width 228 height 23
type input "{{[DOMAIN_NAME]}}"
click at [600, 343] on div "Action Export View Crosstab Workbook Follow Up Dealers - OB Dom_v2 View Follow …" at bounding box center [592, 286] width 334 height 155
click at [446, 194] on span "Run" at bounding box center [449, 191] width 19 height 18
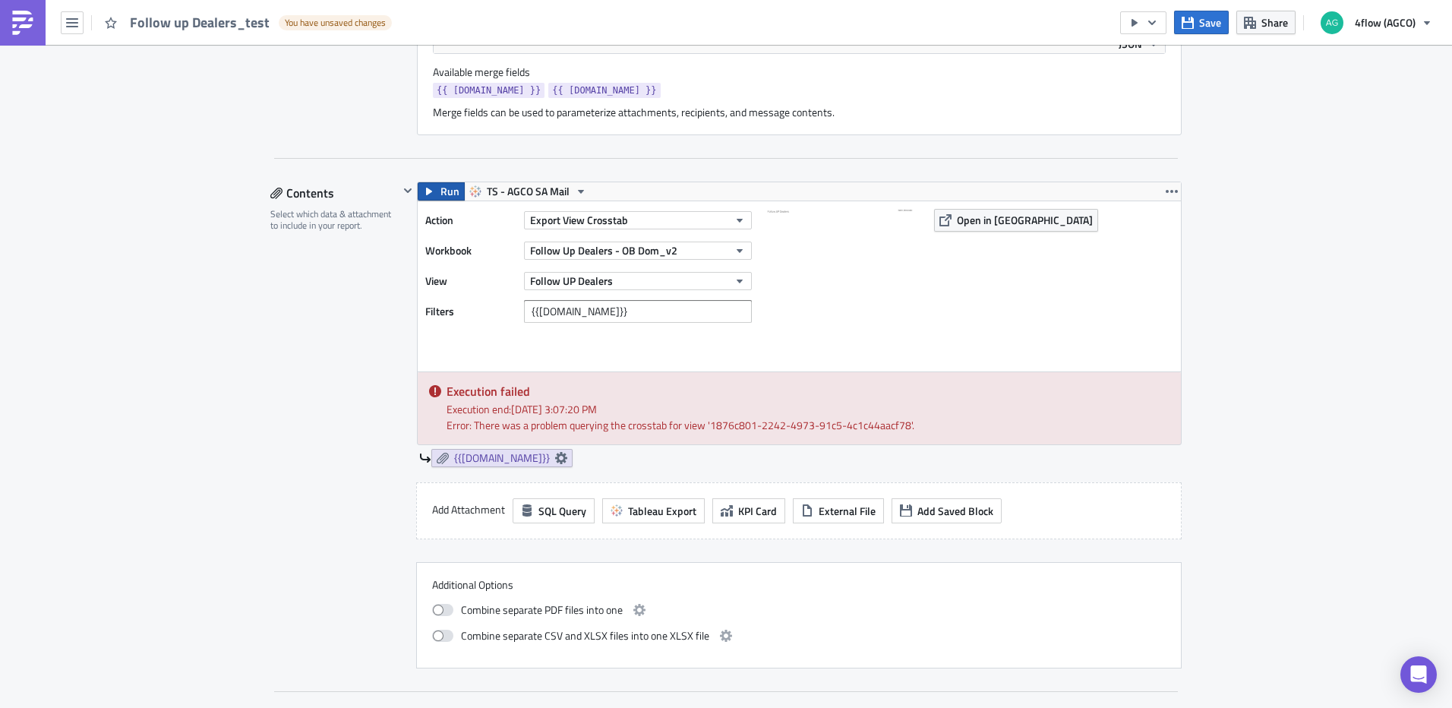
click at [440, 195] on span "Run" at bounding box center [449, 191] width 19 height 18
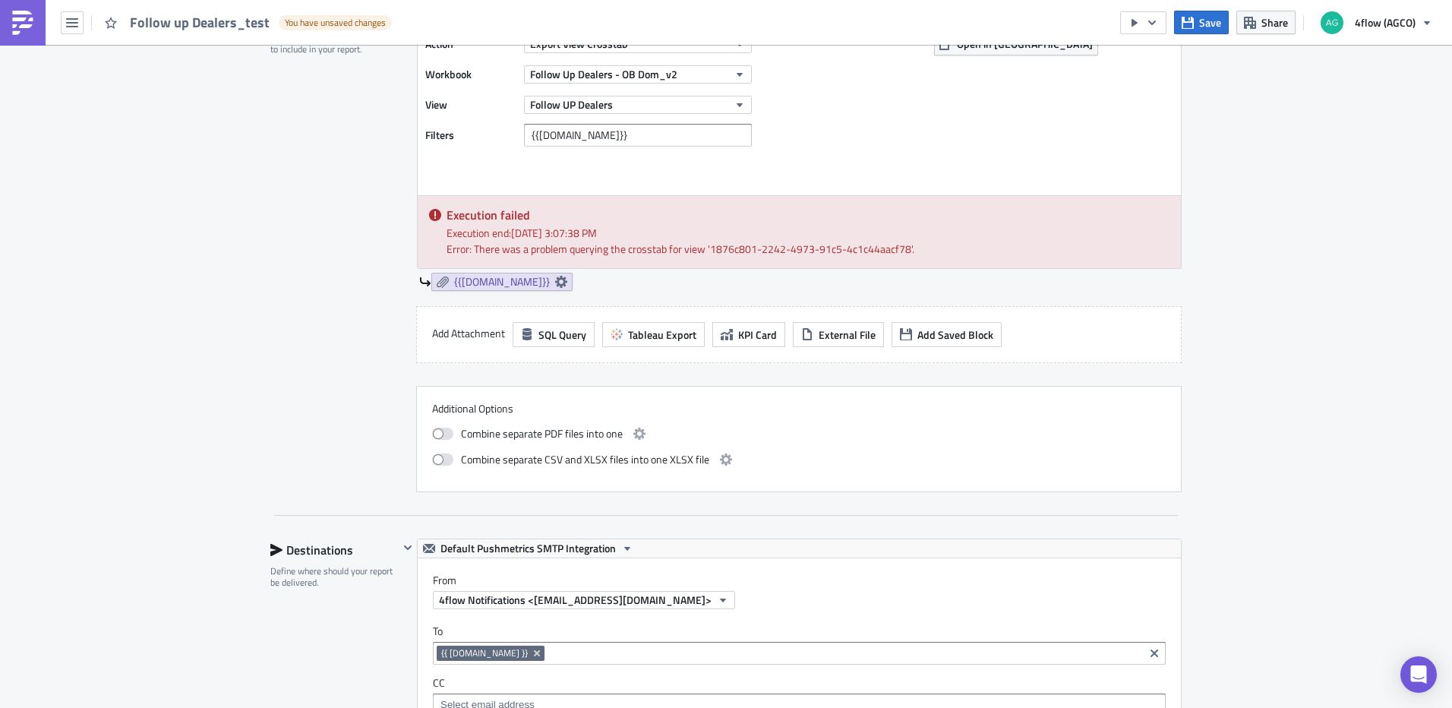
scroll to position [759, 0]
